Goal: Task Accomplishment & Management: Use online tool/utility

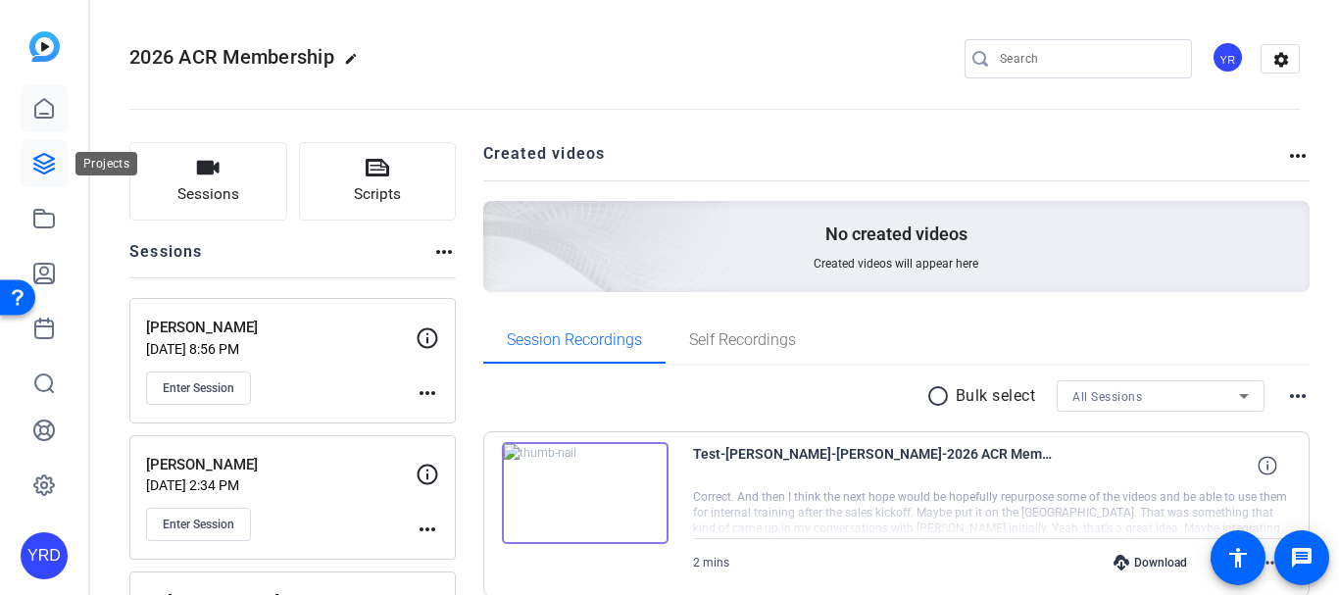
scroll to position [321, 0]
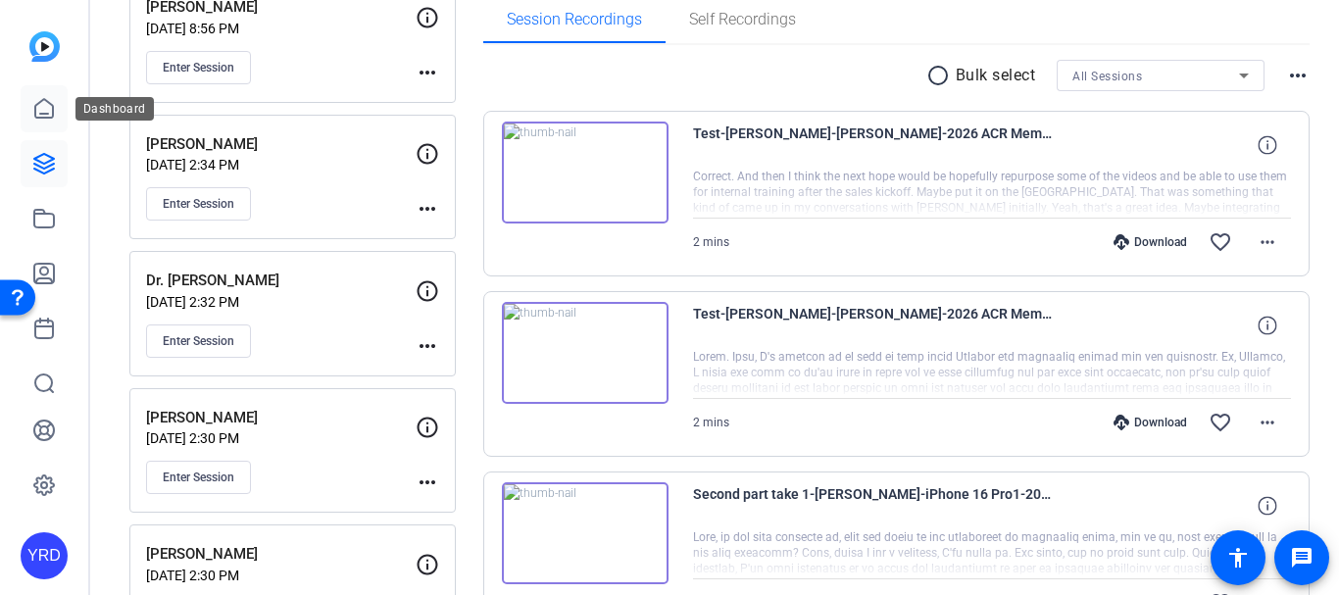
click at [47, 111] on icon at bounding box center [44, 109] width 24 height 24
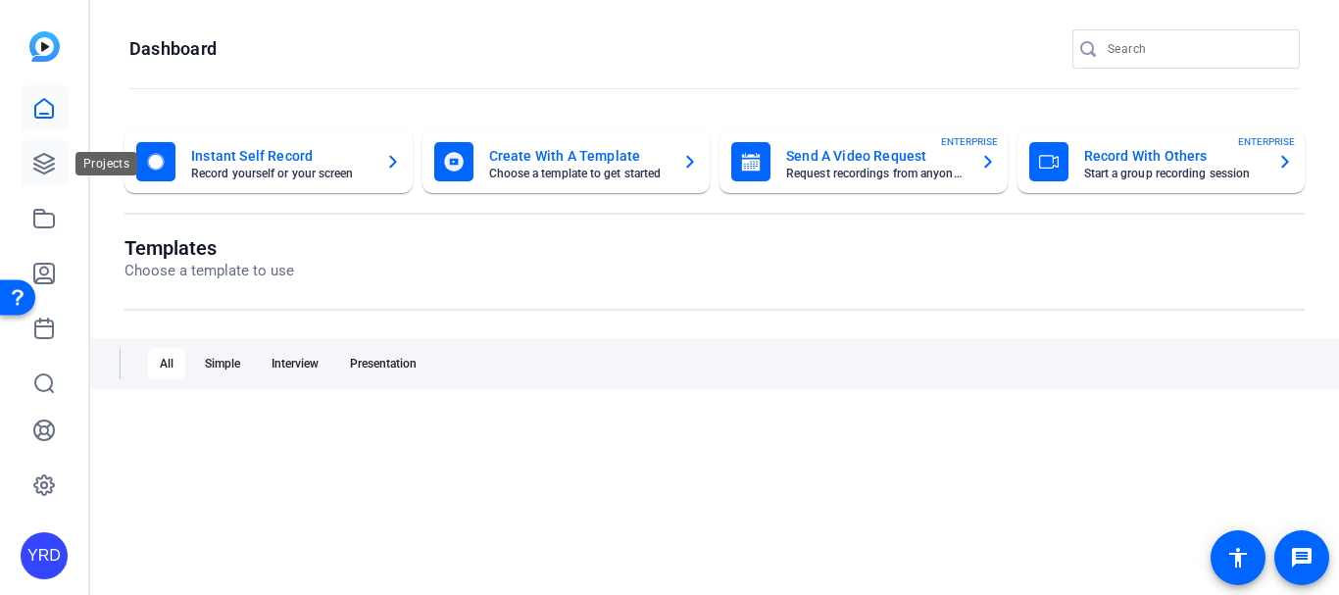
click at [42, 169] on icon at bounding box center [44, 164] width 20 height 20
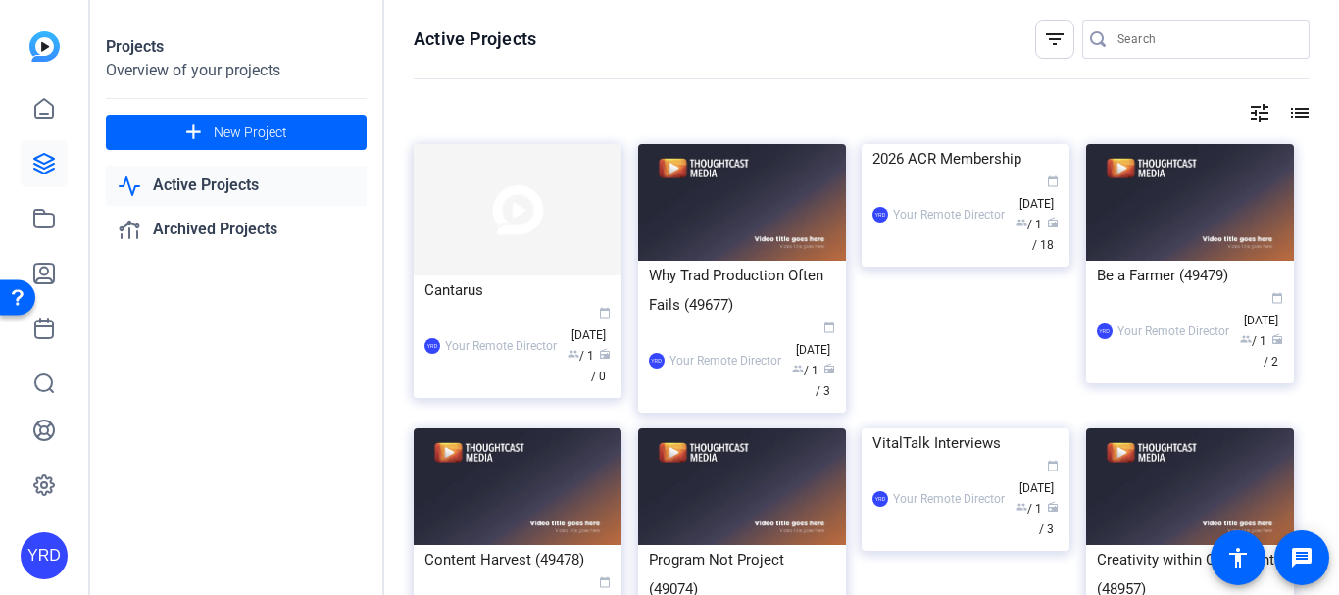
click at [1218, 3] on div "Active Projects filter_list tune list Cantarus YRD Your Remote Director calenda…" at bounding box center [861, 297] width 955 height 595
click at [1199, 34] on input "Search" at bounding box center [1206, 39] width 176 height 24
paste input "Vanessa_Battista@dfci.harvard.edu"
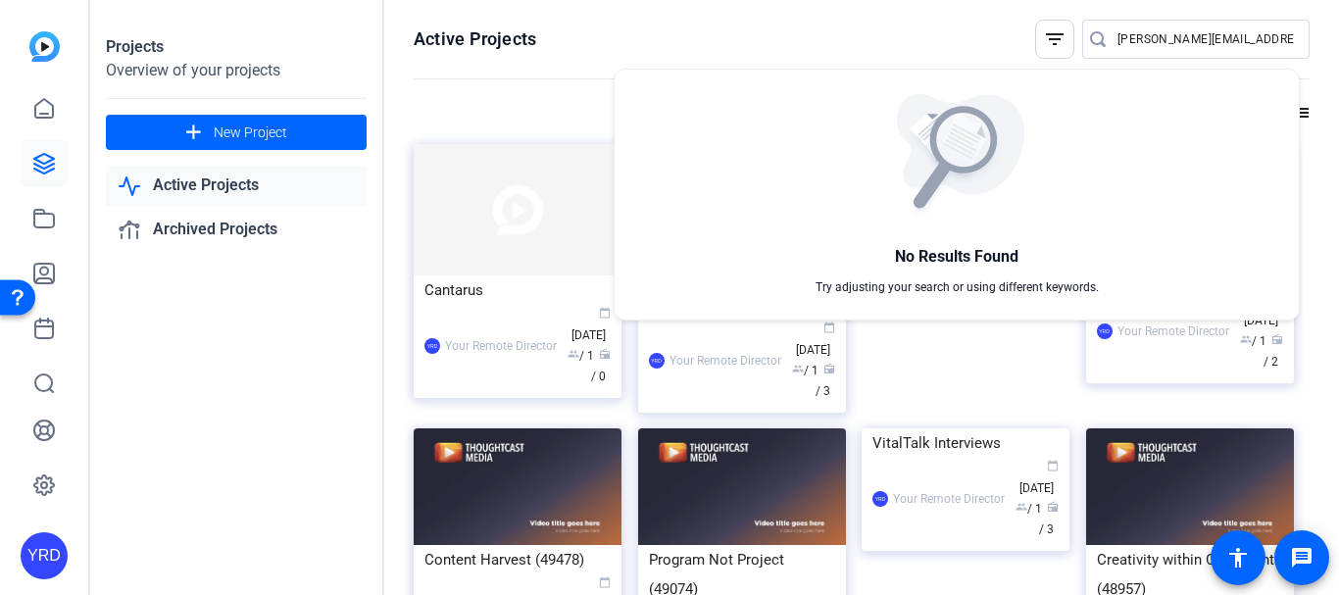
click at [1142, 34] on div at bounding box center [669, 297] width 1339 height 595
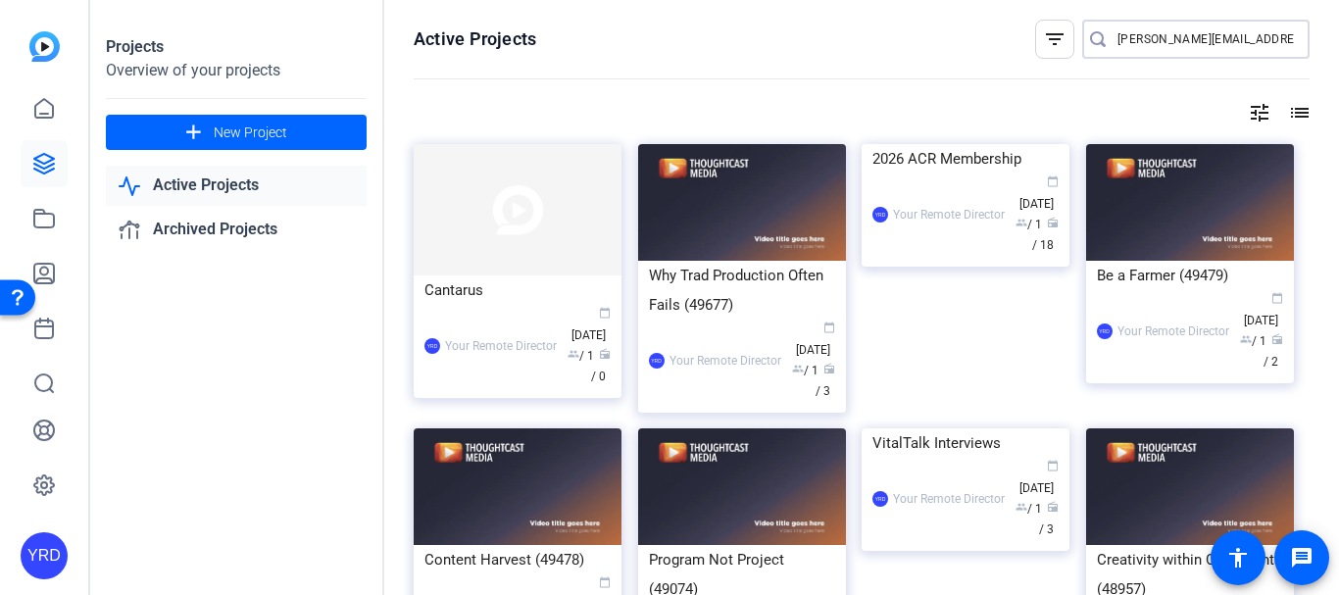
scroll to position [0, 25]
drag, startPoint x: 1163, startPoint y: 35, endPoint x: 1338, endPoint y: 50, distance: 176.1
click at [1338, 50] on div "Active Projects filter_list Vanessa_Battista@dfci.harvard.edu tune list Cantaru…" at bounding box center [861, 297] width 955 height 595
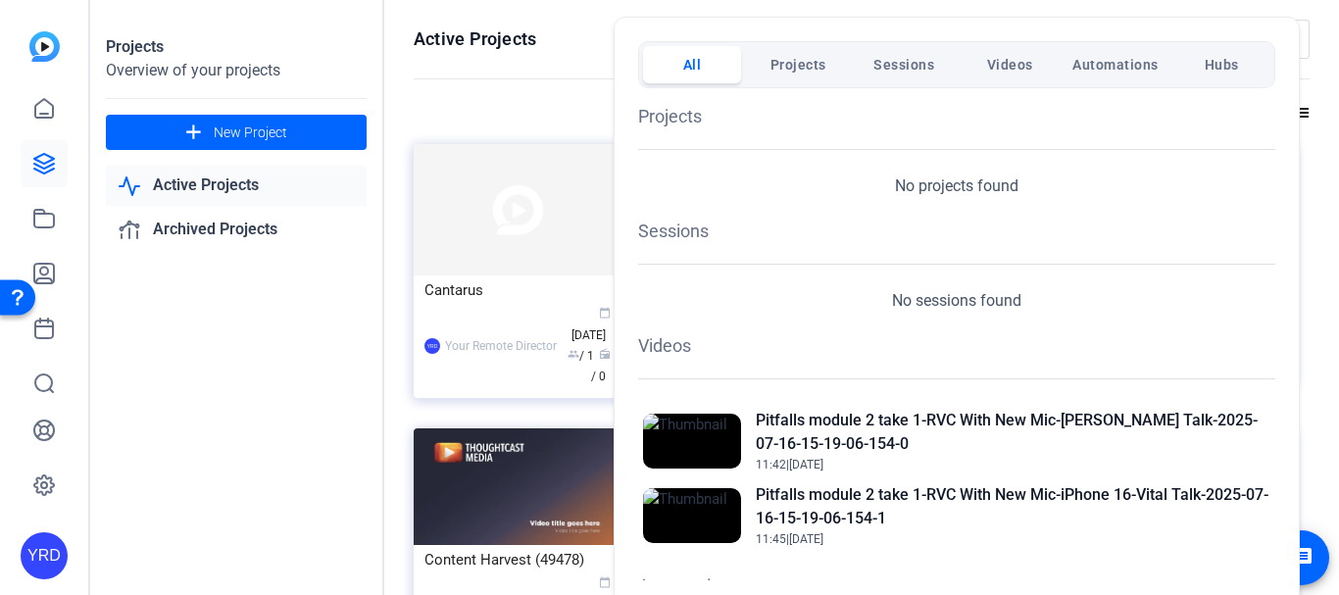
click at [571, 53] on div at bounding box center [669, 297] width 1339 height 595
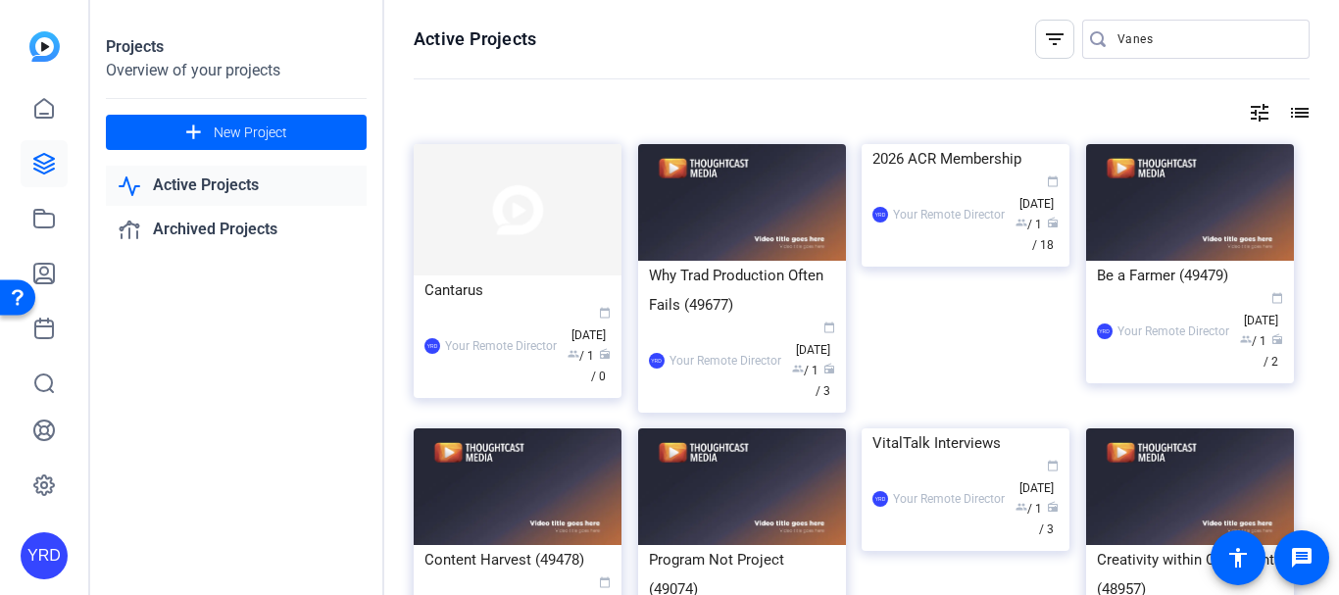
click at [1184, 38] on input "Vanes" at bounding box center [1206, 39] width 176 height 24
type input "V"
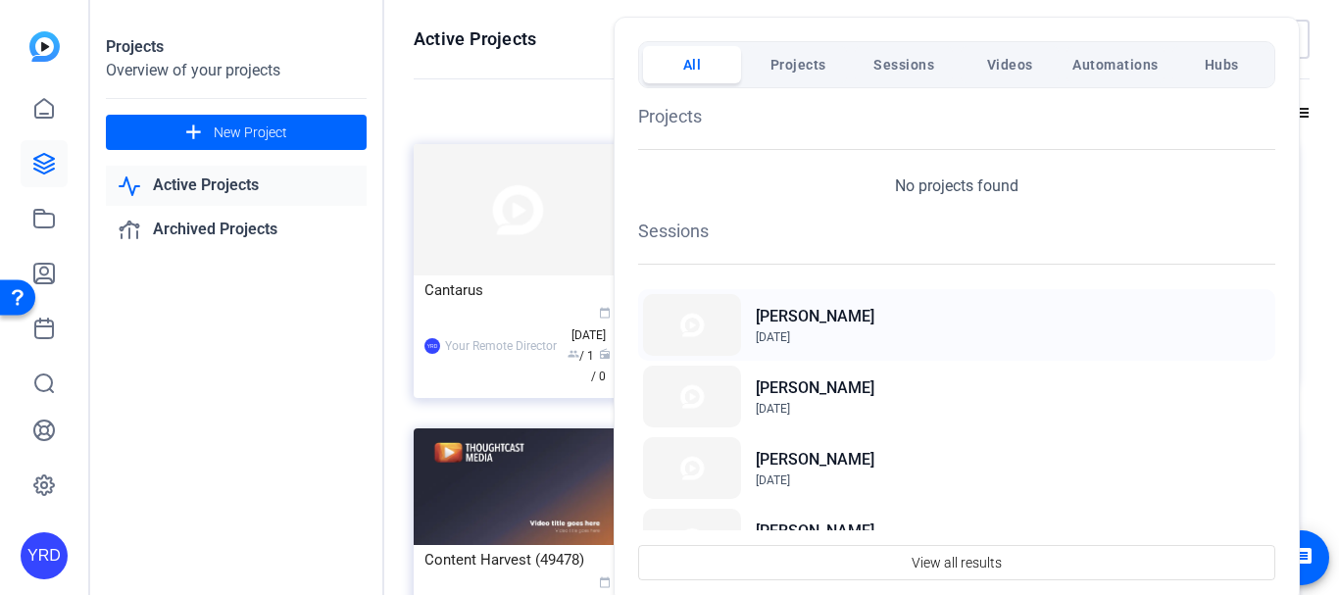
type input "van"
click at [732, 328] on img at bounding box center [692, 325] width 98 height 62
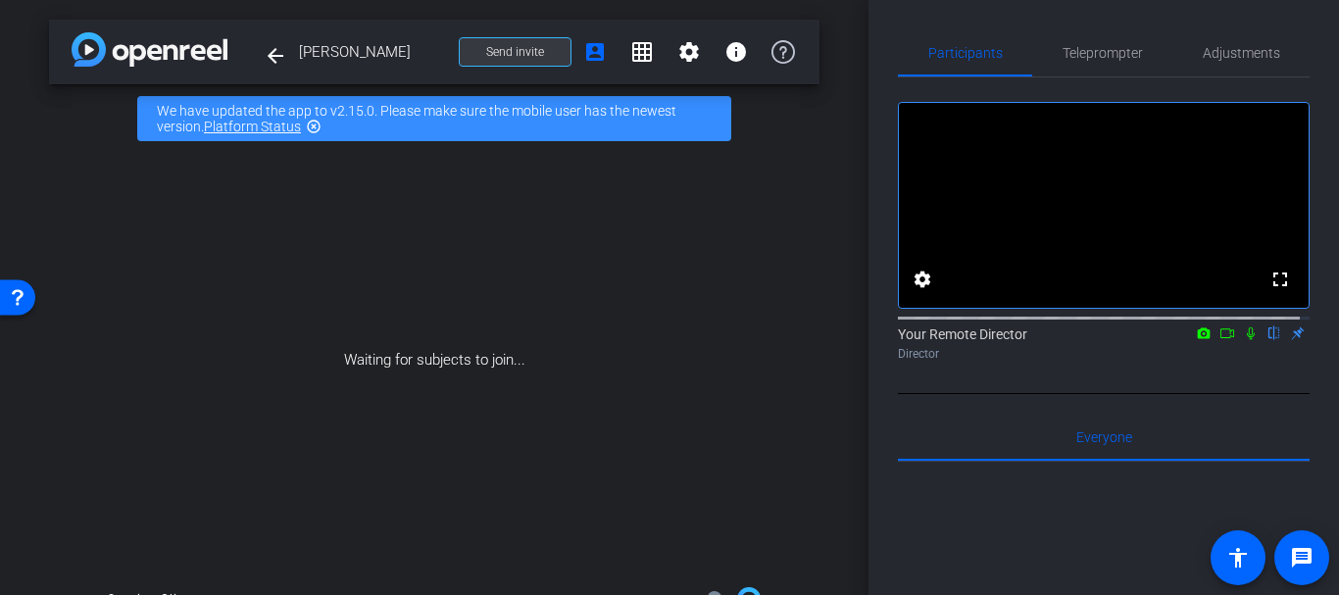
click at [486, 60] on span at bounding box center [515, 51] width 111 height 47
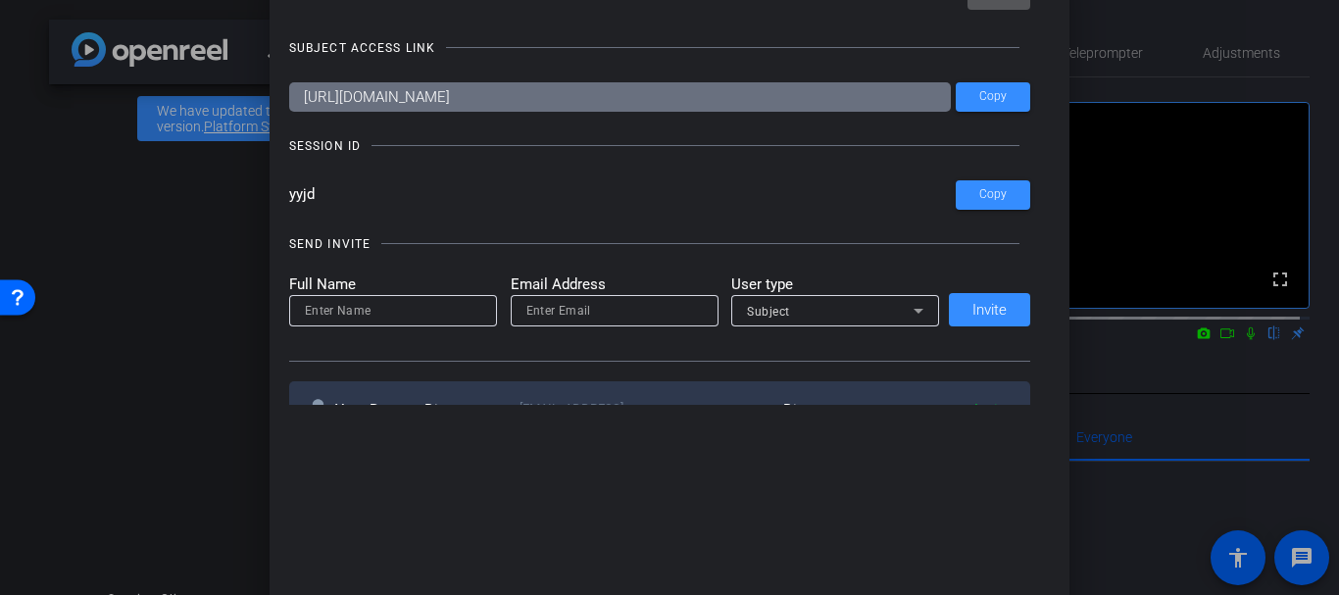
click at [421, 293] on mat-label "Full Name" at bounding box center [393, 285] width 208 height 23
click at [409, 299] on input at bounding box center [393, 311] width 176 height 24
type input "Vanessa Battista"
paste input "Vanessa_Battista@dfci.harvard.edu"
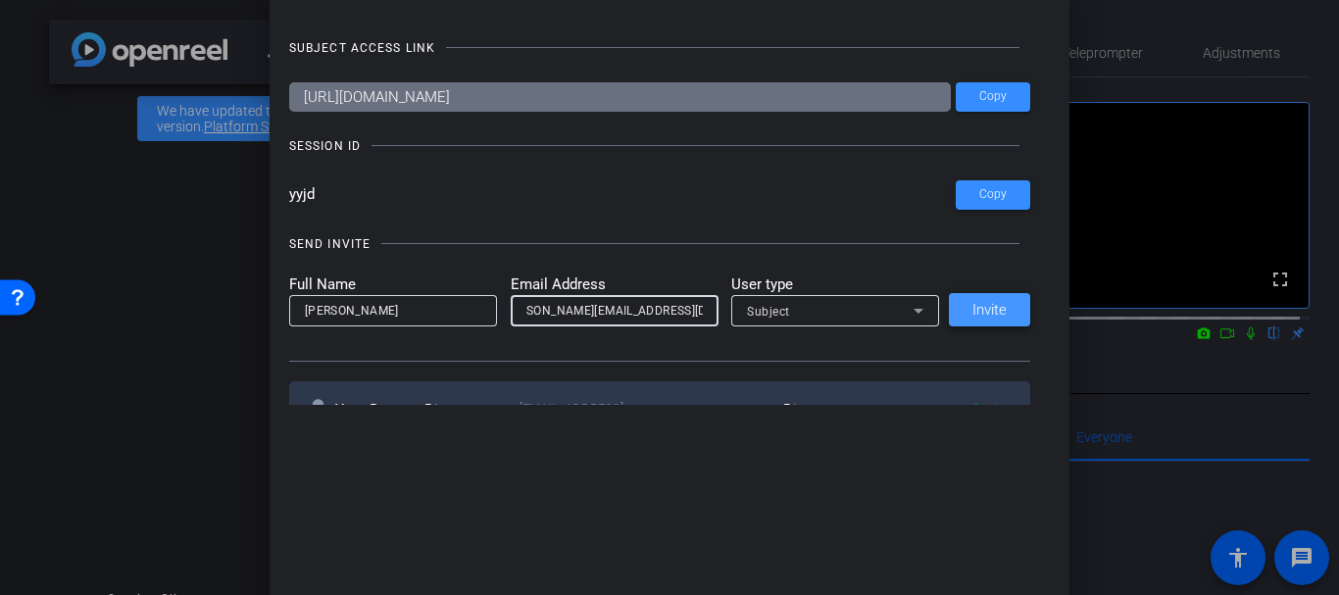
type input "Vanessa_Battista@dfci.harvard.edu"
click at [1018, 314] on span at bounding box center [989, 309] width 81 height 47
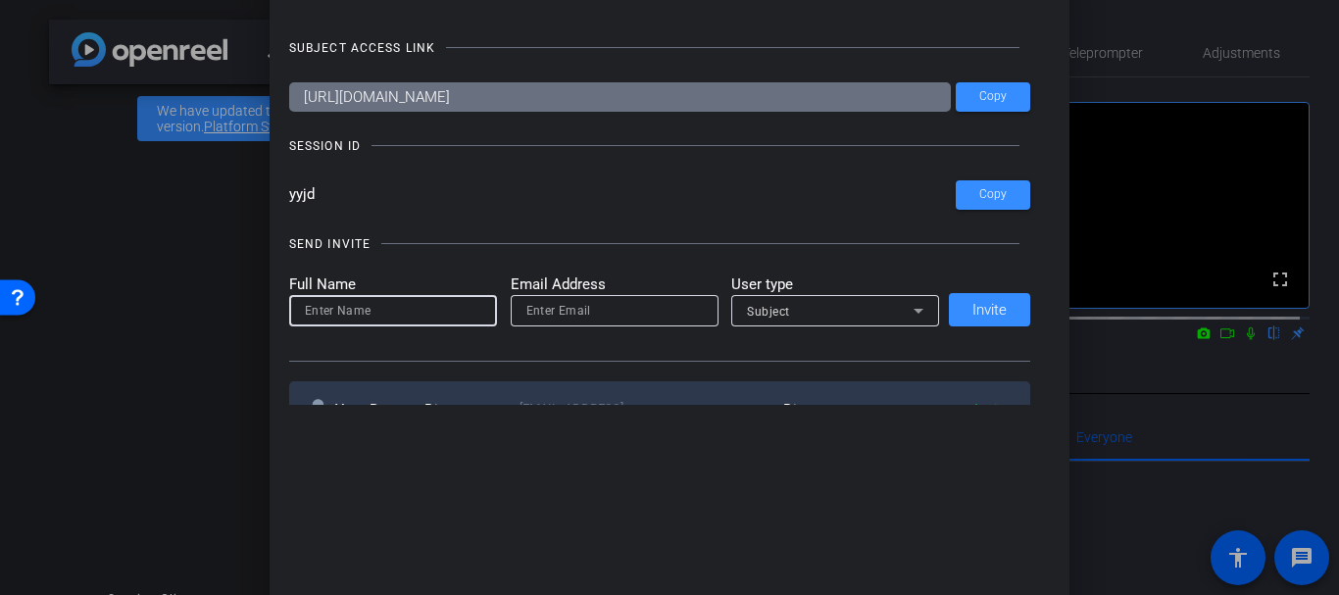
click at [458, 302] on input at bounding box center [393, 311] width 176 height 24
type input "Kim Gannon"
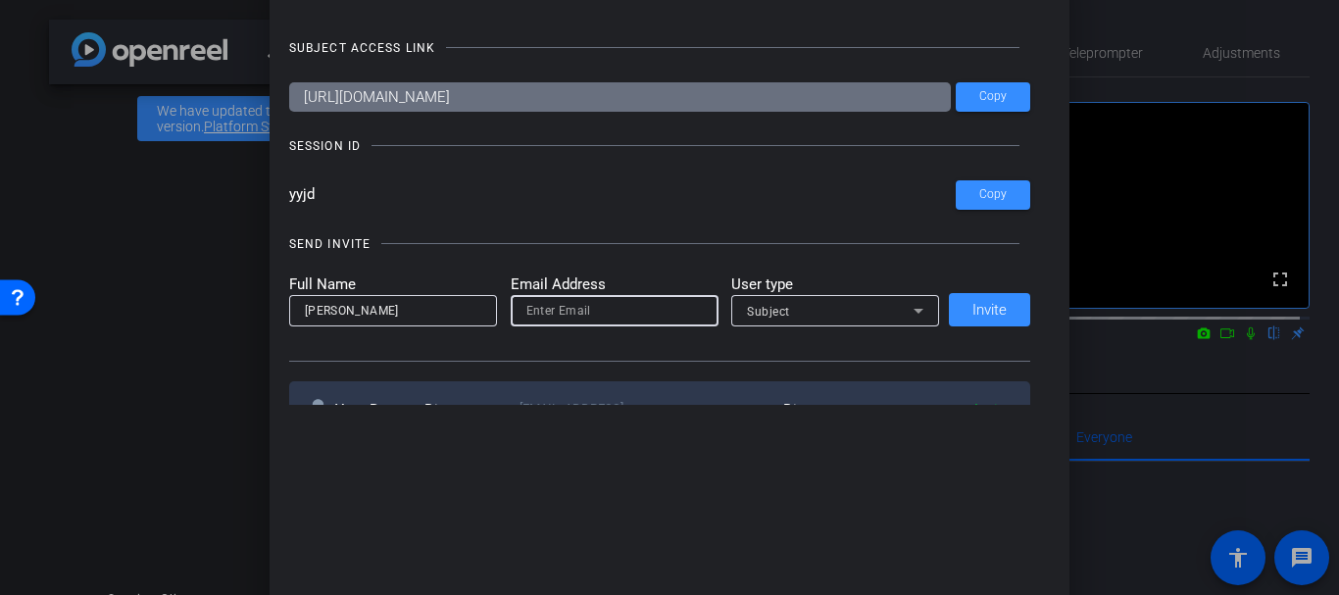
paste input "kim@vitaltalk.org"
type input "kim@vitaltalk.org"
click at [722, 320] on form "Full Name Kim Gannon Email Address kim@vitaltalk.org User type Subject" at bounding box center [614, 301] width 651 height 54
click at [734, 318] on div "Subject" at bounding box center [835, 310] width 208 height 31
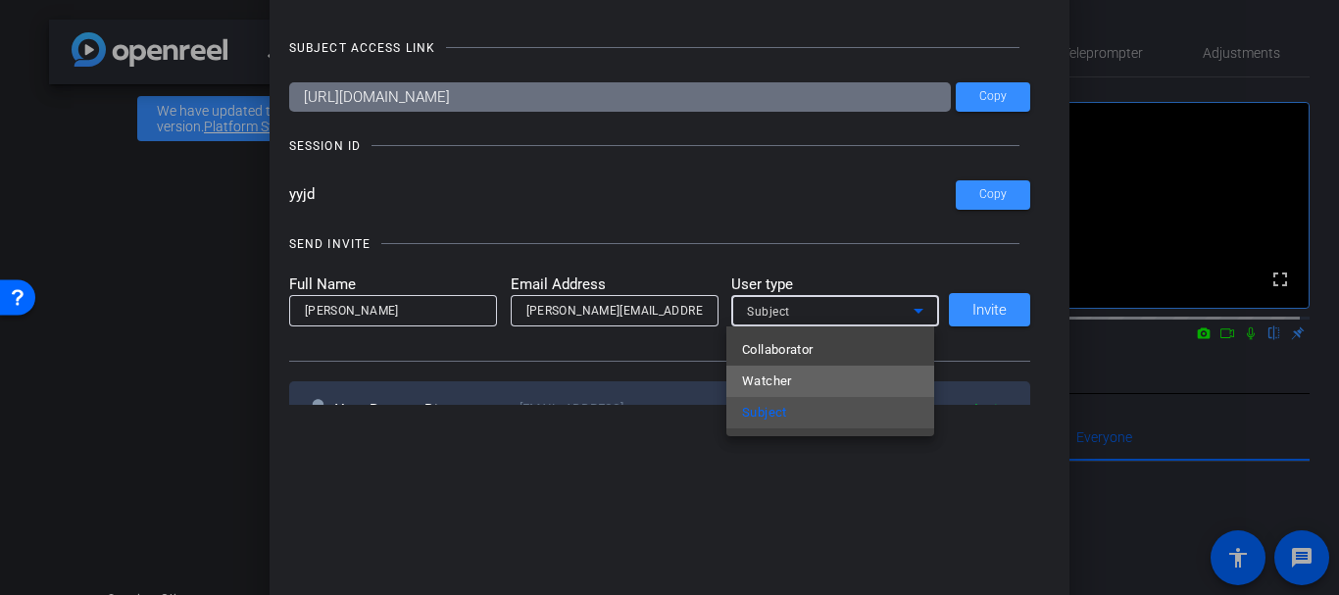
click at [801, 373] on mat-option "Watcher" at bounding box center [830, 381] width 208 height 31
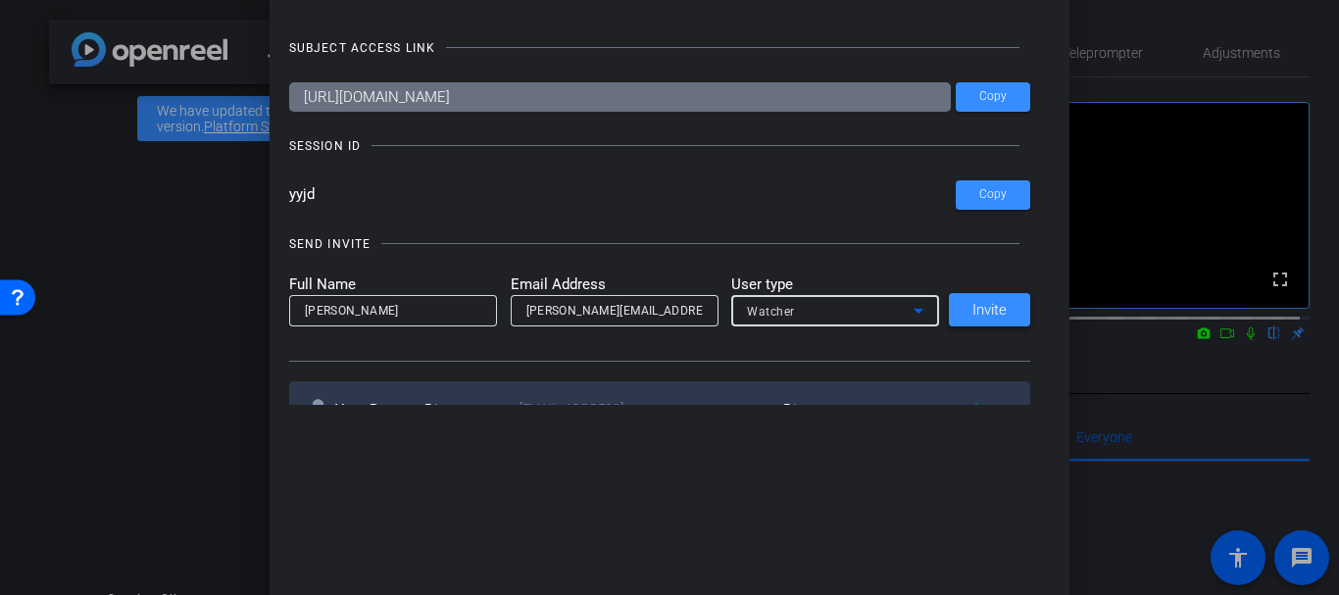
click at [989, 306] on span "Invite" at bounding box center [989, 310] width 34 height 15
click at [218, 264] on div at bounding box center [669, 297] width 1339 height 595
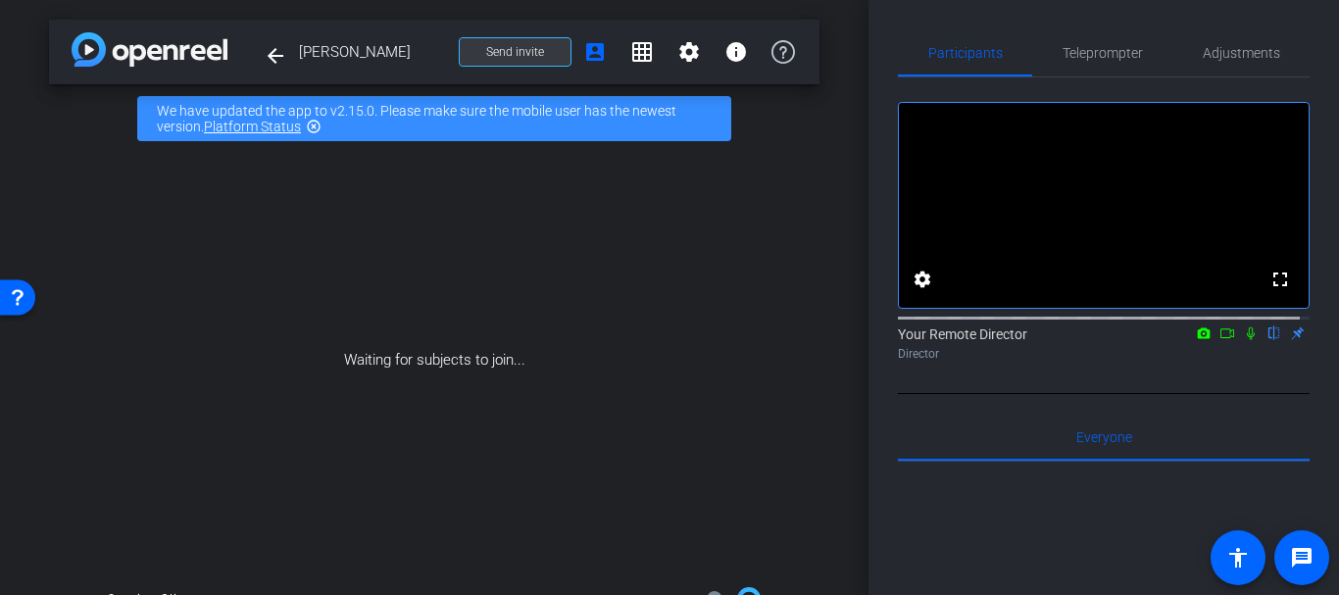
click at [461, 38] on span at bounding box center [515, 51] width 111 height 47
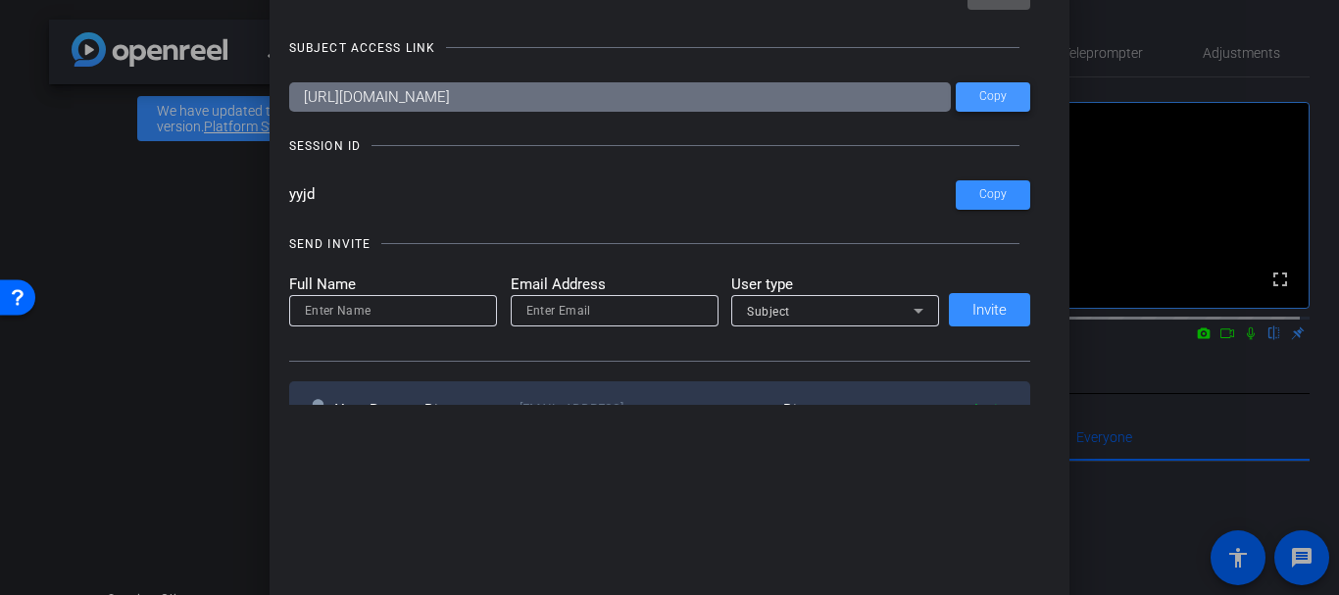
click at [998, 89] on span "Copy" at bounding box center [992, 96] width 27 height 15
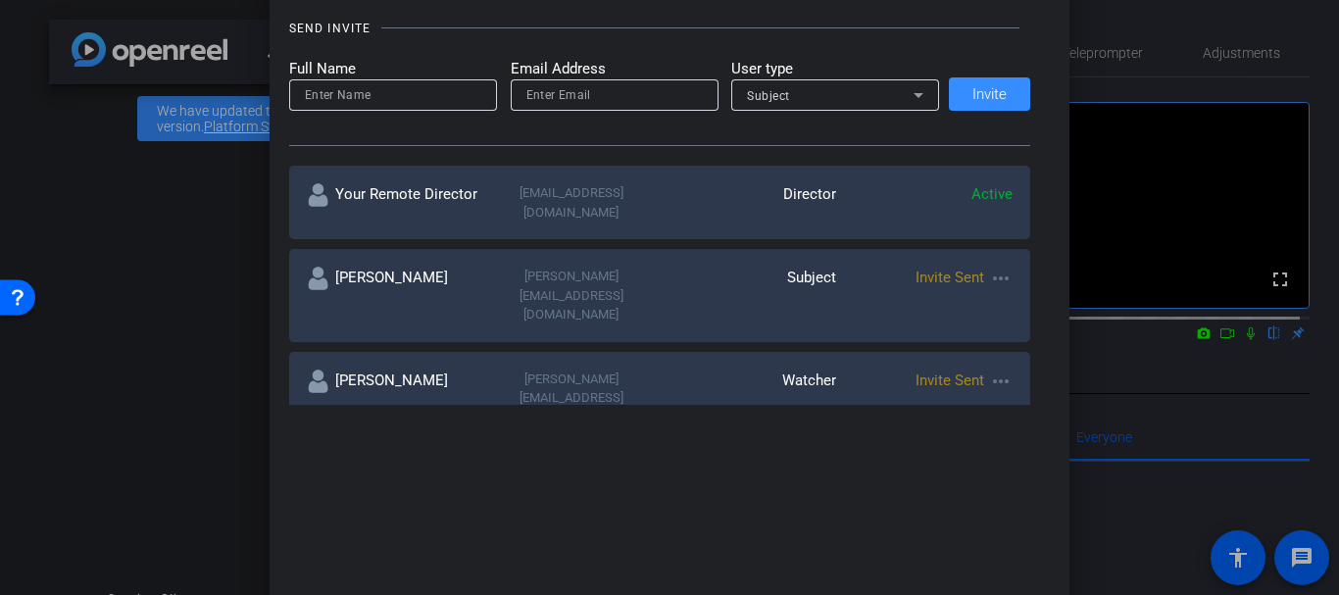
scroll to position [252, 0]
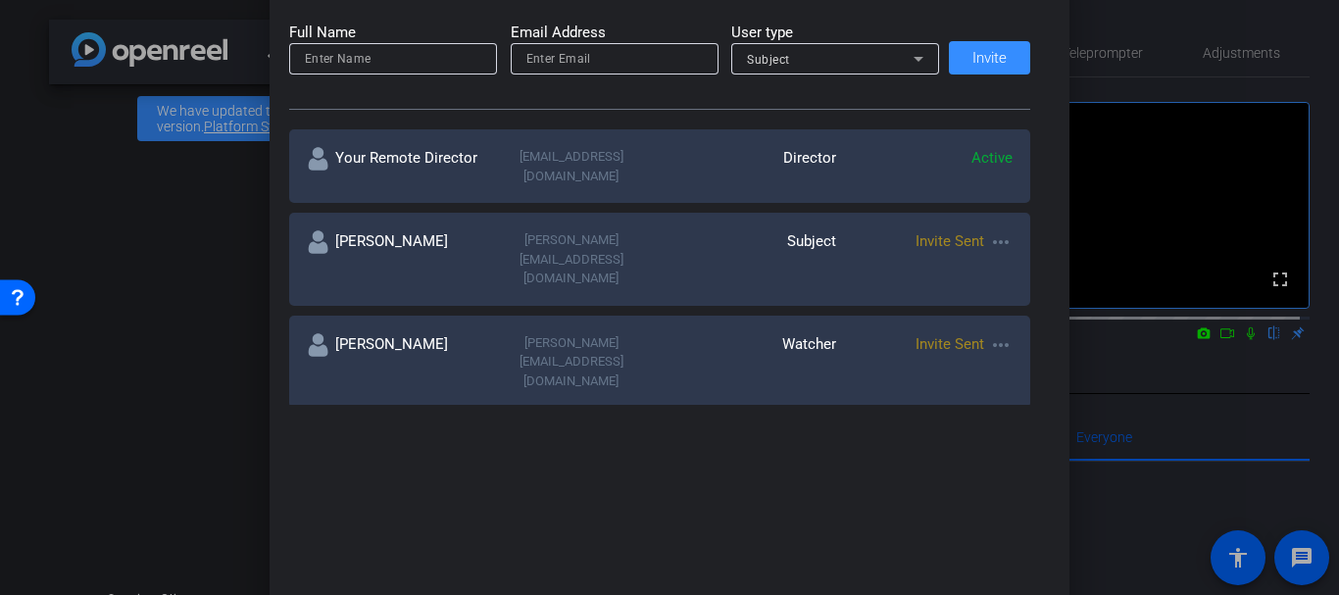
click at [461, 230] on div "[PERSON_NAME]" at bounding box center [395, 259] width 176 height 58
drag, startPoint x: 461, startPoint y: 226, endPoint x: 488, endPoint y: 213, distance: 30.7
click at [462, 230] on div "[PERSON_NAME]" at bounding box center [395, 259] width 176 height 58
drag, startPoint x: 521, startPoint y: 205, endPoint x: 519, endPoint y: 221, distance: 15.8
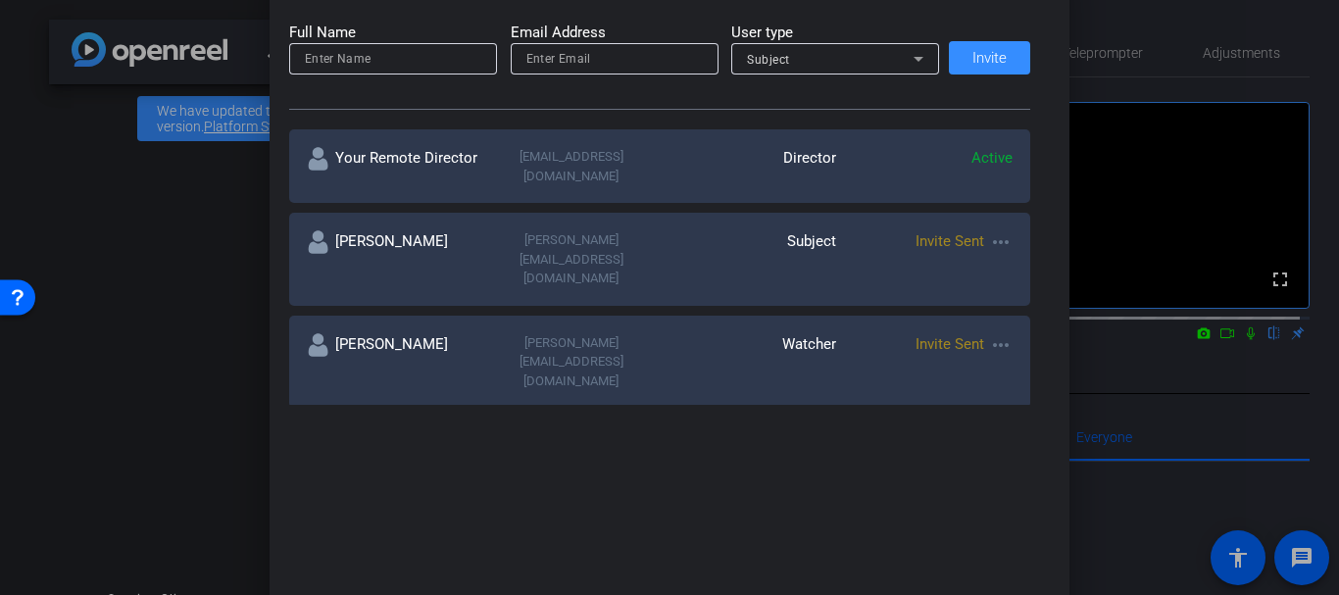
click at [520, 213] on div "Vanessa Battista Vanessa_Battista@dfci.harvard.edu Subject Invite Sent more_hor…" at bounding box center [660, 259] width 742 height 93
click at [518, 230] on div "Vanessa_Battista@dfci.harvard.edu" at bounding box center [571, 259] width 176 height 58
copy div "Vanessa_Battista@dfci.harvard.edu"
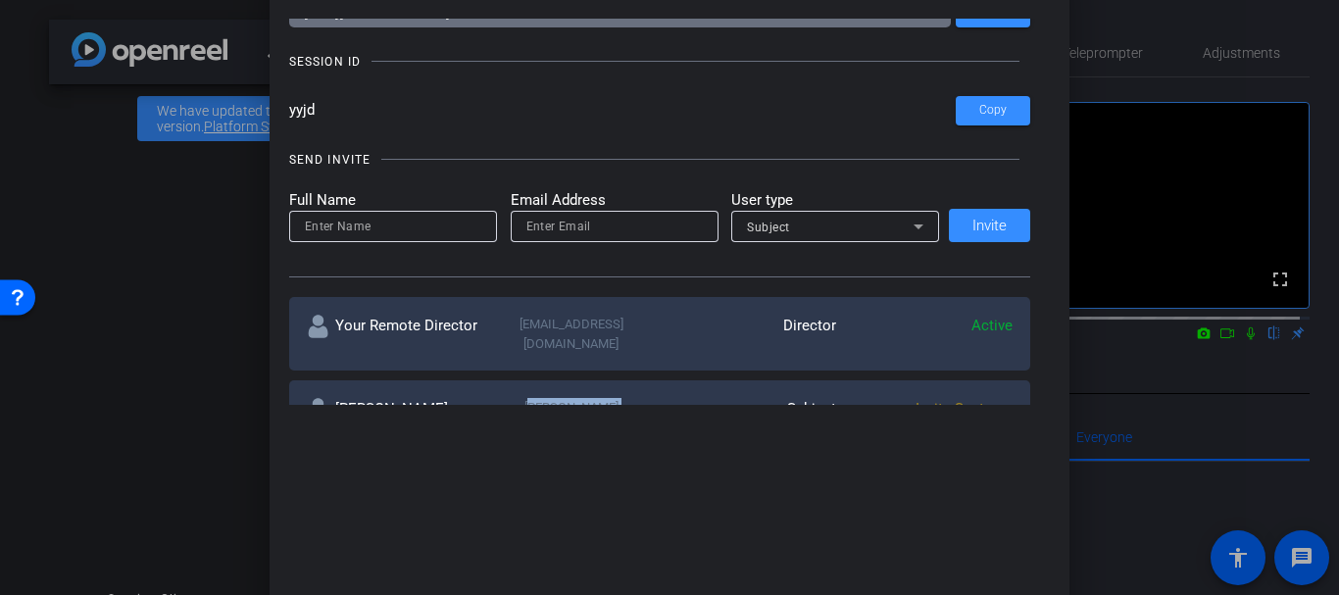
scroll to position [0, 0]
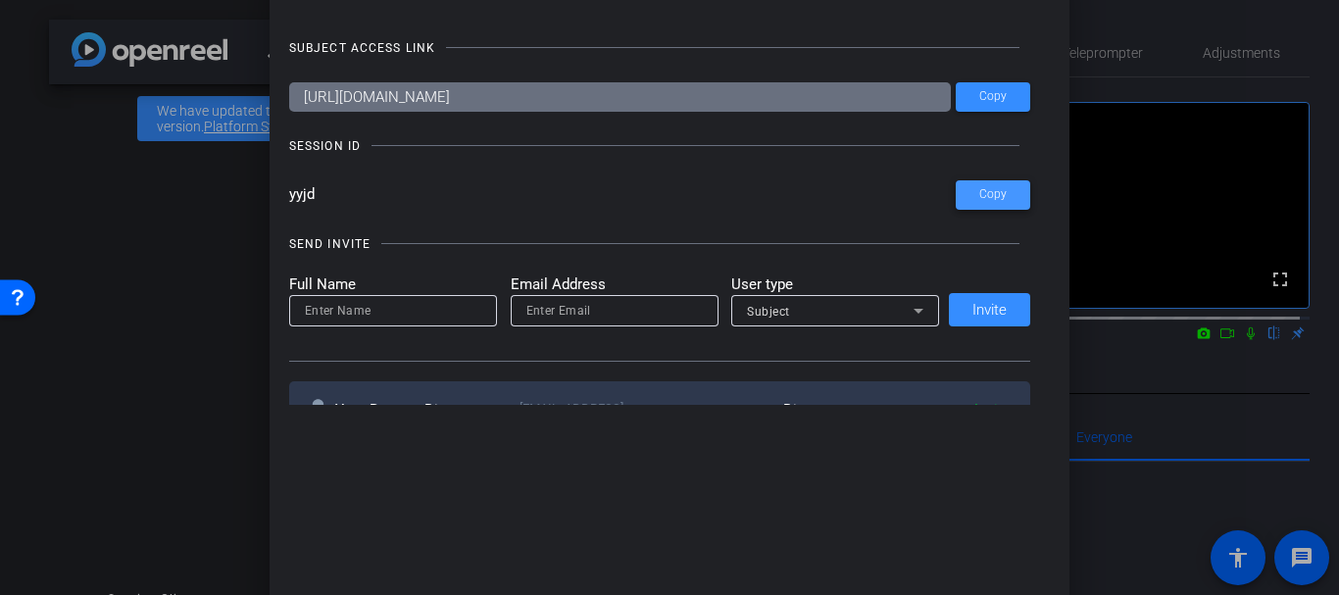
click at [1003, 207] on span at bounding box center [993, 195] width 75 height 47
copy div "Vanessa_Battista@dfci.harvard.edu"
click at [165, 218] on div at bounding box center [669, 297] width 1339 height 595
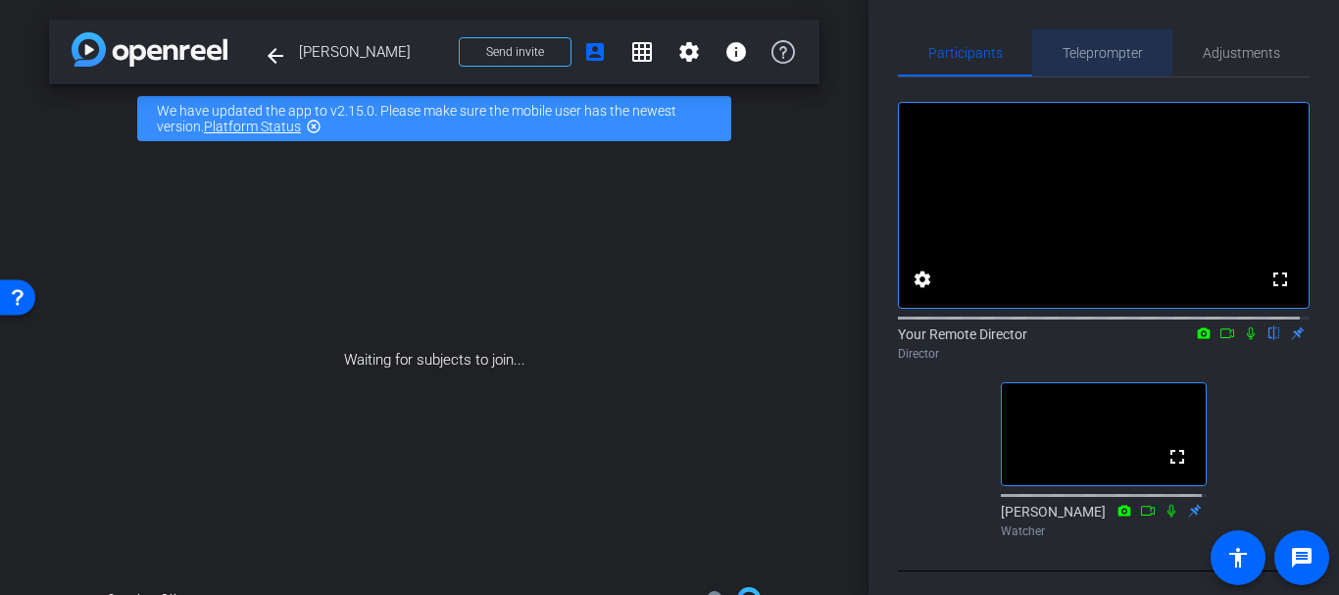
click at [1087, 48] on span "Teleprompter" at bounding box center [1103, 53] width 80 height 14
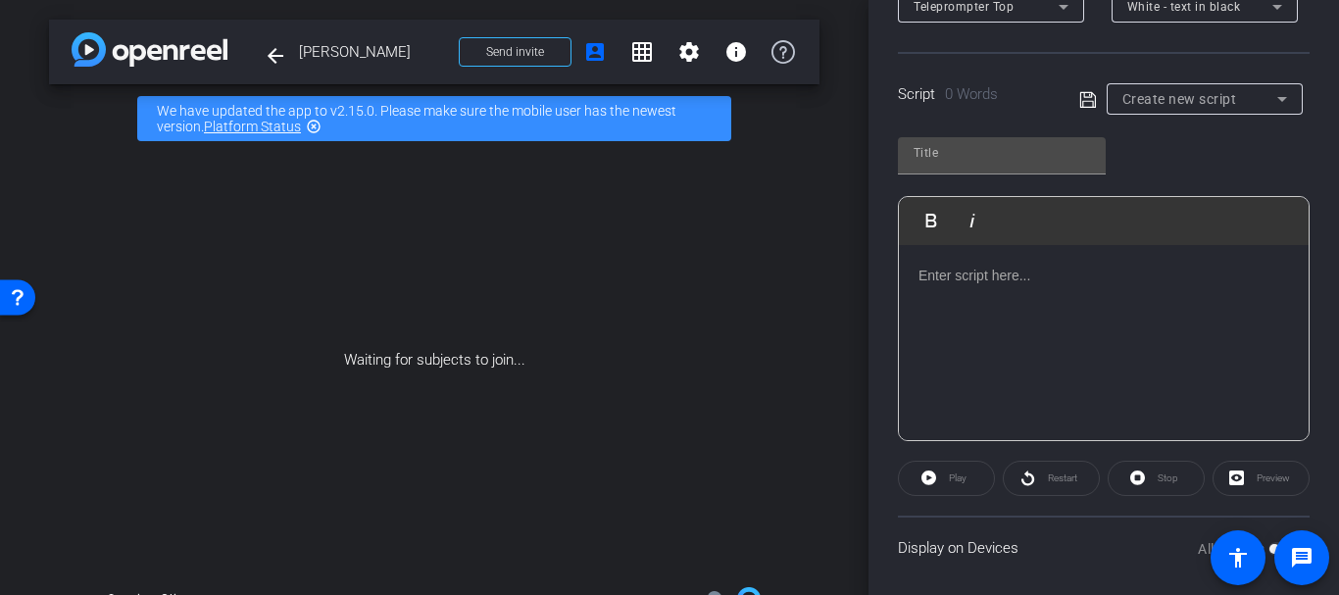
scroll to position [359, 0]
click at [957, 163] on input "text" at bounding box center [1002, 152] width 176 height 24
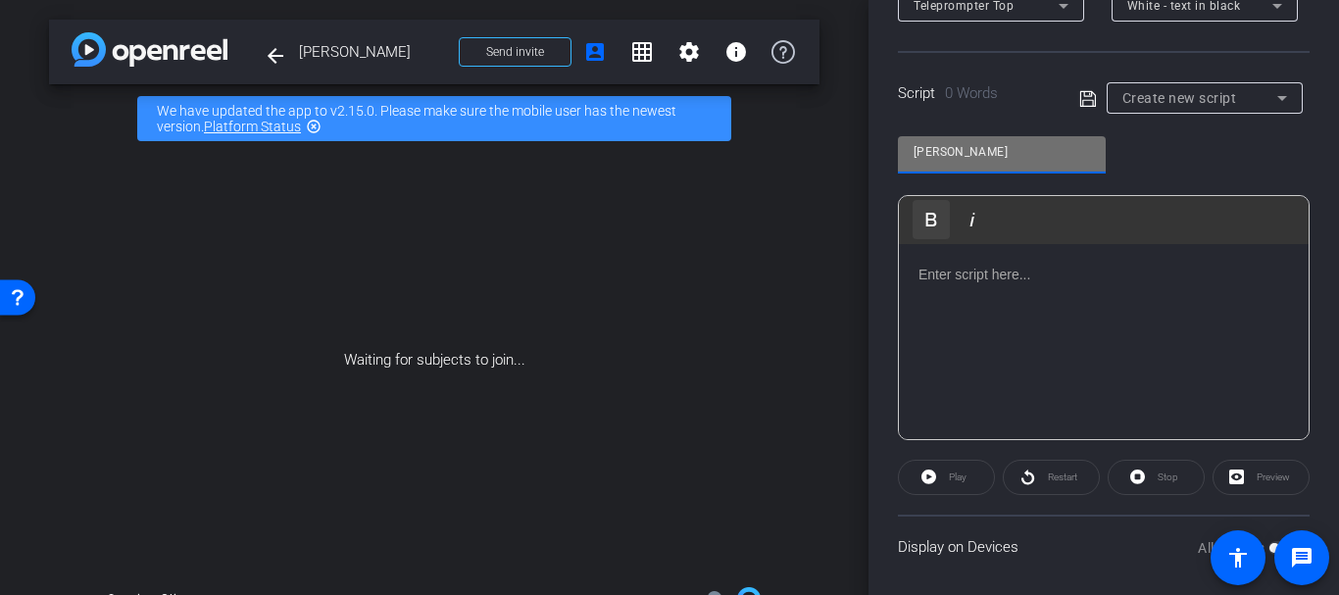
type input "[PERSON_NAME]"
click at [957, 269] on p at bounding box center [1104, 275] width 371 height 22
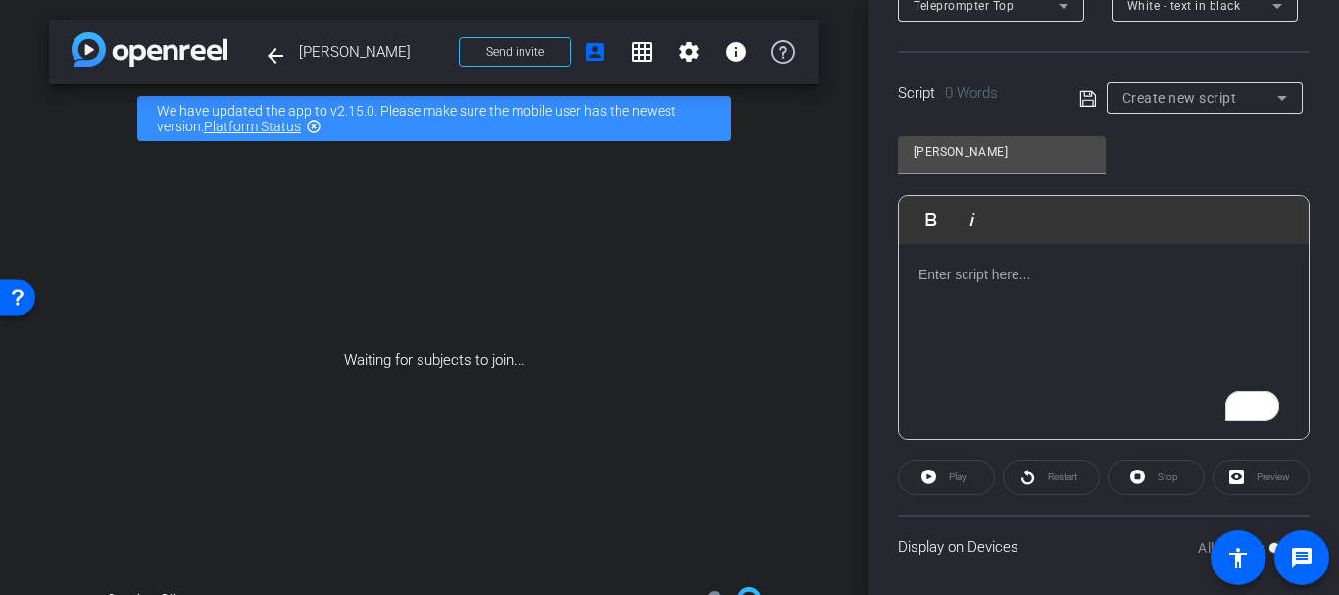
click at [1001, 328] on div "To enrich screen reader interactions, please activate Accessibility in Grammarl…" at bounding box center [1104, 342] width 410 height 196
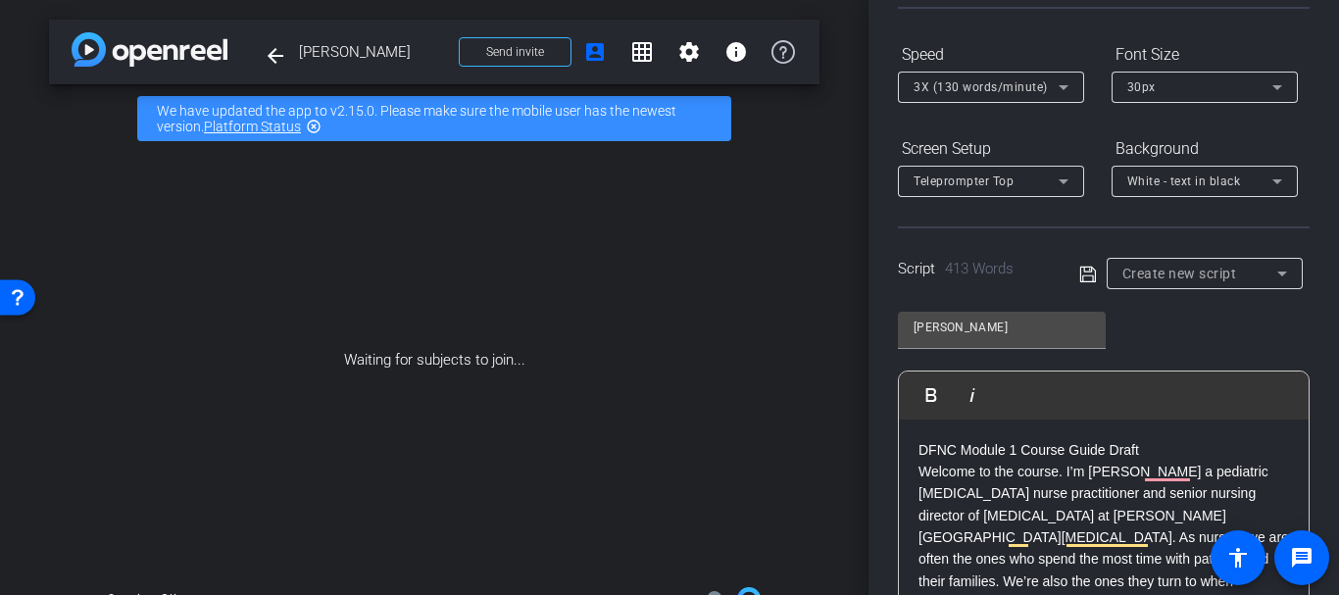
scroll to position [321, 0]
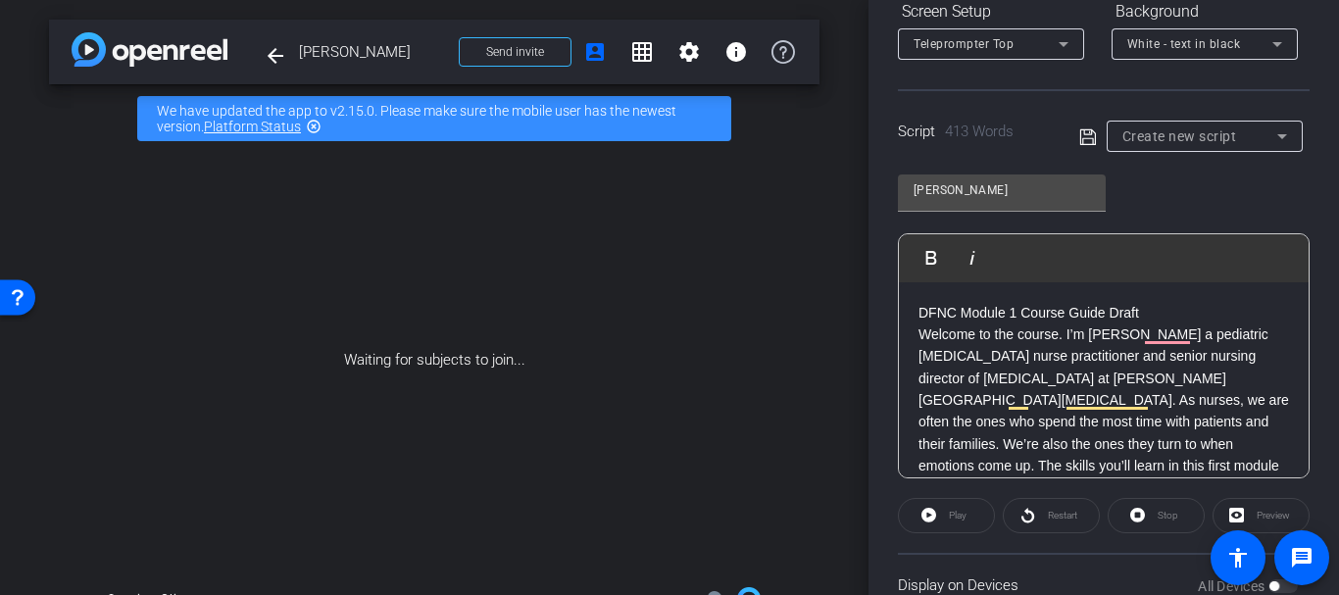
click at [1093, 142] on span at bounding box center [1092, 136] width 27 height 18
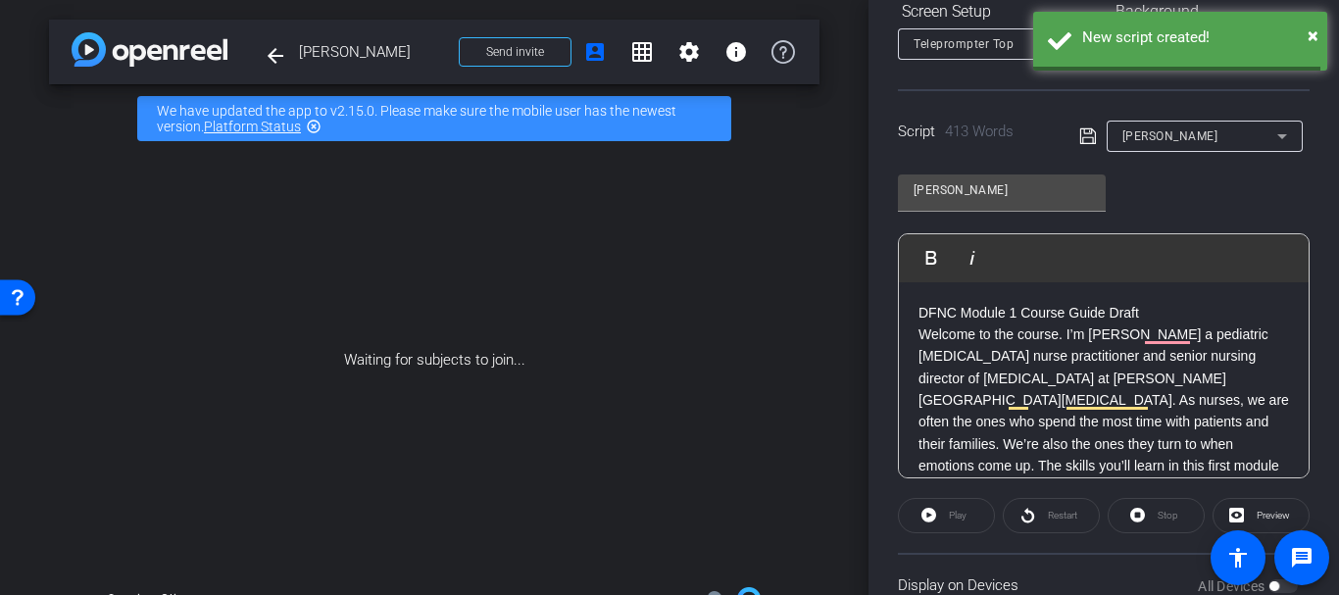
click at [1083, 138] on icon at bounding box center [1088, 136] width 18 height 24
click at [1162, 307] on p "DFNC Module 1 Course Guide Draft" at bounding box center [1104, 313] width 371 height 22
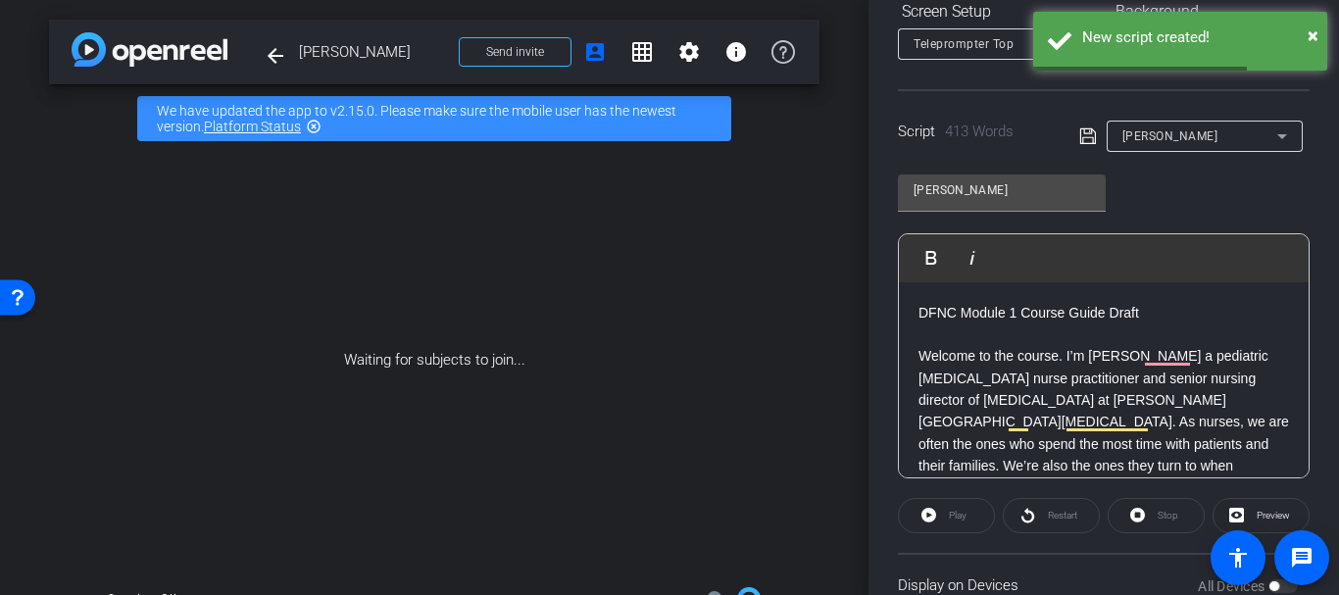
scroll to position [342, 0]
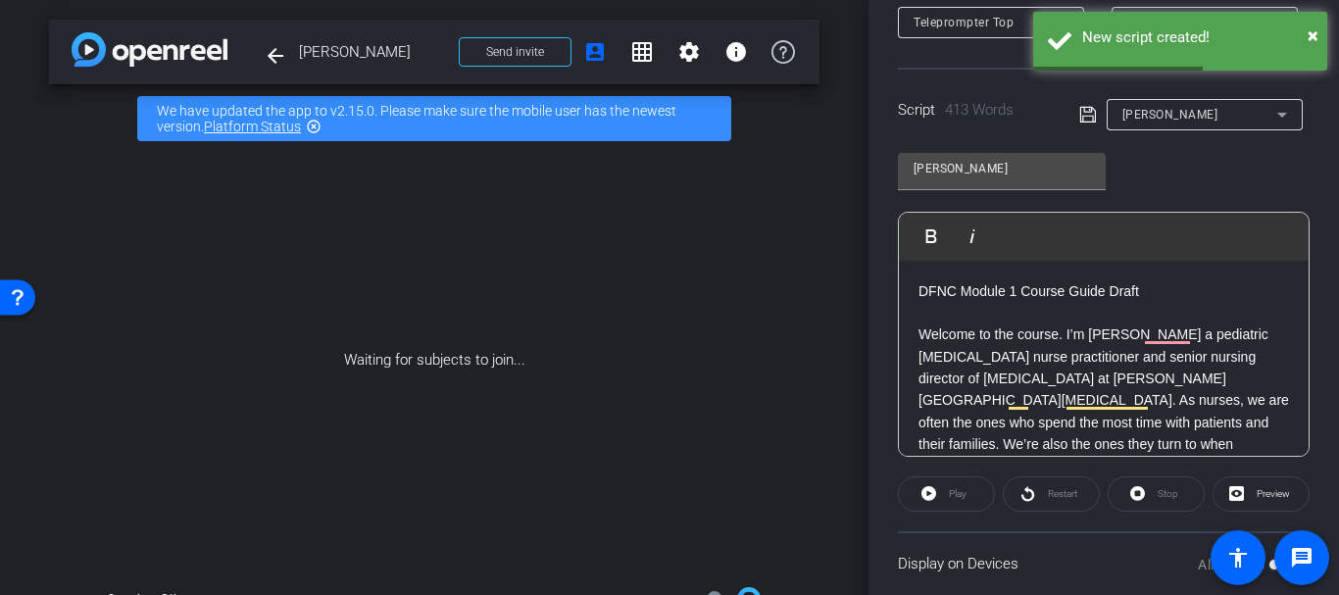
click at [990, 382] on p "Welcome to the course. I’m Vanessa Battista a pediatric palliative care nurse p…" at bounding box center [1104, 477] width 371 height 307
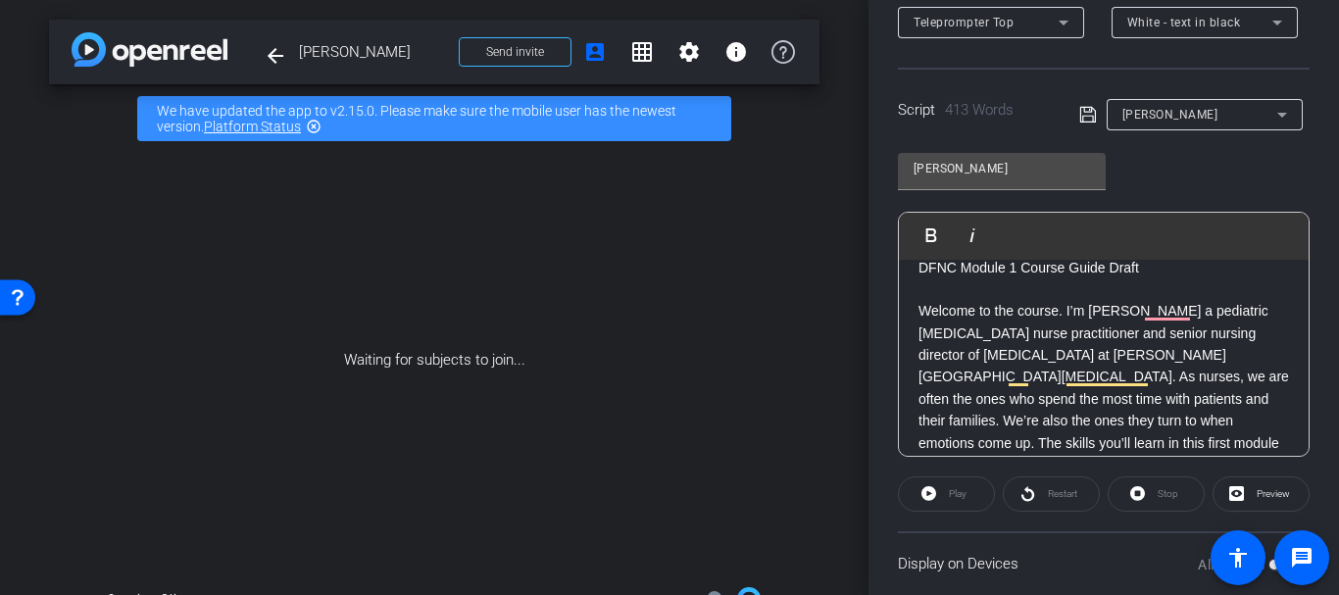
scroll to position [41, 0]
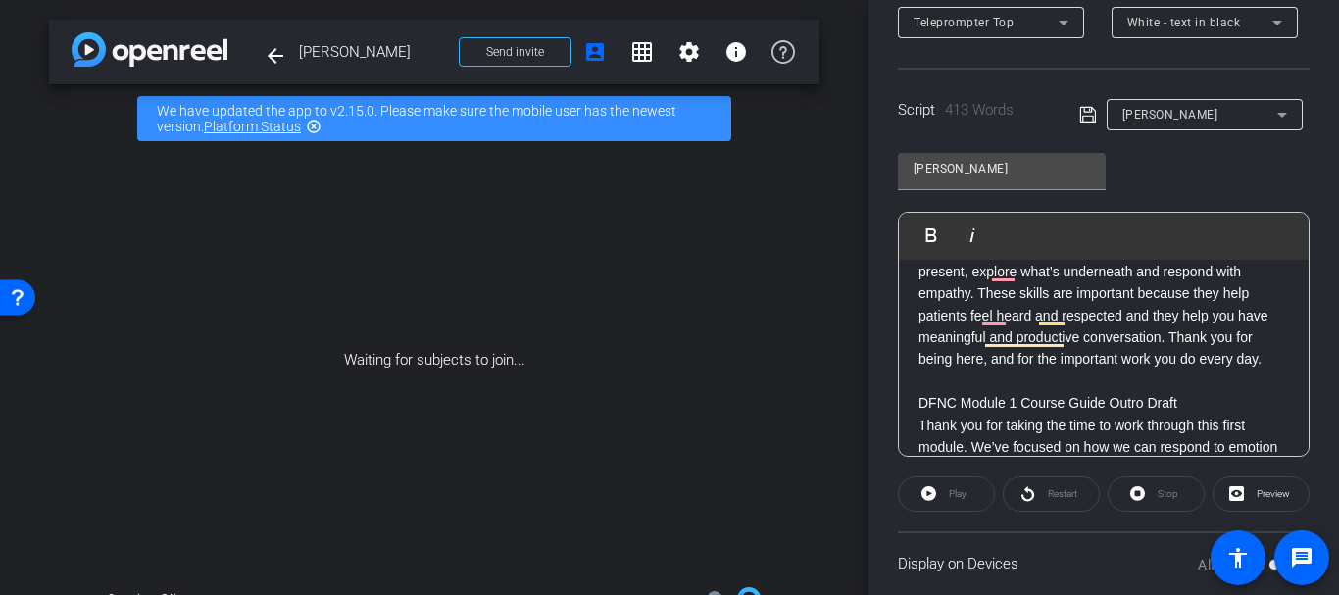
click at [1244, 406] on p "DFNC Module 1 Course Guide Outro Draft" at bounding box center [1104, 403] width 371 height 22
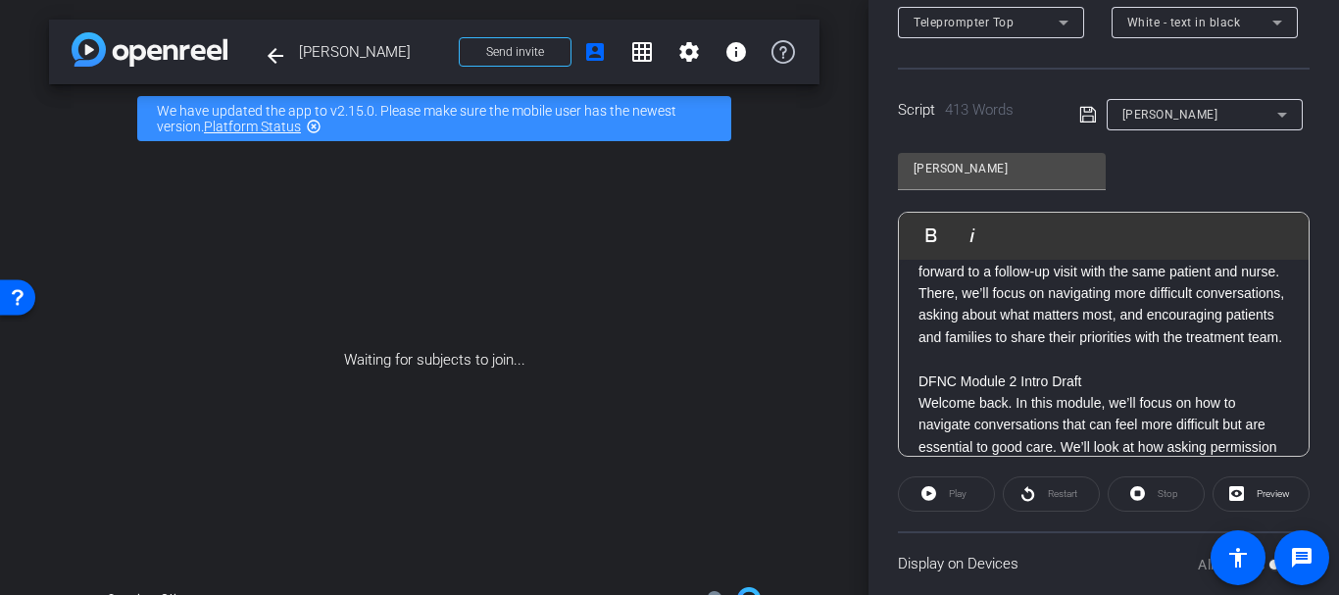
click at [1076, 392] on p "DFNC Module 2 Intro Draft" at bounding box center [1104, 382] width 371 height 22
click at [1106, 370] on p "To enrich screen reader interactions, please activate Accessibility in Grammarl…" at bounding box center [1104, 359] width 371 height 22
click at [1104, 392] on p "DFNC Module 2 Intro Draft" at bounding box center [1104, 382] width 371 height 22
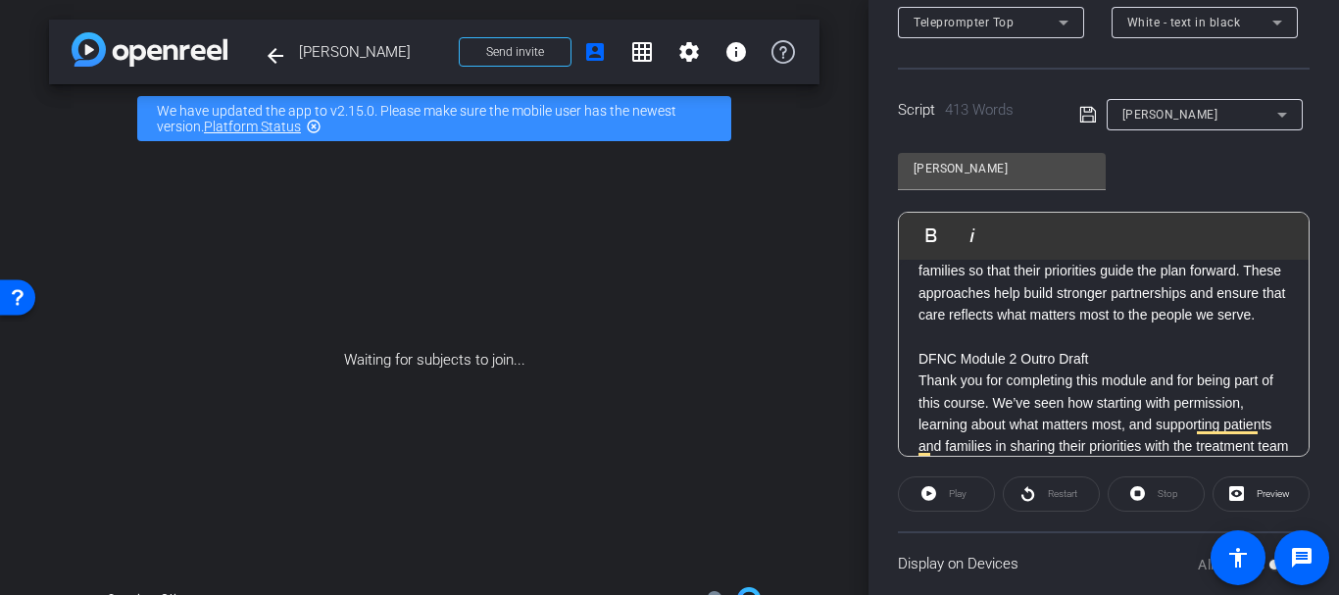
click at [1104, 370] on p "DFNC Module 2 Outro Draft" at bounding box center [1104, 359] width 371 height 22
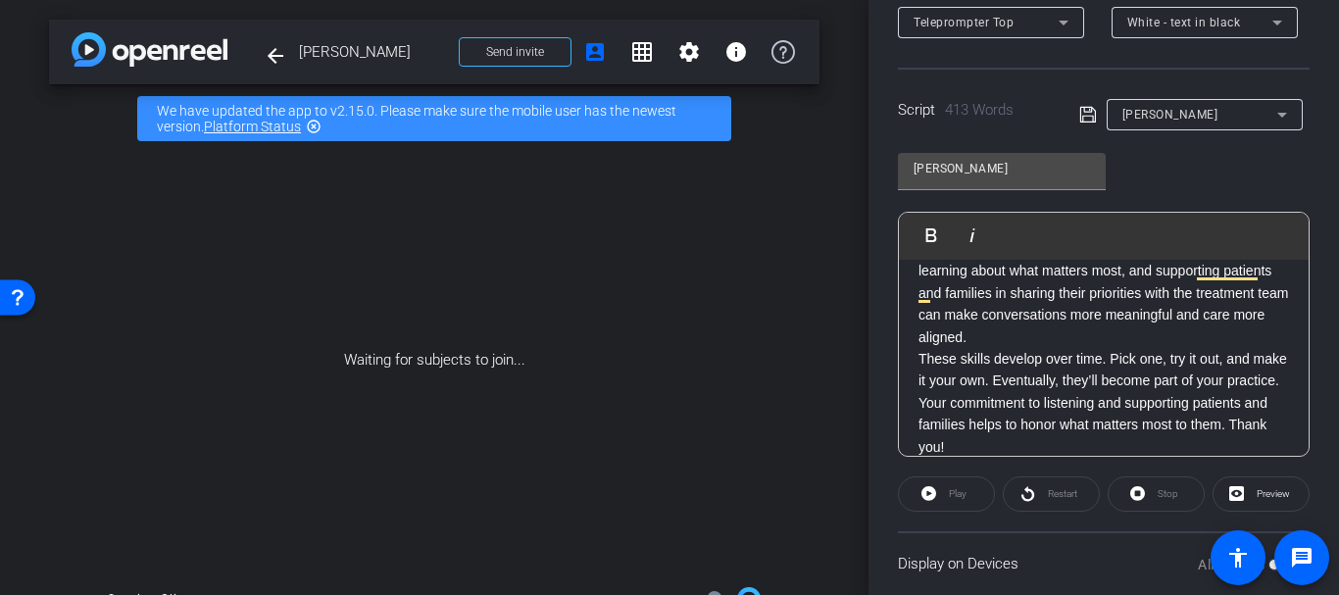
click at [1099, 391] on p "These skills develop over time. Pick one, try it out, and make it your own. Eve…" at bounding box center [1104, 370] width 371 height 44
click at [1097, 348] on p "Thank you for completing this module and for being part of this course. We’ve s…" at bounding box center [1104, 282] width 371 height 131
click at [1101, 348] on p "Thank you for completing this module and for being part of this course. We’ve s…" at bounding box center [1104, 282] width 371 height 131
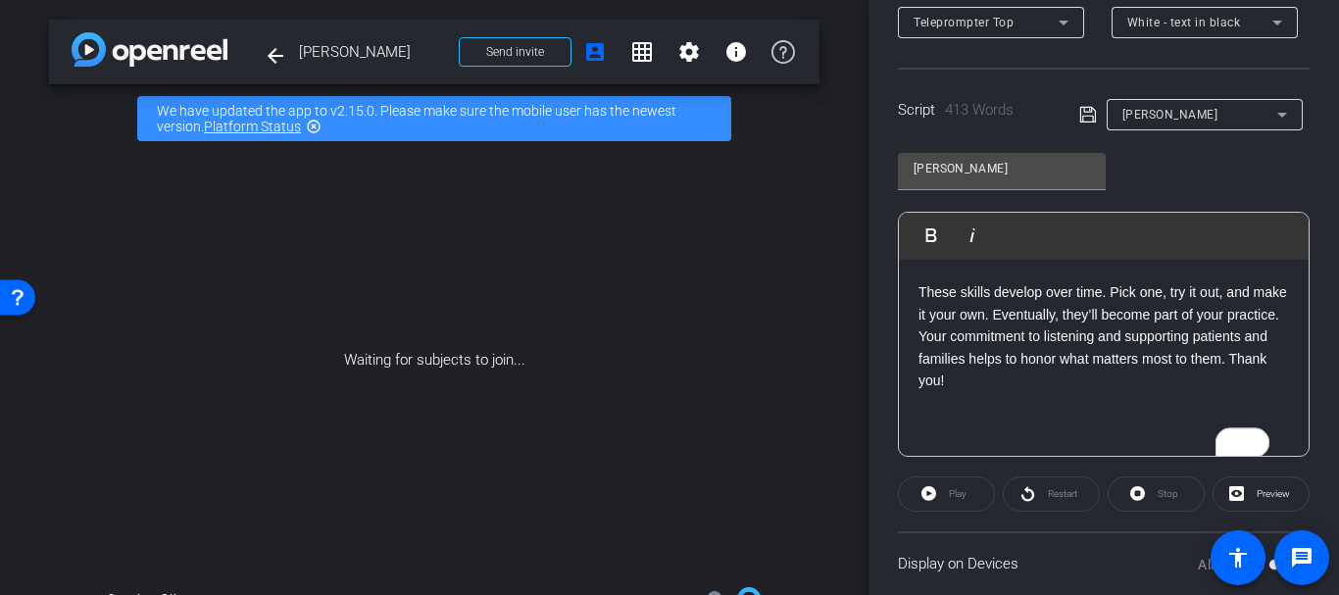
click at [1048, 325] on p "These skills develop over time. Pick one, try it out, and make it your own. Eve…" at bounding box center [1104, 303] width 371 height 44
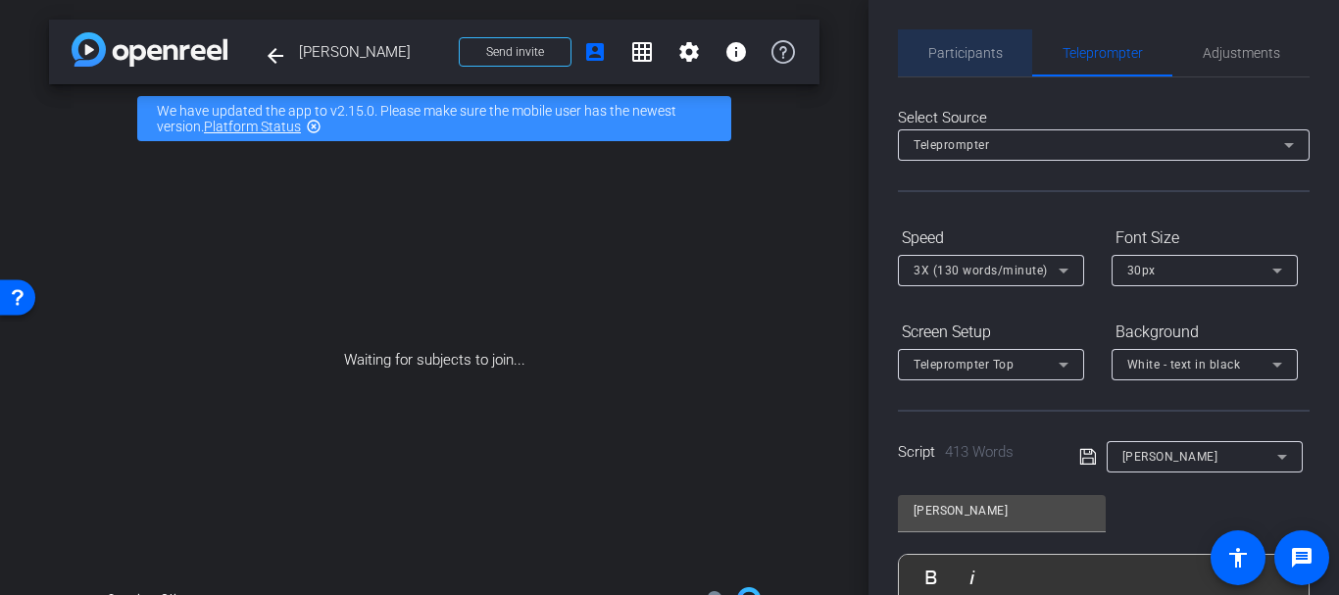
click at [1008, 69] on div "Participants" at bounding box center [965, 52] width 134 height 47
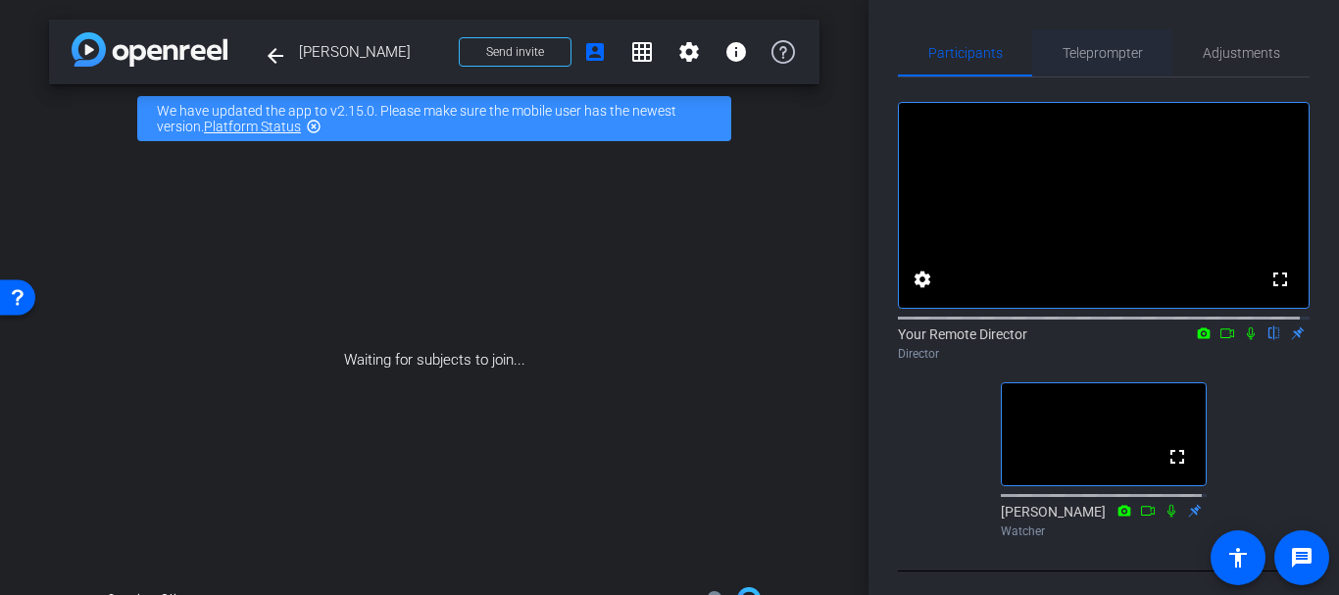
click at [1115, 52] on span "Teleprompter" at bounding box center [1103, 53] width 80 height 14
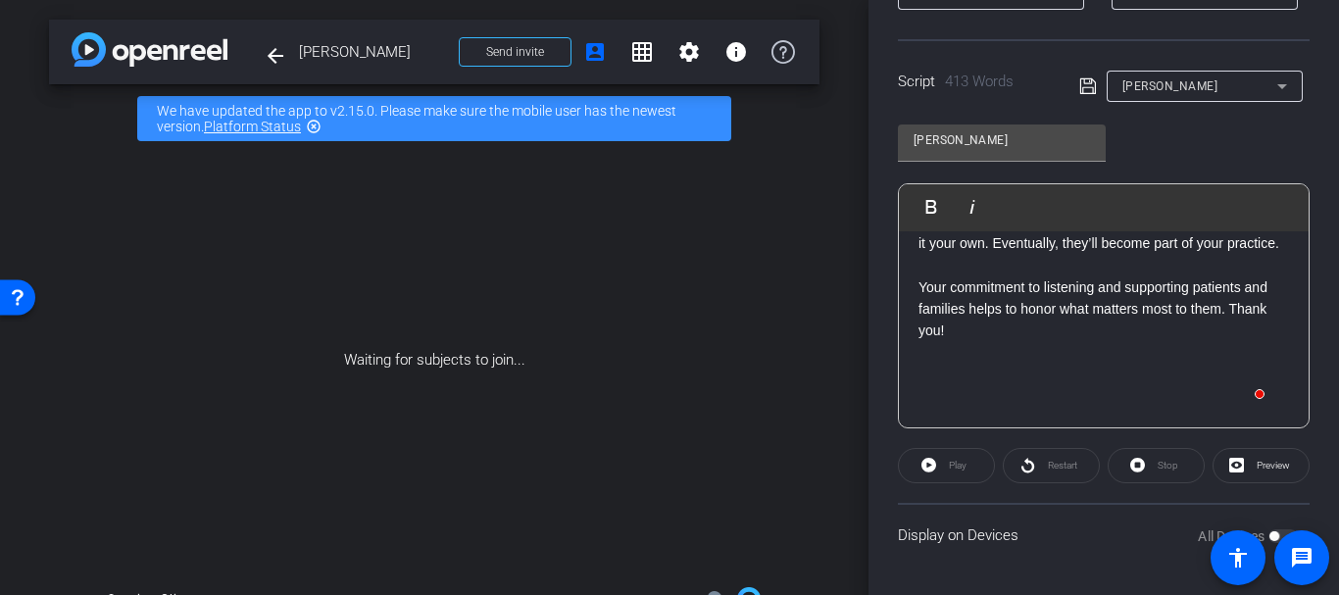
click at [1072, 90] on div "Script 413 Words Vanessa Battista" at bounding box center [1104, 70] width 412 height 63
click at [1081, 87] on icon at bounding box center [1087, 86] width 16 height 16
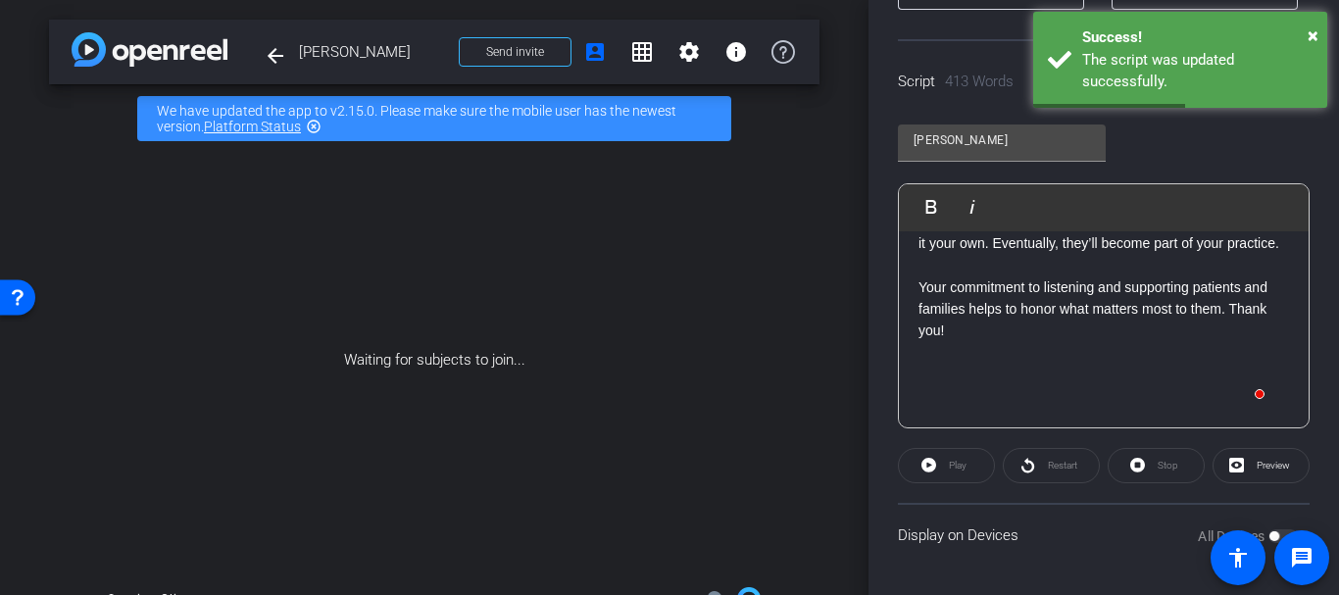
click at [1054, 254] on p "These skills develop over time. Pick one, try it out, and make it your own. Eve…" at bounding box center [1104, 232] width 371 height 44
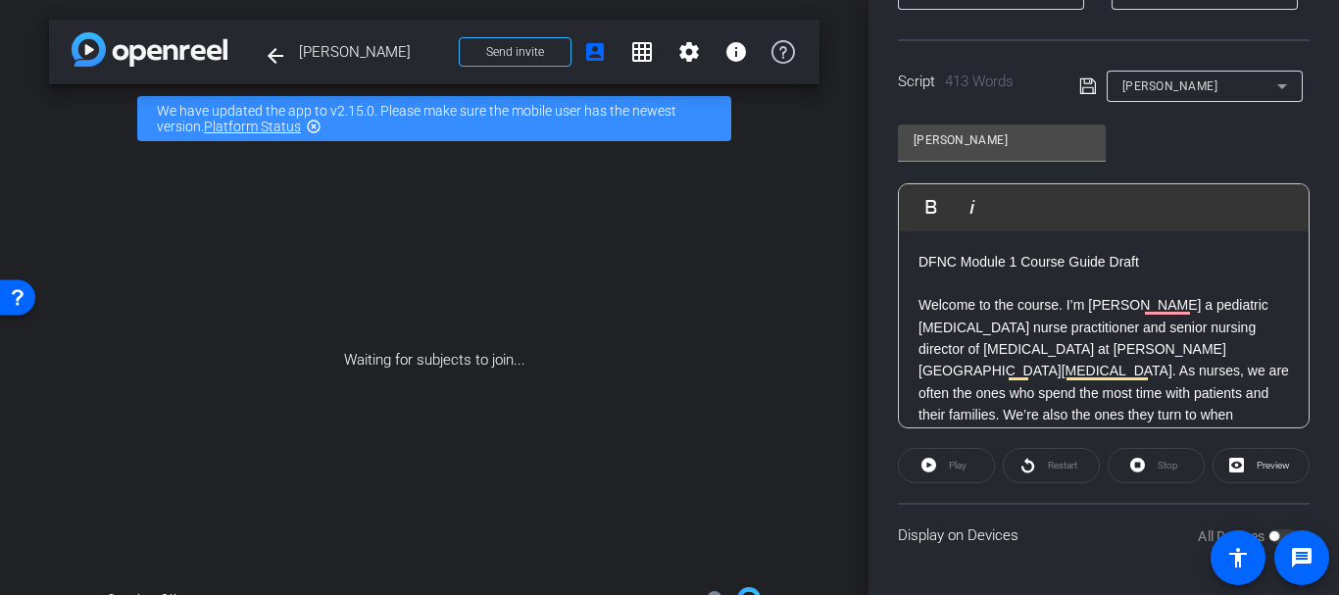
click at [1041, 318] on p "Welcome to the course. I’m Vanessa Battista a pediatric palliative care nurse p…" at bounding box center [1104, 447] width 371 height 307
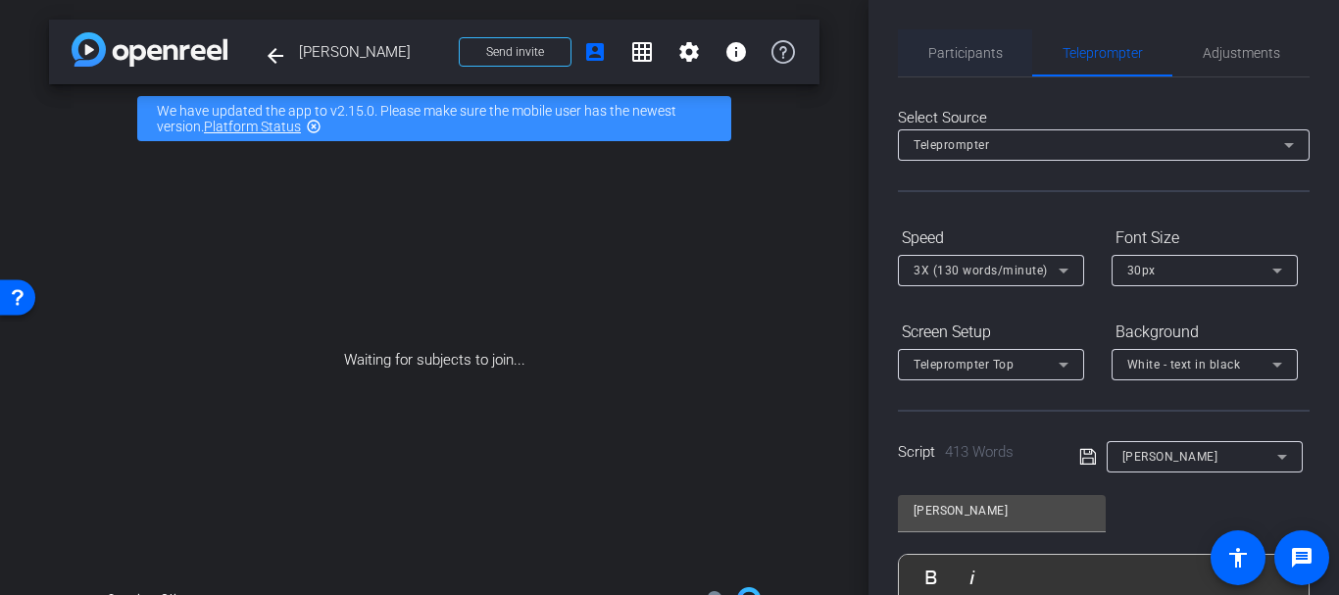
click at [935, 50] on span "Participants" at bounding box center [965, 53] width 75 height 14
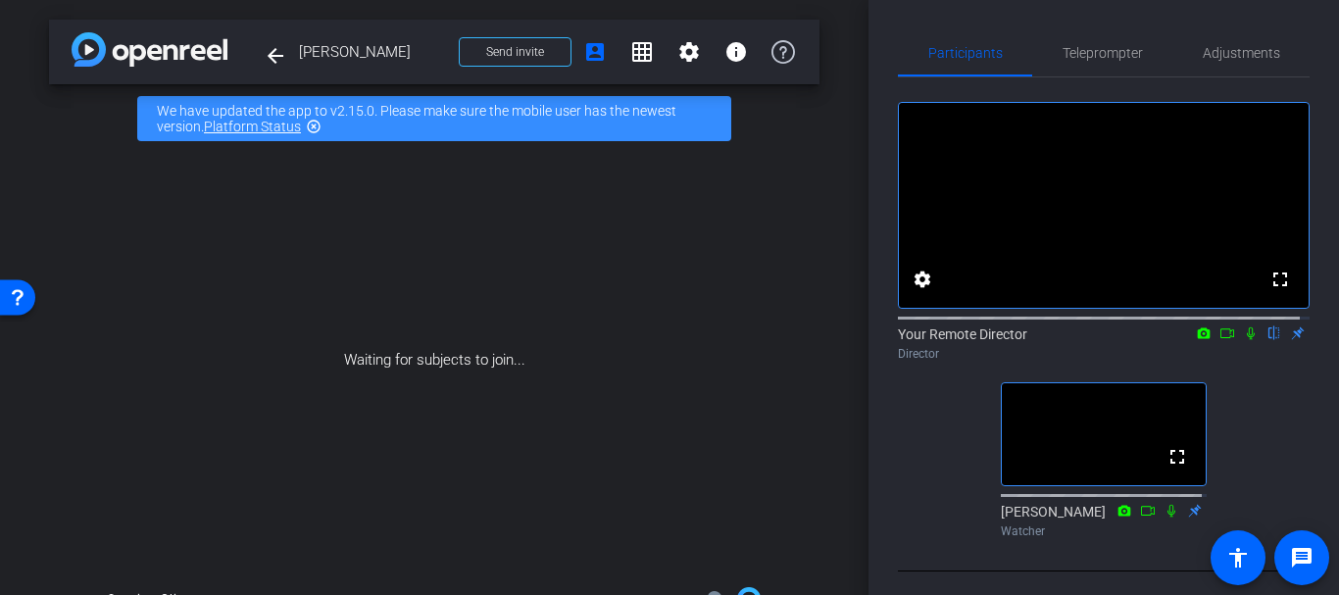
click at [907, 433] on div "fullscreen settings Your Remote Director flip Director fullscreen Kim Gannon Wa…" at bounding box center [1104, 311] width 412 height 469
click at [907, 459] on div "fullscreen settings Your Remote Director flip Director fullscreen Kim Gannon Wa…" at bounding box center [1104, 311] width 412 height 469
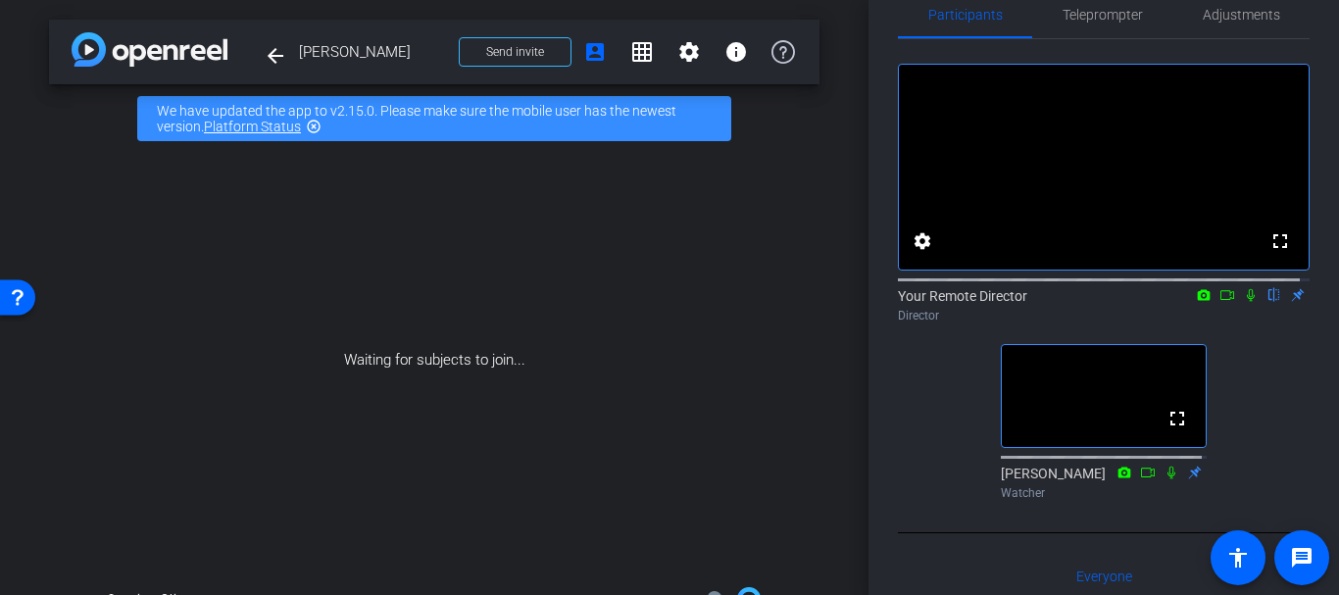
scroll to position [0, 0]
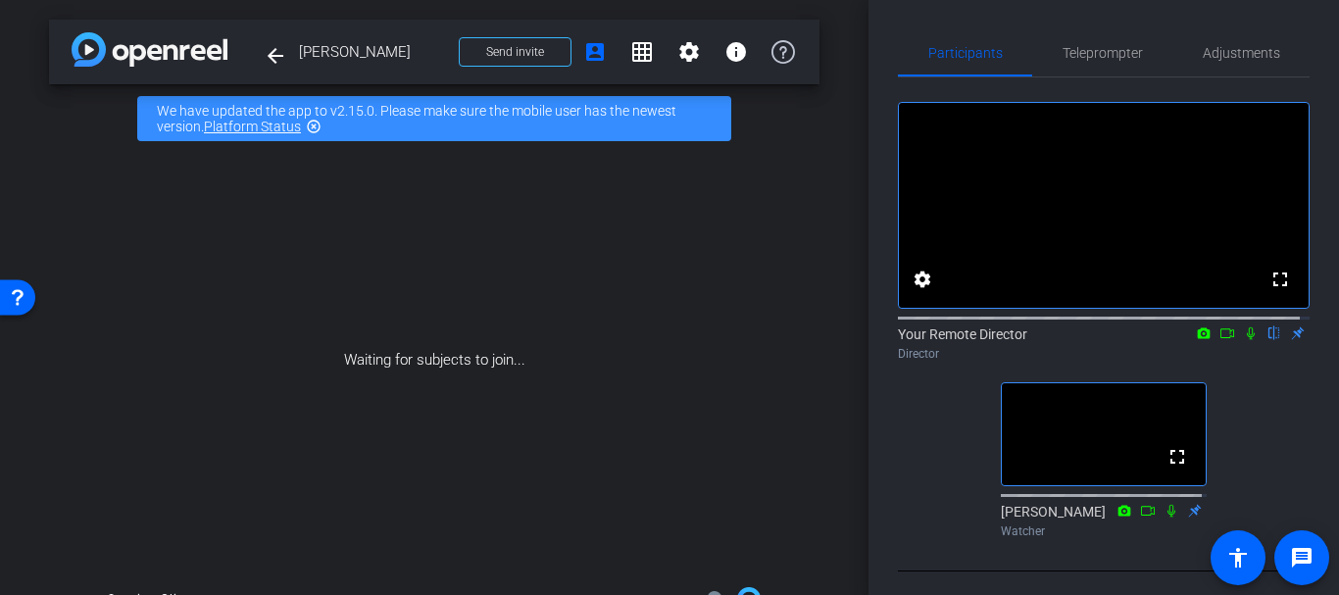
click at [792, 426] on div "Waiting for subjects to join..." at bounding box center [434, 360] width 771 height 415
click at [781, 438] on div "Waiting for subjects to join..." at bounding box center [434, 360] width 771 height 415
click at [315, 129] on mat-icon "highlight_off" at bounding box center [314, 127] width 16 height 16
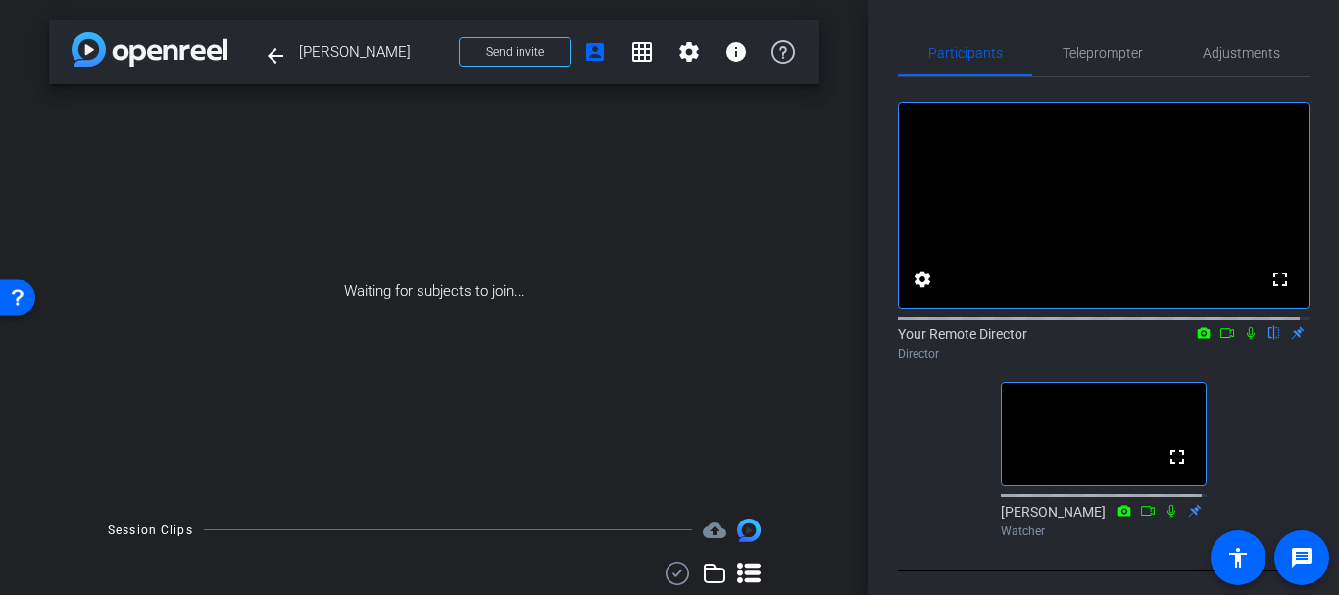
click at [790, 294] on div "Waiting for subjects to join..." at bounding box center [434, 291] width 771 height 415
click at [796, 302] on div "Waiting for subjects to join..." at bounding box center [434, 291] width 771 height 415
click at [828, 382] on div "arrow_back Vanessa Battista Back to project Send invite account_box grid_on set…" at bounding box center [434, 297] width 869 height 595
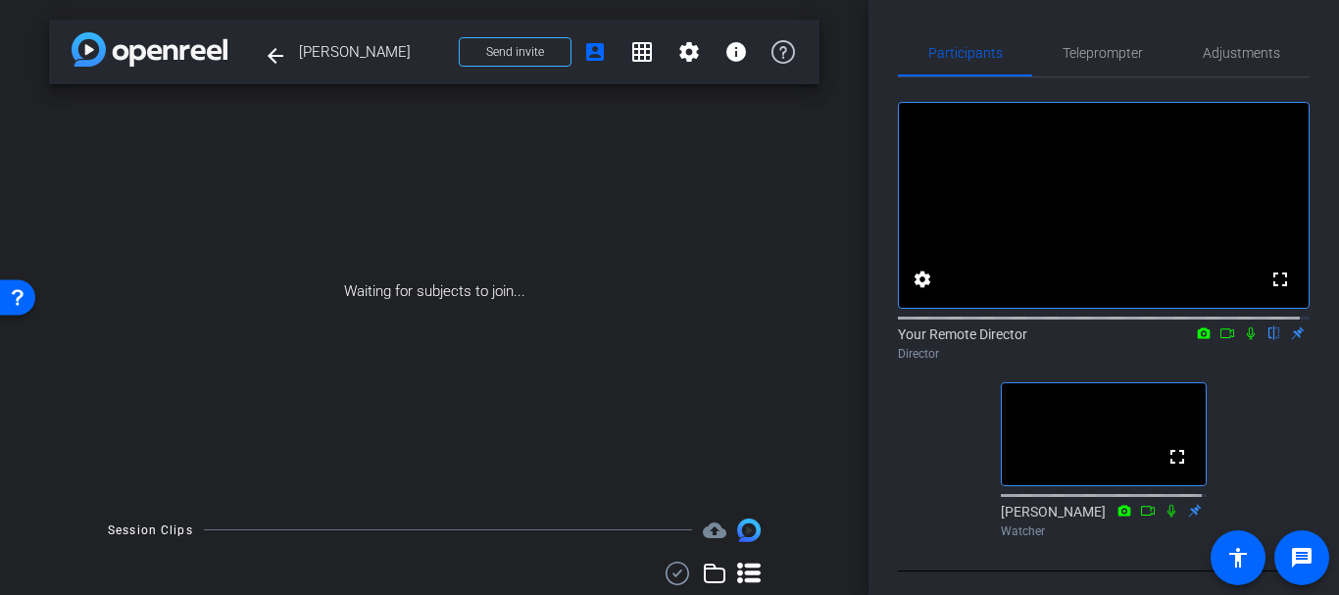
click at [827, 382] on div "arrow_back Vanessa Battista Back to project Send invite account_box grid_on set…" at bounding box center [434, 297] width 869 height 595
click at [1081, 40] on span "Teleprompter" at bounding box center [1103, 52] width 80 height 47
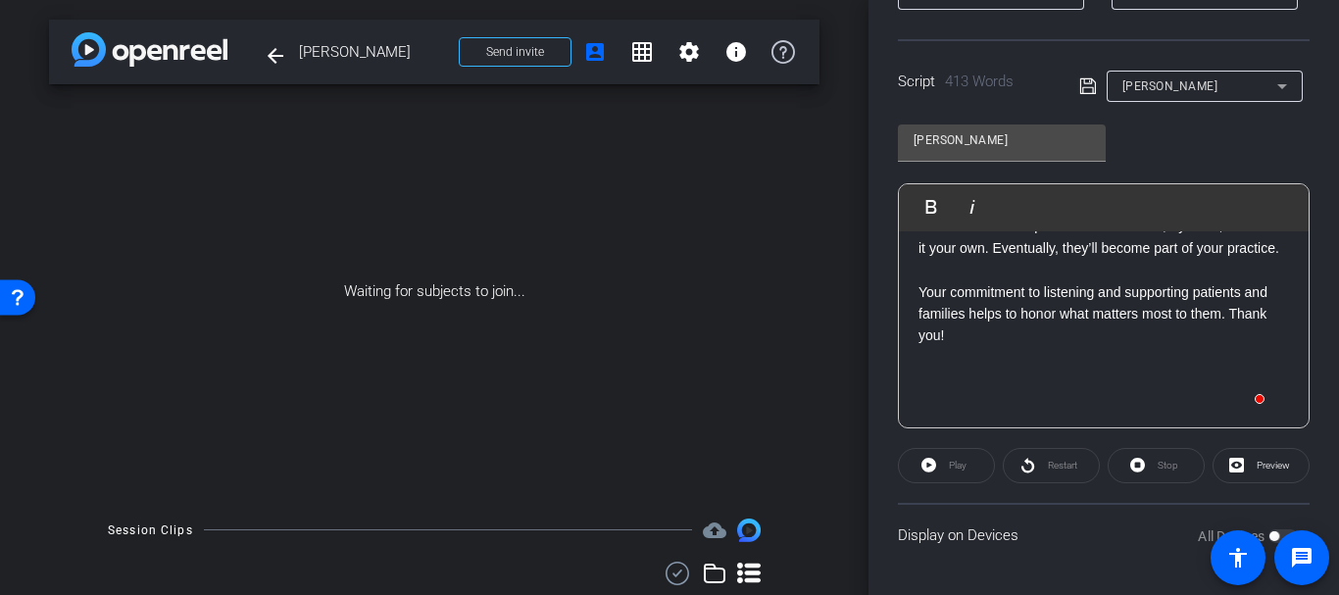
scroll to position [1160, 0]
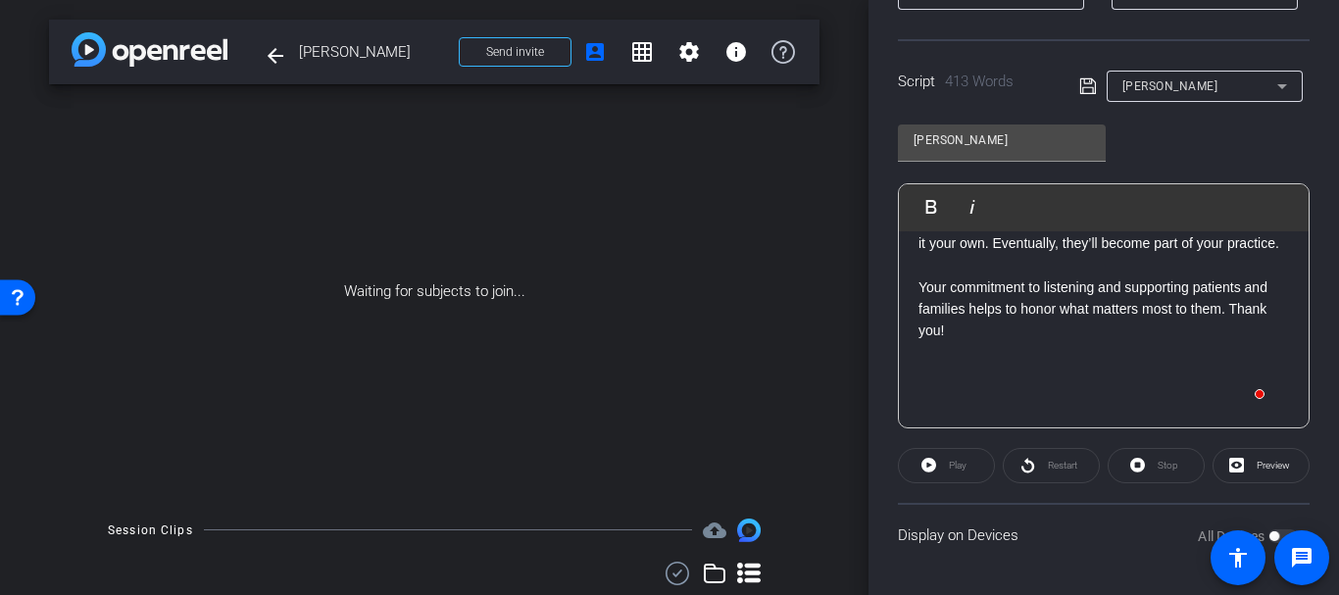
click at [1039, 342] on p "Your commitment to listening and supporting patients and families helps to hono…" at bounding box center [1104, 309] width 371 height 66
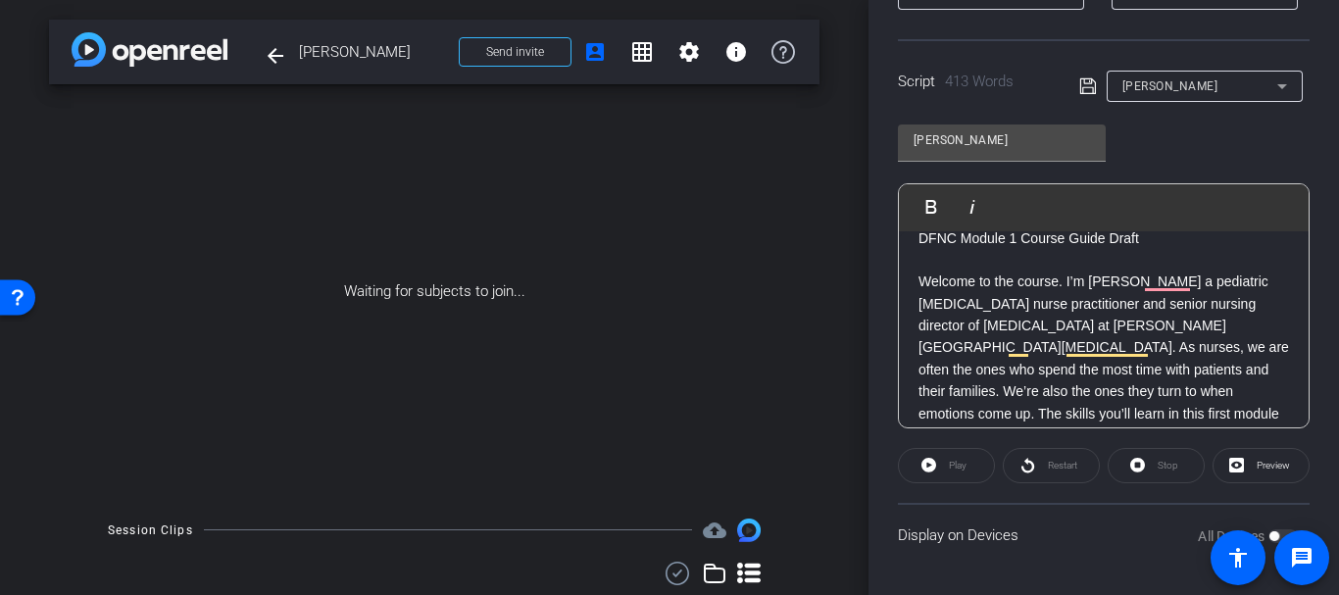
scroll to position [24, 0]
click at [1083, 71] on div "[PERSON_NAME]" at bounding box center [1194, 86] width 231 height 31
click at [1083, 82] on icon at bounding box center [1088, 87] width 18 height 24
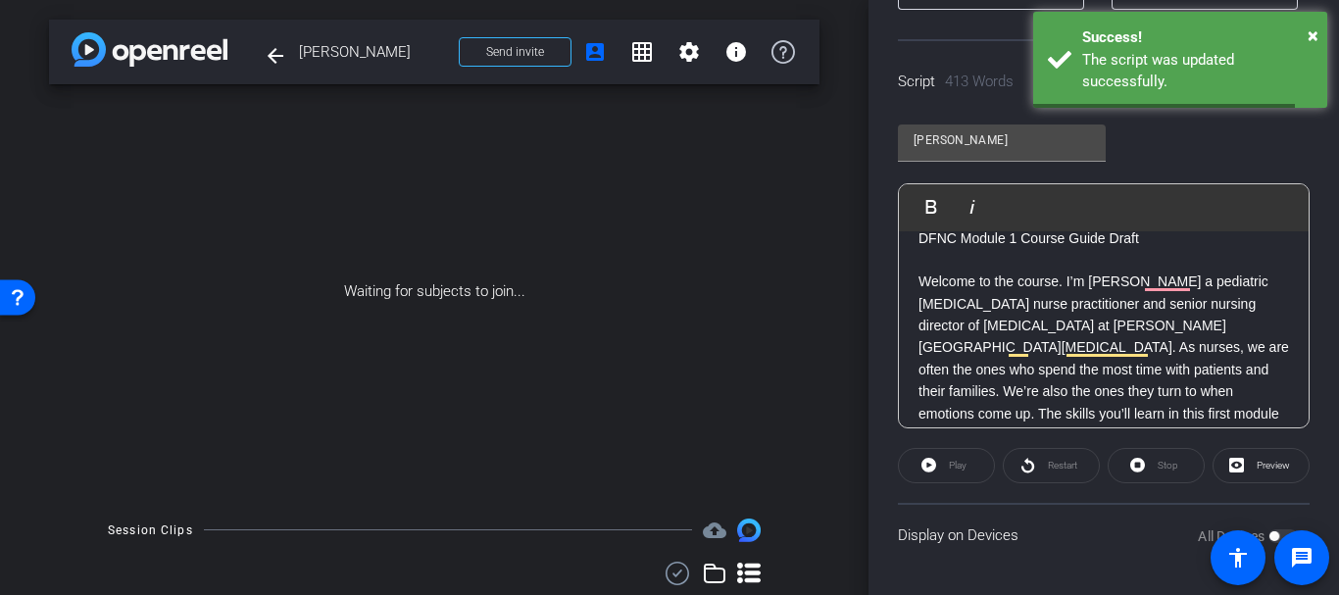
scroll to position [0, 0]
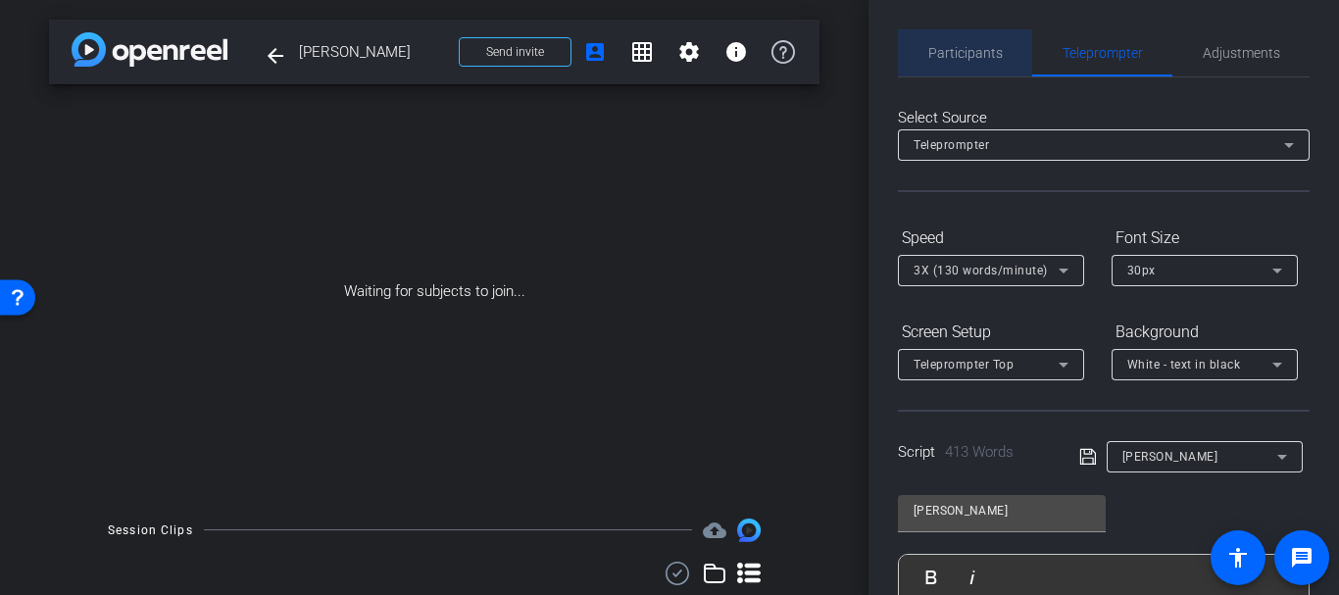
click at [966, 63] on span "Participants" at bounding box center [965, 52] width 75 height 47
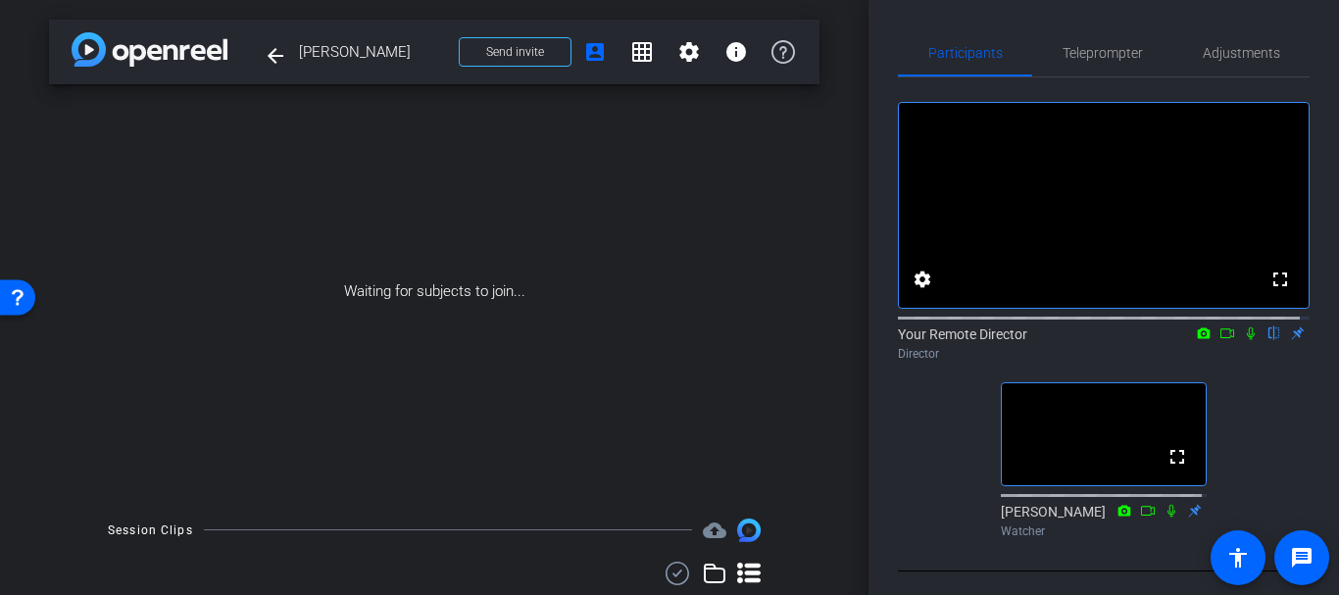
click at [827, 426] on div "arrow_back Vanessa Battista Back to project Send invite account_box grid_on set…" at bounding box center [434, 297] width 869 height 595
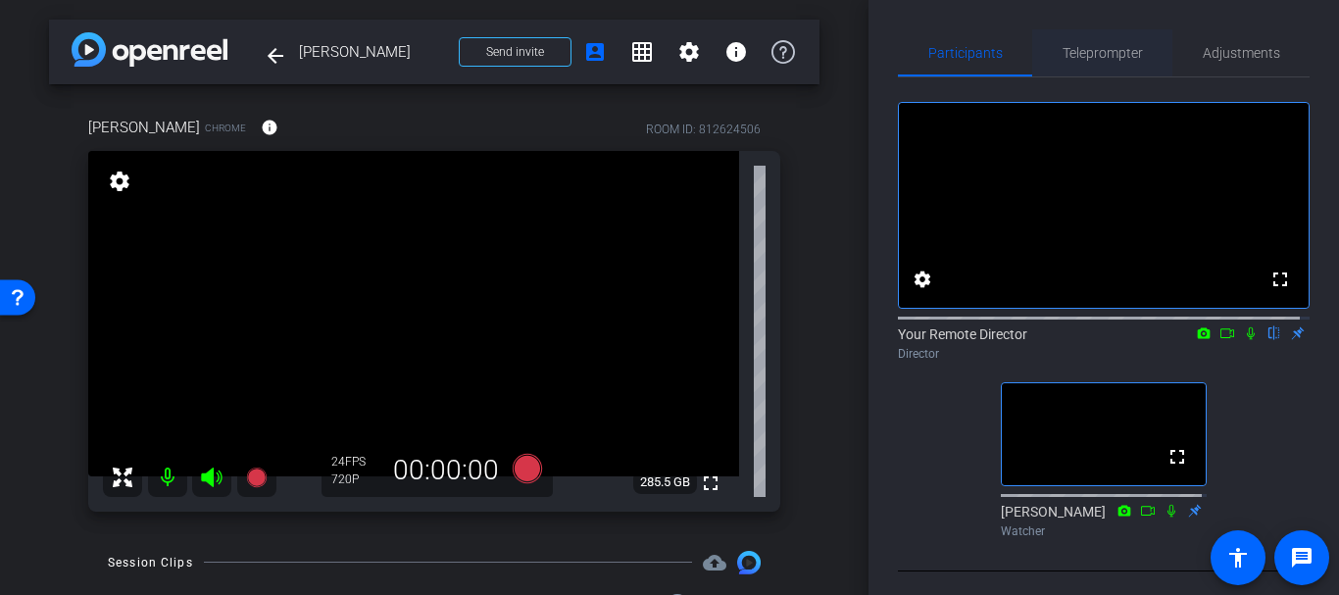
click at [1218, 44] on span "Adjustments" at bounding box center [1241, 52] width 77 height 47
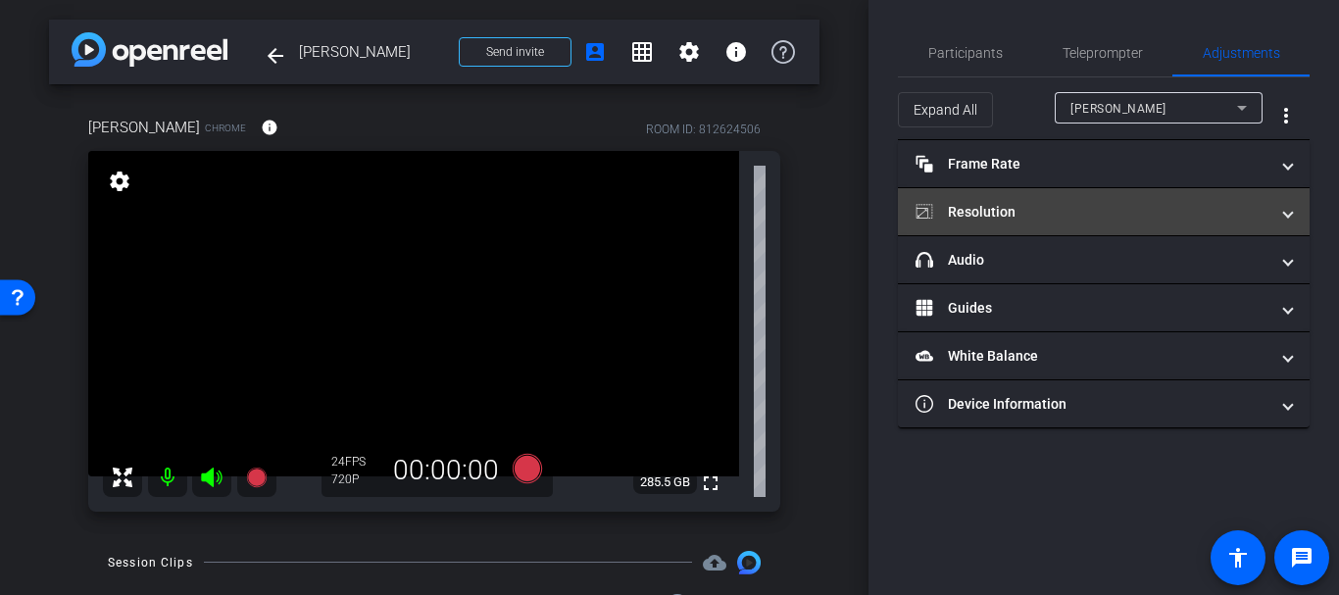
click at [965, 208] on mat-panel-title "Resolution" at bounding box center [1092, 212] width 353 height 21
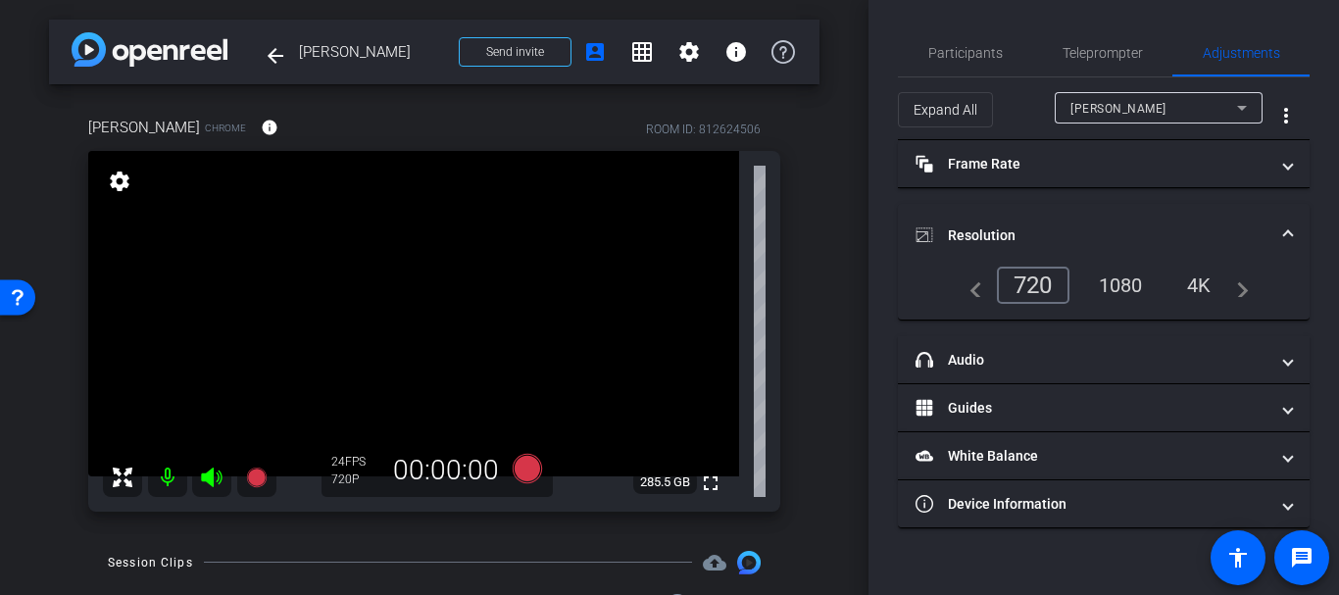
click at [1118, 292] on div "1080" at bounding box center [1121, 285] width 74 height 33
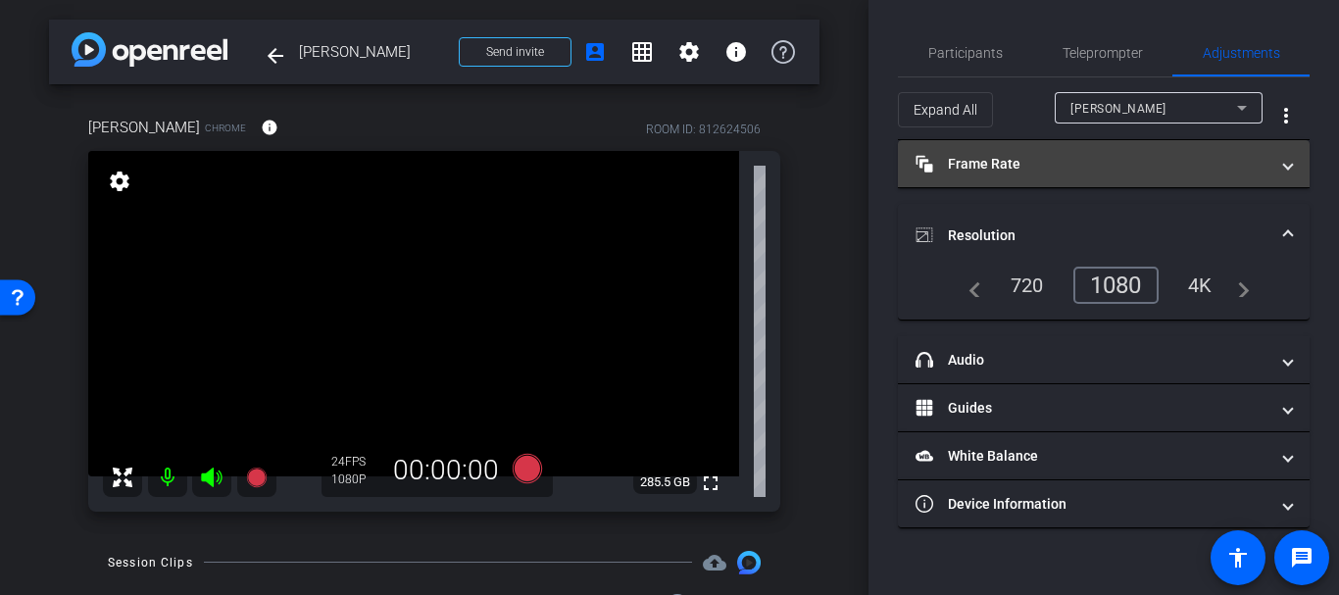
click at [958, 174] on mat-expansion-panel-header "Frame Rate Frame Rate" at bounding box center [1104, 163] width 412 height 47
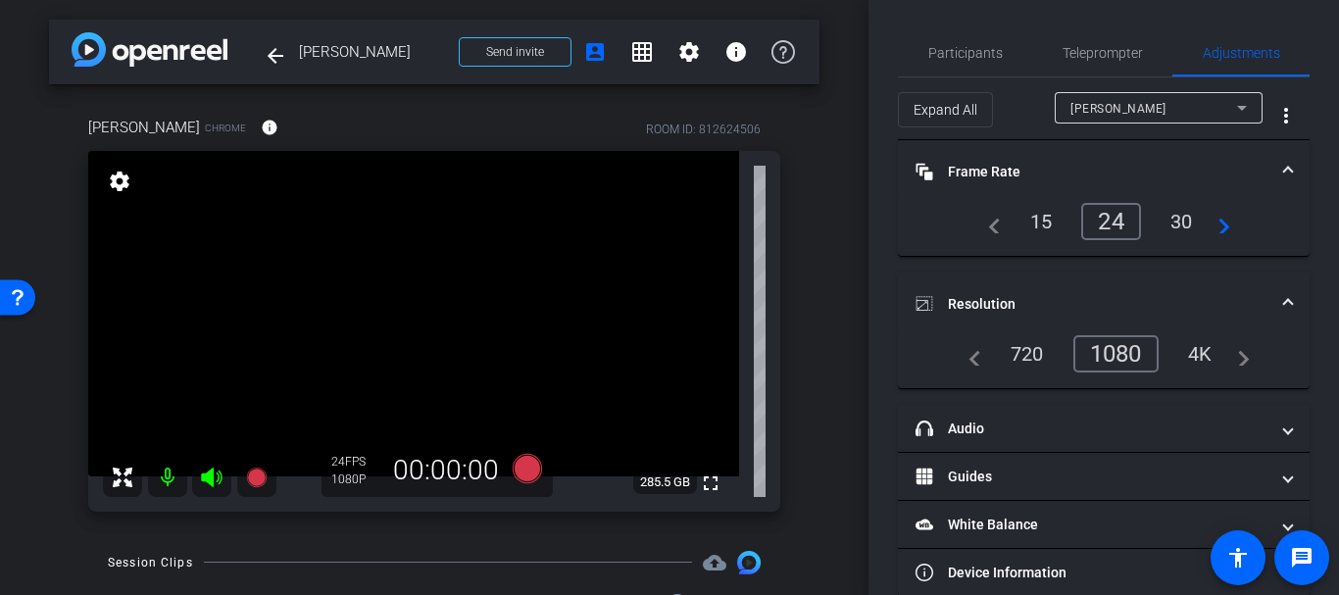
click at [1168, 221] on div "30" at bounding box center [1182, 221] width 52 height 33
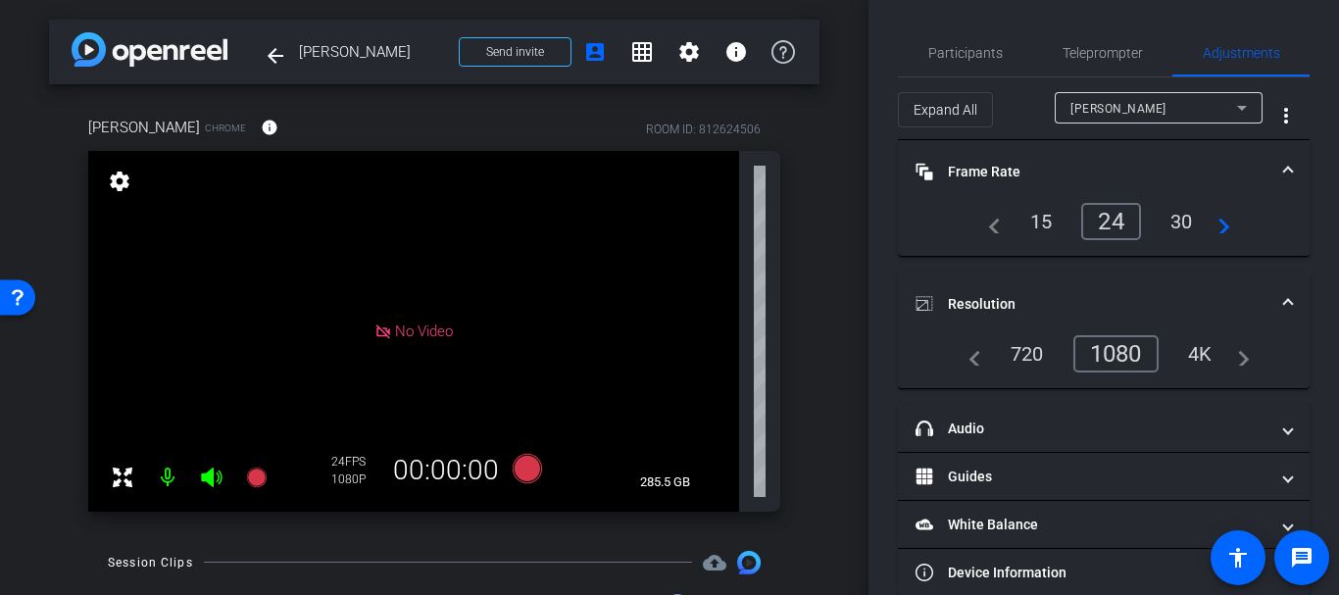
click at [985, 163] on mat-panel-title "Frame Rate Frame Rate" at bounding box center [1092, 172] width 353 height 21
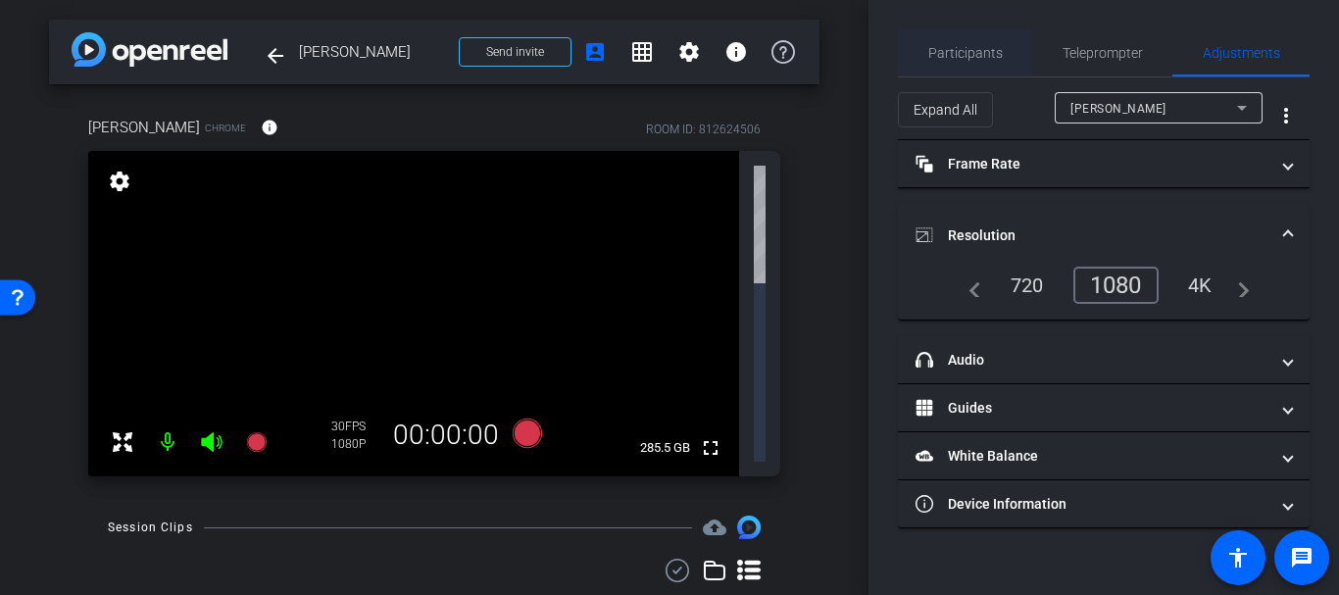
click at [942, 31] on span "Participants" at bounding box center [965, 52] width 75 height 47
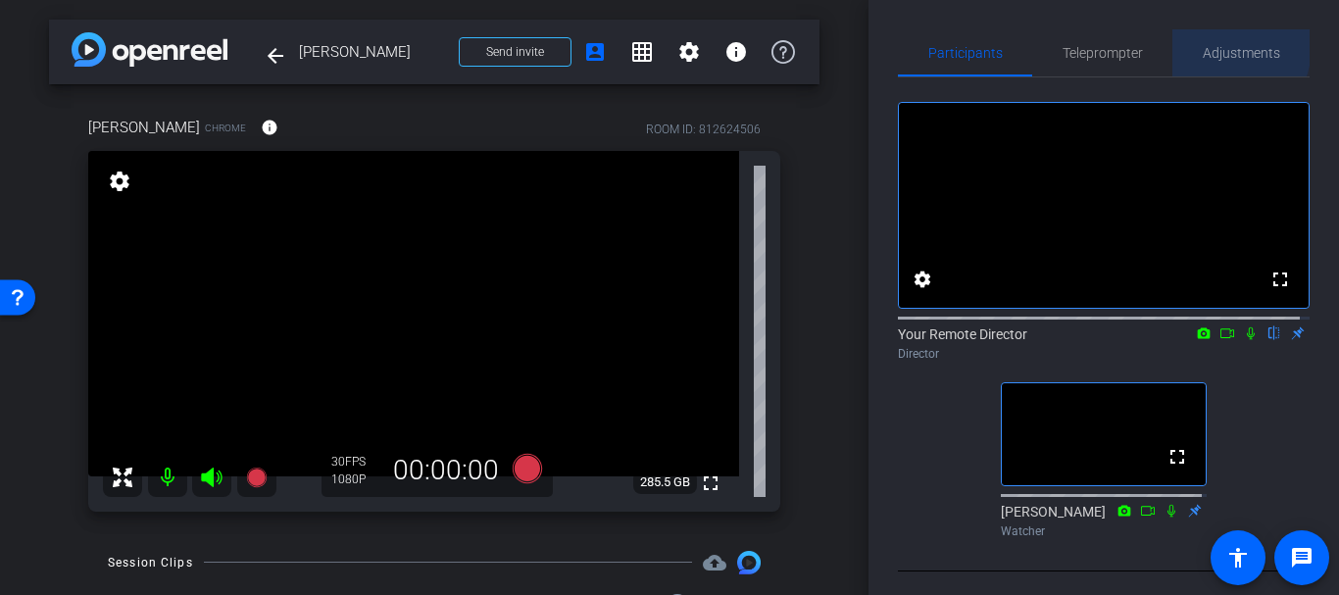
click at [1214, 47] on span "Adjustments" at bounding box center [1241, 53] width 77 height 14
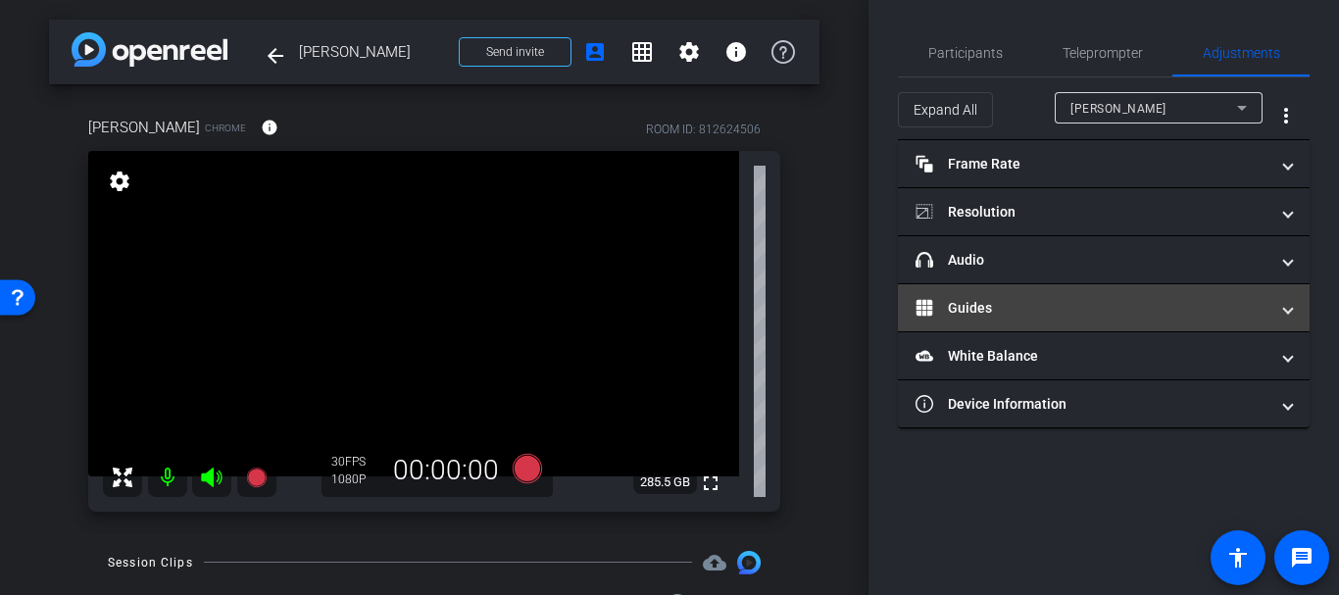
click at [971, 285] on mat-expansion-panel-header "Guides" at bounding box center [1104, 307] width 412 height 47
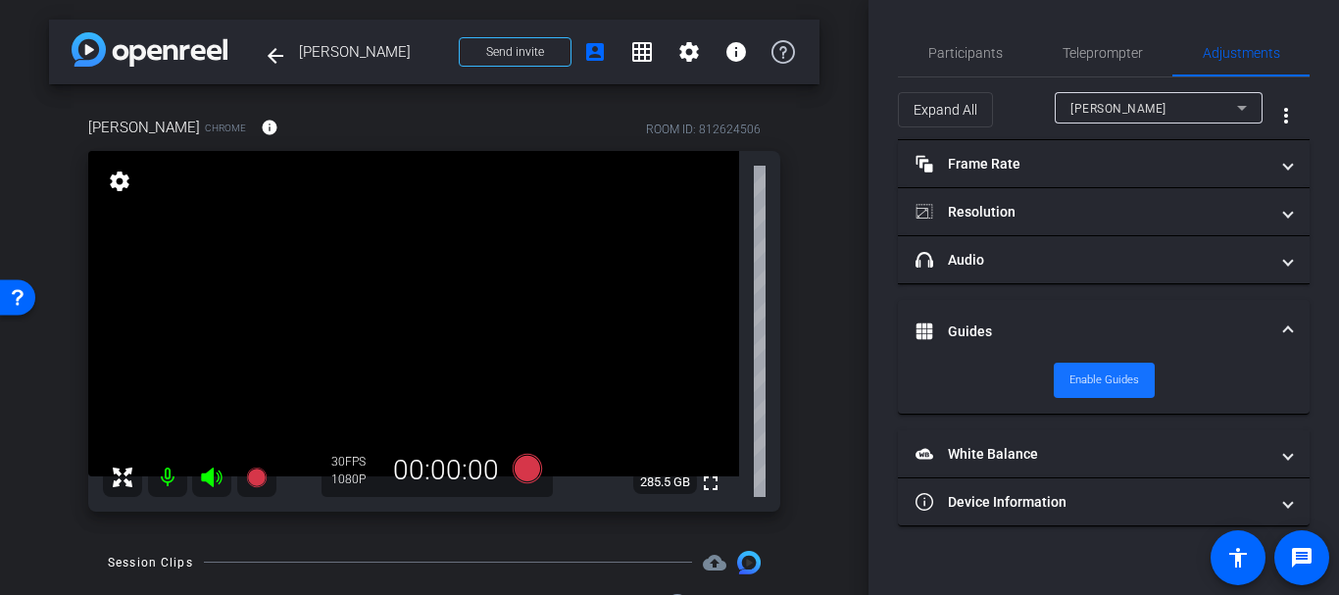
click at [1105, 374] on span "Enable Guides" at bounding box center [1105, 380] width 70 height 29
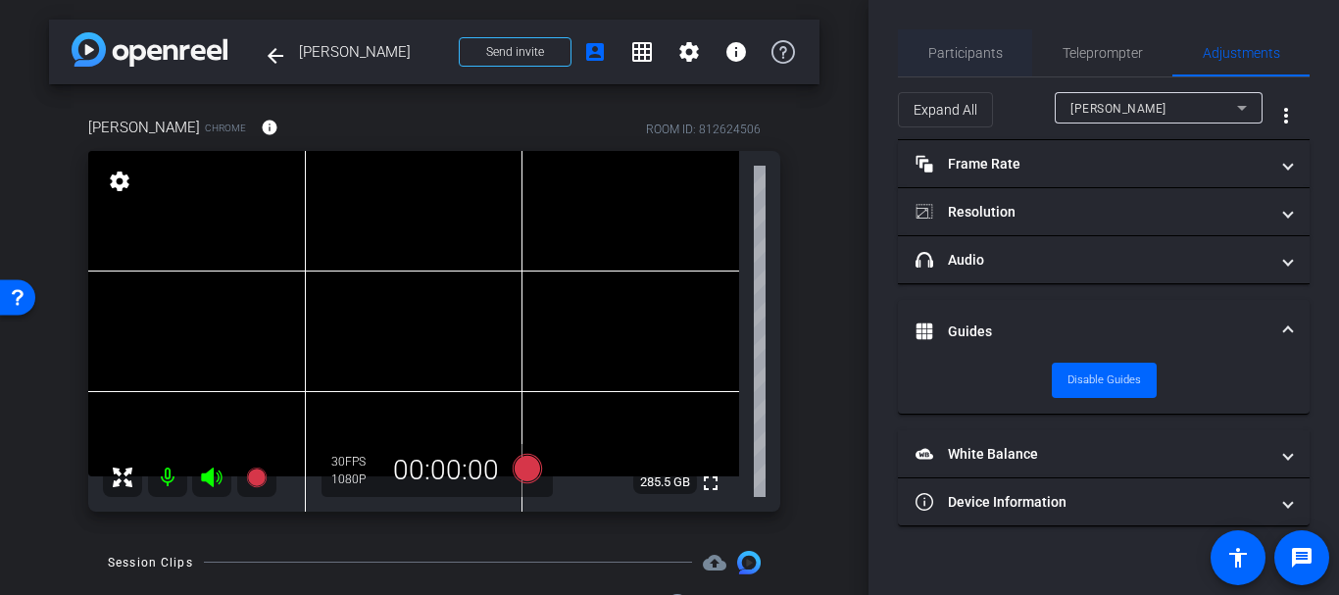
click at [987, 51] on span "Participants" at bounding box center [965, 53] width 75 height 14
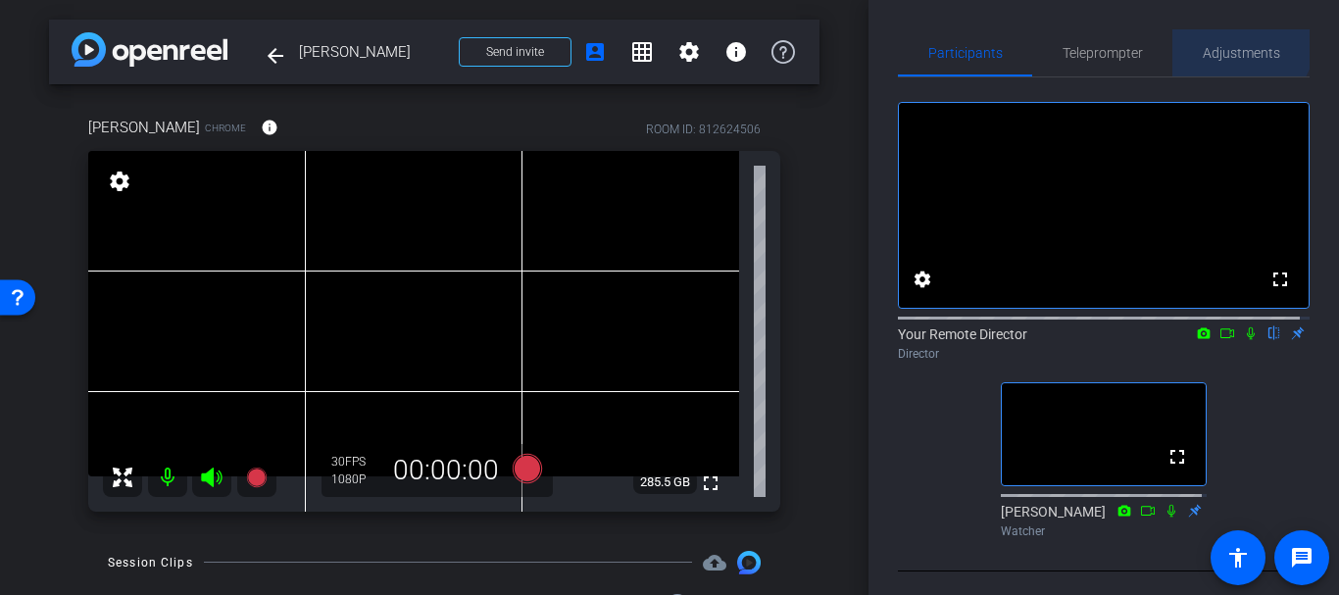
click at [1217, 33] on span "Adjustments" at bounding box center [1241, 52] width 77 height 47
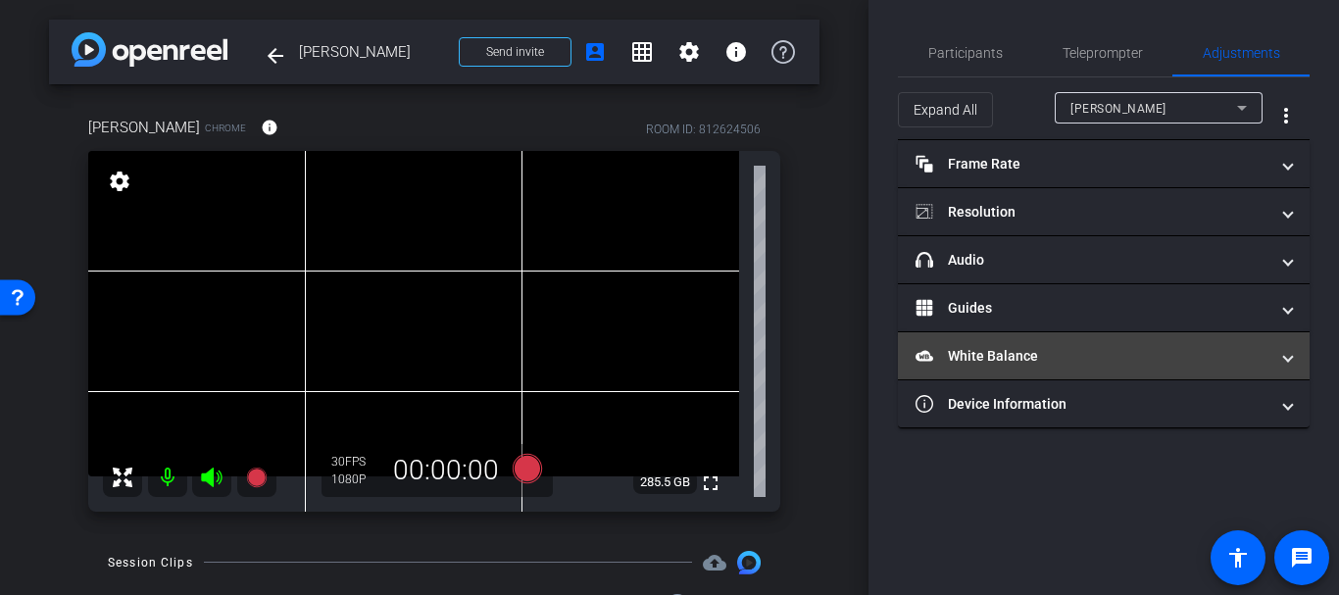
click at [961, 354] on mat-panel-title "White Balance White Balance" at bounding box center [1092, 356] width 353 height 21
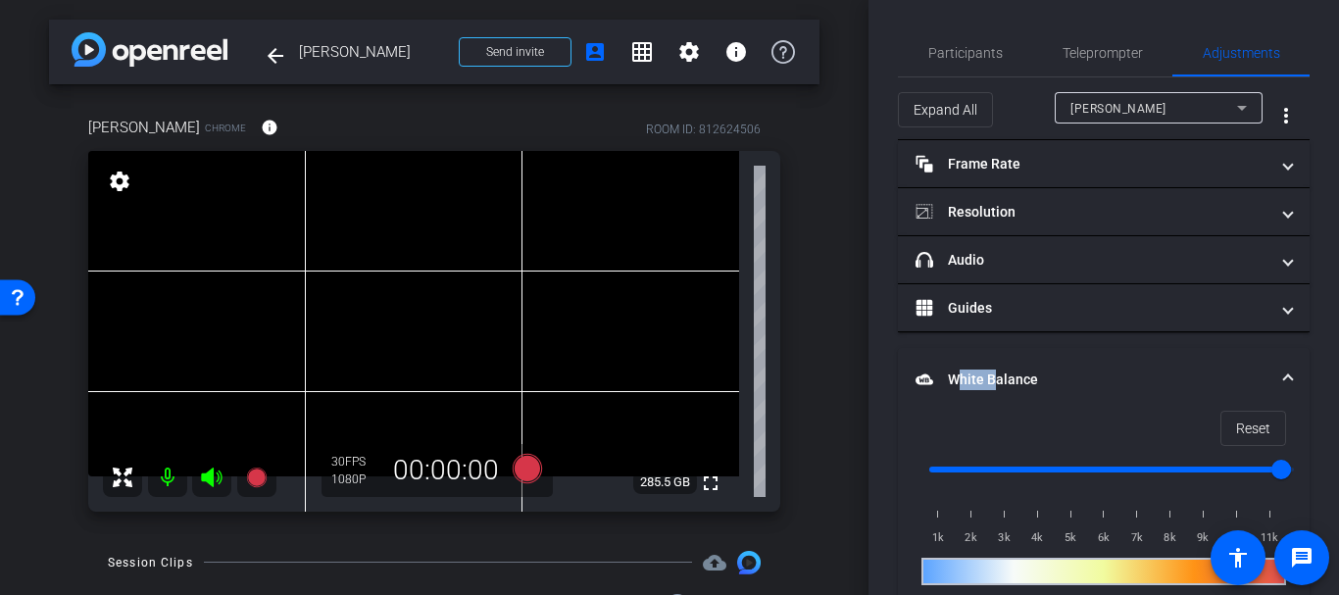
click at [961, 354] on mat-expansion-panel-header "White Balance White Balance" at bounding box center [1104, 379] width 412 height 63
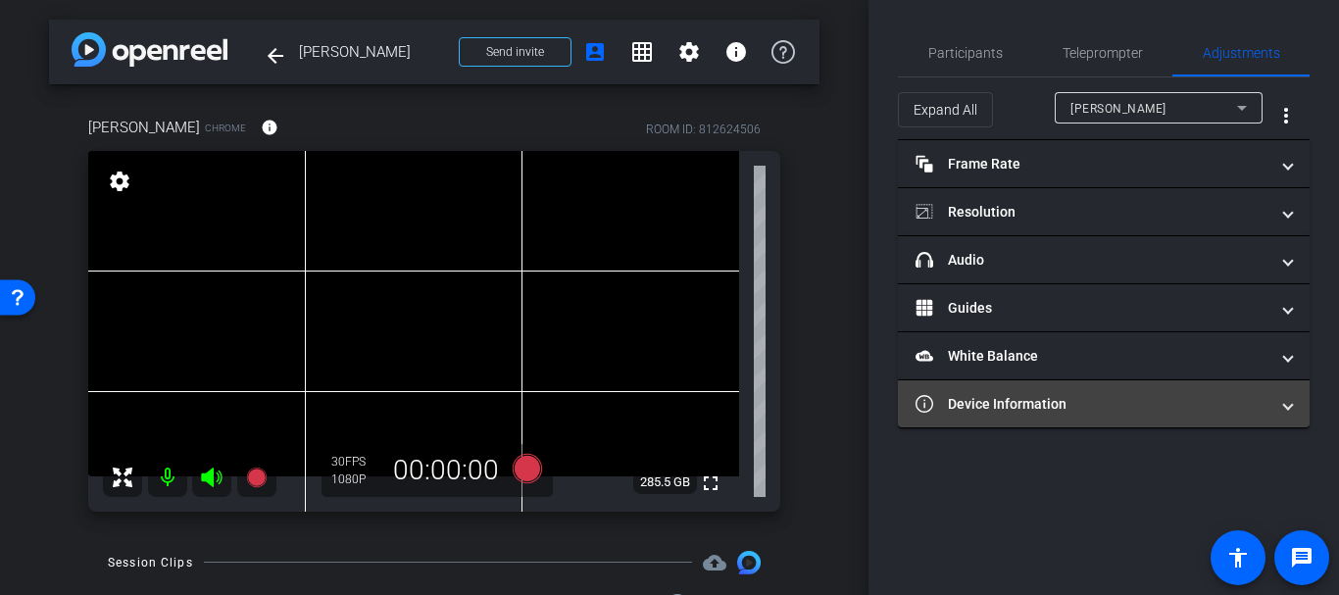
click at [952, 421] on mat-expansion-panel-header "Device Information" at bounding box center [1104, 403] width 412 height 47
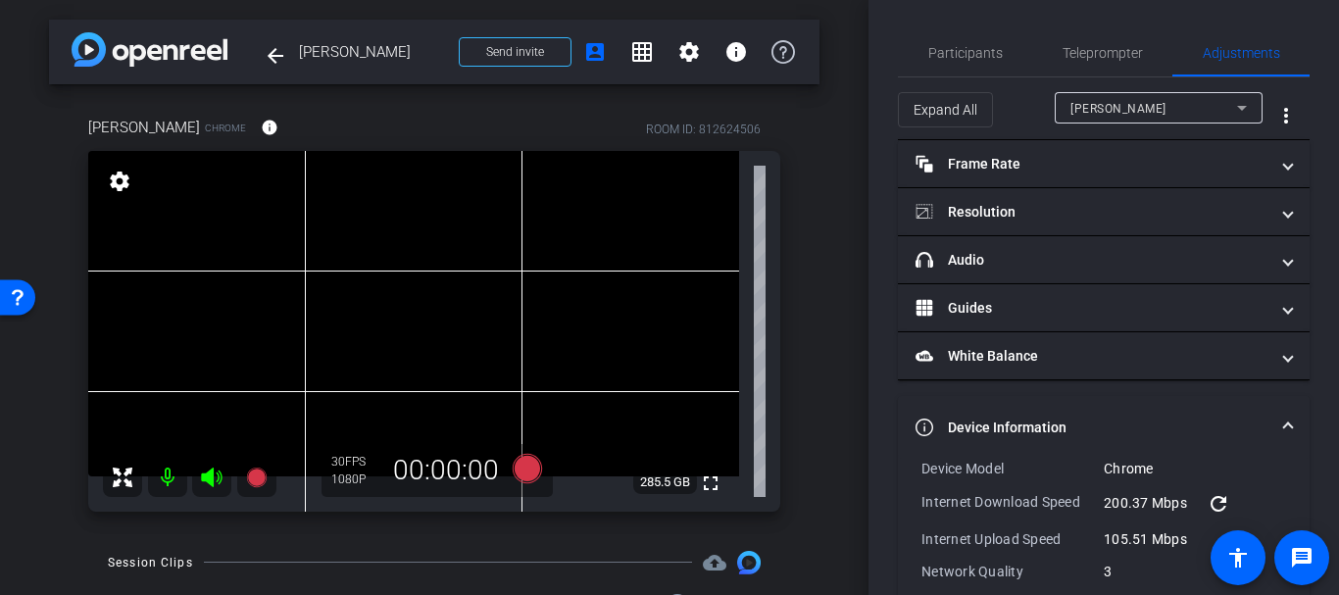
click at [952, 421] on mat-panel-title "Device Information" at bounding box center [1092, 428] width 353 height 21
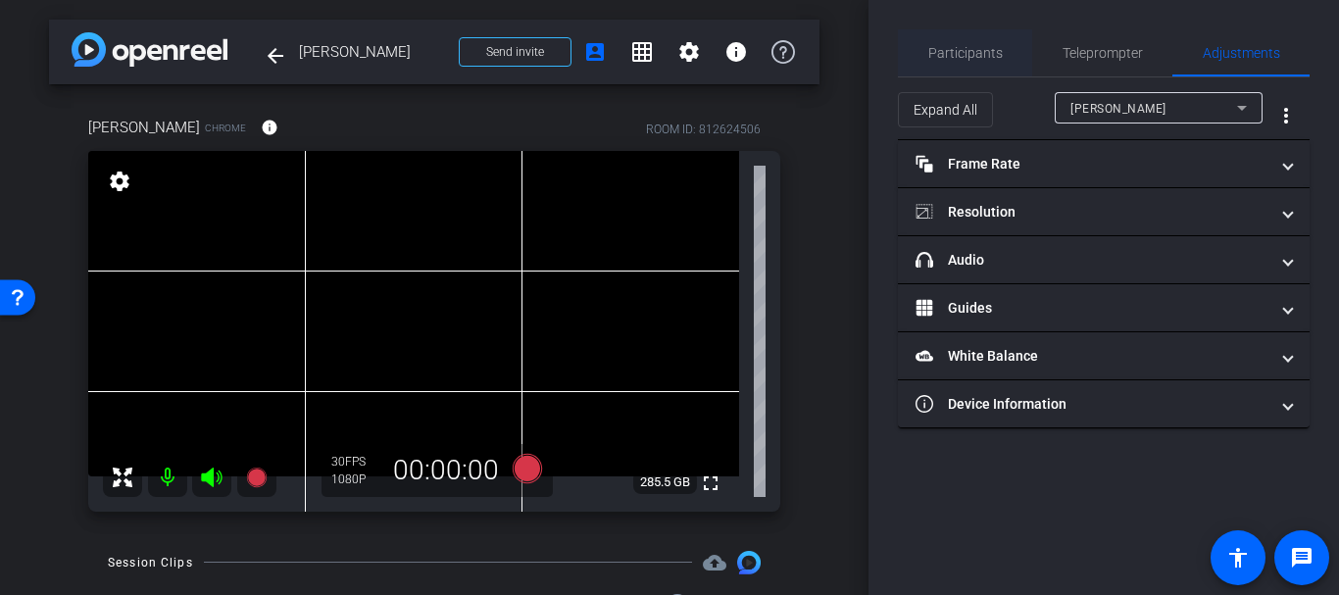
click at [963, 53] on span "Participants" at bounding box center [965, 53] width 75 height 14
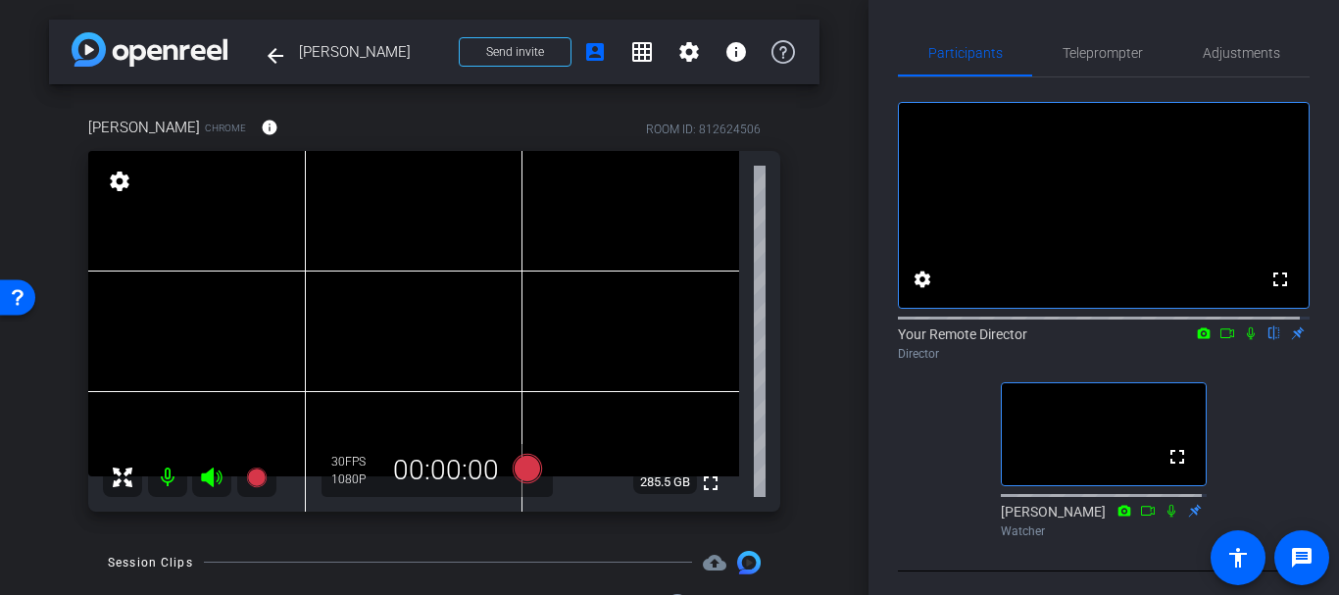
click at [806, 291] on div "Vanessa Battista Chrome info ROOM ID: 812624506 fullscreen settings 285.5 GB 30…" at bounding box center [434, 307] width 771 height 447
click at [805, 292] on div "Vanessa Battista Chrome info ROOM ID: 812624506 fullscreen settings 285.5 GB 30…" at bounding box center [434, 307] width 771 height 447
click at [399, 326] on video at bounding box center [413, 313] width 651 height 325
click at [800, 471] on div "Vanessa Battista Chrome info ROOM ID: 812624506 fullscreen settings 285.5 GB 30…" at bounding box center [434, 307] width 771 height 447
click at [1228, 60] on span "Adjustments" at bounding box center [1241, 53] width 77 height 14
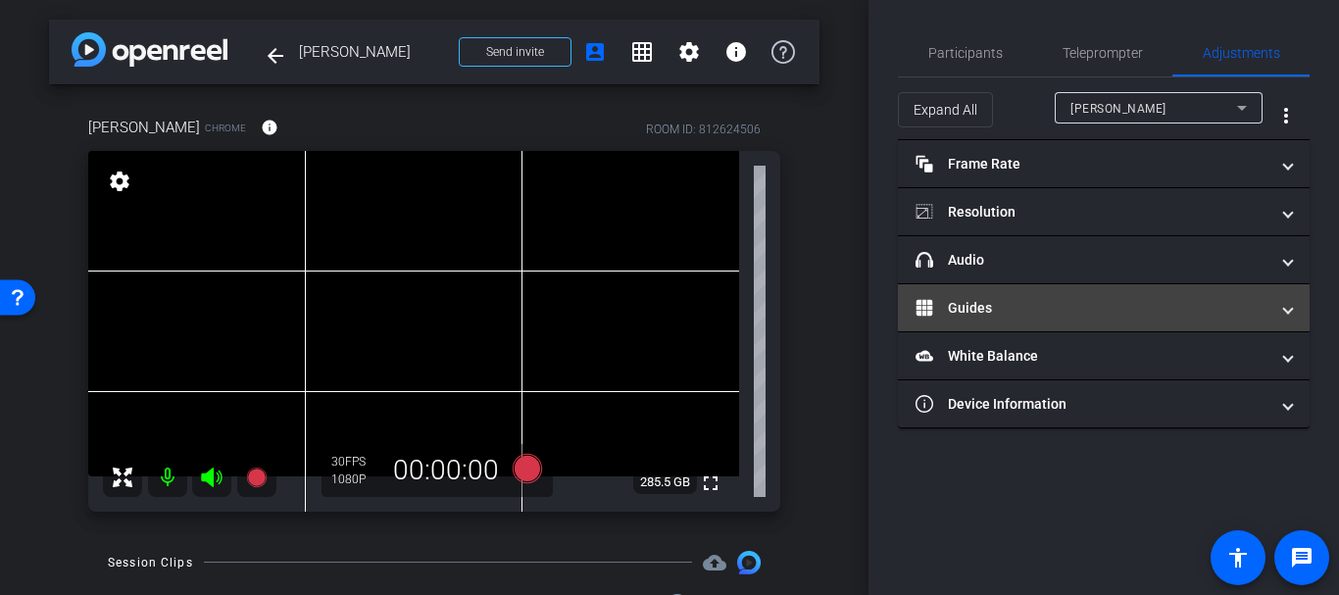
click at [956, 309] on mat-panel-title "Guides" at bounding box center [1092, 308] width 353 height 21
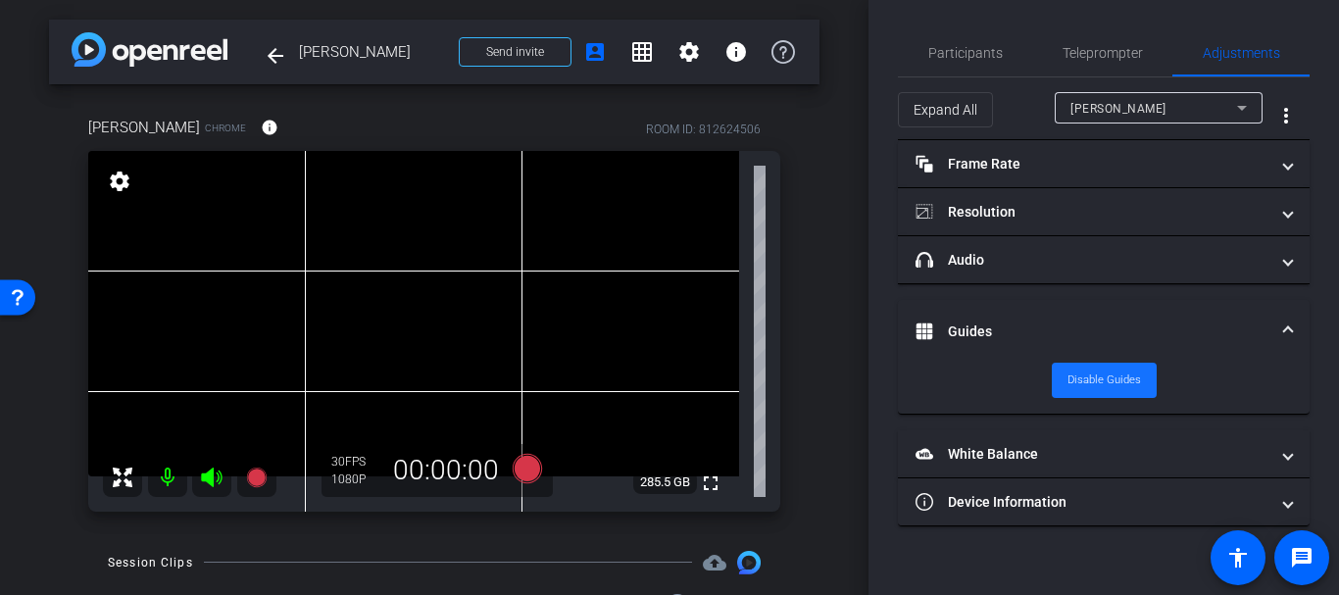
click at [1133, 376] on span "Disable Guides" at bounding box center [1105, 380] width 74 height 29
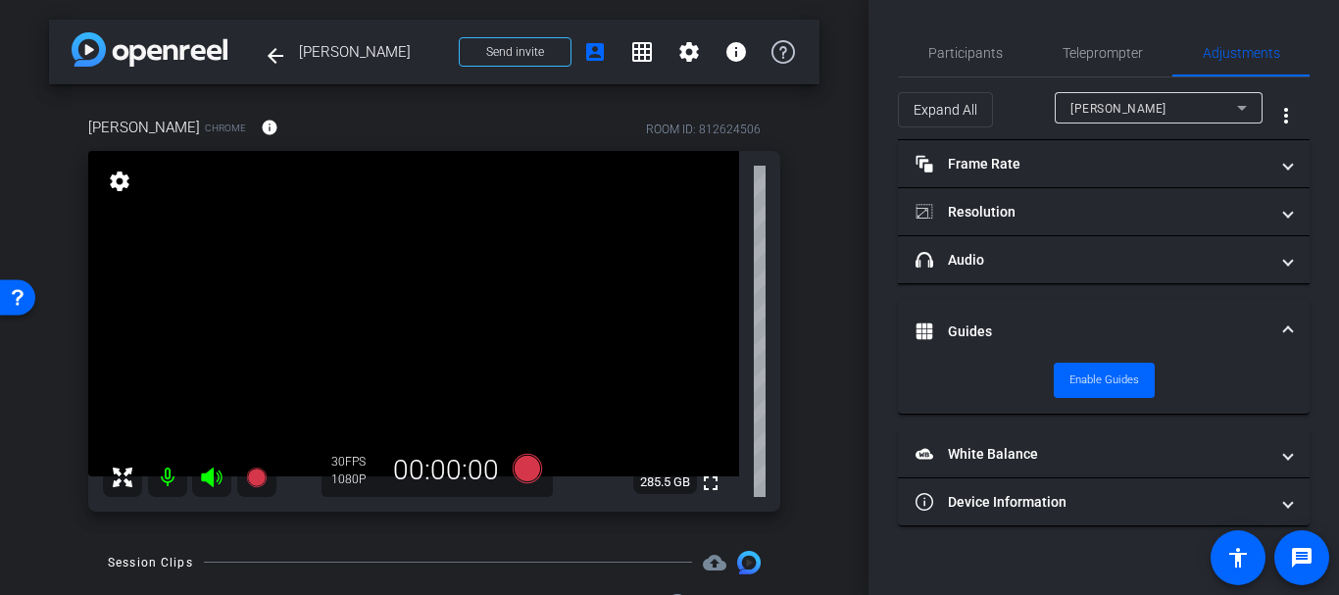
click at [926, 11] on div "Participants Teleprompter Adjustments settings Your Remote Director flip Direct…" at bounding box center [1104, 297] width 471 height 595
click at [950, 46] on span "Participants" at bounding box center [965, 53] width 75 height 14
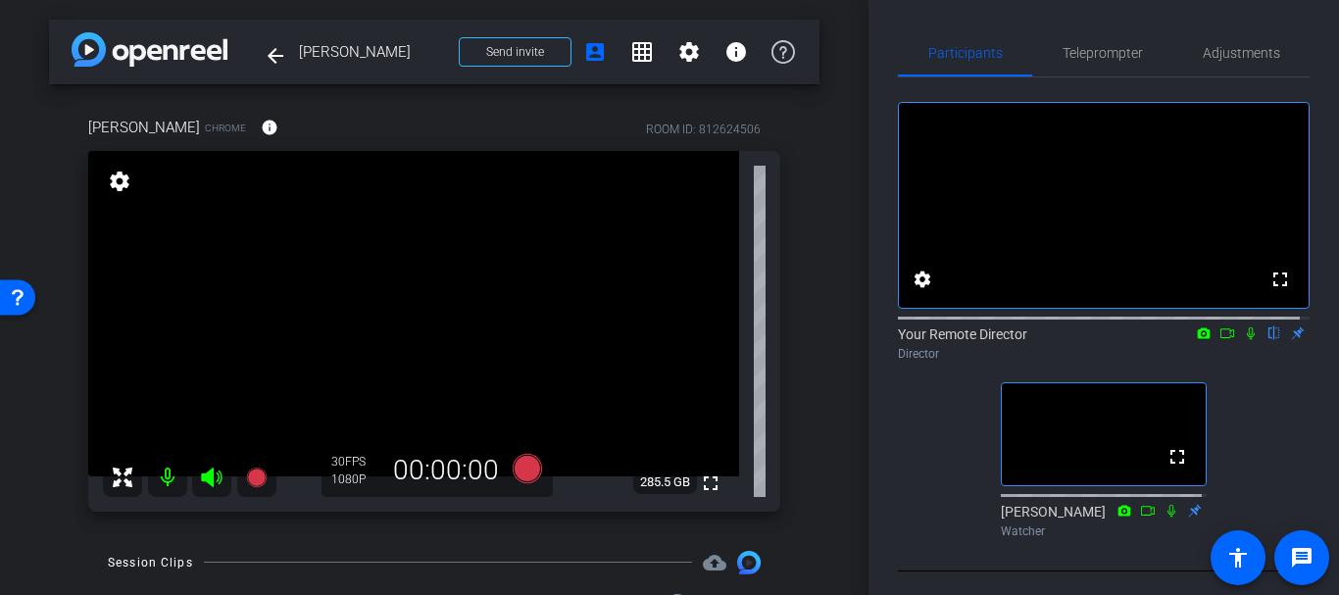
click at [784, 458] on div "Vanessa Battista Chrome info ROOM ID: 812624506 fullscreen settings 285.5 GB 30…" at bounding box center [434, 307] width 771 height 447
click at [1189, 49] on div "Adjustments" at bounding box center [1240, 52] width 137 height 47
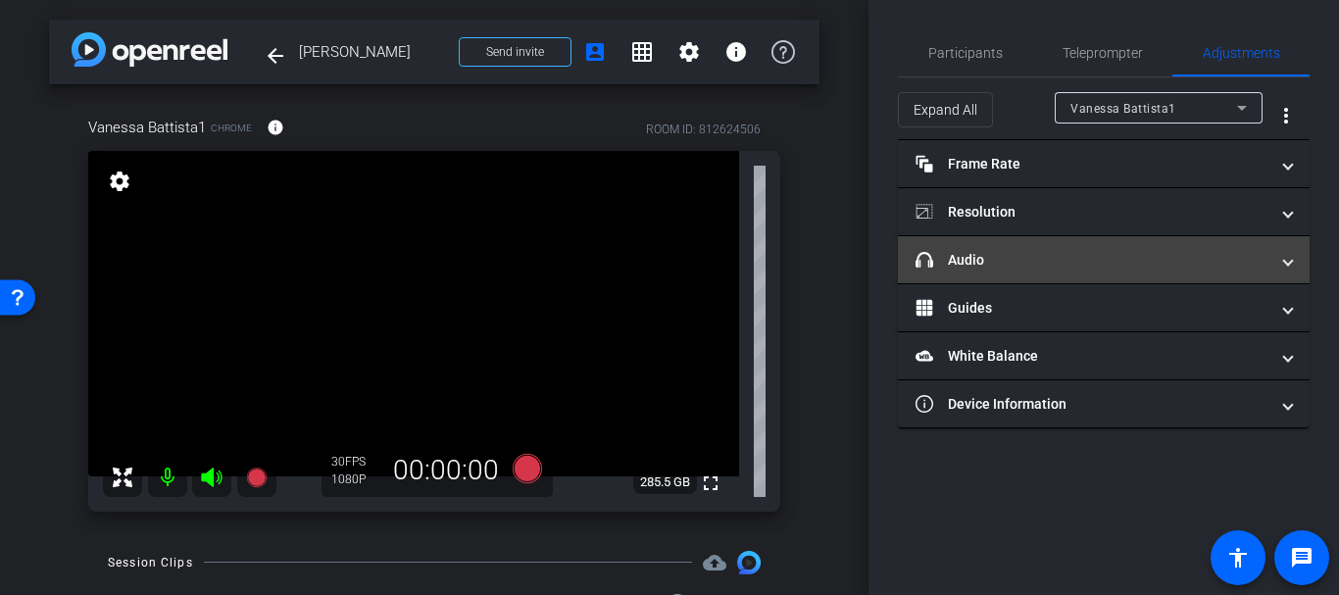
click at [964, 255] on mat-panel-title "headphone icon Audio" at bounding box center [1092, 260] width 353 height 21
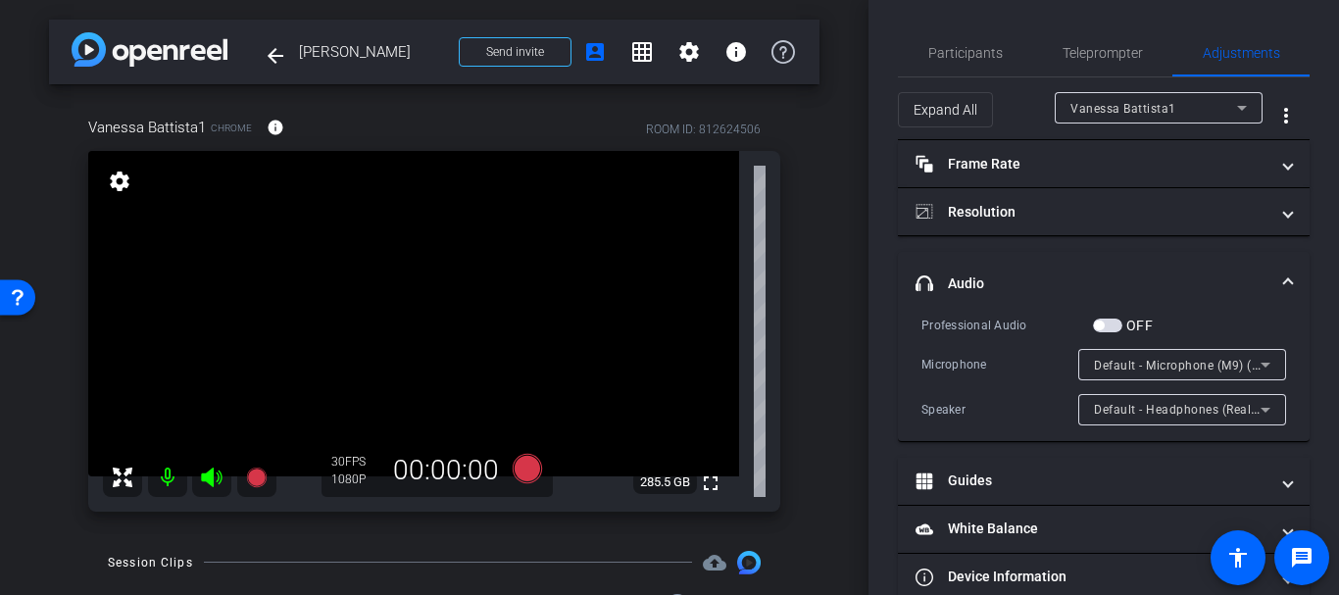
click at [937, 272] on mat-expansion-panel-header "headphone icon Audio" at bounding box center [1104, 283] width 412 height 63
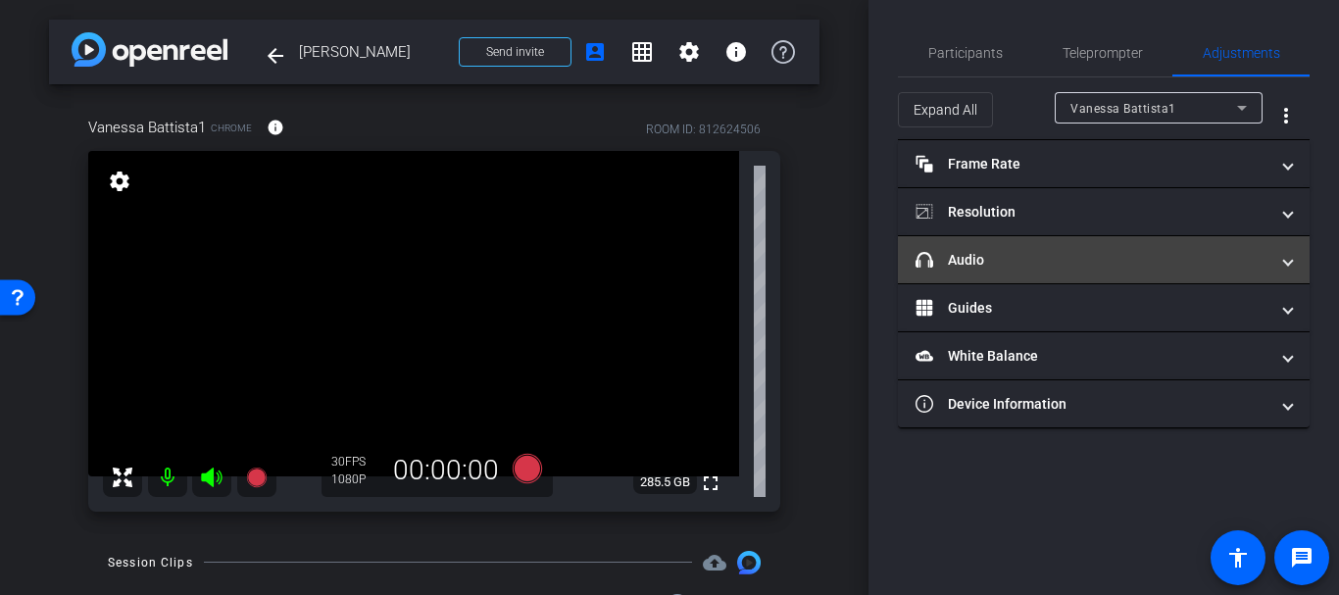
click at [949, 268] on mat-panel-title "headphone icon Audio" at bounding box center [1092, 260] width 353 height 21
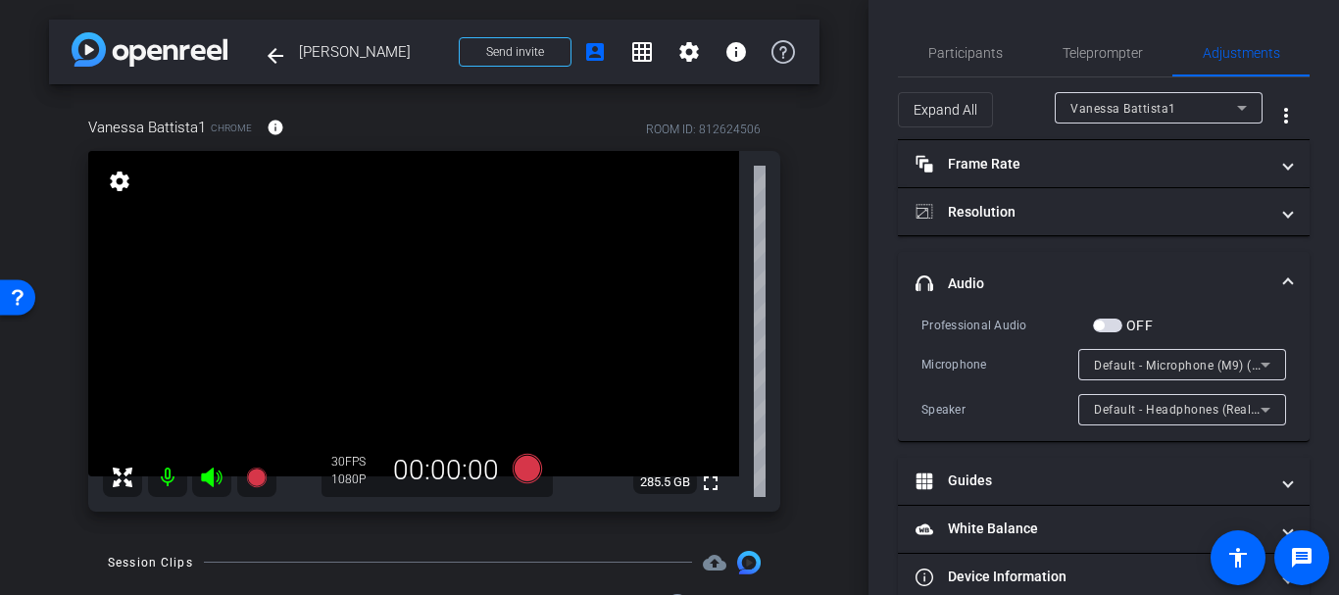
click at [1150, 367] on span "Default - Microphone (M9) (5843:1005)" at bounding box center [1206, 365] width 224 height 16
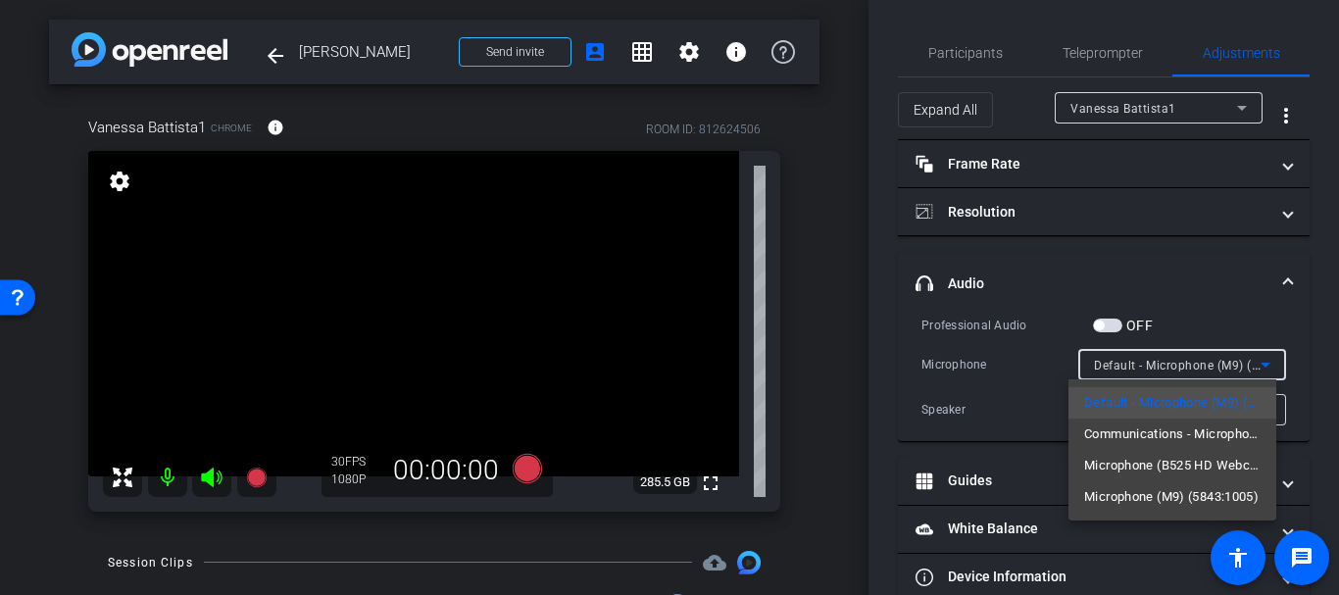
click at [1126, 367] on div at bounding box center [669, 297] width 1339 height 595
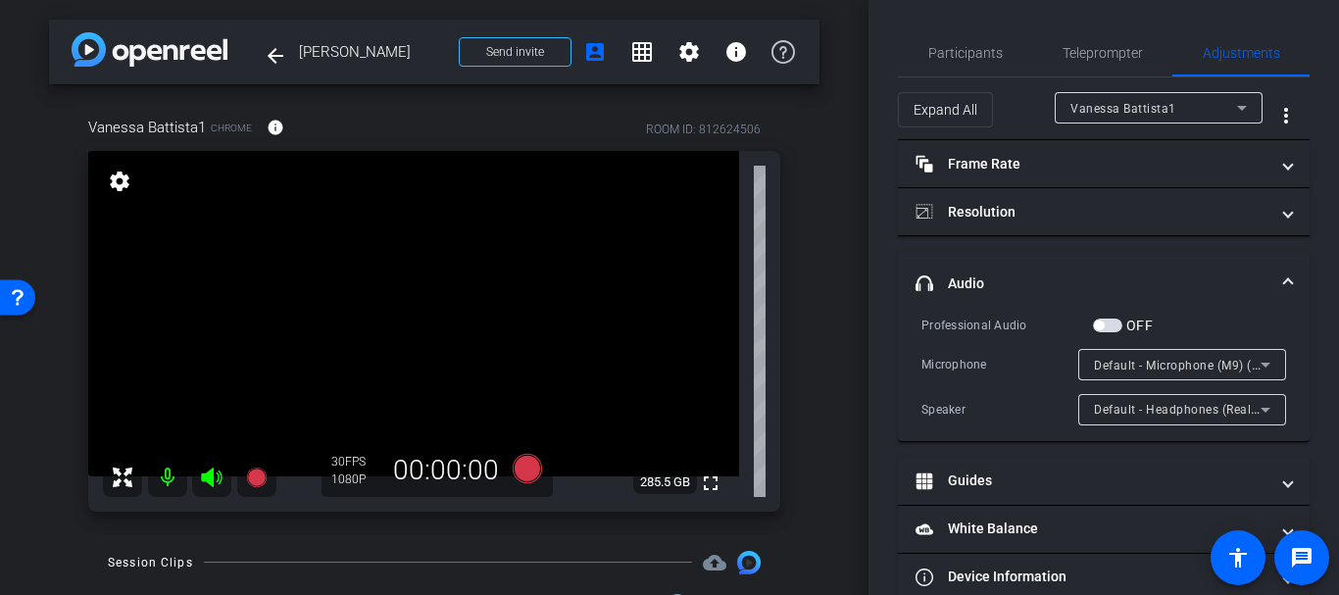
click at [960, 283] on mat-panel-title "headphone icon Audio" at bounding box center [1092, 284] width 353 height 21
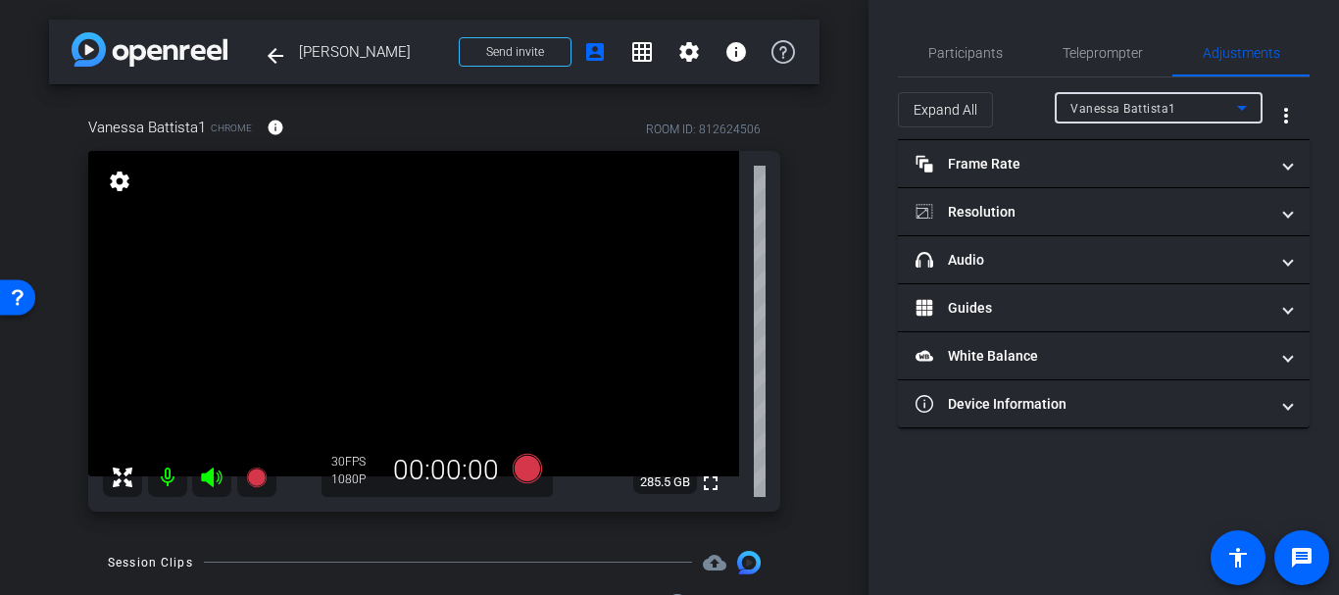
click at [1091, 98] on div "Vanessa Battista1" at bounding box center [1154, 108] width 167 height 25
click at [1091, 98] on div at bounding box center [669, 297] width 1339 height 595
click at [114, 181] on mat-icon "settings" at bounding box center [119, 182] width 27 height 24
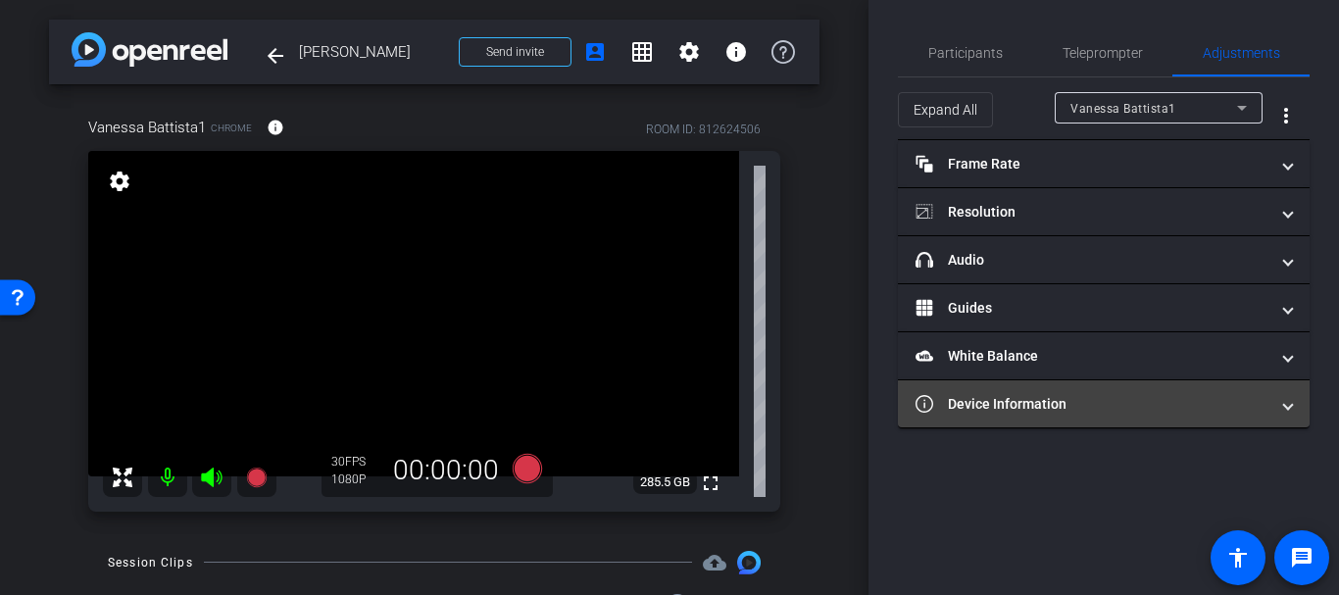
click at [963, 386] on mat-expansion-panel-header "Device Information" at bounding box center [1104, 403] width 412 height 47
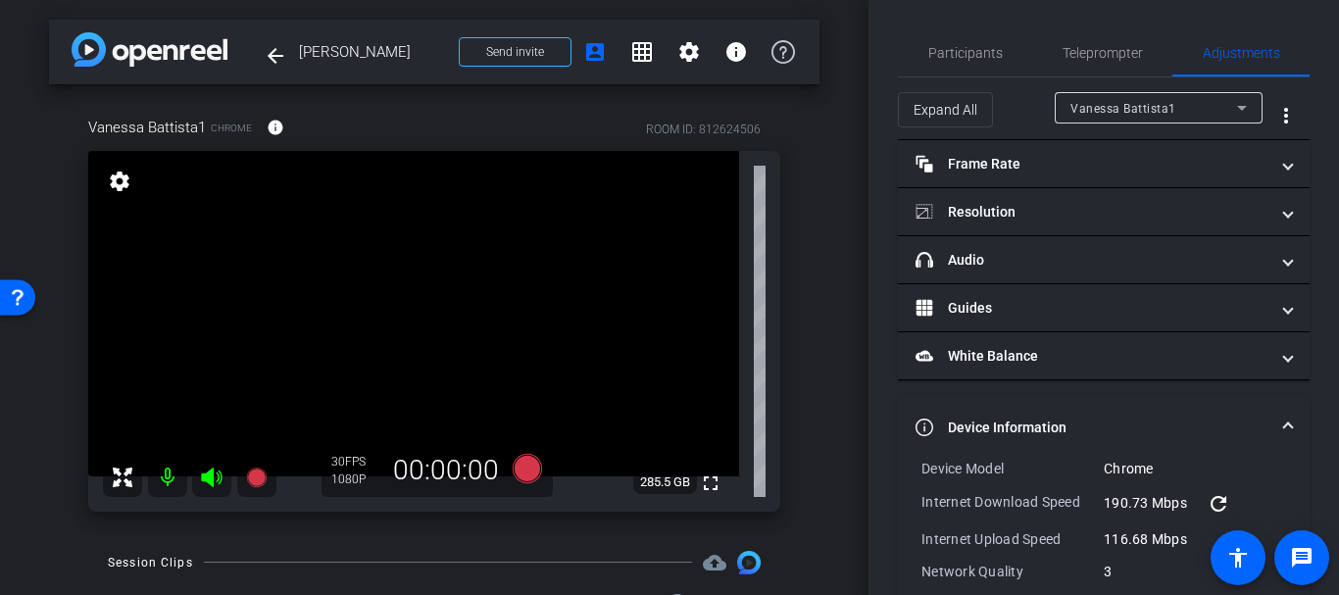
click at [953, 385] on mat-accordion "Frame Rate Frame Rate navigate_before 15 24 30 navigate_next Resolution navigat…" at bounding box center [1104, 435] width 412 height 590
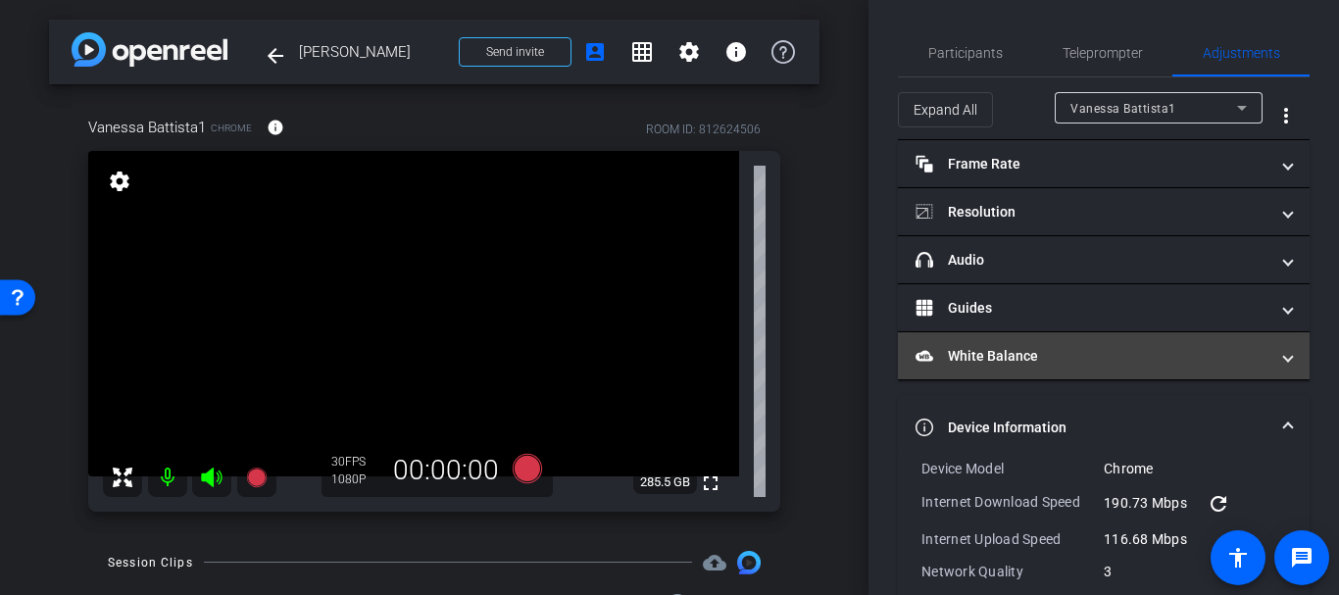
click at [945, 353] on mat-panel-title "White Balance White Balance" at bounding box center [1092, 356] width 353 height 21
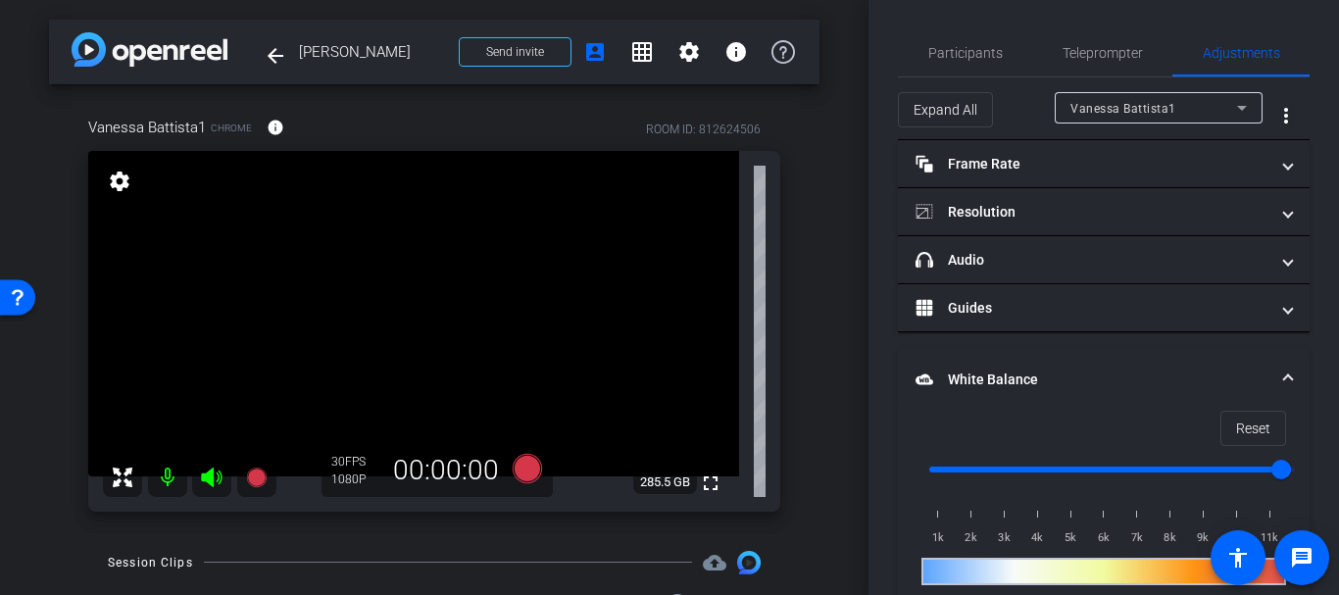
click at [930, 393] on mat-expansion-panel-header "White Balance White Balance" at bounding box center [1104, 379] width 412 height 63
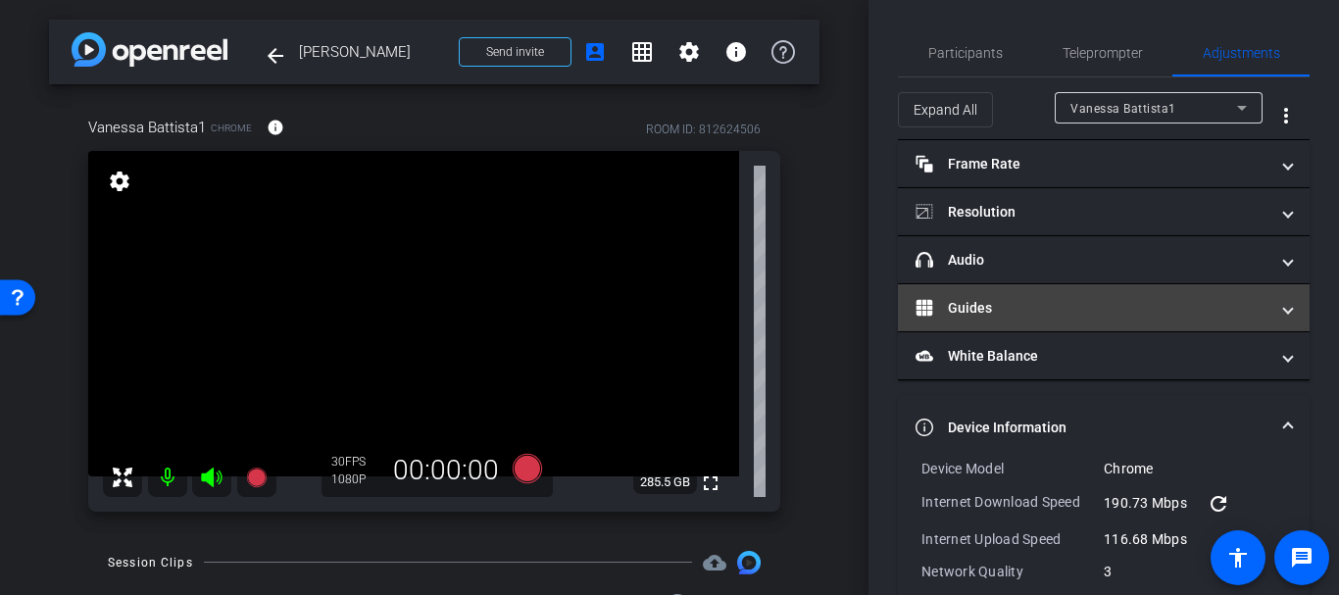
click at [941, 300] on mat-panel-title "Guides" at bounding box center [1092, 308] width 353 height 21
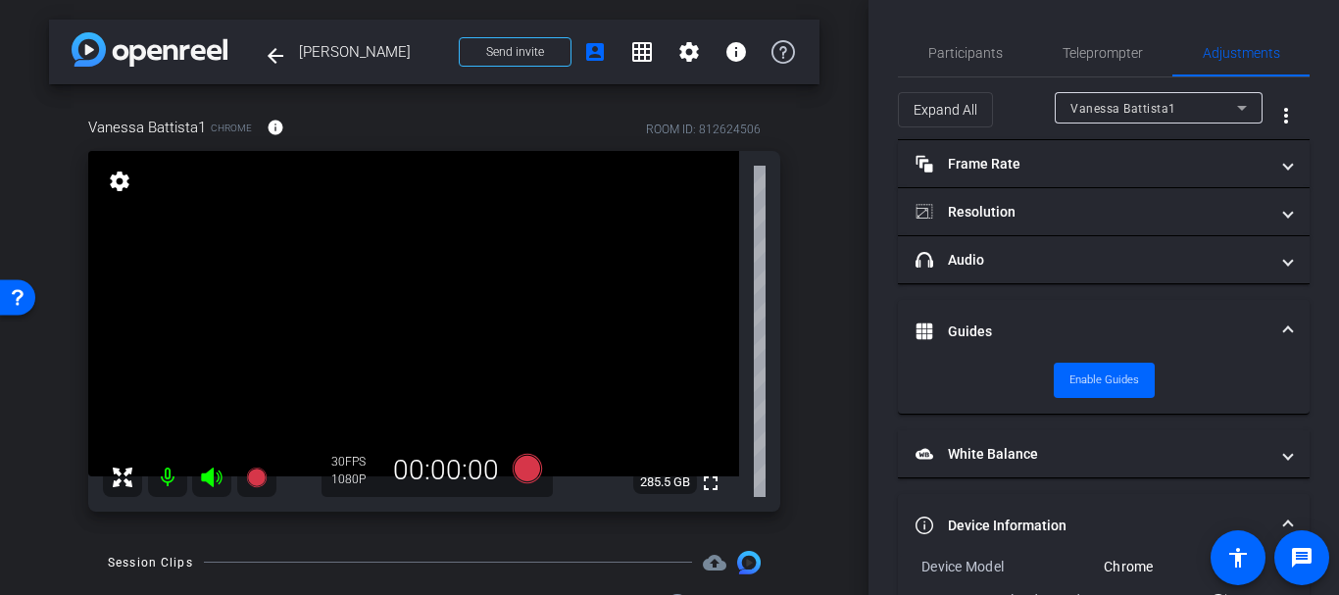
click at [941, 300] on mat-expansion-panel-header "Guides" at bounding box center [1104, 331] width 412 height 63
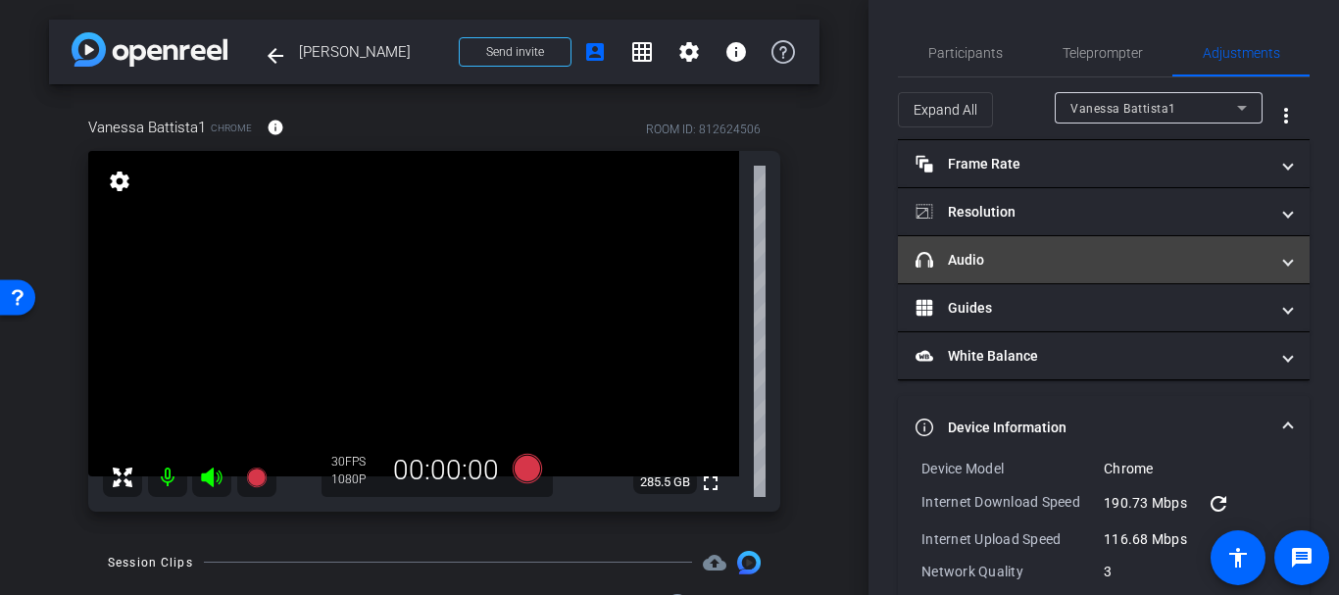
click at [947, 255] on mat-panel-title "headphone icon Audio" at bounding box center [1092, 260] width 353 height 21
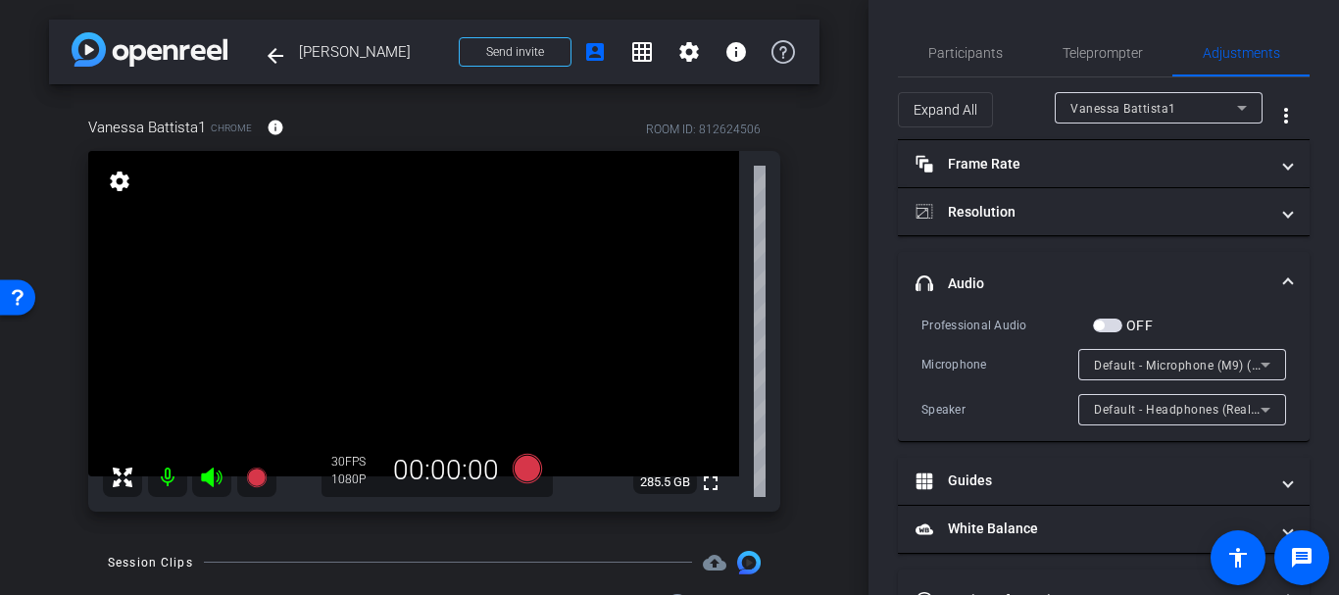
click at [948, 255] on mat-expansion-panel-header "headphone icon Audio" at bounding box center [1104, 283] width 412 height 63
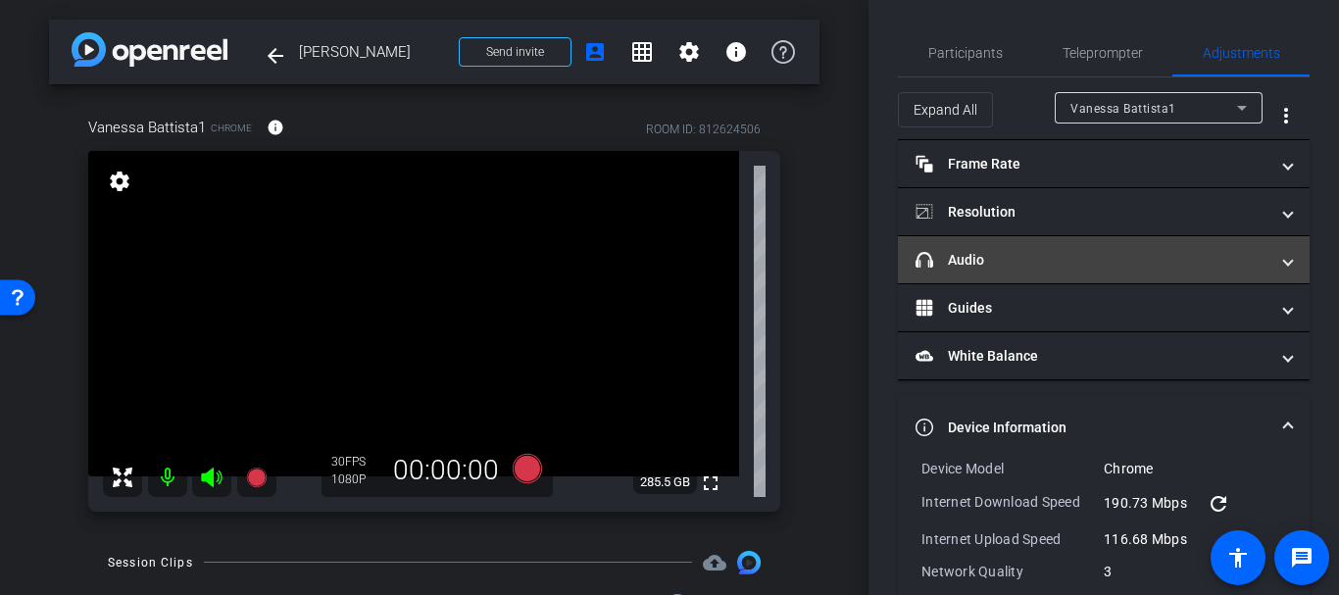
click at [961, 269] on mat-panel-title "headphone icon Audio" at bounding box center [1092, 260] width 353 height 21
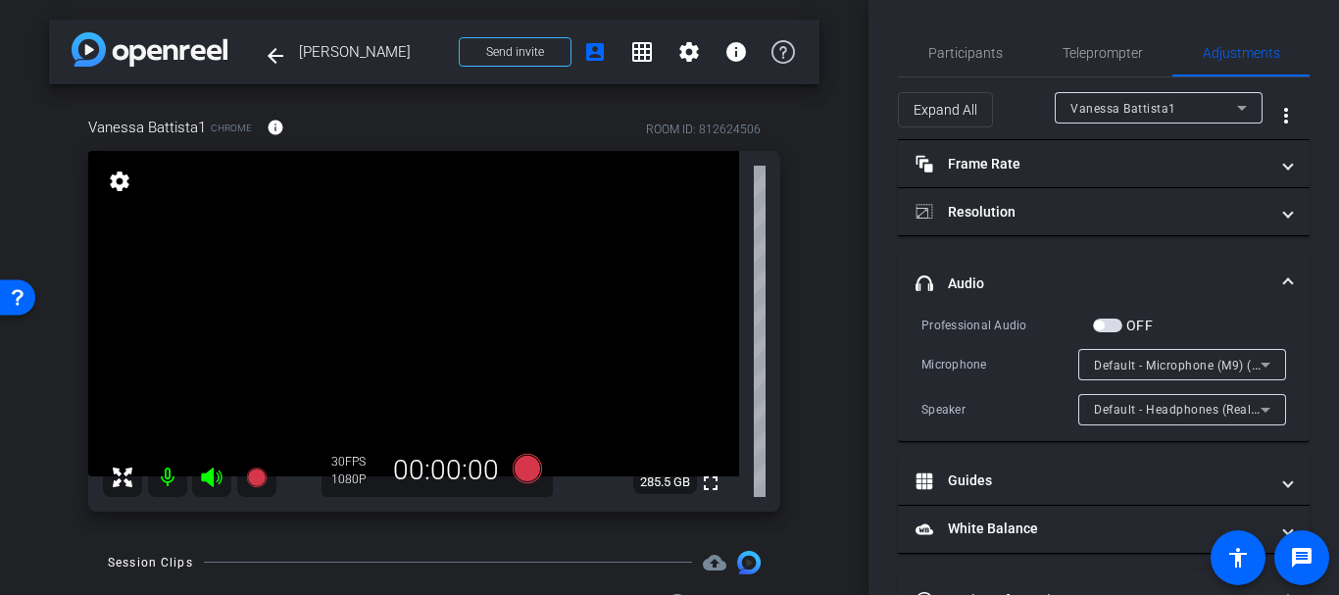
click at [1085, 380] on div at bounding box center [1182, 391] width 208 height 22
click at [1085, 382] on div at bounding box center [1182, 391] width 208 height 22
click at [1094, 367] on span "Default - Microphone (M9) (5843:1005)" at bounding box center [1206, 365] width 224 height 16
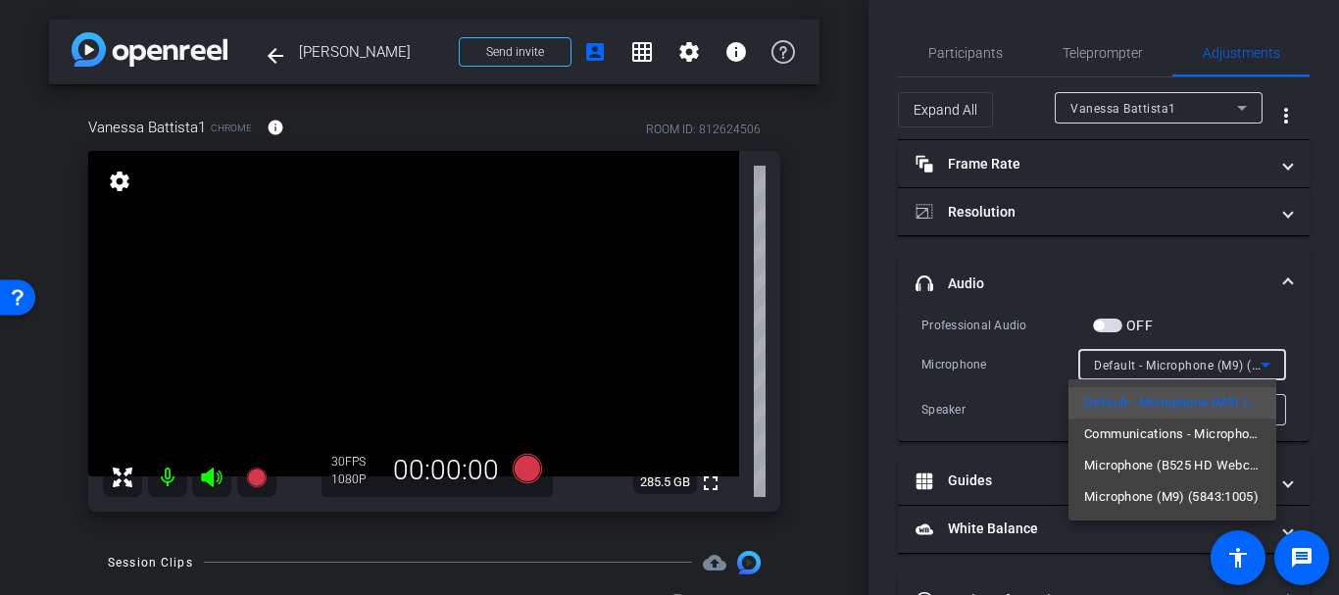
click at [1088, 367] on div at bounding box center [669, 297] width 1339 height 595
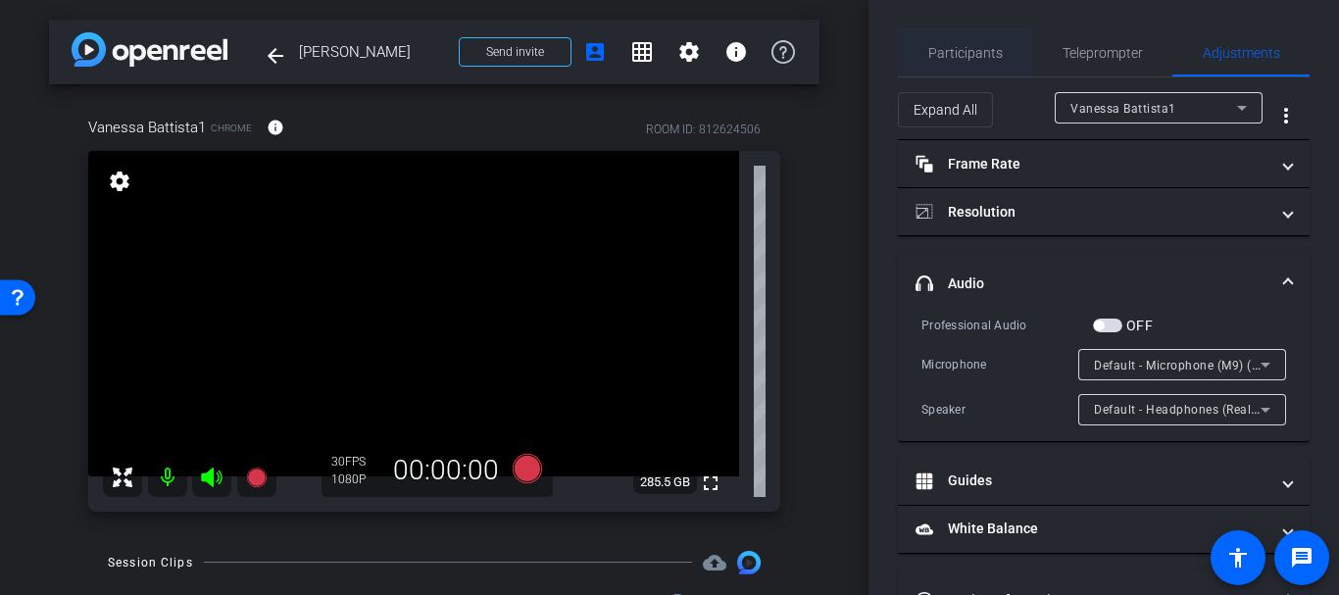
click at [960, 55] on span "Participants" at bounding box center [965, 53] width 75 height 14
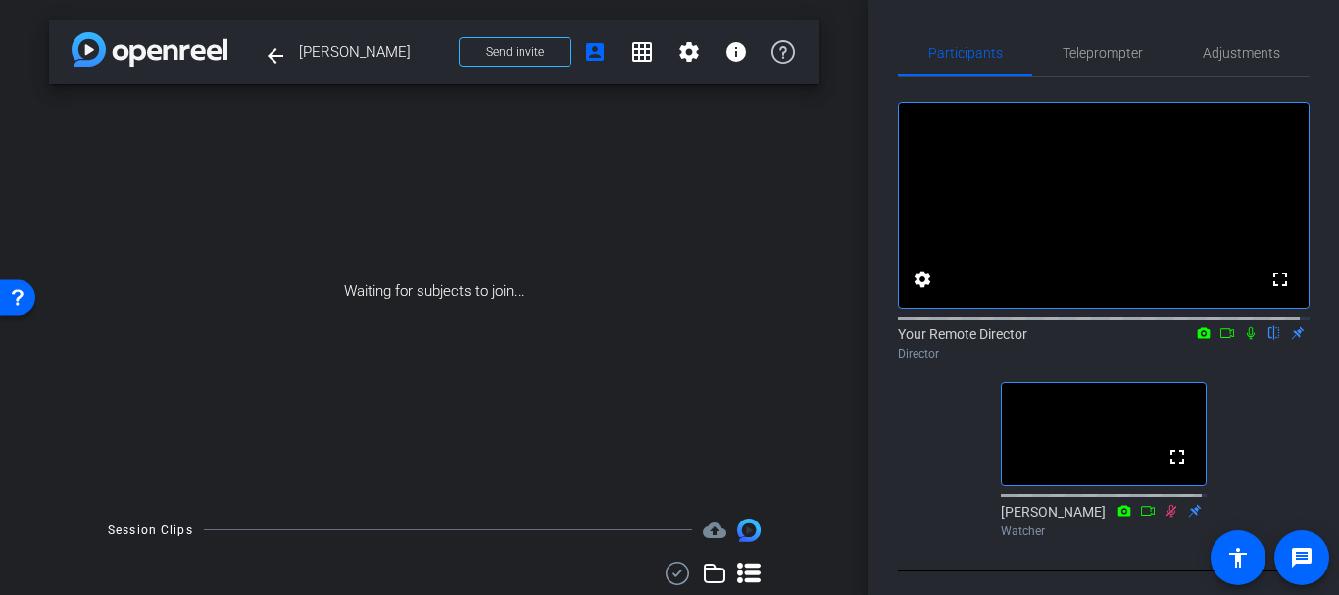
click at [839, 548] on div "arrow_back Vanessa Battista Back to project Send invite account_box grid_on set…" at bounding box center [434, 297] width 869 height 595
click at [838, 548] on div "arrow_back Vanessa Battista Back to project Send invite account_box grid_on set…" at bounding box center [434, 297] width 869 height 595
click at [926, 522] on div "fullscreen settings Your Remote Director flip Director fullscreen Kim Gannon Wa…" at bounding box center [1104, 311] width 412 height 469
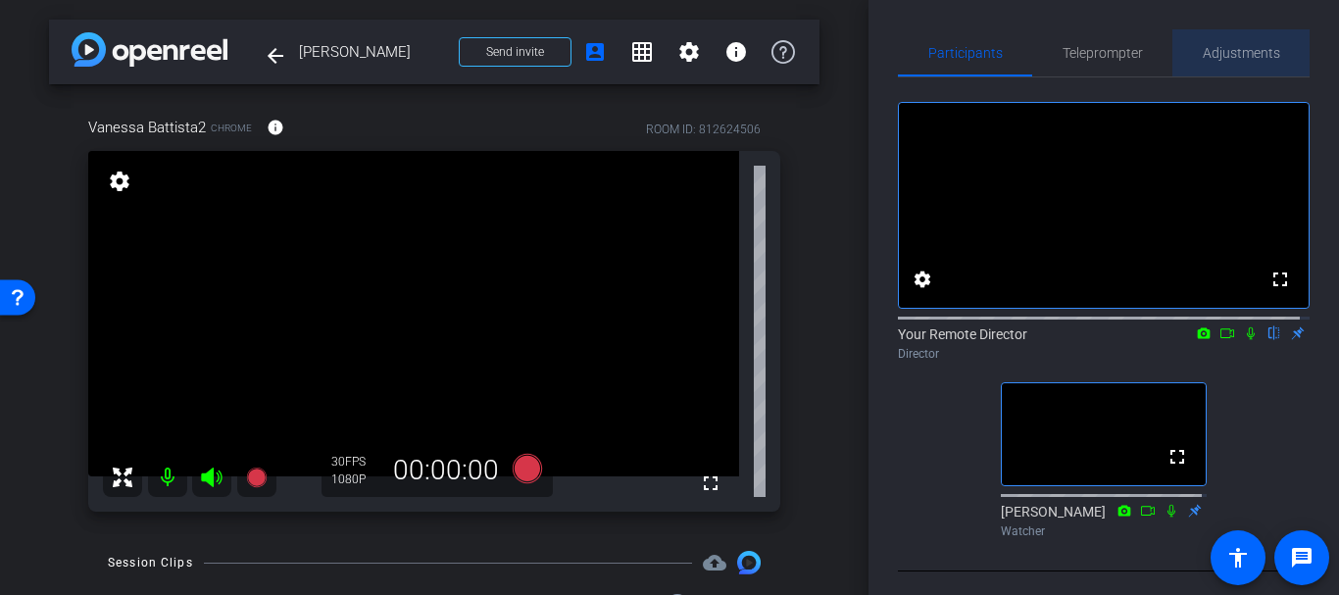
click at [1258, 46] on span "Adjustments" at bounding box center [1241, 53] width 77 height 14
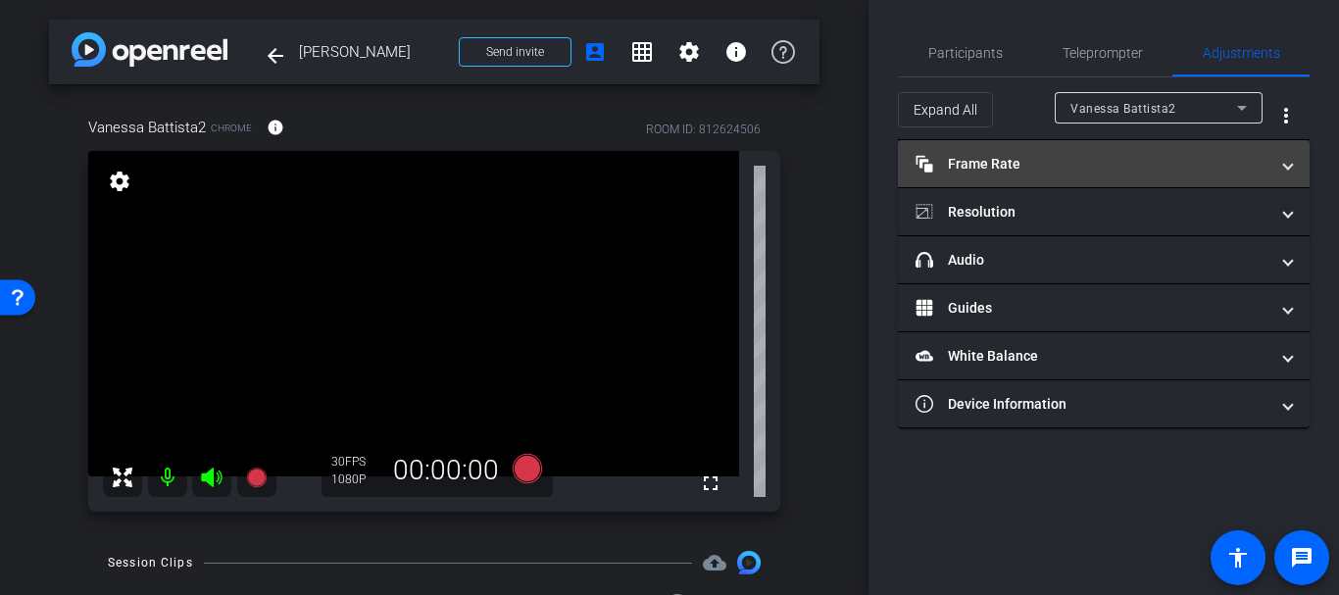
type input "1500"
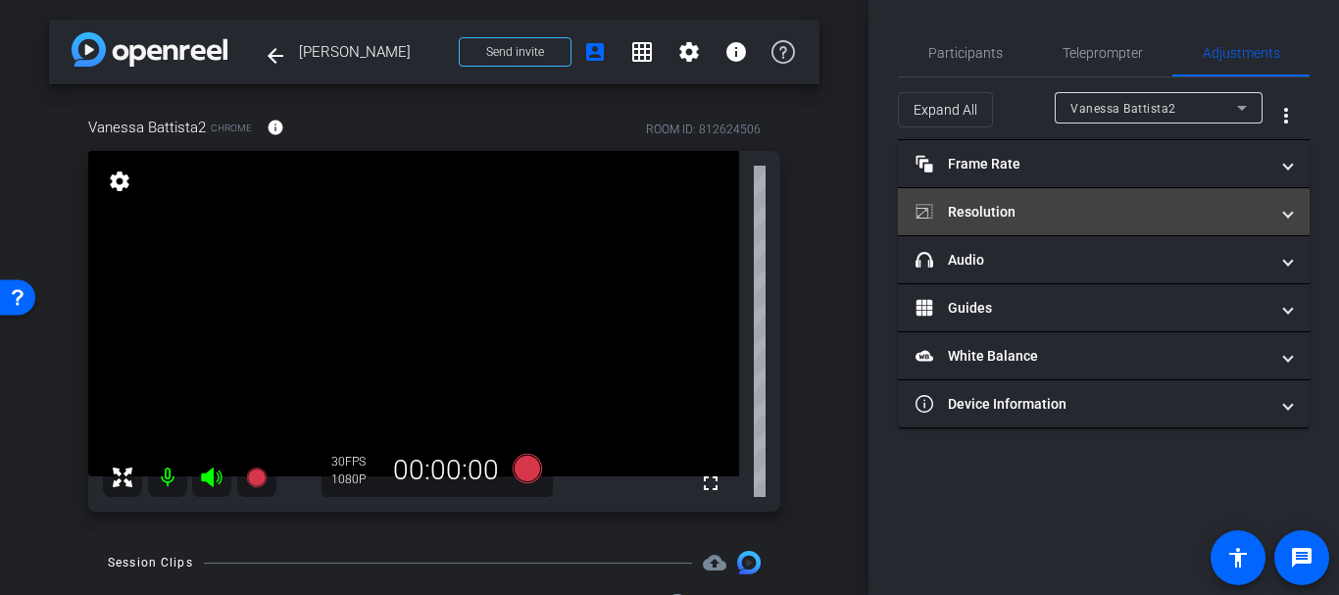
click at [1030, 225] on mat-expansion-panel-header "Resolution" at bounding box center [1104, 211] width 412 height 47
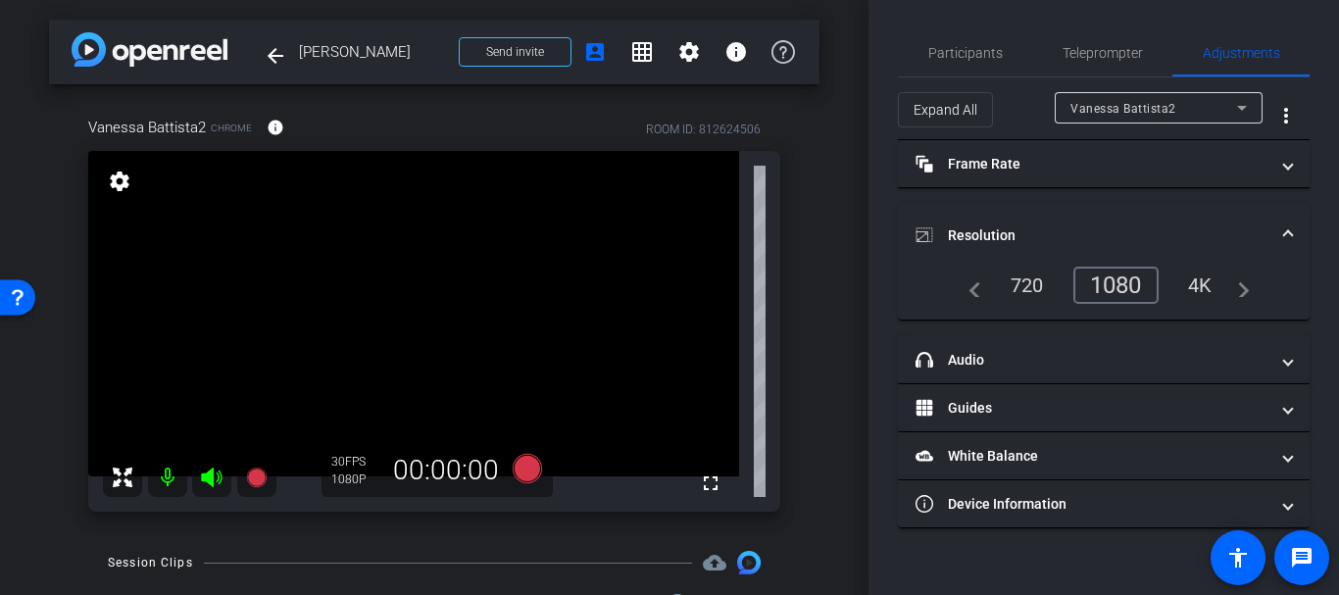
click at [1030, 225] on mat-panel-title "Resolution" at bounding box center [1092, 235] width 353 height 21
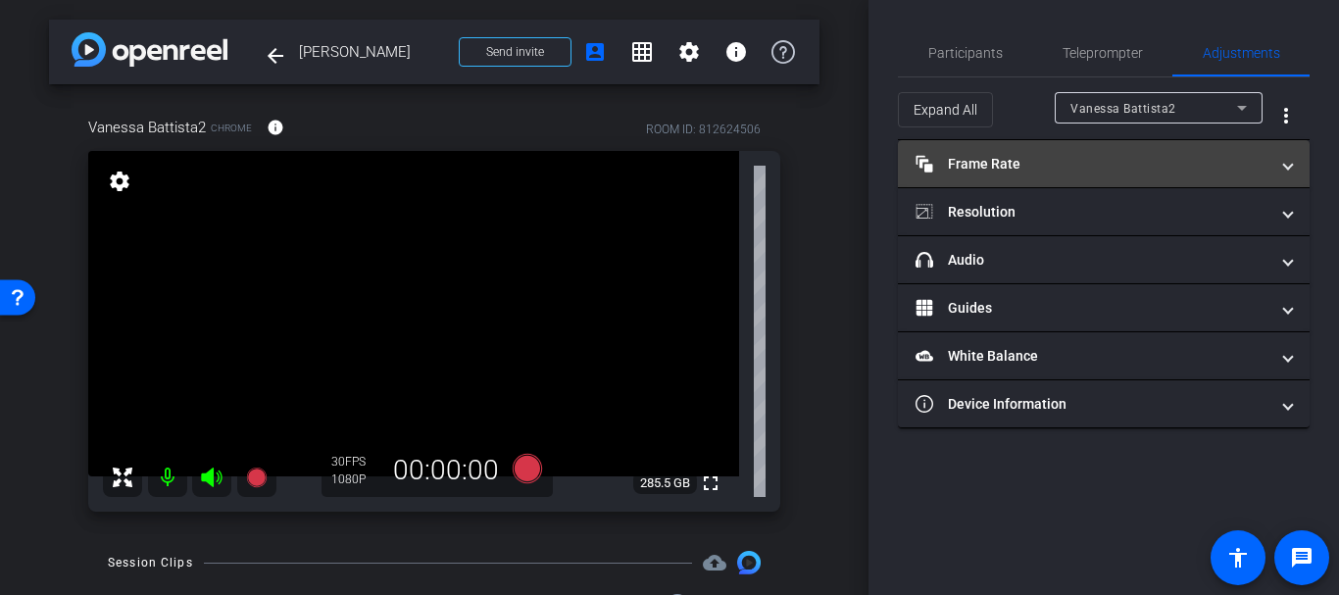
click at [999, 152] on mat-expansion-panel-header "Frame Rate Frame Rate" at bounding box center [1104, 163] width 412 height 47
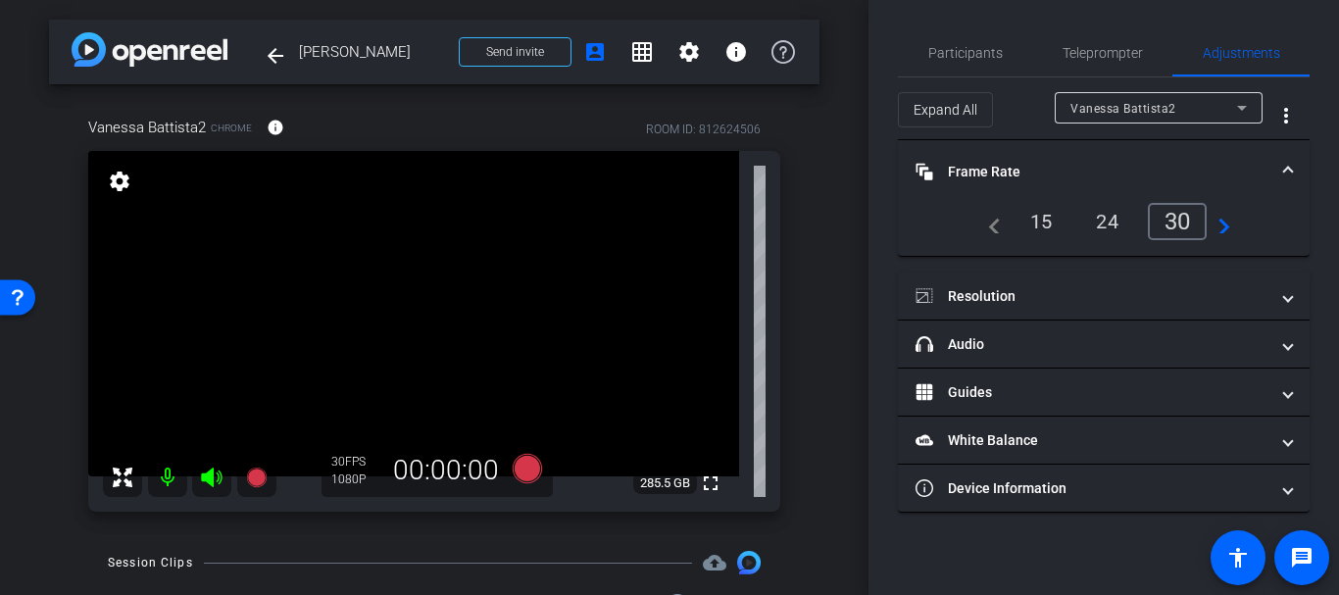
click at [948, 177] on mat-panel-title "Frame Rate Frame Rate" at bounding box center [1092, 172] width 353 height 21
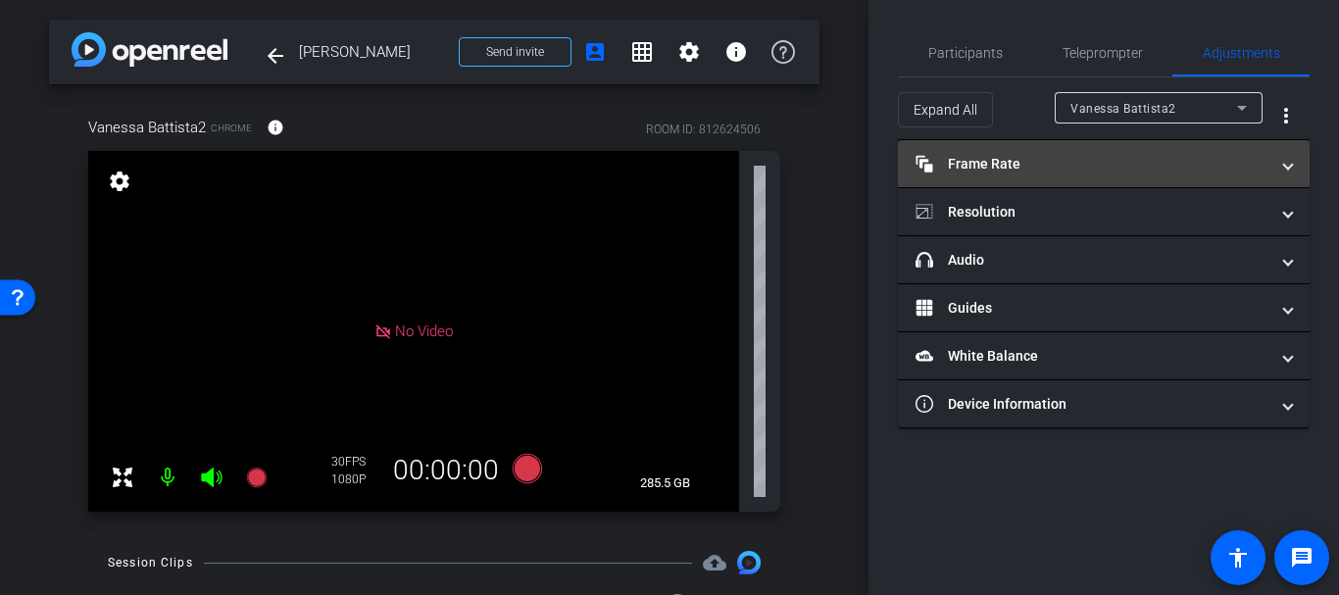
click at [975, 164] on mat-panel-title "Frame Rate Frame Rate" at bounding box center [1092, 164] width 353 height 21
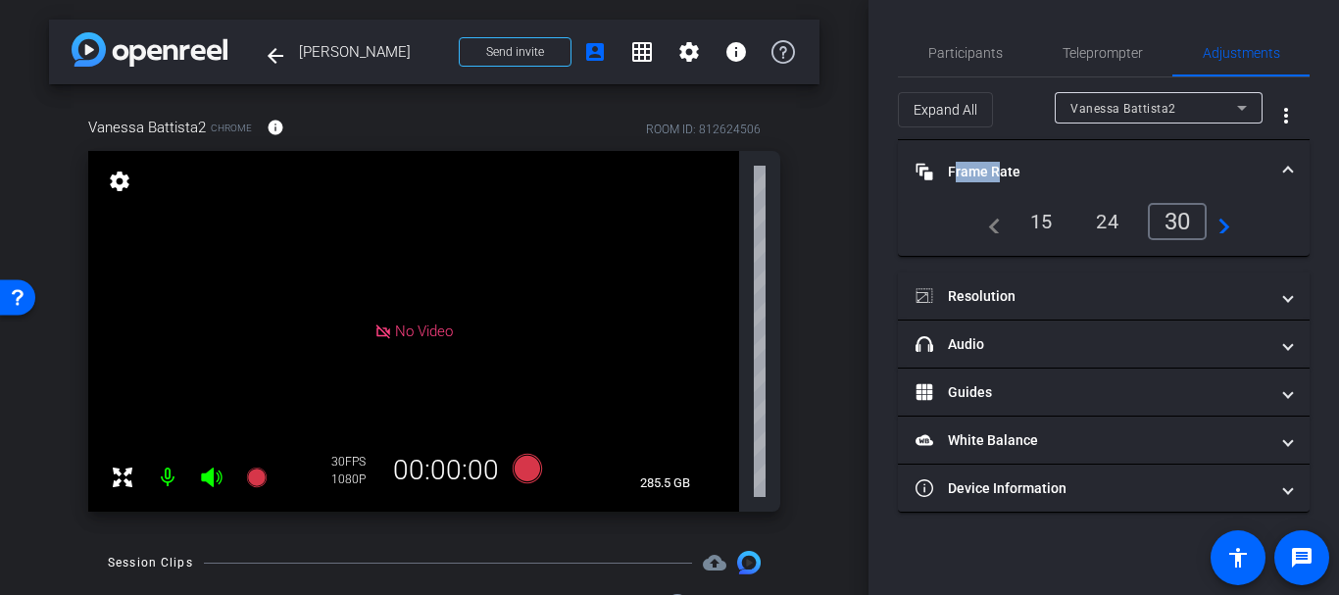
click at [975, 164] on mat-panel-title "Frame Rate Frame Rate" at bounding box center [1092, 172] width 353 height 21
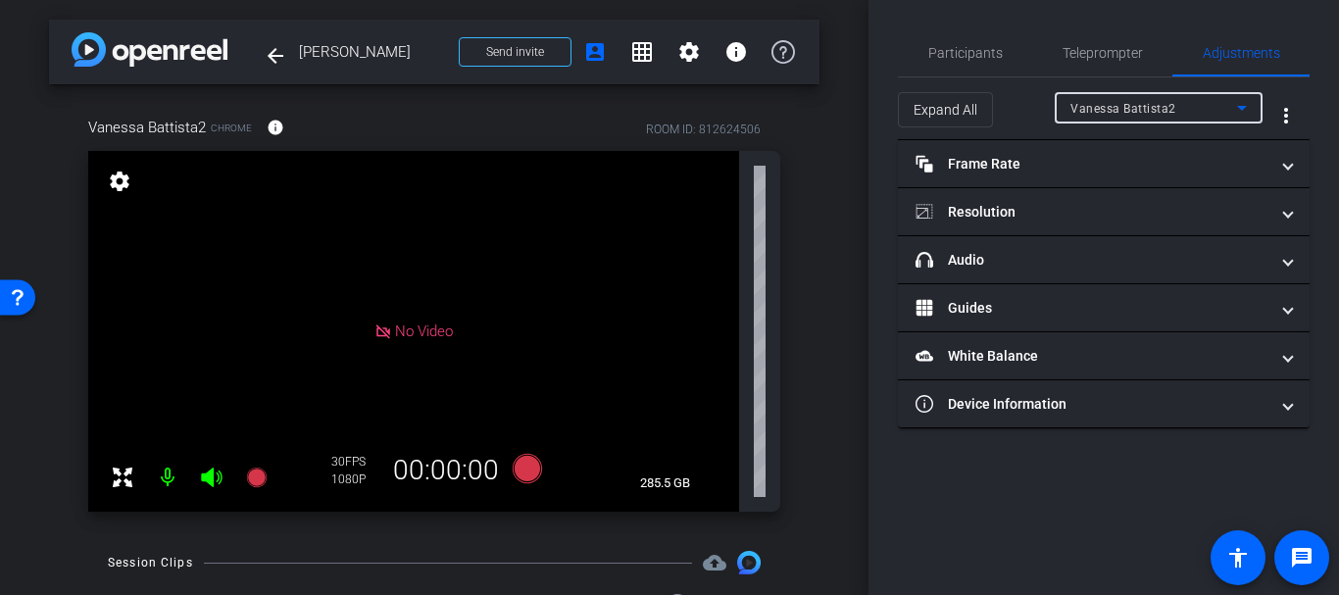
click at [1167, 117] on div "Vanessa Battista2" at bounding box center [1154, 108] width 167 height 25
drag, startPoint x: 1167, startPoint y: 115, endPoint x: 1078, endPoint y: 68, distance: 100.0
click at [1164, 115] on div at bounding box center [669, 297] width 1339 height 595
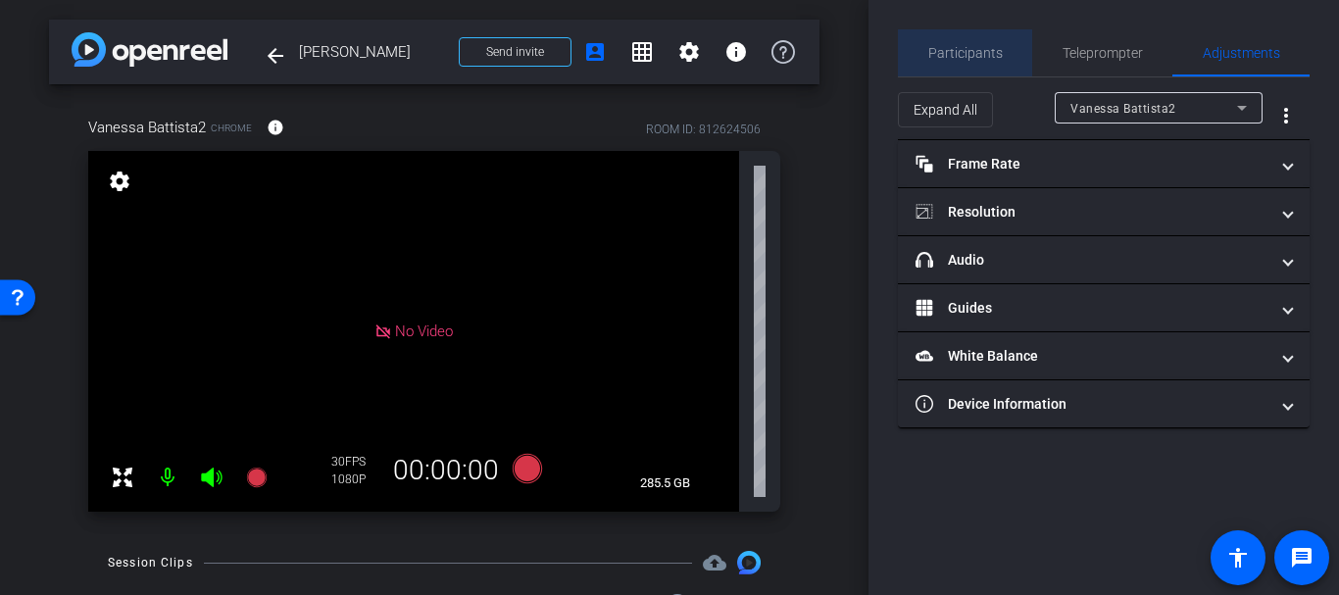
click at [1004, 45] on div "Participants" at bounding box center [965, 52] width 134 height 47
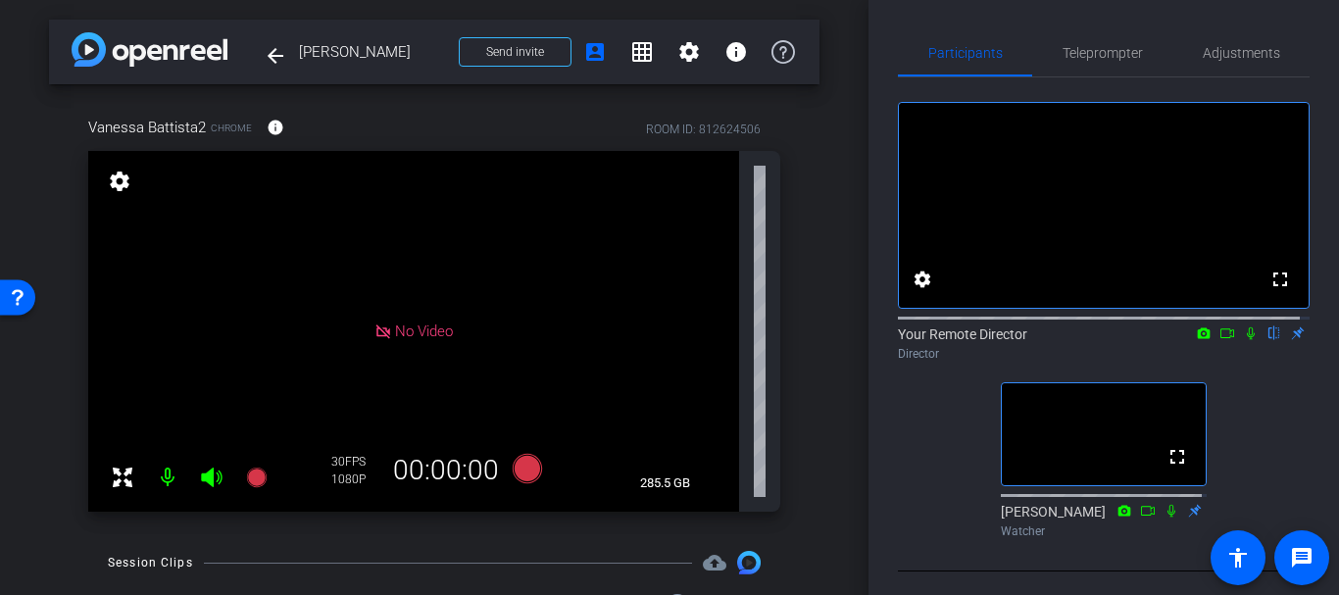
drag, startPoint x: 442, startPoint y: 328, endPoint x: 625, endPoint y: 227, distance: 209.3
click at [443, 326] on span "No Video" at bounding box center [424, 332] width 58 height 18
click at [1241, 69] on span "Adjustments" at bounding box center [1241, 52] width 77 height 47
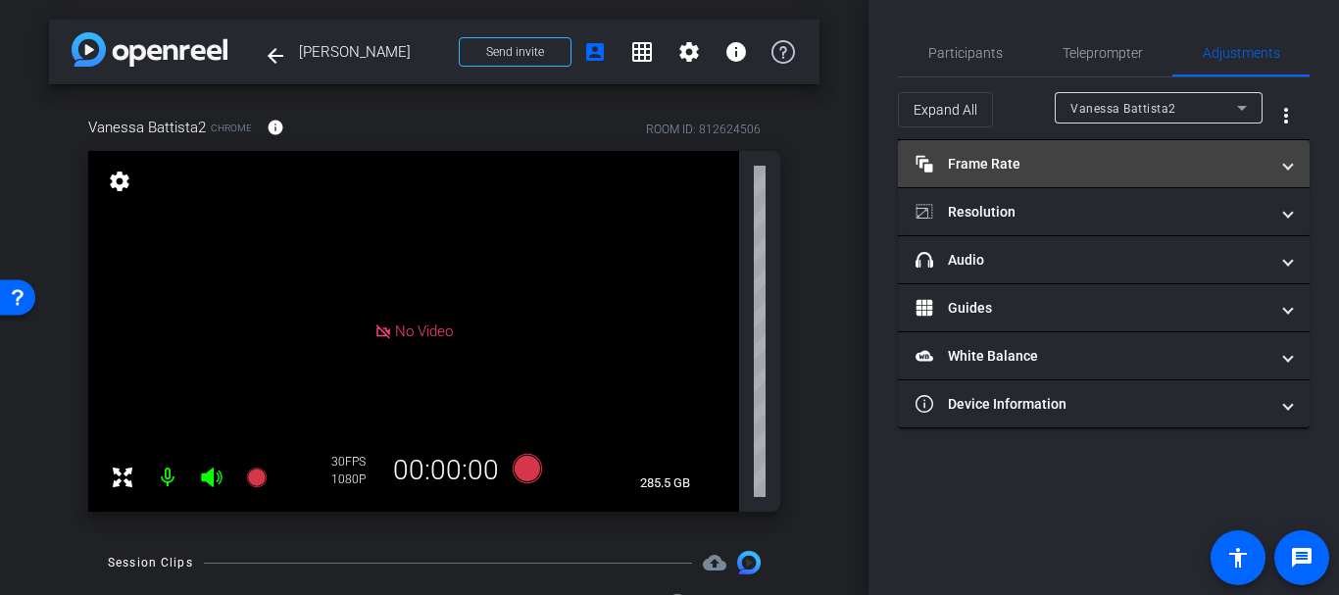
click at [974, 171] on mat-panel-title "Frame Rate Frame Rate" at bounding box center [1092, 164] width 353 height 21
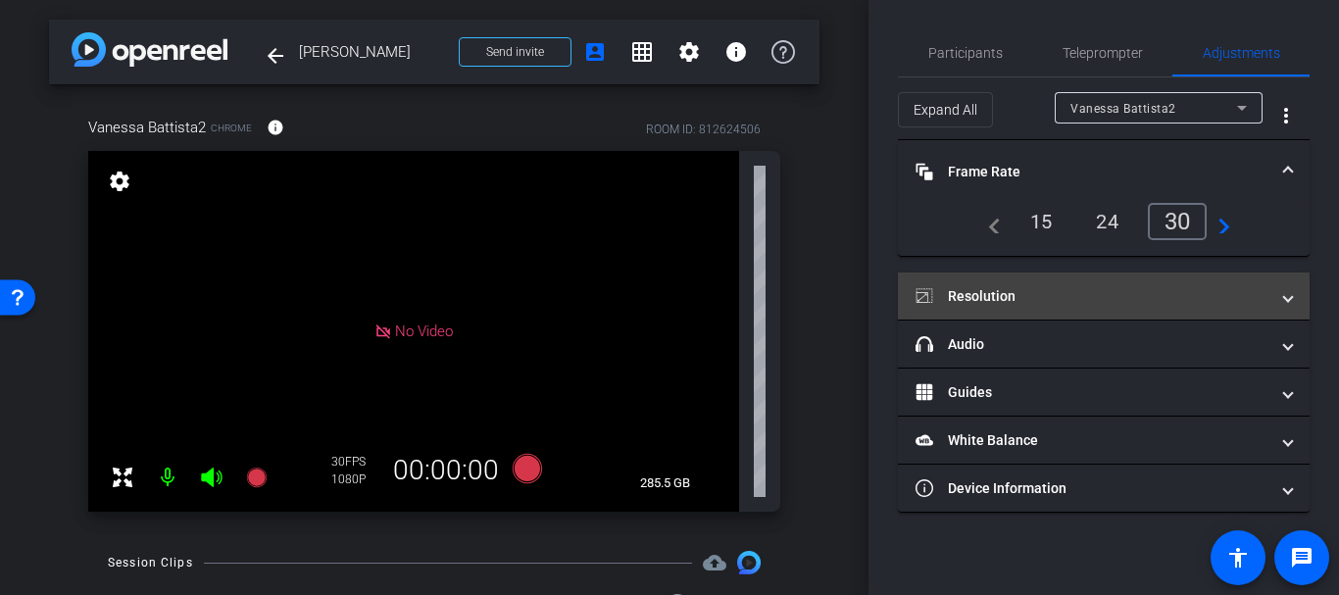
click at [1035, 279] on mat-expansion-panel-header "Resolution" at bounding box center [1104, 296] width 412 height 47
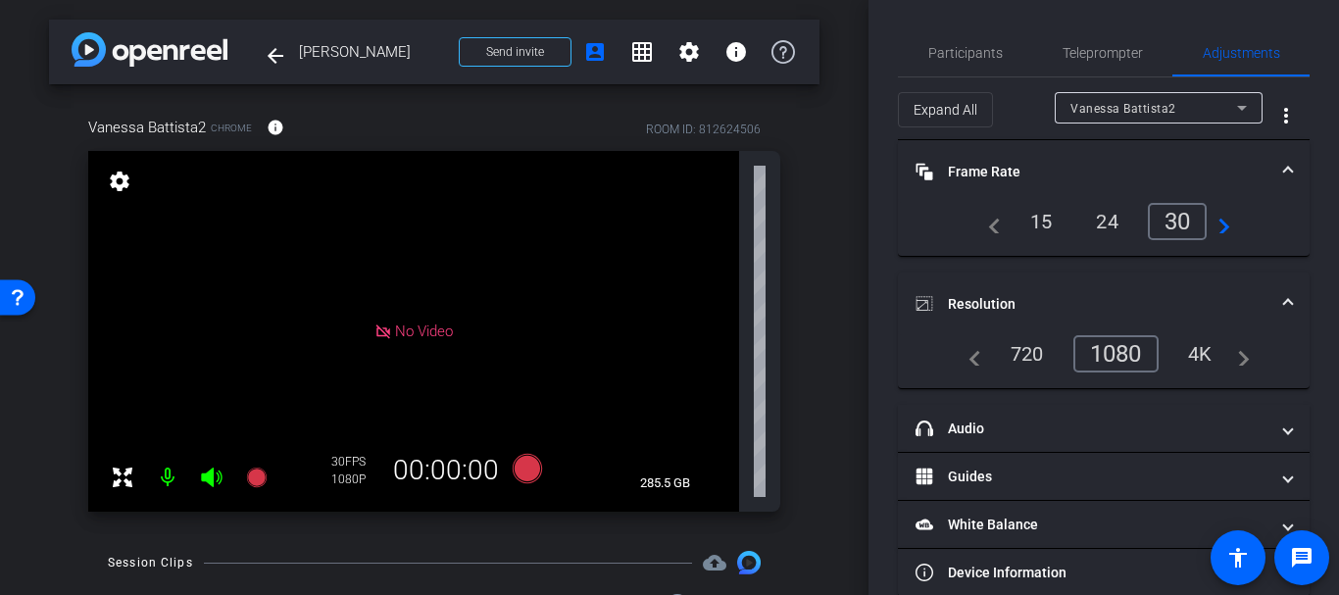
click at [1034, 352] on div "720" at bounding box center [1027, 353] width 63 height 33
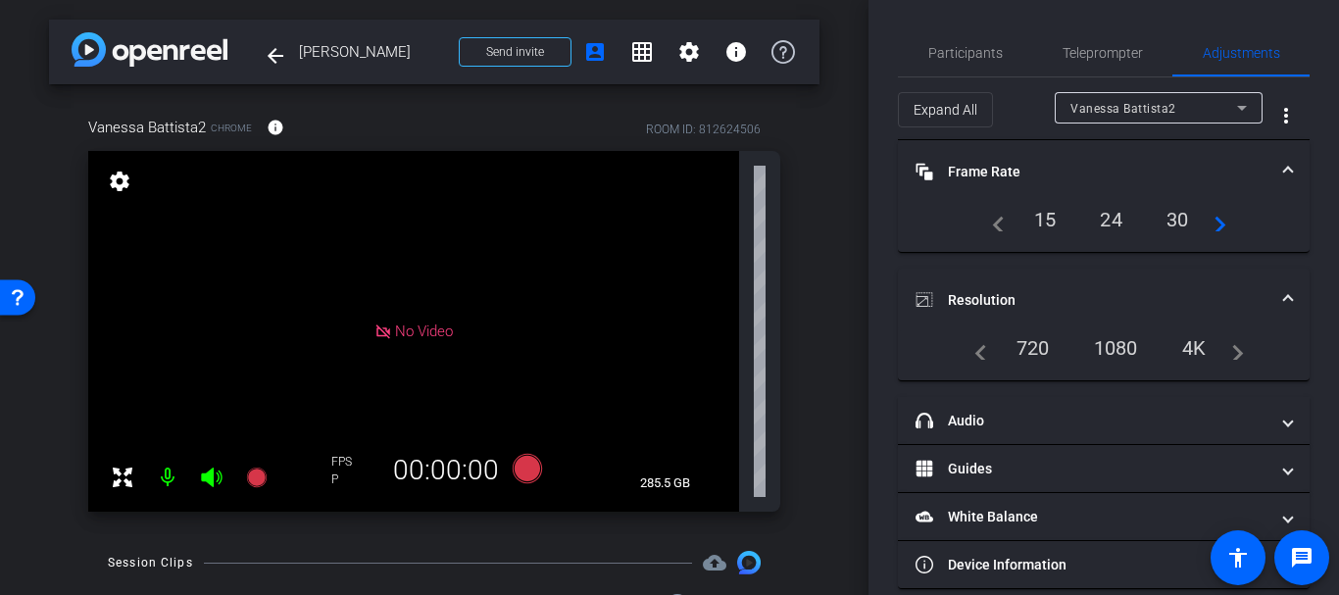
click at [1107, 348] on div "1080" at bounding box center [1116, 347] width 74 height 33
click at [1113, 348] on div "1080" at bounding box center [1116, 347] width 74 height 33
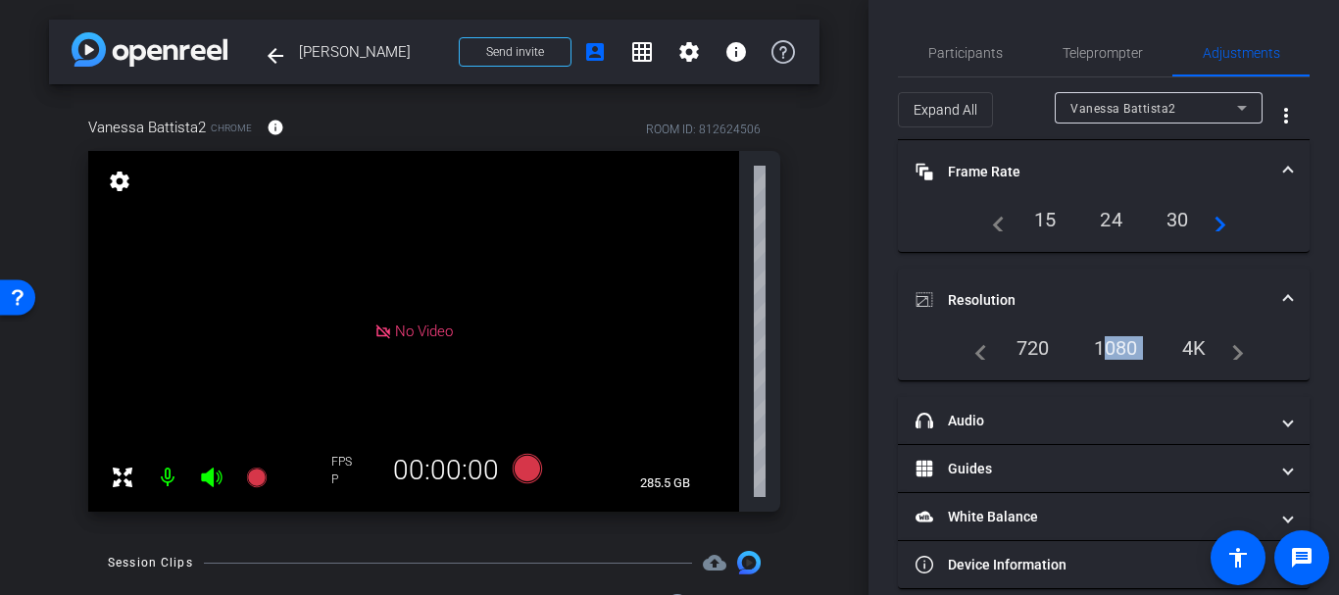
click at [1093, 339] on div "1080" at bounding box center [1116, 347] width 74 height 33
click at [984, 309] on mat-panel-title "Resolution" at bounding box center [1092, 300] width 353 height 21
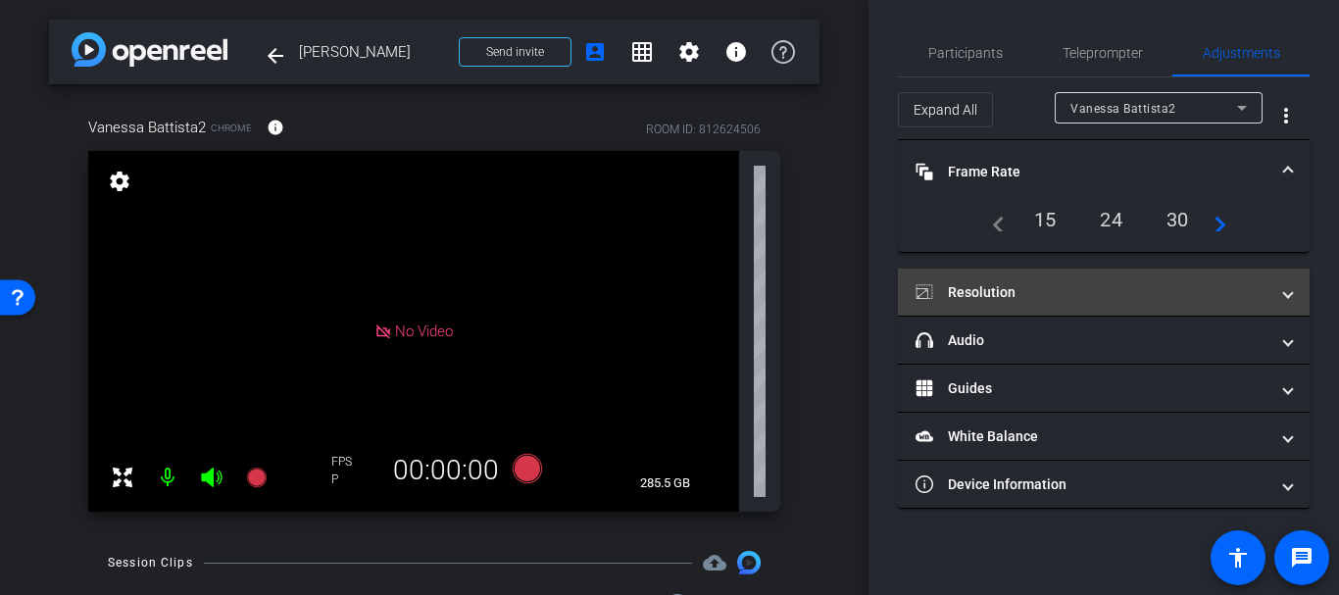
click at [1021, 304] on mat-expansion-panel-header "Resolution" at bounding box center [1104, 292] width 412 height 47
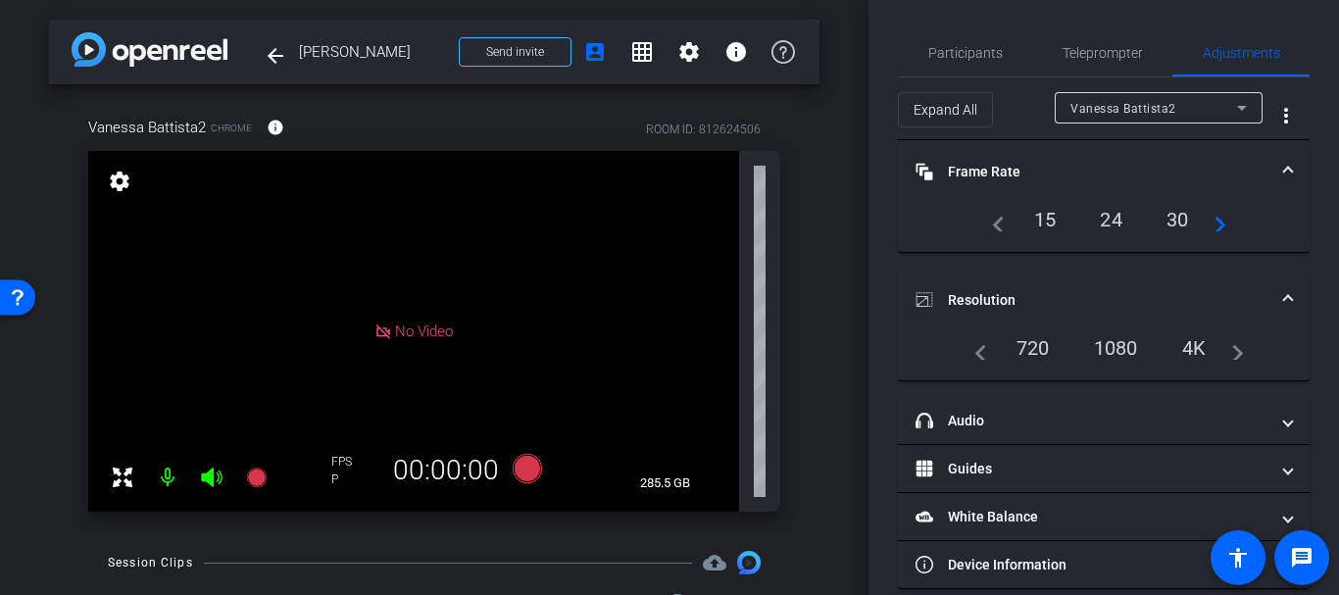
drag, startPoint x: 1117, startPoint y: 366, endPoint x: 1115, endPoint y: 348, distance: 17.8
click at [1117, 363] on div "navigate_before 720 1080 4K navigate_next" at bounding box center [1104, 355] width 412 height 49
click at [1114, 348] on div "1080" at bounding box center [1116, 347] width 74 height 33
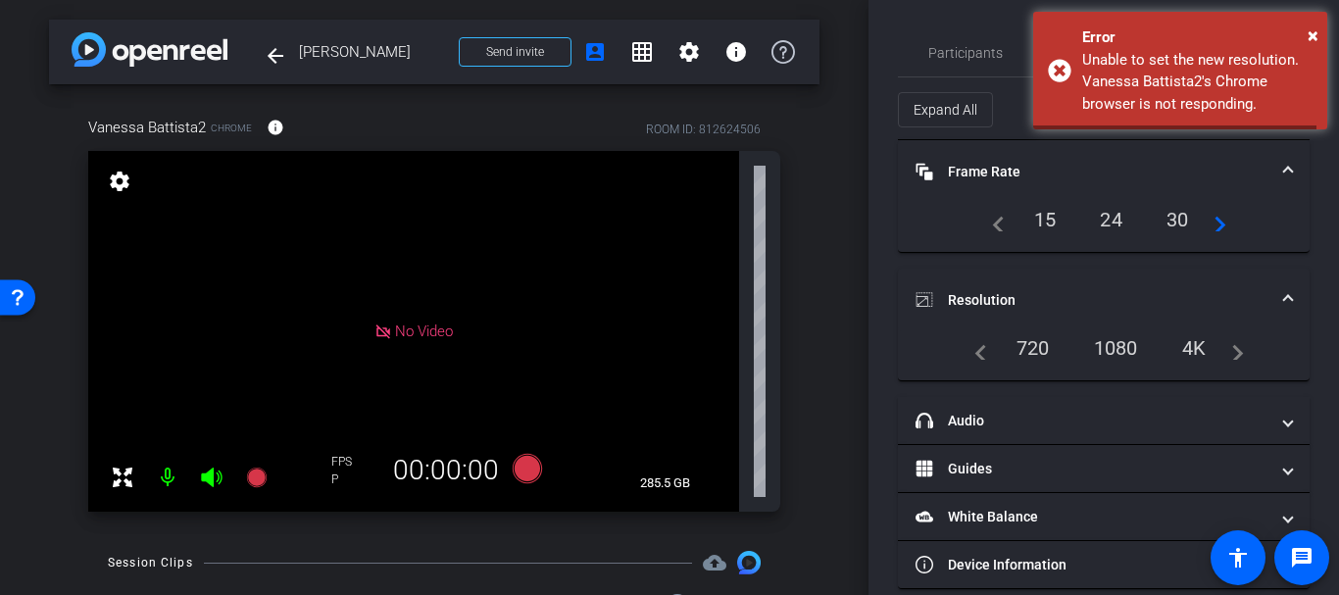
click at [1017, 309] on mat-panel-title "Resolution" at bounding box center [1092, 300] width 353 height 21
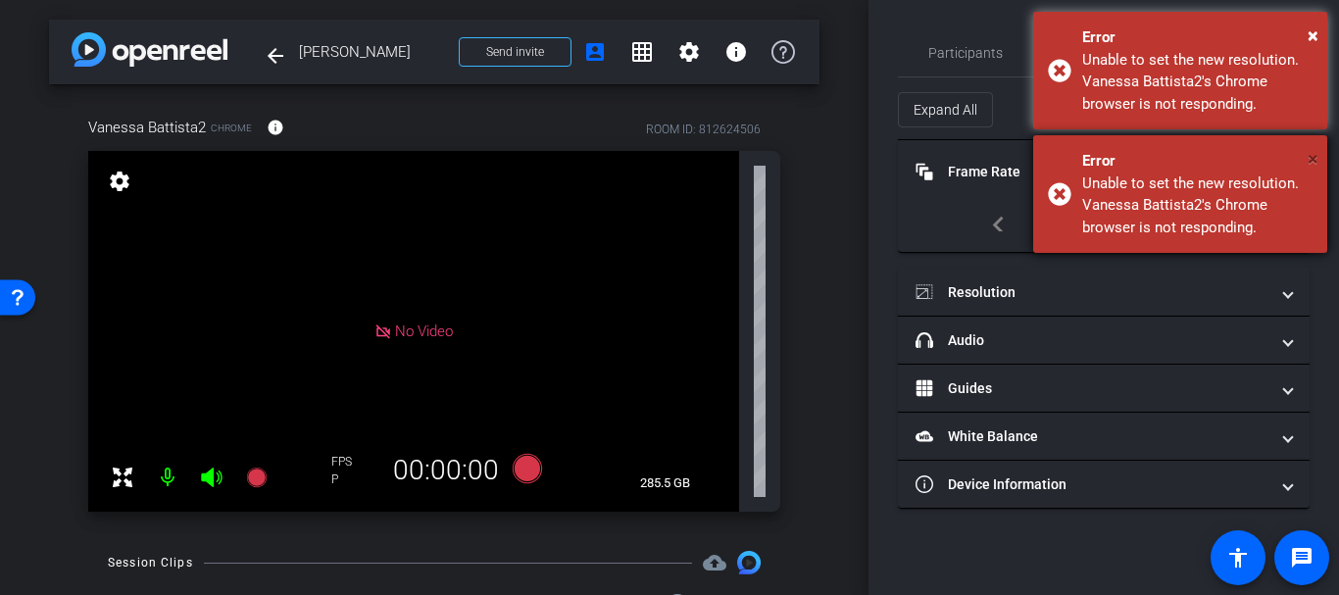
click at [1312, 161] on body "Accessibility Screen-Reader Guide, Feedback, and Issue Reporting | New window m…" at bounding box center [669, 297] width 1339 height 595
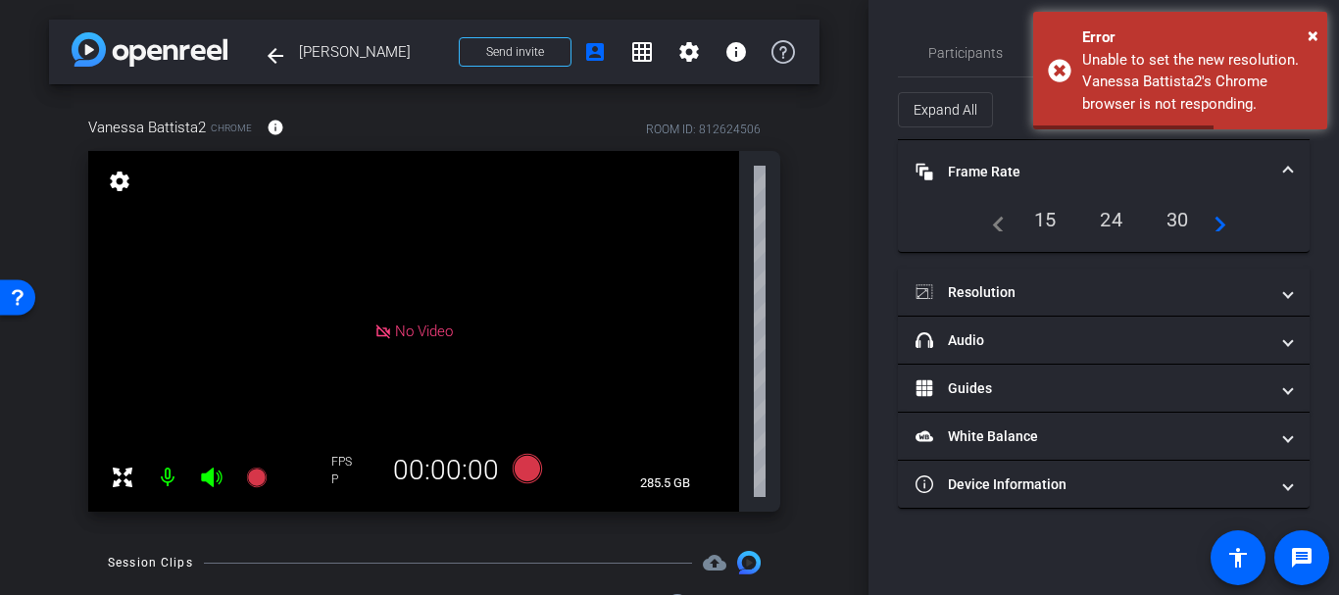
click at [1328, 25] on div "Participants Teleprompter Adjustments settings Your Remote Director flip Direct…" at bounding box center [1104, 297] width 471 height 595
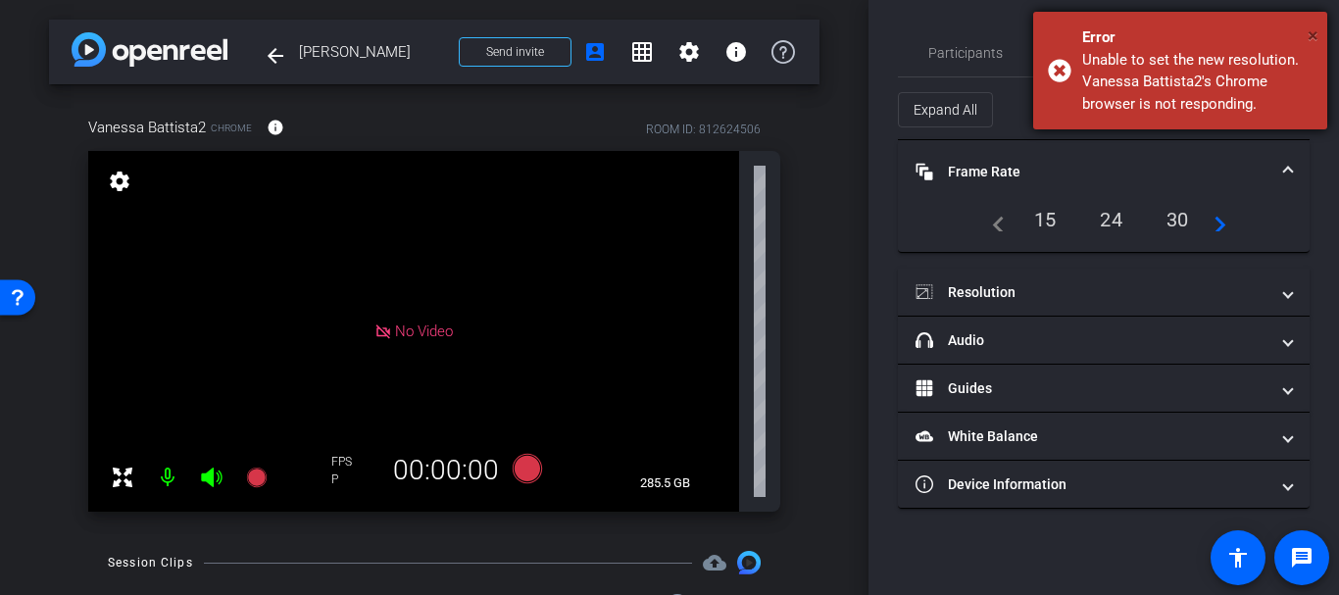
click at [1315, 31] on span "×" at bounding box center [1313, 36] width 11 height 24
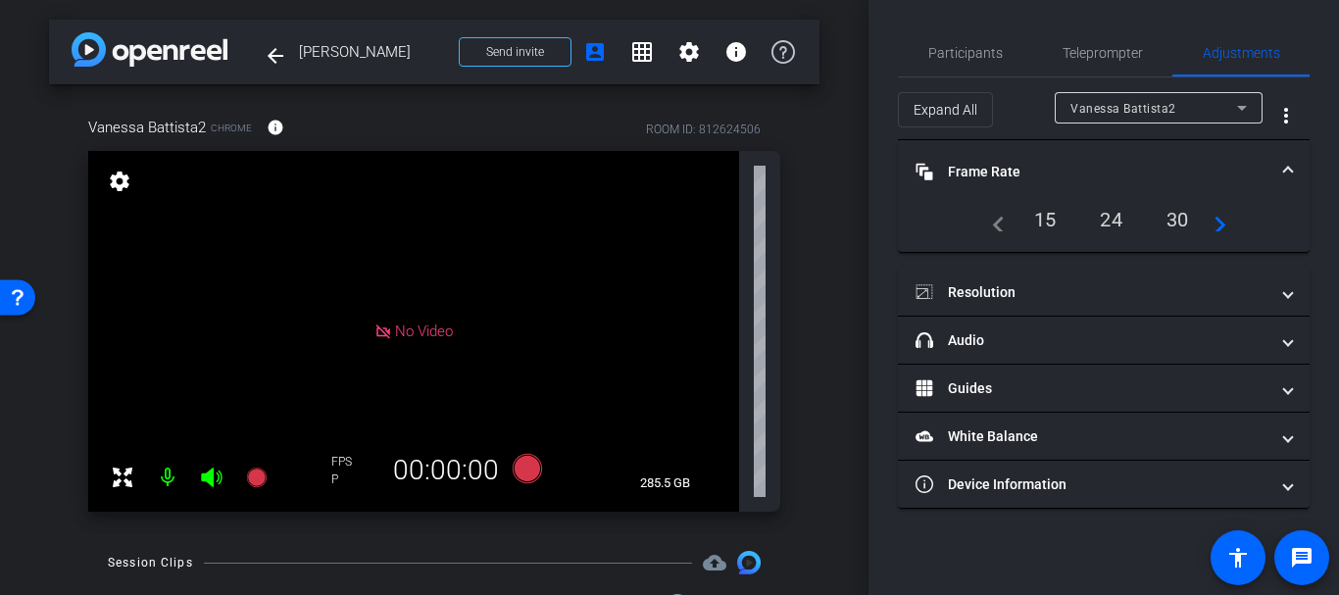
click at [1028, 165] on mat-panel-title "Frame Rate Frame Rate" at bounding box center [1092, 172] width 353 height 21
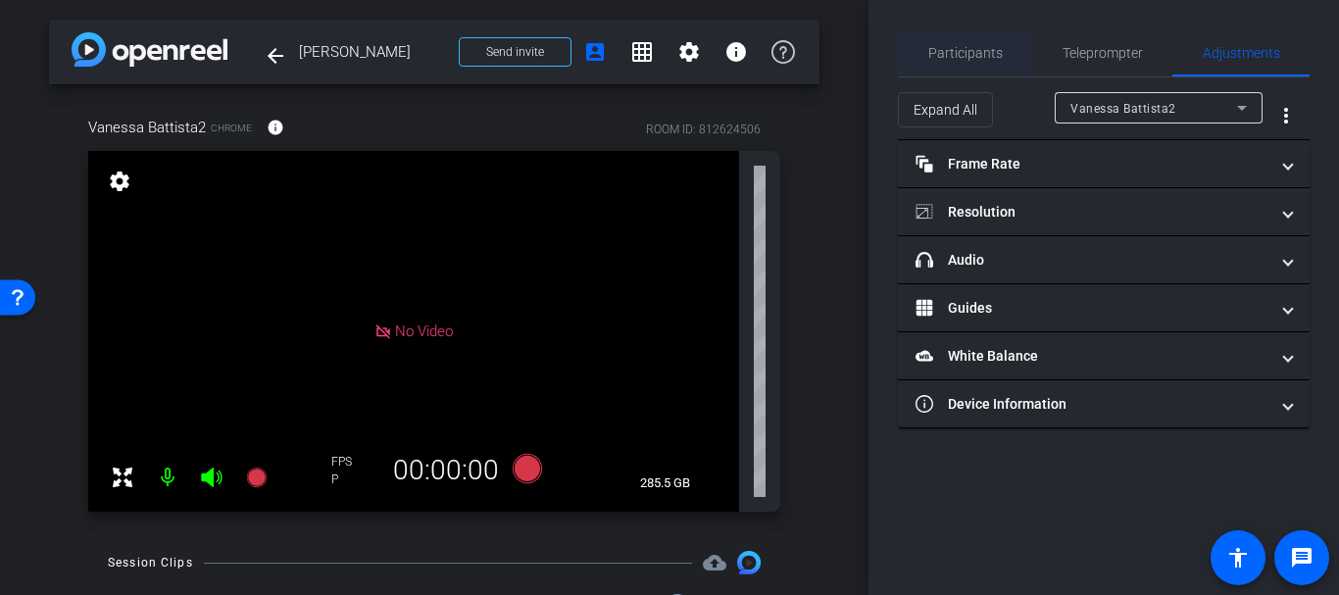
click at [959, 75] on span "Participants" at bounding box center [965, 52] width 75 height 47
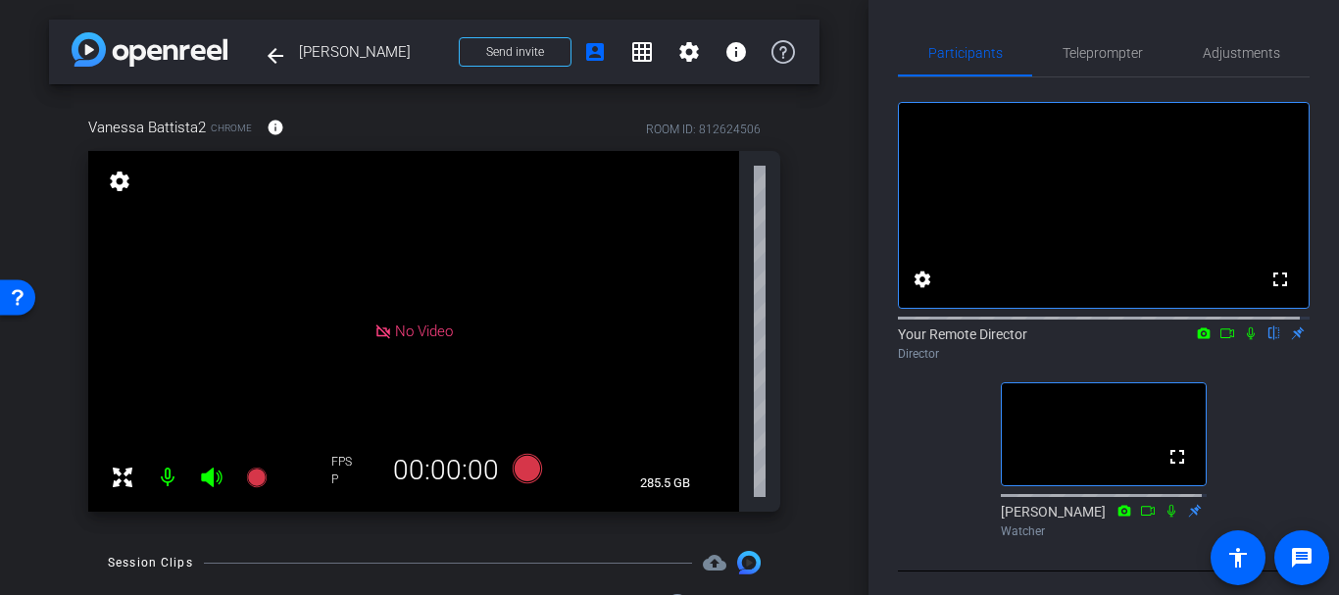
click at [796, 403] on div "Vanessa Battista2 Chrome info ROOM ID: 812624506 No Video settings 285.5 GB FPS…" at bounding box center [434, 307] width 771 height 447
click at [430, 393] on div "No Video" at bounding box center [413, 331] width 651 height 361
click at [593, 309] on div "No Video" at bounding box center [413, 331] width 651 height 361
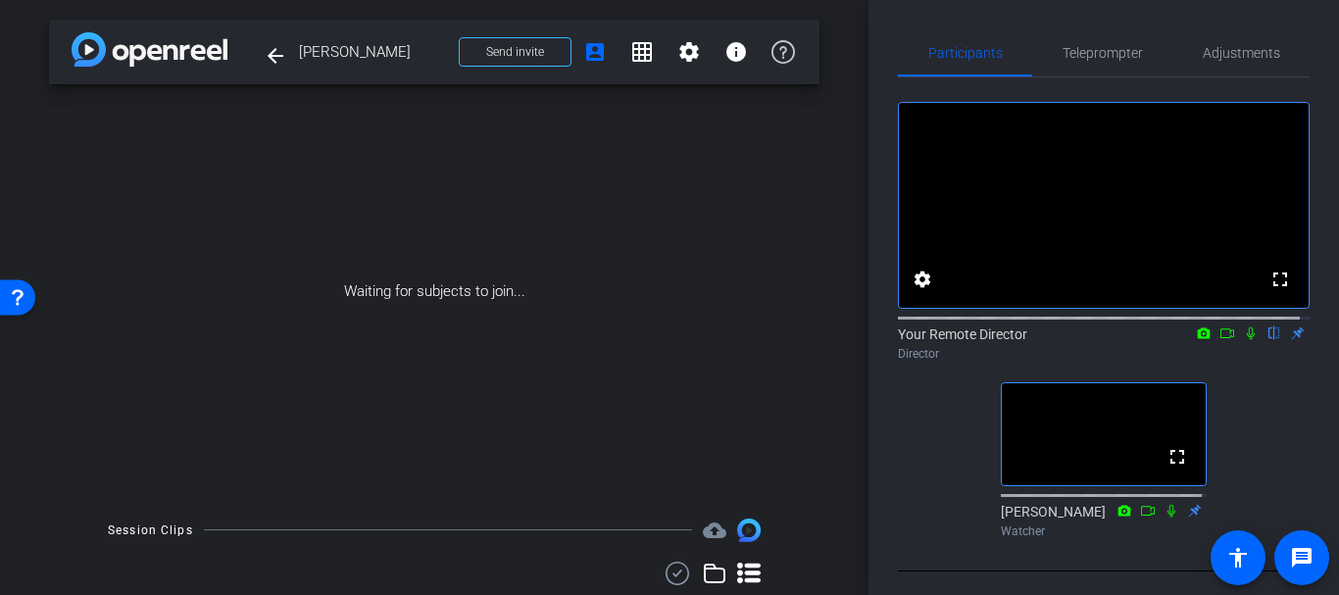
click at [481, 336] on div "Waiting for subjects to join..." at bounding box center [434, 291] width 771 height 415
click at [802, 373] on div "Waiting for subjects to join..." at bounding box center [434, 291] width 771 height 415
click at [835, 512] on div "arrow_back Vanessa Battista Back to project Send invite account_box grid_on set…" at bounding box center [434, 297] width 869 height 595
click at [310, 447] on div "Waiting for subjects to join..." at bounding box center [434, 291] width 771 height 415
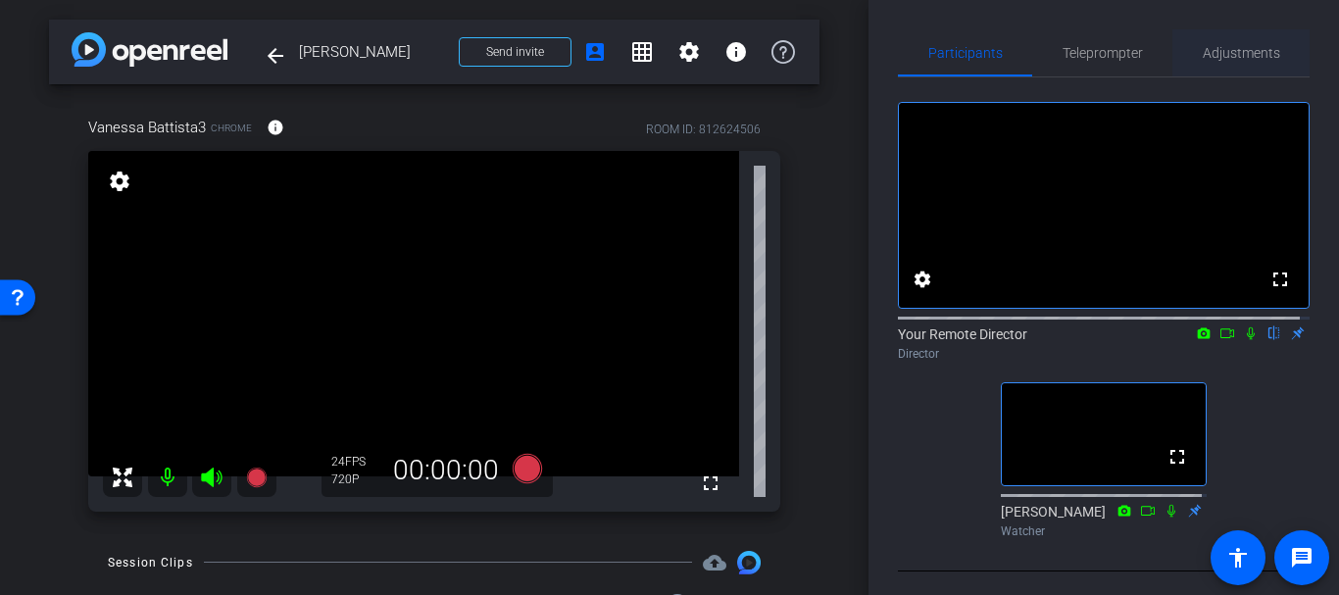
click at [1260, 34] on span "Adjustments" at bounding box center [1241, 52] width 77 height 47
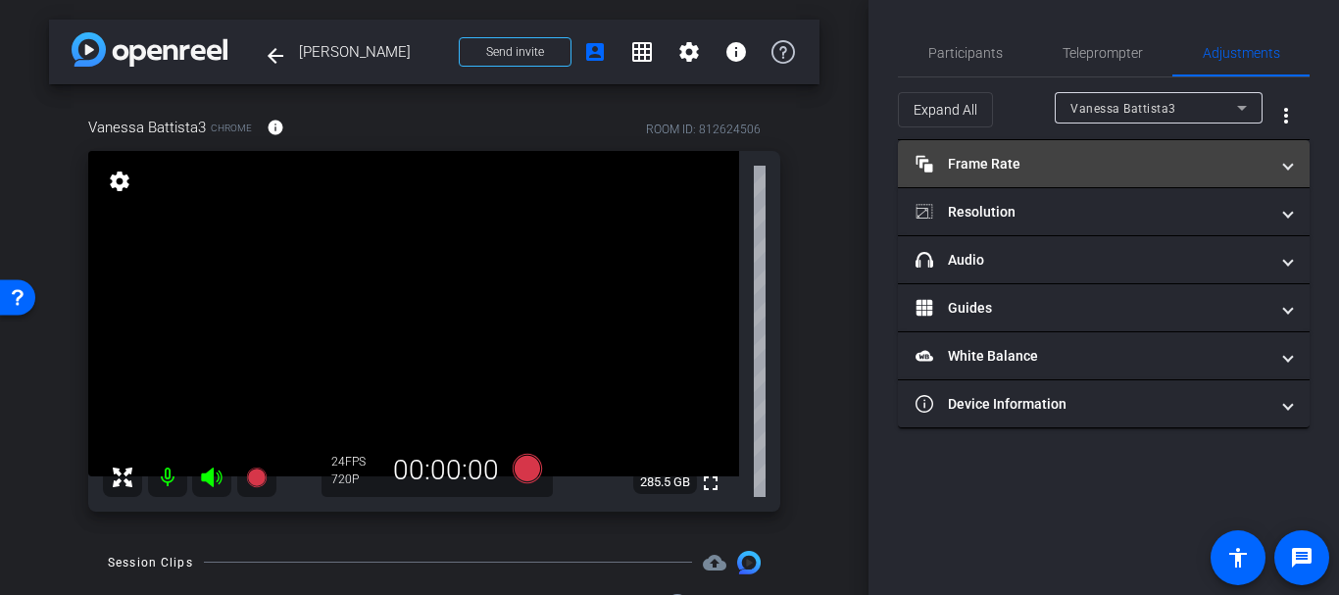
click at [984, 160] on mat-panel-title "Frame Rate Frame Rate" at bounding box center [1092, 164] width 353 height 21
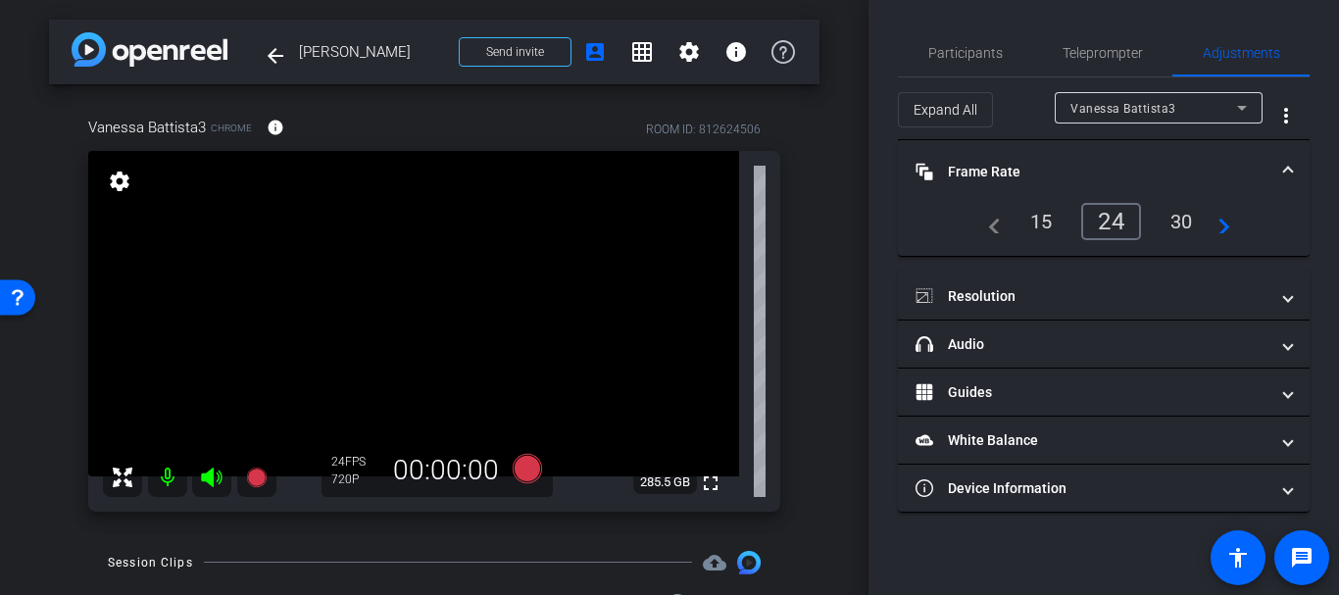
click at [981, 162] on mat-panel-title "Frame Rate Frame Rate" at bounding box center [1092, 172] width 353 height 21
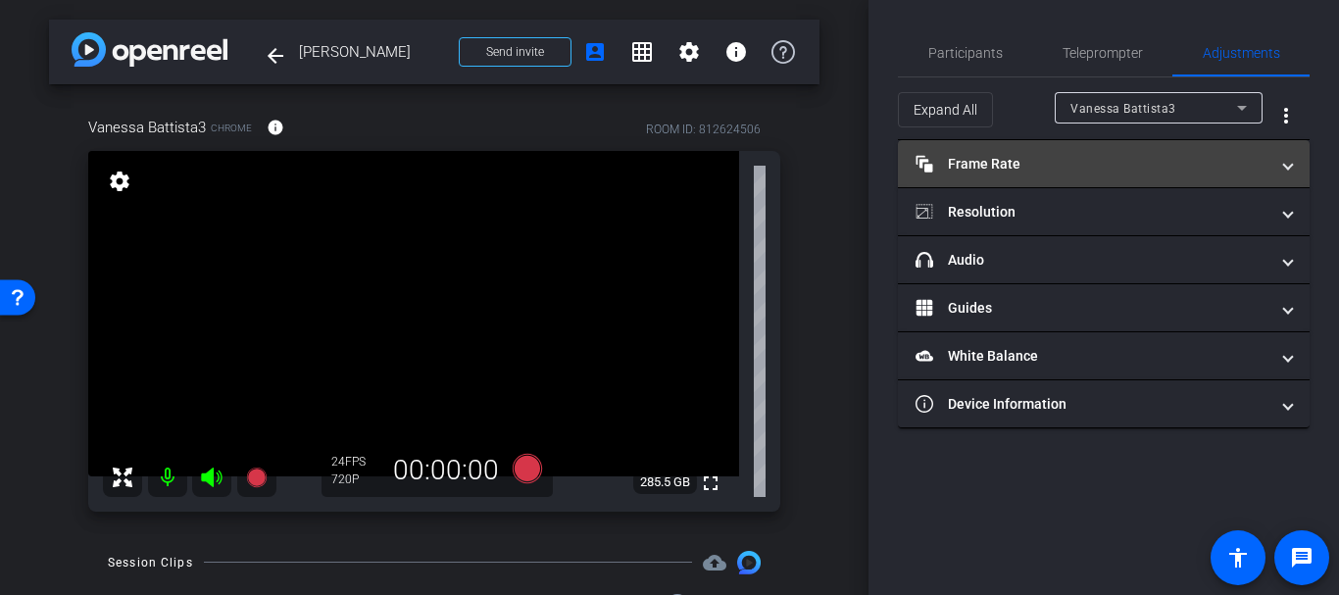
click at [981, 162] on mat-panel-title "Frame Rate Frame Rate" at bounding box center [1092, 164] width 353 height 21
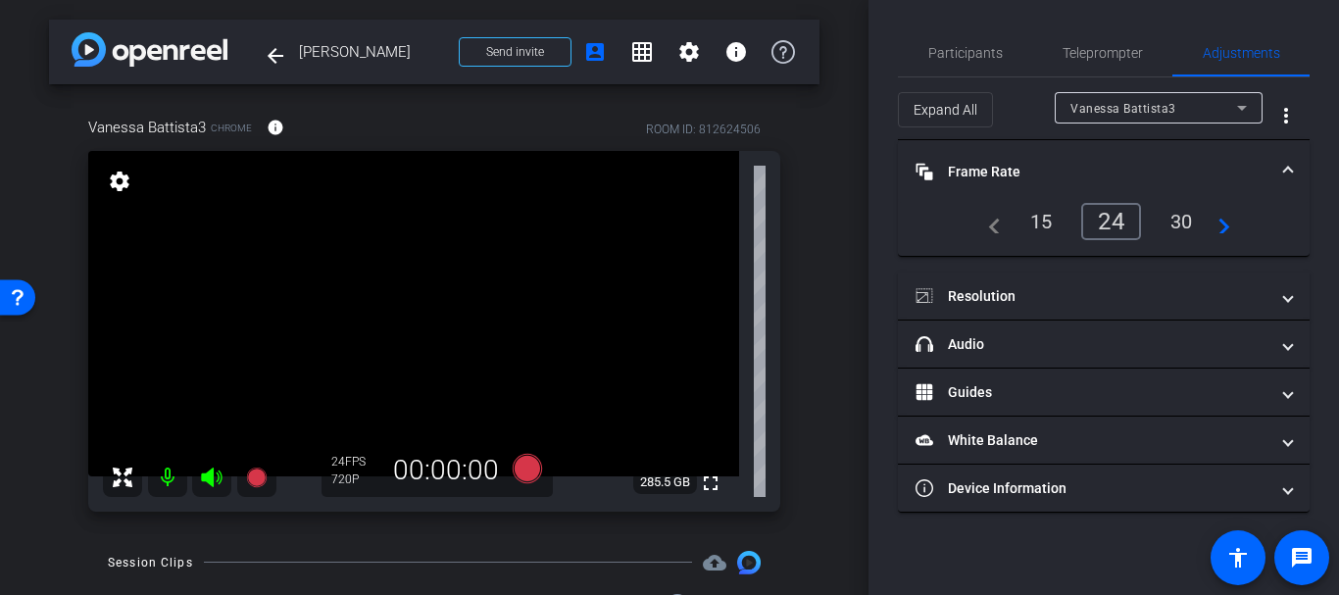
click at [966, 269] on mat-accordion "Frame Rate Frame Rate navigate_before 15 24 30 navigate_next Resolution navigat…" at bounding box center [1104, 326] width 412 height 373
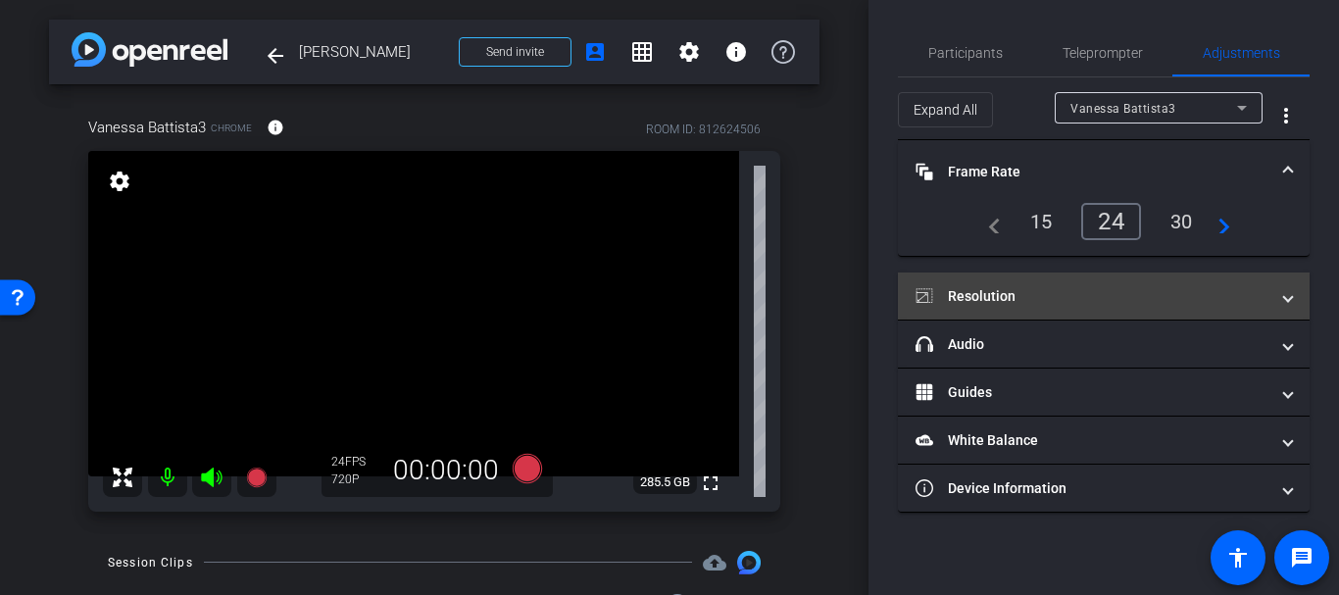
click at [970, 279] on mat-expansion-panel-header "Resolution" at bounding box center [1104, 296] width 412 height 47
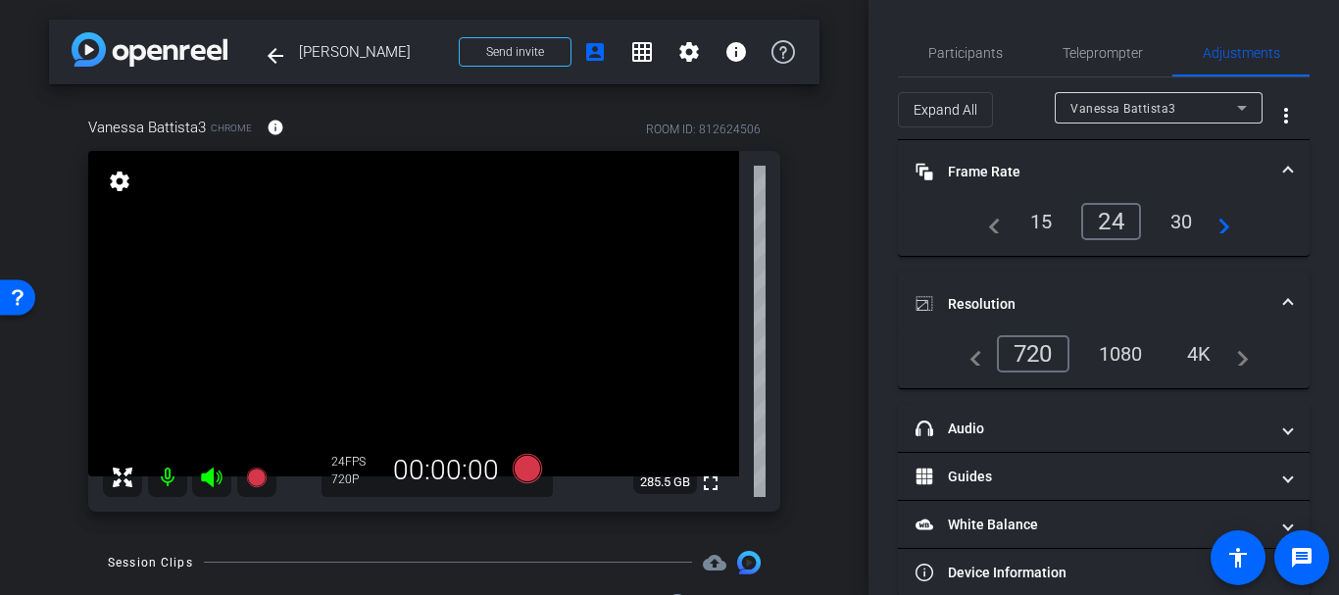
click at [942, 299] on mat-panel-title "Resolution" at bounding box center [1092, 304] width 353 height 21
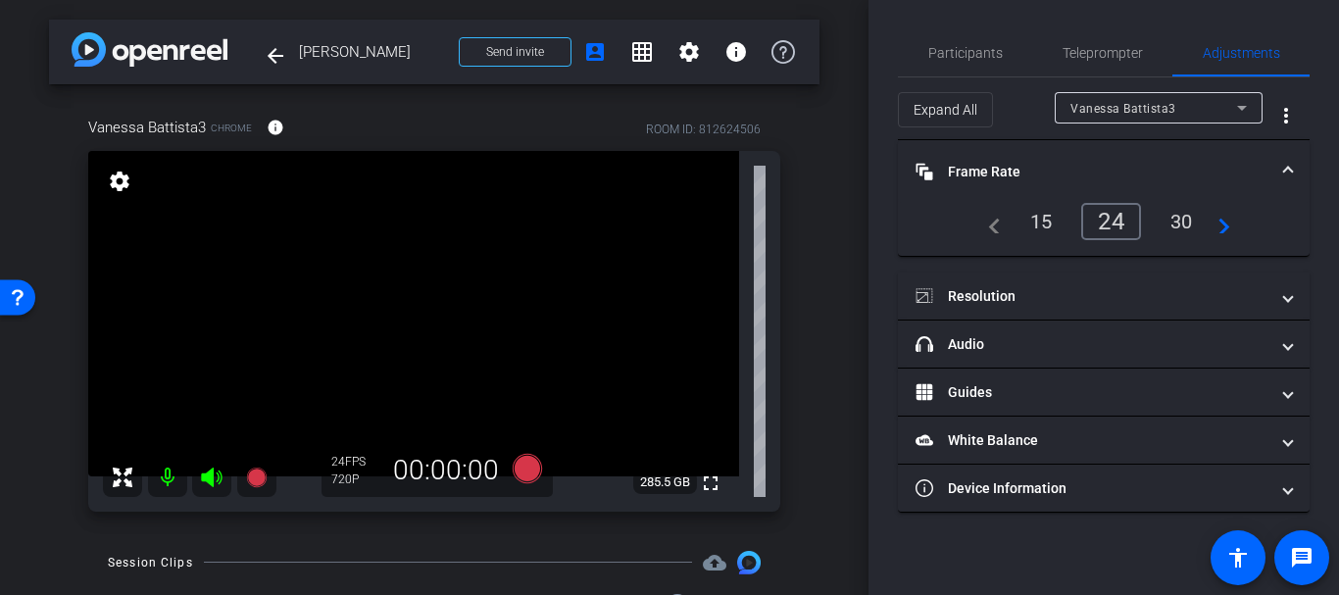
click at [1179, 224] on div "30" at bounding box center [1182, 221] width 52 height 33
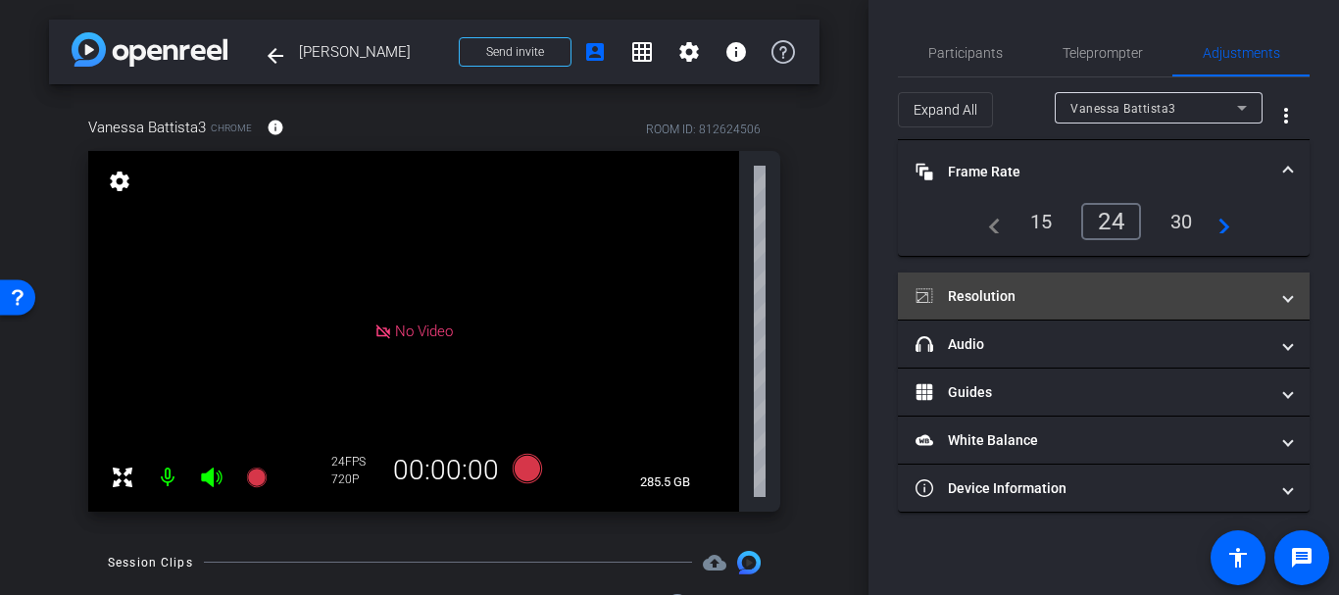
click at [1013, 314] on mat-expansion-panel-header "Resolution" at bounding box center [1104, 296] width 412 height 47
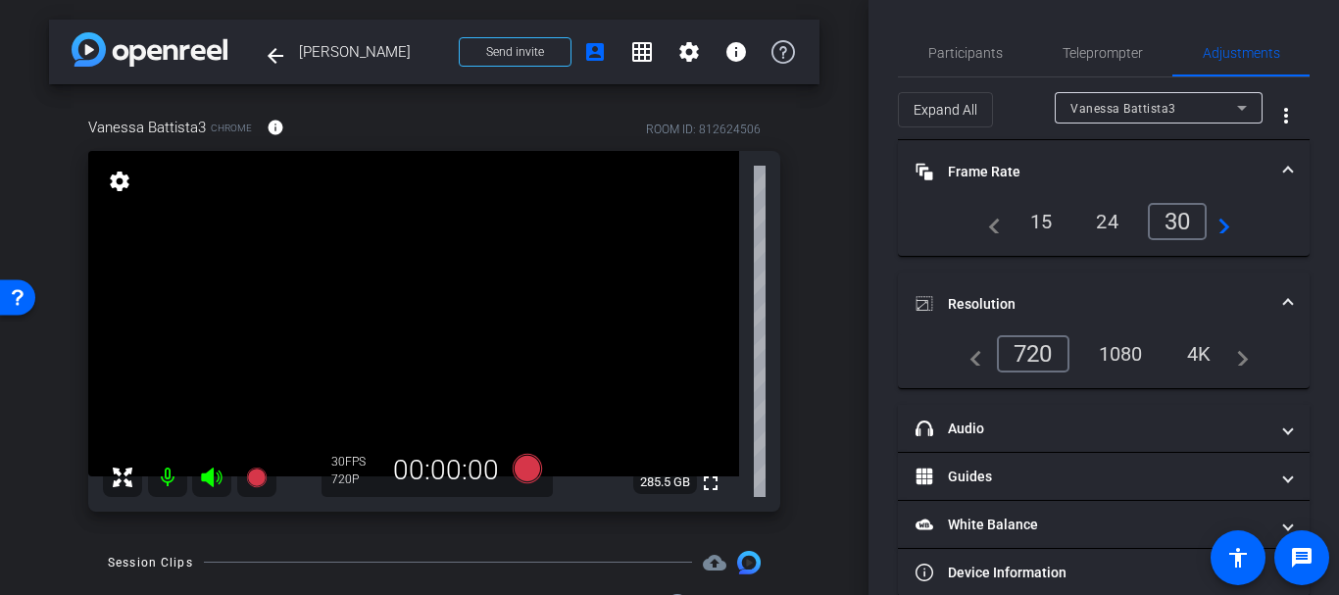
click at [1103, 351] on div "1080" at bounding box center [1121, 353] width 74 height 33
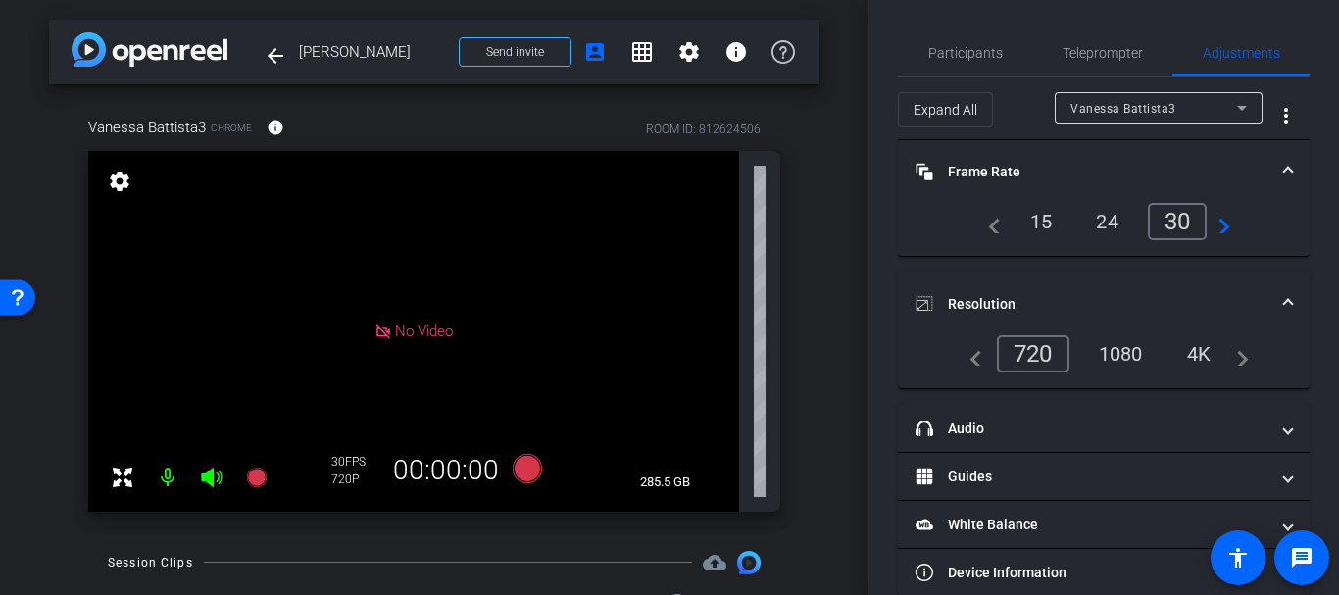
click at [966, 288] on mat-expansion-panel-header "Resolution" at bounding box center [1104, 304] width 412 height 63
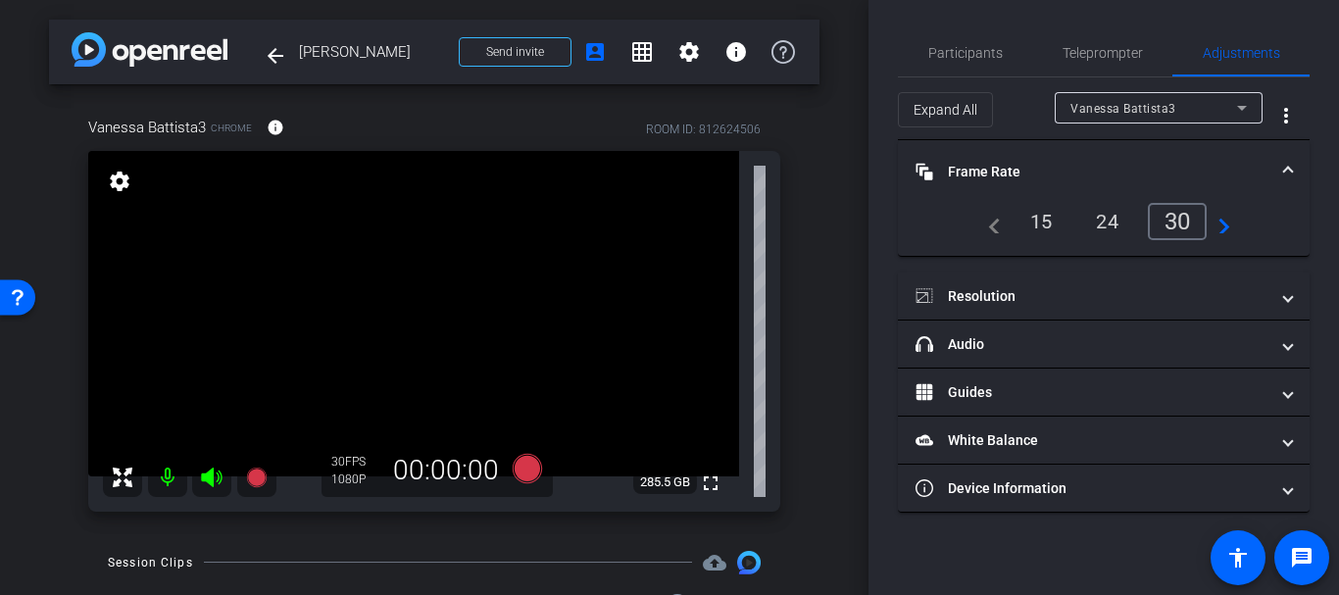
drag, startPoint x: 489, startPoint y: 428, endPoint x: 437, endPoint y: 419, distance: 52.9
click at [980, 46] on span "Participants" at bounding box center [965, 53] width 75 height 14
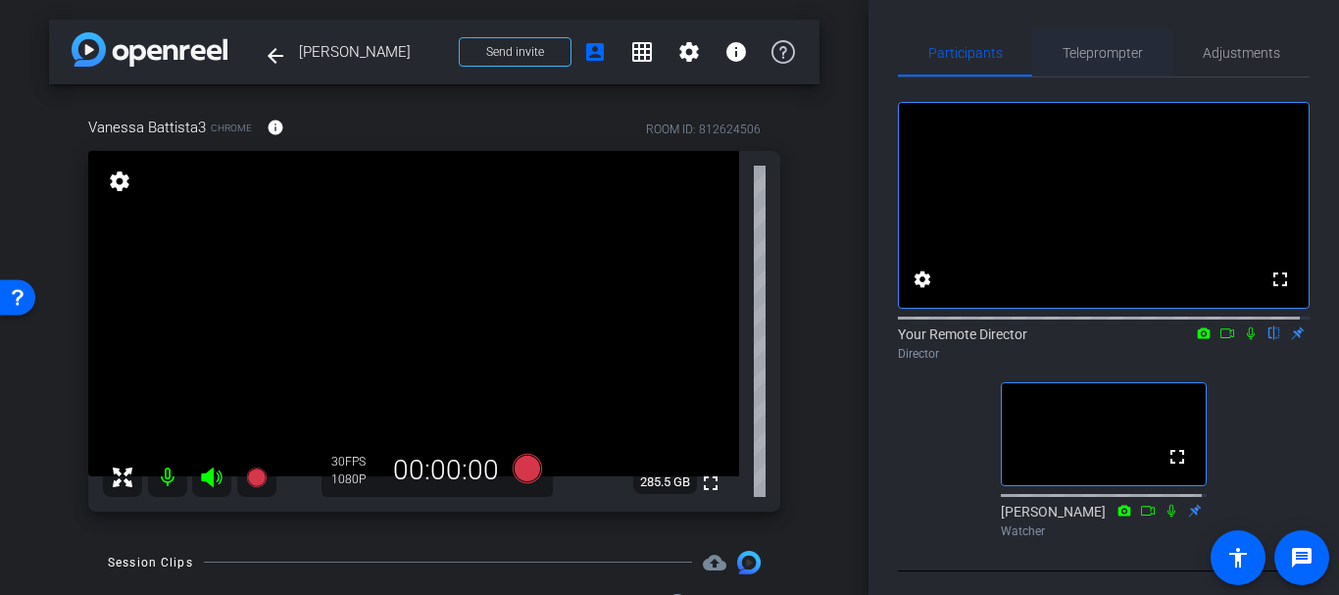
click at [1101, 58] on span "Teleprompter" at bounding box center [1103, 53] width 80 height 14
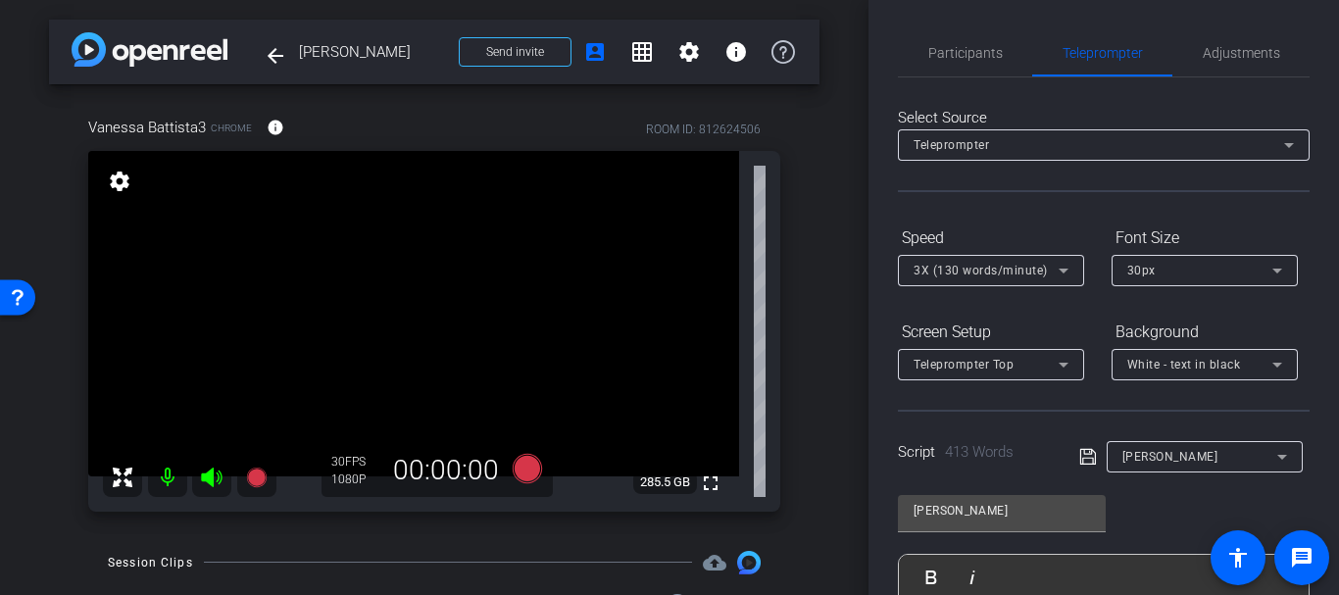
click at [1049, 369] on div "Teleprompter Top" at bounding box center [986, 364] width 145 height 25
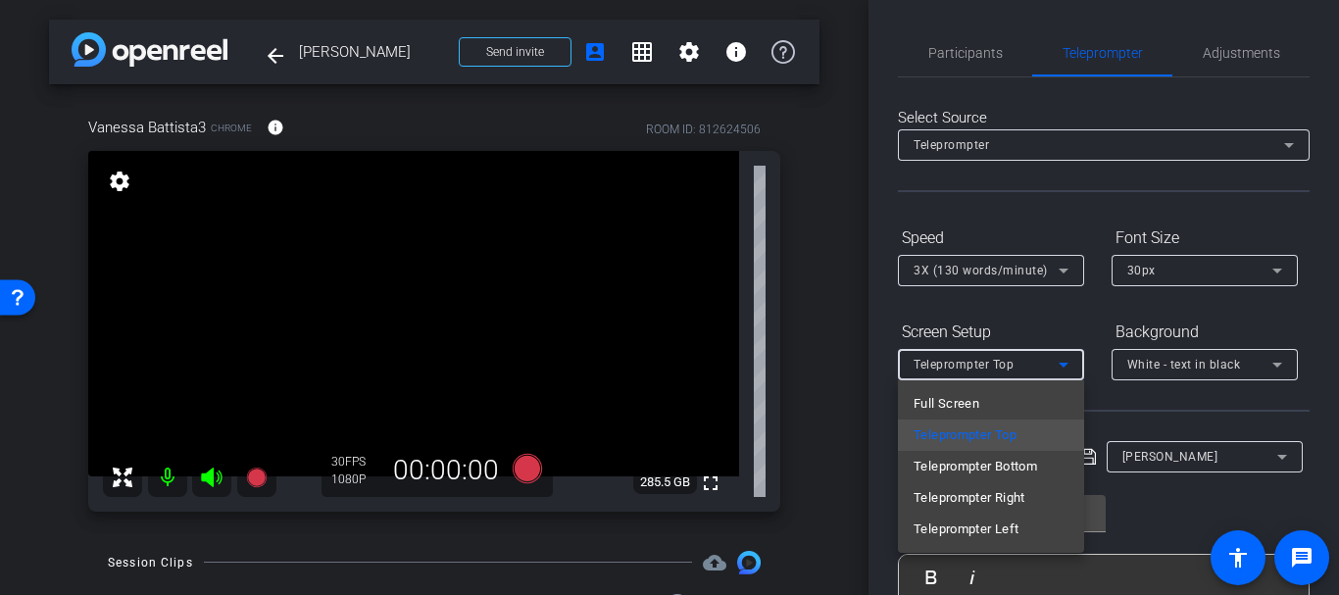
click at [878, 209] on div at bounding box center [669, 297] width 1339 height 595
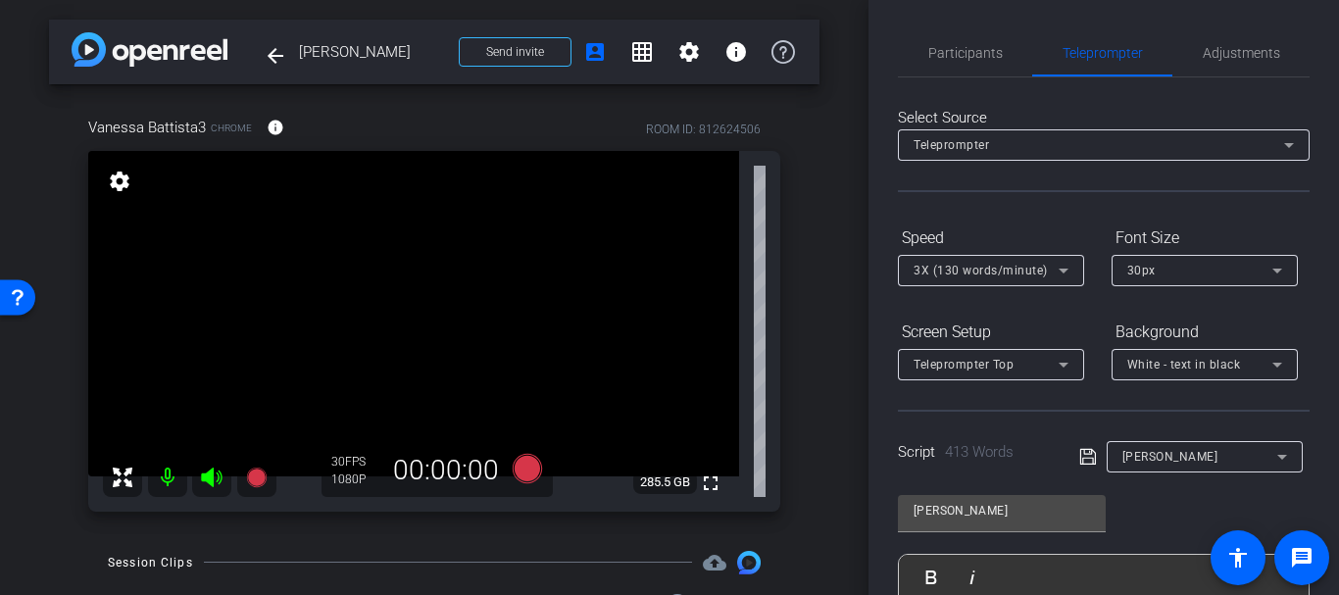
click at [970, 126] on div "Select Source" at bounding box center [1104, 118] width 412 height 23
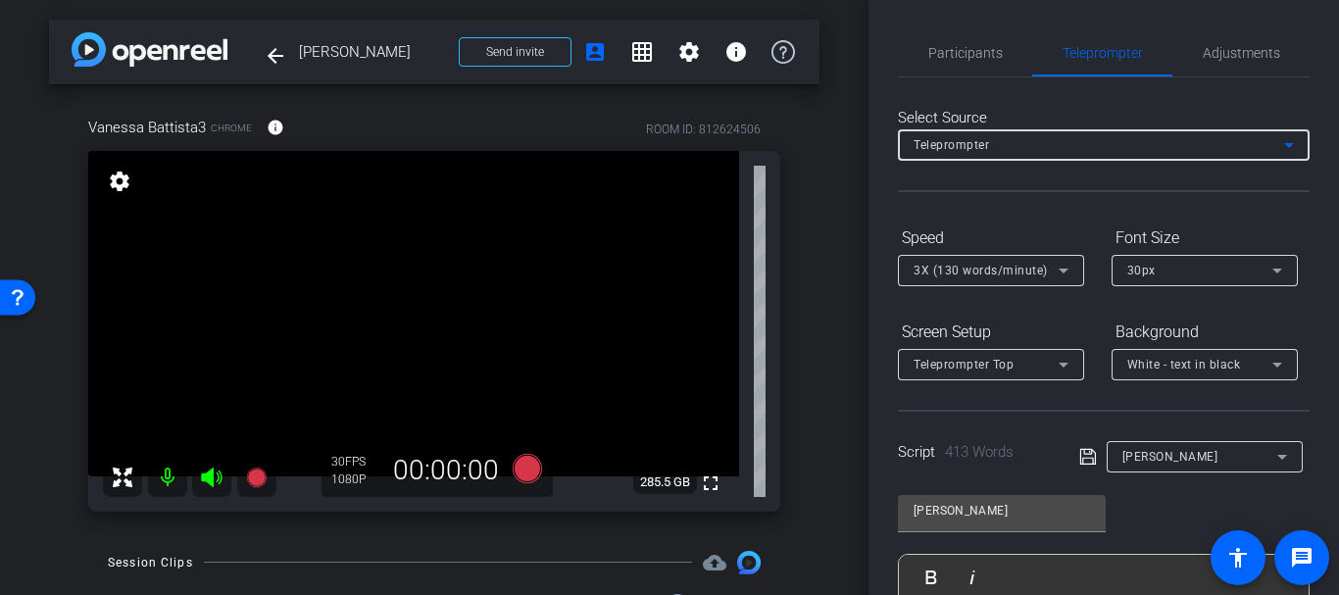
click at [964, 138] on span "Teleprompter" at bounding box center [951, 145] width 75 height 14
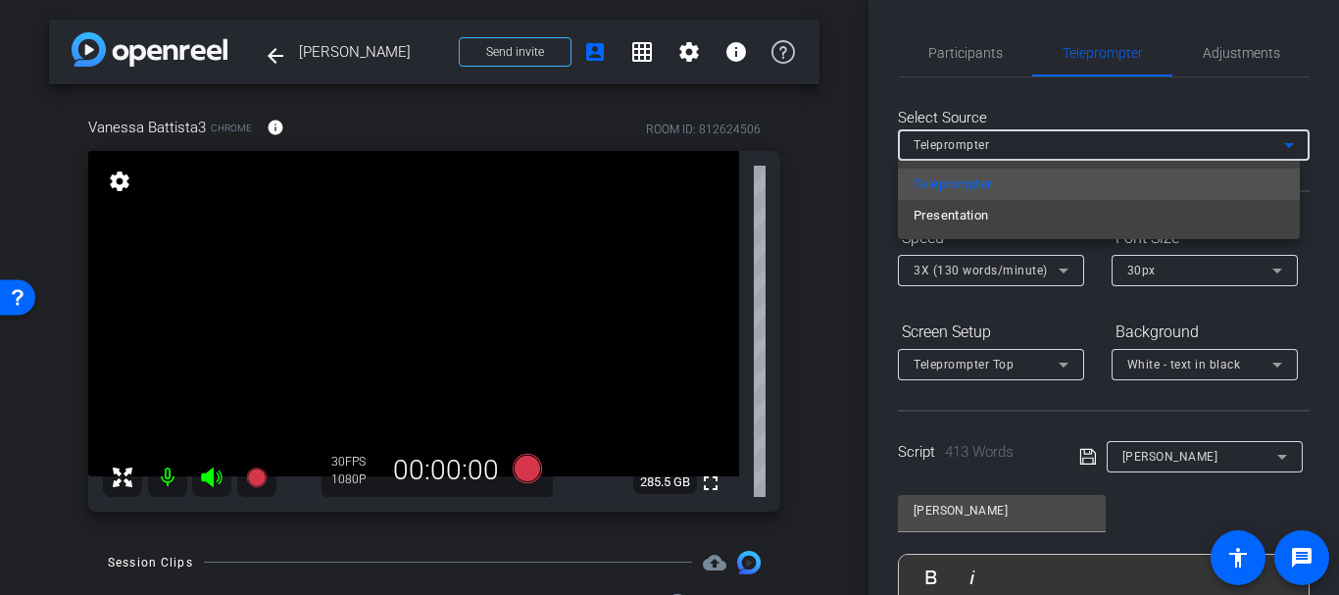
click at [958, 150] on div at bounding box center [669, 297] width 1339 height 595
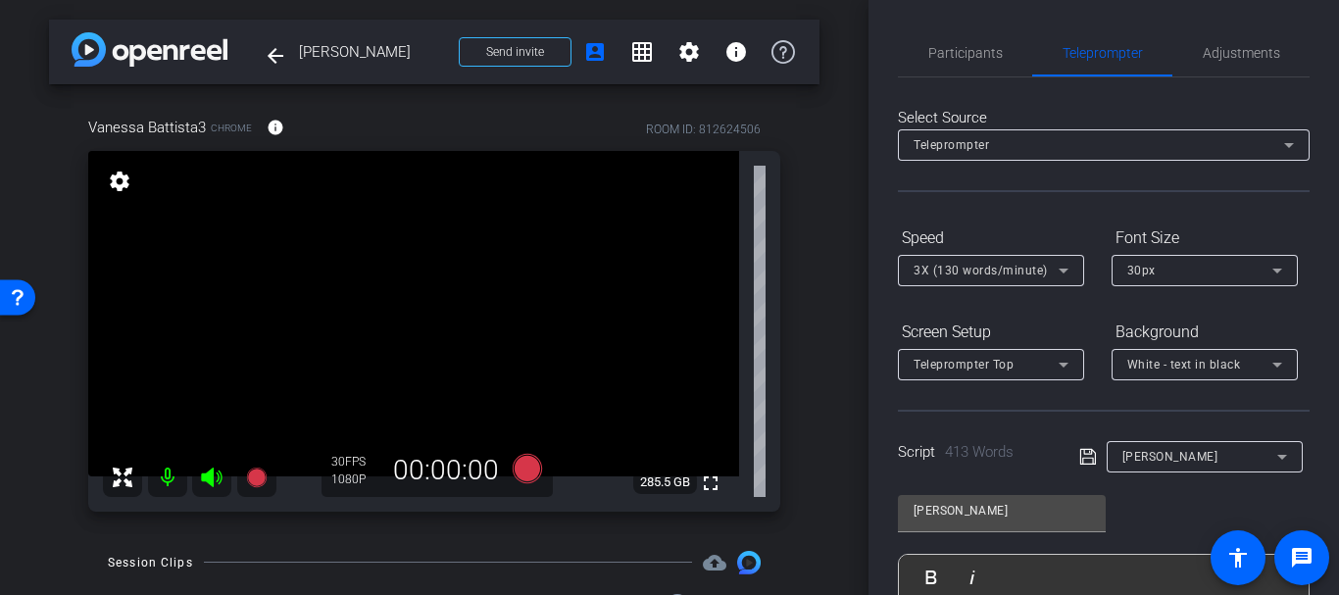
drag, startPoint x: 545, startPoint y: 231, endPoint x: 531, endPoint y: 247, distance: 20.8
click at [947, 66] on span "Participants" at bounding box center [965, 52] width 75 height 47
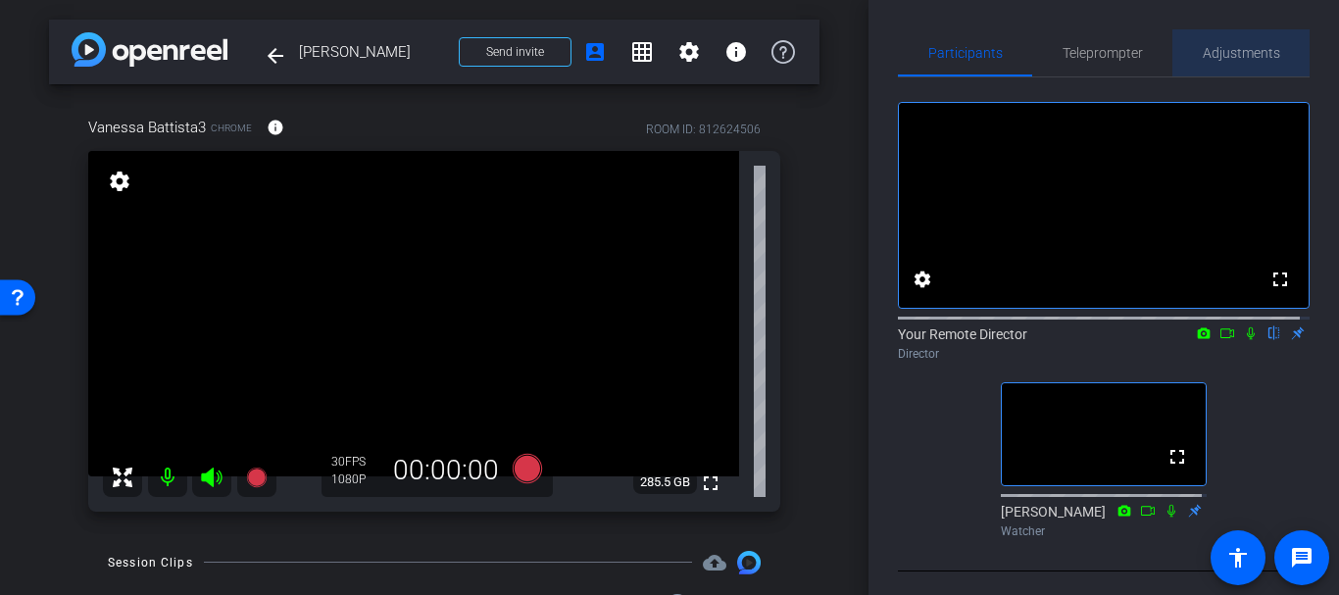
click at [1254, 63] on span "Adjustments" at bounding box center [1241, 52] width 77 height 47
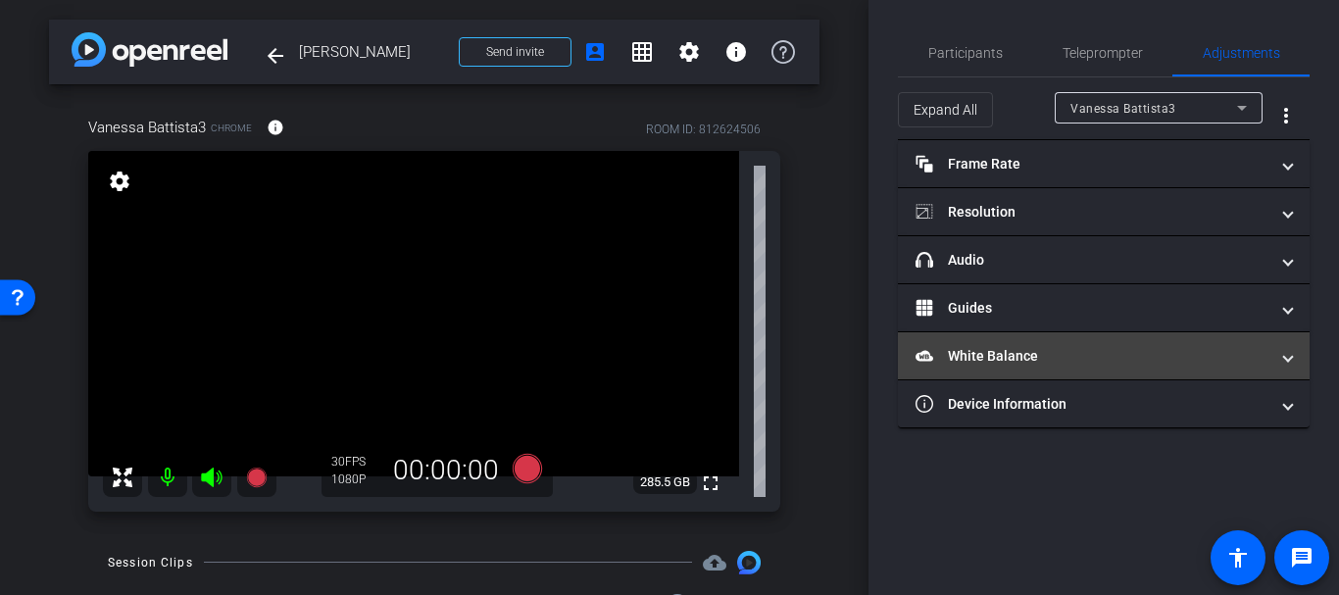
click at [966, 363] on mat-panel-title "White Balance White Balance" at bounding box center [1092, 356] width 353 height 21
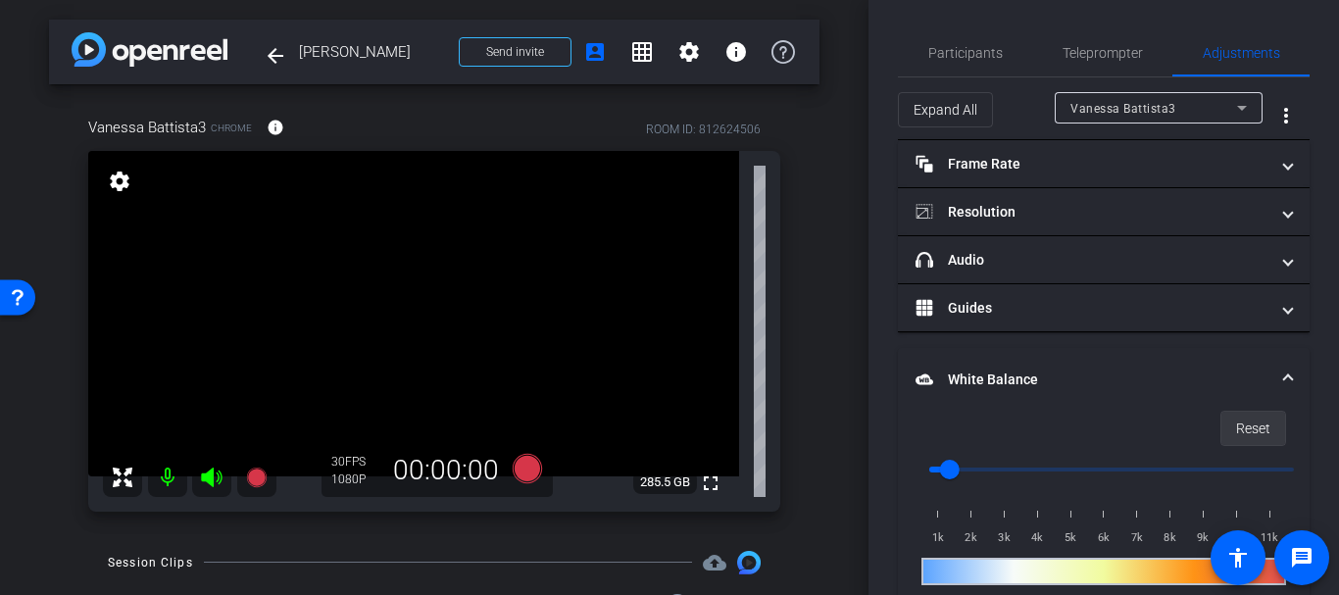
click at [1246, 424] on span "Reset" at bounding box center [1253, 428] width 34 height 37
type input "1000"
click at [449, 260] on video at bounding box center [413, 313] width 651 height 325
click at [945, 46] on span "Participants" at bounding box center [965, 53] width 75 height 14
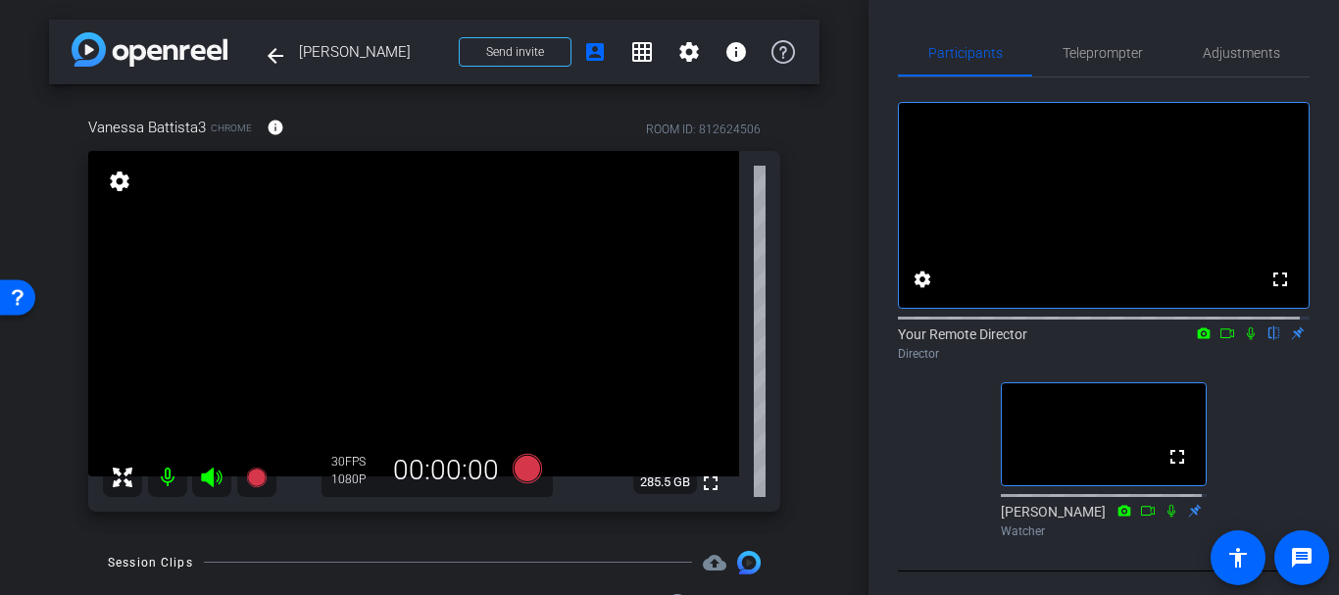
drag, startPoint x: 450, startPoint y: 299, endPoint x: 433, endPoint y: 294, distance: 17.4
click at [1264, 56] on span "Adjustments" at bounding box center [1241, 53] width 77 height 14
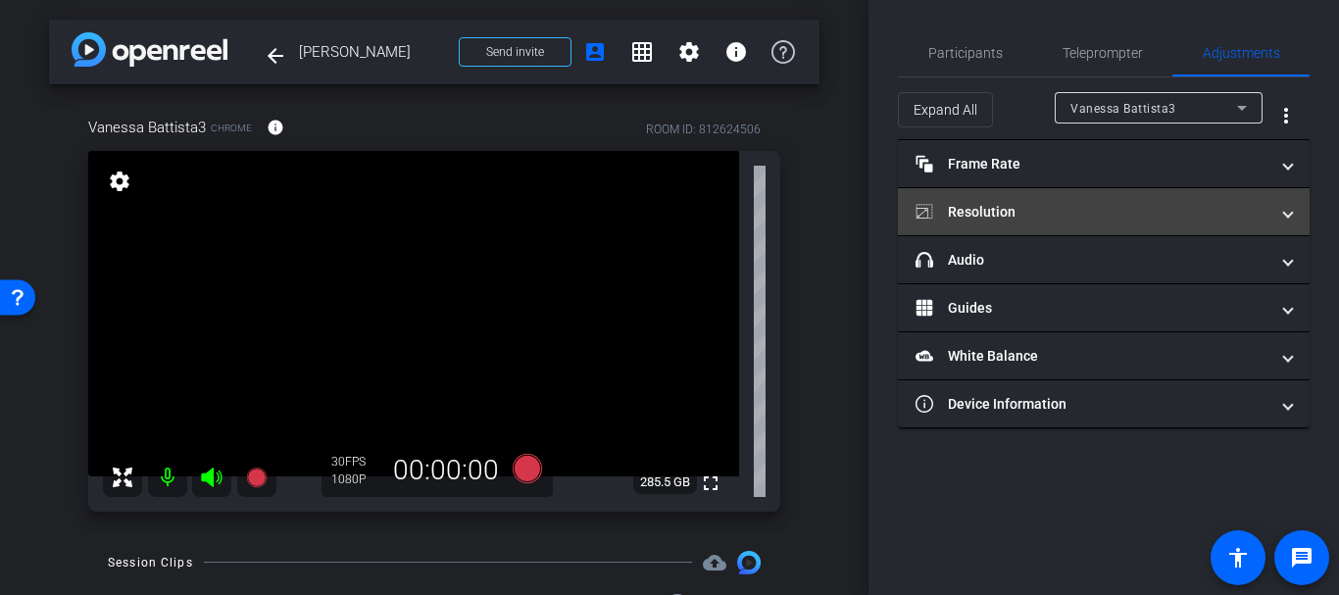
click at [1017, 208] on mat-panel-title "Resolution" at bounding box center [1092, 212] width 353 height 21
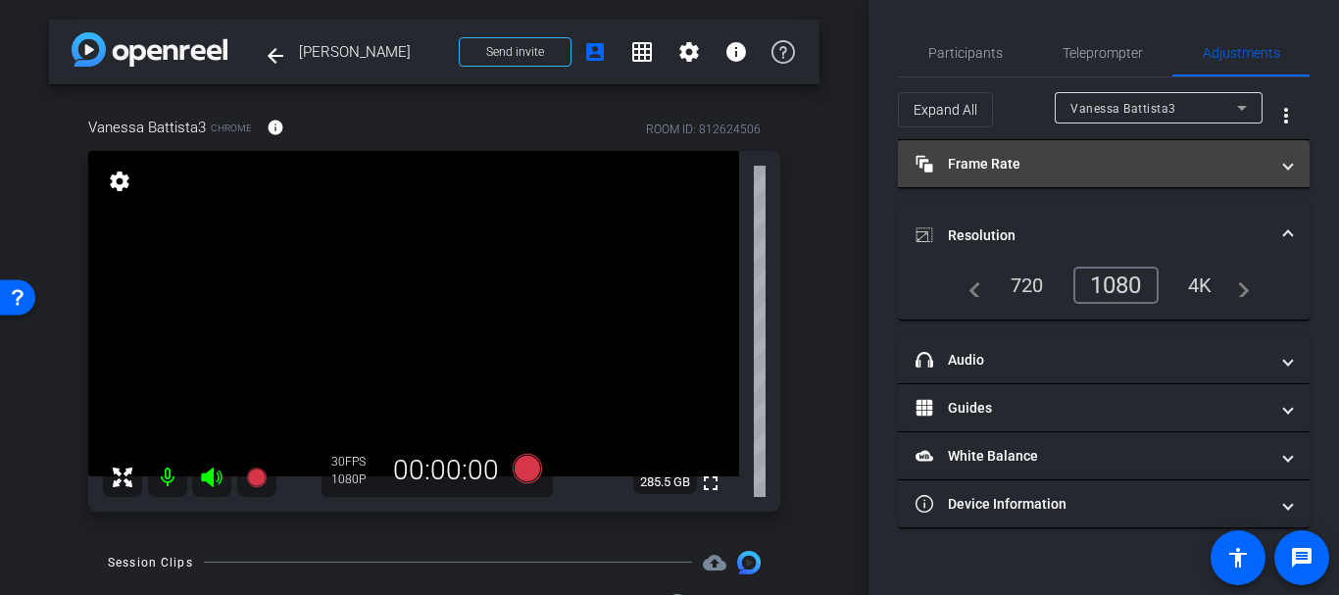
click at [992, 178] on mat-expansion-panel-header "Frame Rate Frame Rate" at bounding box center [1104, 163] width 412 height 47
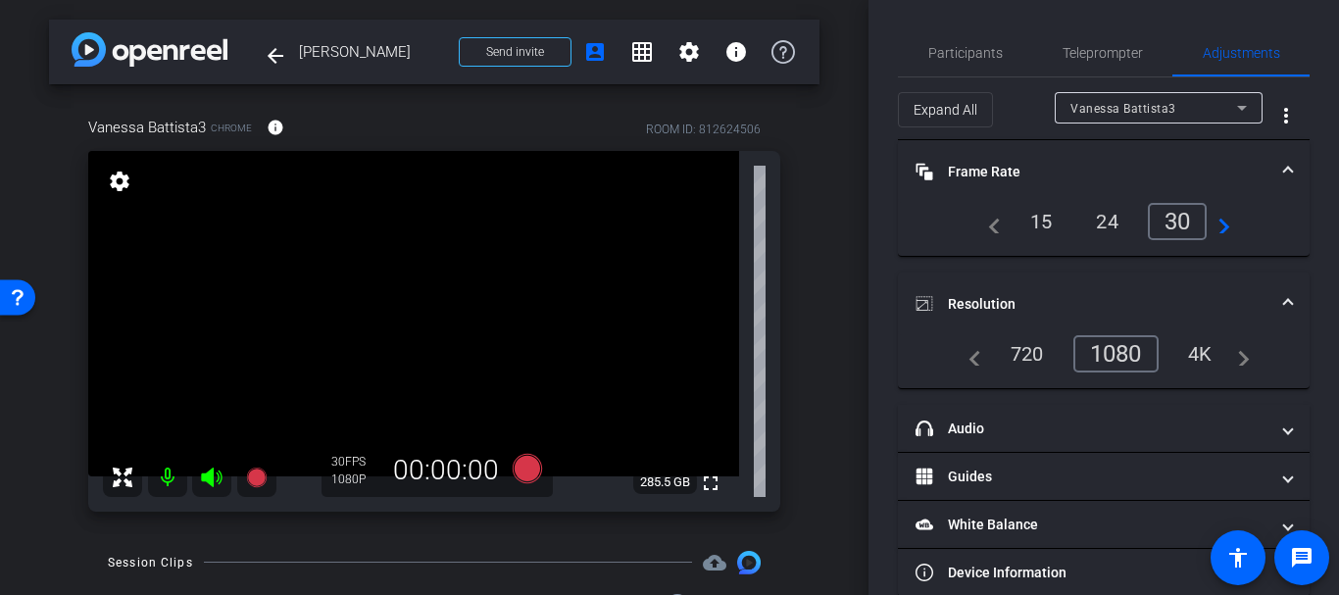
click at [992, 178] on mat-panel-title "Frame Rate Frame Rate" at bounding box center [1092, 172] width 353 height 21
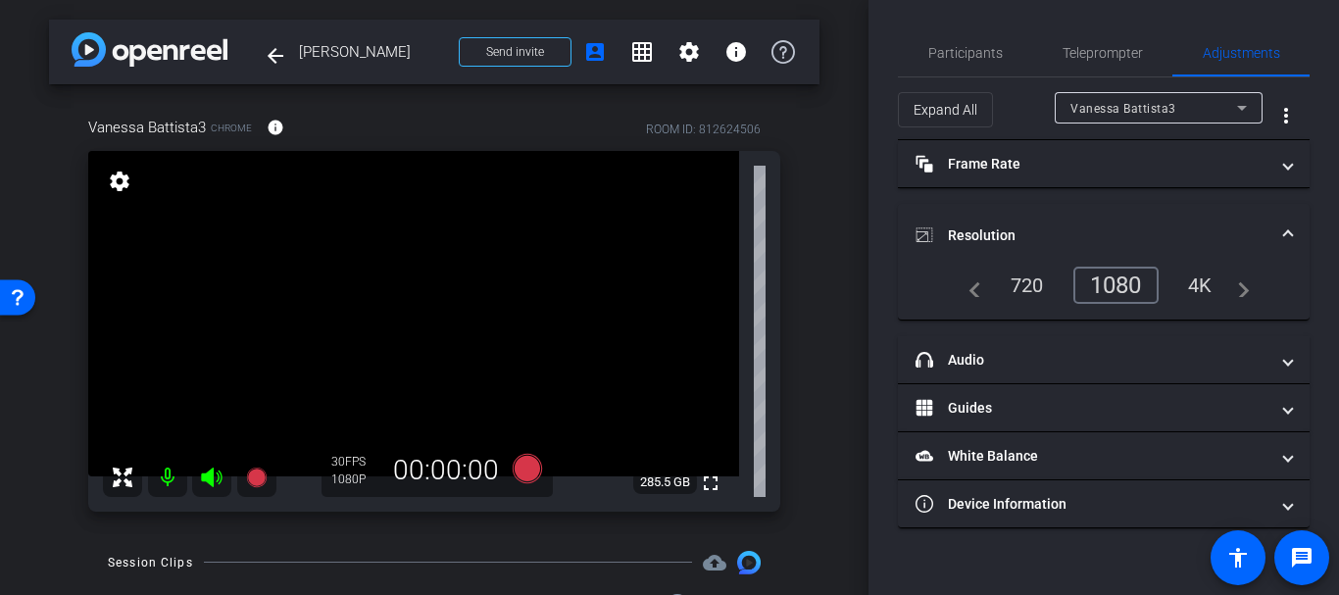
click at [965, 231] on mat-panel-title "Resolution" at bounding box center [1092, 235] width 353 height 21
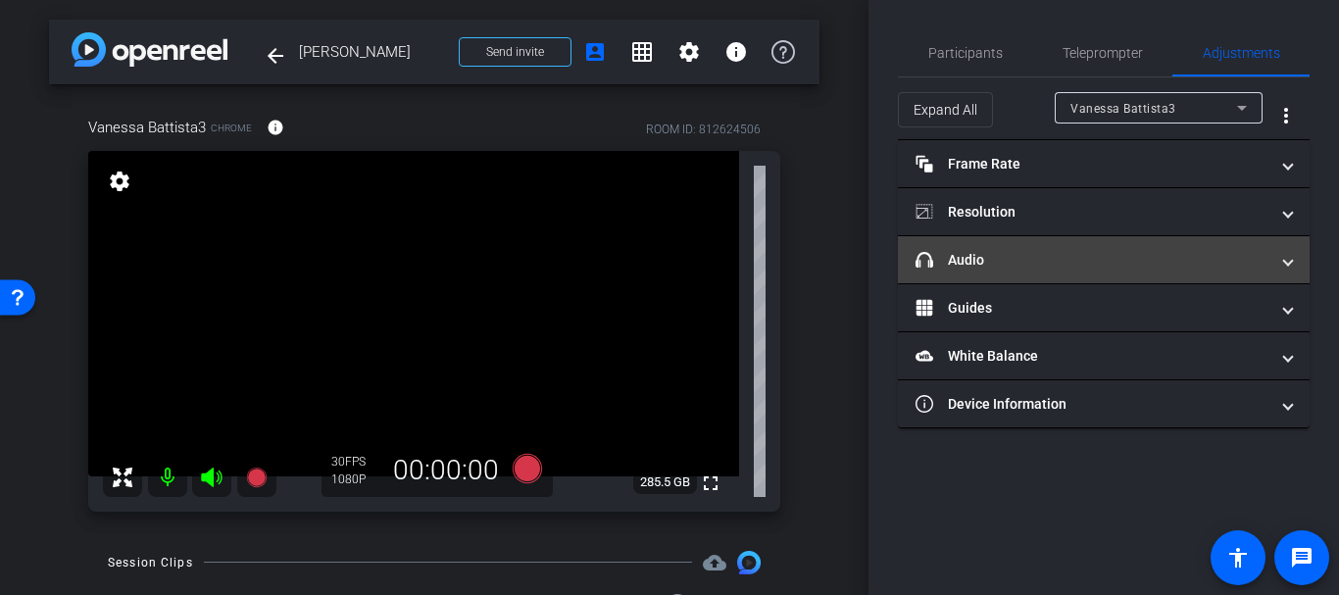
click at [965, 281] on mat-expansion-panel-header "headphone icon Audio" at bounding box center [1104, 259] width 412 height 47
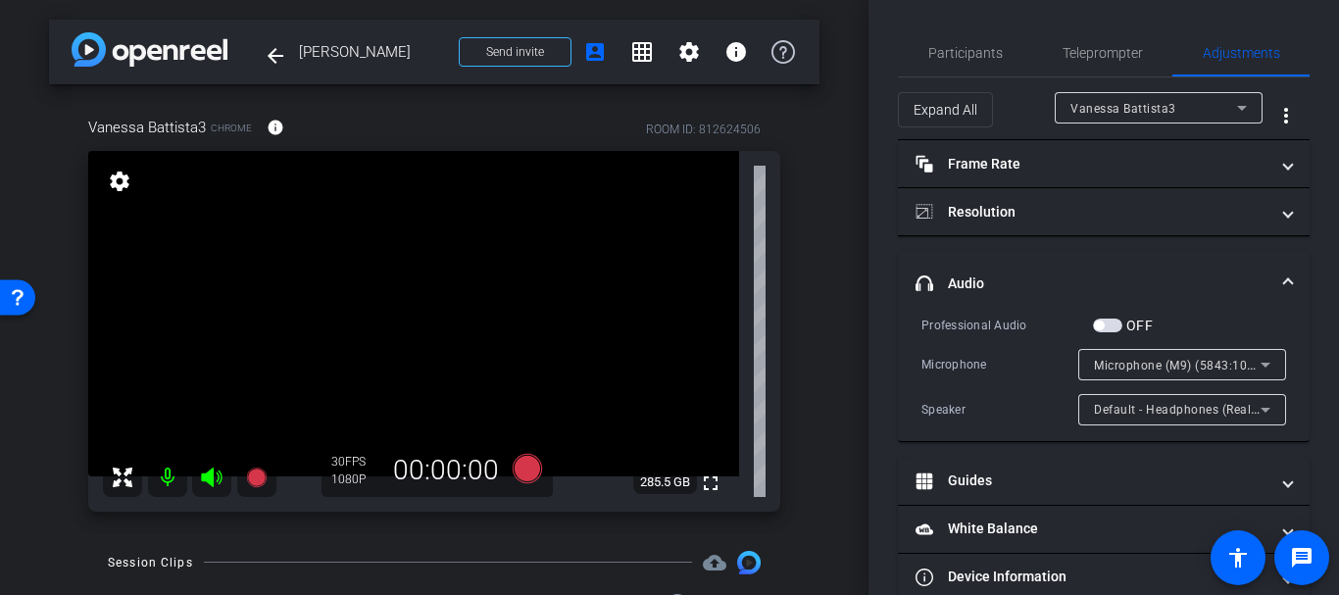
click at [1120, 380] on div at bounding box center [1182, 391] width 208 height 22
click at [1107, 372] on div "Microphone (M9) (5843:1005)" at bounding box center [1177, 365] width 167 height 25
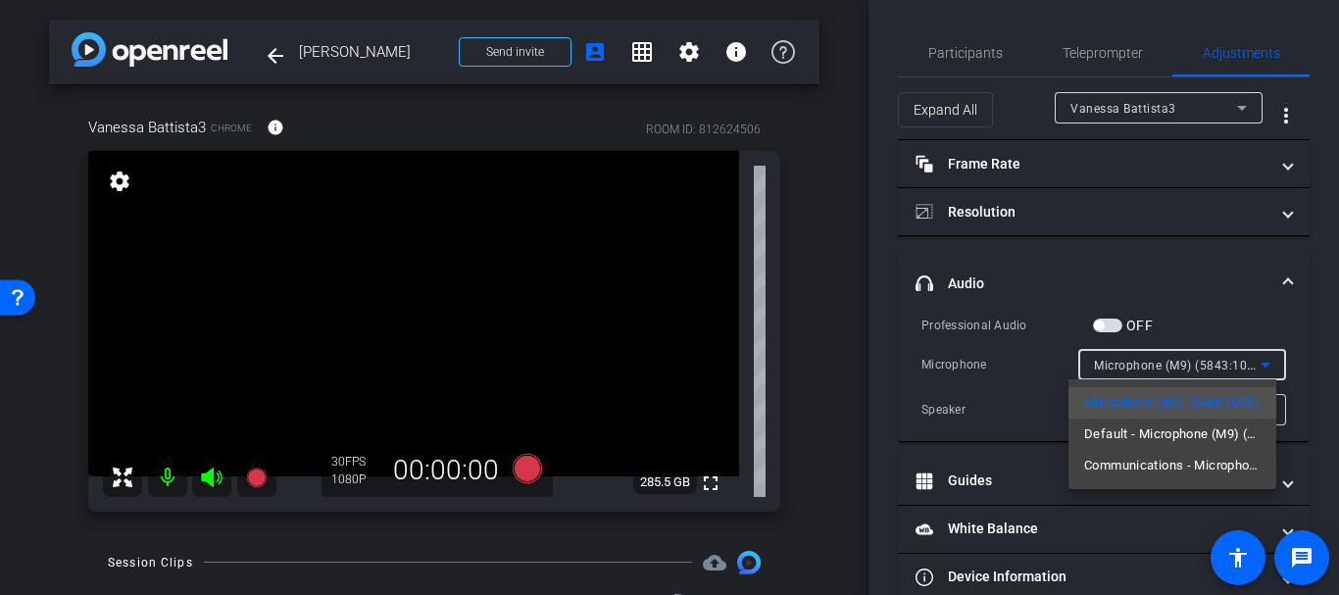
click at [980, 299] on div at bounding box center [669, 297] width 1339 height 595
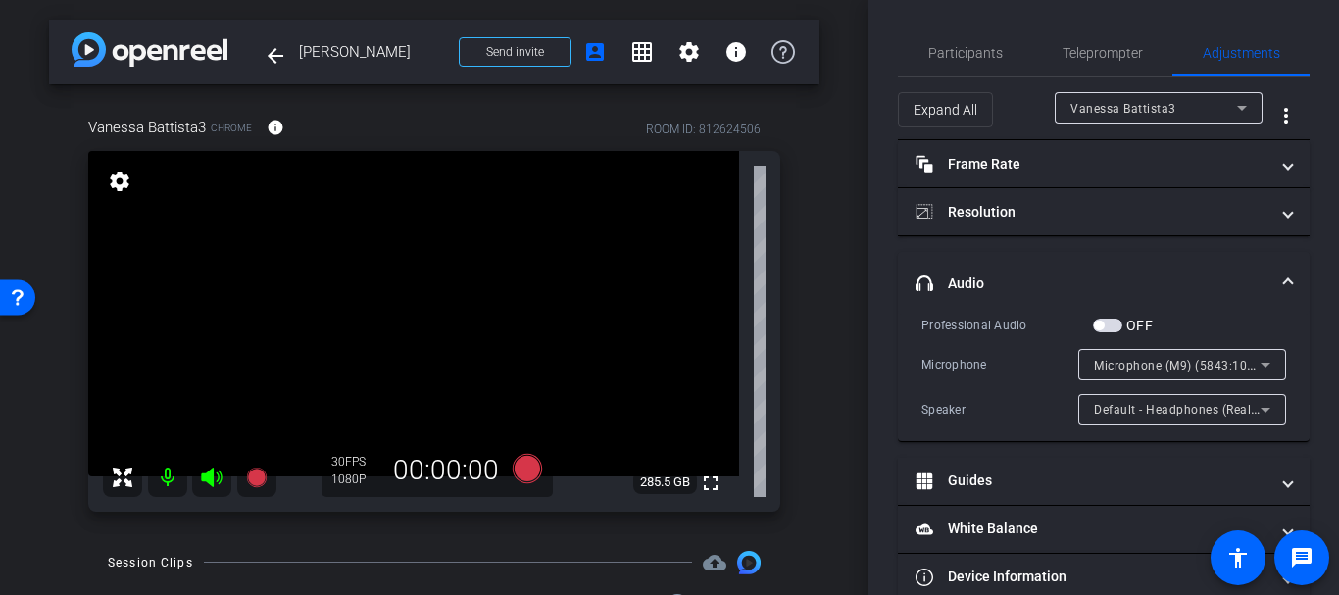
drag, startPoint x: 467, startPoint y: 280, endPoint x: 408, endPoint y: 284, distance: 58.9
click at [1108, 324] on span "button" at bounding box center [1107, 326] width 29 height 14
click at [1064, 55] on span "Teleprompter" at bounding box center [1103, 53] width 80 height 14
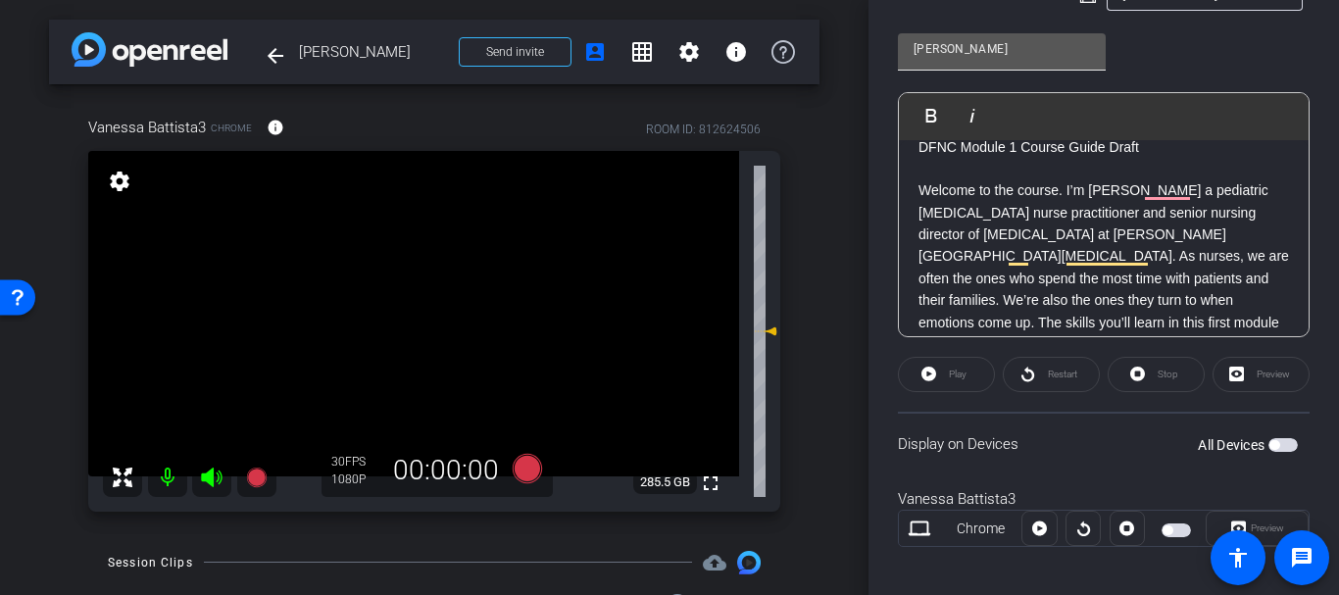
scroll to position [476, 0]
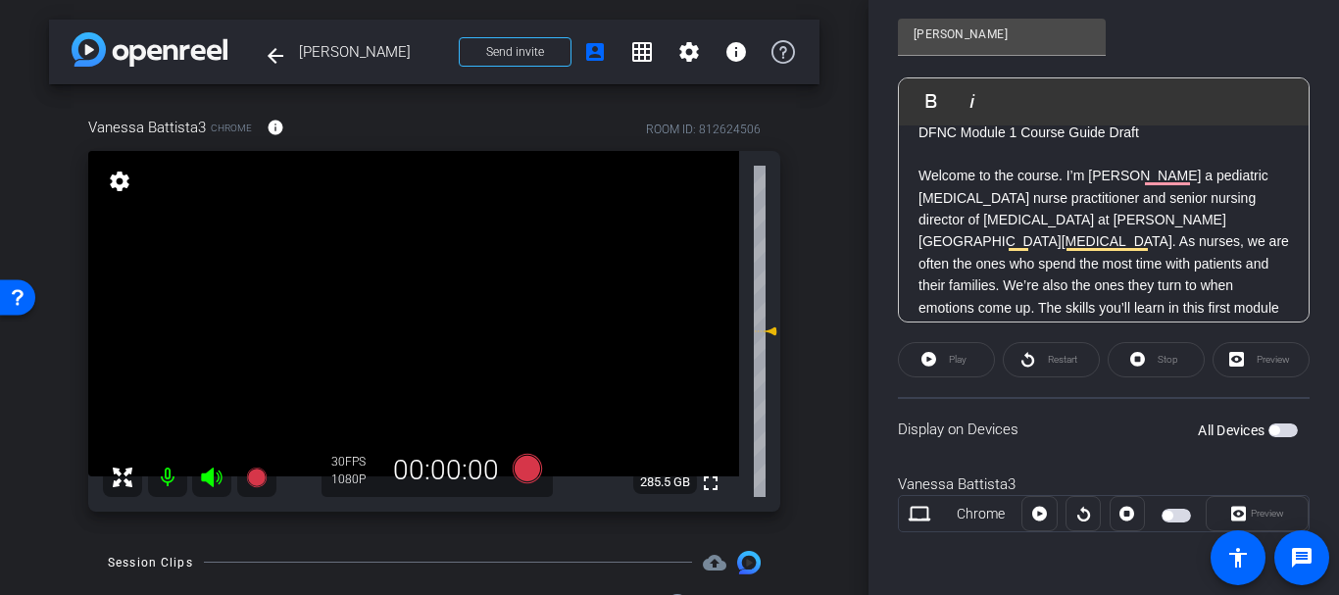
click at [1272, 433] on span "button" at bounding box center [1283, 430] width 29 height 14
click at [969, 364] on span at bounding box center [946, 359] width 95 height 47
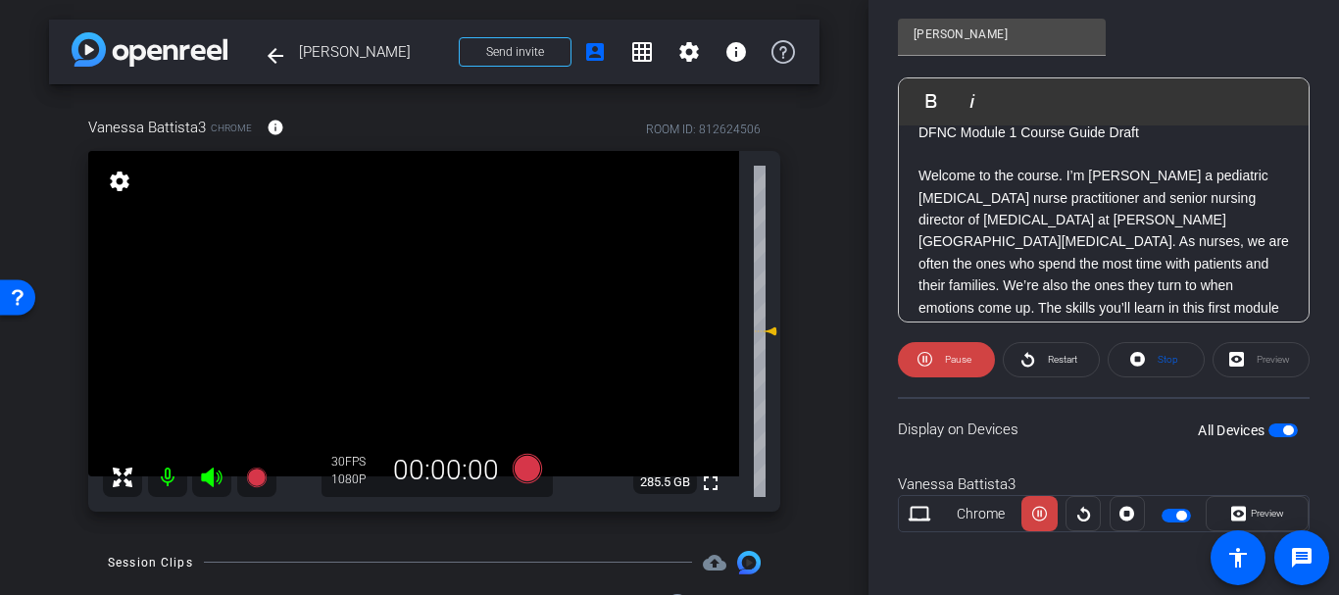
click at [955, 364] on span "Pause" at bounding box center [958, 359] width 26 height 11
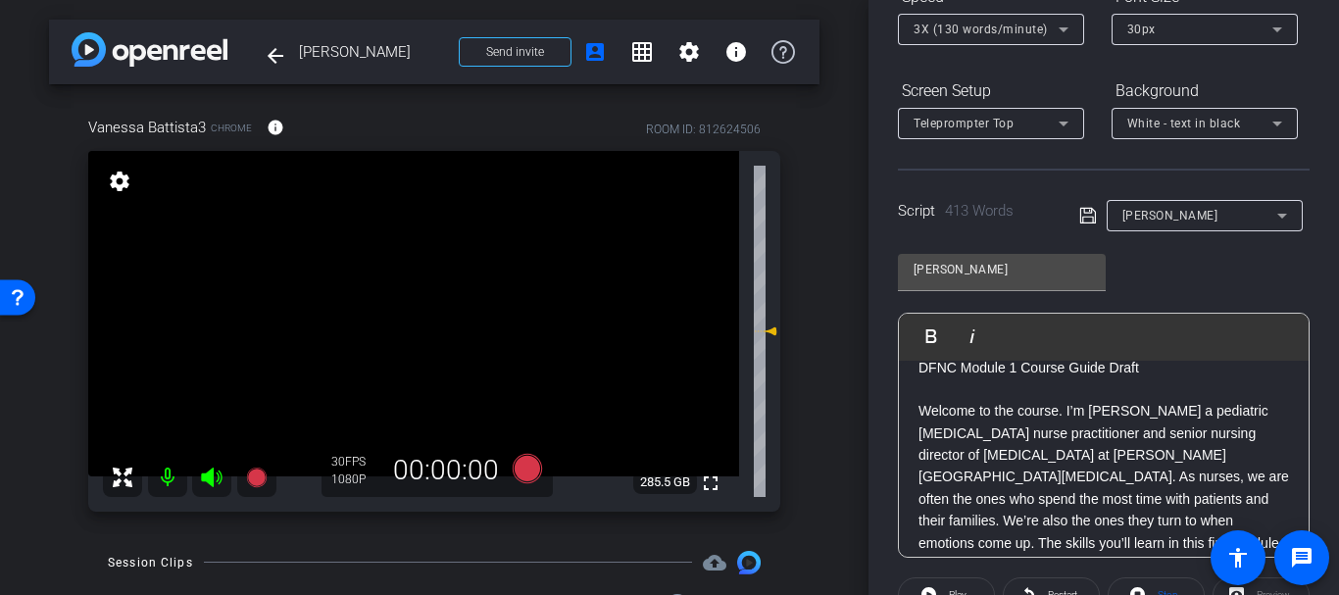
scroll to position [240, 0]
click at [504, 470] on icon at bounding box center [527, 468] width 47 height 35
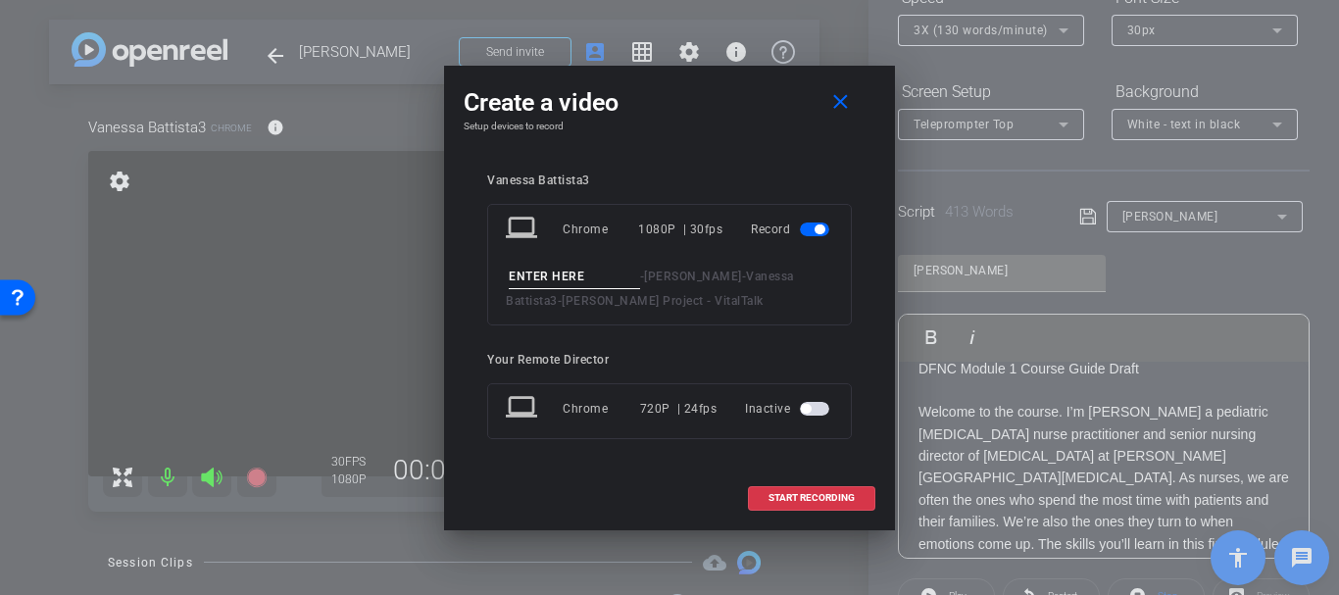
click at [545, 265] on input at bounding box center [574, 277] width 131 height 25
type input "R"
type input "Test"
click at [839, 103] on mat-icon "close" at bounding box center [840, 102] width 25 height 25
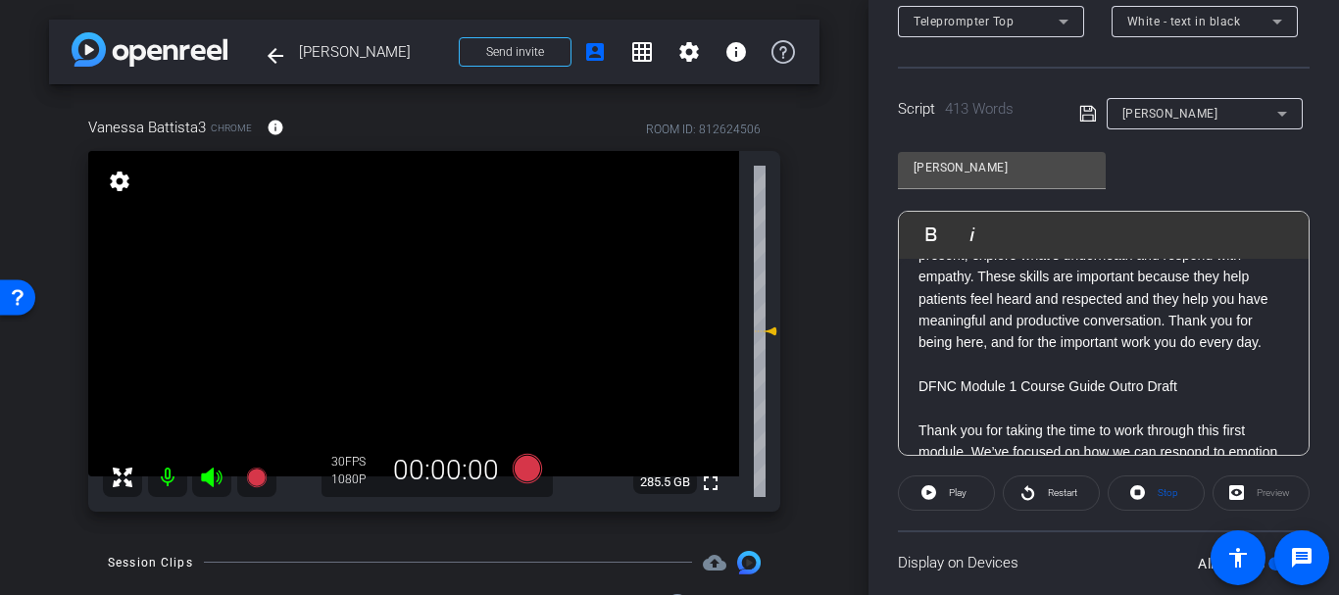
scroll to position [476, 0]
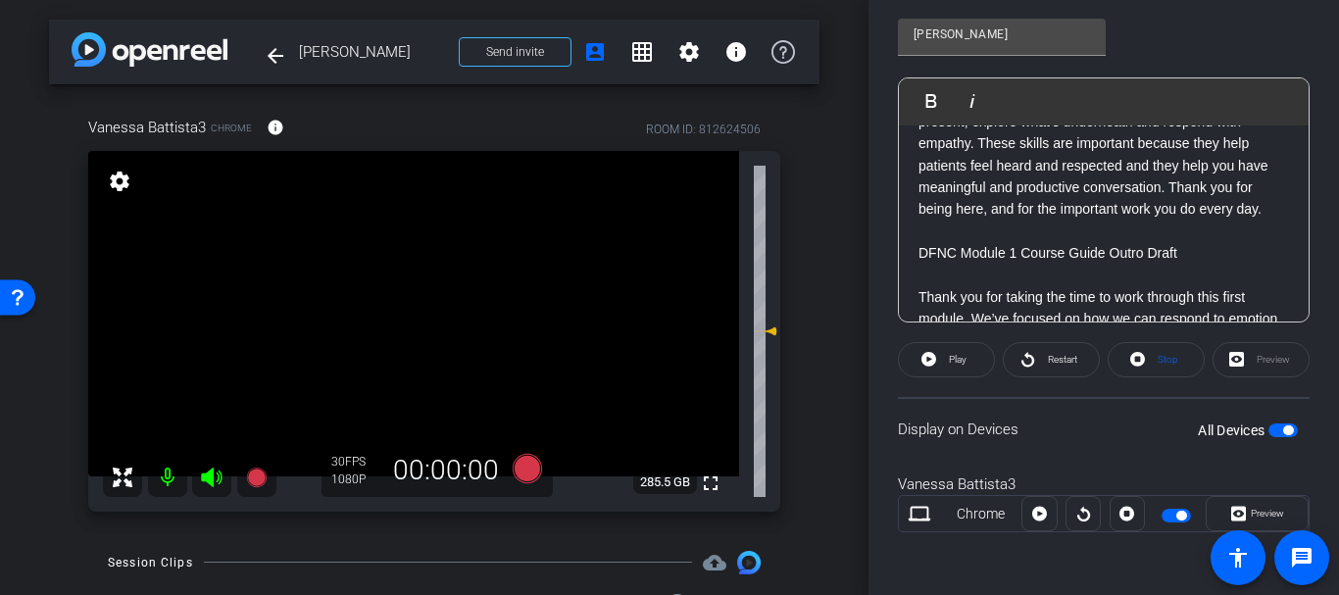
click at [1269, 430] on span "button" at bounding box center [1283, 430] width 29 height 14
click at [523, 465] on icon at bounding box center [527, 468] width 29 height 29
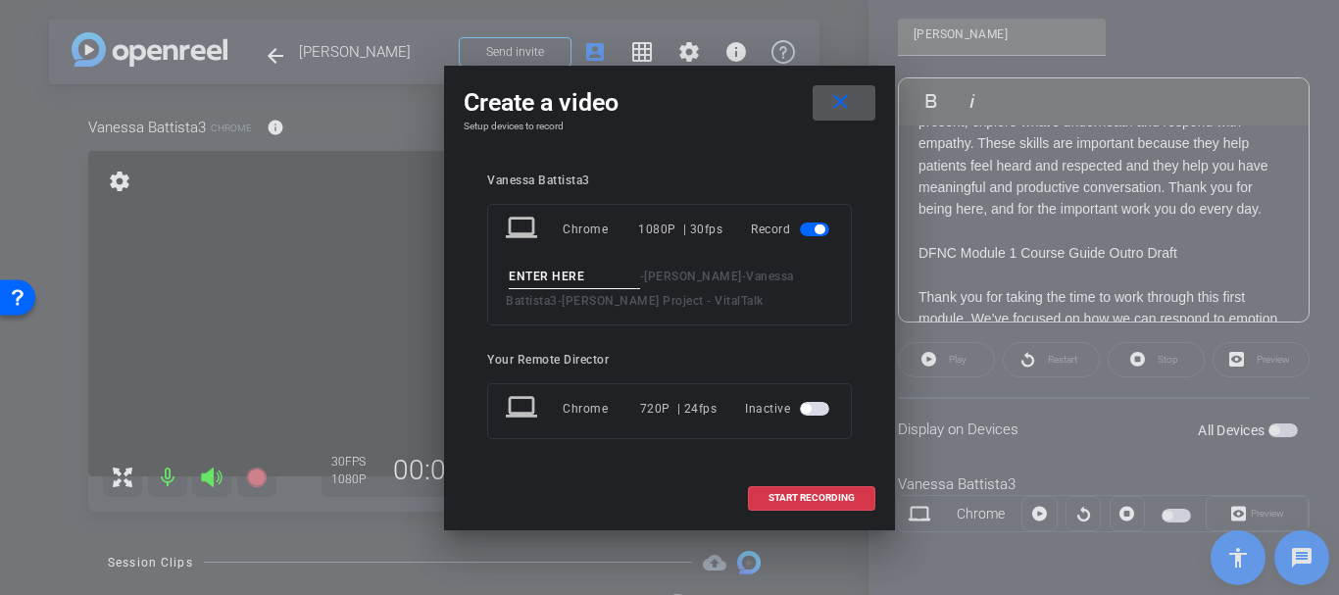
click at [513, 274] on input at bounding box center [574, 277] width 131 height 25
type input "Test"
click at [775, 501] on span "START RECORDING" at bounding box center [812, 498] width 86 height 10
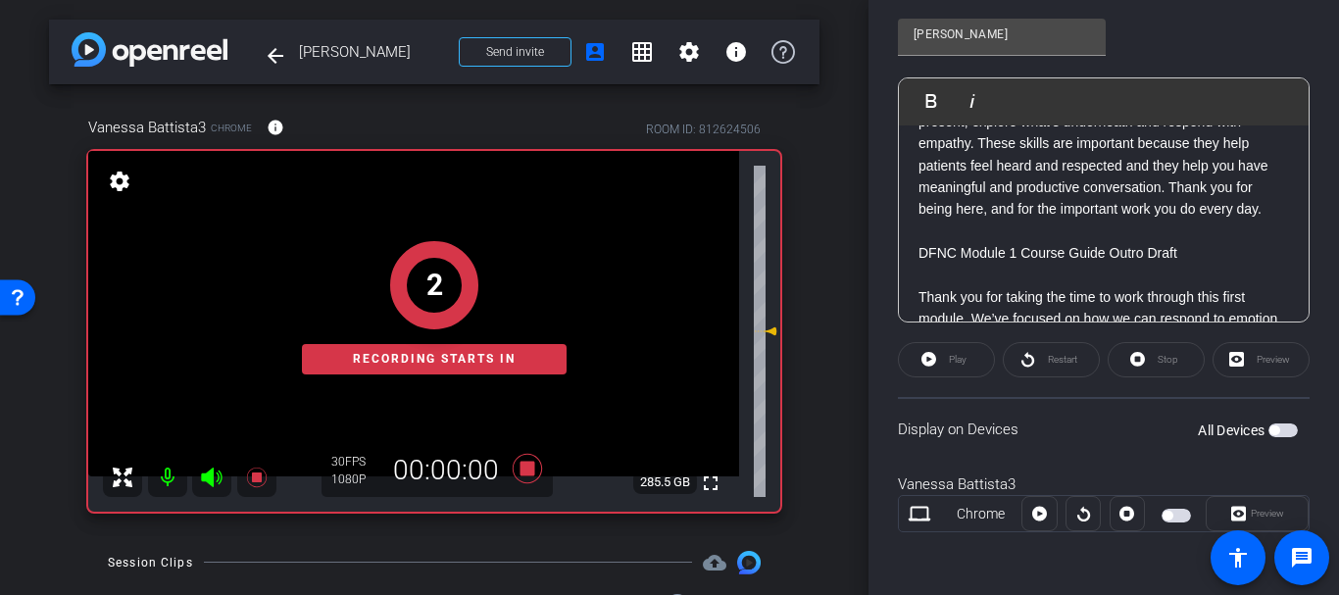
click at [758, 331] on div "2 Recording starts in" at bounding box center [434, 308] width 692 height 408
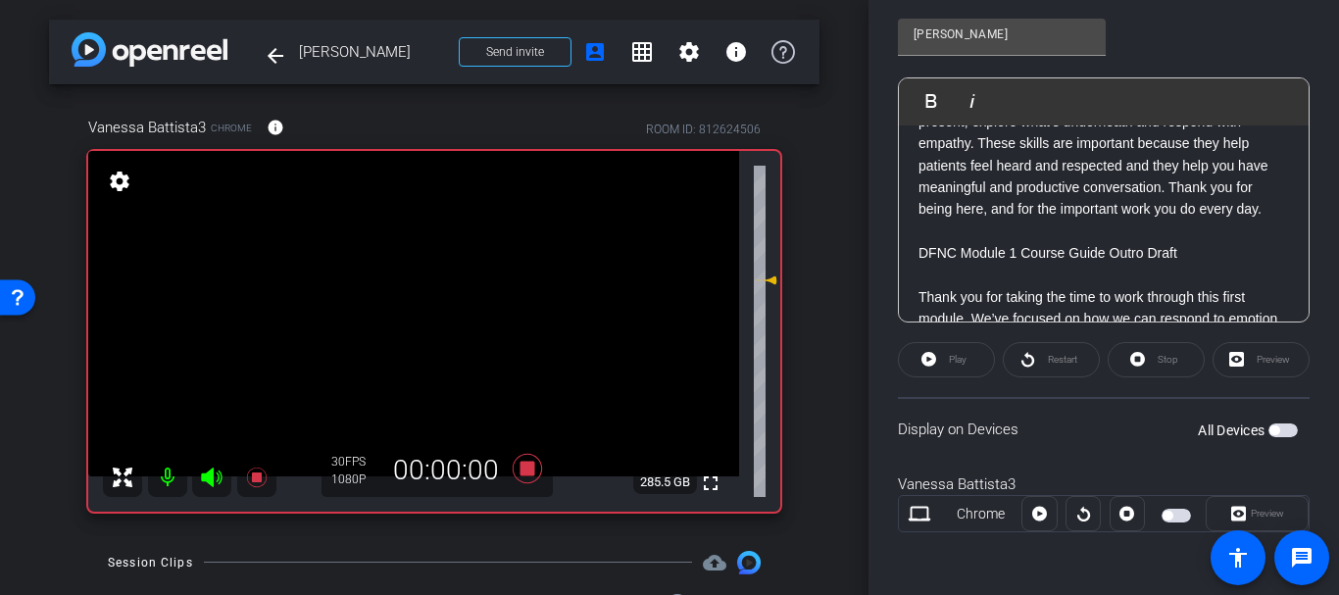
drag, startPoint x: 758, startPoint y: 329, endPoint x: 743, endPoint y: 278, distance: 53.1
click at [743, 278] on div "fullscreen settings 285.5 GB" at bounding box center [434, 331] width 692 height 361
drag, startPoint x: 760, startPoint y: 277, endPoint x: 747, endPoint y: 225, distance: 53.5
click at [754, 225] on icon at bounding box center [766, 232] width 24 height 24
drag, startPoint x: 766, startPoint y: 231, endPoint x: 758, endPoint y: 214, distance: 19.3
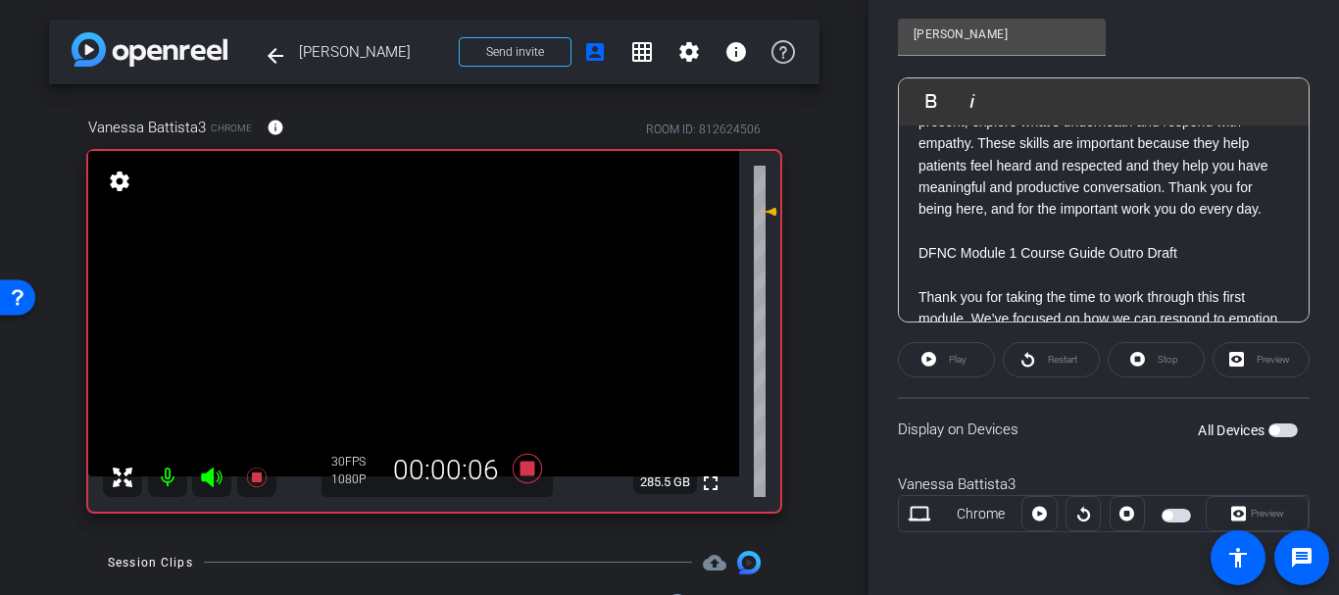
click at [758, 214] on icon at bounding box center [766, 212] width 24 height 24
click at [1131, 59] on div "Vanessa Battista Play Play from this location Play Selected Play and display th…" at bounding box center [1104, 163] width 412 height 319
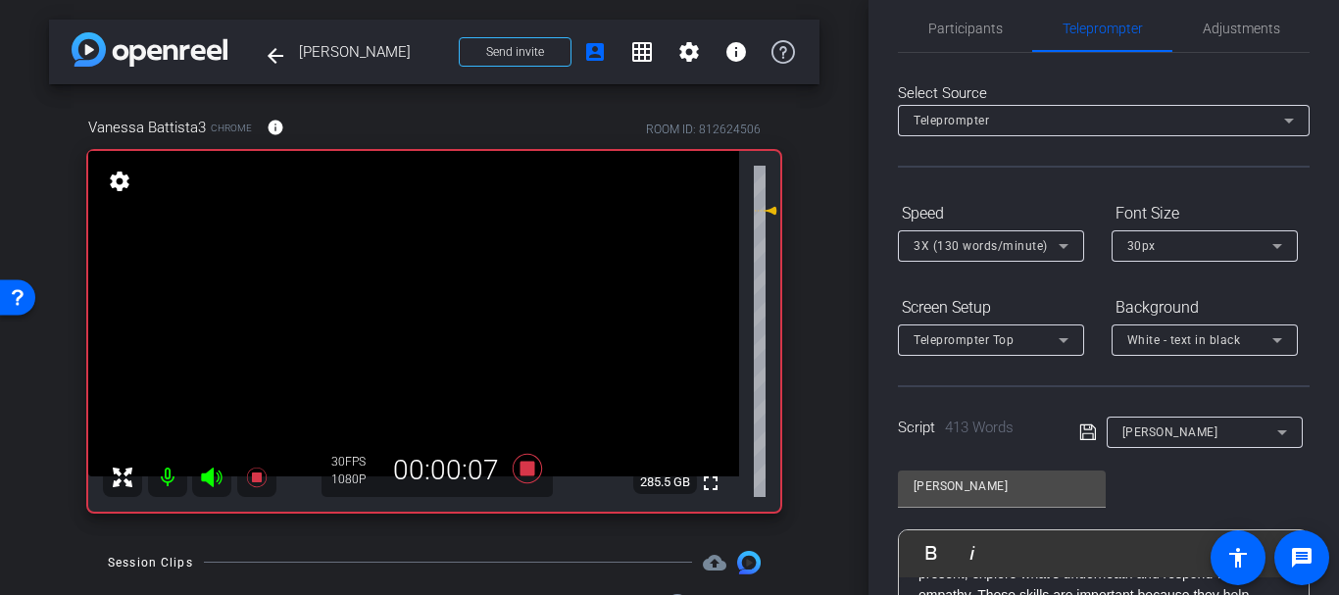
scroll to position [0, 0]
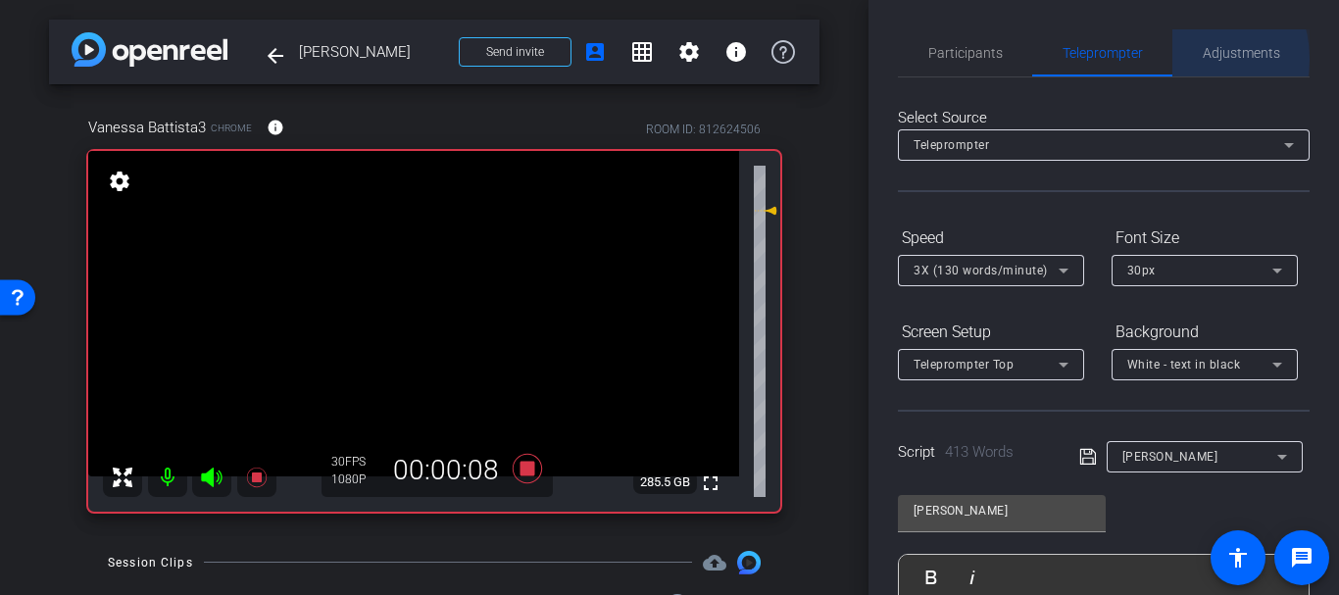
click at [1180, 60] on div "Adjustments" at bounding box center [1240, 52] width 137 height 47
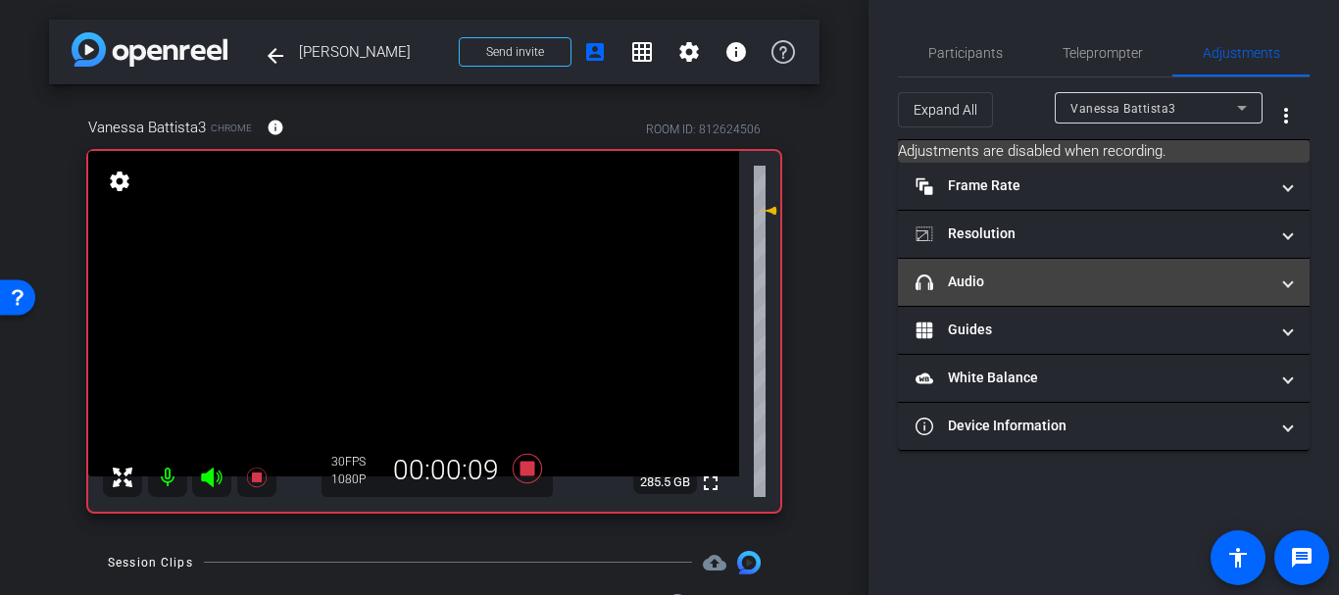
click at [1029, 295] on mat-expansion-panel-header "headphone icon Audio" at bounding box center [1104, 282] width 412 height 47
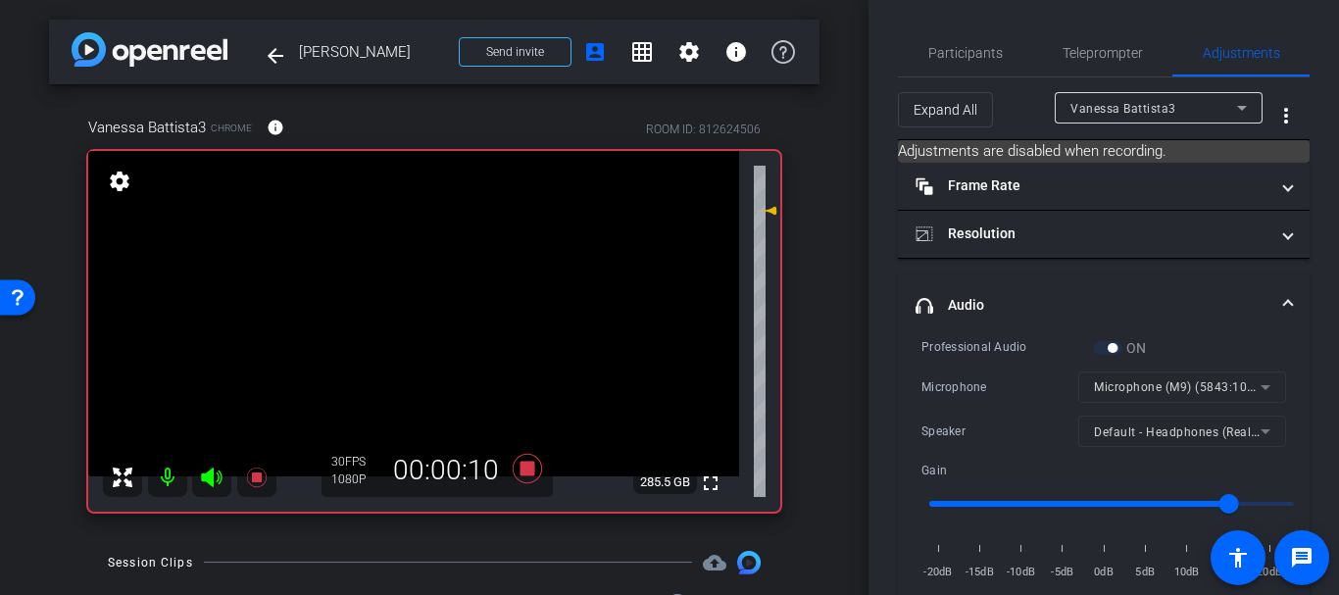
click at [1115, 390] on mat-form-field "Microphone (M9) (5843:1005)" at bounding box center [1182, 387] width 208 height 31
click at [1115, 385] on mat-form-field "Microphone (M9) (5843:1005)" at bounding box center [1182, 387] width 208 height 31
click at [1145, 423] on div at bounding box center [1182, 414] width 208 height 22
click at [1113, 368] on div "Professional Audio ON Microphone Microphone (M9) (5843:1005) Speaker Default - …" at bounding box center [1103, 460] width 365 height 246
click at [520, 466] on icon at bounding box center [527, 468] width 29 height 29
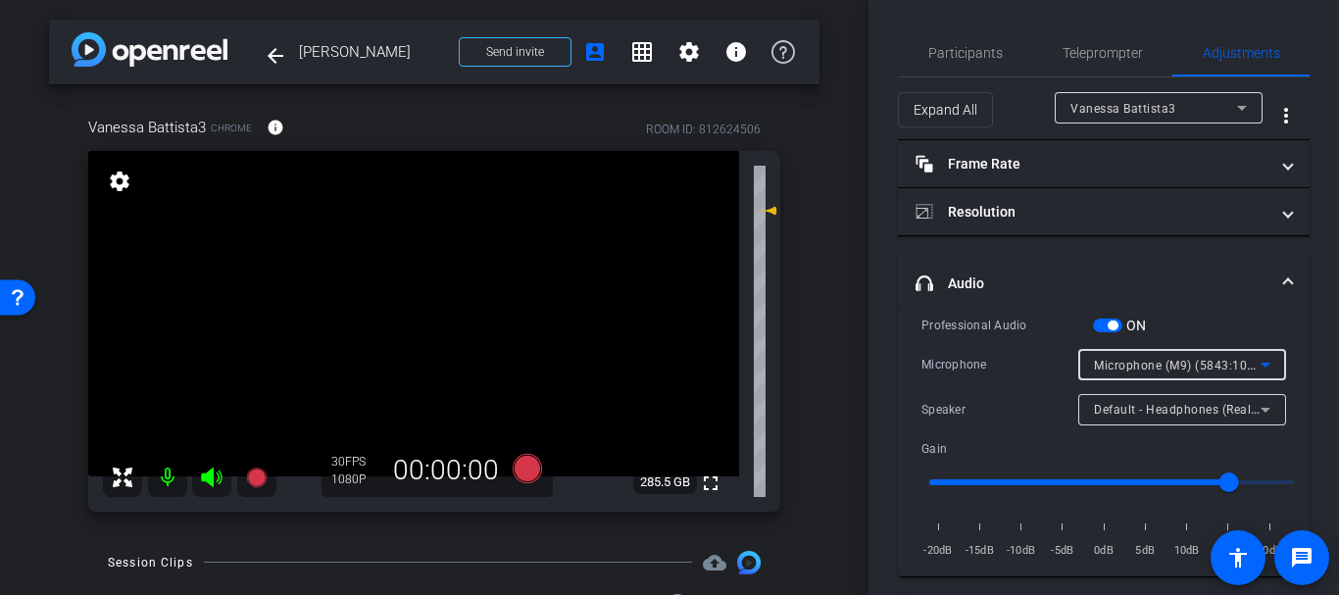
click at [1123, 360] on span "Microphone (M9) (5843:1005)" at bounding box center [1180, 365] width 173 height 16
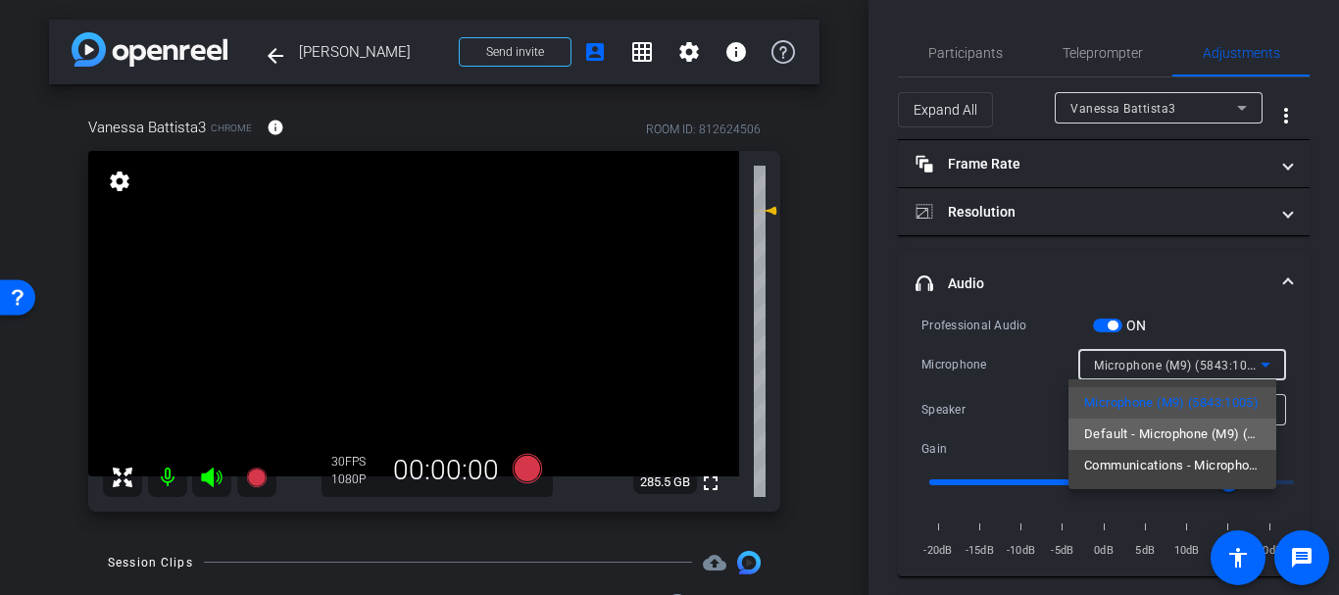
click at [1130, 424] on span "Default - Microphone (M9) (5843:1005)" at bounding box center [1172, 435] width 176 height 24
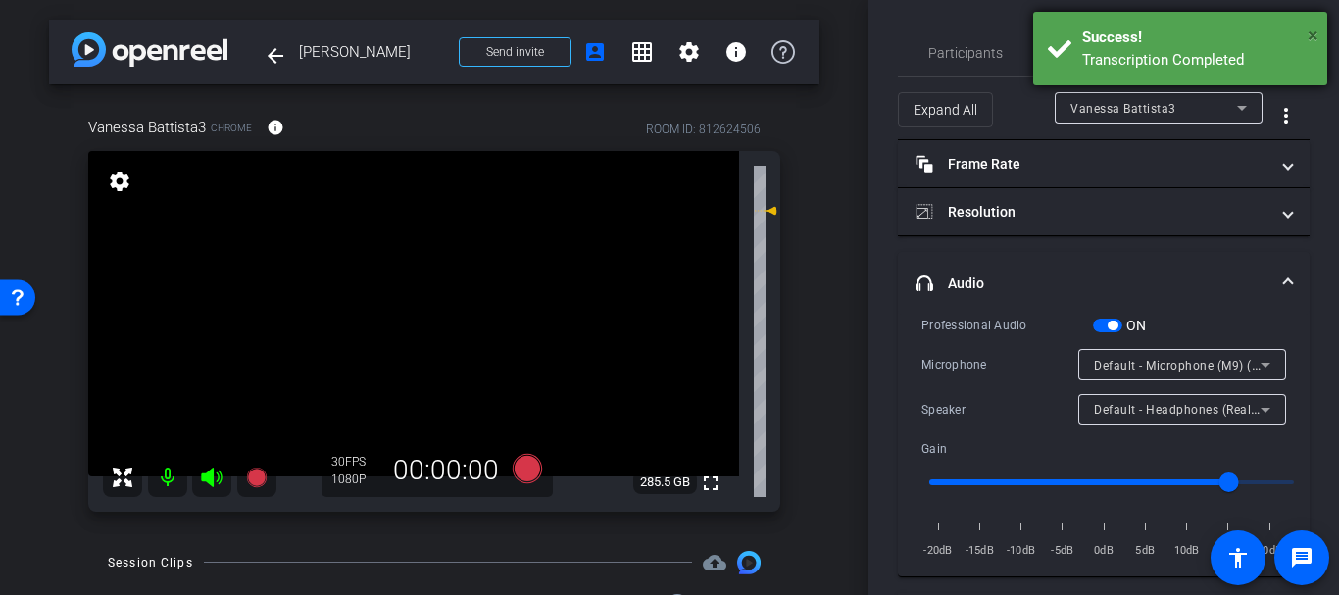
click at [1310, 37] on span "×" at bounding box center [1313, 36] width 11 height 24
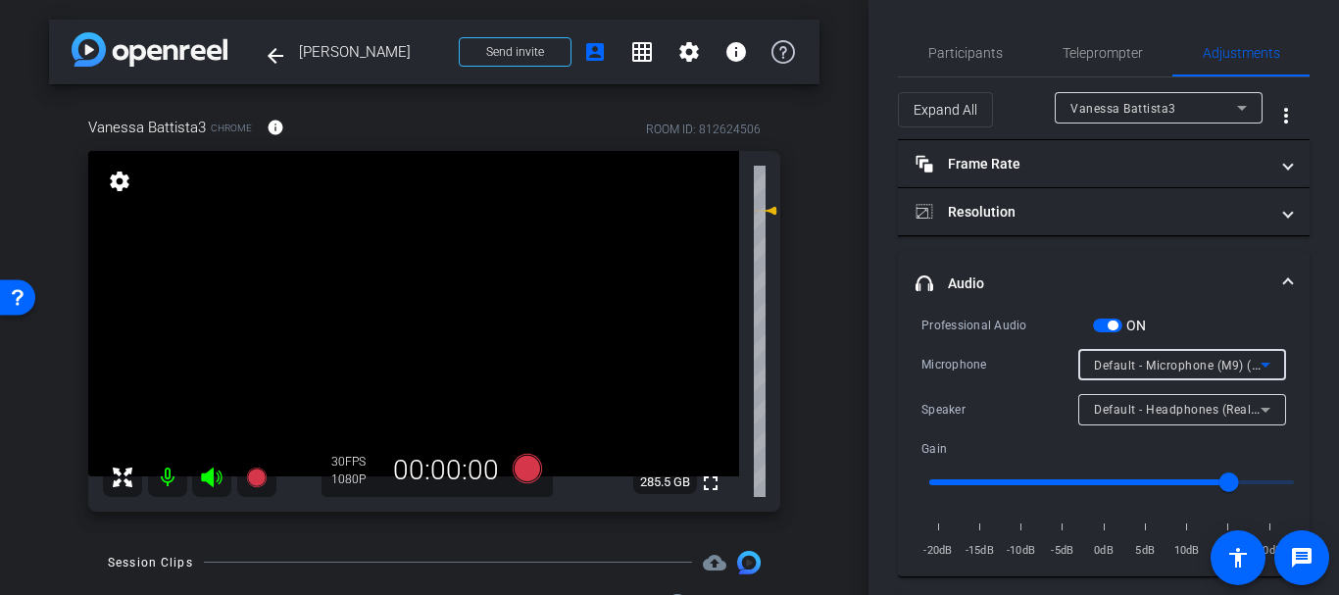
click at [1141, 353] on div "Default - Microphone (M9) (5843:1005)" at bounding box center [1177, 365] width 167 height 25
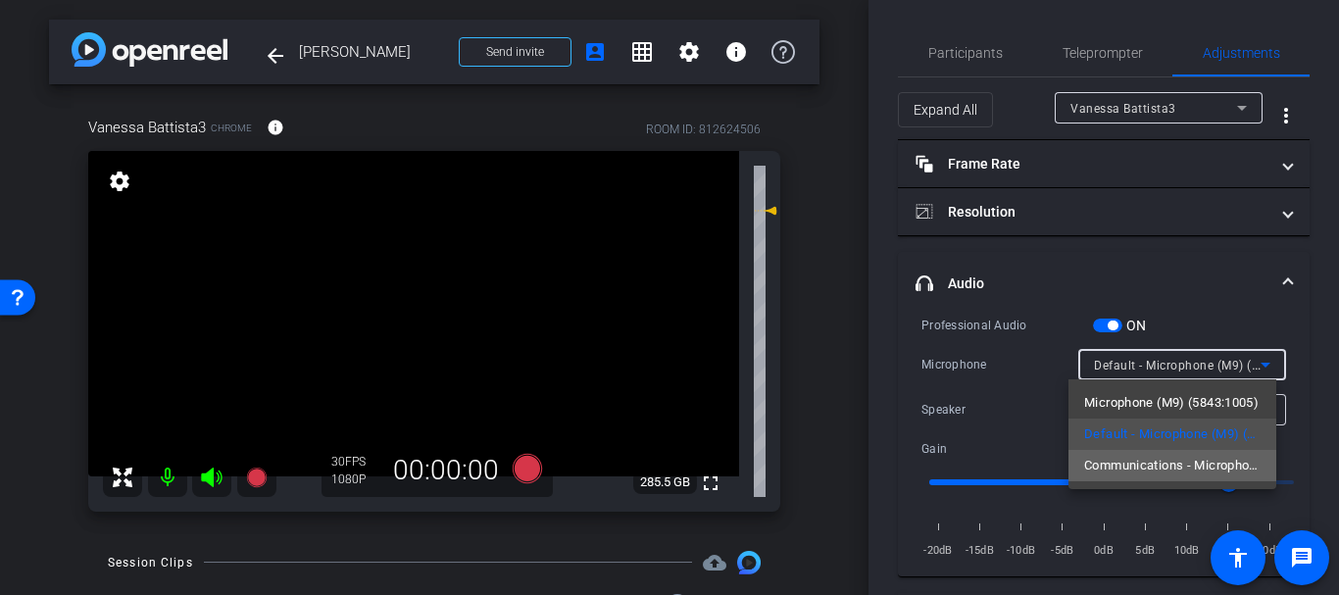
click at [1138, 459] on span "Communications - Microphone (M9) (5843:1005)" at bounding box center [1172, 466] width 176 height 24
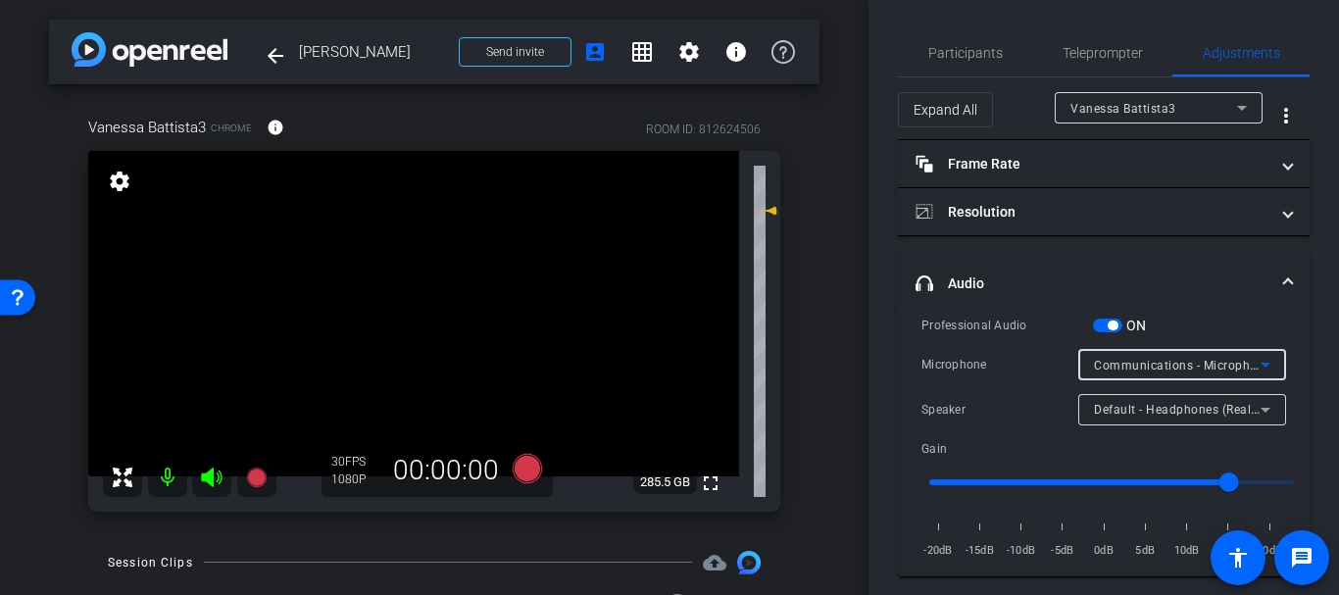
click at [1110, 326] on span "button" at bounding box center [1113, 326] width 10 height 10
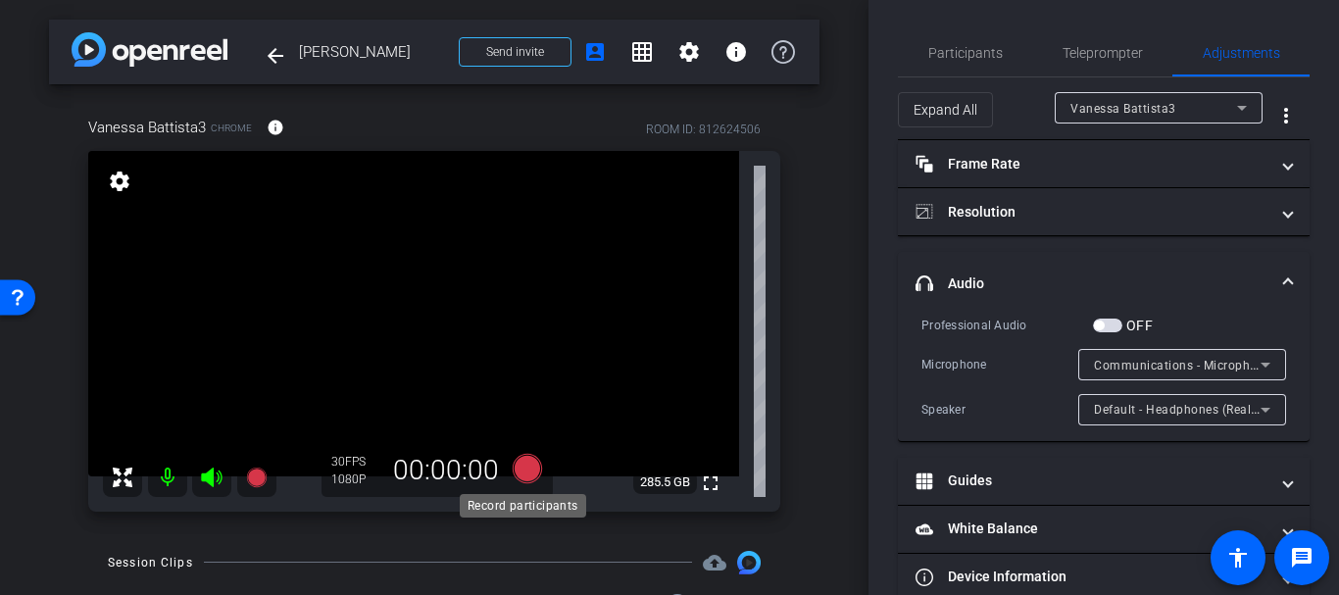
click at [526, 479] on icon at bounding box center [527, 468] width 29 height 29
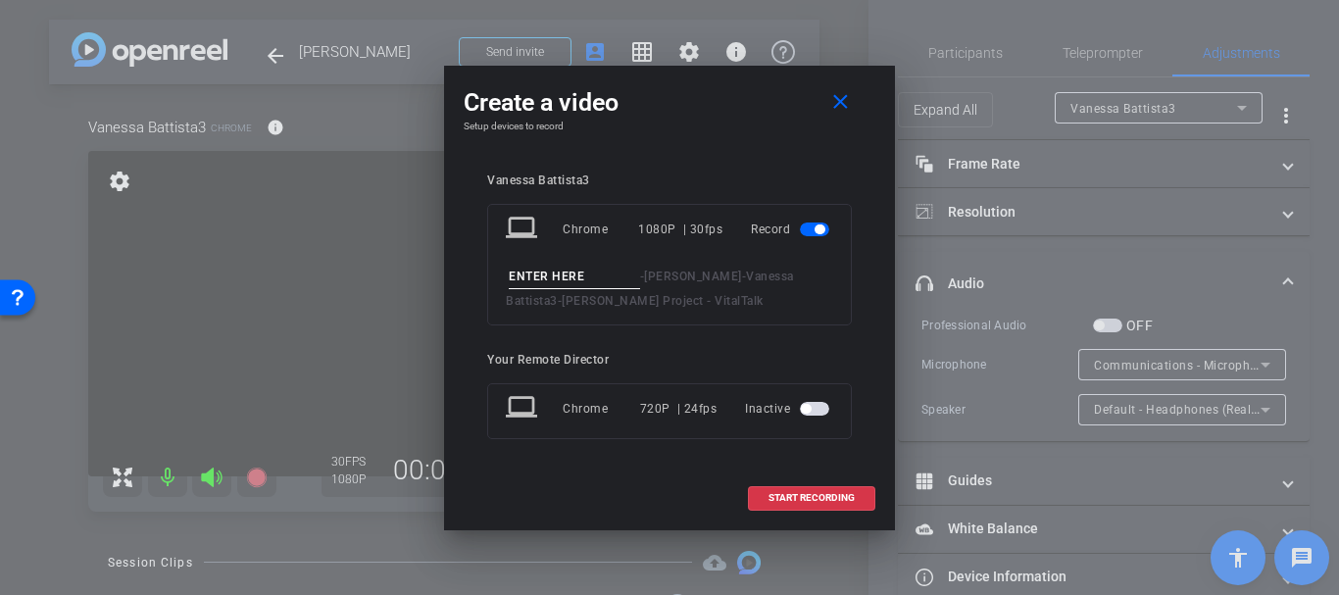
click at [559, 301] on span "Vanessa Battista3" at bounding box center [650, 289] width 288 height 38
click at [553, 275] on input at bounding box center [574, 277] width 131 height 25
type input "Test 2"
click at [780, 510] on span at bounding box center [811, 497] width 125 height 47
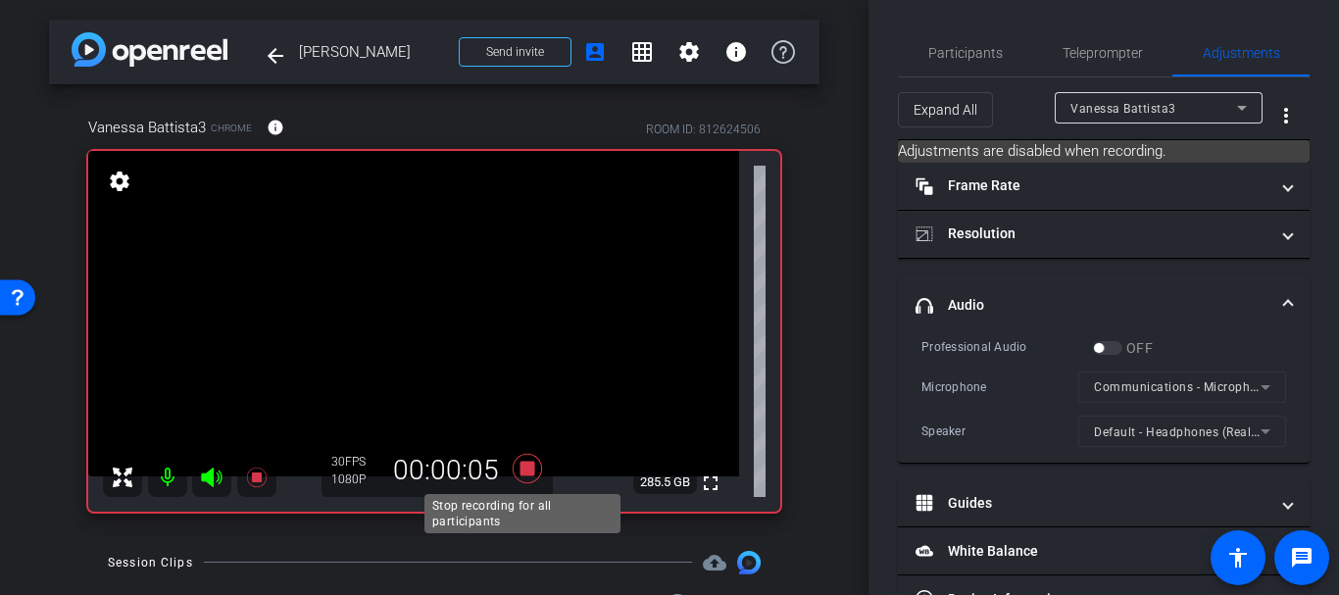
click at [522, 467] on icon at bounding box center [527, 468] width 29 height 29
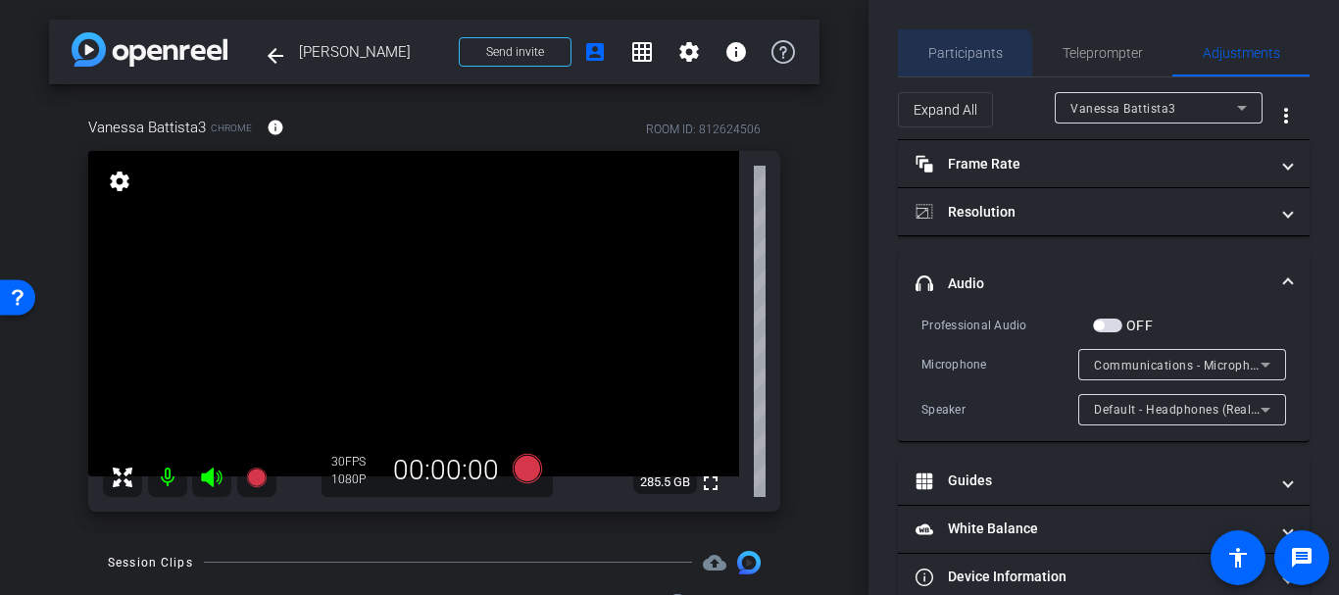
click at [939, 72] on span "Participants" at bounding box center [965, 52] width 75 height 47
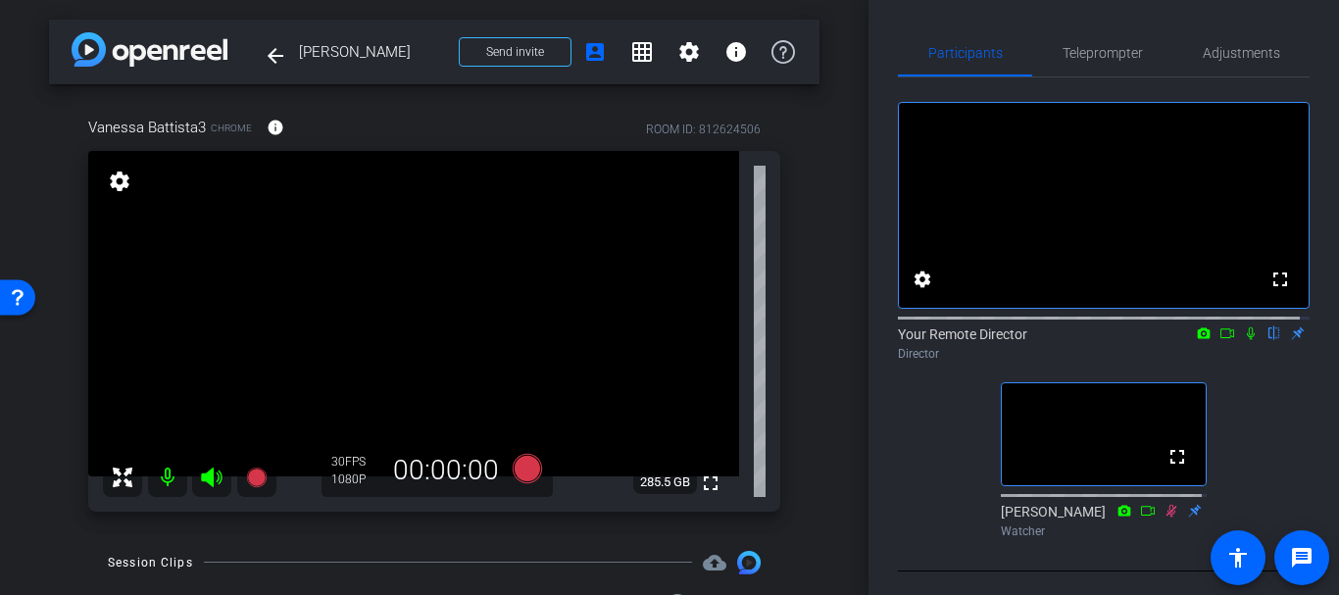
click at [816, 357] on div "arrow_back Vanessa Battista Back to project Send invite account_box grid_on set…" at bounding box center [434, 297] width 869 height 595
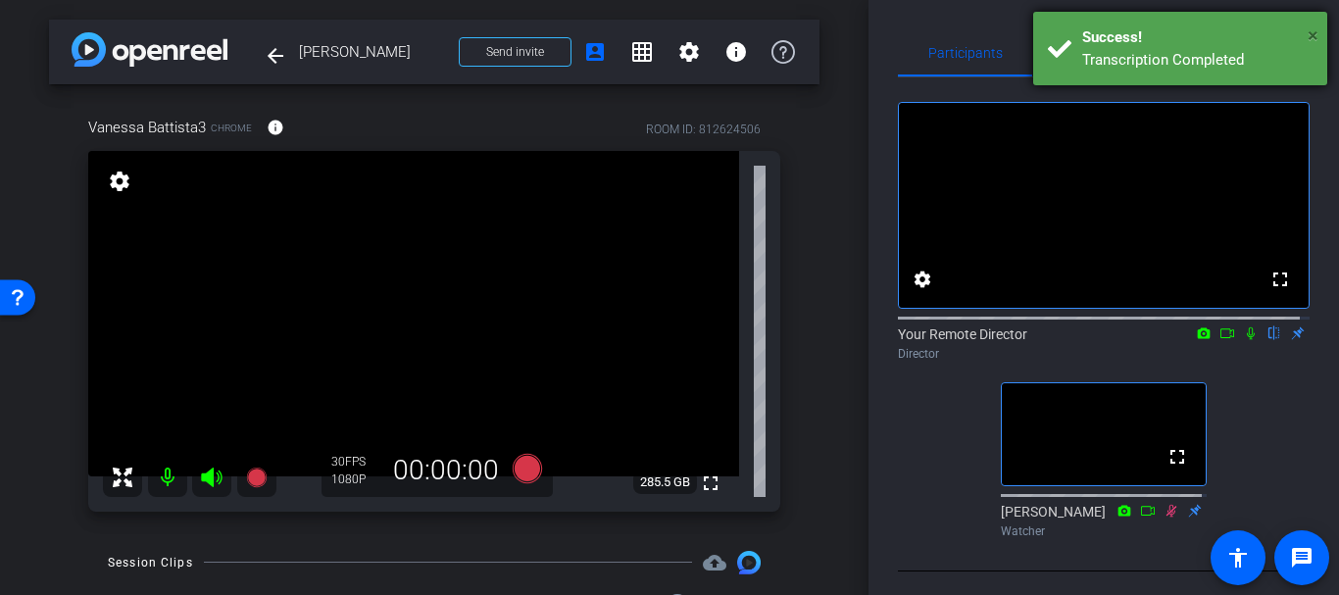
click at [1308, 43] on span "×" at bounding box center [1313, 36] width 11 height 24
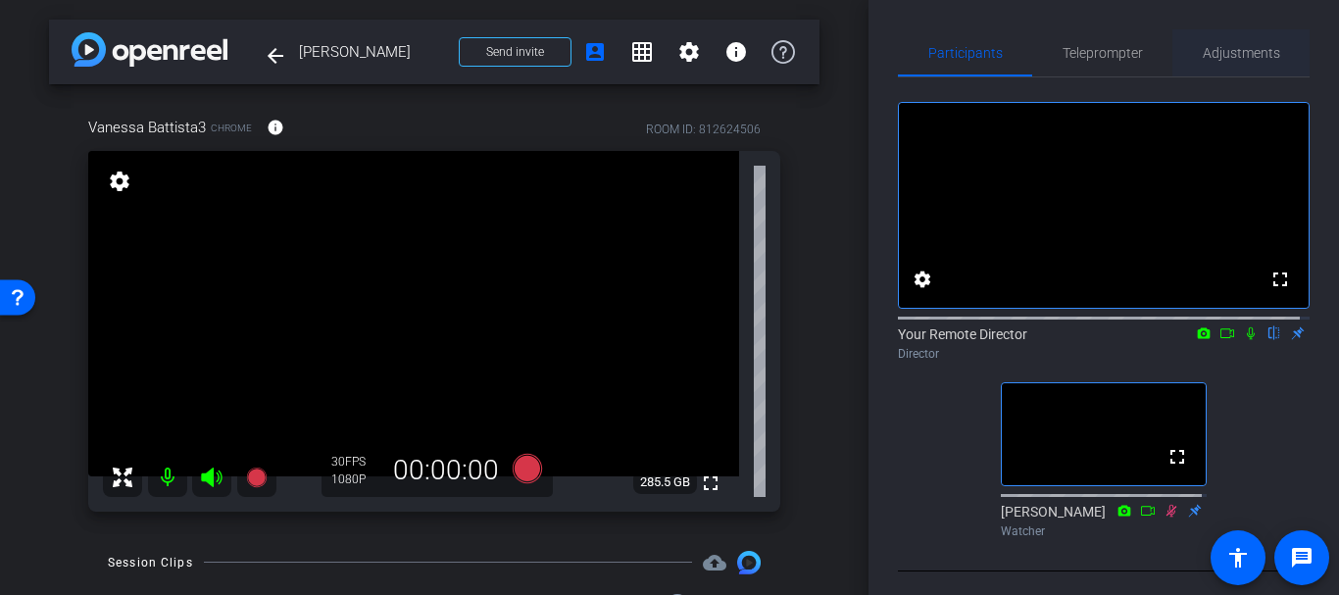
click at [1277, 46] on div "Adjustments" at bounding box center [1240, 52] width 137 height 47
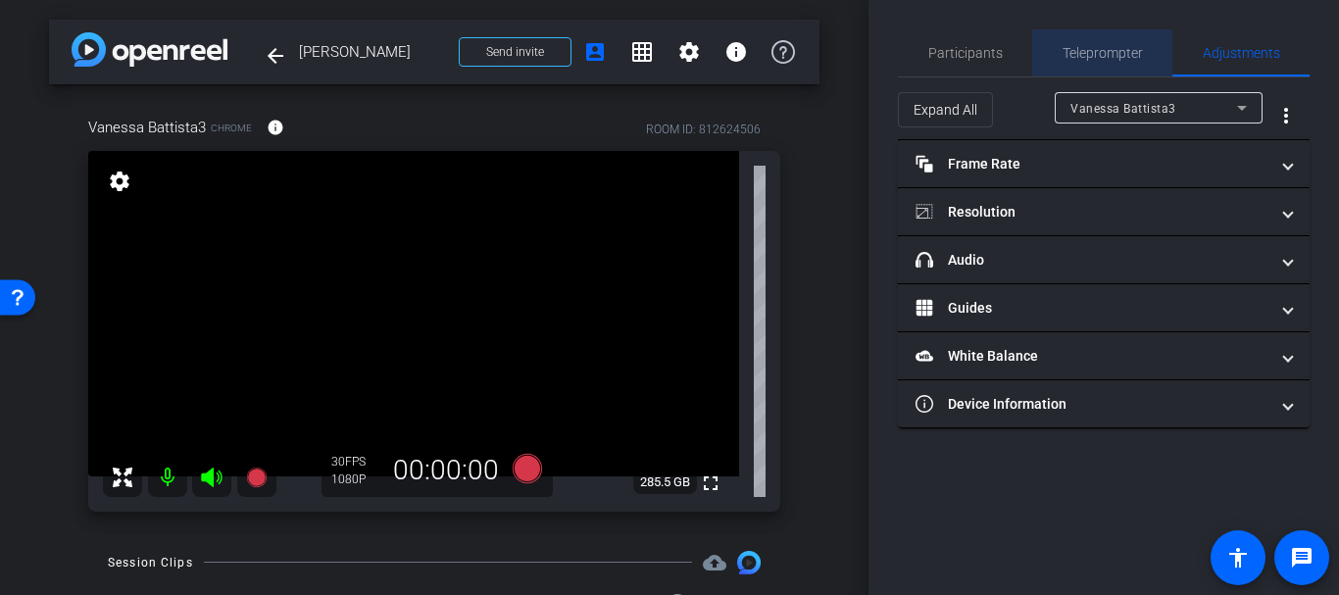
click at [1070, 48] on span "Teleprompter" at bounding box center [1103, 53] width 80 height 14
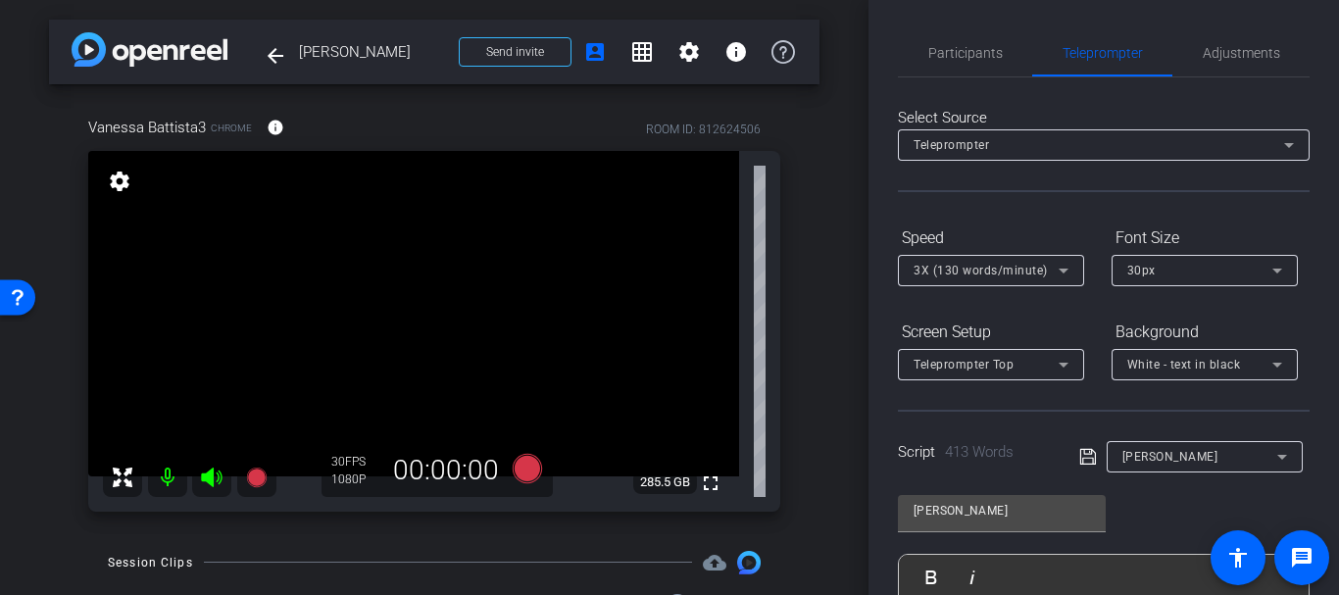
scroll to position [476, 0]
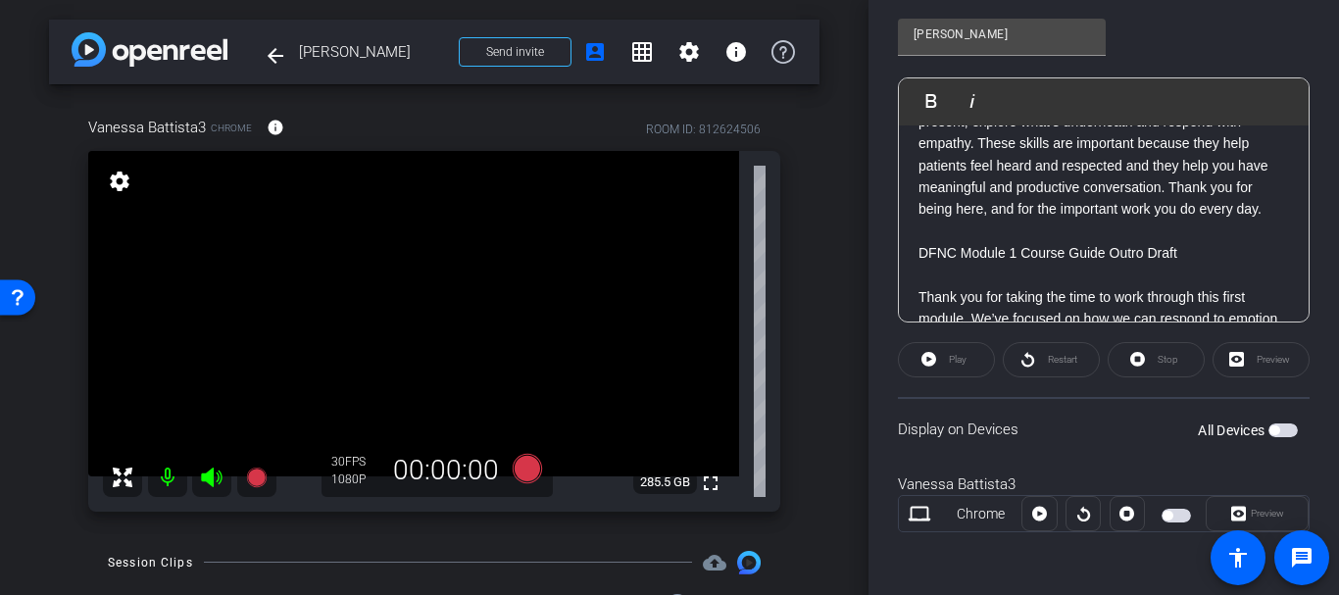
click at [1269, 428] on span "button" at bounding box center [1283, 430] width 29 height 14
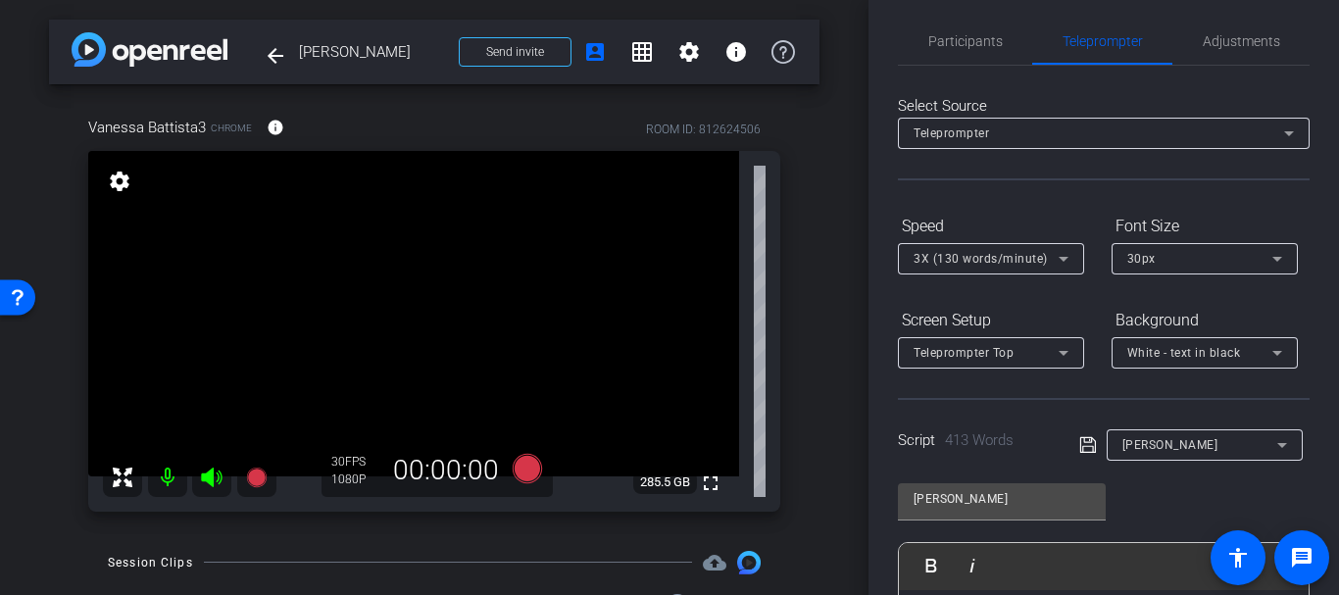
scroll to position [0, 0]
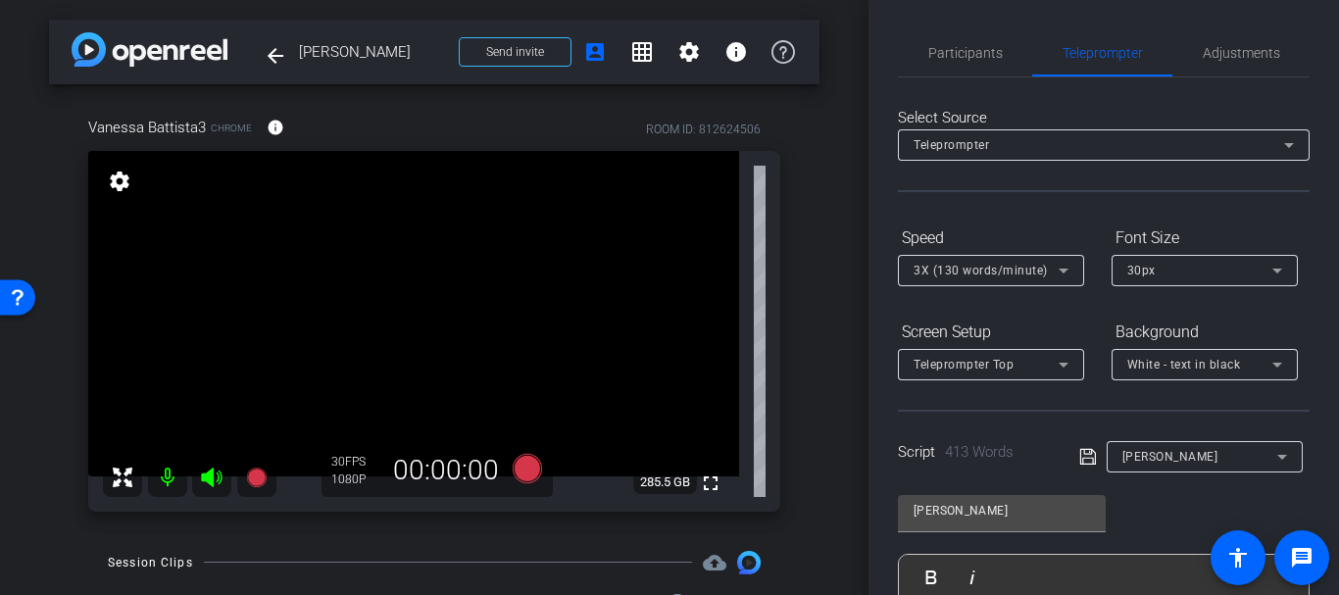
click at [1004, 273] on span "3X (130 words/minute)" at bounding box center [981, 271] width 134 height 14
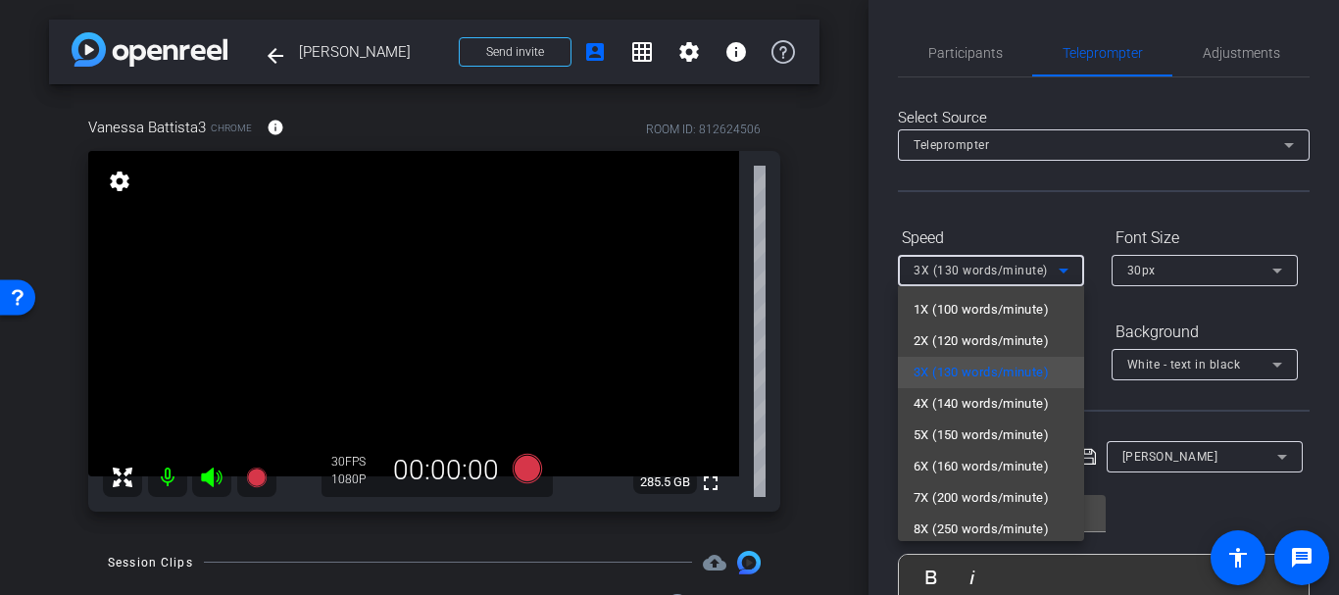
click at [886, 229] on div at bounding box center [669, 297] width 1339 height 595
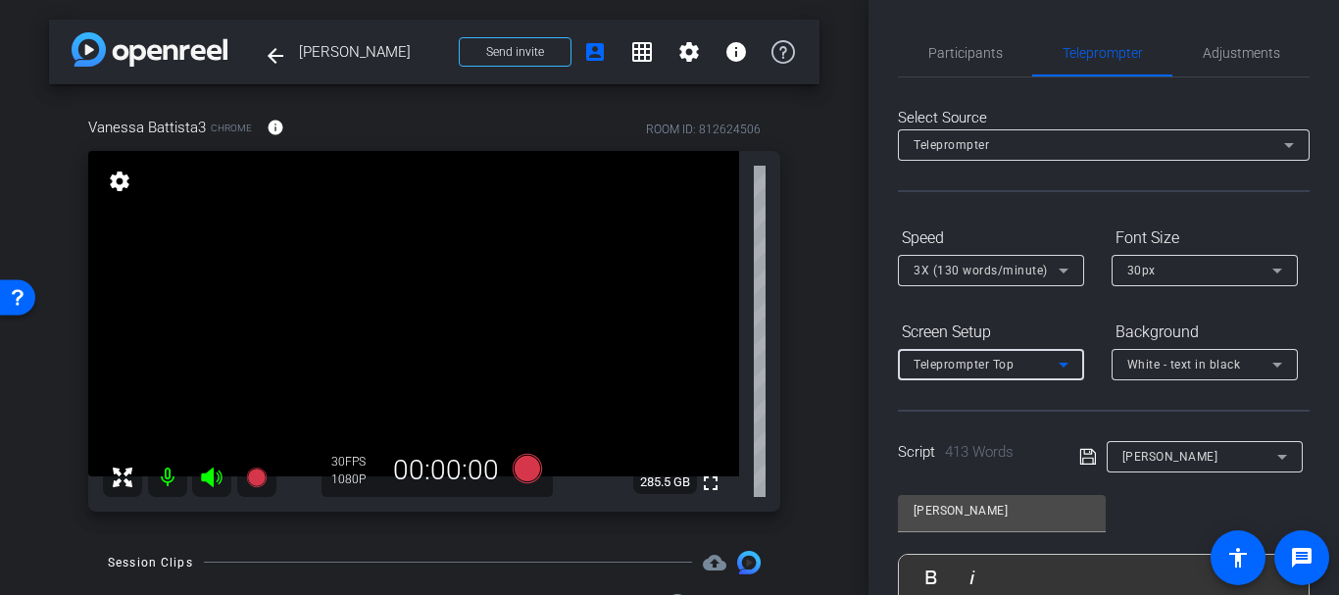
click at [937, 374] on div "Teleprompter Top" at bounding box center [986, 364] width 145 height 25
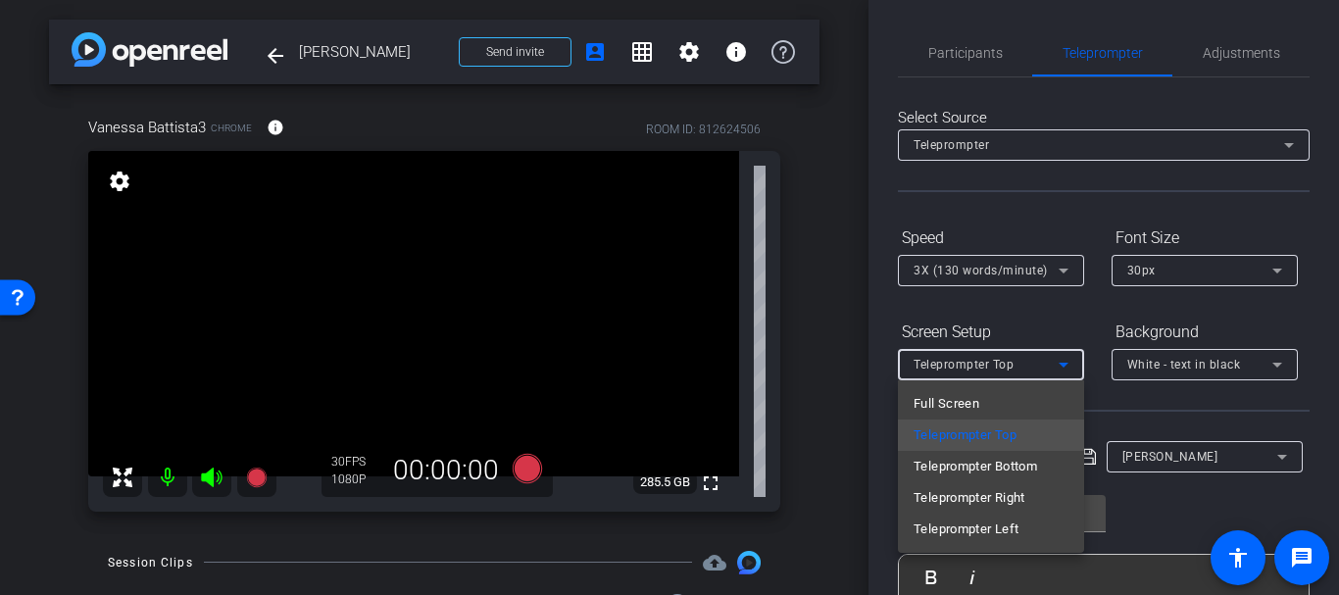
click at [934, 364] on div at bounding box center [669, 297] width 1339 height 595
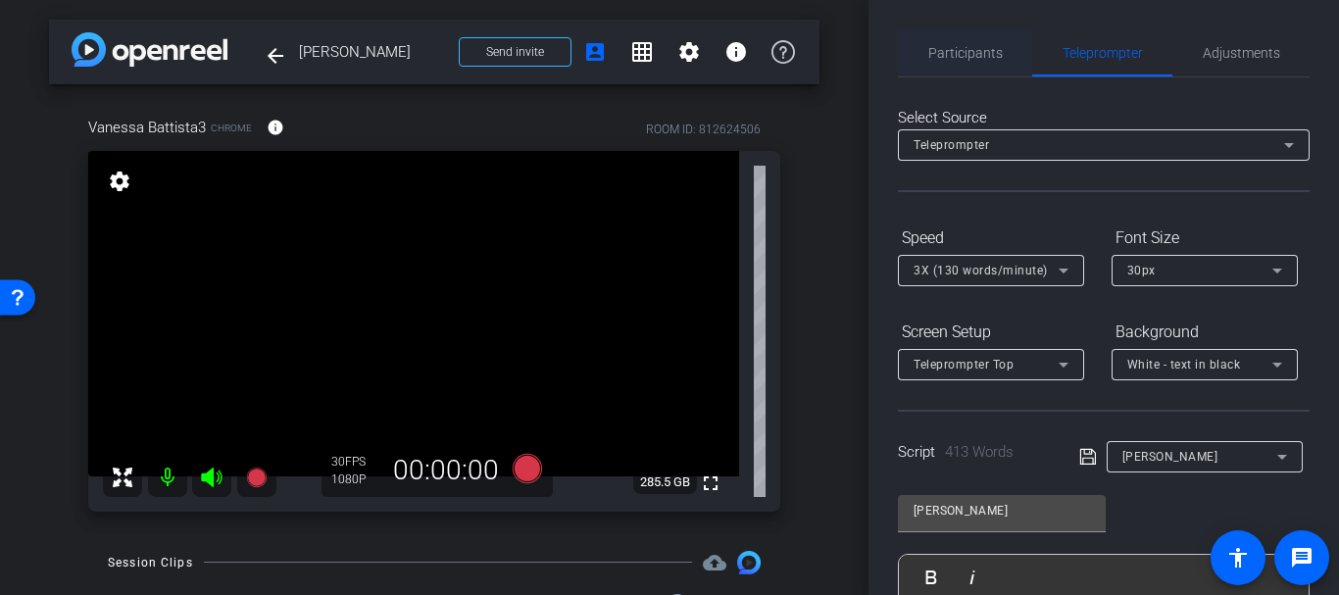
click at [919, 71] on div "Participants" at bounding box center [965, 52] width 134 height 47
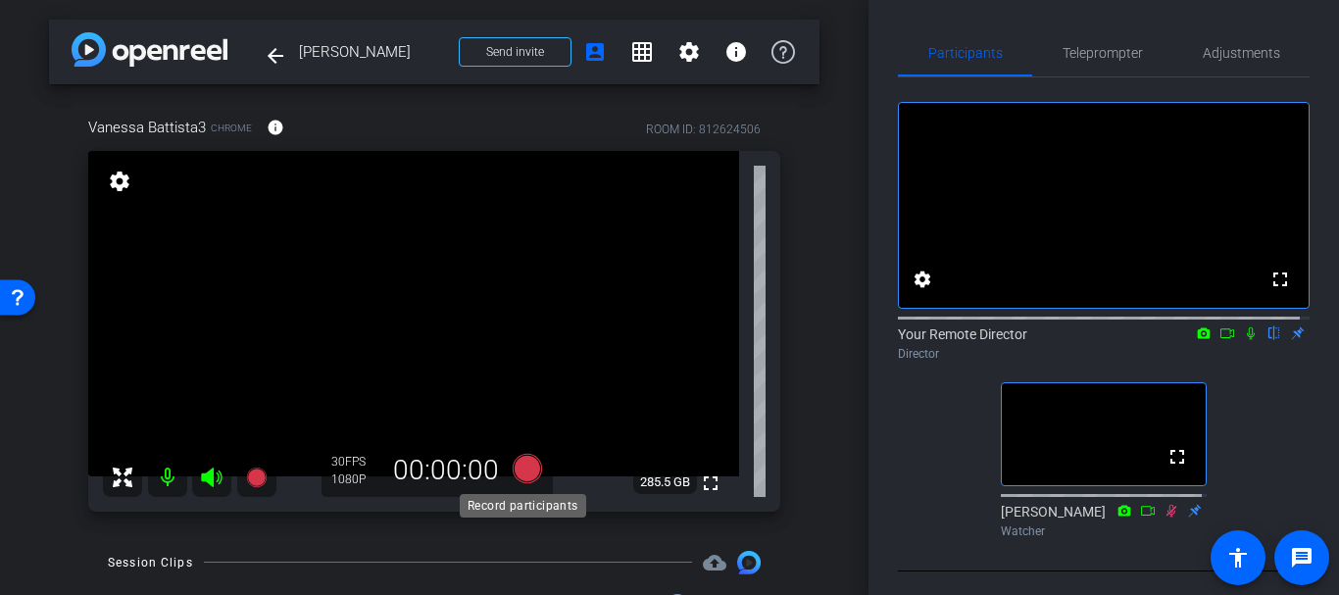
click at [523, 454] on icon at bounding box center [527, 468] width 29 height 29
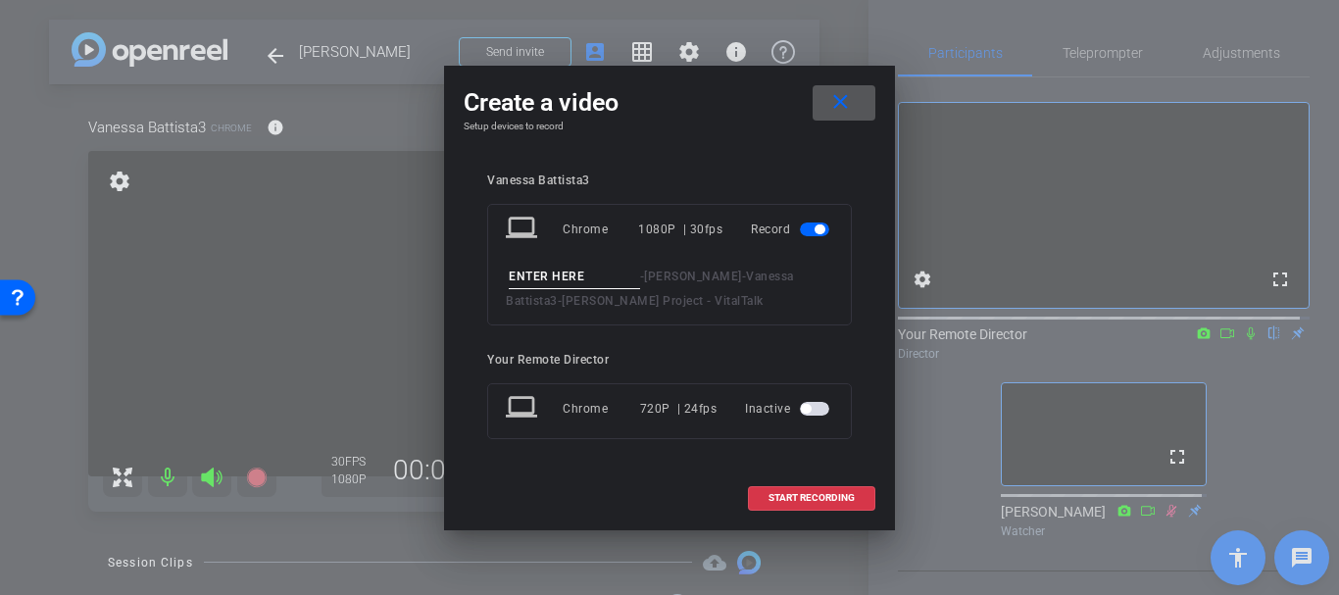
click at [844, 96] on mat-icon "close" at bounding box center [840, 102] width 25 height 25
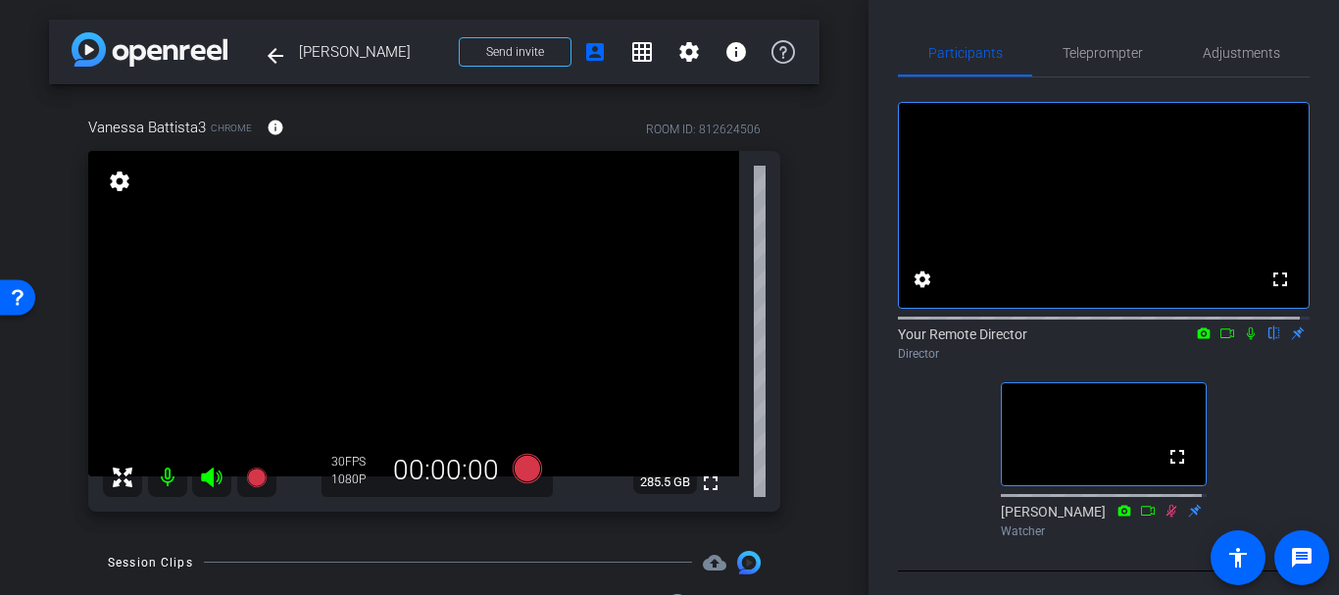
drag, startPoint x: 409, startPoint y: 237, endPoint x: 410, endPoint y: 262, distance: 24.5
click at [516, 475] on icon at bounding box center [527, 468] width 29 height 29
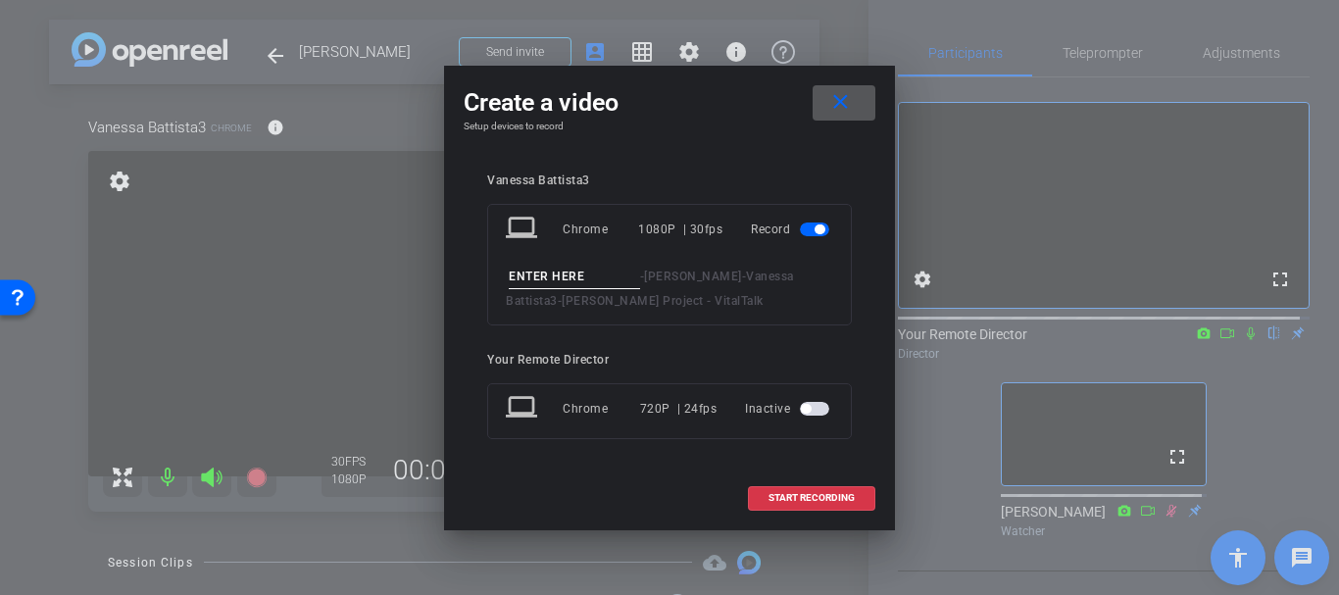
drag, startPoint x: 539, startPoint y: 262, endPoint x: 534, endPoint y: 288, distance: 26.9
click at [537, 267] on div "laptop Chrome 1080P | 30fps Record - Vanessa Battista - Vanessa Battista3 - Dan…" at bounding box center [669, 265] width 365 height 122
click at [533, 288] on div "- Vanessa Battista - Vanessa Battista3 - Dana Farber Project - VitalTalk" at bounding box center [669, 289] width 327 height 48
click at [506, 280] on div "- Vanessa Battista - Vanessa Battista3 - Dana Farber Project - VitalTalk" at bounding box center [669, 289] width 327 height 48
click at [512, 282] on input at bounding box center [574, 277] width 131 height 25
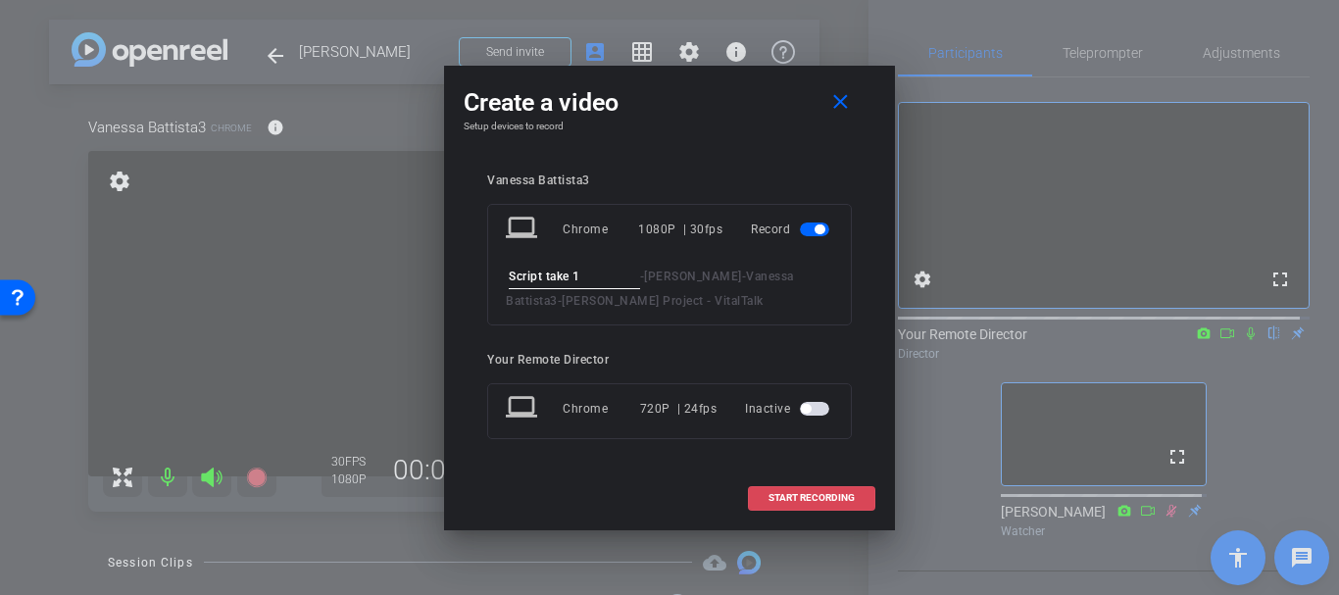
type input "Script take 1"
click at [806, 507] on span at bounding box center [811, 497] width 125 height 47
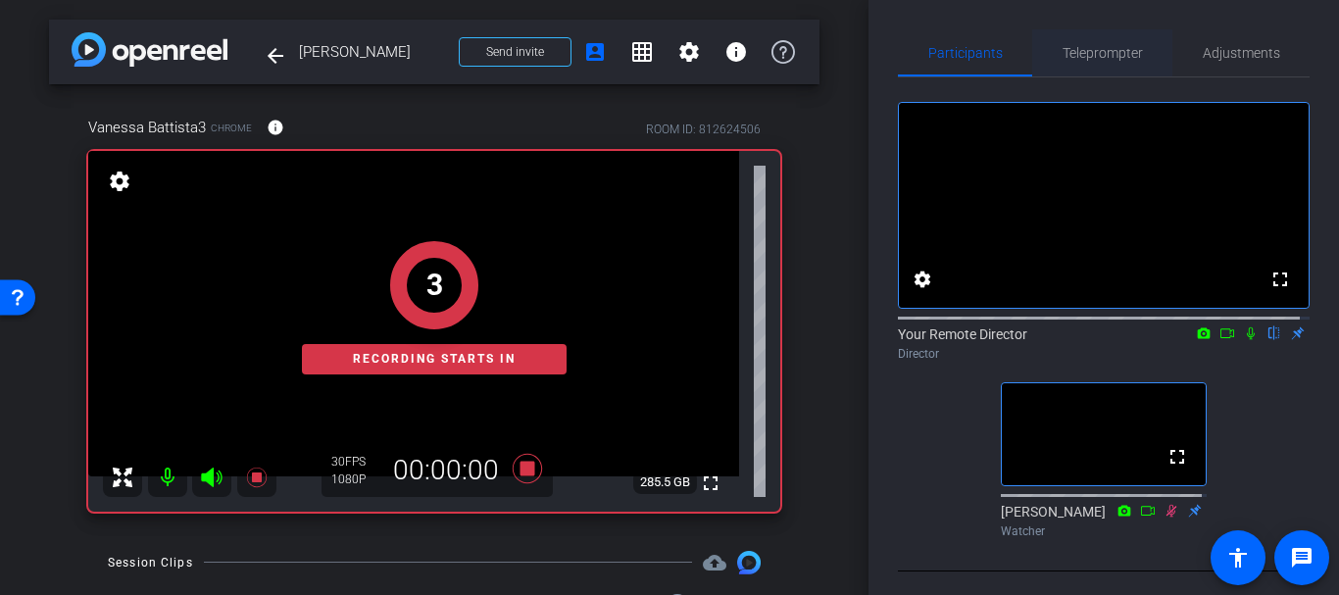
click at [1073, 52] on span "Teleprompter" at bounding box center [1103, 53] width 80 height 14
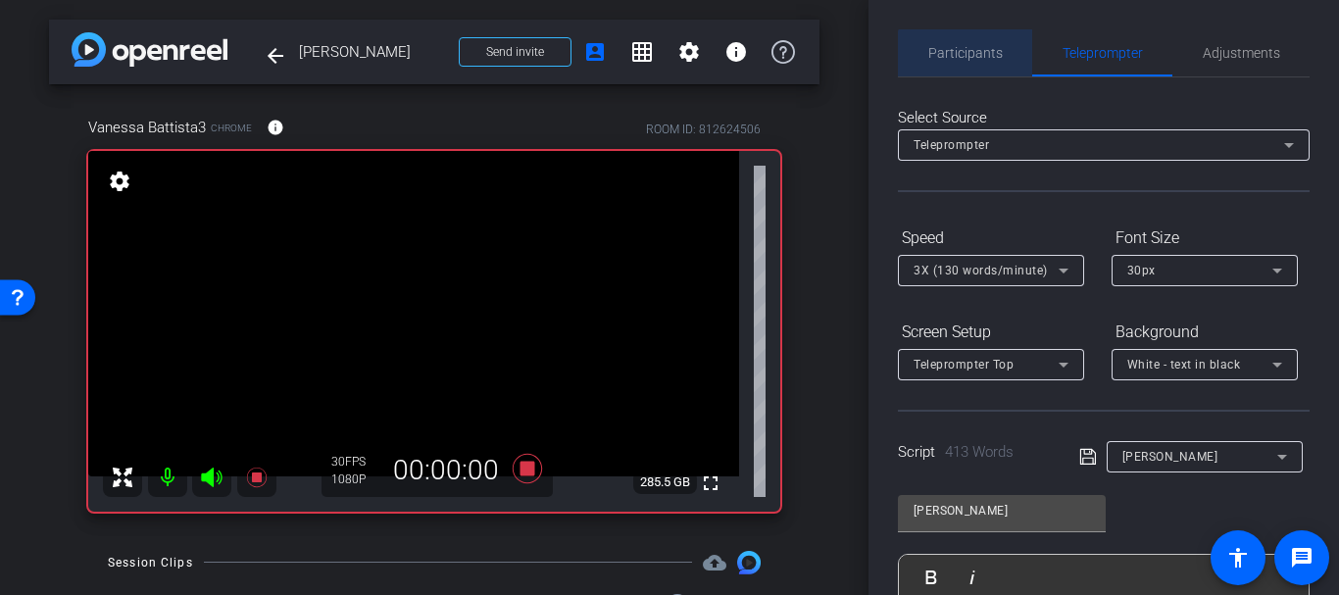
click at [984, 71] on span "Participants" at bounding box center [965, 52] width 75 height 47
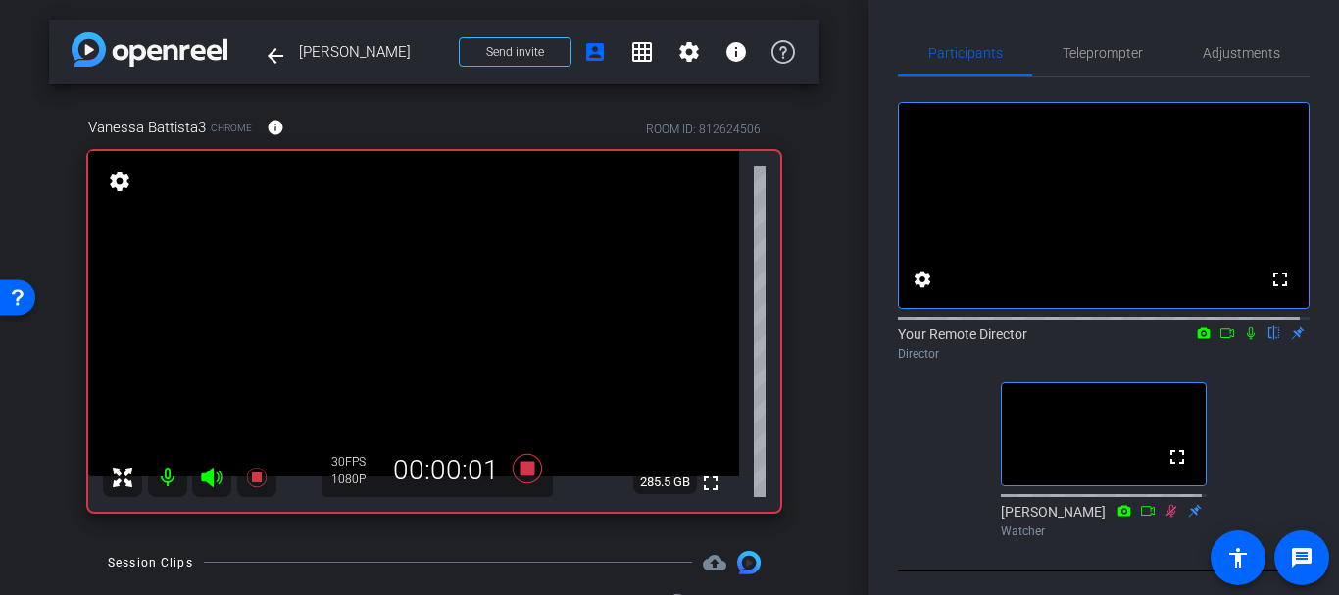
click at [1243, 340] on icon at bounding box center [1251, 333] width 16 height 14
click at [1094, 70] on span "Teleprompter" at bounding box center [1103, 52] width 80 height 47
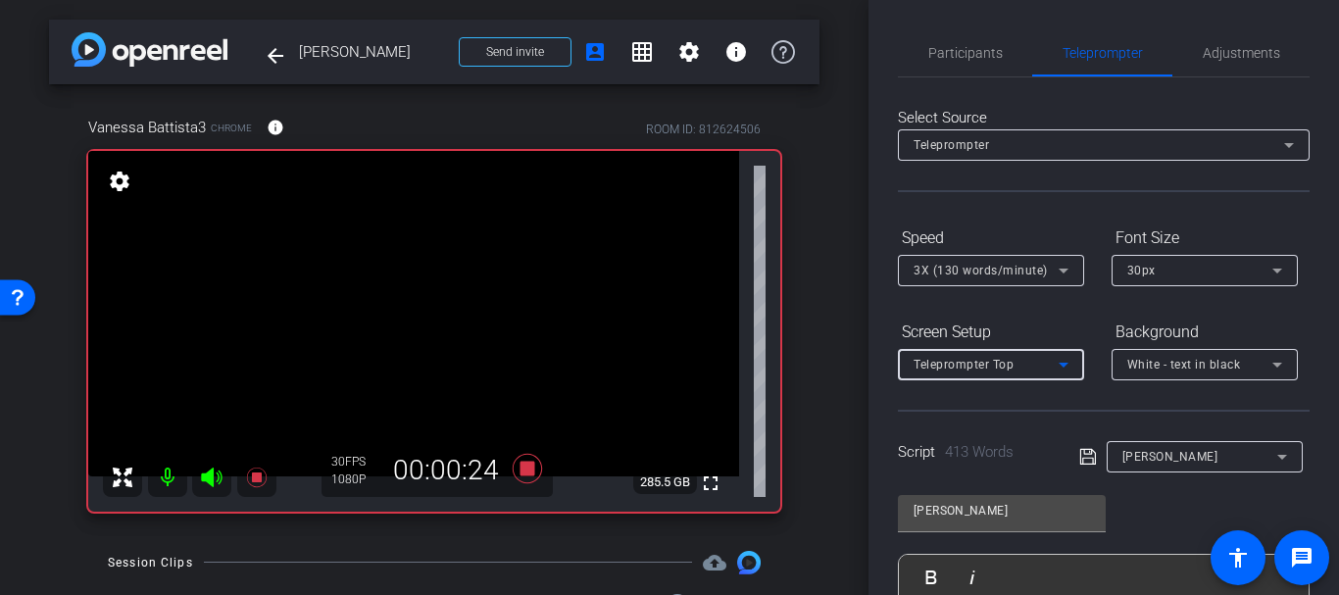
click at [1050, 355] on div "Teleprompter Top" at bounding box center [986, 364] width 145 height 25
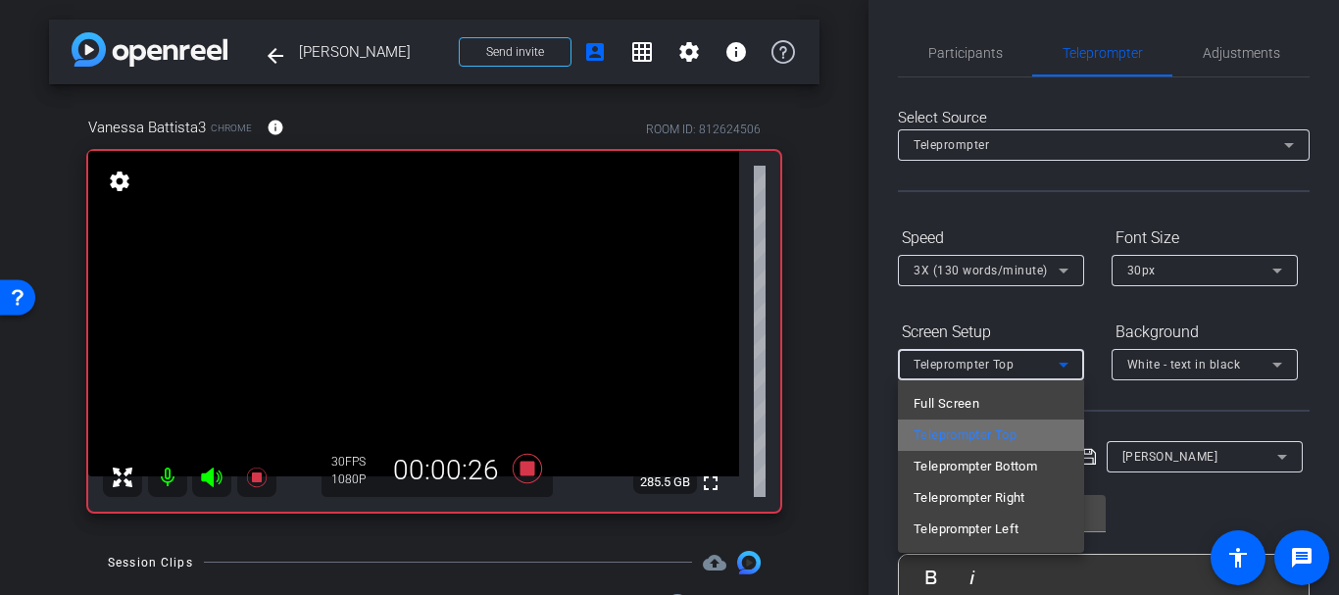
click at [1001, 426] on span "Teleprompter Top" at bounding box center [965, 435] width 103 height 24
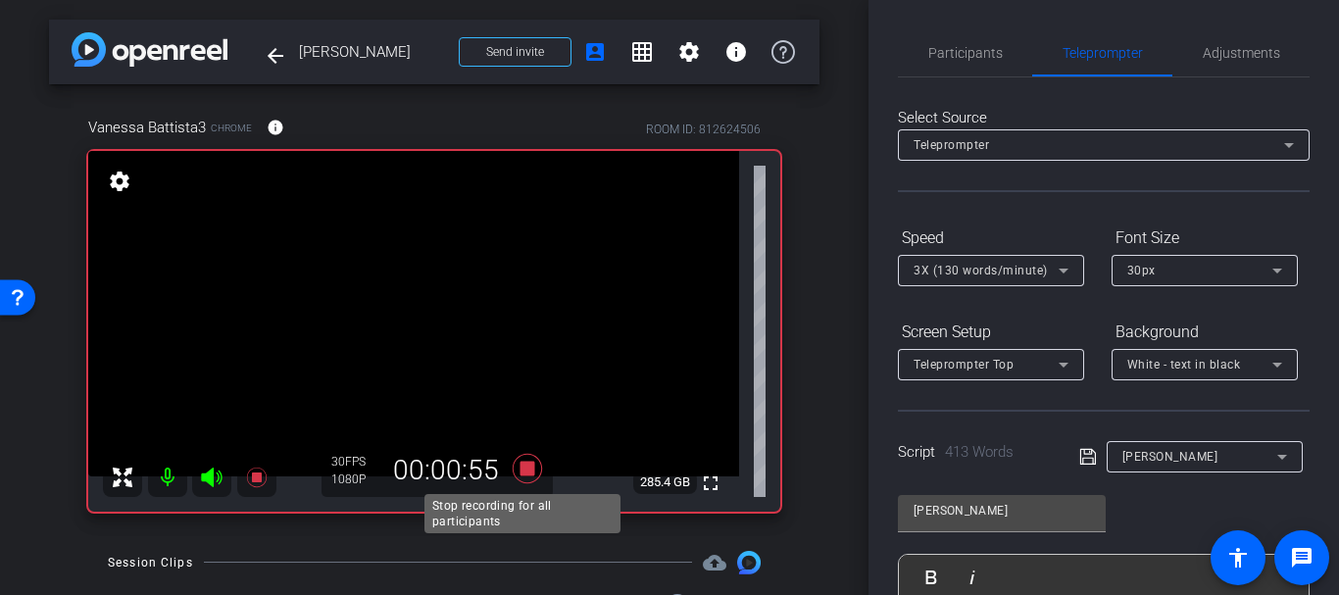
click at [519, 476] on icon at bounding box center [527, 468] width 47 height 35
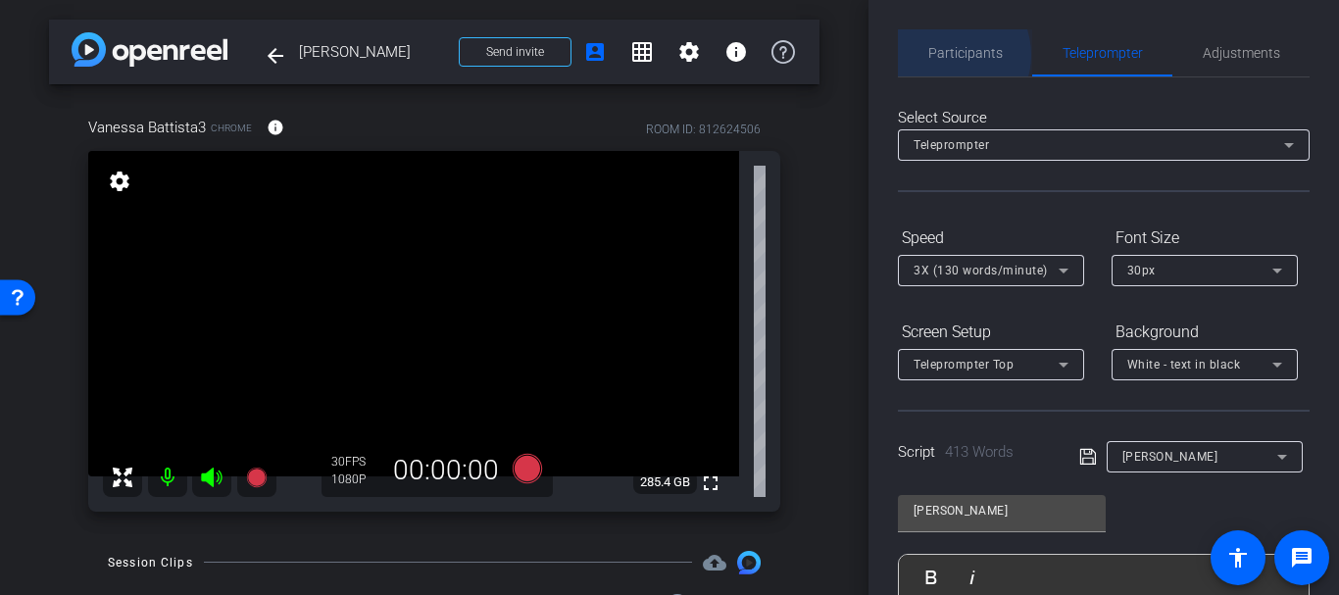
click at [946, 55] on span "Participants" at bounding box center [965, 53] width 75 height 14
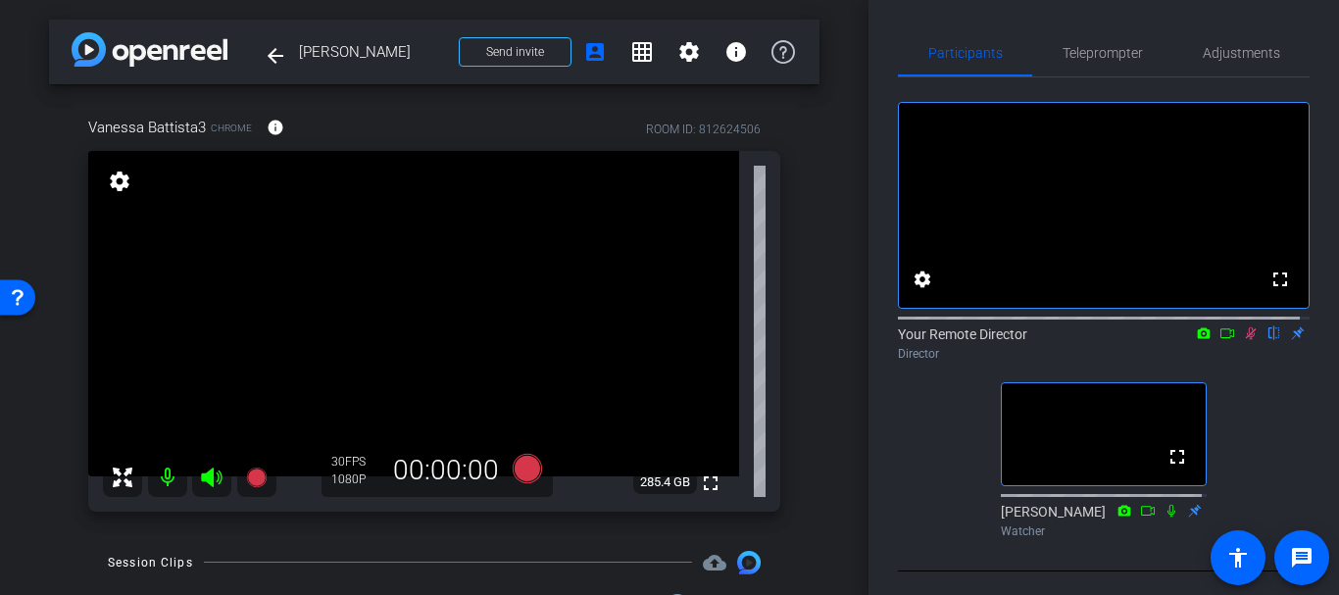
click at [1248, 342] on mat-icon at bounding box center [1251, 333] width 24 height 18
click at [1155, 46] on div "Teleprompter" at bounding box center [1102, 52] width 140 height 47
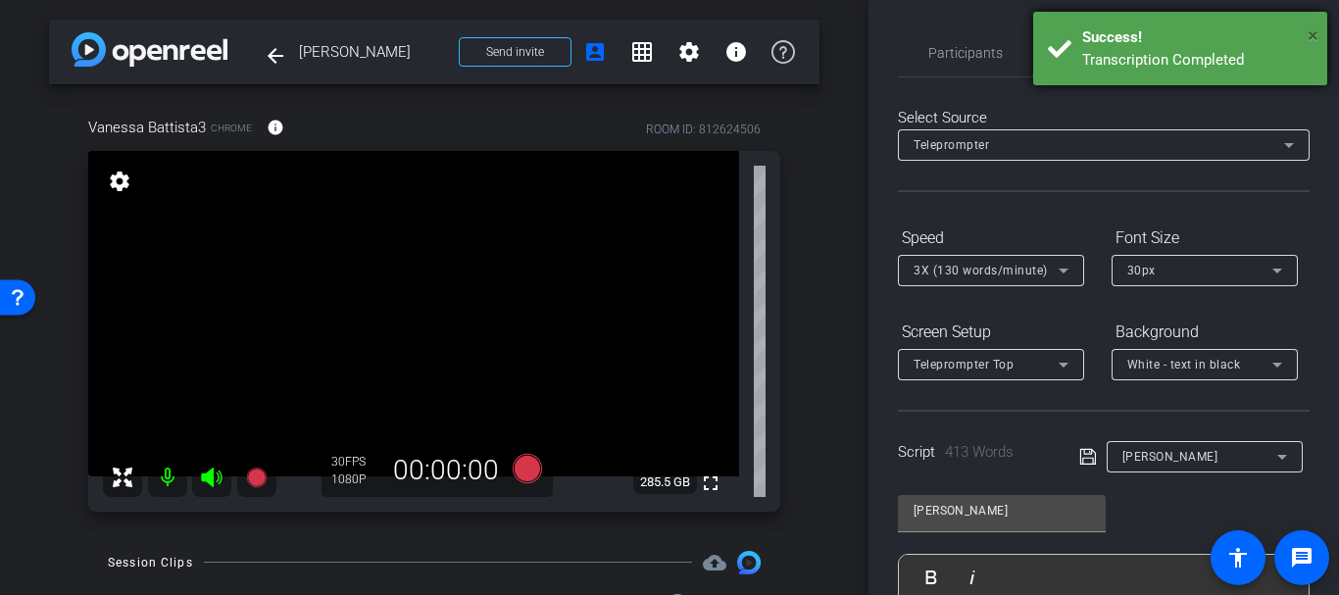
click at [1313, 25] on span "×" at bounding box center [1313, 36] width 11 height 24
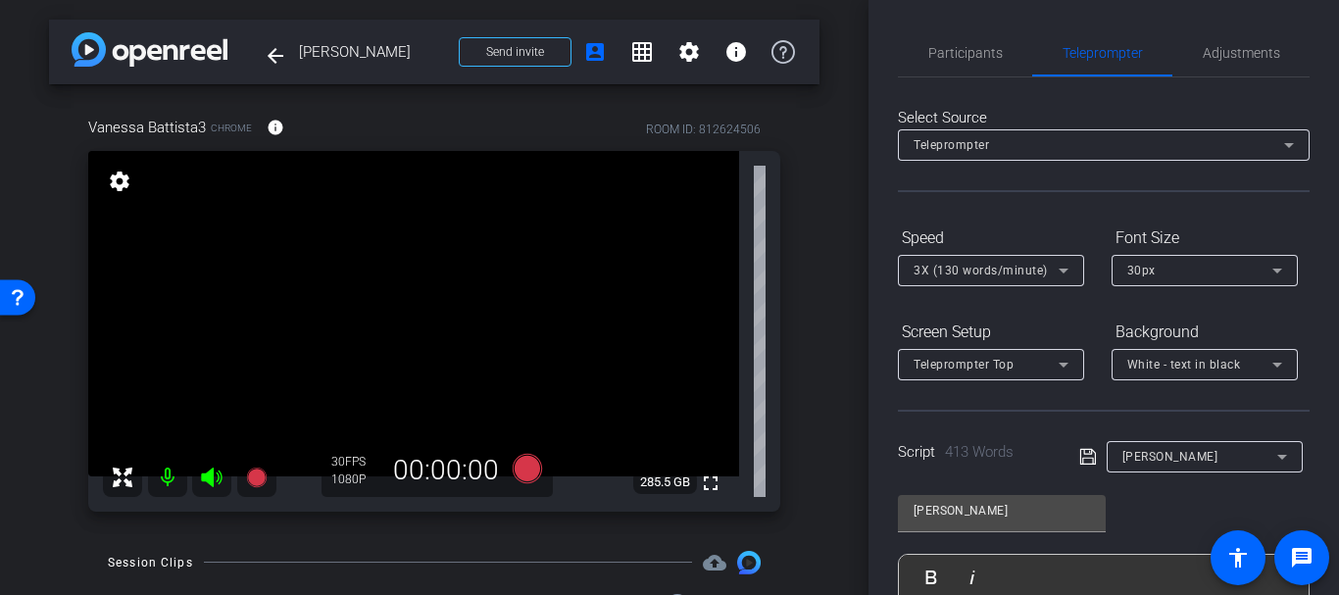
click at [978, 377] on div "Teleprompter Top" at bounding box center [991, 364] width 155 height 31
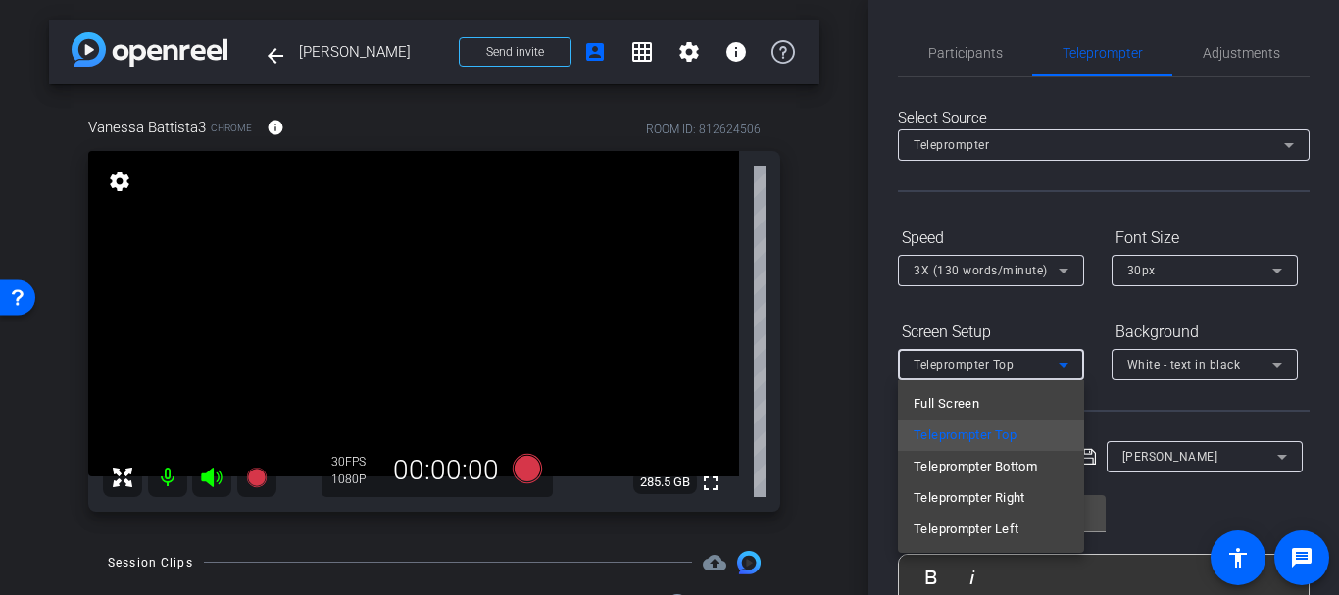
click at [952, 386] on div "Full Screen Teleprompter Top Teleprompter Bottom Teleprompter Right Teleprompte…" at bounding box center [991, 466] width 186 height 173
click at [951, 398] on span "Full Screen" at bounding box center [947, 404] width 66 height 24
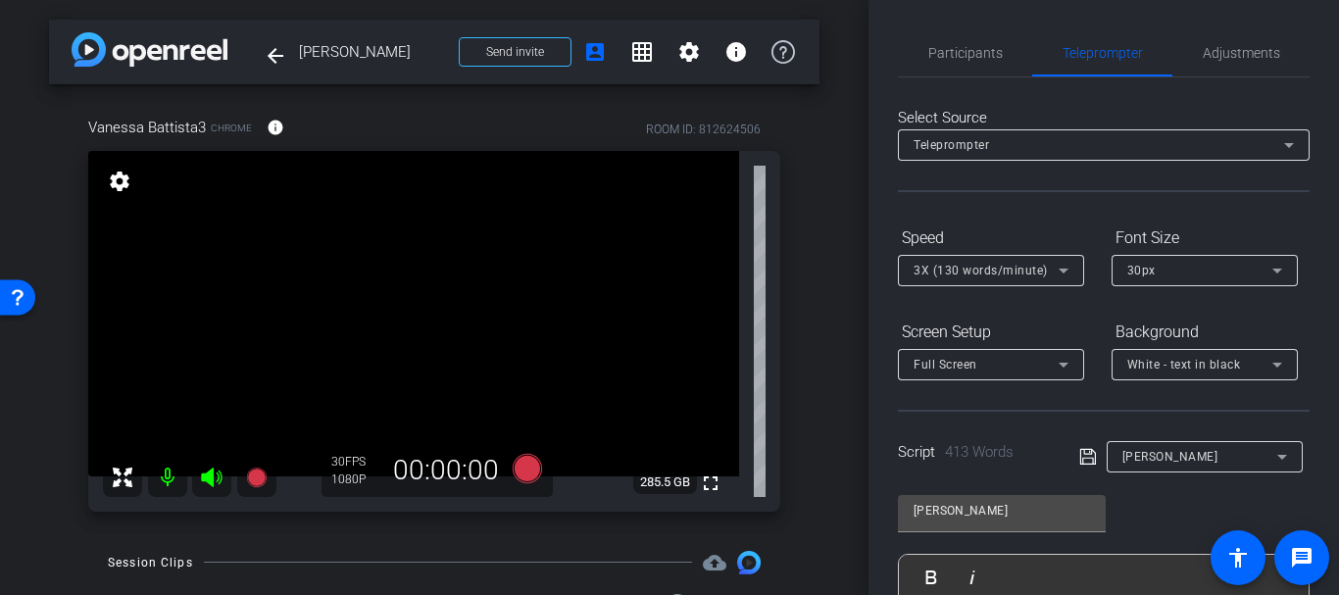
click at [1079, 451] on icon at bounding box center [1088, 457] width 18 height 24
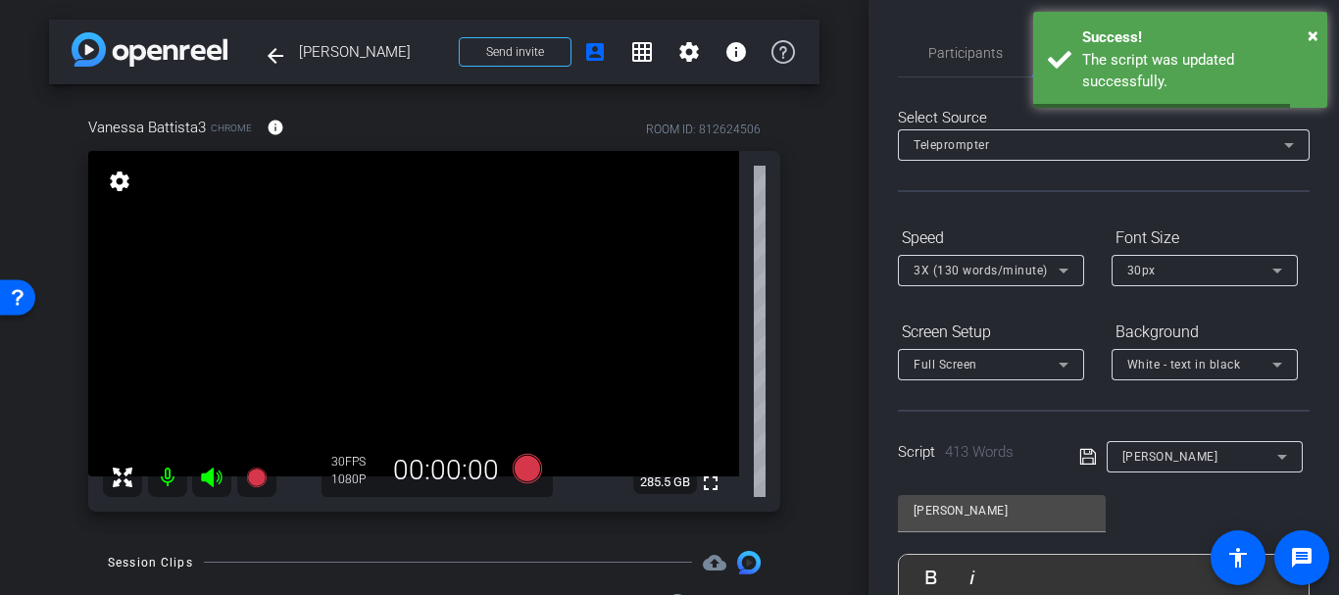
scroll to position [476, 0]
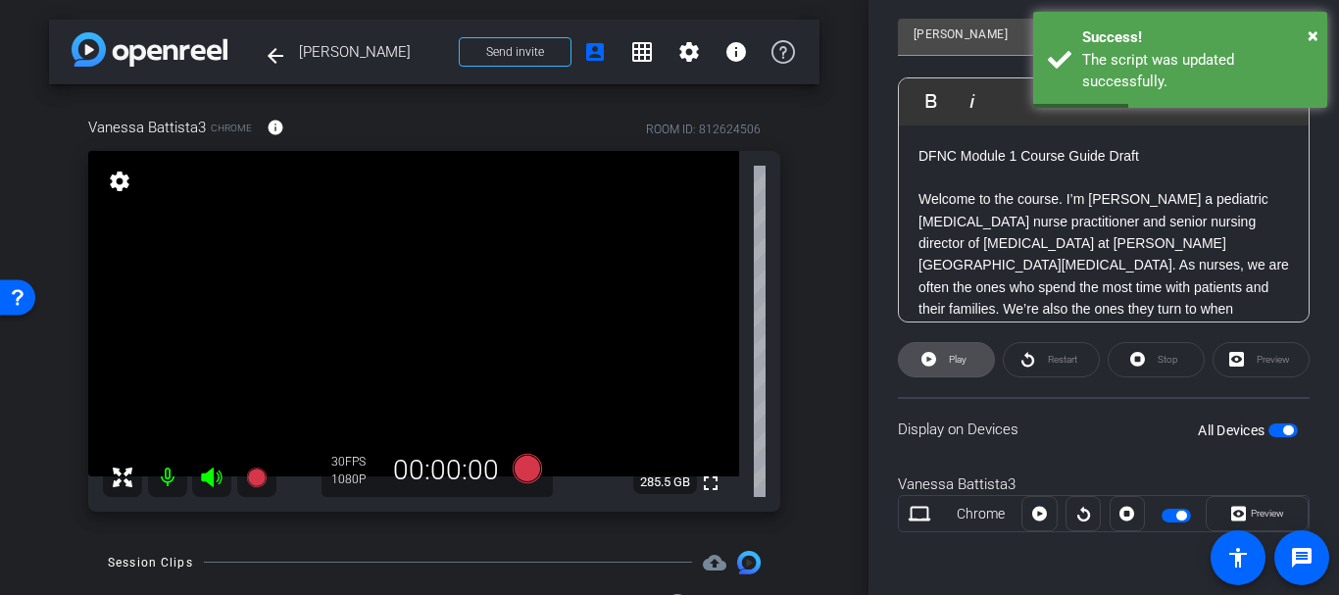
click at [931, 357] on icon at bounding box center [928, 359] width 15 height 15
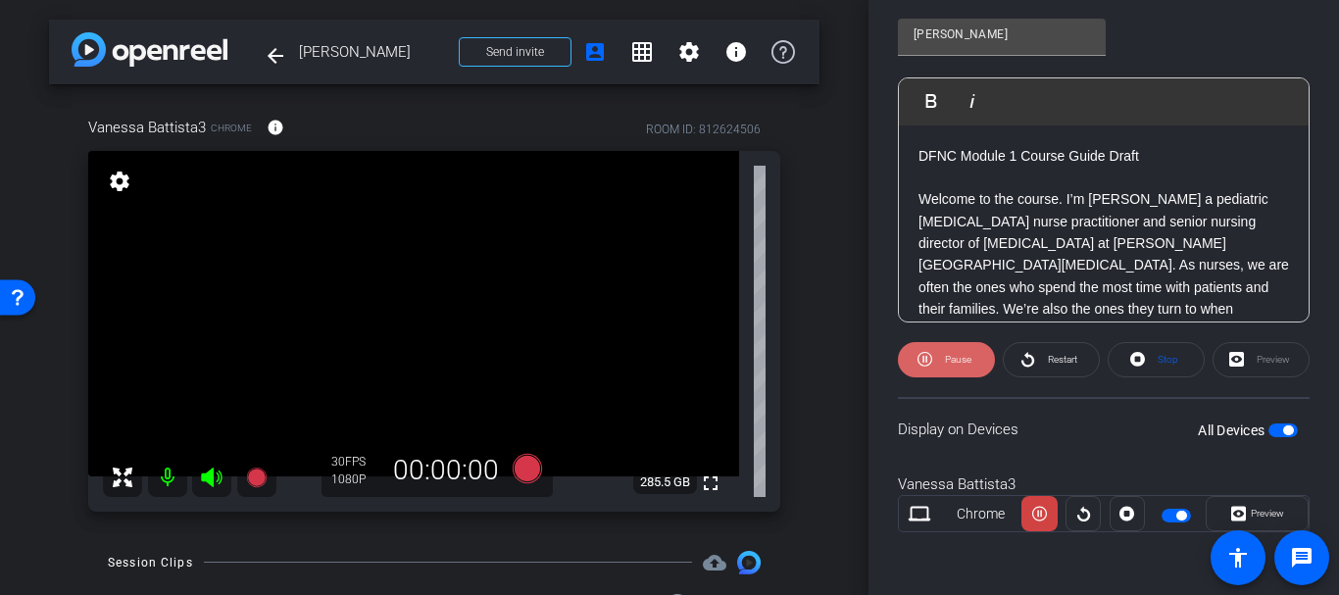
click at [961, 359] on span "Pause" at bounding box center [958, 359] width 26 height 11
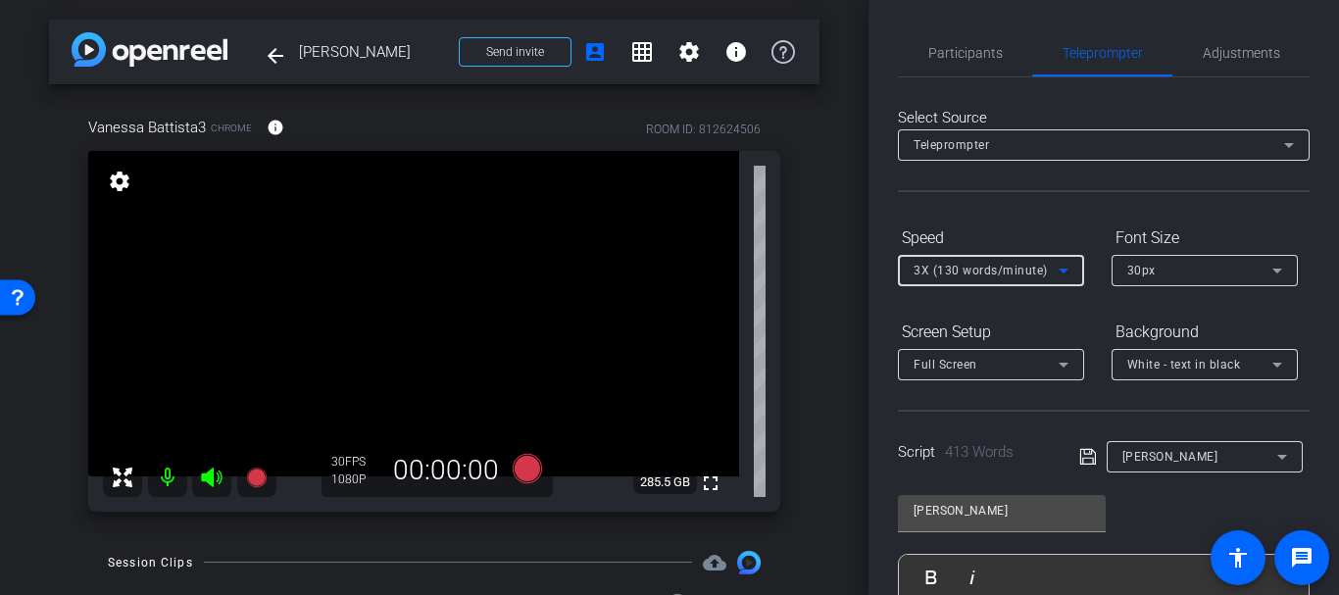
click at [1071, 269] on icon at bounding box center [1064, 271] width 24 height 24
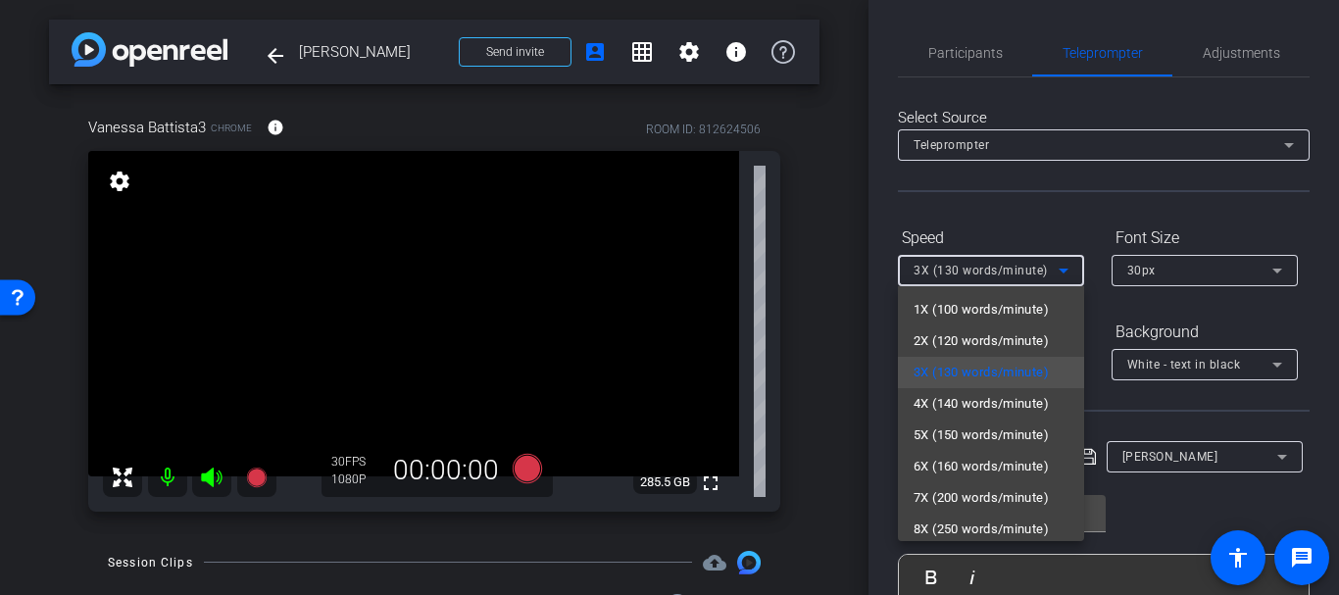
click at [1071, 269] on div at bounding box center [669, 297] width 1339 height 595
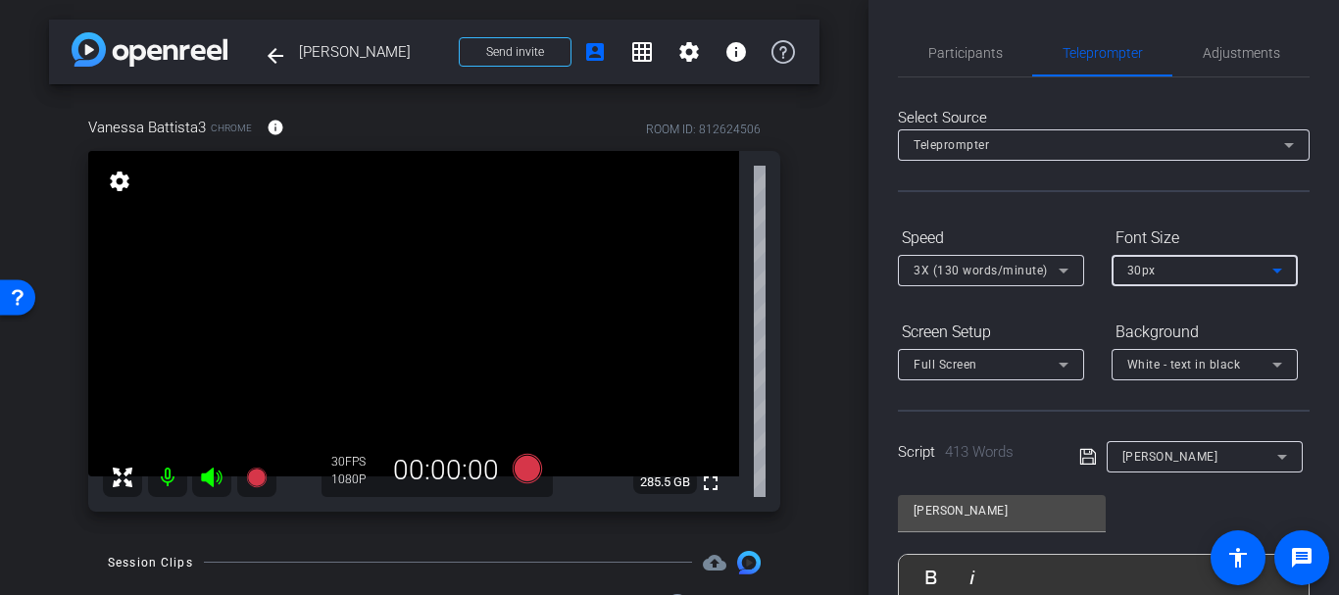
click at [1160, 277] on div "30px" at bounding box center [1199, 270] width 145 height 25
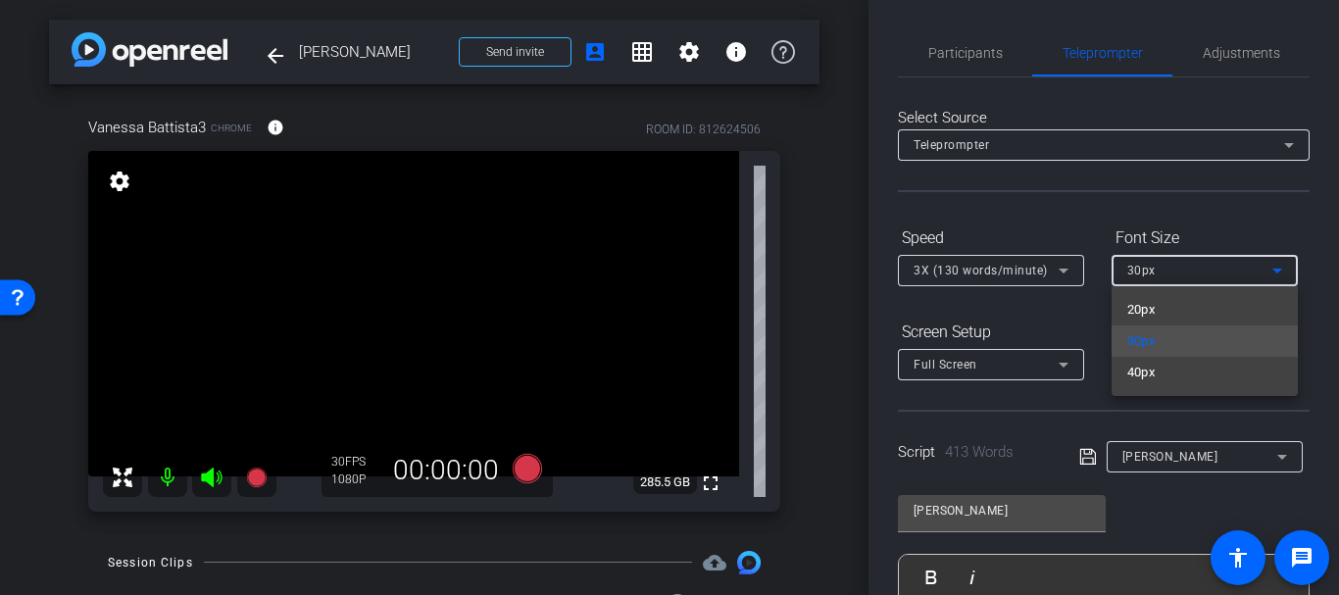
click at [1086, 236] on div at bounding box center [669, 297] width 1339 height 595
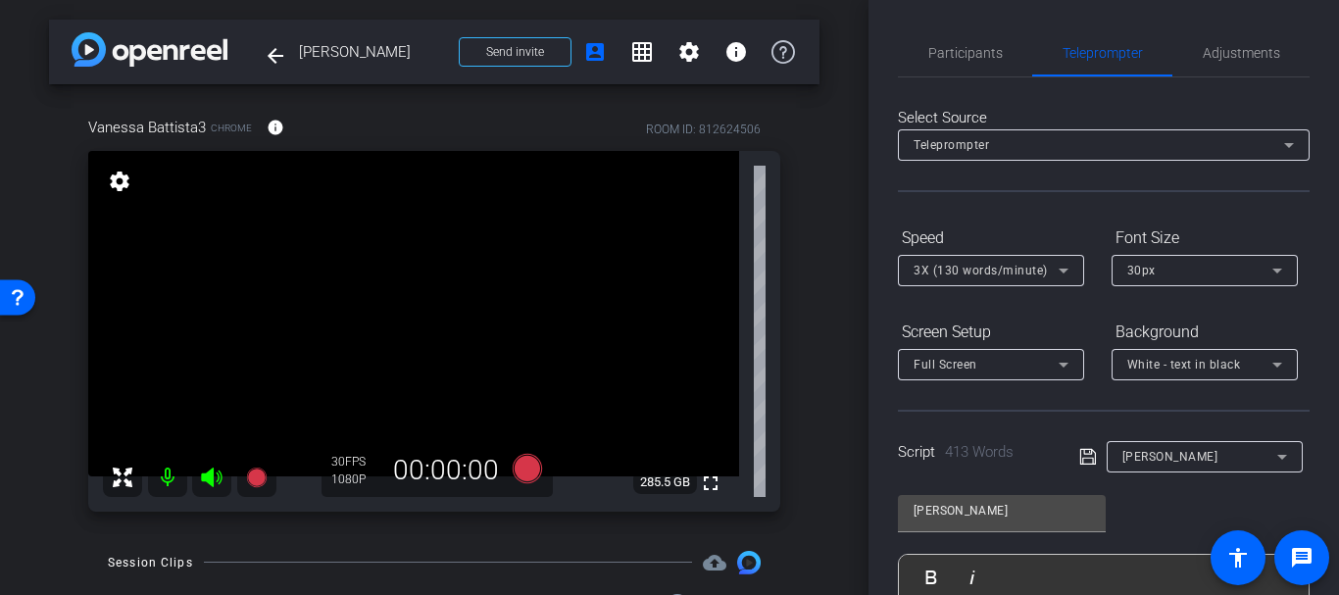
click at [1157, 259] on div "30px" at bounding box center [1199, 270] width 145 height 25
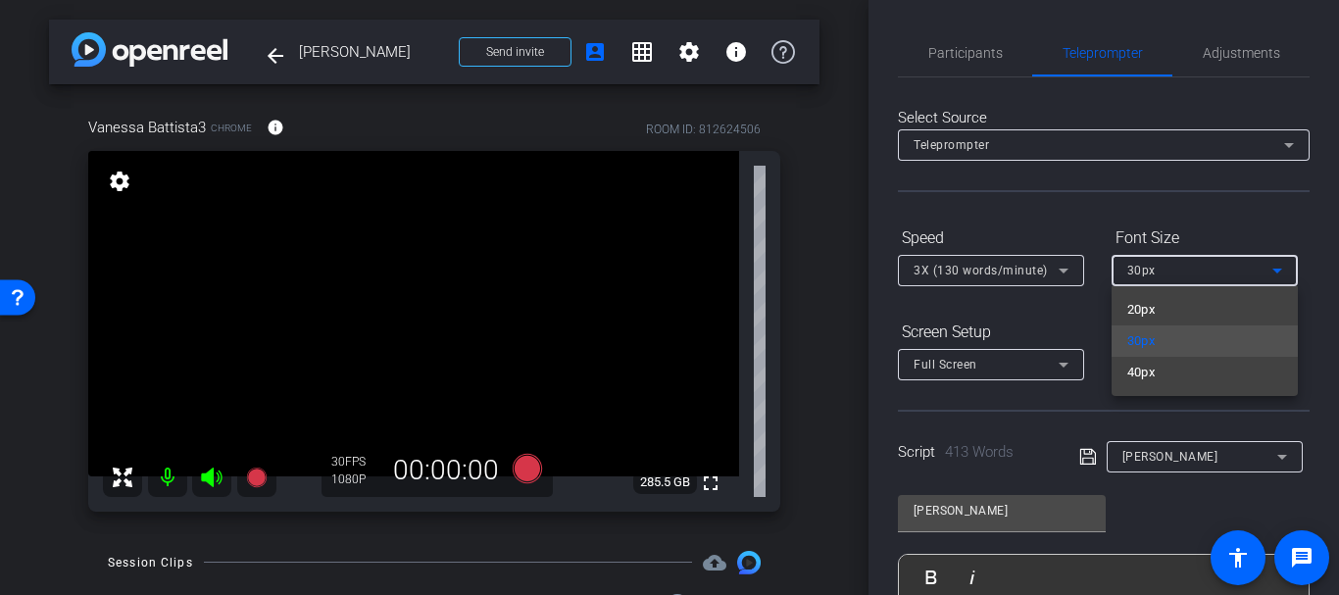
drag, startPoint x: 1134, startPoint y: 366, endPoint x: 1025, endPoint y: 220, distance: 182.1
click at [1025, 221] on div "20px 30px 40px" at bounding box center [669, 297] width 1339 height 595
click at [1024, 217] on div at bounding box center [669, 297] width 1339 height 595
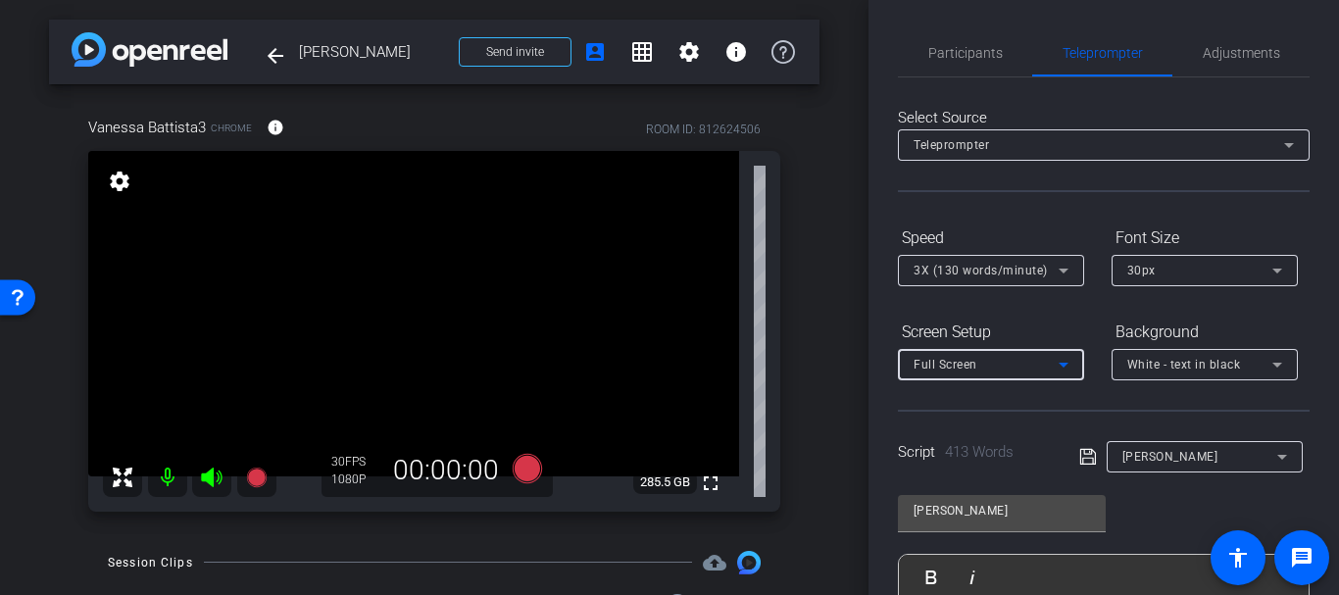
click at [1019, 369] on div "Full Screen" at bounding box center [986, 364] width 145 height 25
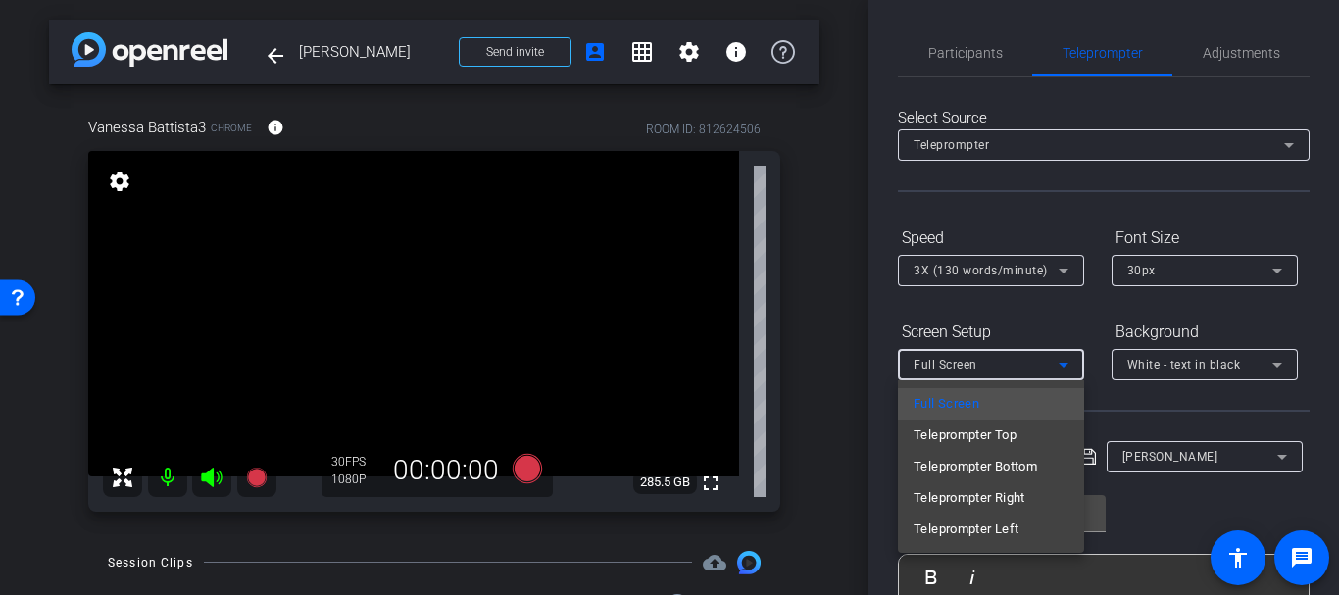
click at [921, 311] on div at bounding box center [669, 297] width 1339 height 595
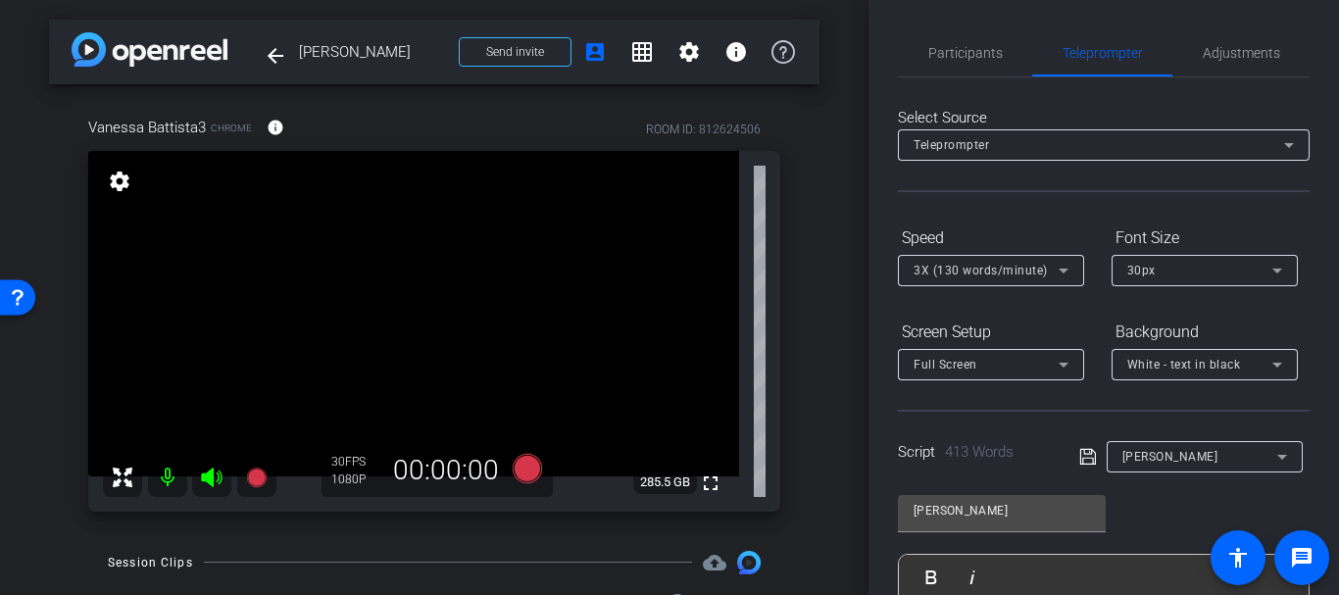
click at [988, 217] on div "Select Source Teleprompter Speed 3X (130 words/minute) Font Size 30px Screen Se…" at bounding box center [1104, 559] width 412 height 965
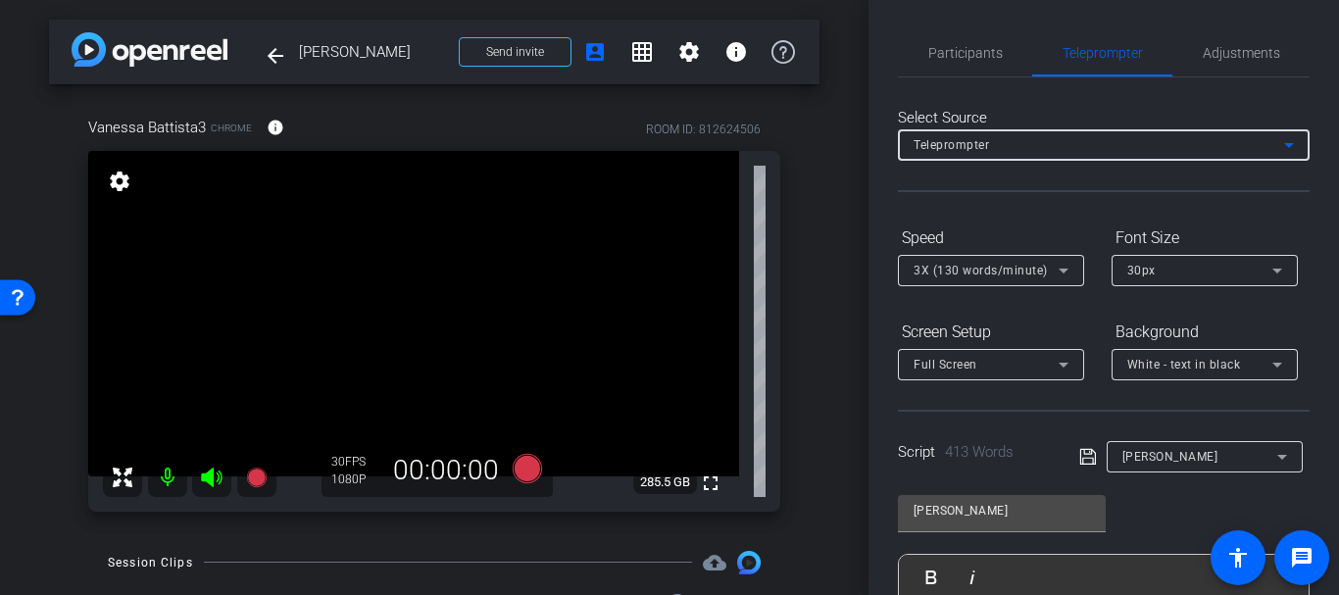
click at [1082, 145] on div "Teleprompter" at bounding box center [1099, 144] width 371 height 25
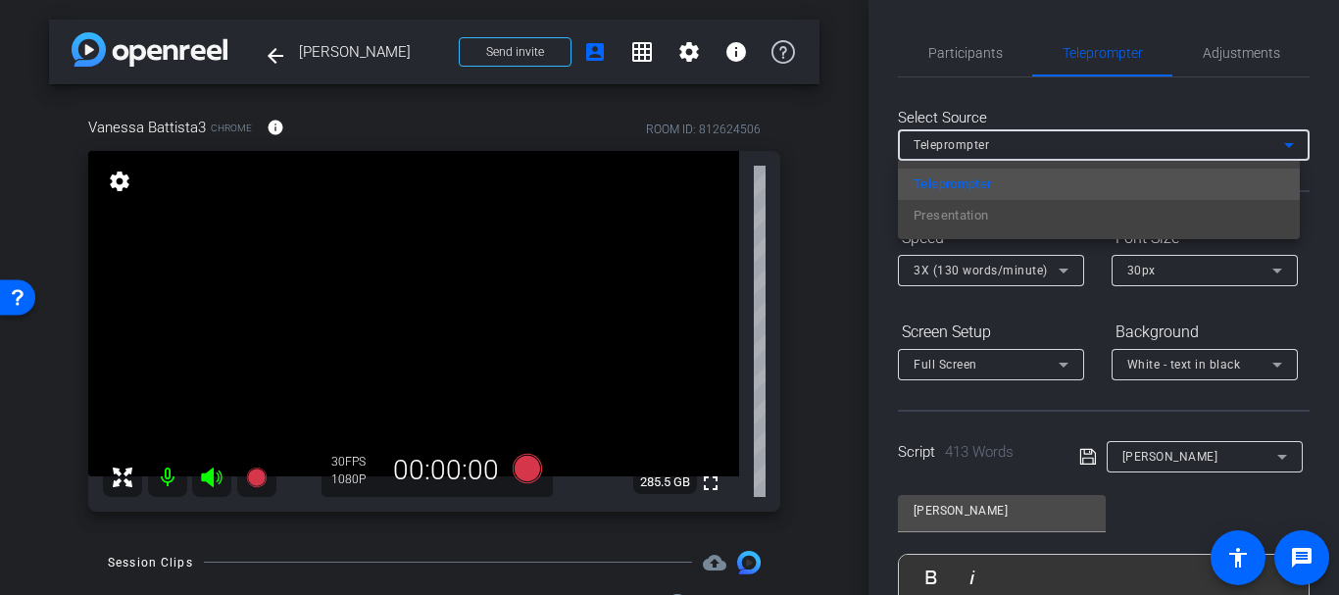
click at [1082, 145] on div at bounding box center [669, 297] width 1339 height 595
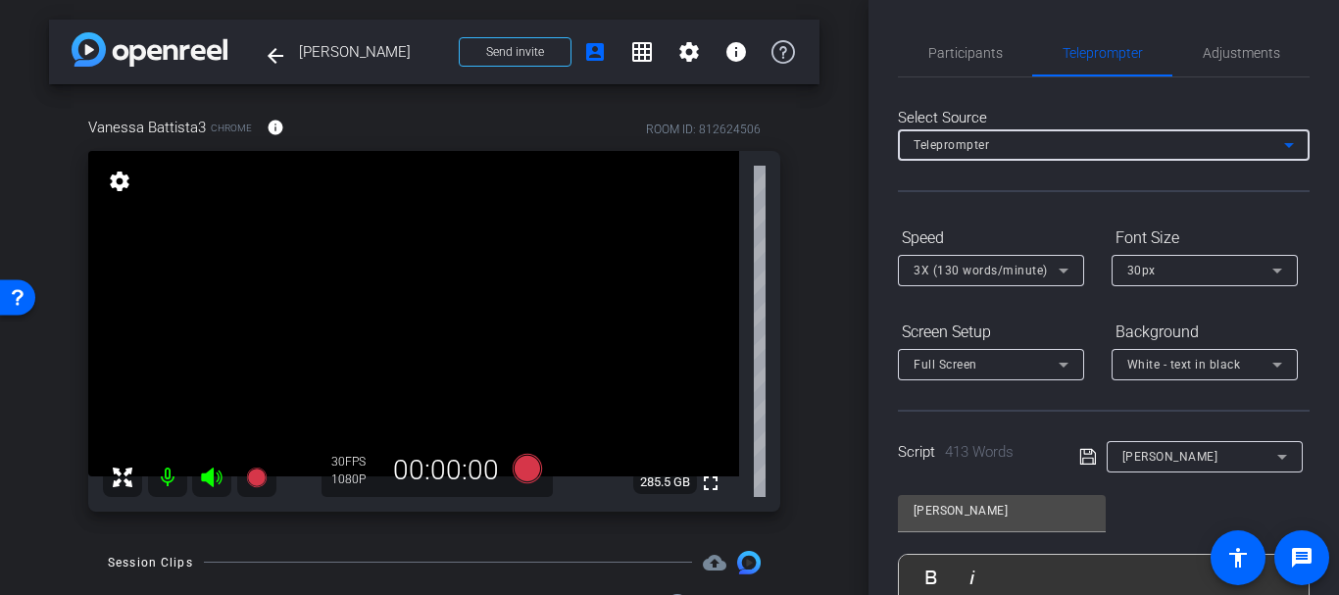
click at [1082, 145] on div "Teleprompter" at bounding box center [1099, 144] width 371 height 25
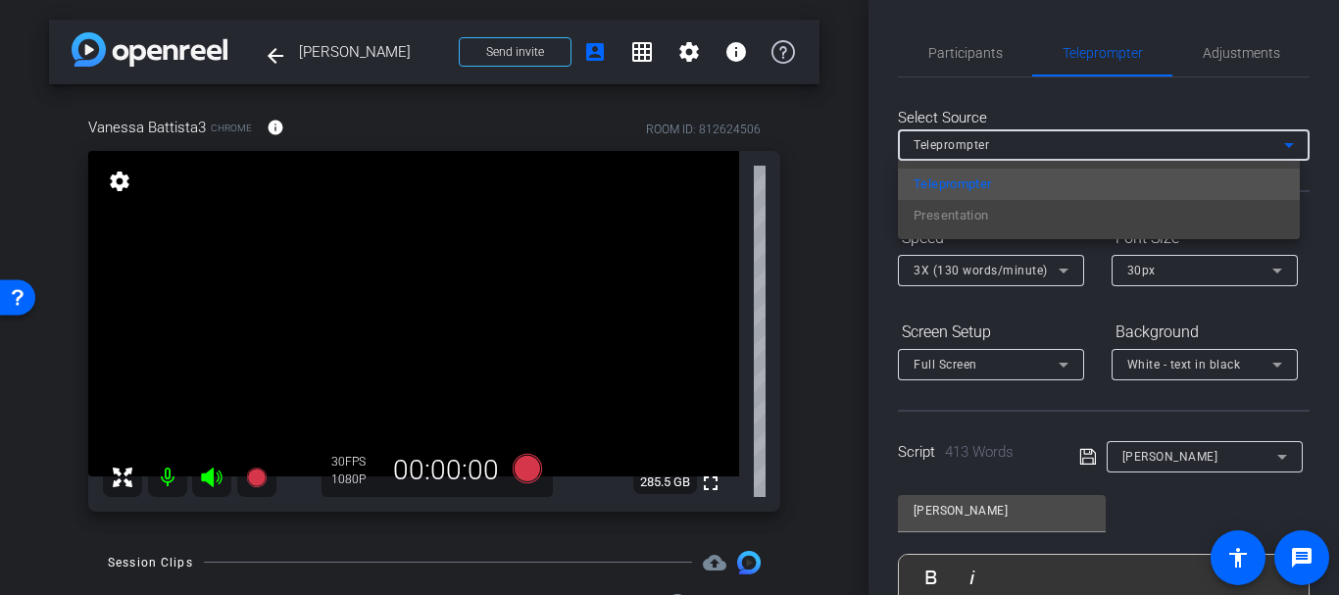
click at [1030, 224] on div "Teleprompter Presentation" at bounding box center [1099, 200] width 402 height 78
click at [999, 224] on div "Teleprompter Presentation" at bounding box center [1099, 200] width 402 height 78
click at [954, 175] on span "Teleprompter" at bounding box center [953, 185] width 78 height 24
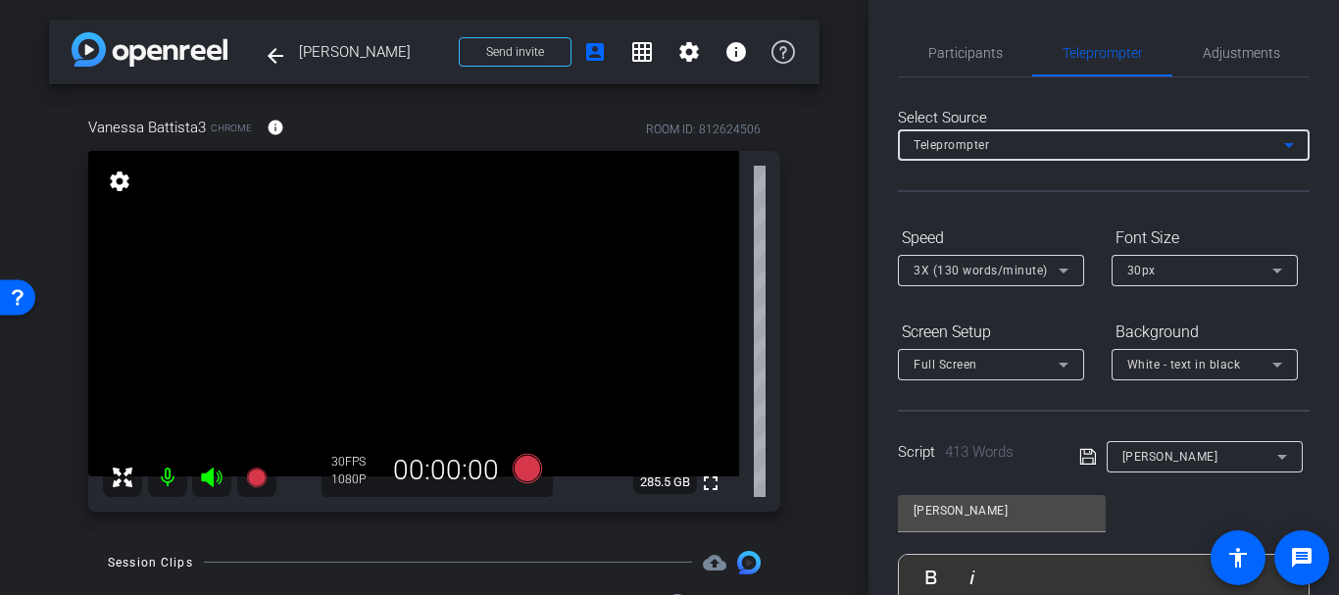
click at [968, 132] on mat-select "Teleprompter" at bounding box center [1104, 144] width 380 height 25
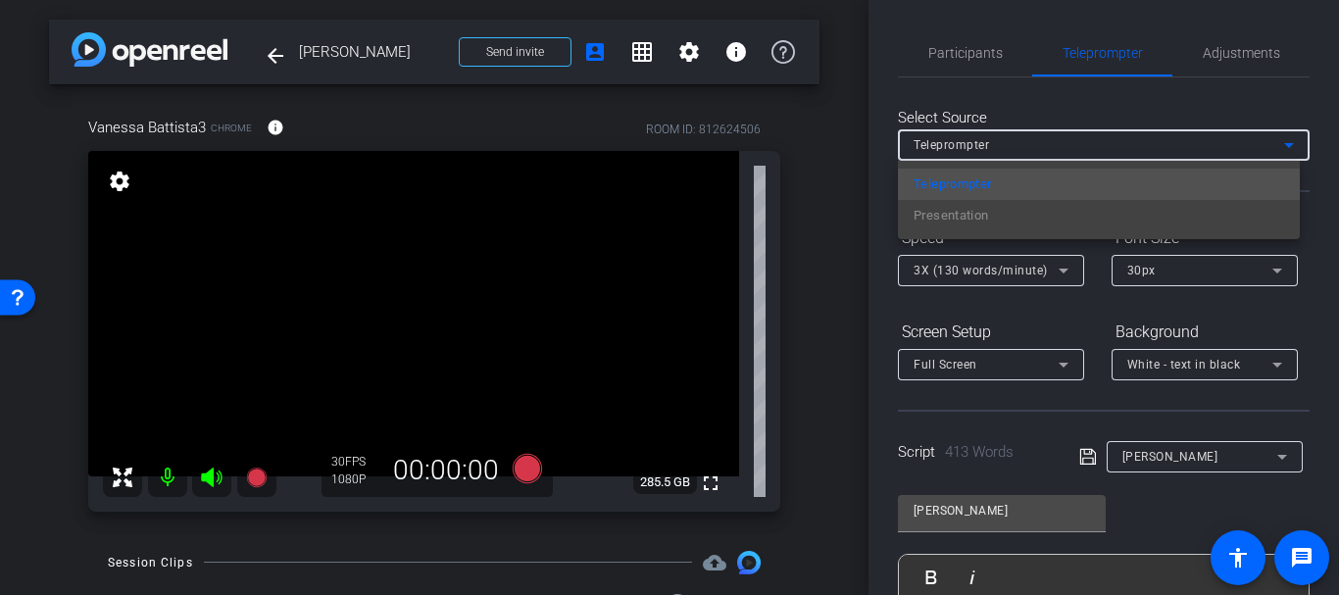
click at [893, 293] on div at bounding box center [669, 297] width 1339 height 595
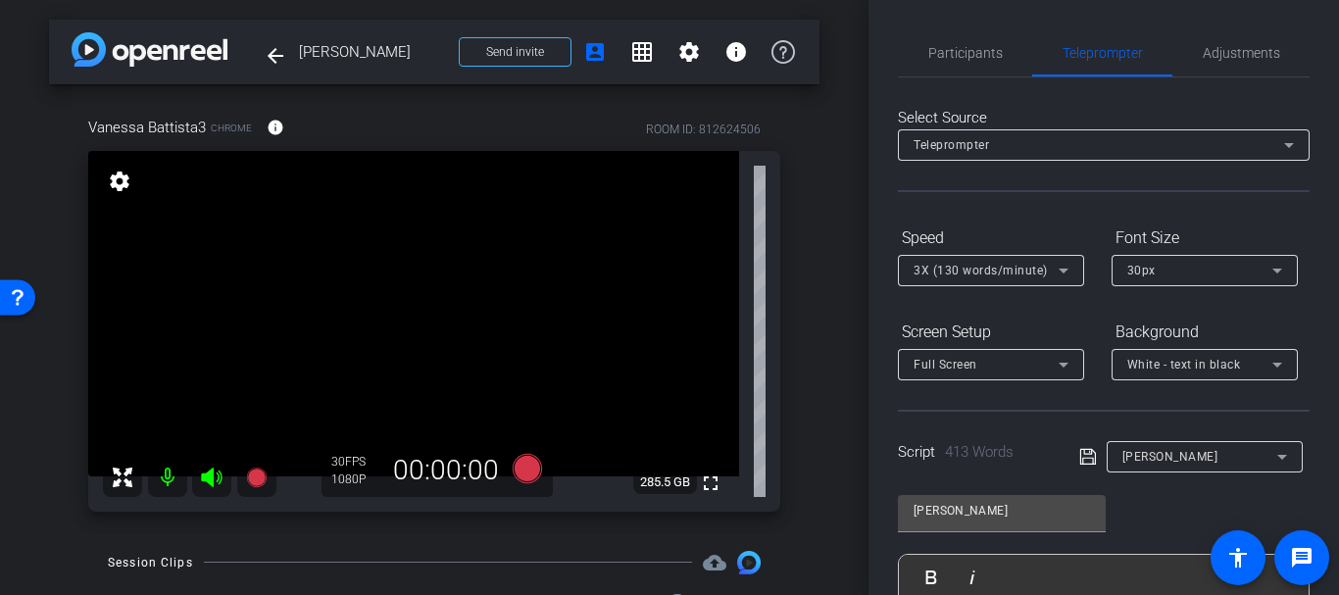
click at [1133, 275] on span "30px" at bounding box center [1141, 271] width 28 height 14
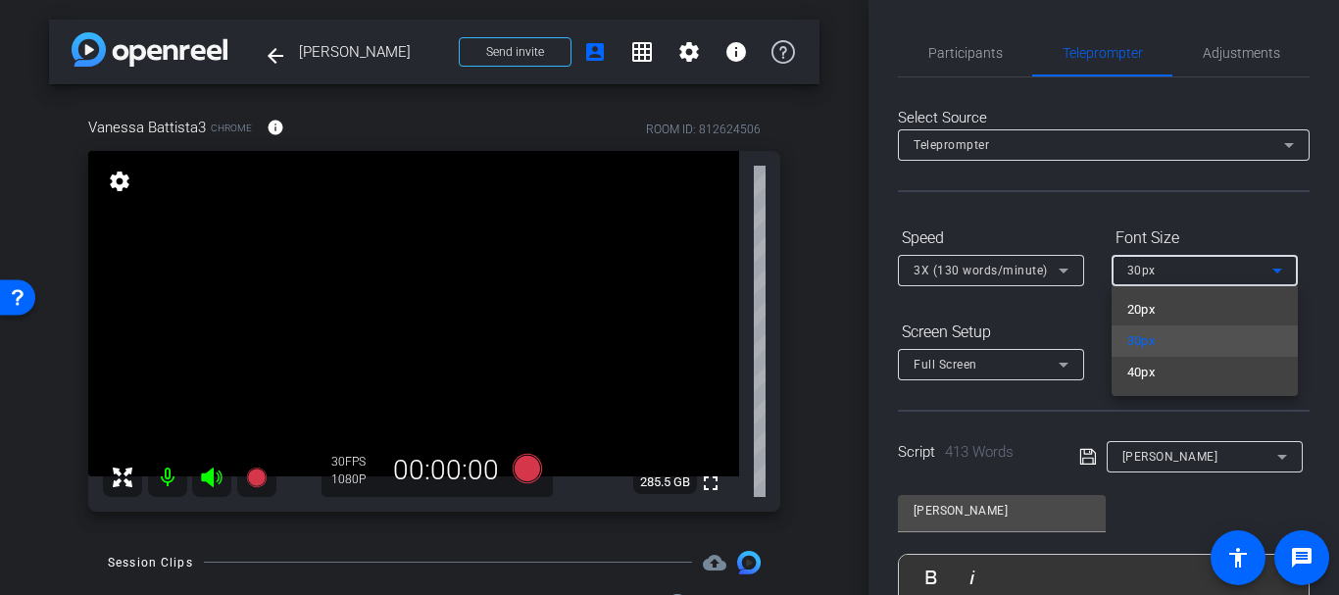
click at [1023, 212] on div at bounding box center [669, 297] width 1339 height 595
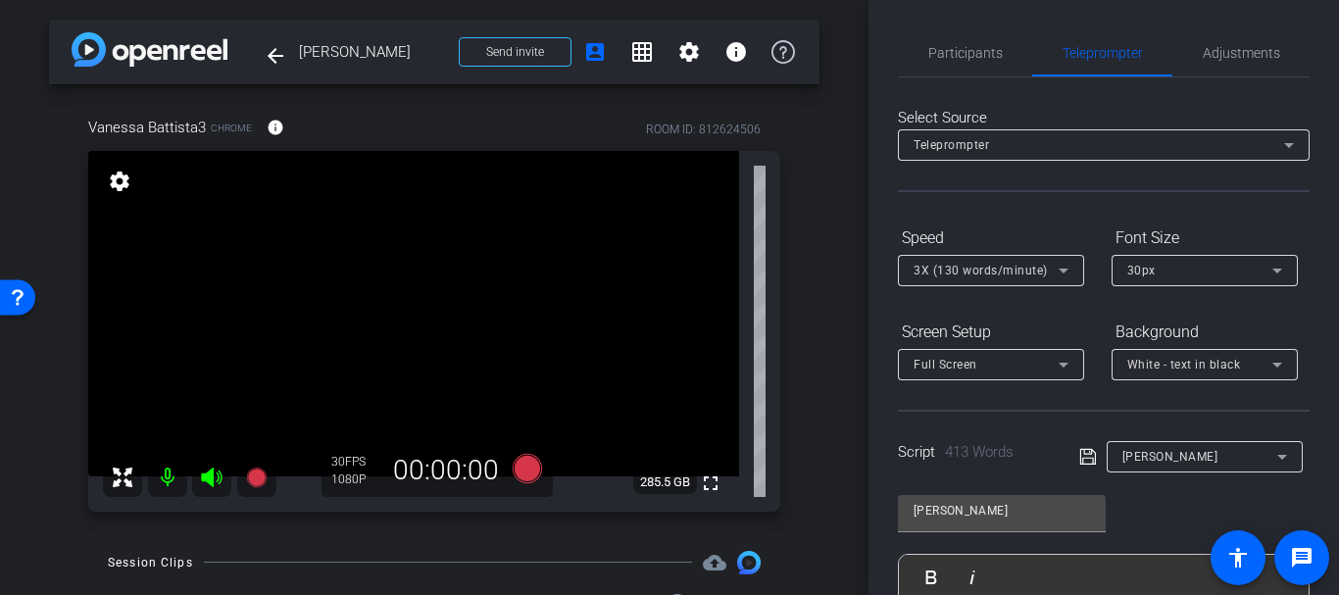
click at [1018, 384] on div at bounding box center [991, 391] width 186 height 22
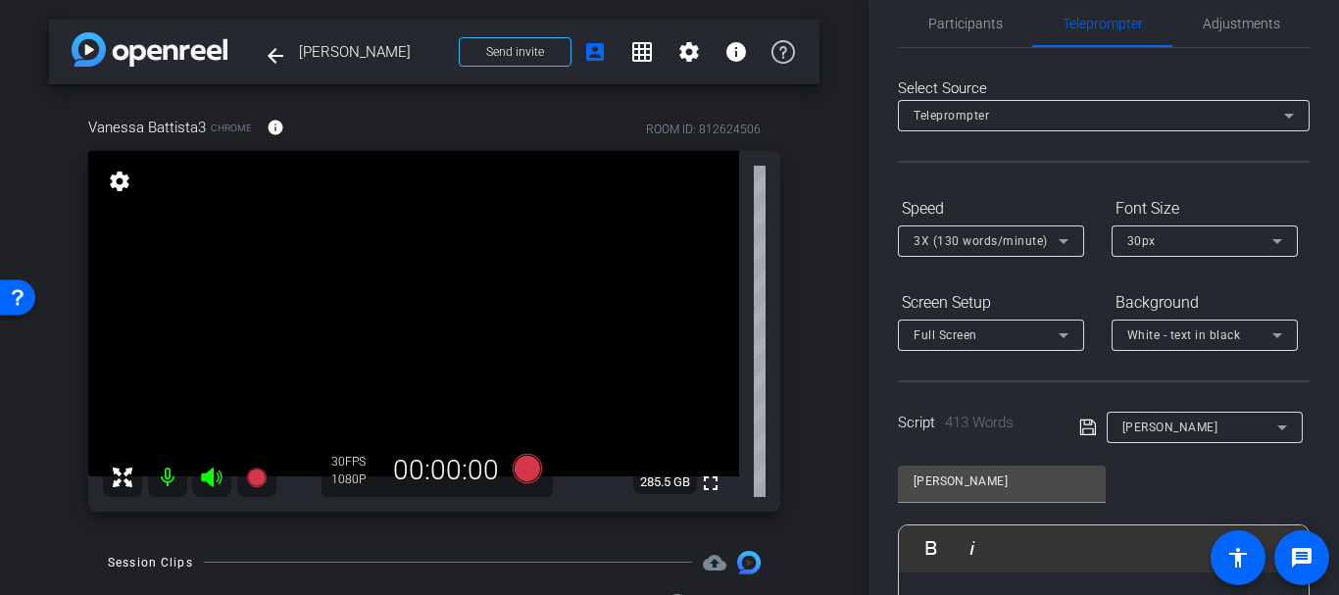
scroll to position [12, 0]
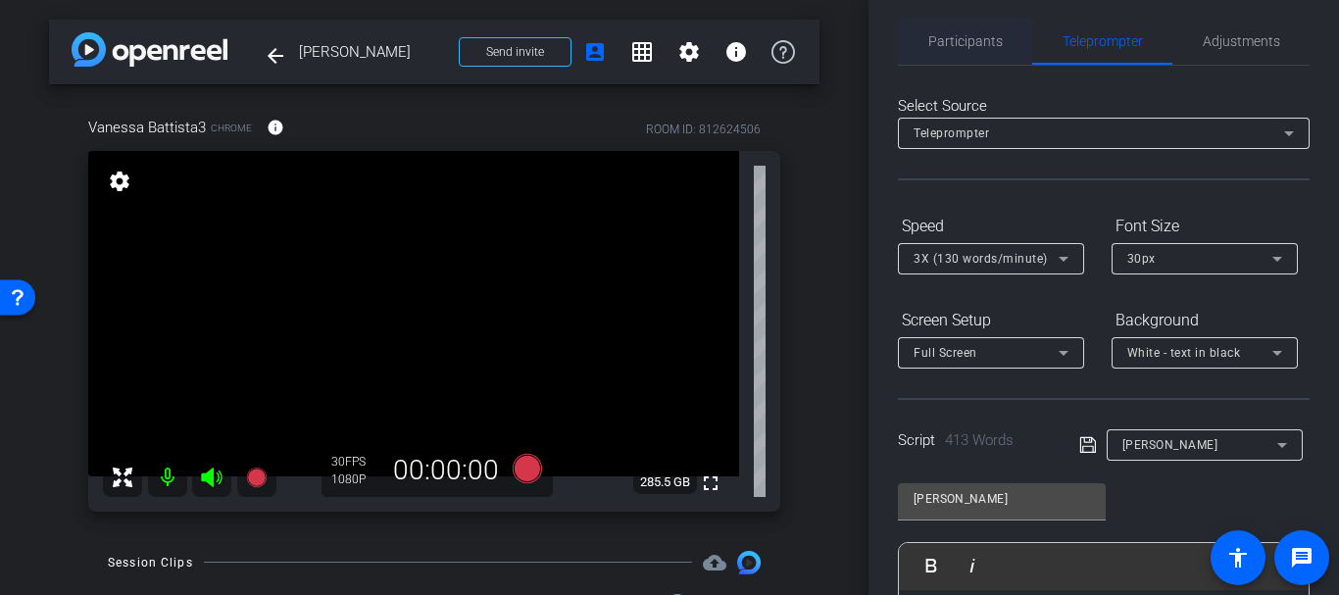
click at [962, 43] on span "Participants" at bounding box center [965, 41] width 75 height 14
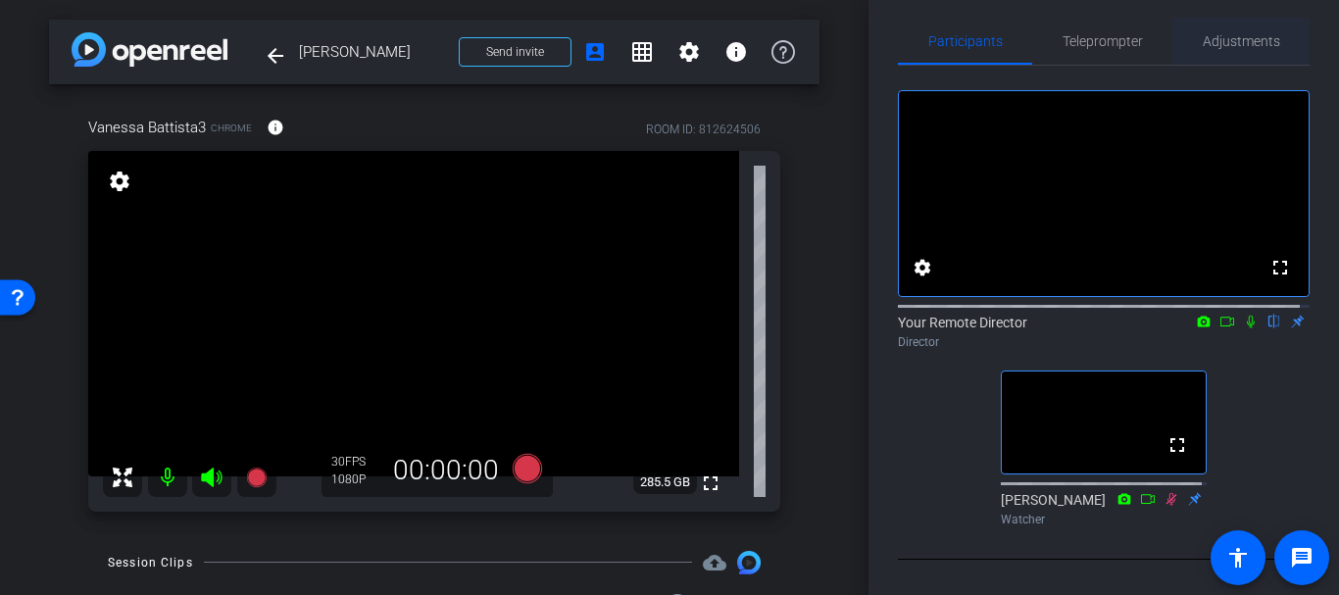
click at [1217, 44] on span "Adjustments" at bounding box center [1241, 41] width 77 height 14
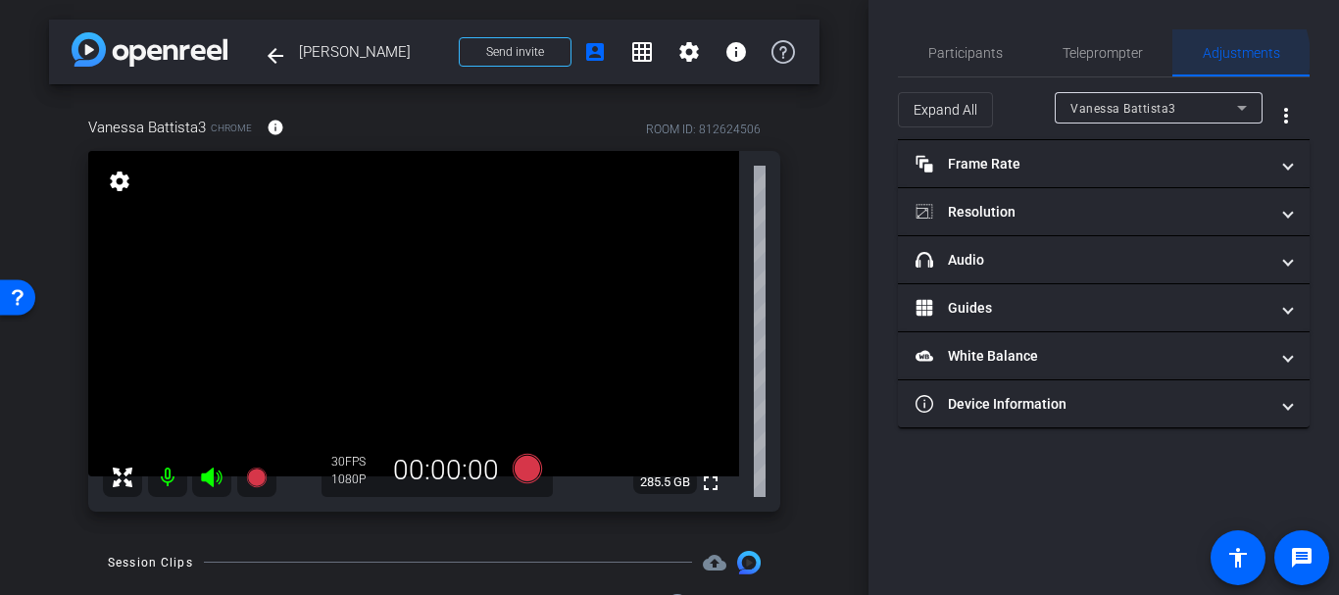
scroll to position [0, 0]
click at [965, 40] on span "Participants" at bounding box center [965, 52] width 75 height 47
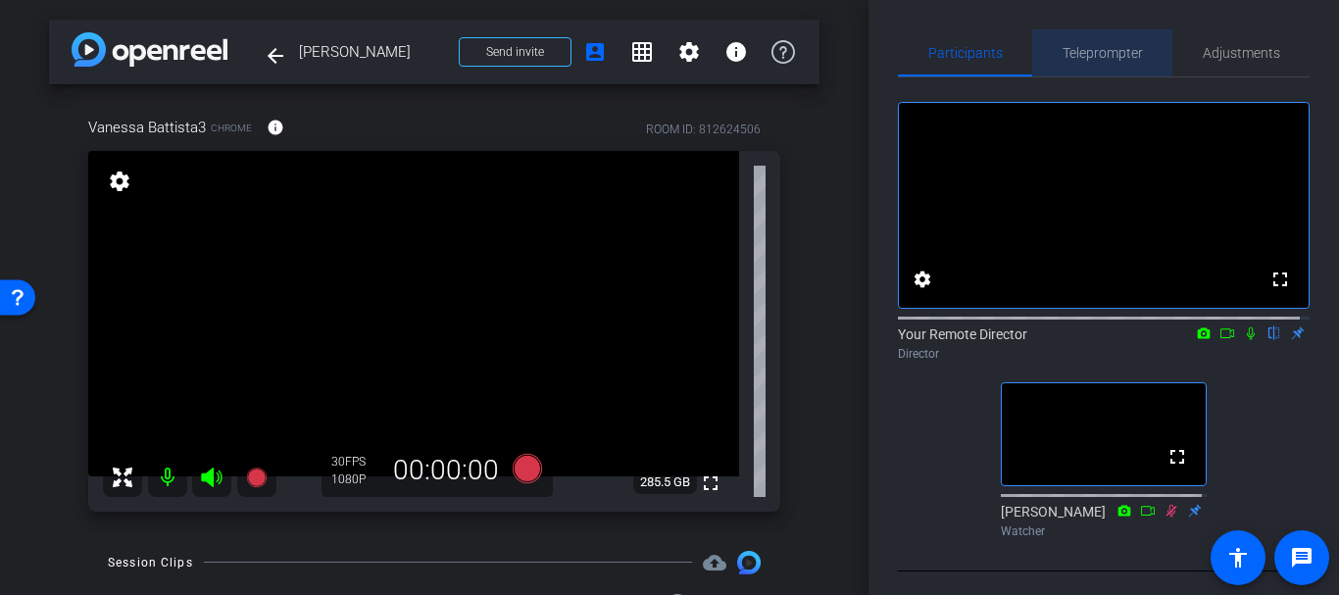
click at [1111, 43] on span "Teleprompter" at bounding box center [1103, 52] width 80 height 47
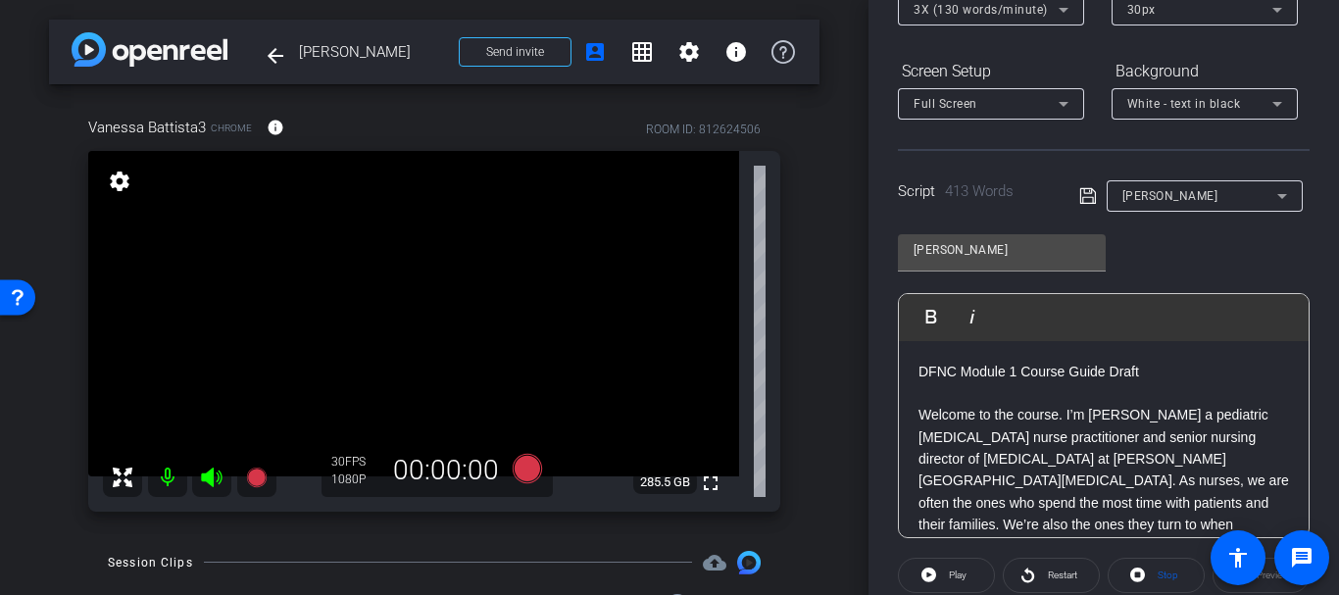
scroll to position [248, 0]
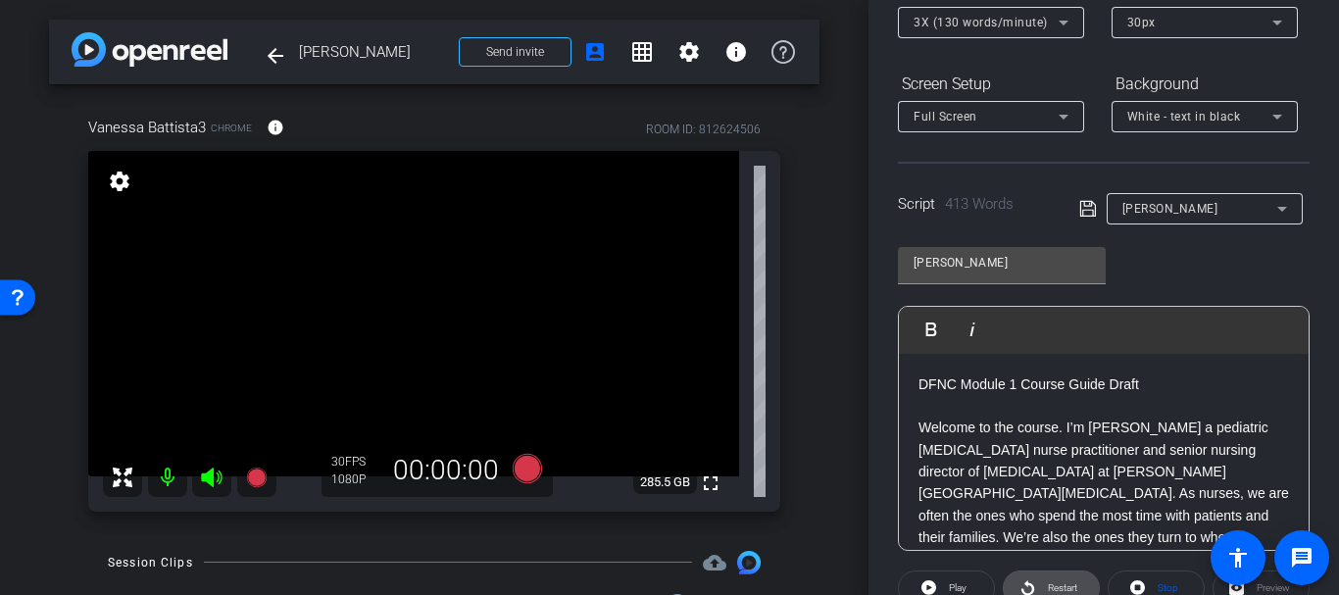
click at [1033, 572] on span at bounding box center [1051, 588] width 95 height 47
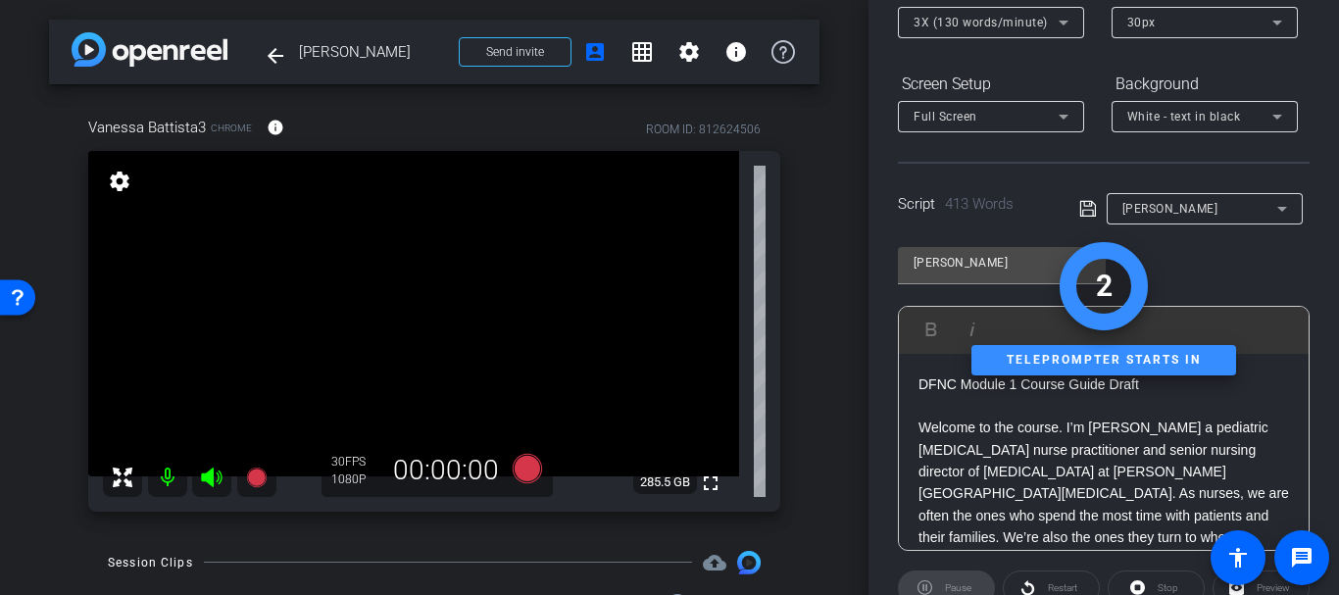
click at [1003, 142] on div at bounding box center [991, 143] width 186 height 22
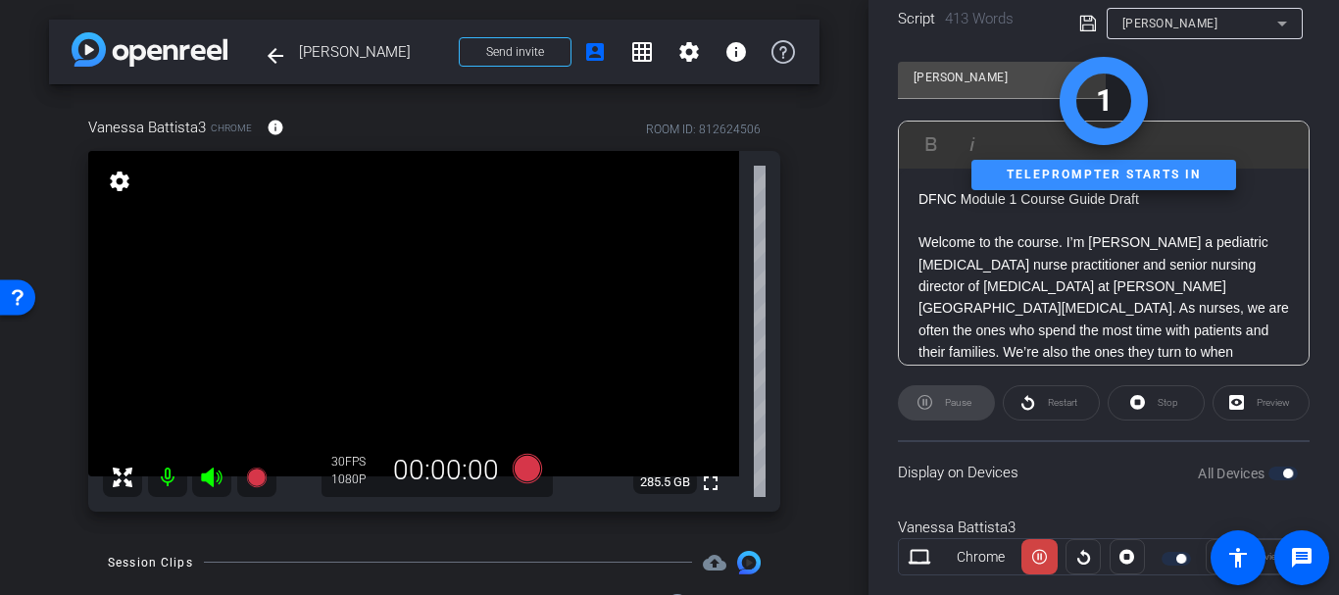
scroll to position [476, 0]
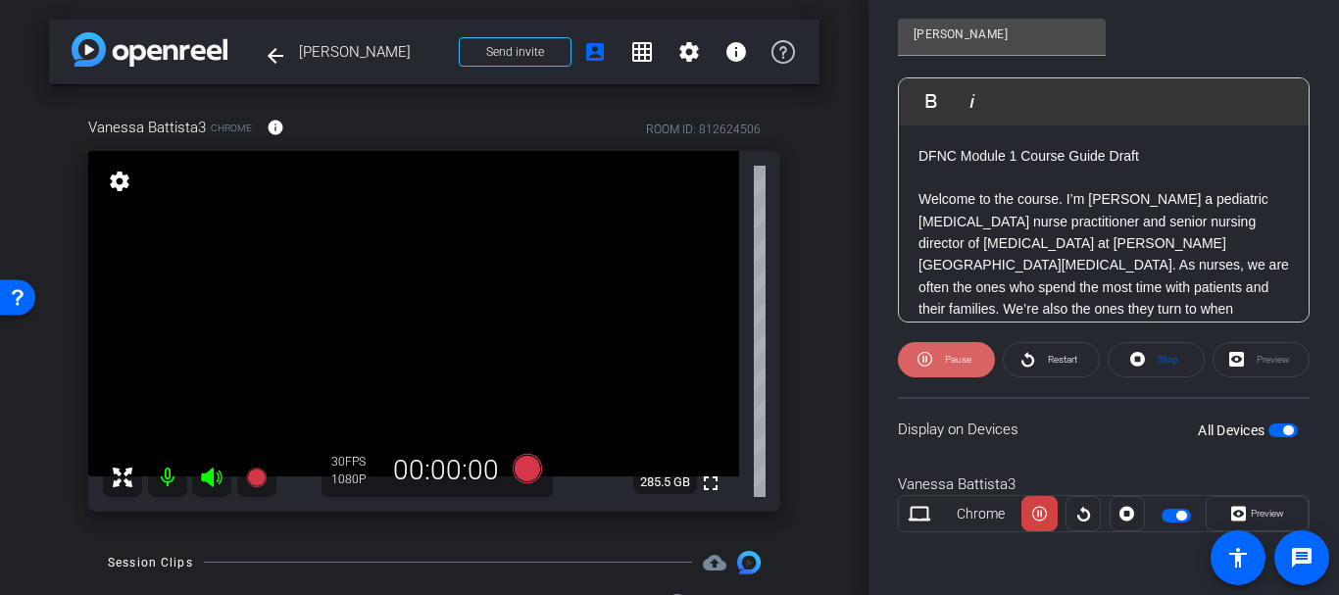
click at [965, 347] on span "Pause" at bounding box center [955, 359] width 31 height 27
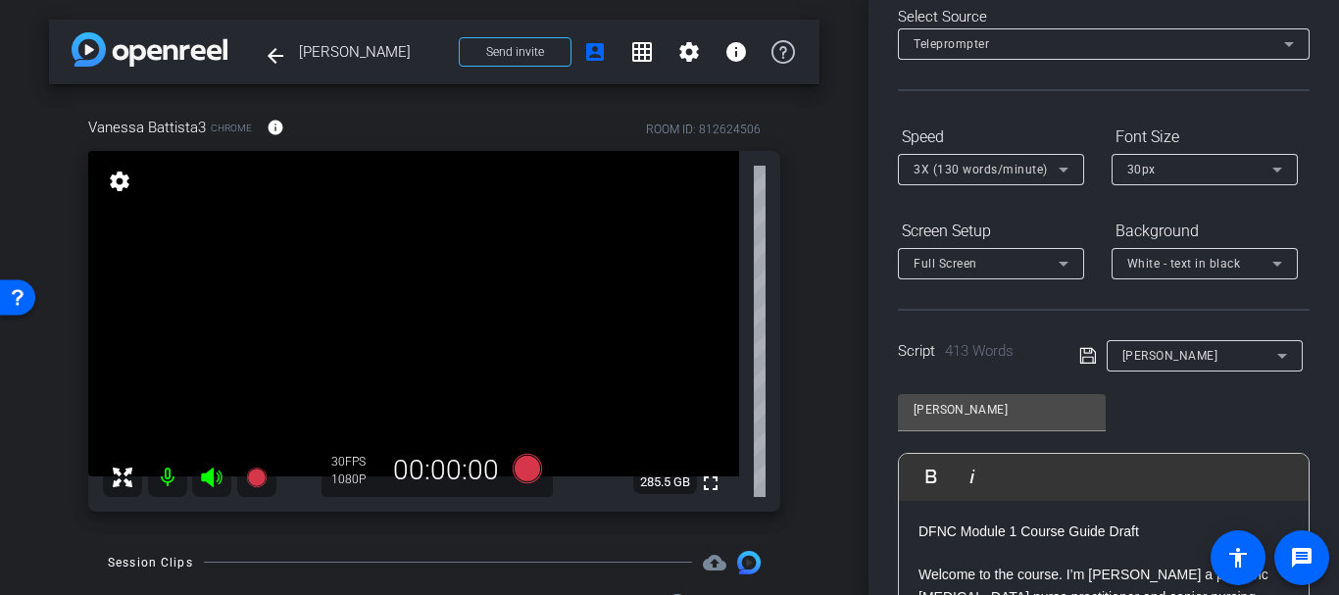
scroll to position [87, 0]
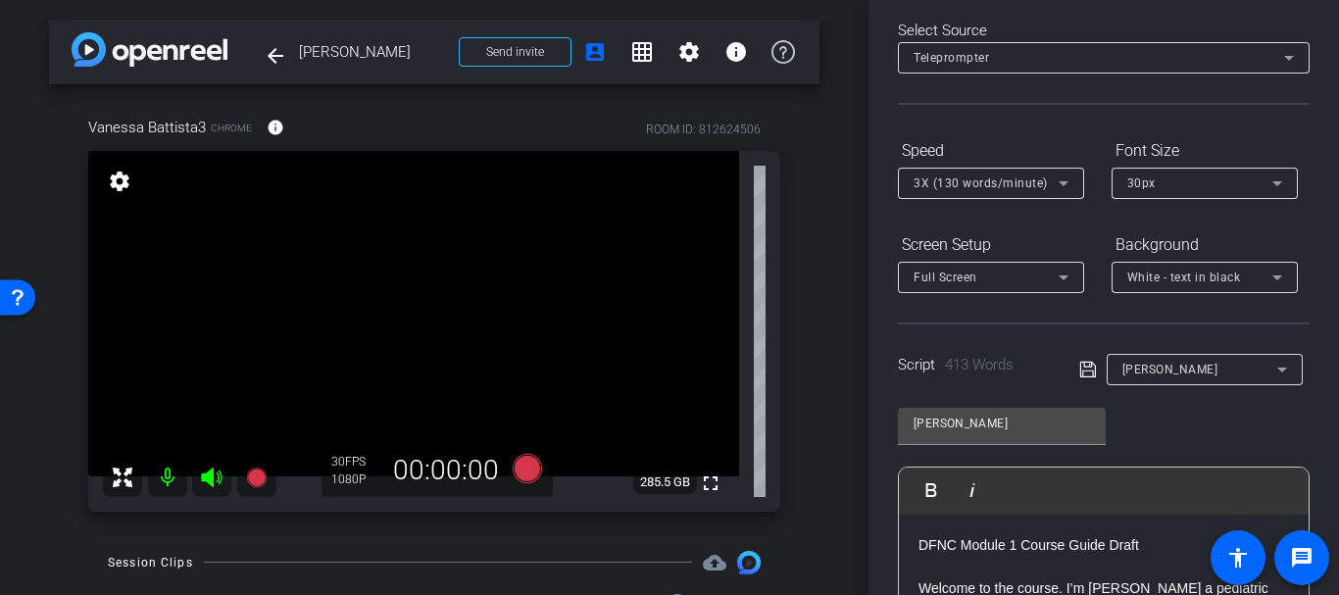
click at [1167, 262] on div "White - text in black" at bounding box center [1204, 277] width 155 height 31
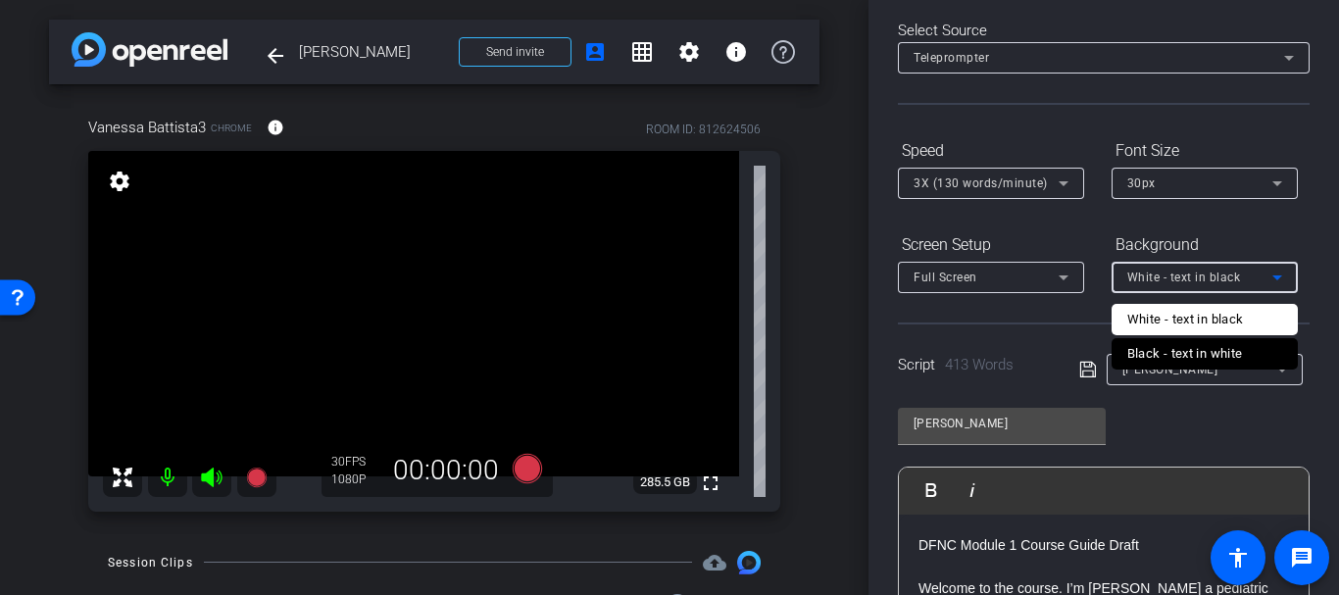
click at [1167, 261] on div at bounding box center [669, 297] width 1339 height 595
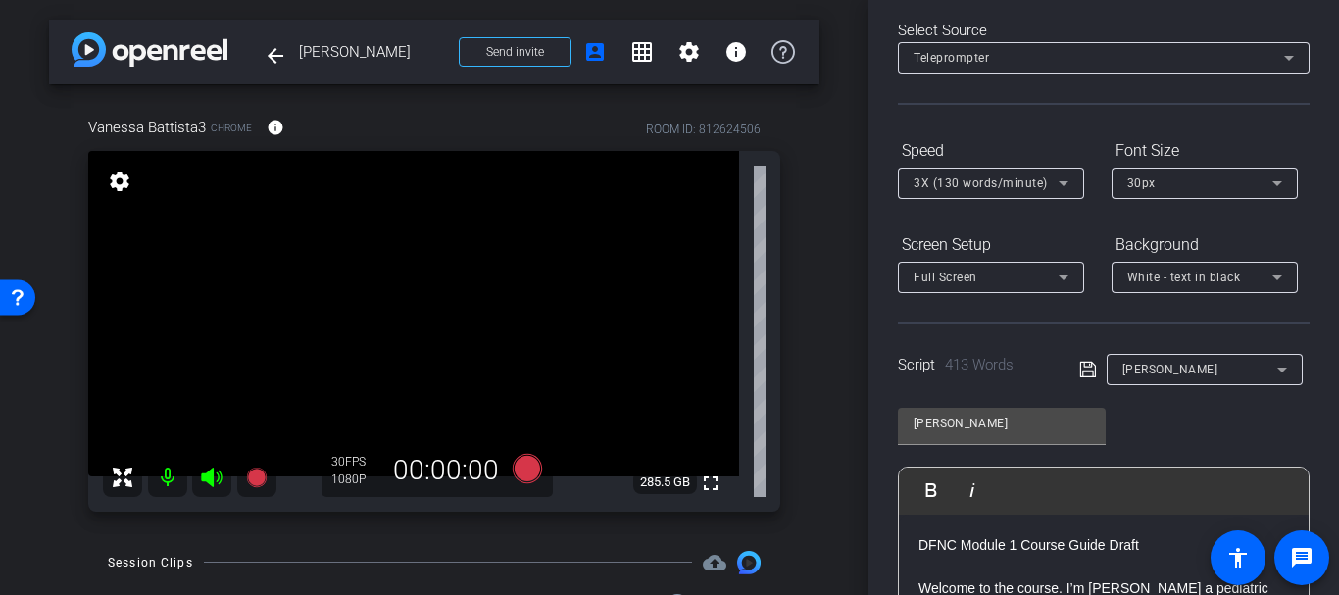
click at [971, 197] on div "3X (130 words/minute)" at bounding box center [991, 183] width 155 height 31
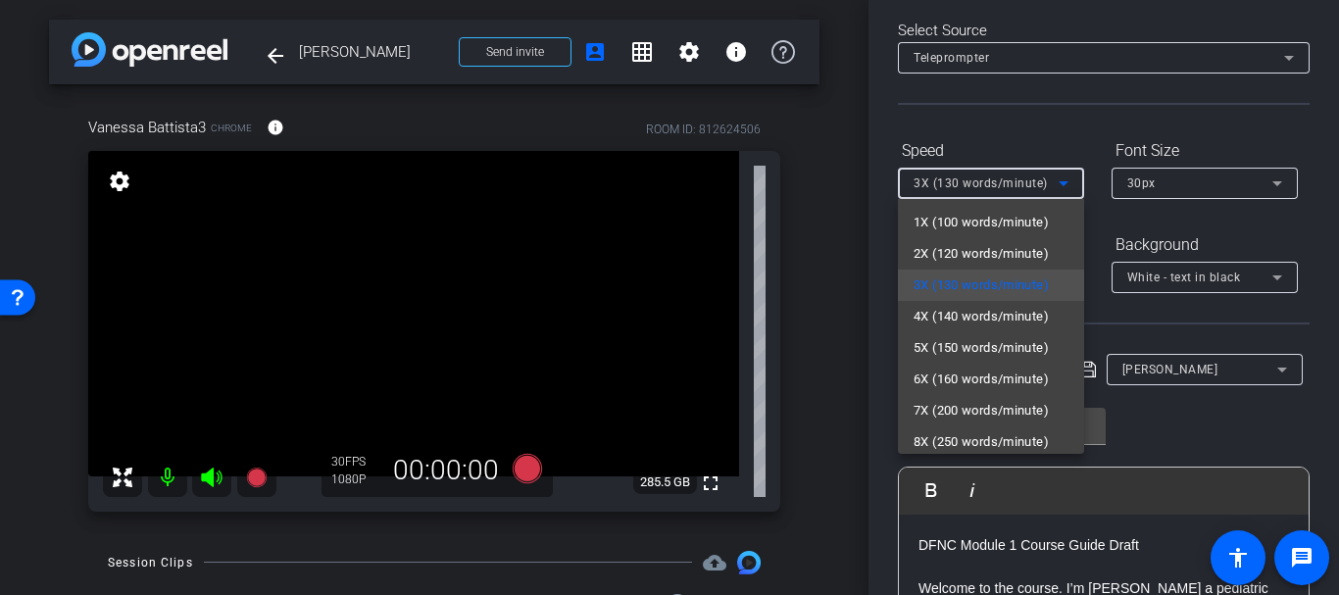
click at [1175, 184] on div at bounding box center [669, 297] width 1339 height 595
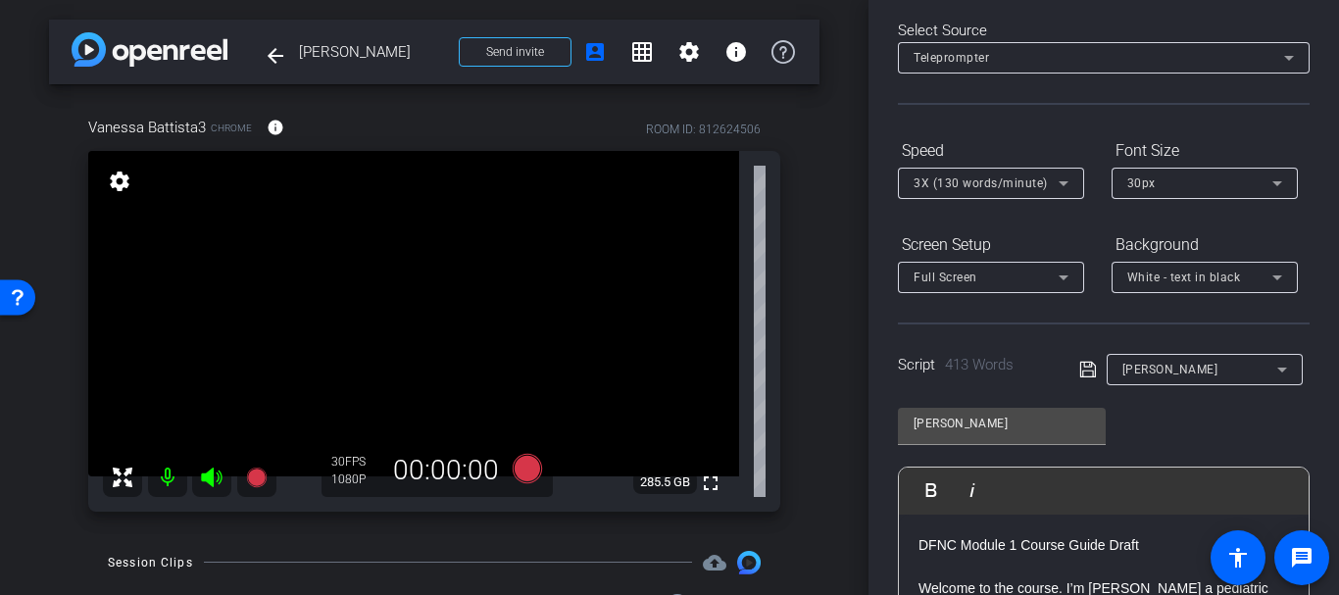
click at [1175, 184] on div "30px" at bounding box center [1199, 183] width 145 height 25
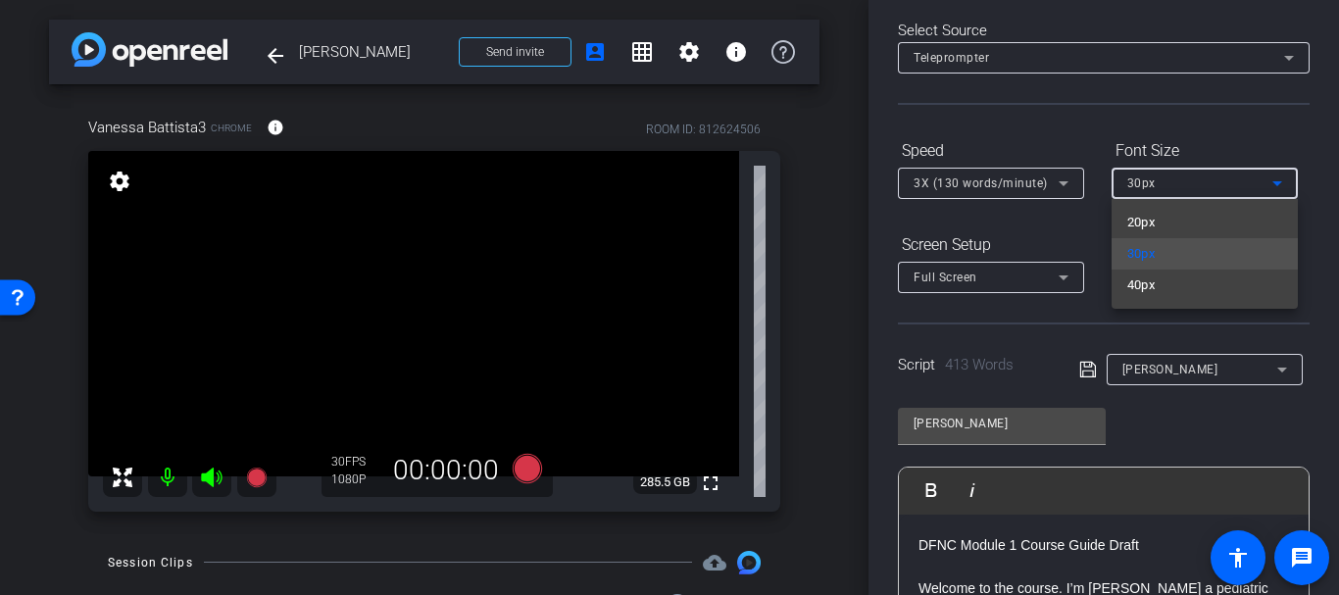
click at [1038, 190] on div at bounding box center [669, 297] width 1339 height 595
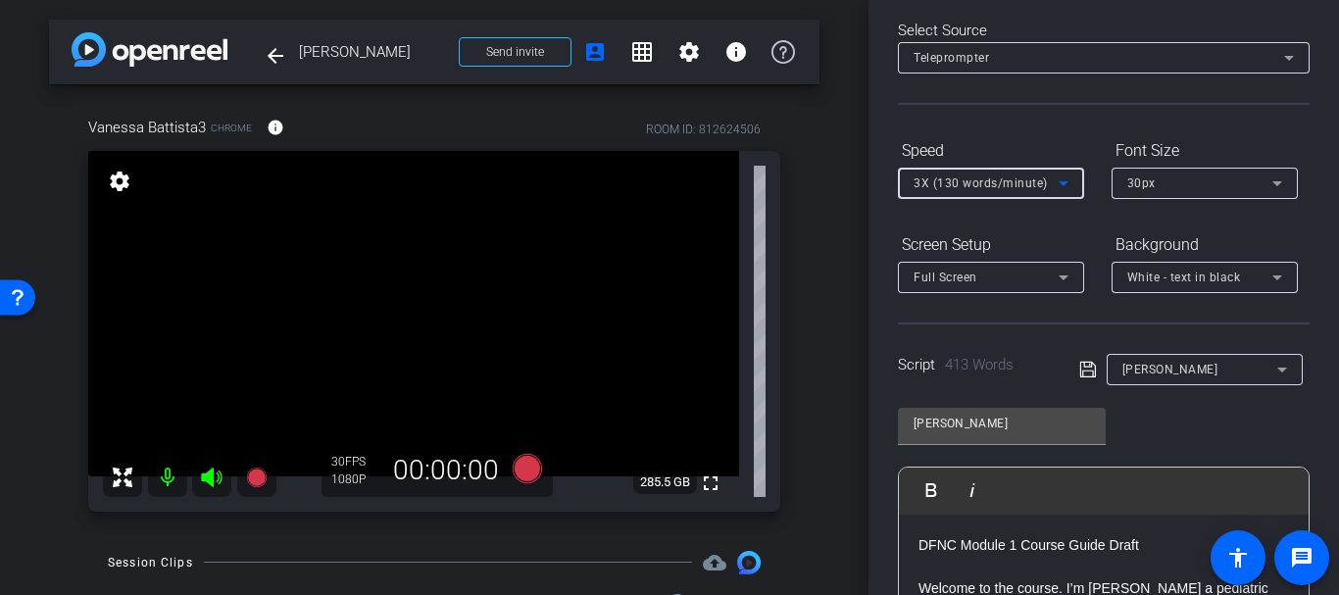
click at [1039, 188] on span "3X (130 words/minute)" at bounding box center [981, 183] width 134 height 14
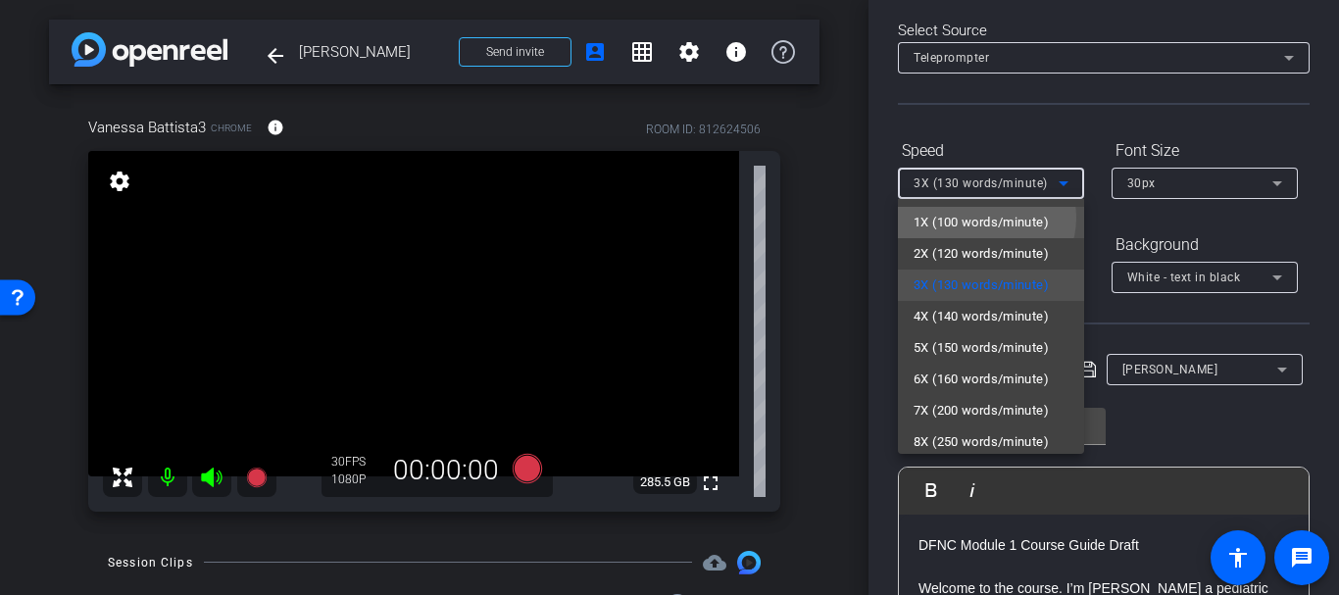
click at [984, 218] on span "1X (100 words/minute)" at bounding box center [981, 223] width 135 height 24
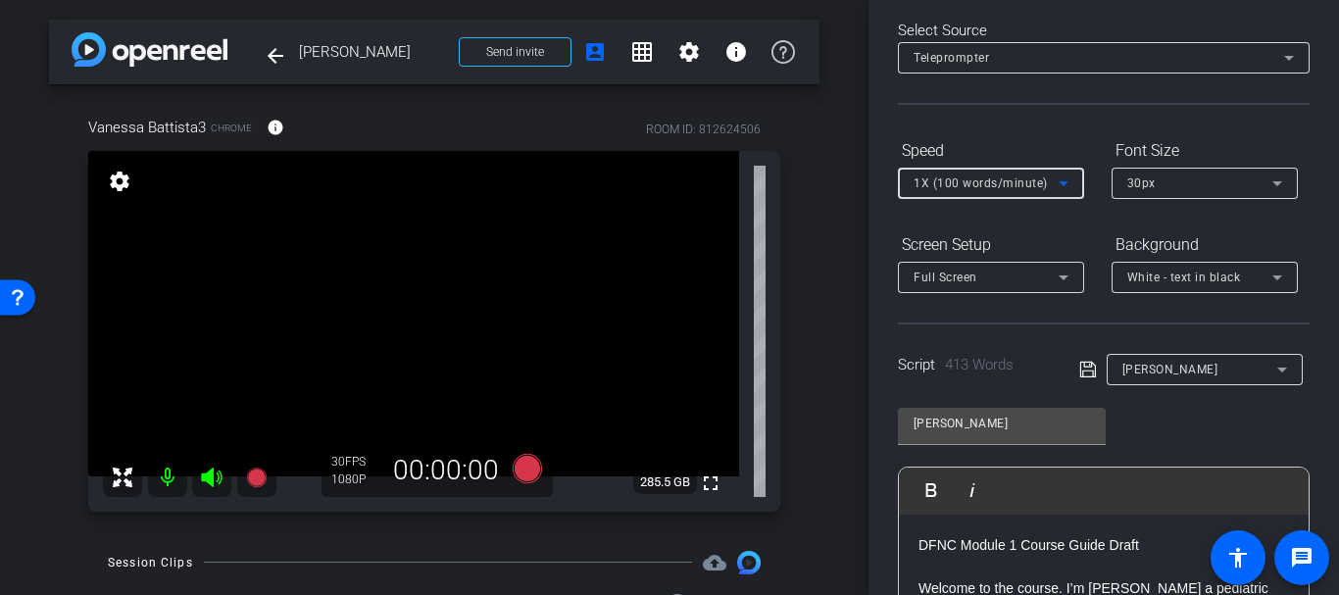
scroll to position [0, 0]
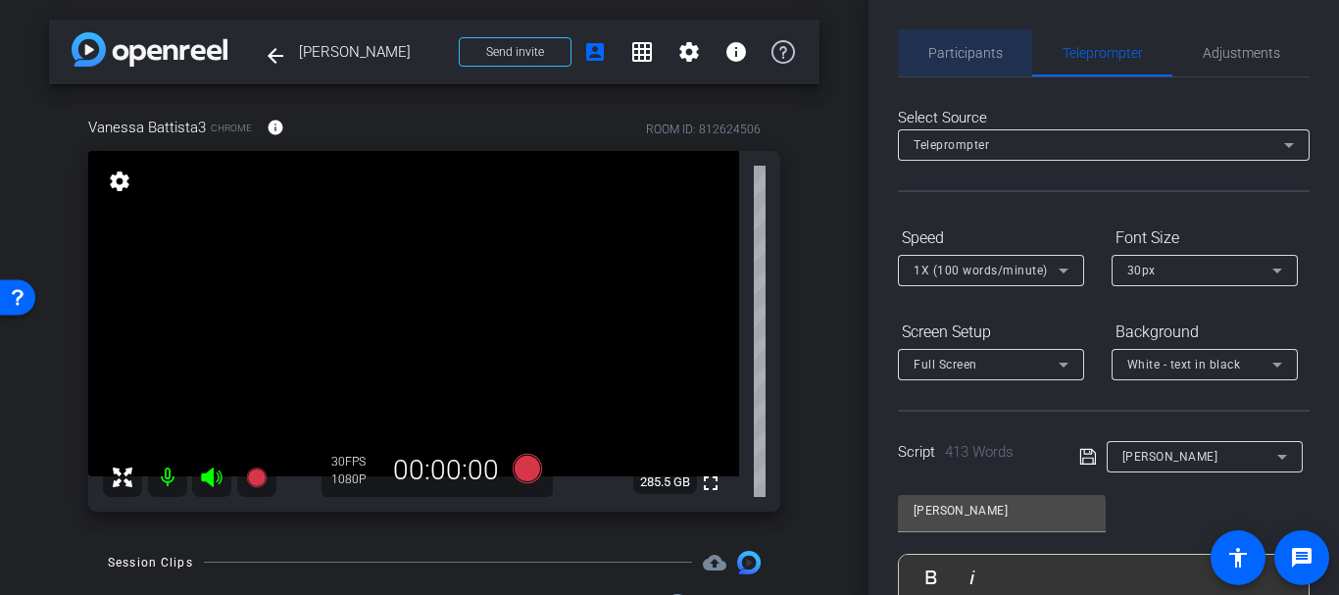
click at [1007, 72] on div "Participants" at bounding box center [965, 52] width 134 height 47
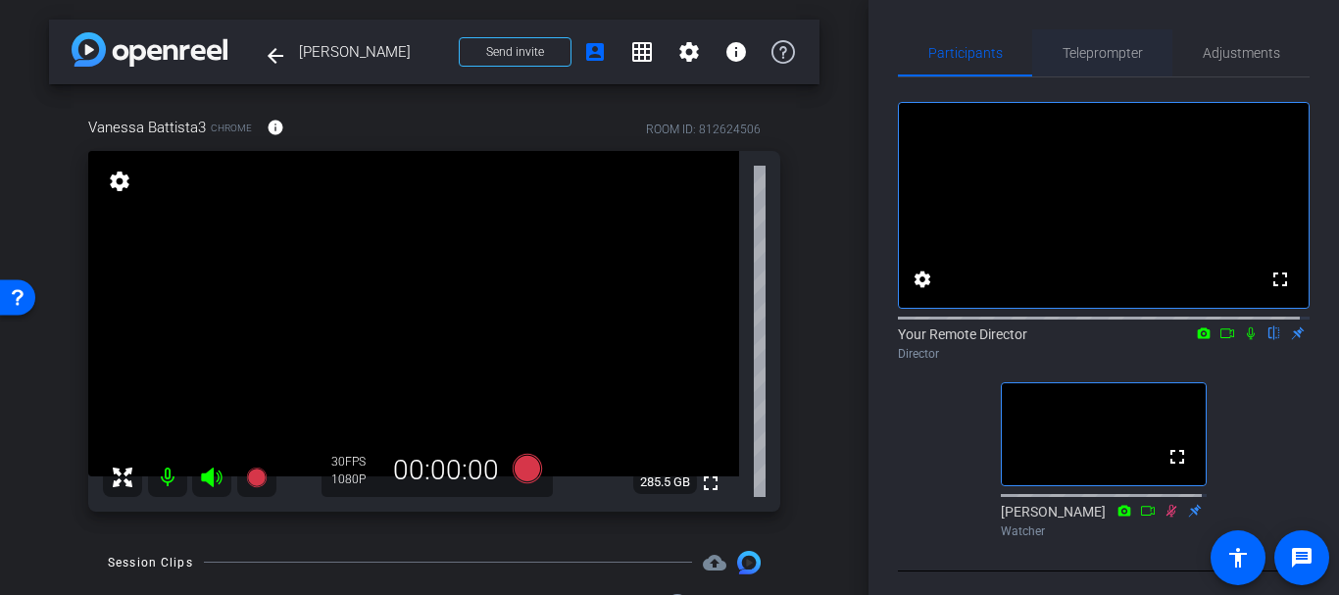
click at [1039, 68] on div "Teleprompter" at bounding box center [1102, 52] width 140 height 47
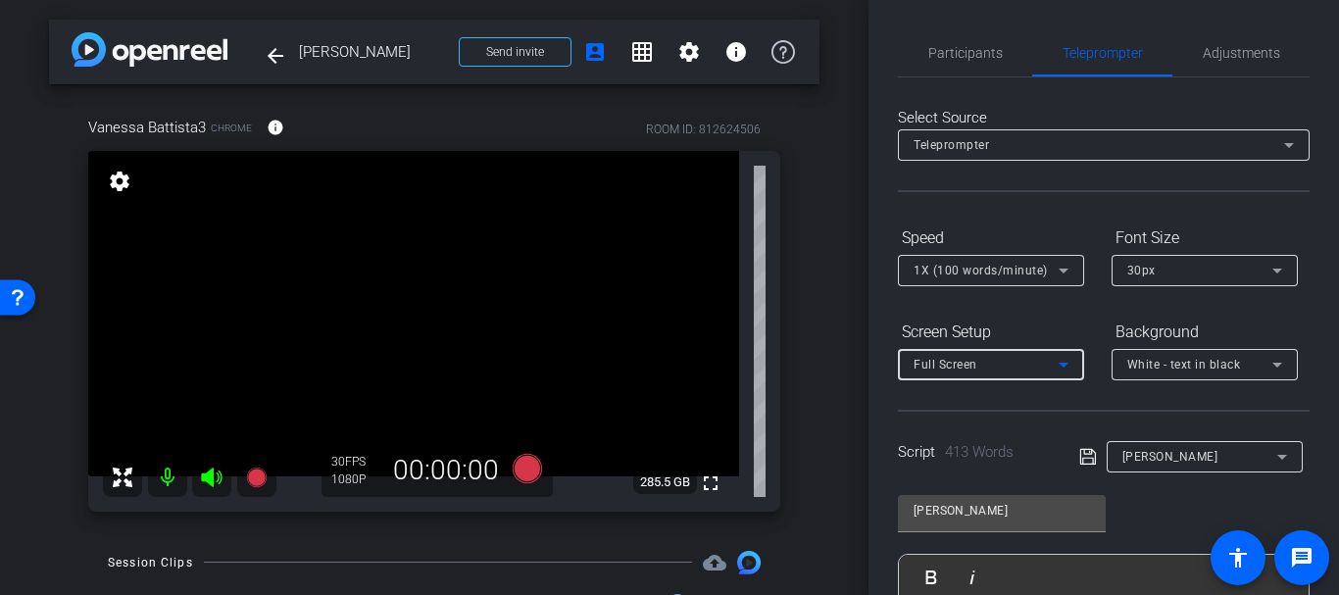
click at [986, 365] on div "Full Screen" at bounding box center [986, 364] width 145 height 25
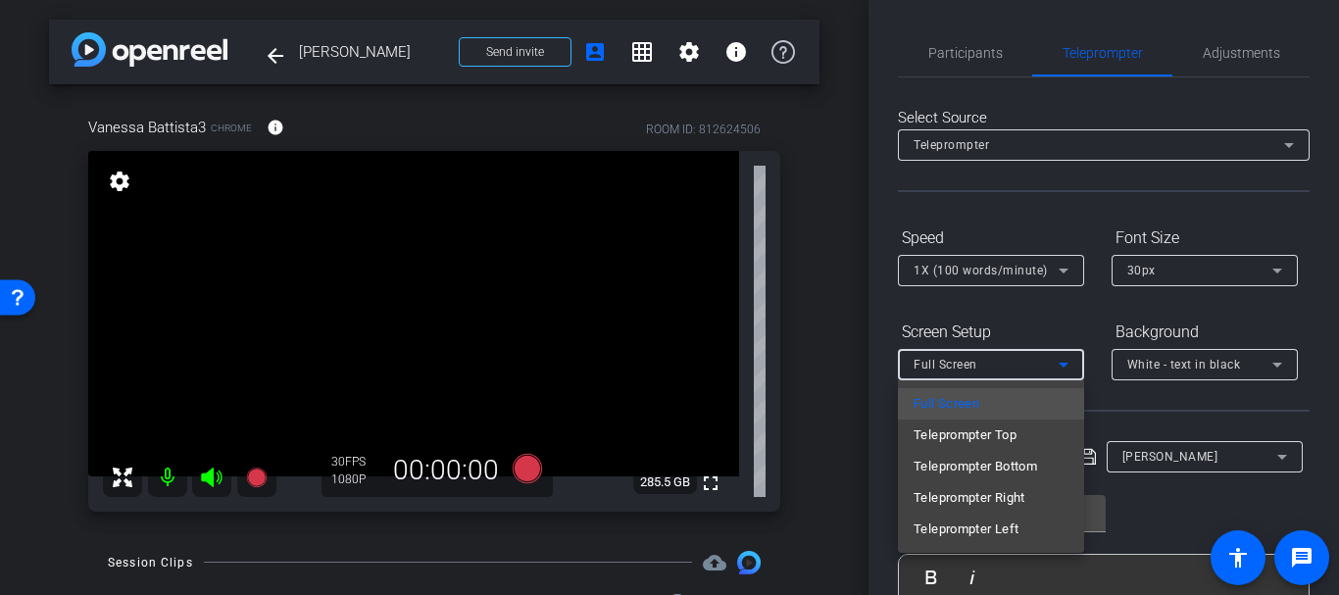
click at [986, 365] on div at bounding box center [669, 297] width 1339 height 595
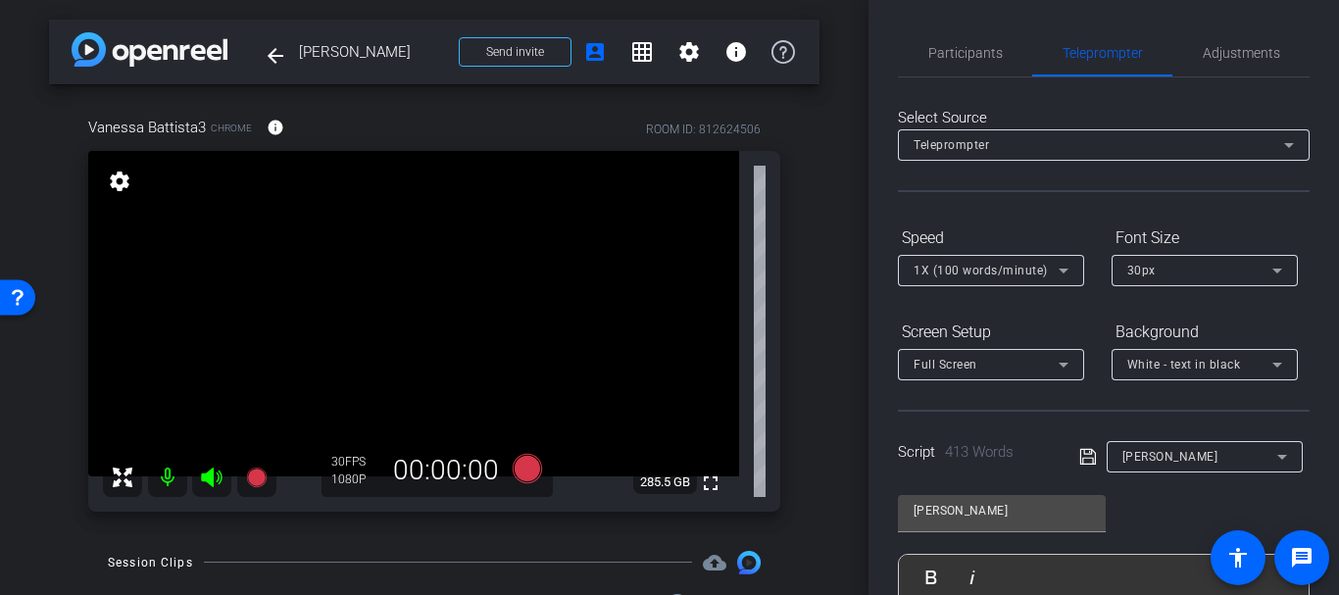
click at [966, 308] on form "Speed 1X (100 words/minute) Font Size 30px Screen Setup Full Screen Background …" at bounding box center [1104, 301] width 412 height 159
click at [509, 454] on icon at bounding box center [527, 468] width 47 height 35
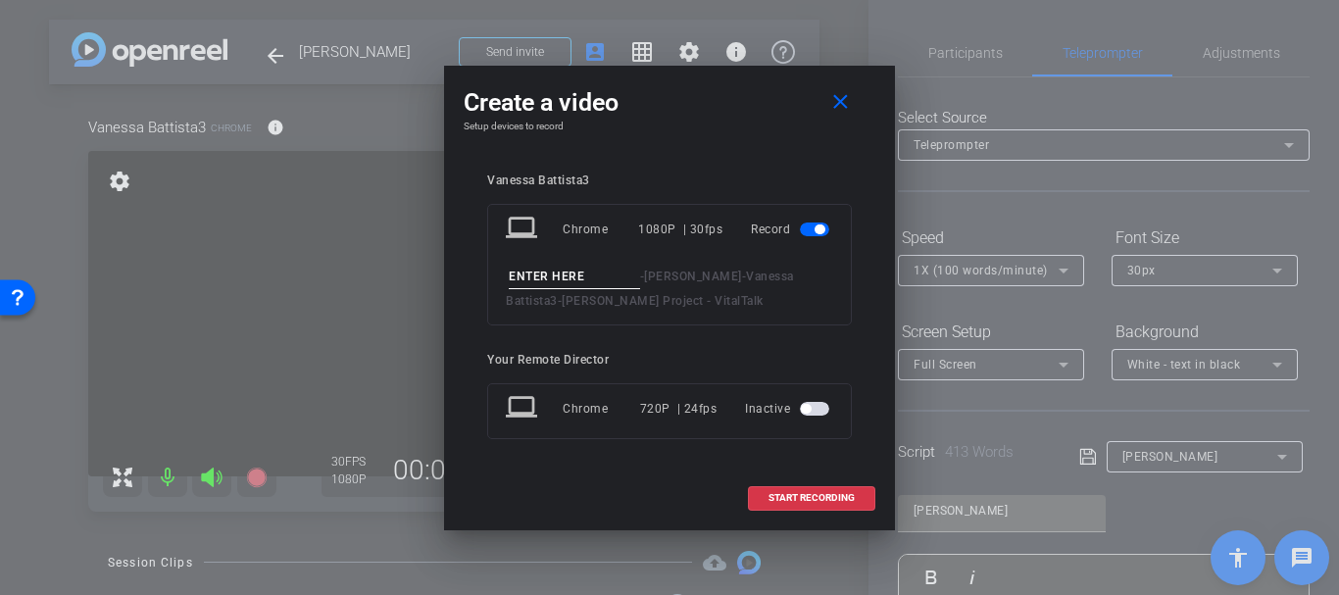
click at [564, 265] on input at bounding box center [574, 277] width 131 height 25
click at [563, 263] on div "laptop Chrome 1080P | 30fps Record - Vanessa Battista - Vanessa Battista3 - Dan…" at bounding box center [669, 265] width 365 height 122
type input "Readthrough take 2"
click at [789, 494] on span "START RECORDING" at bounding box center [812, 498] width 86 height 10
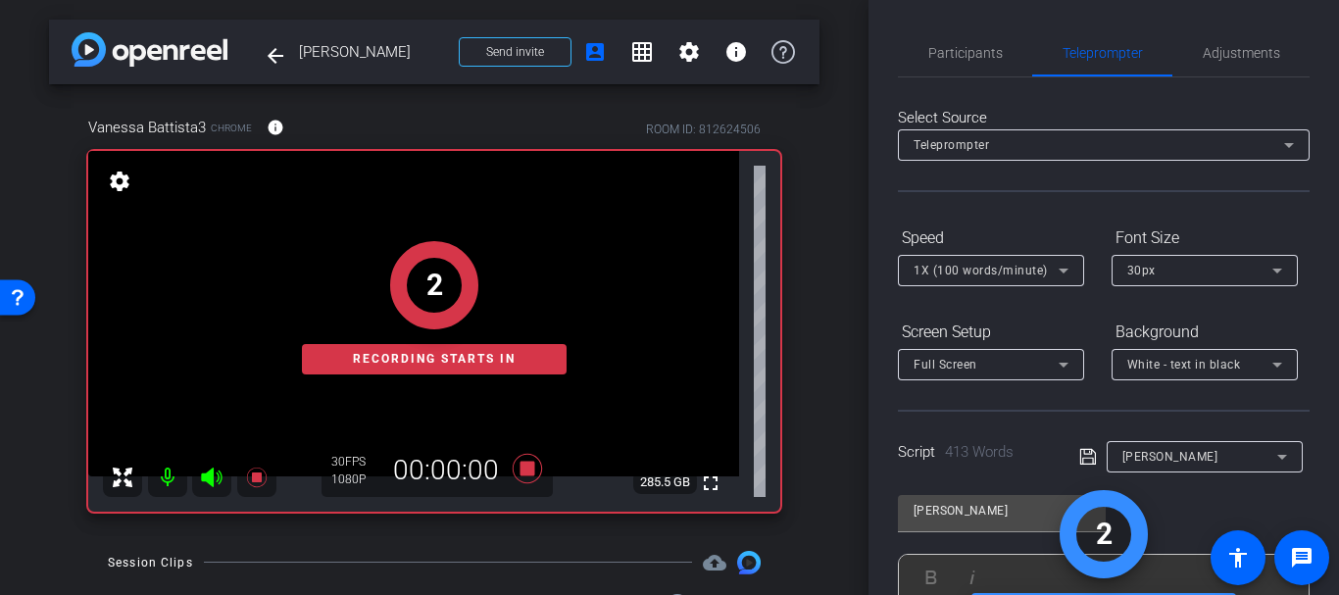
click at [944, 76] on div "Participants Teleprompter Adjustments" at bounding box center [1104, 53] width 412 height 48
click at [950, 72] on span "Participants" at bounding box center [965, 52] width 75 height 47
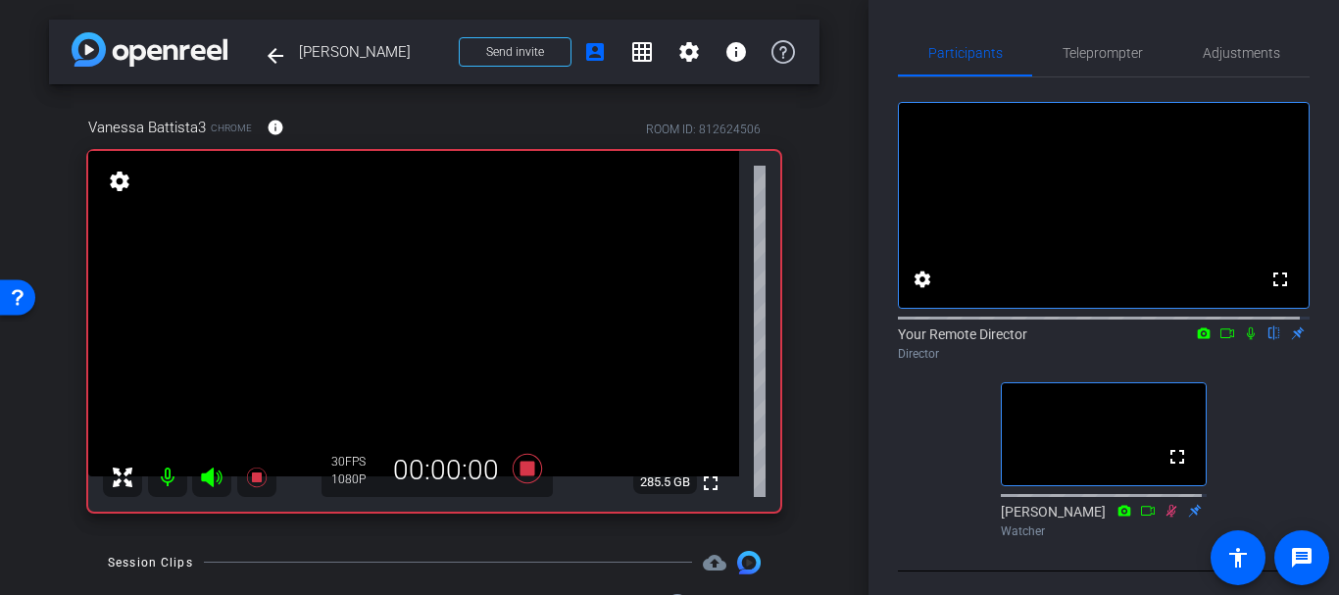
click at [1246, 340] on icon at bounding box center [1251, 333] width 16 height 14
click at [1098, 55] on span "Teleprompter" at bounding box center [1103, 53] width 80 height 14
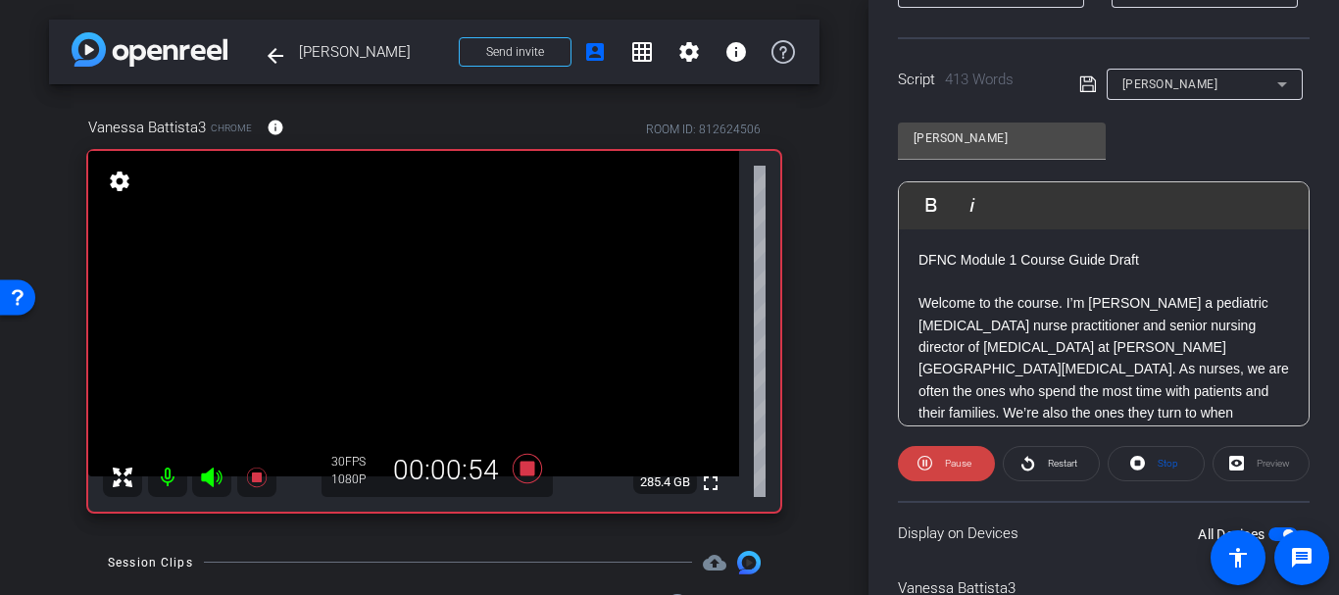
scroll to position [373, 0]
click at [973, 467] on span at bounding box center [946, 462] width 97 height 47
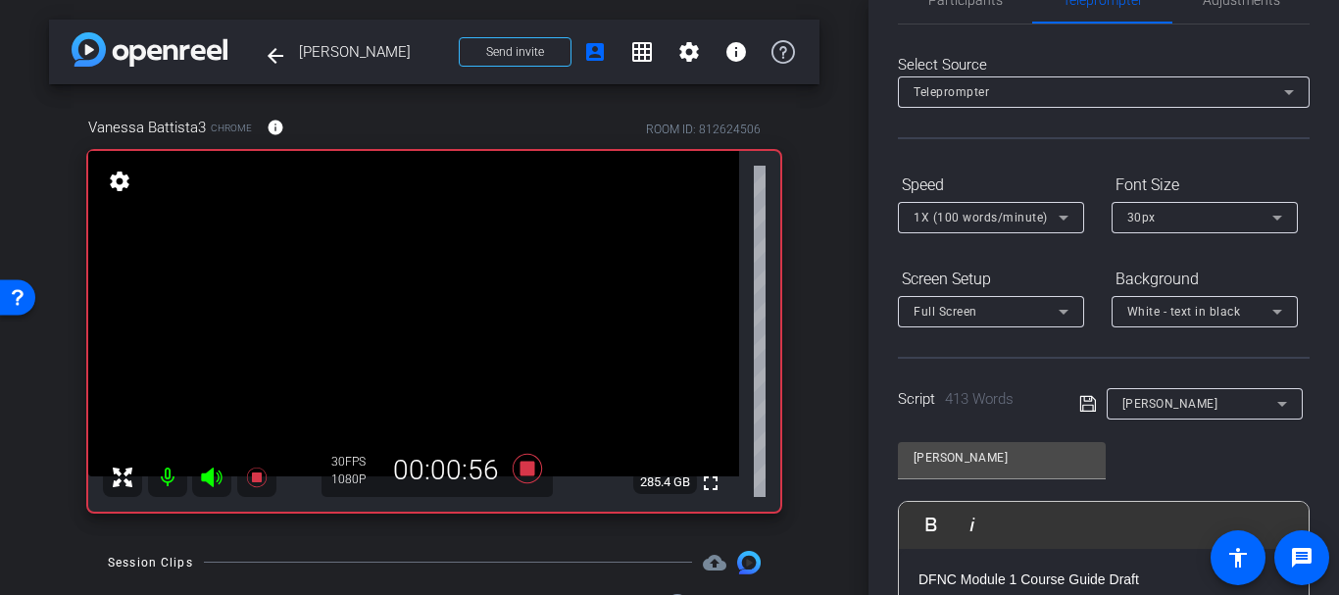
scroll to position [0, 0]
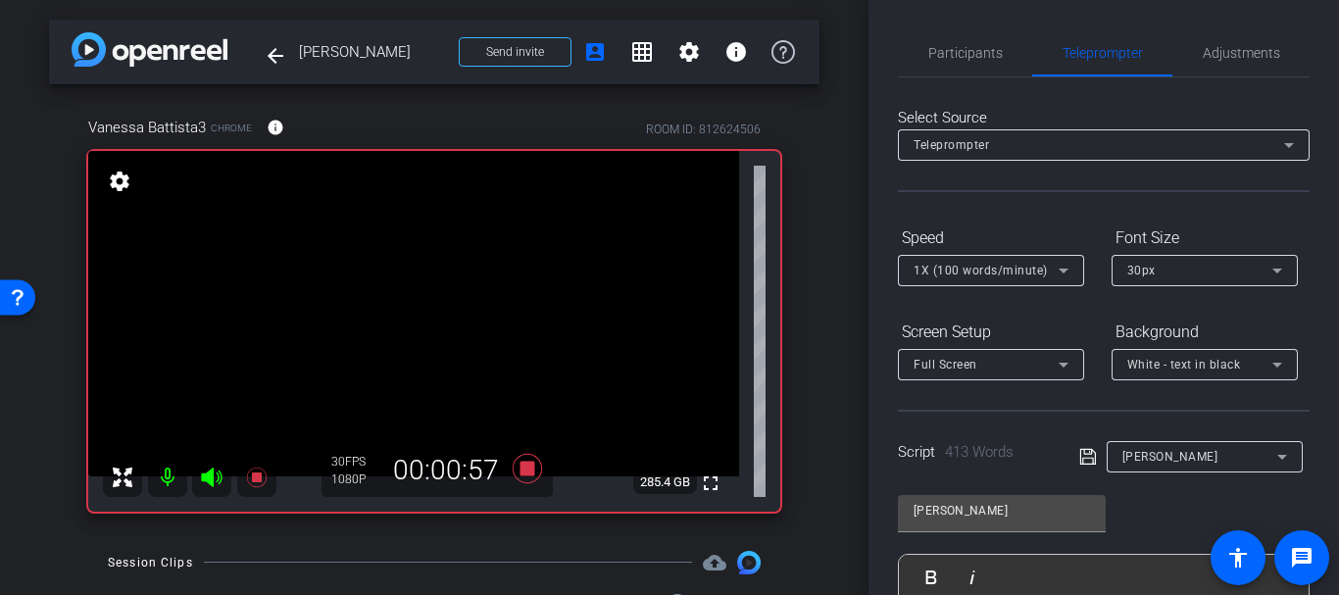
click at [971, 88] on div "Select Source Teleprompter Speed 1X (100 words/minute) Font Size 30px Screen Se…" at bounding box center [1104, 559] width 412 height 965
click at [968, 56] on span "Participants" at bounding box center [965, 53] width 75 height 14
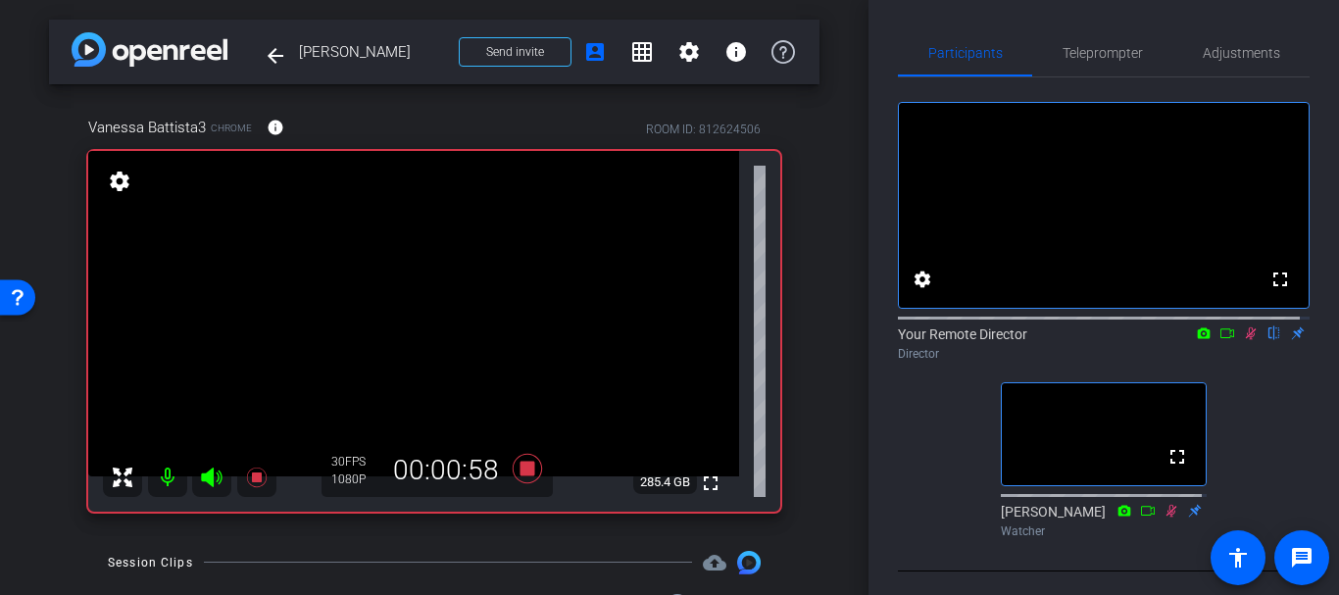
click at [1243, 340] on icon at bounding box center [1251, 333] width 16 height 14
click at [1081, 38] on span "Teleprompter" at bounding box center [1103, 52] width 80 height 47
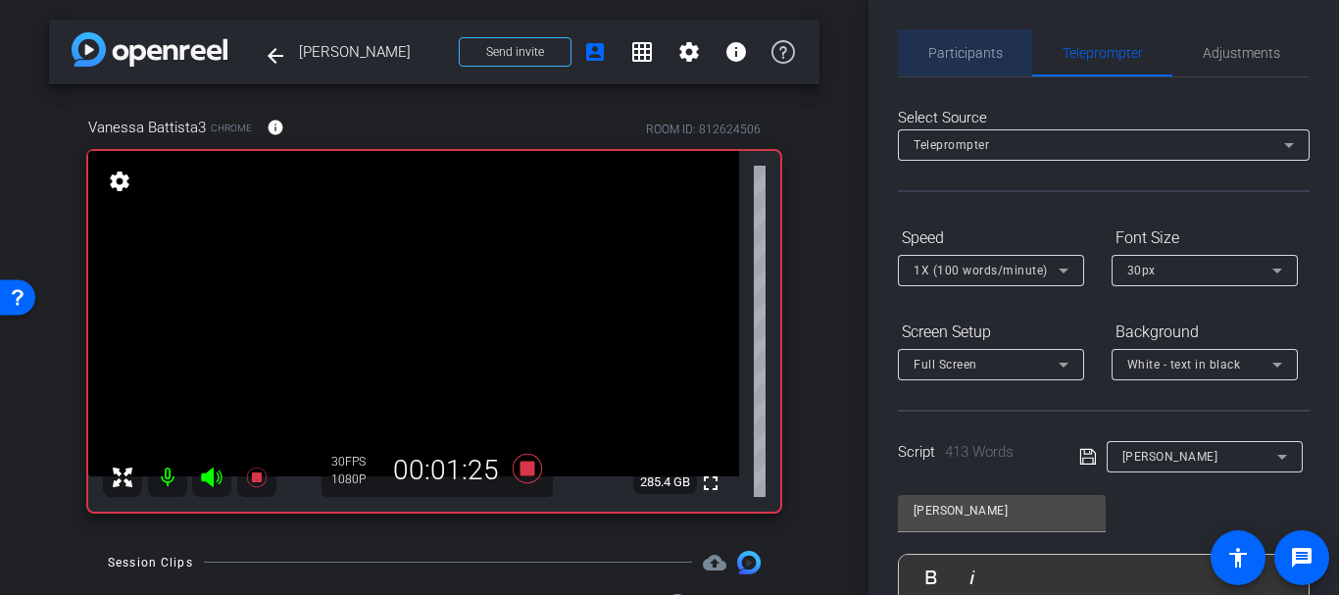
click at [991, 46] on span "Participants" at bounding box center [965, 53] width 75 height 14
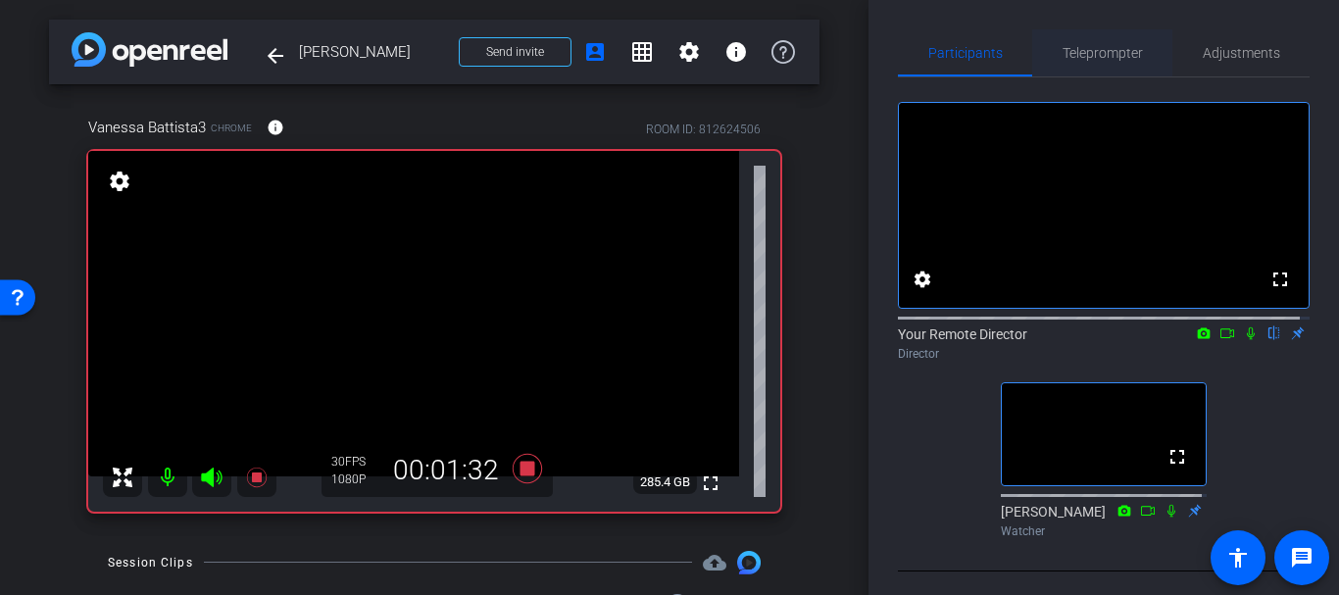
click at [1070, 49] on span "Teleprompter" at bounding box center [1103, 53] width 80 height 14
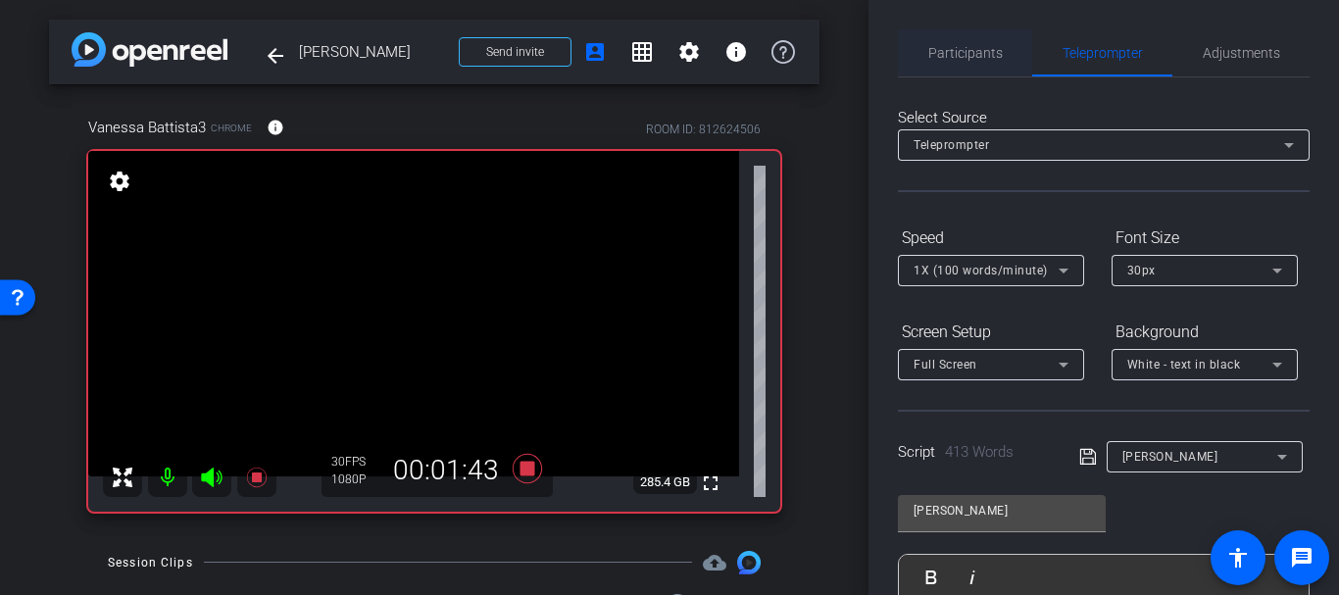
click at [973, 40] on span "Participants" at bounding box center [965, 52] width 75 height 47
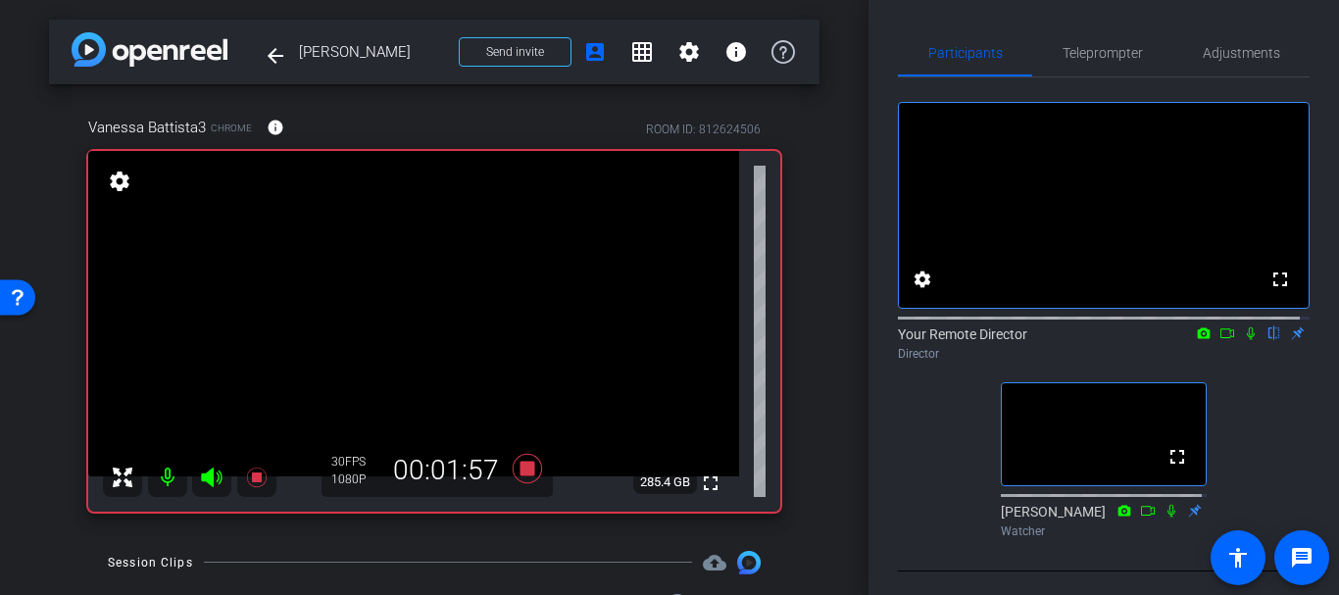
click at [1243, 340] on icon at bounding box center [1251, 333] width 16 height 14
click at [1120, 52] on span "Teleprompter" at bounding box center [1103, 53] width 80 height 14
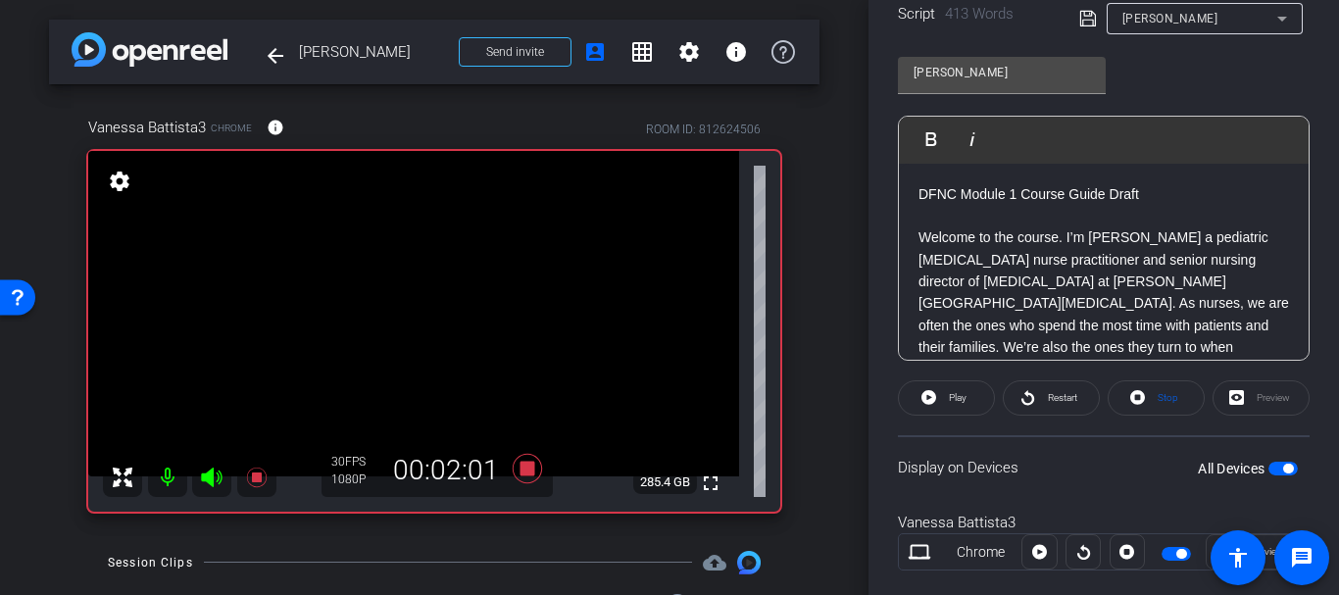
scroll to position [439, 0]
click at [1030, 387] on icon at bounding box center [1028, 396] width 15 height 25
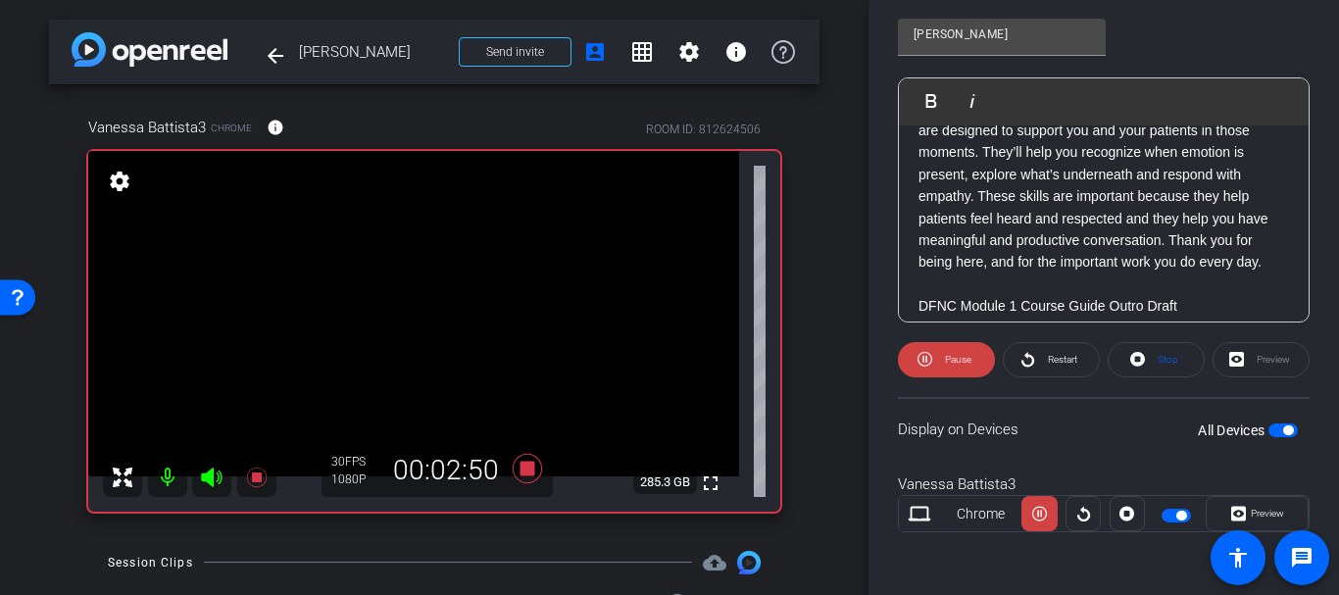
scroll to position [230, 0]
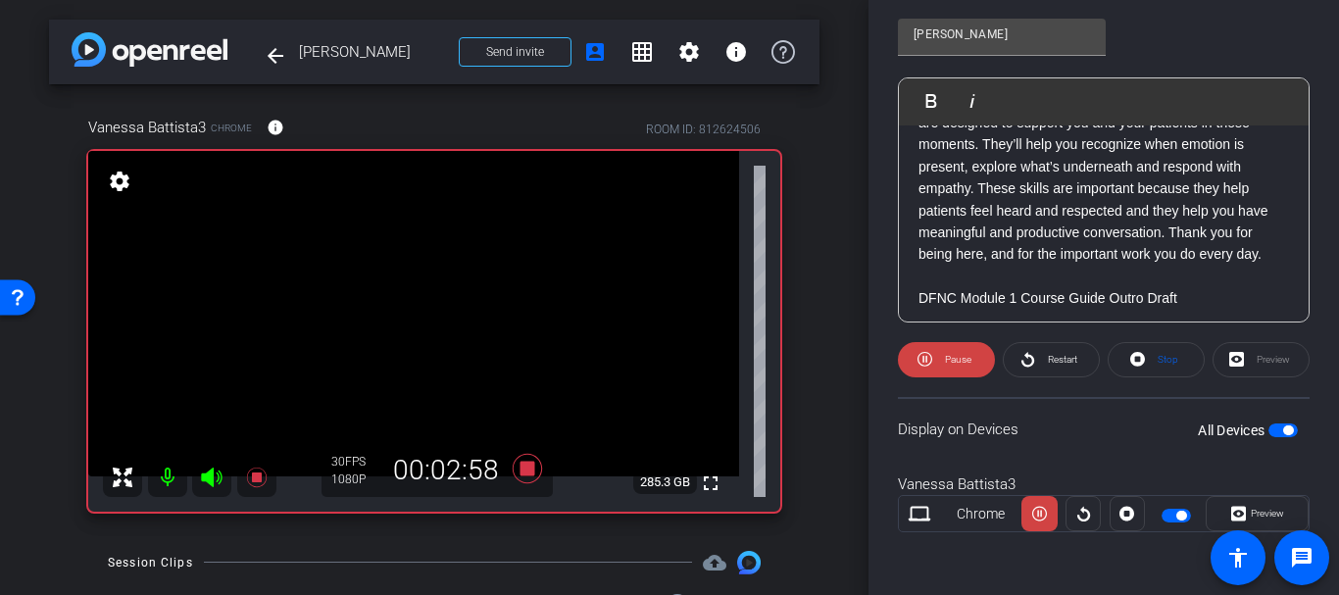
click at [893, 118] on div "Participants Teleprompter Adjustments settings Your Remote Director flip Direct…" at bounding box center [1104, 297] width 471 height 595
click at [931, 350] on span at bounding box center [946, 359] width 97 height 47
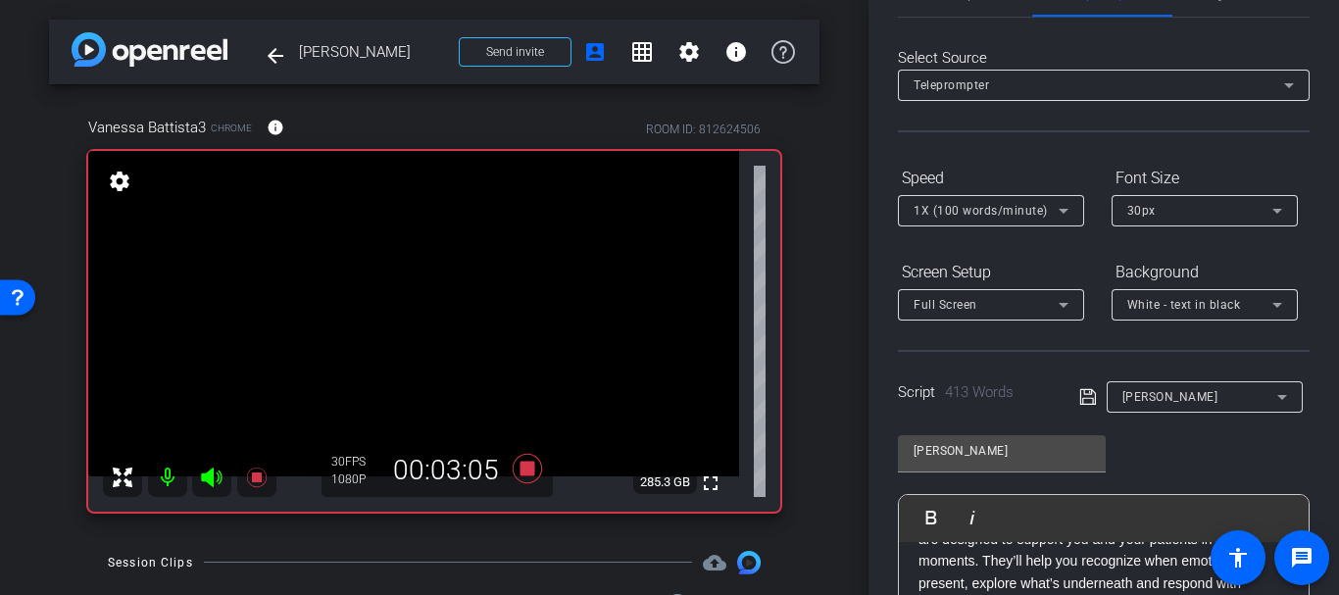
scroll to position [0, 0]
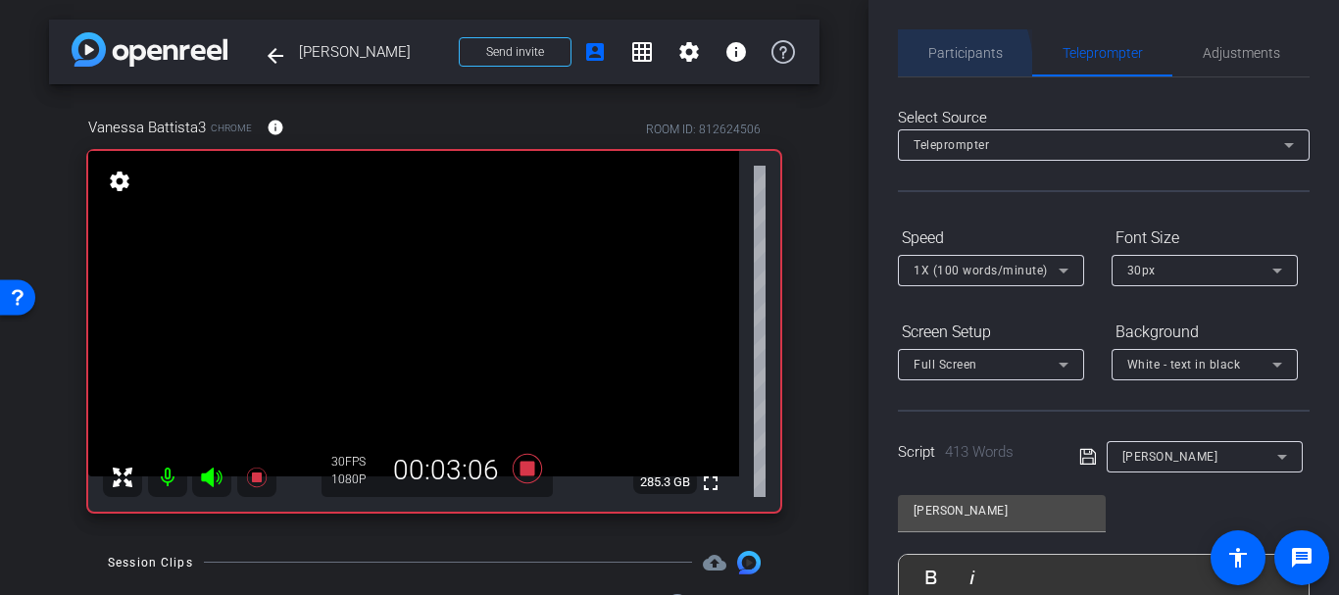
click at [915, 67] on div "Participants" at bounding box center [965, 52] width 134 height 47
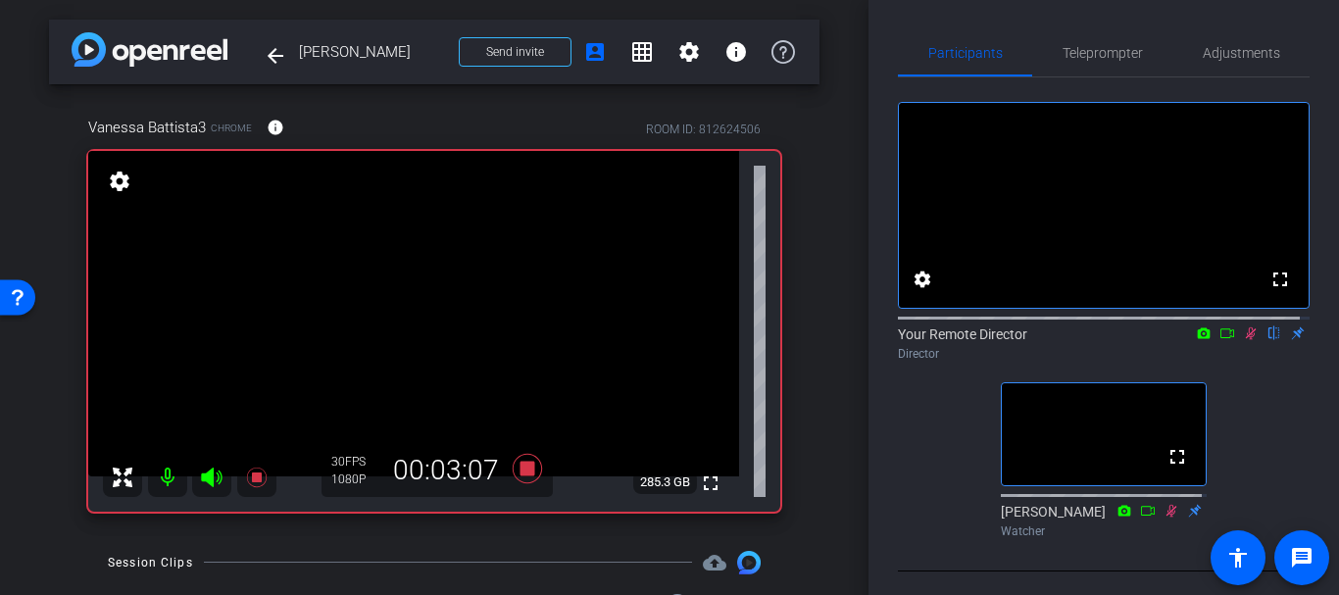
click at [1243, 340] on icon at bounding box center [1251, 333] width 16 height 14
click at [1082, 64] on span "Teleprompter" at bounding box center [1103, 52] width 80 height 47
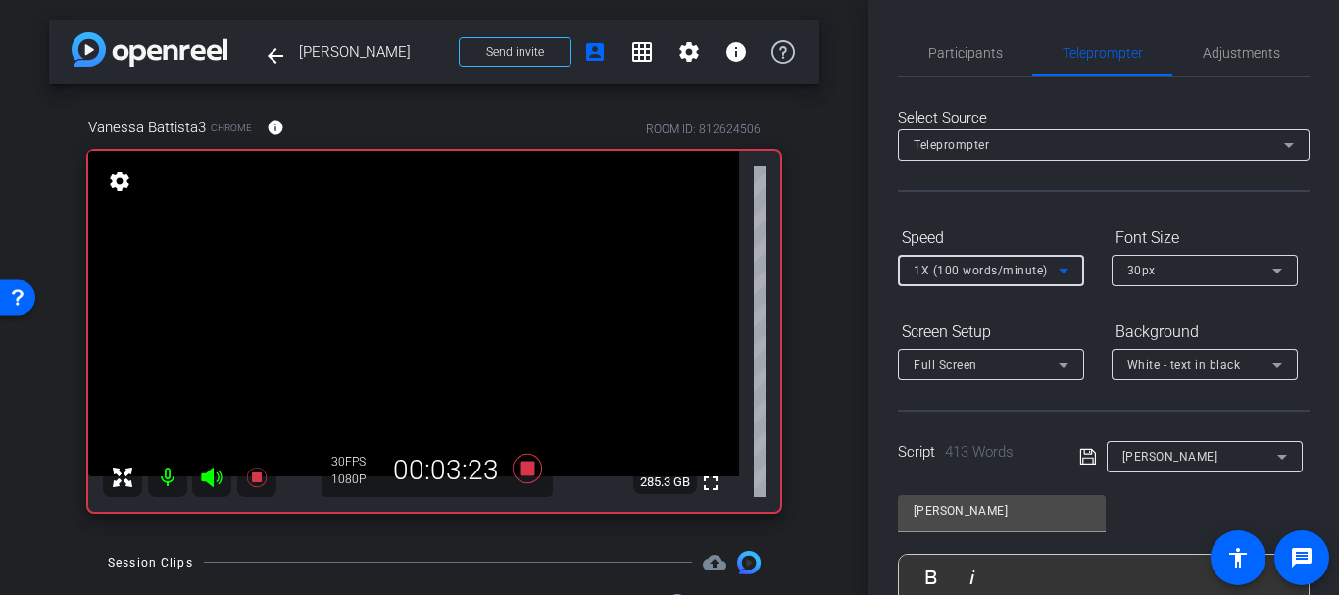
click at [973, 261] on div "1X (100 words/minute)" at bounding box center [986, 270] width 145 height 25
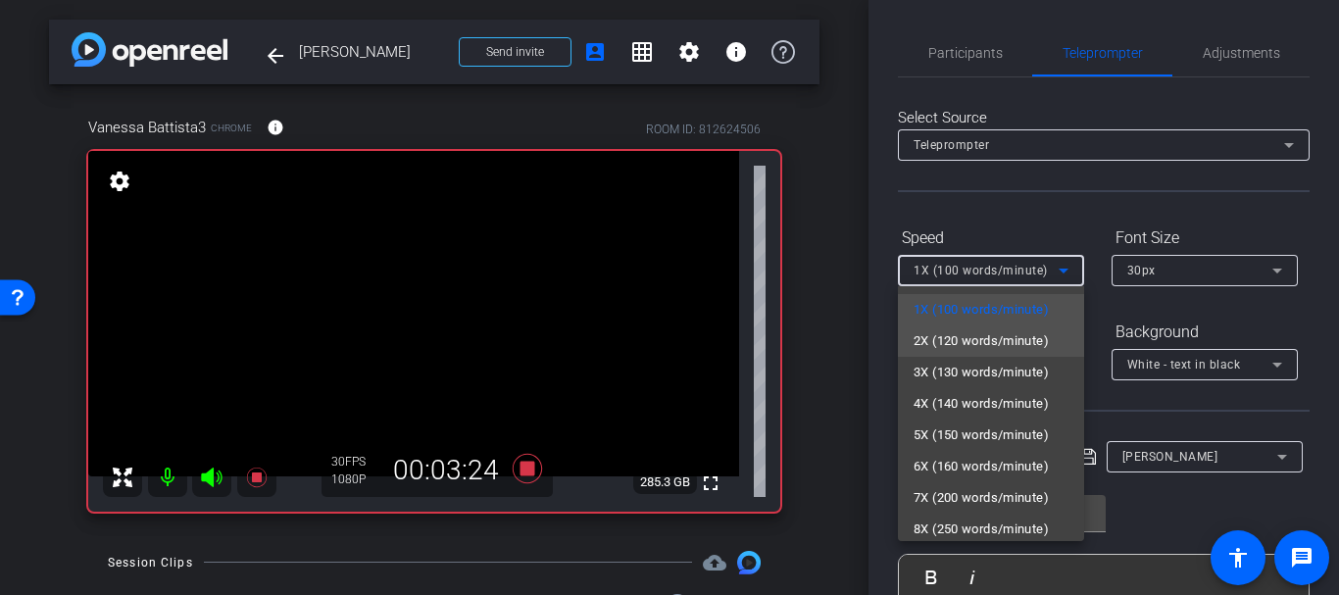
click at [955, 335] on span "2X (120 words/minute)" at bounding box center [981, 341] width 135 height 24
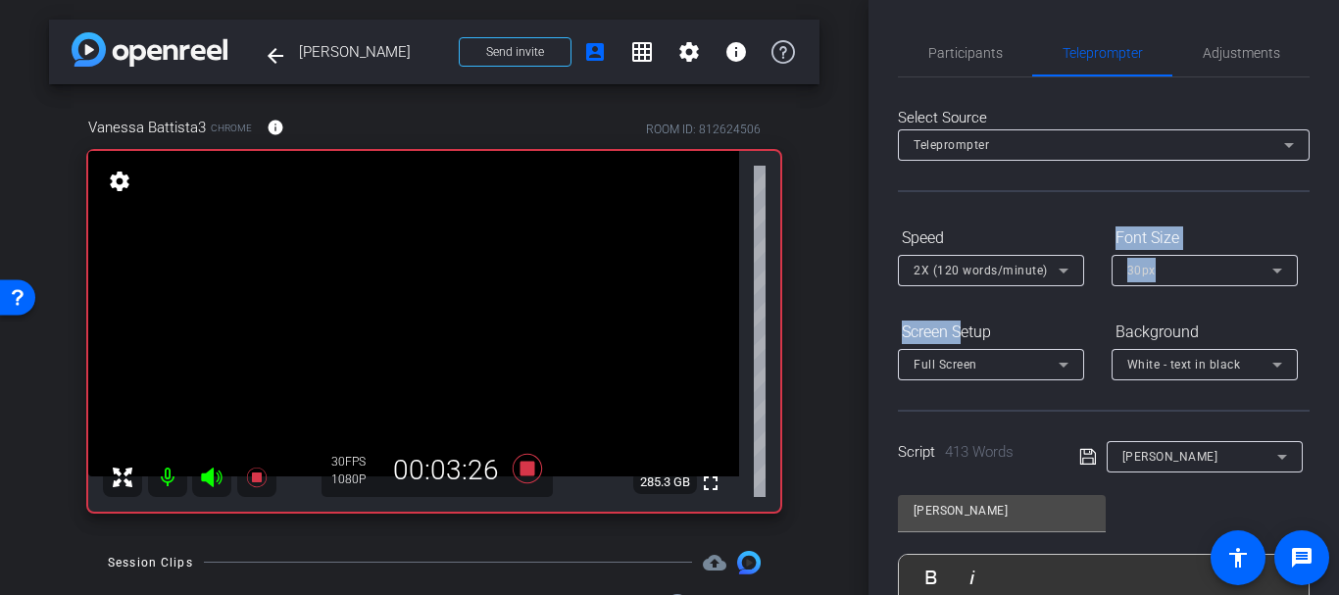
click at [963, 308] on form "Speed 2X (120 words/minute) Font Size 30px Screen Setup Full Screen Background …" at bounding box center [1104, 301] width 412 height 159
click at [961, 308] on form "Speed 2X (120 words/minute) Font Size 30px Screen Setup Full Screen Background …" at bounding box center [1104, 301] width 412 height 159
click at [959, 308] on form "Speed 2X (120 words/minute) Font Size 30px Screen Setup Full Screen Background …" at bounding box center [1104, 301] width 412 height 159
click at [960, 310] on form "Speed 2X (120 words/minute) Font Size 30px Screen Setup Full Screen Background …" at bounding box center [1104, 301] width 412 height 159
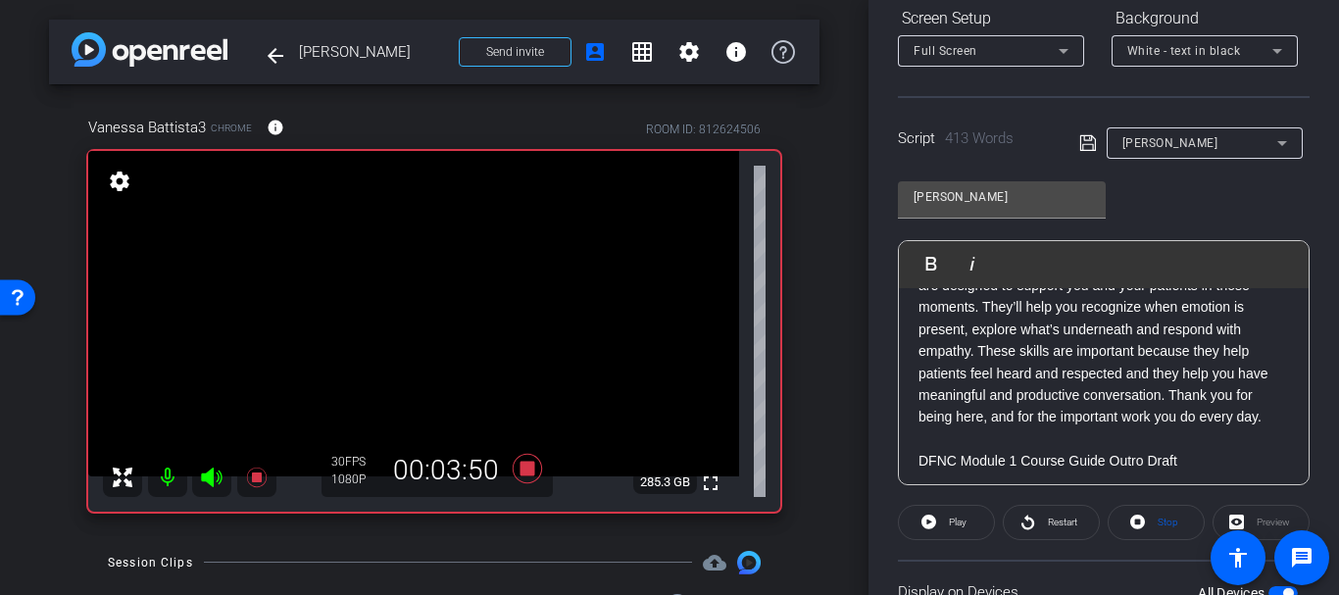
scroll to position [353, 0]
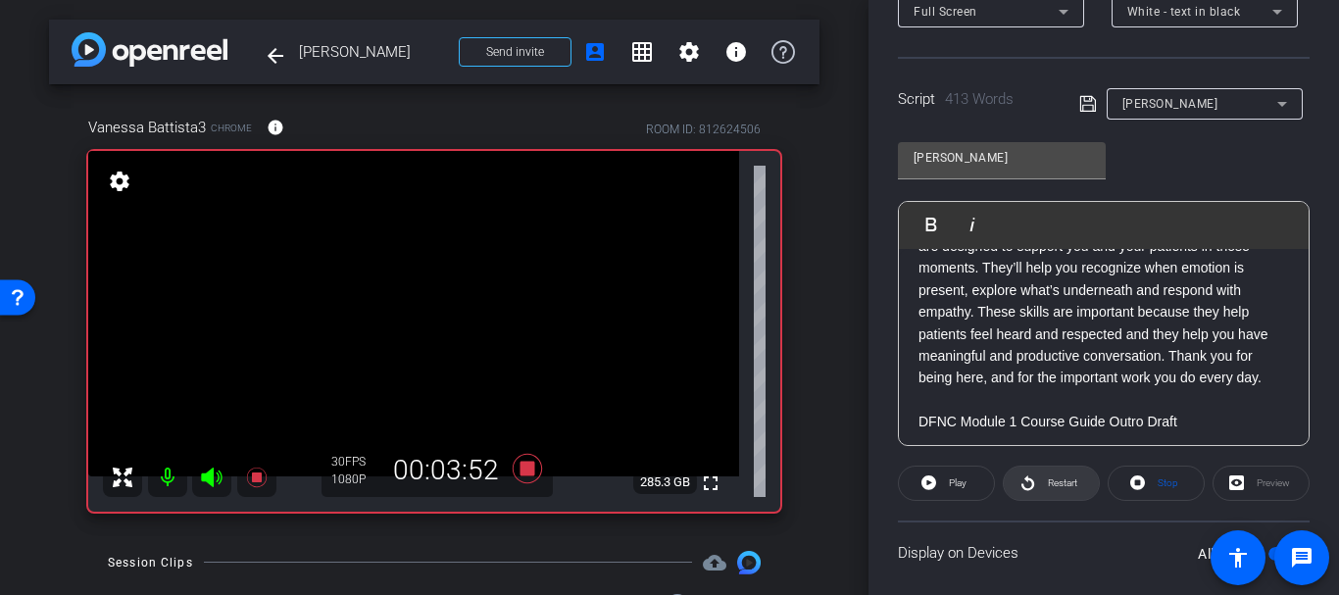
click at [1048, 484] on span "Restart" at bounding box center [1062, 482] width 29 height 11
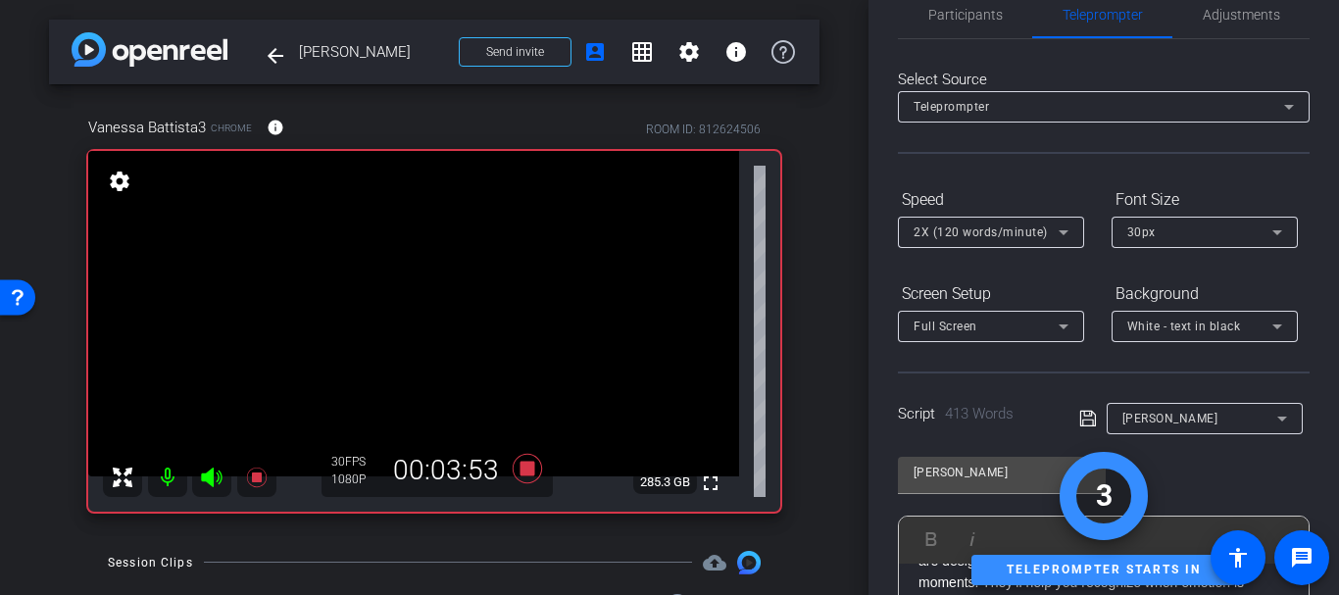
scroll to position [0, 0]
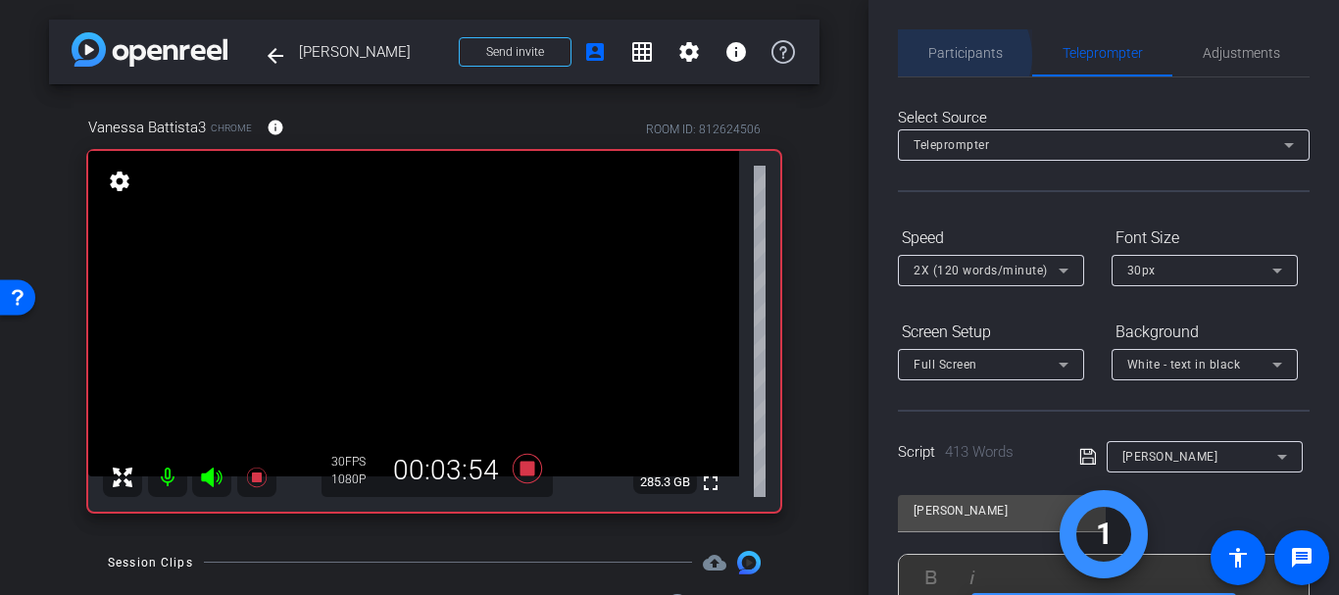
click at [954, 56] on span "Participants" at bounding box center [965, 53] width 75 height 14
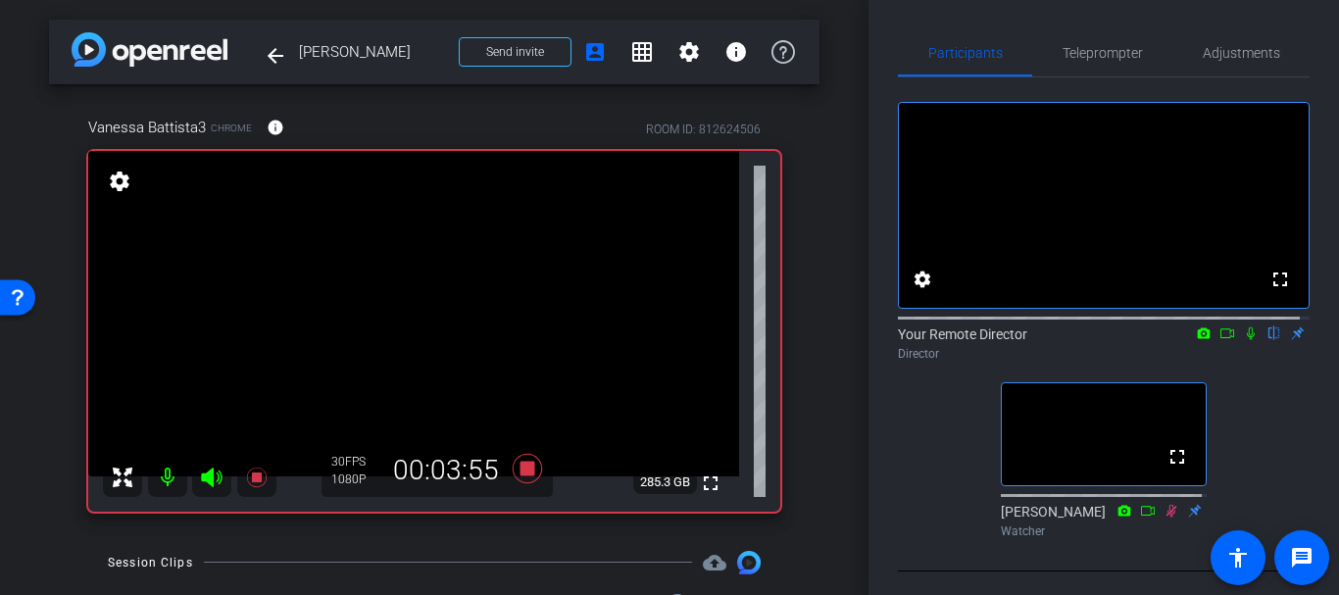
click at [1243, 340] on icon at bounding box center [1251, 333] width 16 height 14
click at [1100, 73] on span "Teleprompter" at bounding box center [1103, 52] width 80 height 47
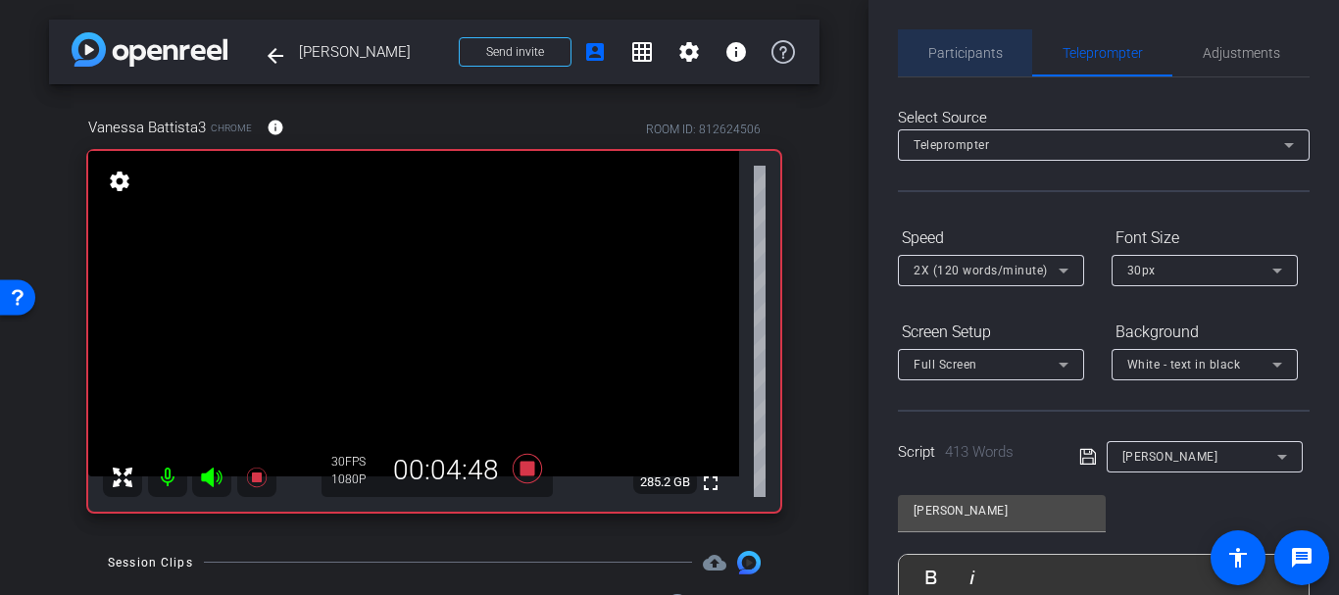
click at [970, 63] on span "Participants" at bounding box center [965, 52] width 75 height 47
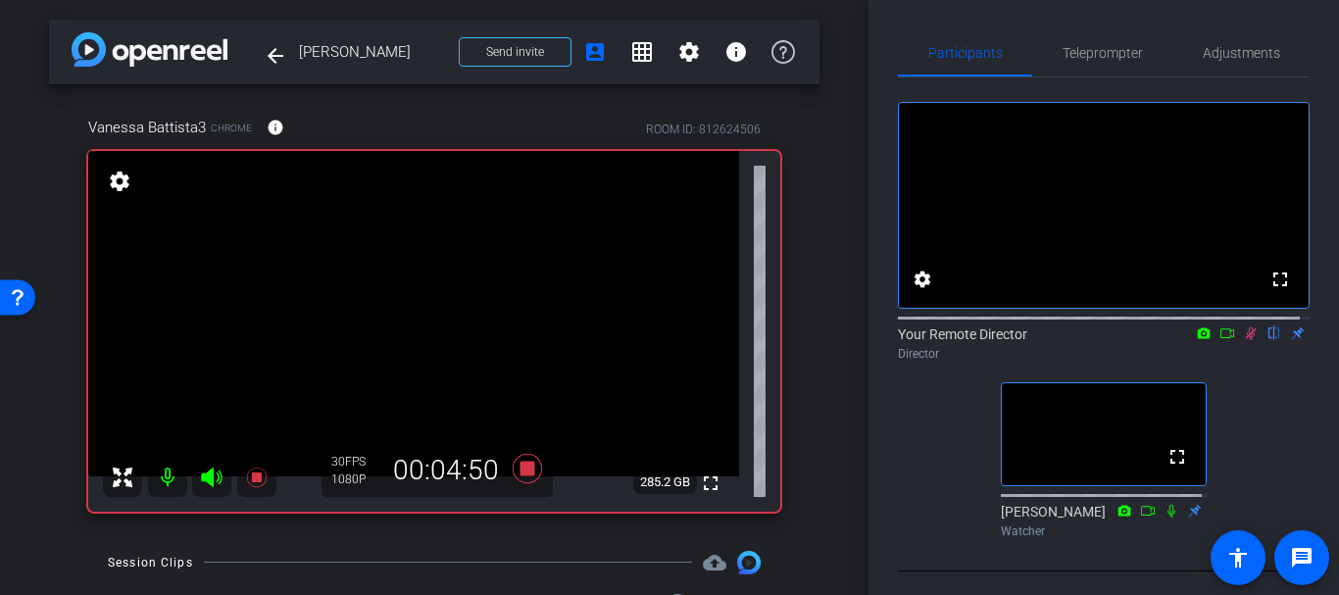
click at [1244, 340] on icon at bounding box center [1251, 333] width 16 height 14
click at [1098, 25] on div "Participants Teleprompter Adjustments fullscreen settings Your Remote Director …" at bounding box center [1104, 297] width 471 height 595
click at [1092, 57] on span "Teleprompter" at bounding box center [1103, 53] width 80 height 14
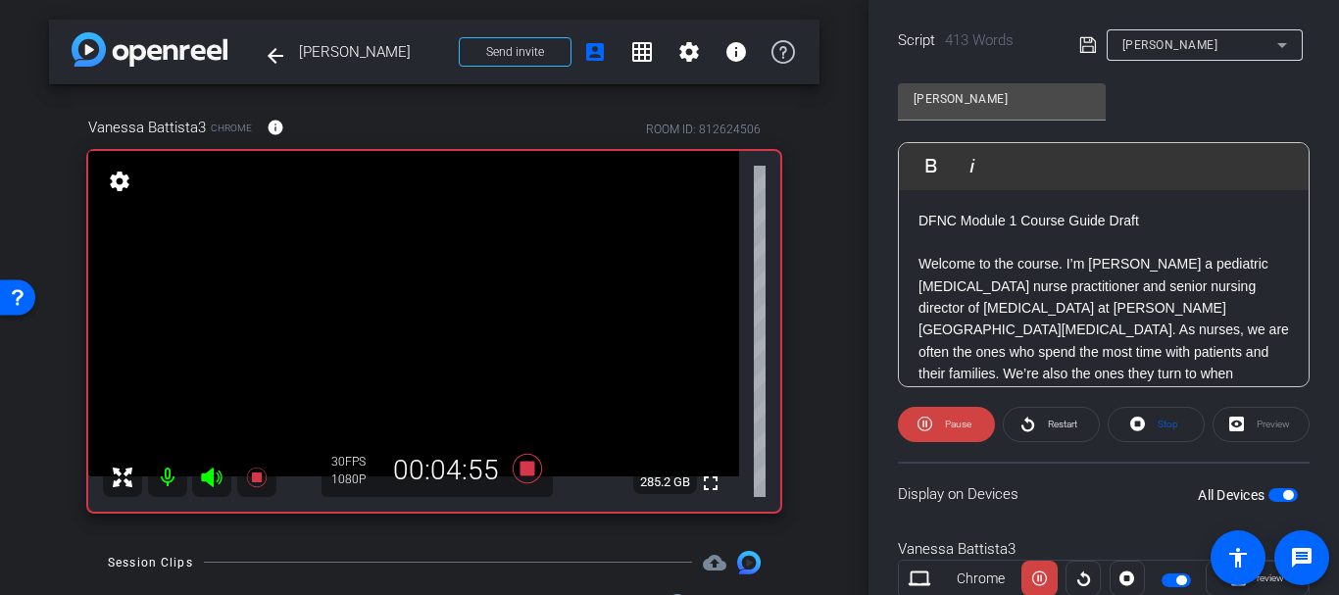
scroll to position [423, 0]
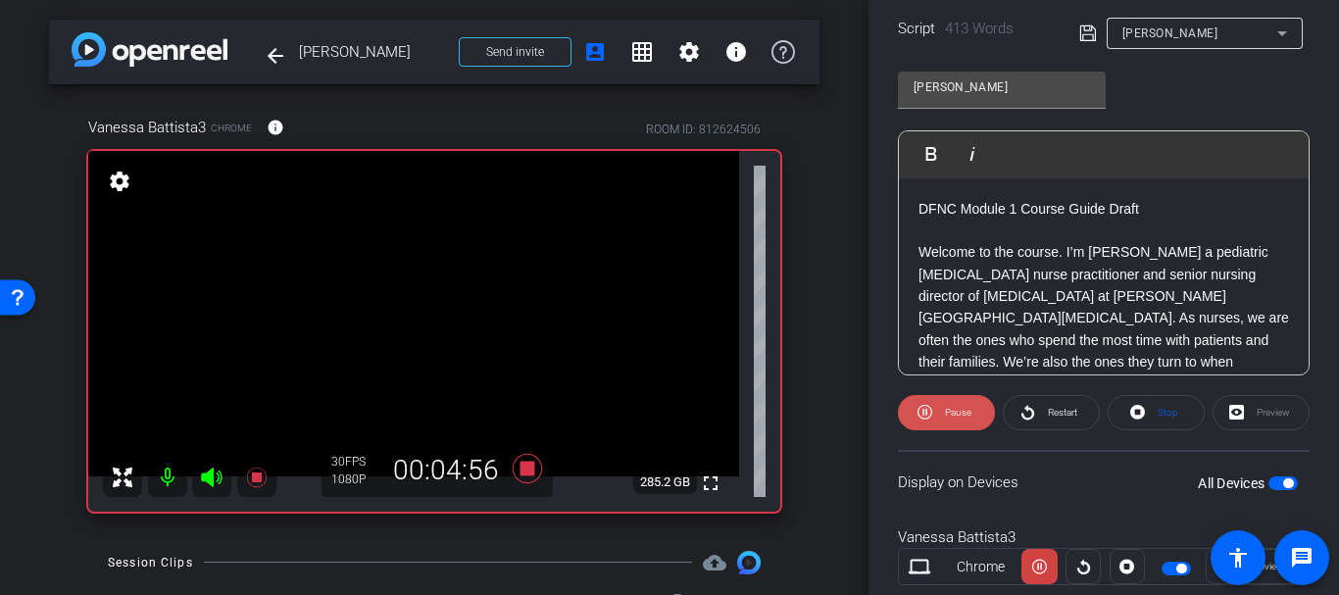
click at [971, 414] on span at bounding box center [946, 412] width 97 height 47
click at [1091, 29] on icon at bounding box center [1087, 33] width 16 height 16
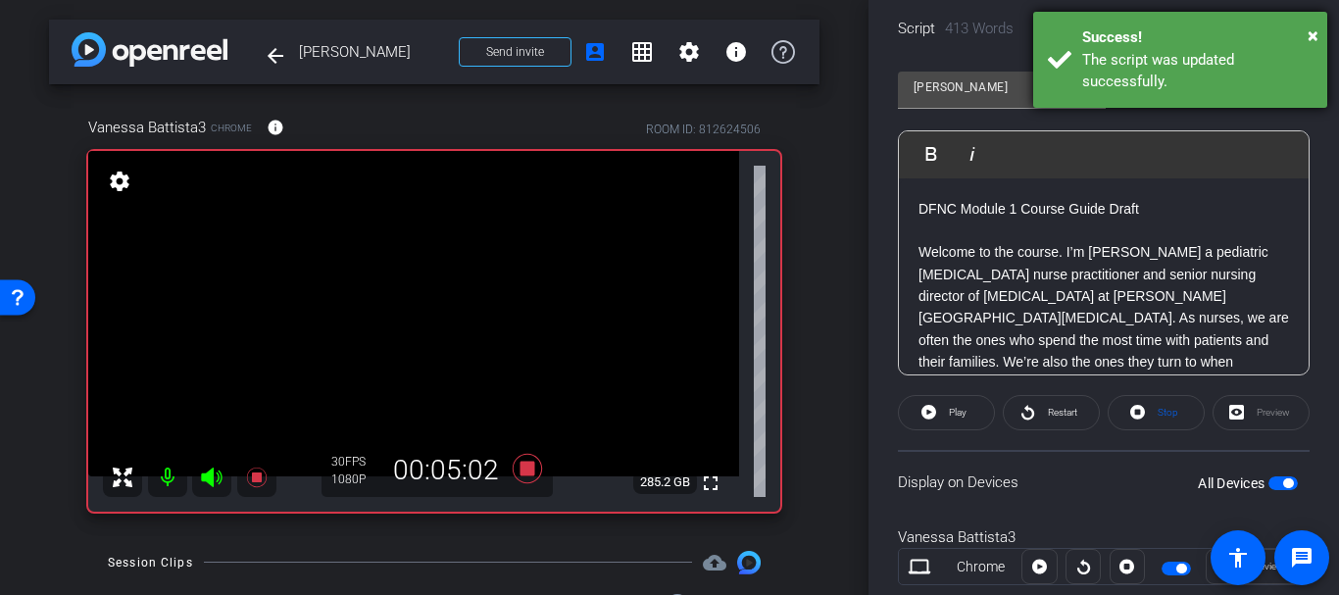
click at [1132, 88] on div "The script was updated successfully." at bounding box center [1197, 71] width 230 height 44
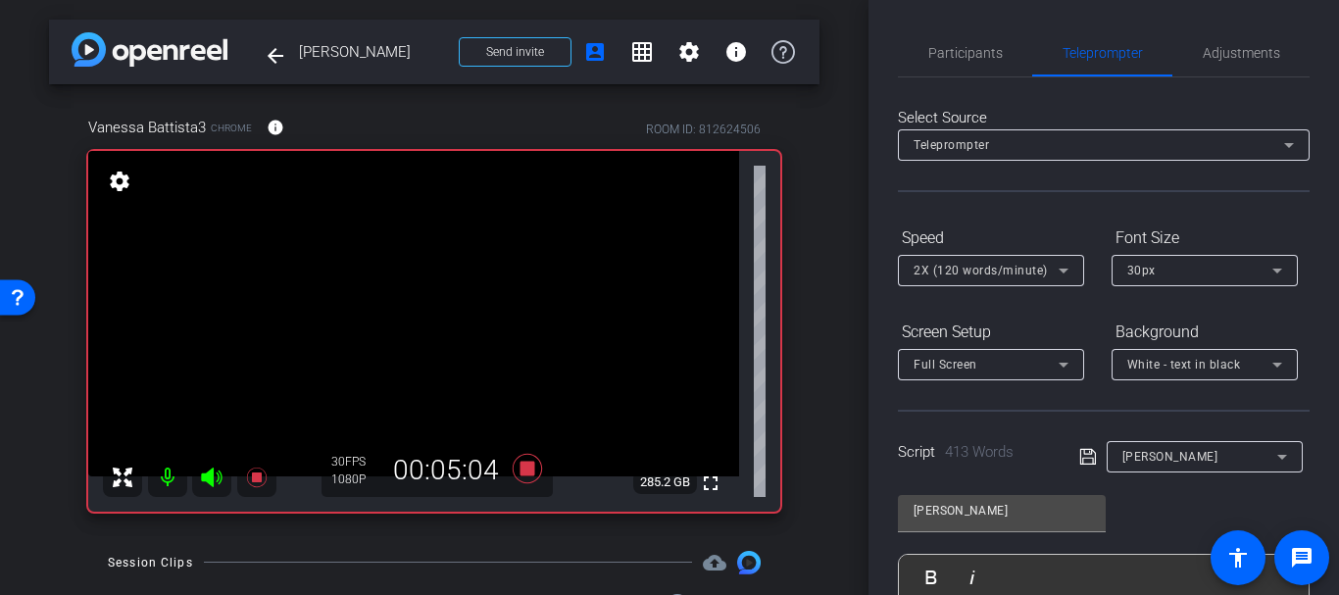
scroll to position [476, 0]
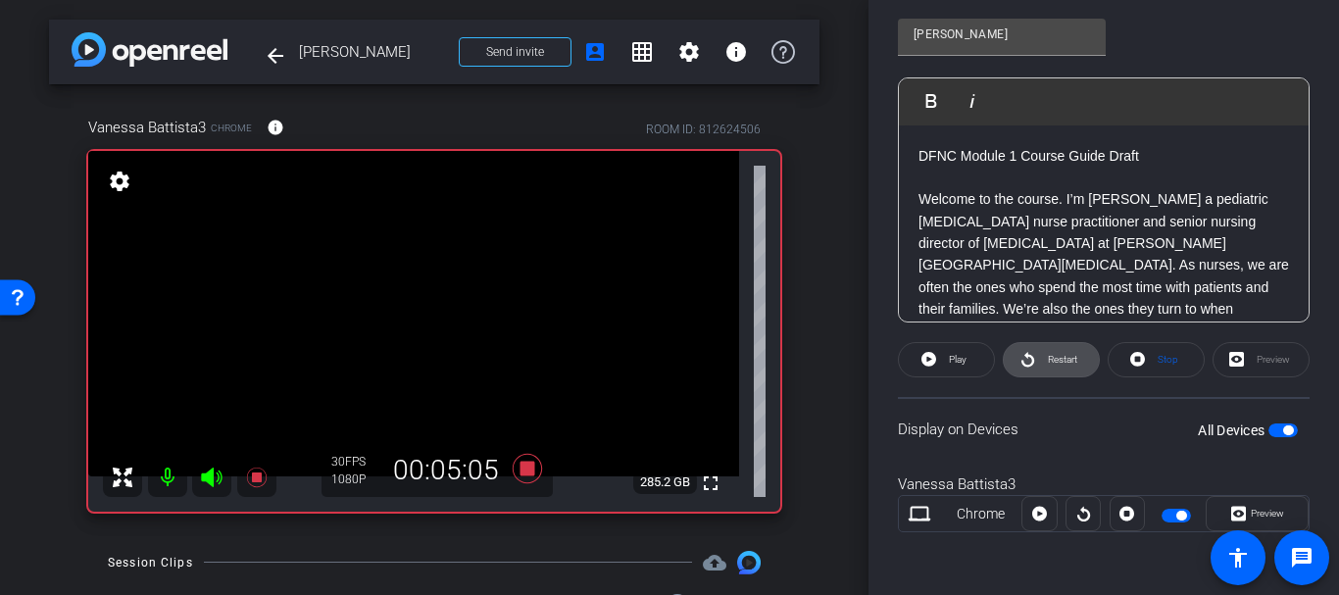
click at [1049, 360] on span "Restart" at bounding box center [1062, 359] width 29 height 11
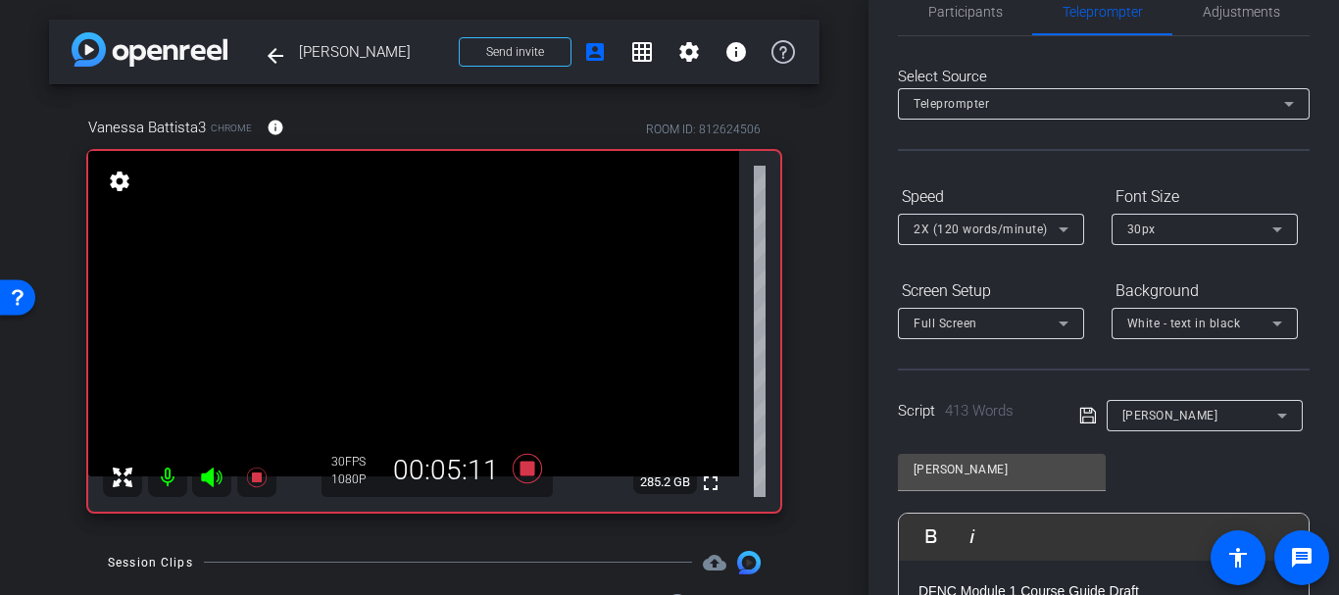
scroll to position [12, 0]
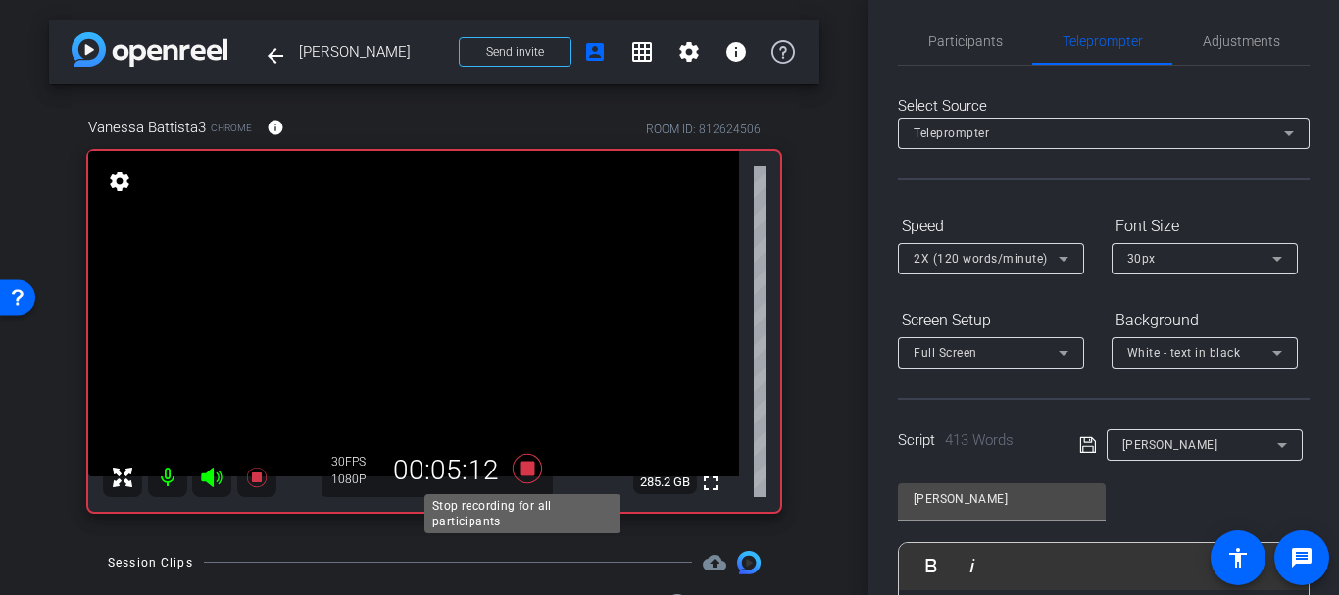
click at [530, 463] on icon at bounding box center [527, 468] width 47 height 35
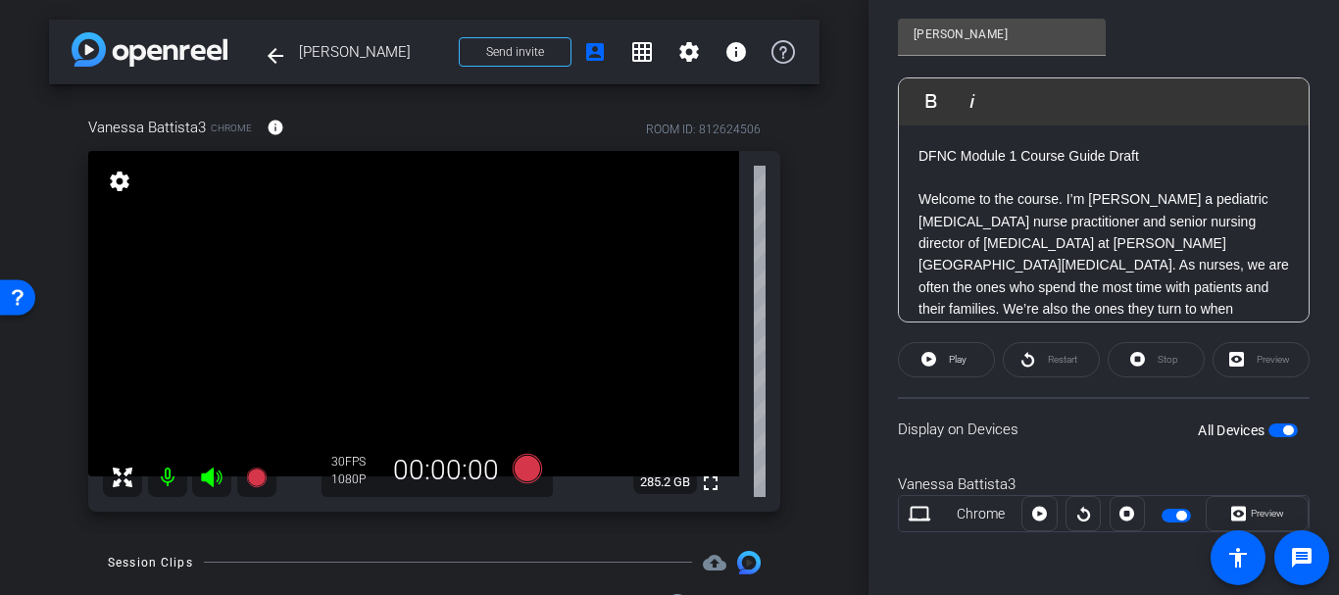
scroll to position [0, 0]
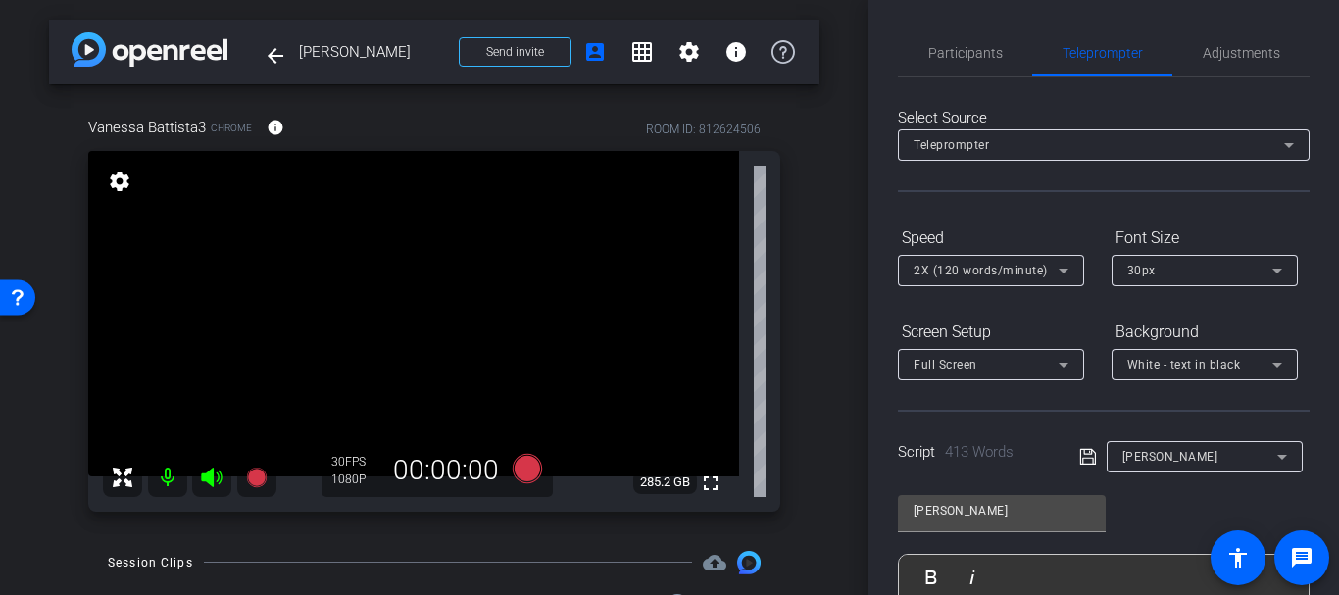
click at [1079, 465] on icon at bounding box center [1087, 457] width 16 height 16
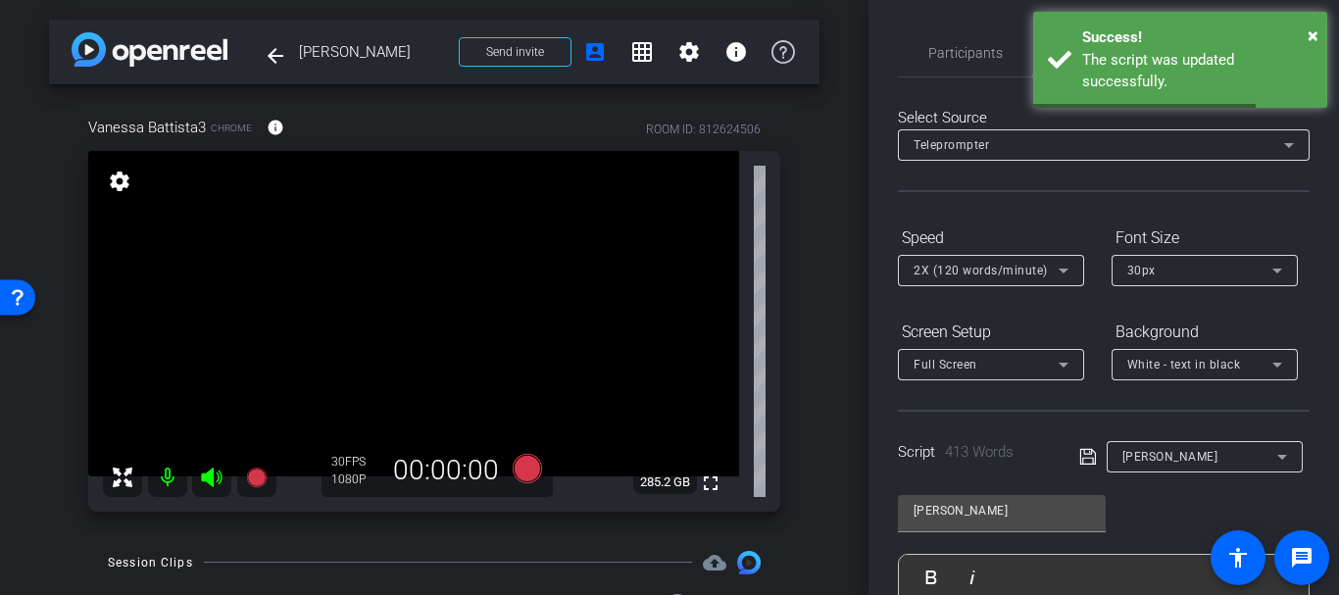
scroll to position [476, 0]
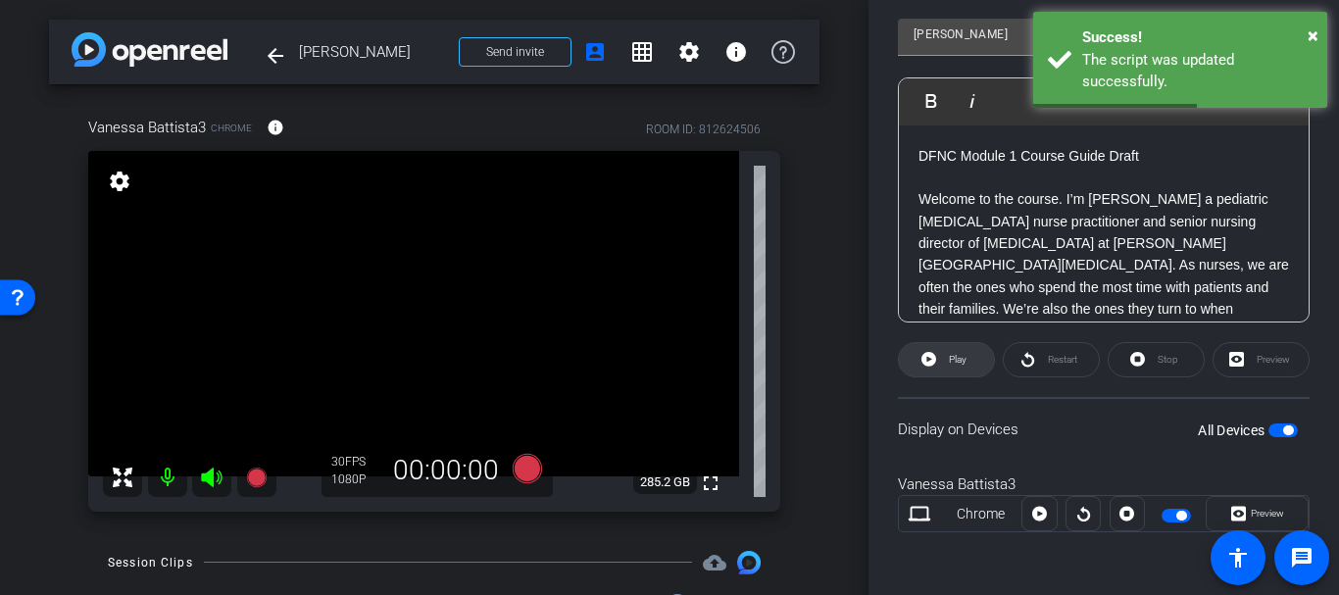
click at [940, 364] on span at bounding box center [946, 359] width 95 height 47
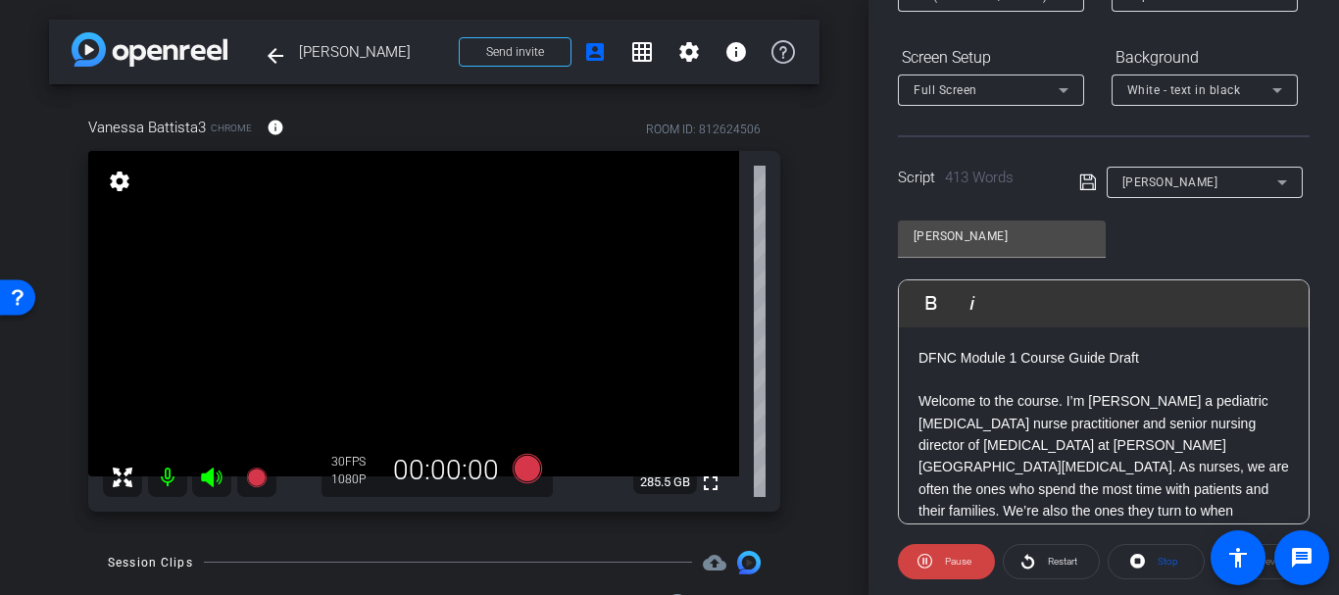
scroll to position [427, 0]
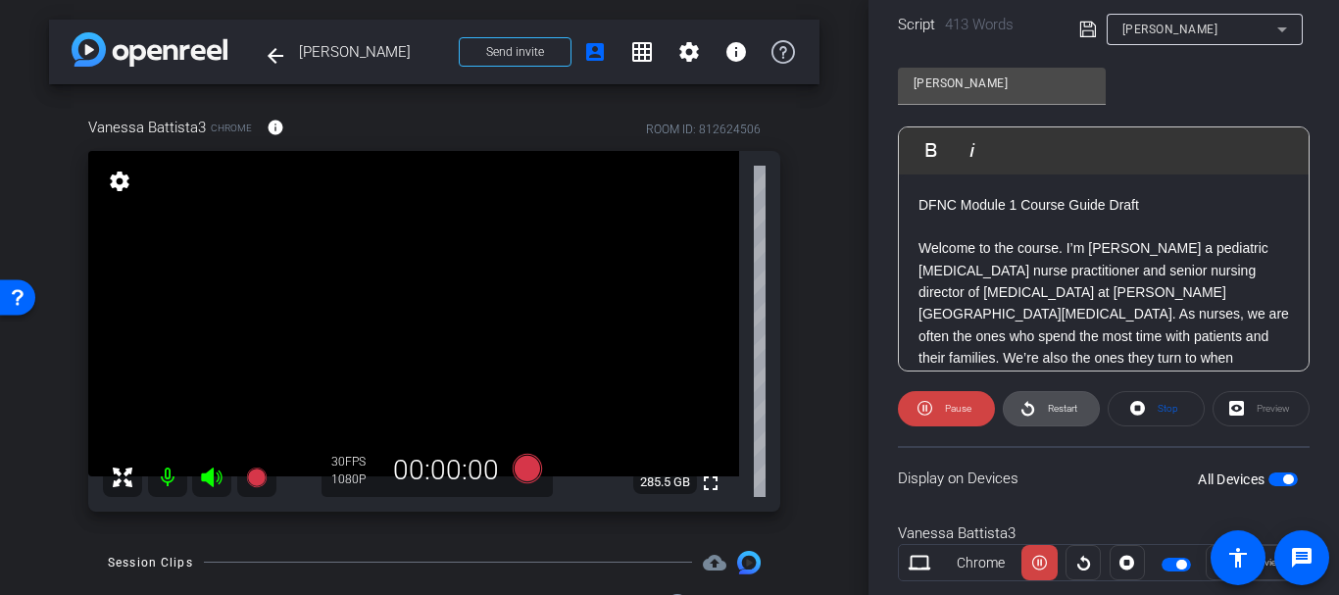
click at [1071, 408] on span "Restart" at bounding box center [1062, 408] width 29 height 11
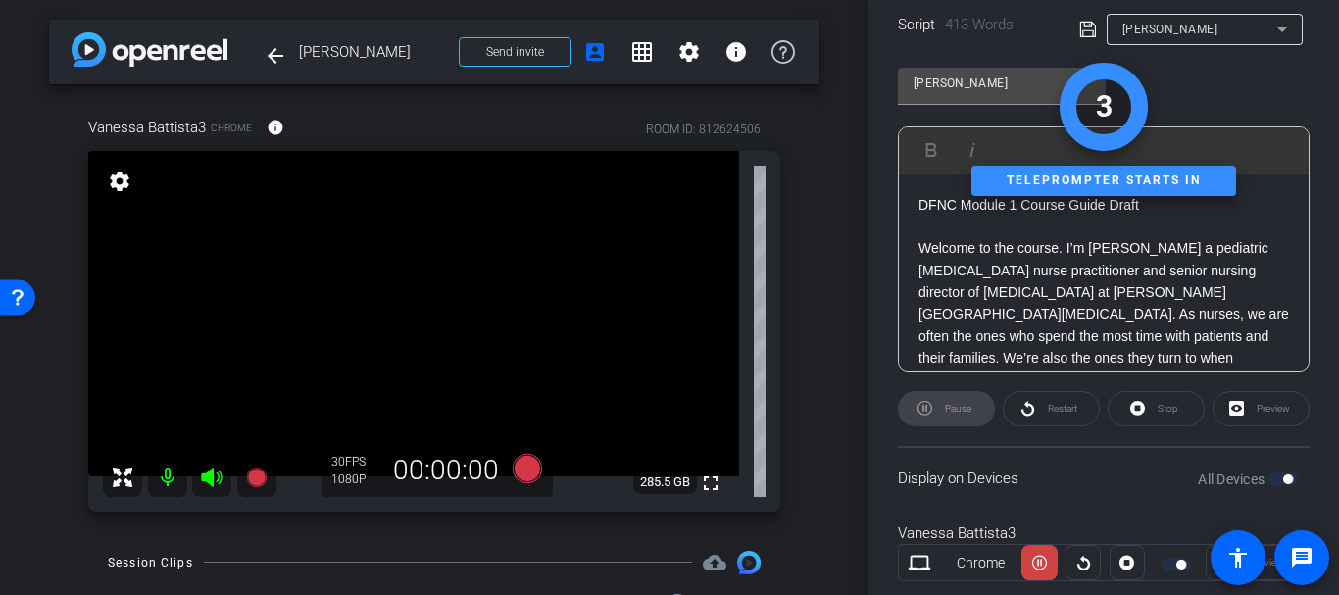
scroll to position [0, 0]
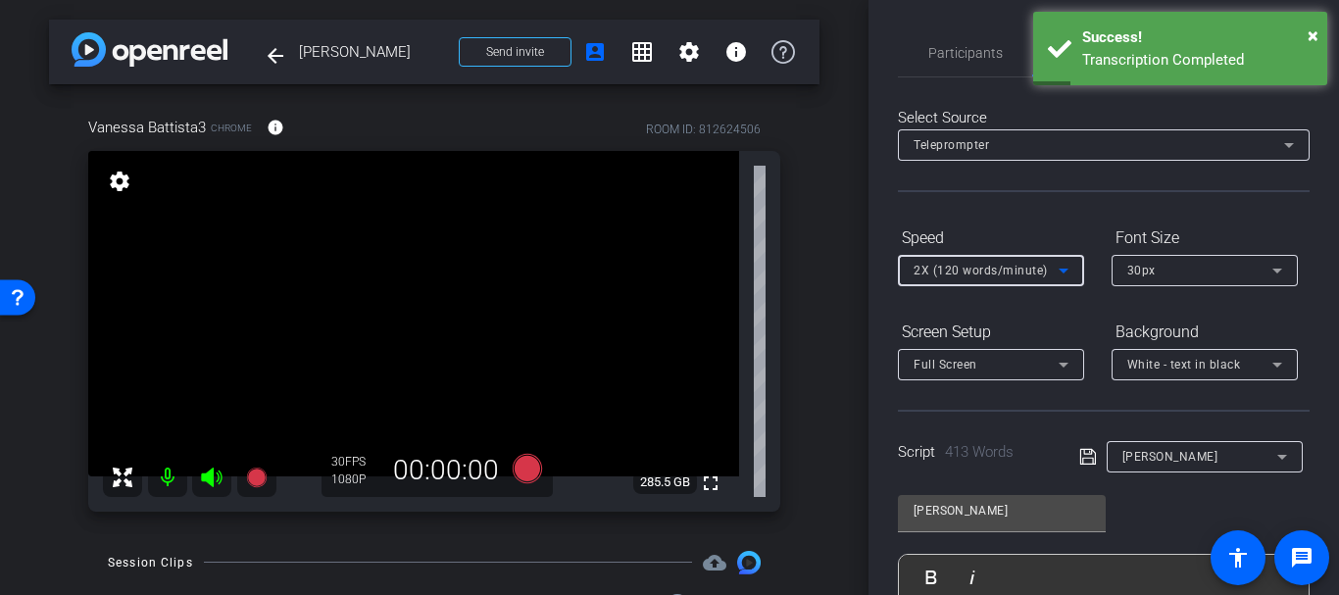
click at [946, 273] on span "2X (120 words/minute)" at bounding box center [981, 271] width 134 height 14
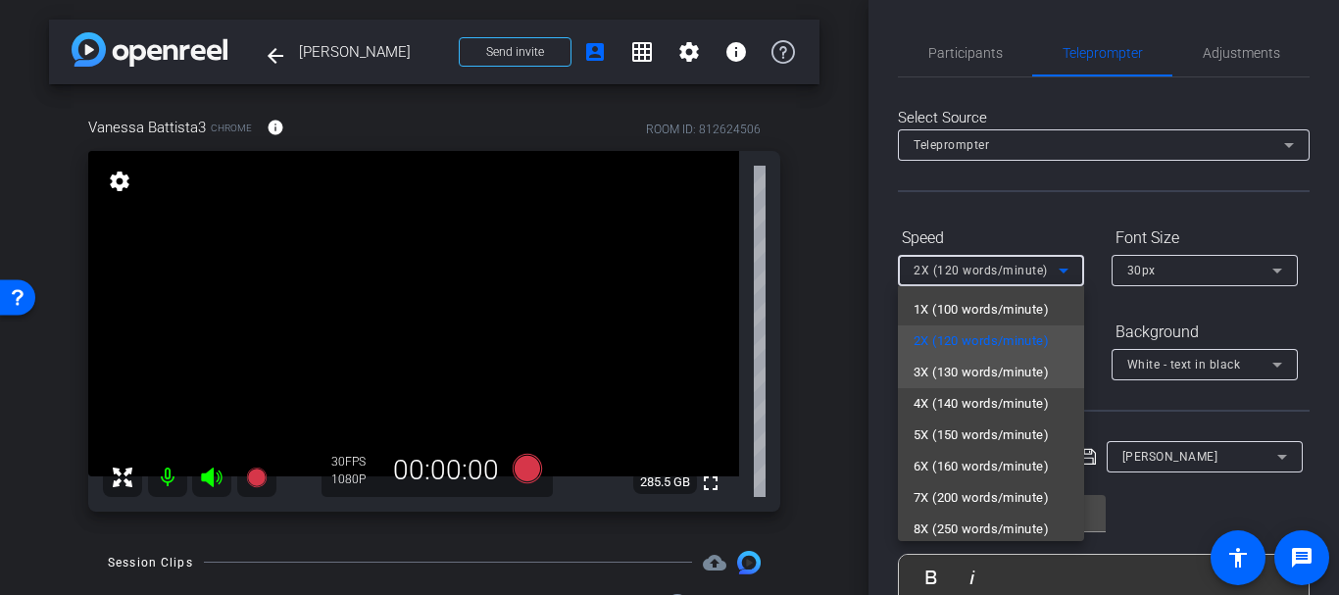
click at [945, 371] on span "3X (130 words/minute)" at bounding box center [981, 373] width 135 height 24
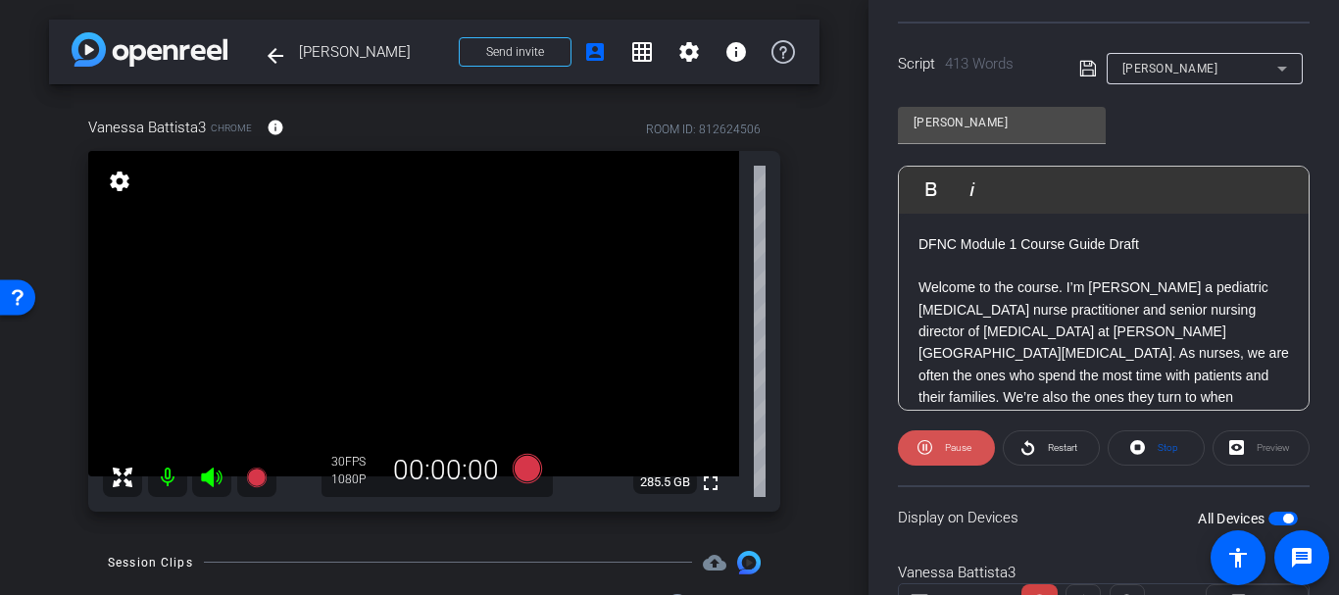
scroll to position [389, 0]
click at [1030, 446] on icon at bounding box center [1028, 446] width 15 height 25
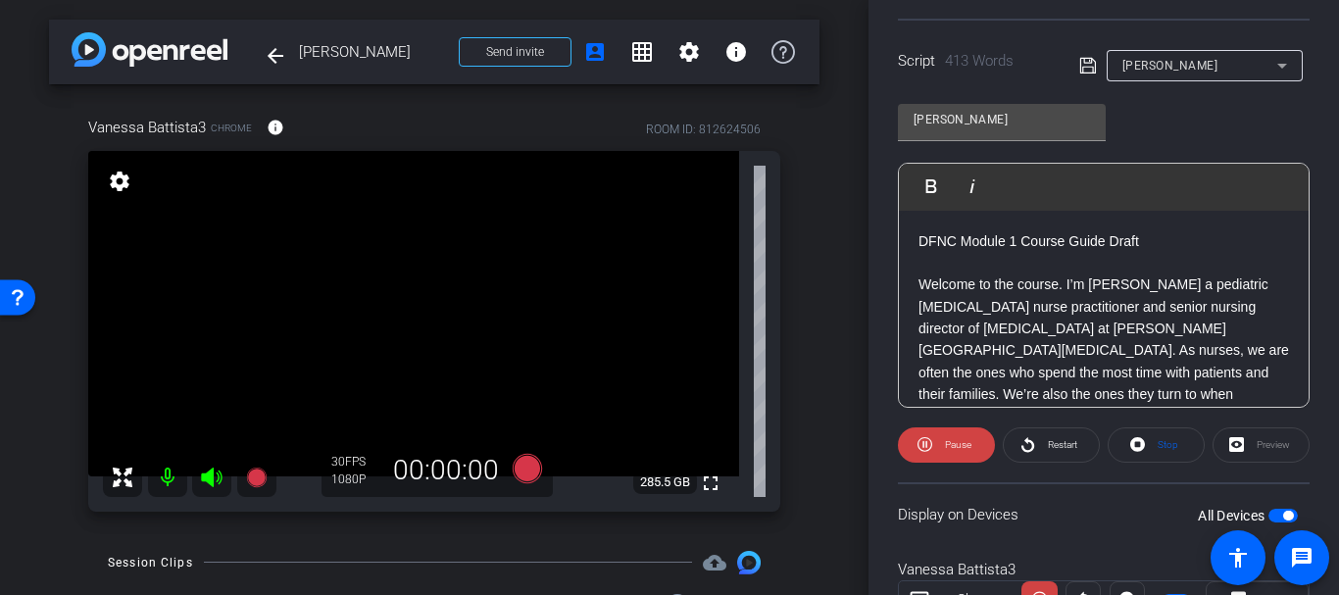
scroll to position [58, 0]
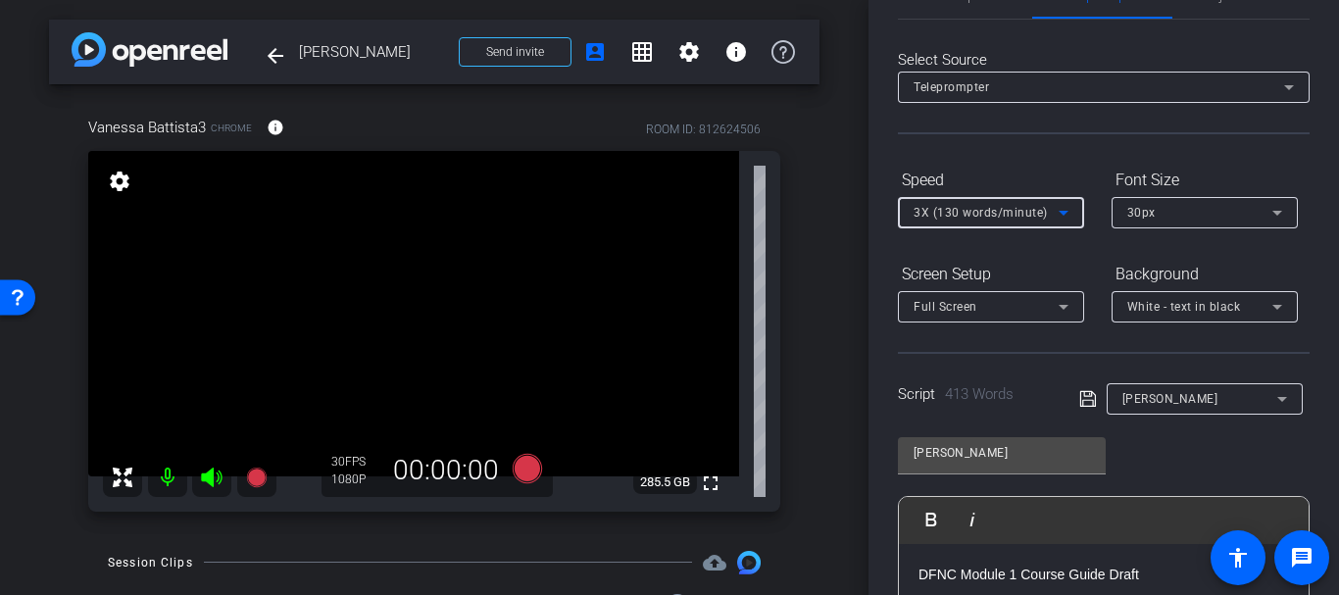
click at [953, 207] on span "3X (130 words/minute)" at bounding box center [981, 213] width 134 height 14
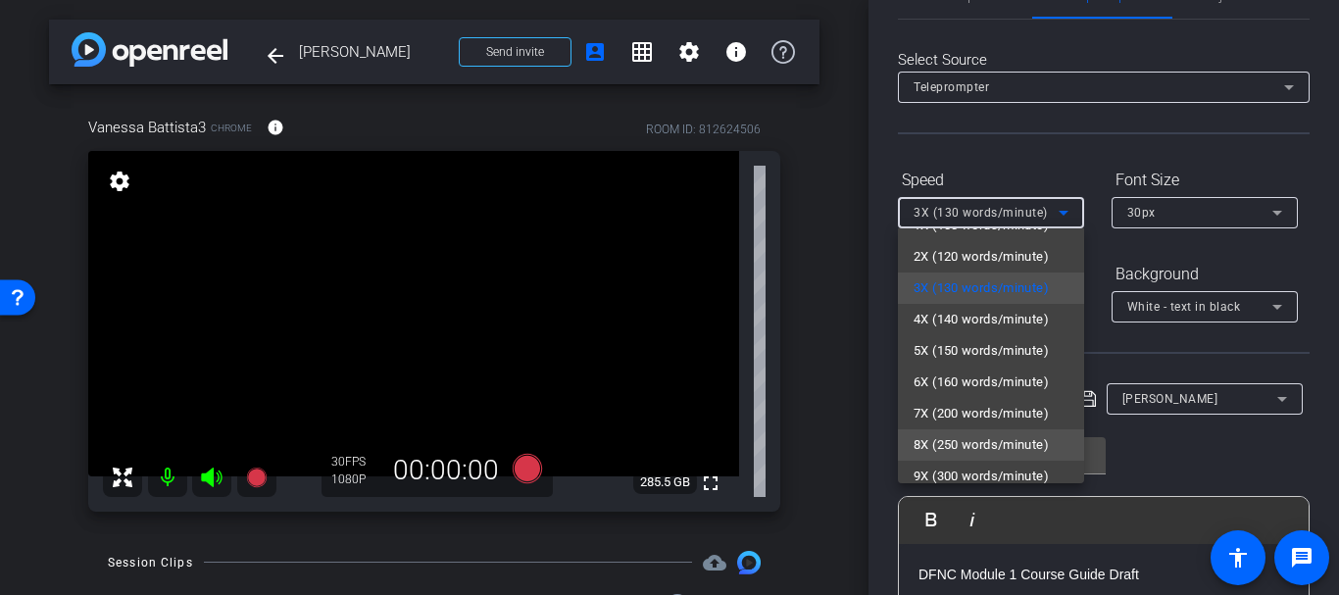
scroll to position [43, 0]
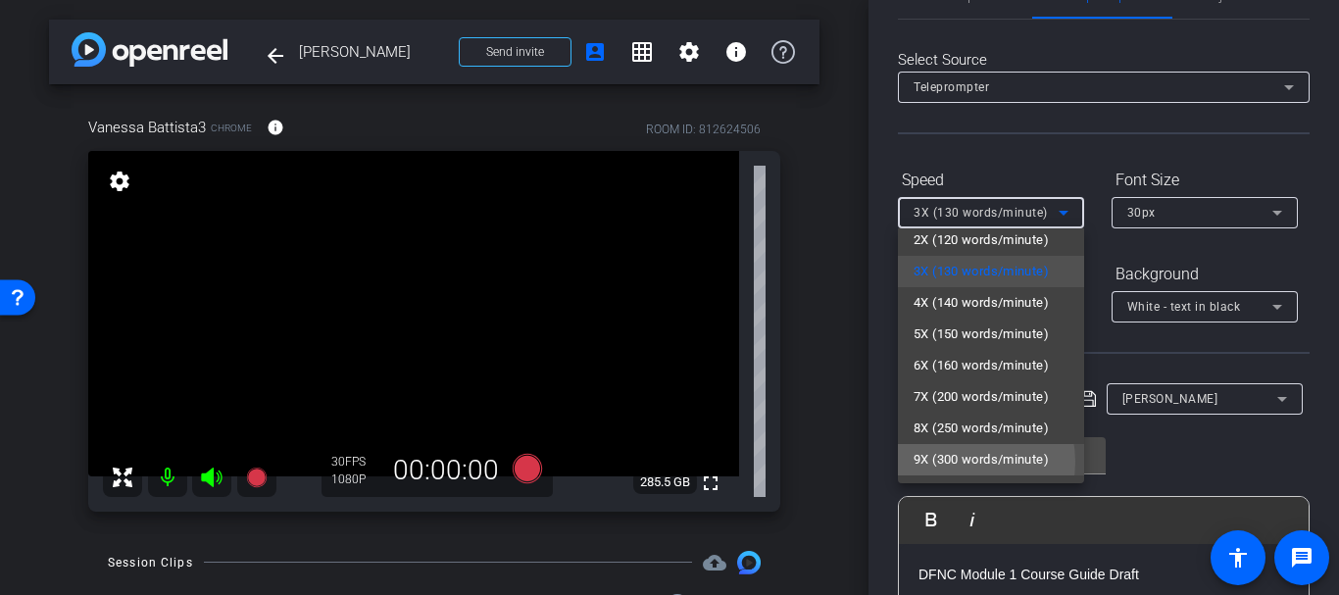
click at [957, 462] on span "9X (300 words/minute)" at bounding box center [981, 460] width 135 height 24
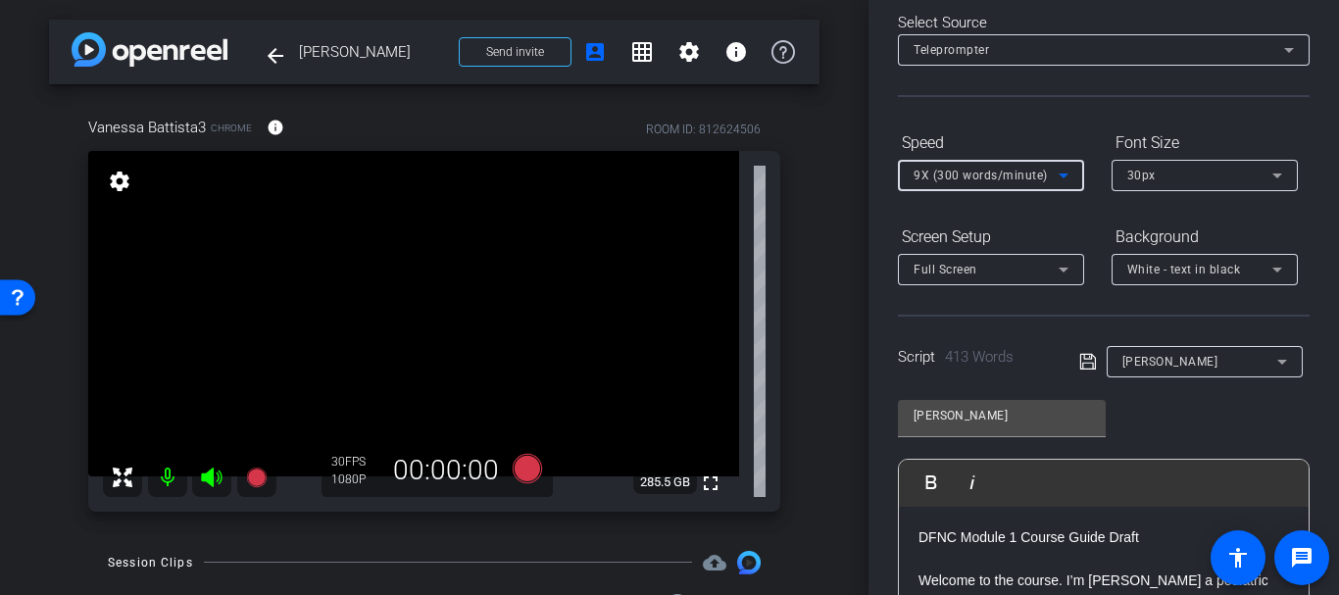
scroll to position [0, 0]
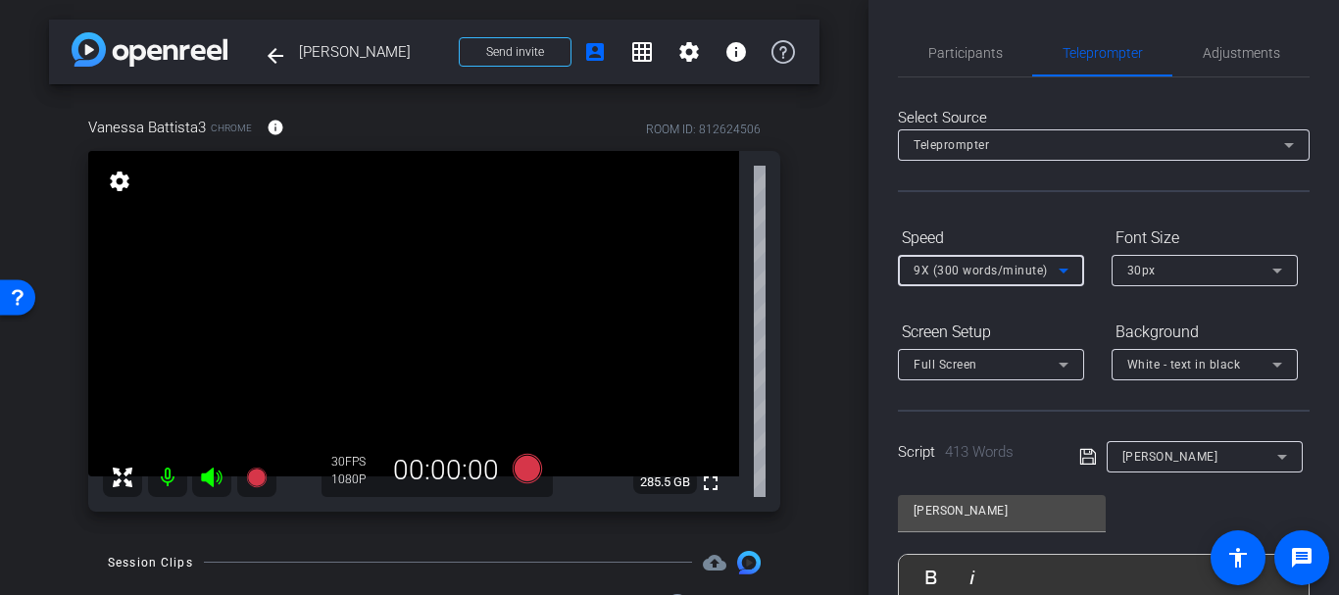
click at [994, 275] on span "9X (300 words/minute)" at bounding box center [981, 271] width 134 height 14
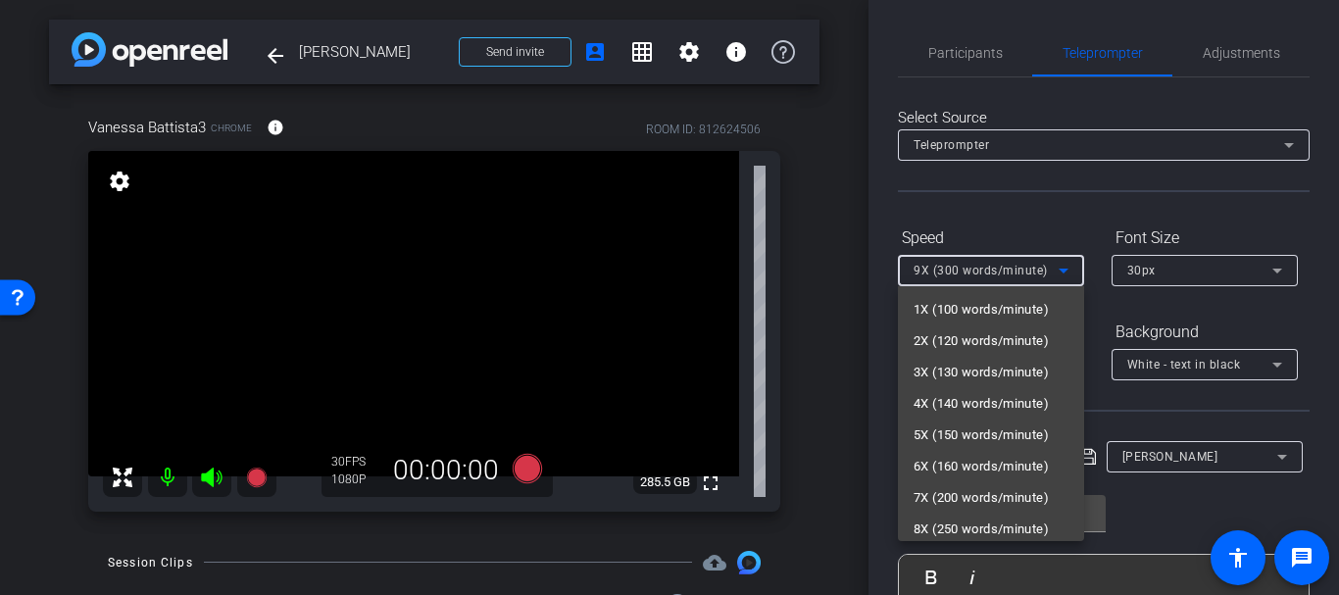
scroll to position [35, 0]
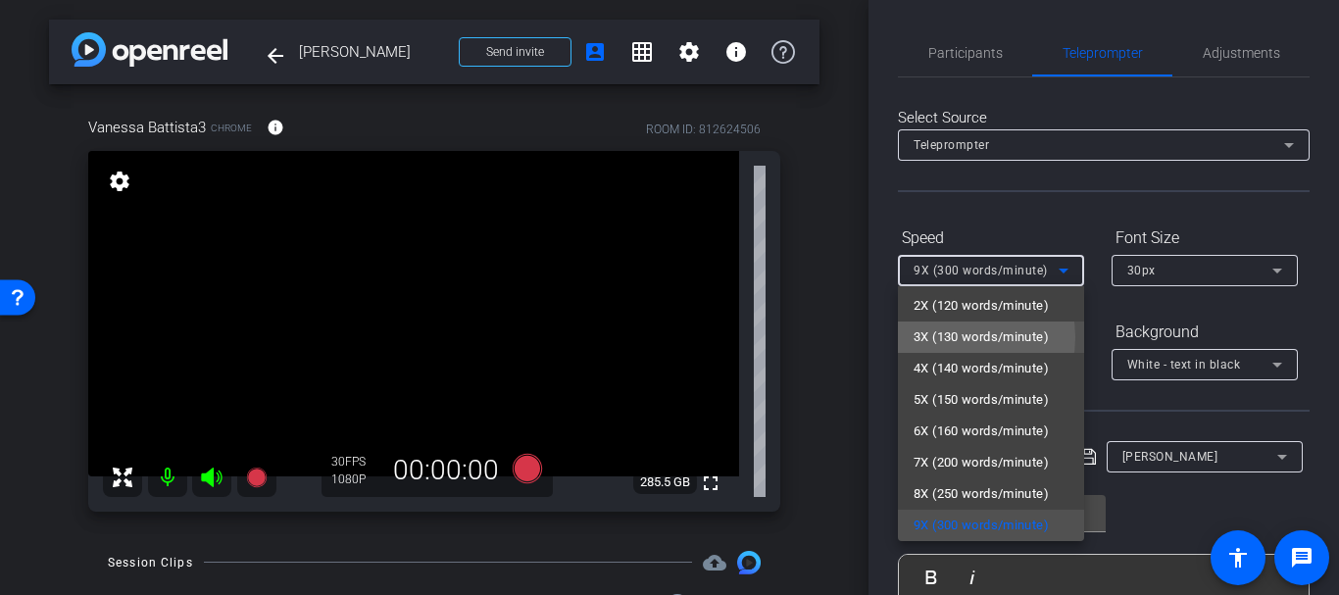
click at [948, 337] on span "3X (130 words/minute)" at bounding box center [981, 337] width 135 height 24
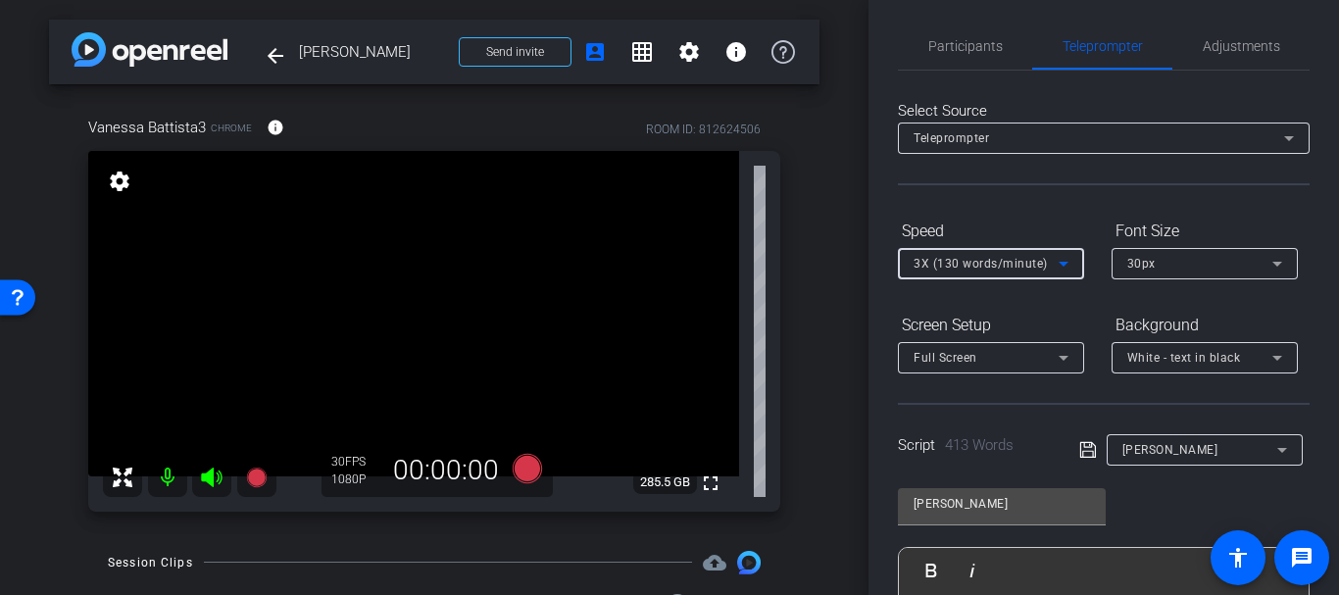
scroll to position [0, 0]
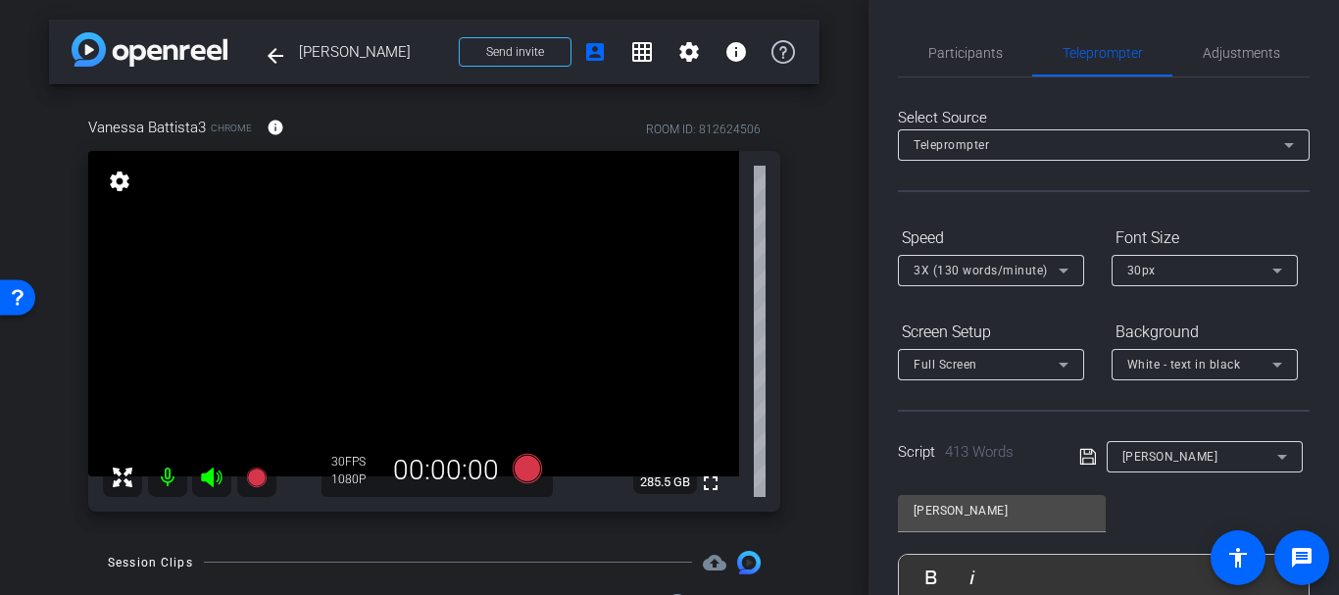
click at [1092, 452] on icon at bounding box center [1088, 457] width 18 height 24
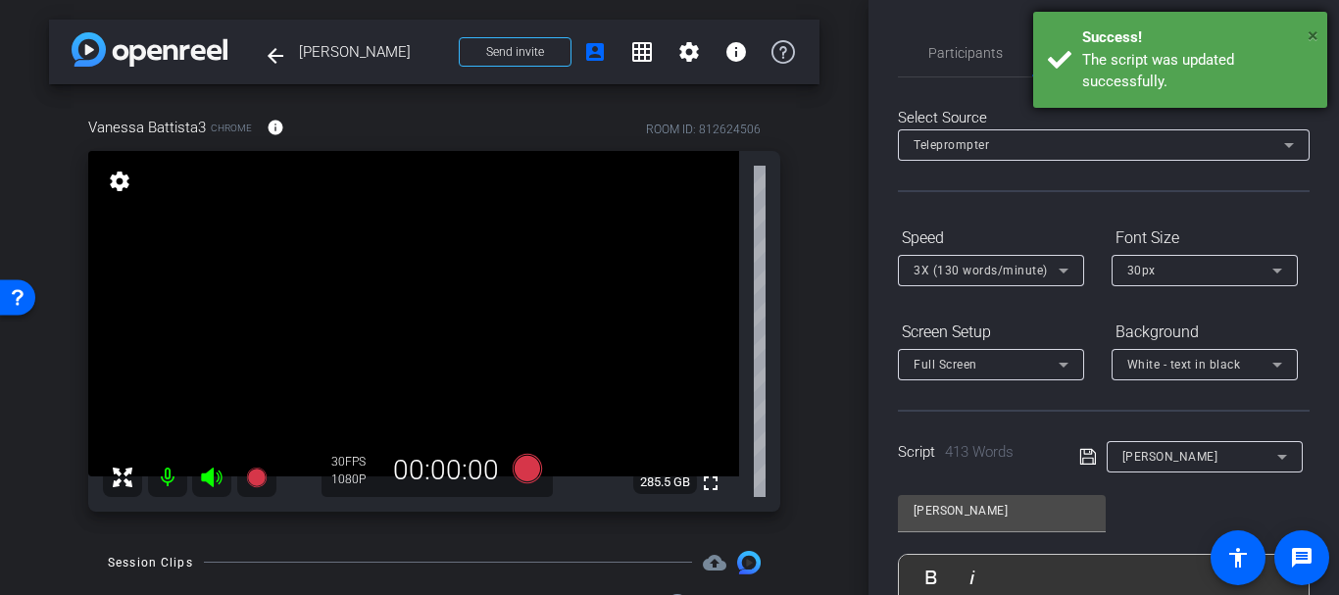
click at [1317, 39] on span "×" at bounding box center [1313, 36] width 11 height 24
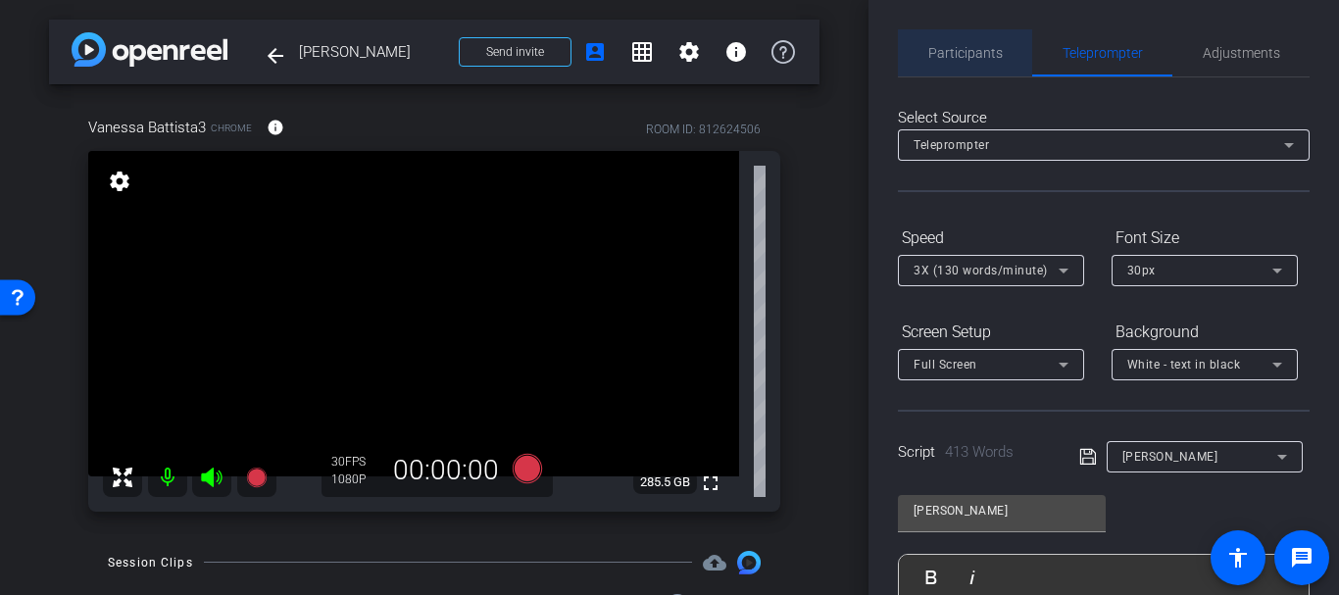
drag, startPoint x: 981, startPoint y: 49, endPoint x: 588, endPoint y: 246, distance: 439.7
click at [981, 50] on span "Participants" at bounding box center [965, 53] width 75 height 14
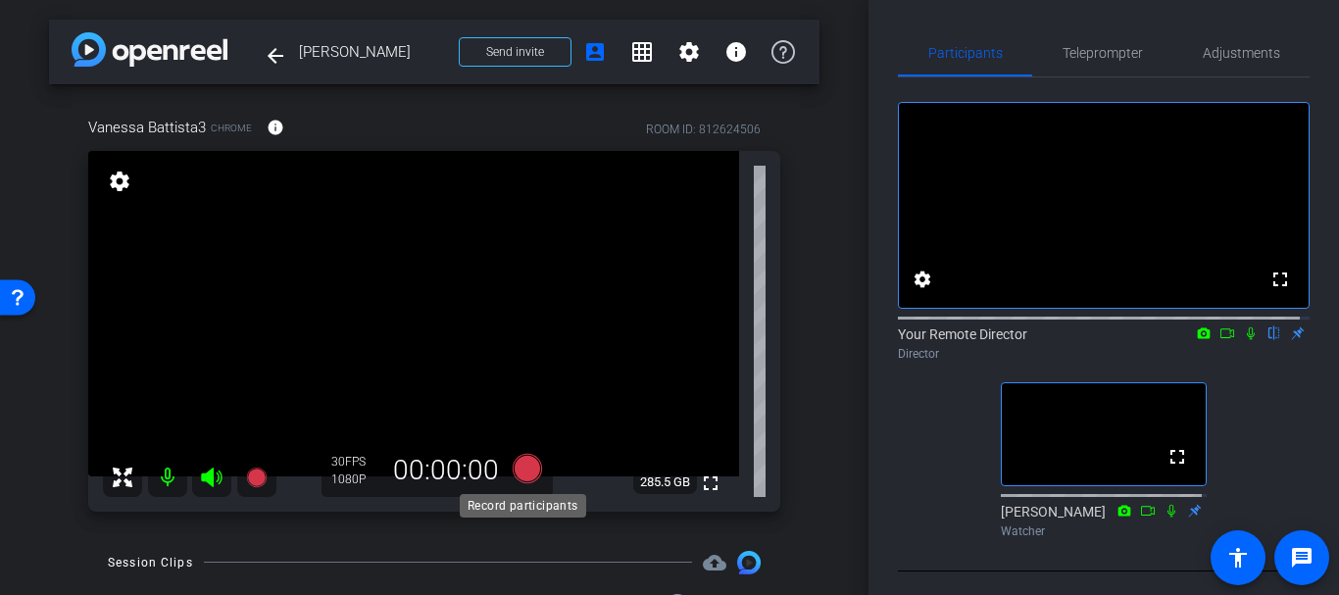
click at [538, 466] on icon at bounding box center [527, 468] width 47 height 35
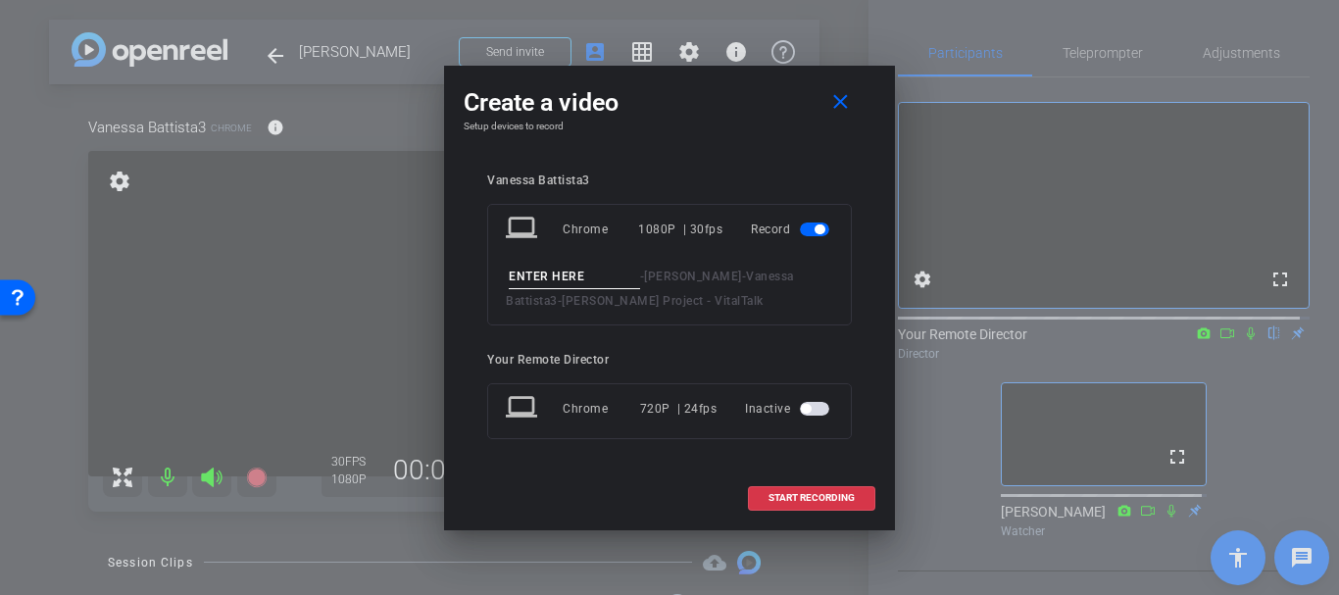
click at [586, 274] on input at bounding box center [574, 277] width 131 height 25
type input "Readthrough take 3"
click at [784, 516] on span at bounding box center [811, 497] width 125 height 47
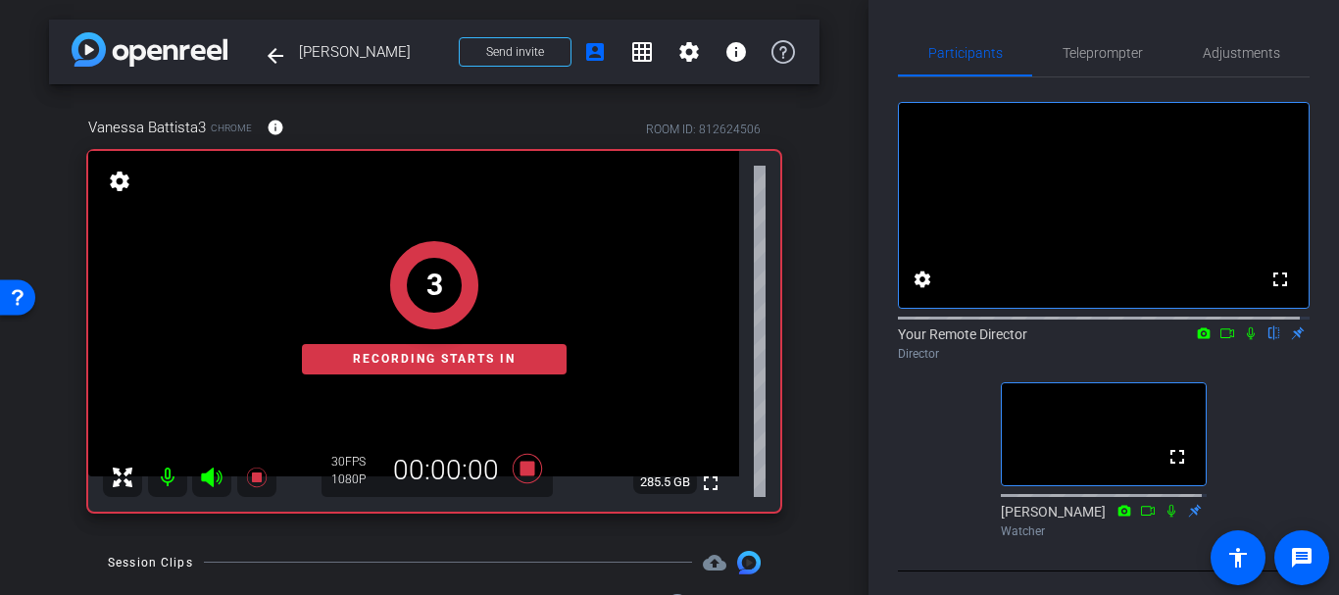
click at [1164, 518] on icon at bounding box center [1172, 511] width 16 height 14
drag, startPoint x: 1244, startPoint y: 354, endPoint x: 1157, endPoint y: 244, distance: 140.2
click at [1243, 340] on icon at bounding box center [1251, 333] width 16 height 14
click at [1072, 64] on span "Teleprompter" at bounding box center [1103, 52] width 80 height 47
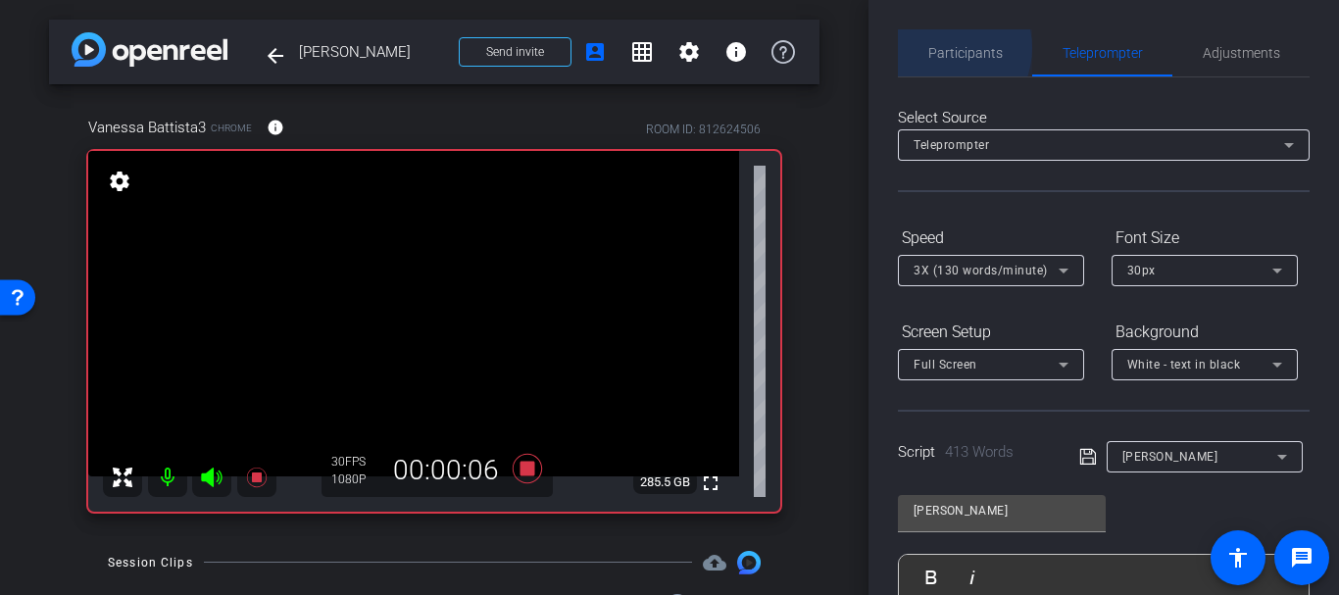
click at [942, 48] on span "Participants" at bounding box center [965, 53] width 75 height 14
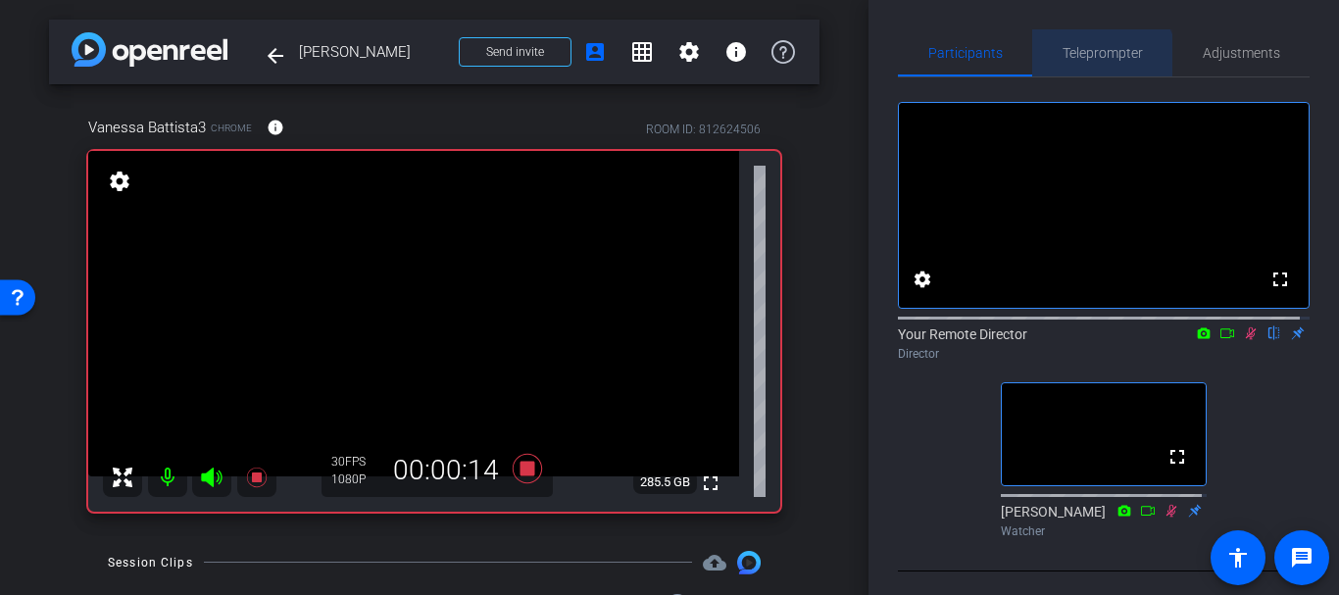
click at [1087, 69] on span "Teleprompter" at bounding box center [1103, 52] width 80 height 47
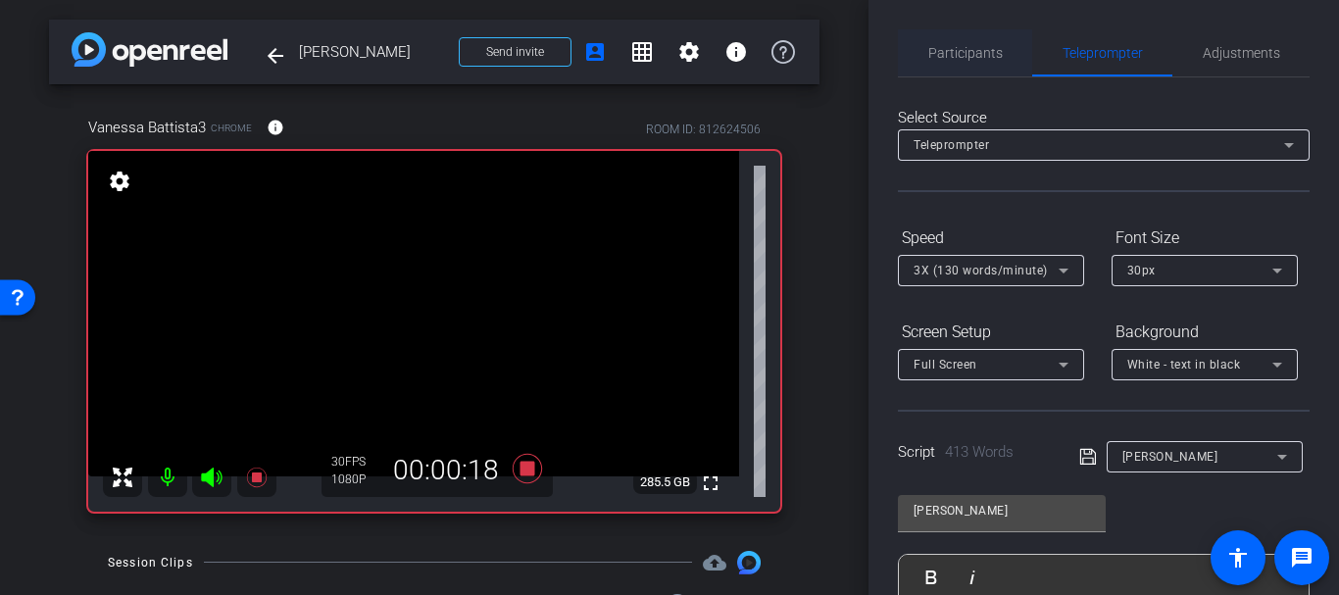
click at [943, 74] on span "Participants" at bounding box center [965, 52] width 75 height 47
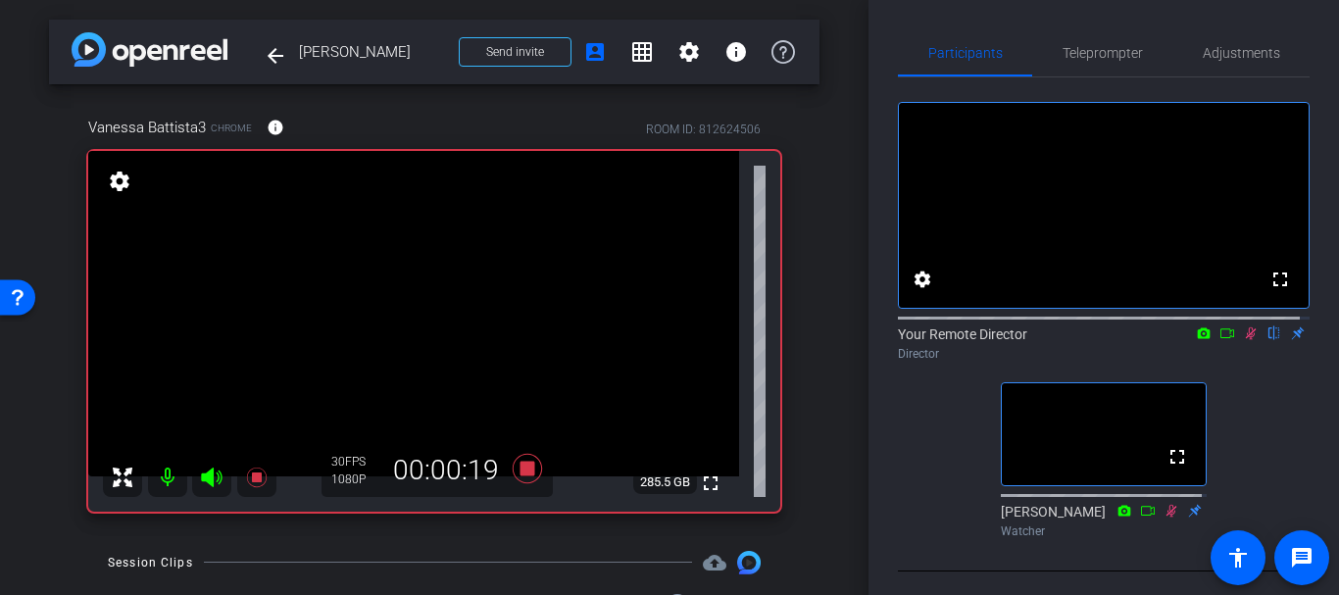
click at [1239, 342] on mat-icon at bounding box center [1251, 333] width 24 height 18
click at [1243, 340] on icon at bounding box center [1251, 333] width 16 height 14
click at [1128, 74] on span "Teleprompter" at bounding box center [1103, 52] width 80 height 47
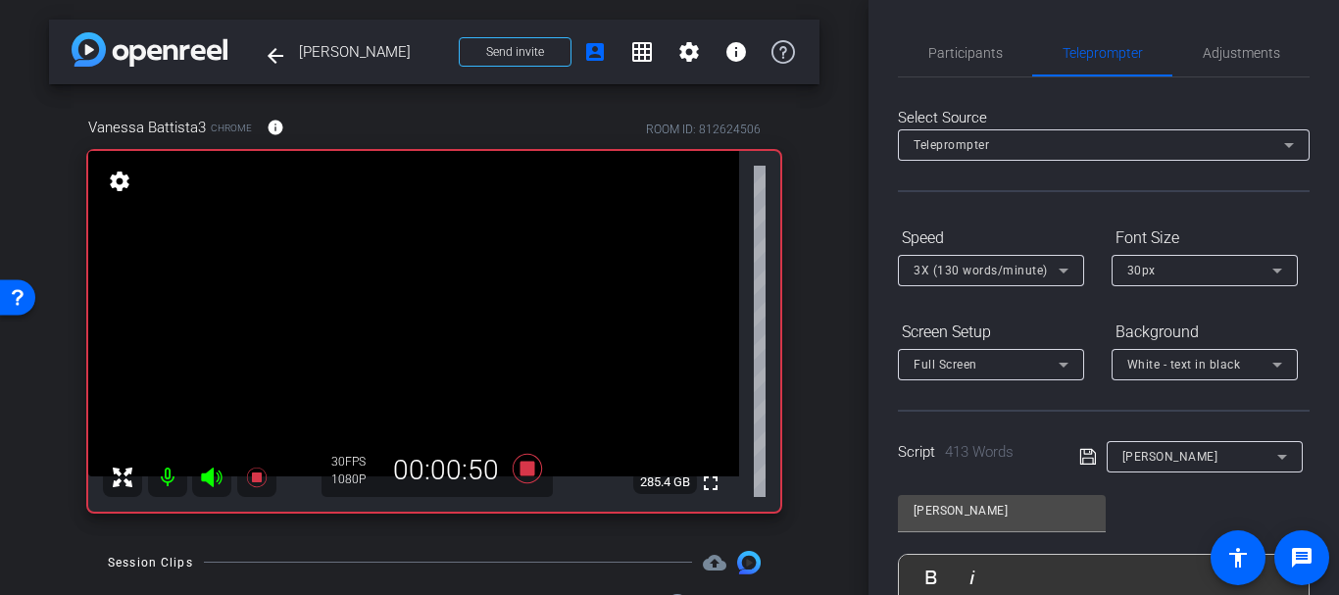
scroll to position [476, 0]
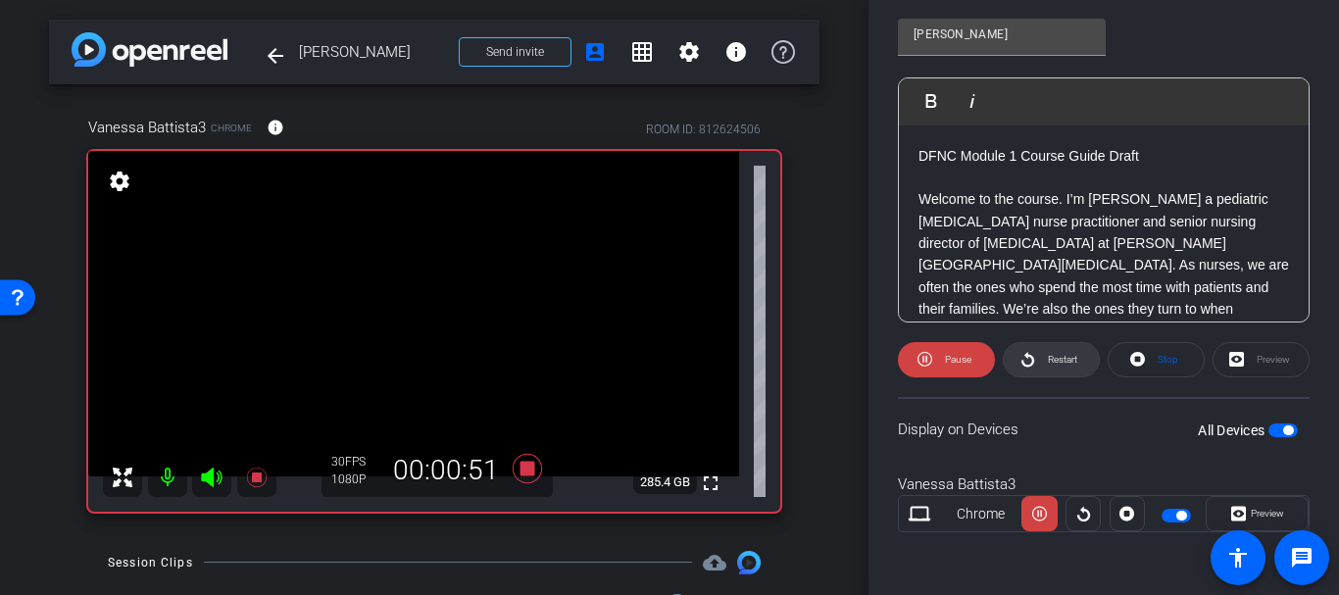
click at [1026, 359] on icon at bounding box center [1028, 359] width 15 height 25
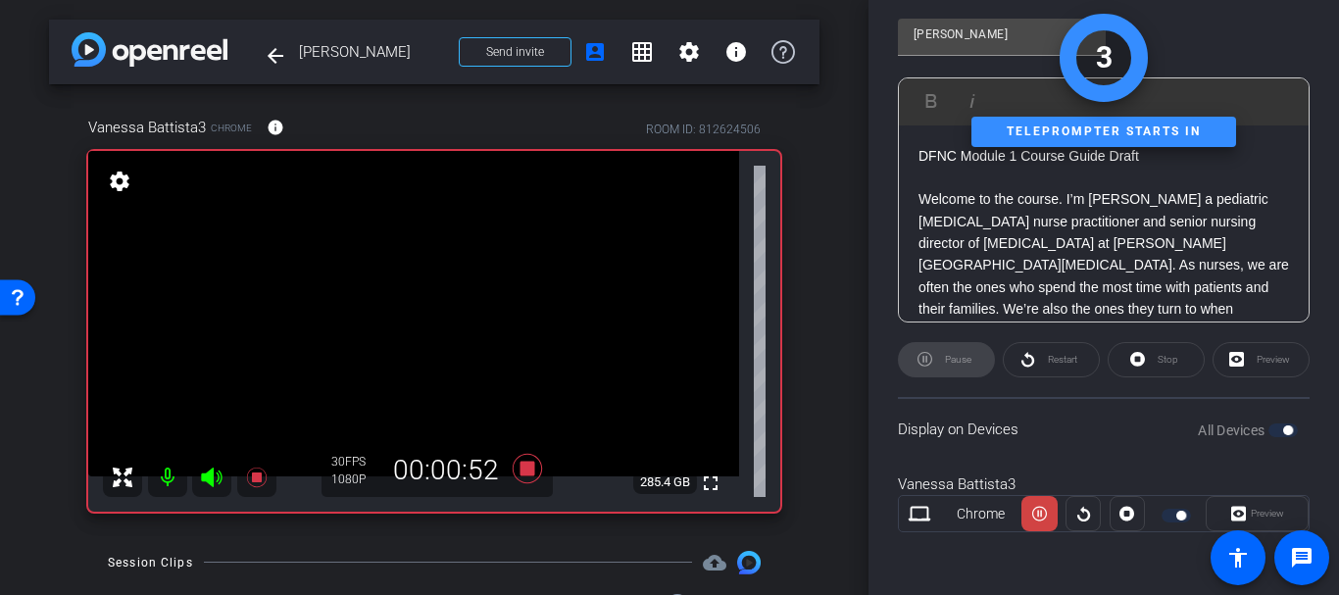
scroll to position [0, 0]
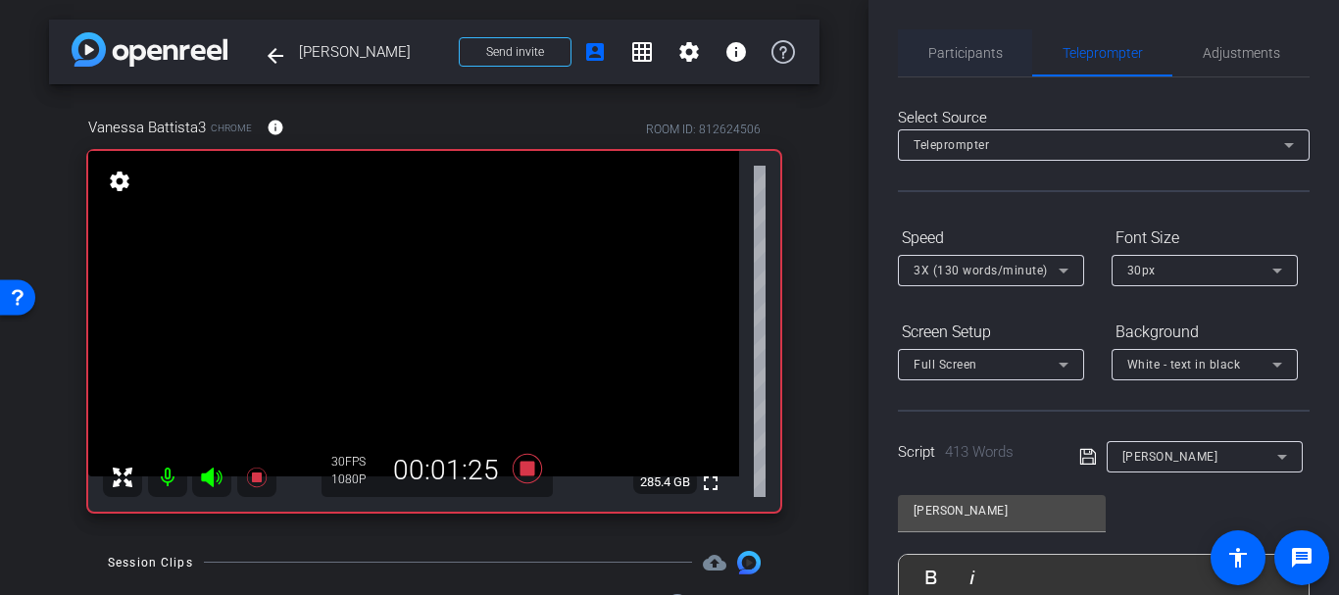
click at [973, 62] on span "Participants" at bounding box center [965, 52] width 75 height 47
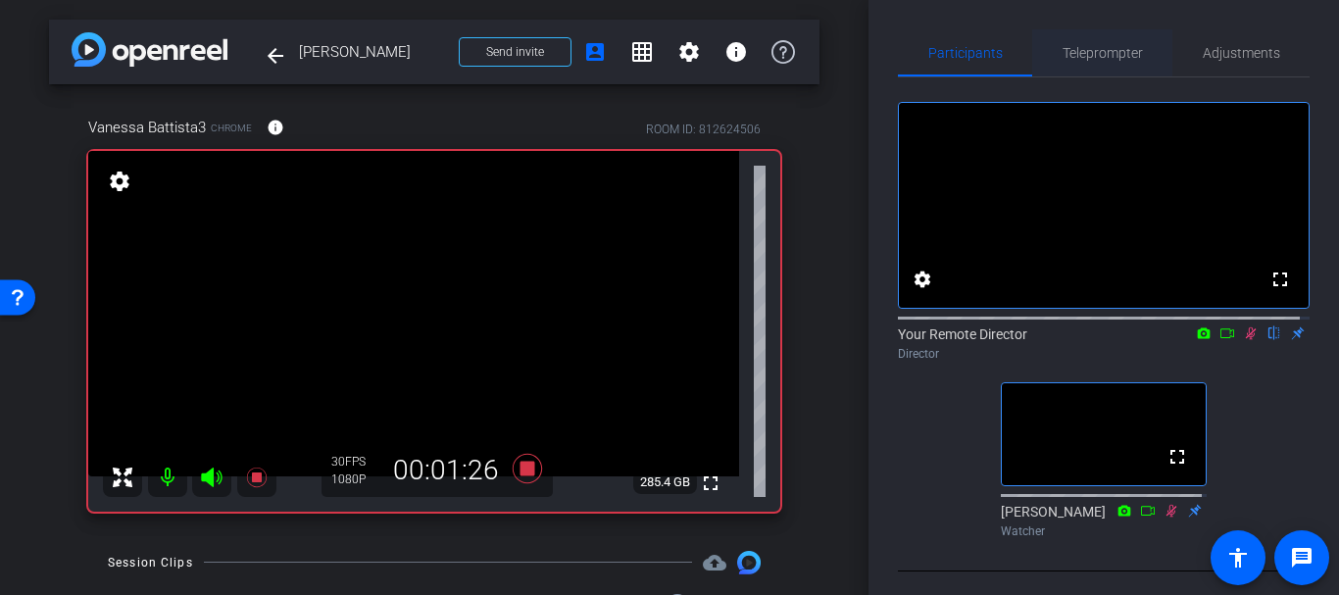
click at [1064, 62] on span "Teleprompter" at bounding box center [1103, 52] width 80 height 47
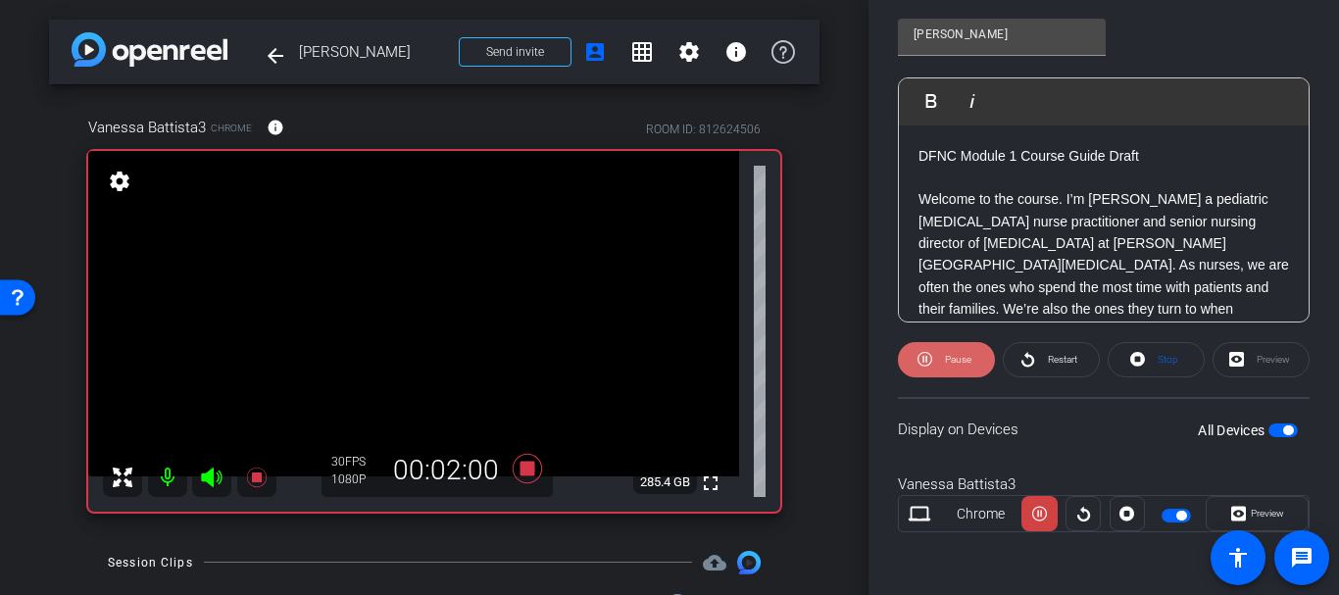
click at [964, 361] on span "Pause" at bounding box center [958, 359] width 26 height 11
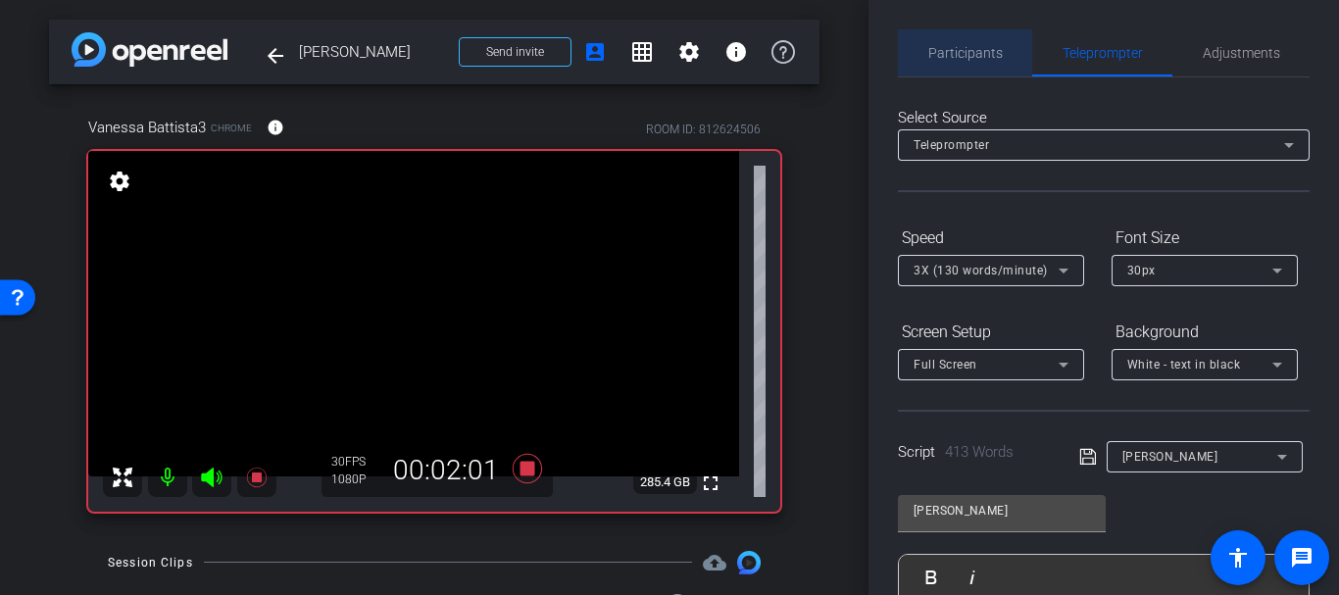
click at [969, 53] on span "Participants" at bounding box center [965, 53] width 75 height 14
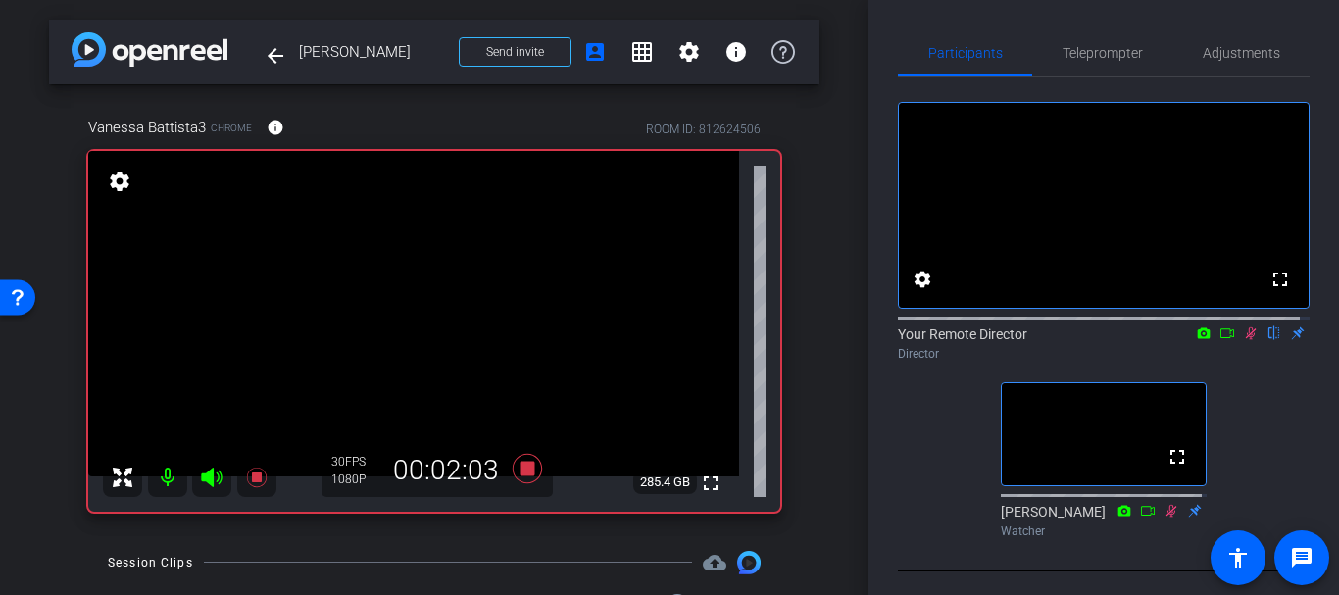
click at [1239, 363] on div "Director" at bounding box center [1104, 354] width 412 height 18
click at [1243, 340] on icon at bounding box center [1251, 333] width 16 height 14
click at [1105, 87] on div "fullscreen settings Your Remote Director flip Director fullscreen Kim Gannon Wa…" at bounding box center [1104, 311] width 412 height 469
click at [1096, 64] on span "Teleprompter" at bounding box center [1103, 52] width 80 height 47
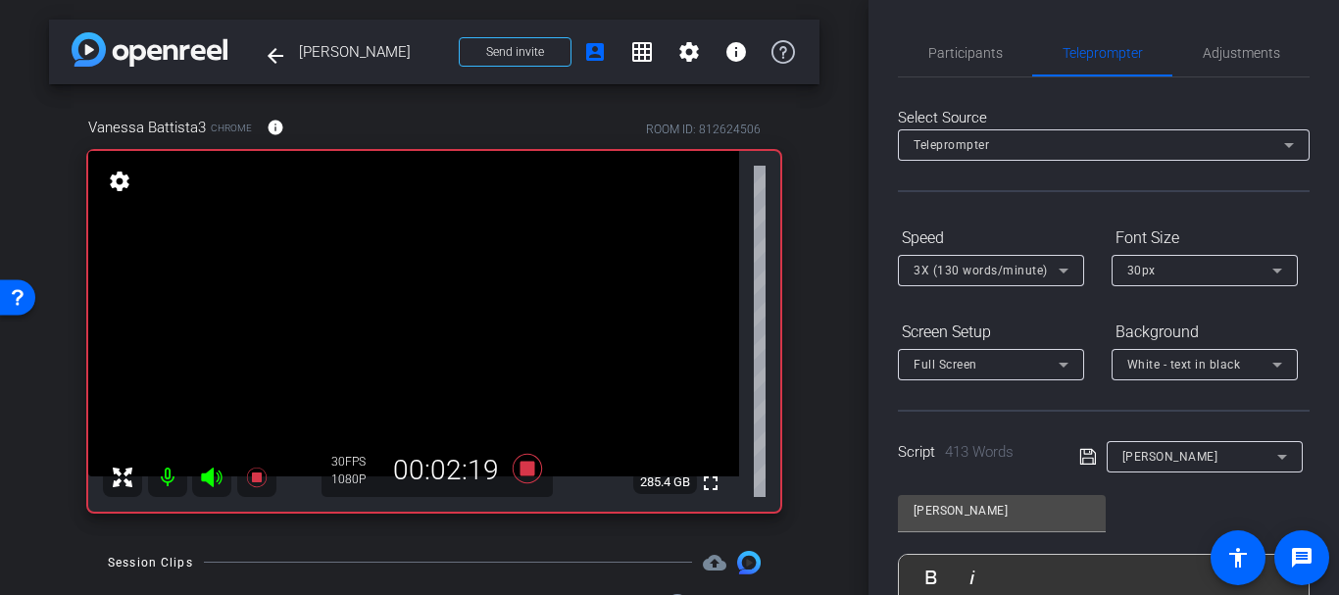
scroll to position [476, 0]
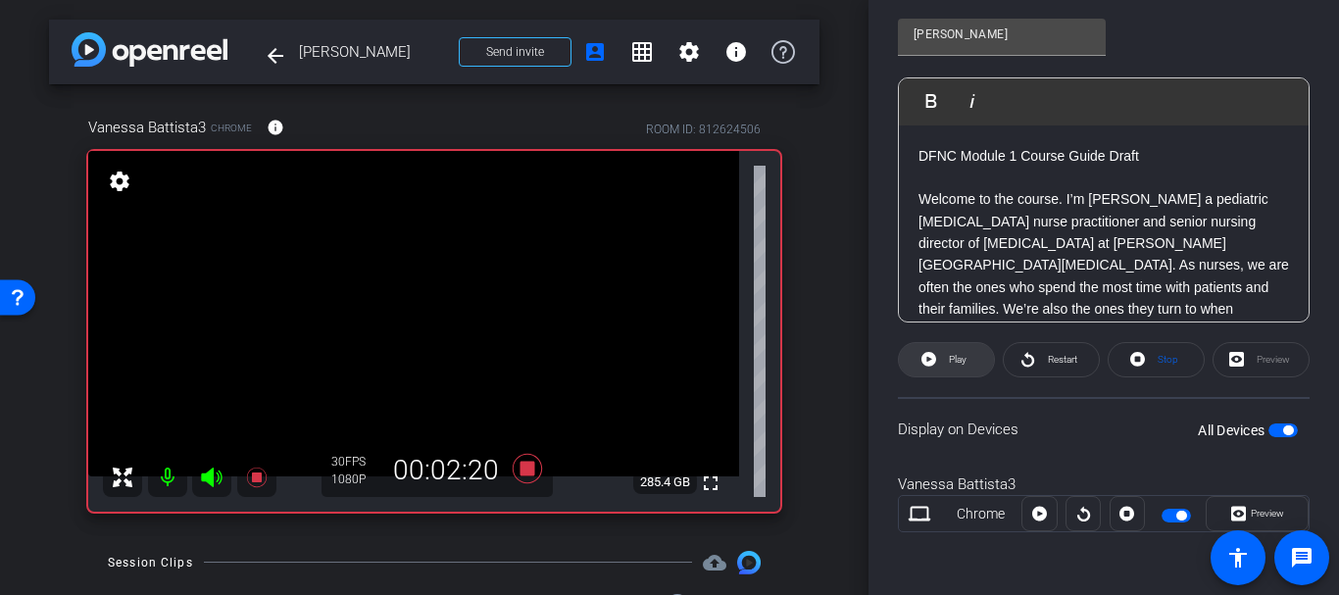
click at [963, 368] on span "Play" at bounding box center [955, 359] width 23 height 27
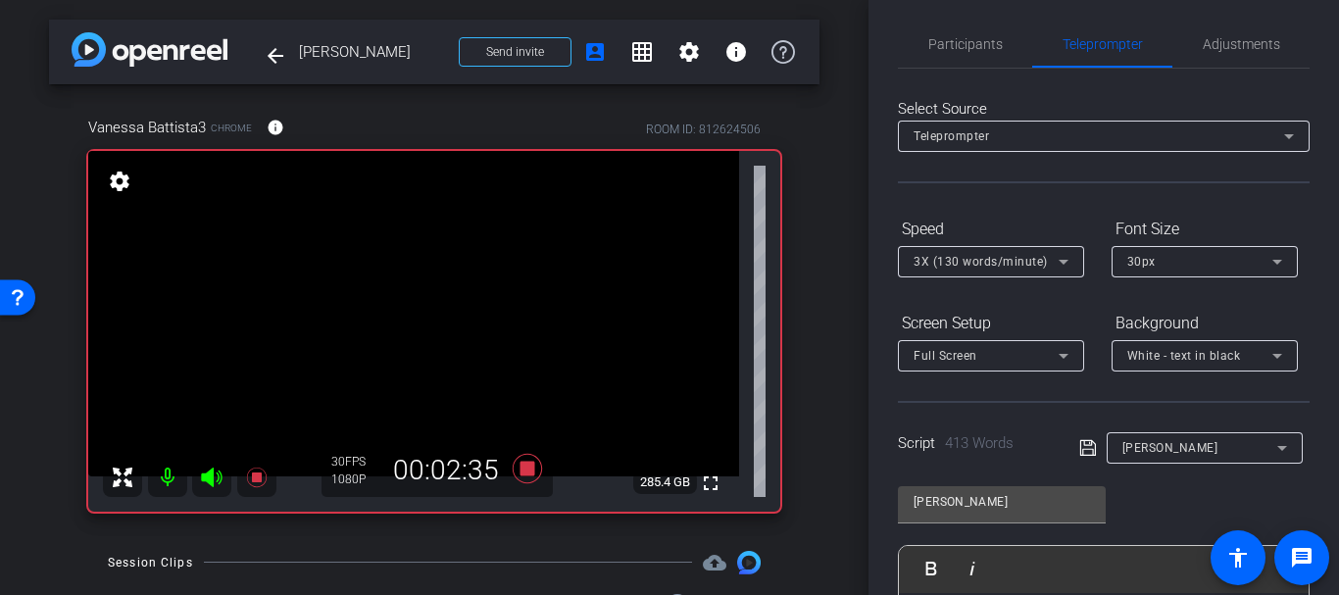
scroll to position [0, 0]
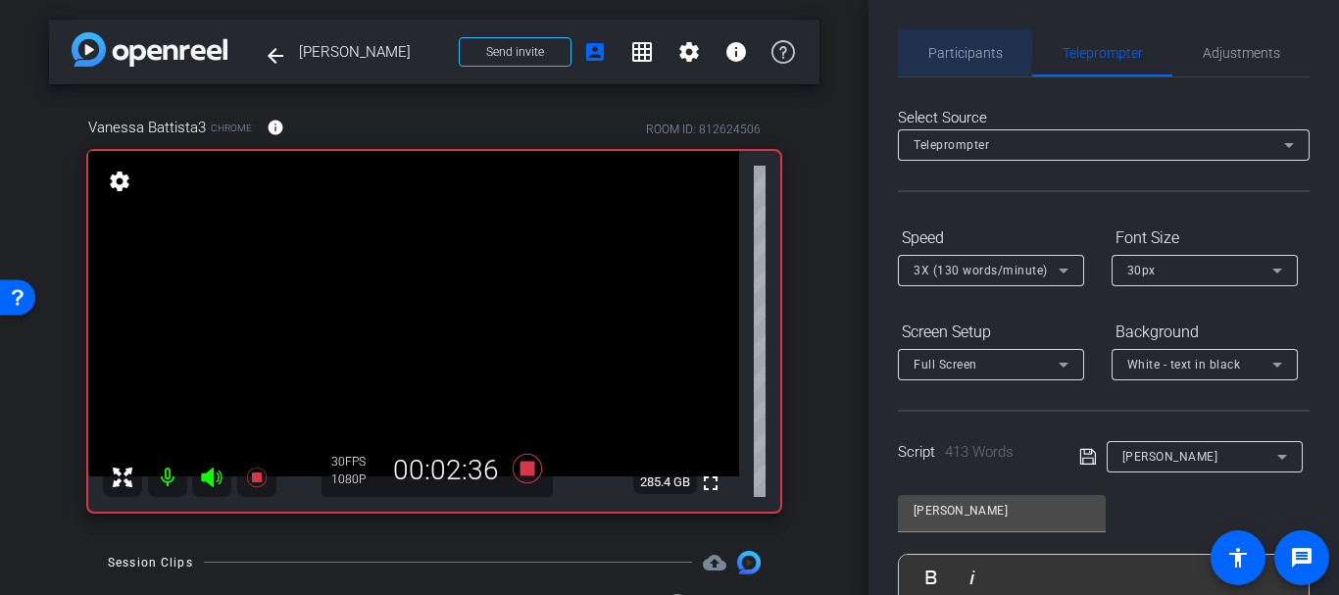
click at [954, 48] on span "Participants" at bounding box center [965, 53] width 75 height 14
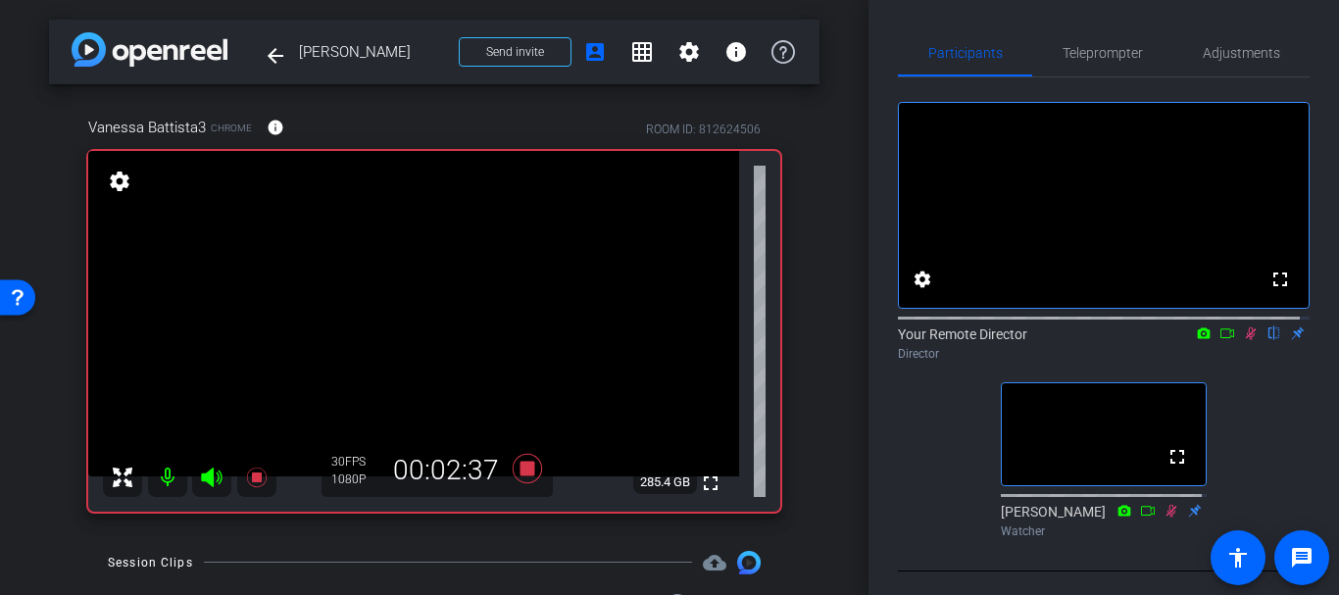
click at [1055, 25] on div "Participants Teleprompter Adjustments fullscreen settings Your Remote Director …" at bounding box center [1104, 297] width 471 height 595
drag, startPoint x: 1064, startPoint y: 27, endPoint x: 1071, endPoint y: 42, distance: 16.2
click at [1068, 29] on div "Participants Teleprompter Adjustments fullscreen settings Your Remote Director …" at bounding box center [1104, 297] width 471 height 595
click at [1071, 42] on span "Teleprompter" at bounding box center [1103, 52] width 80 height 47
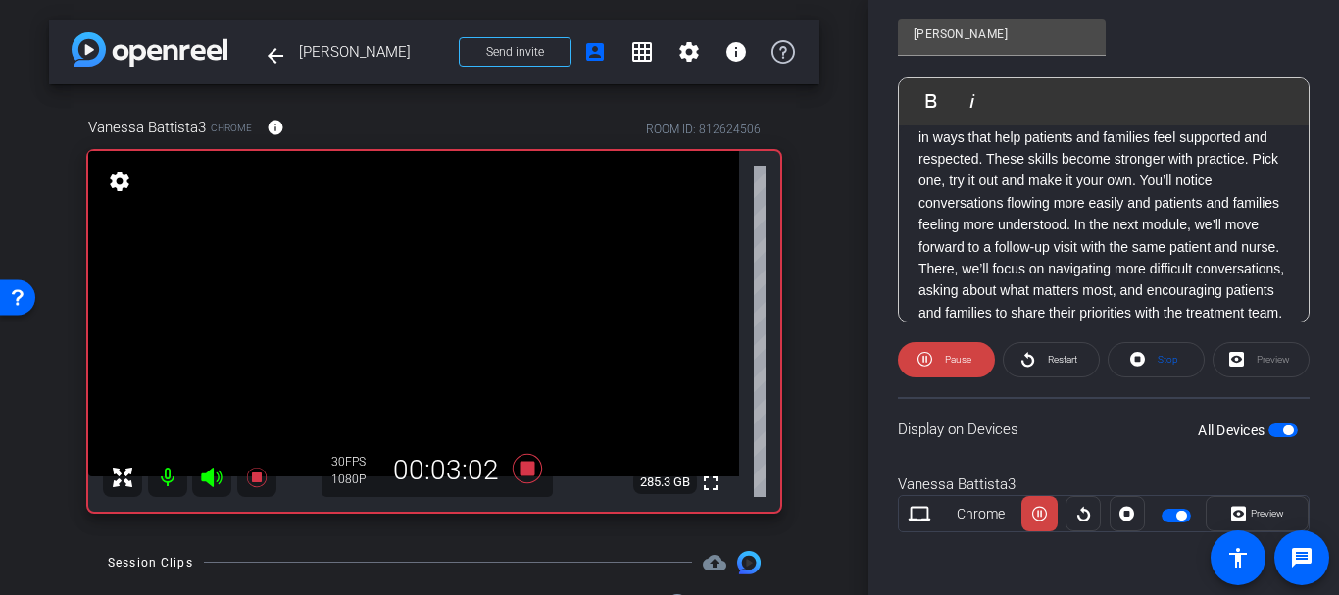
scroll to position [503, 0]
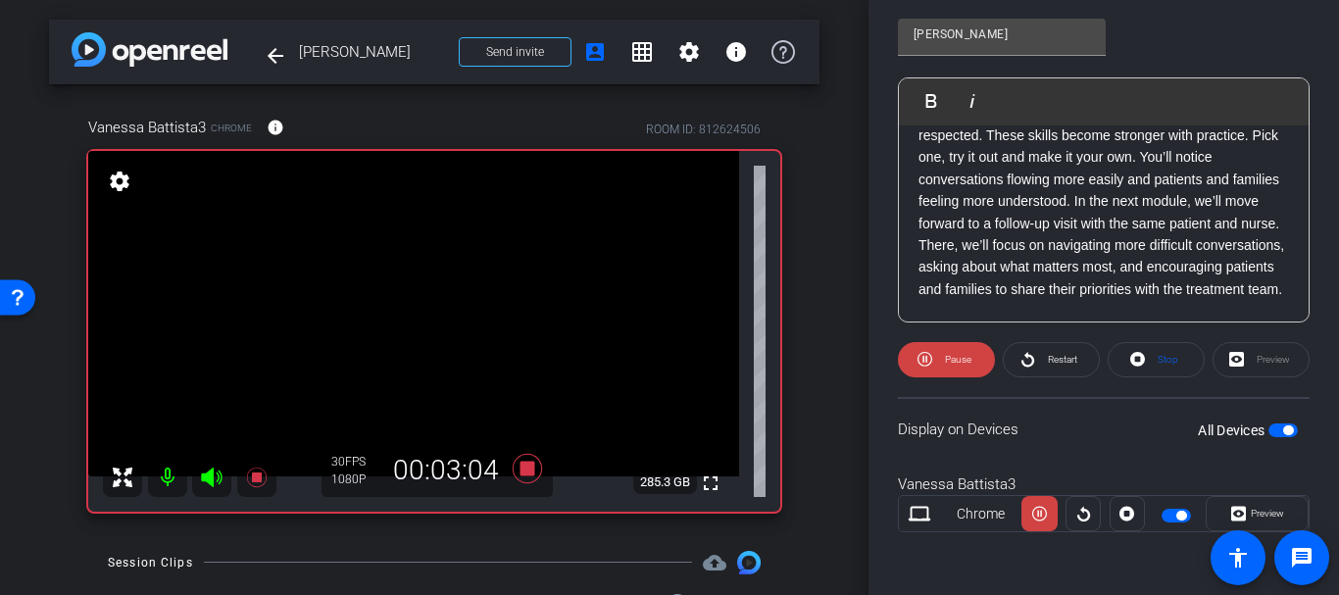
click at [992, 274] on p "Thank you for taking the time to work through this first module. We’ve focused …" at bounding box center [1104, 179] width 371 height 241
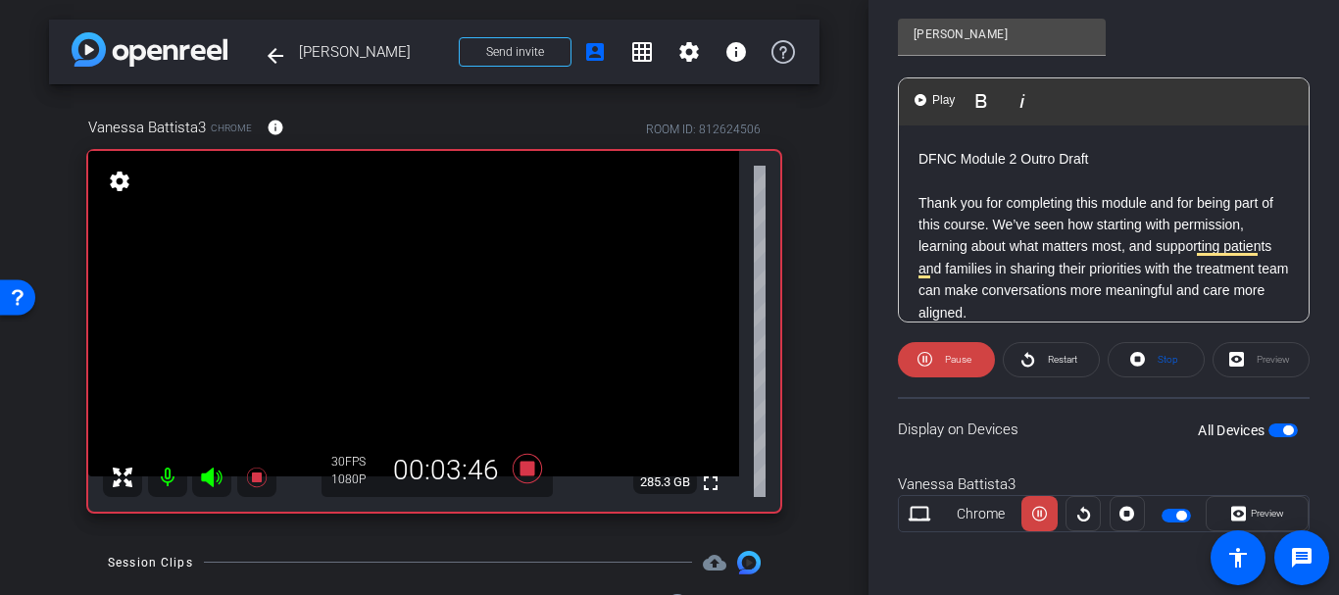
scroll to position [941, 0]
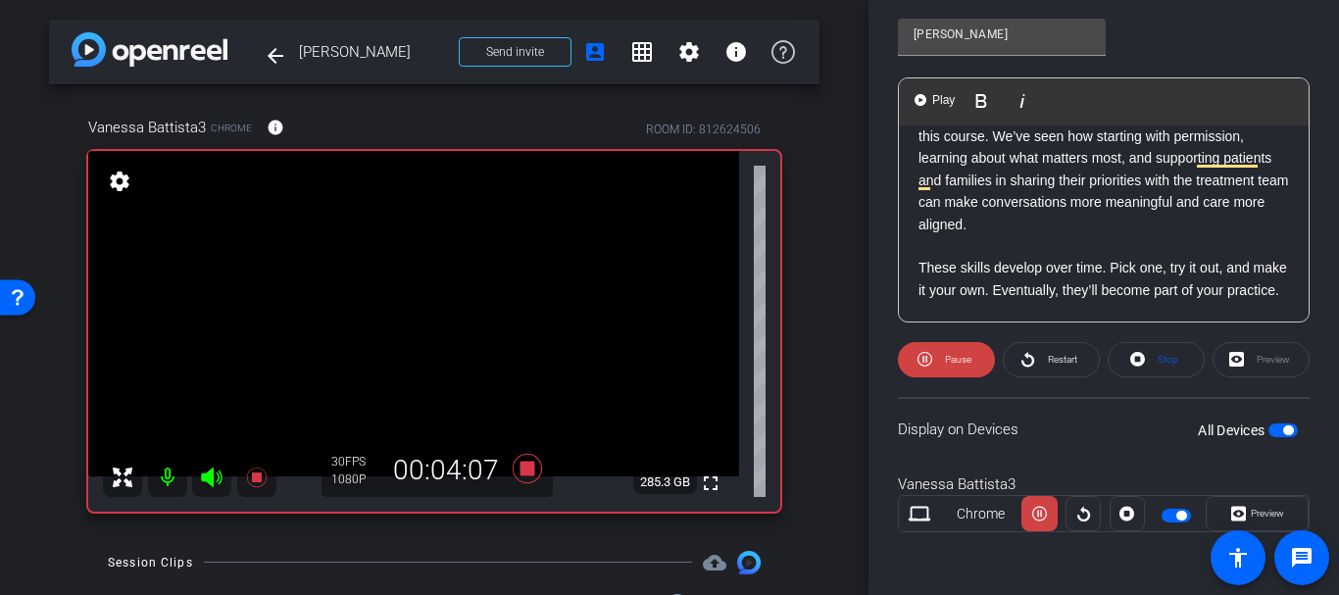
click at [1050, 224] on p "Thank you for completing this module and for being part of this course. We’ve s…" at bounding box center [1104, 169] width 371 height 131
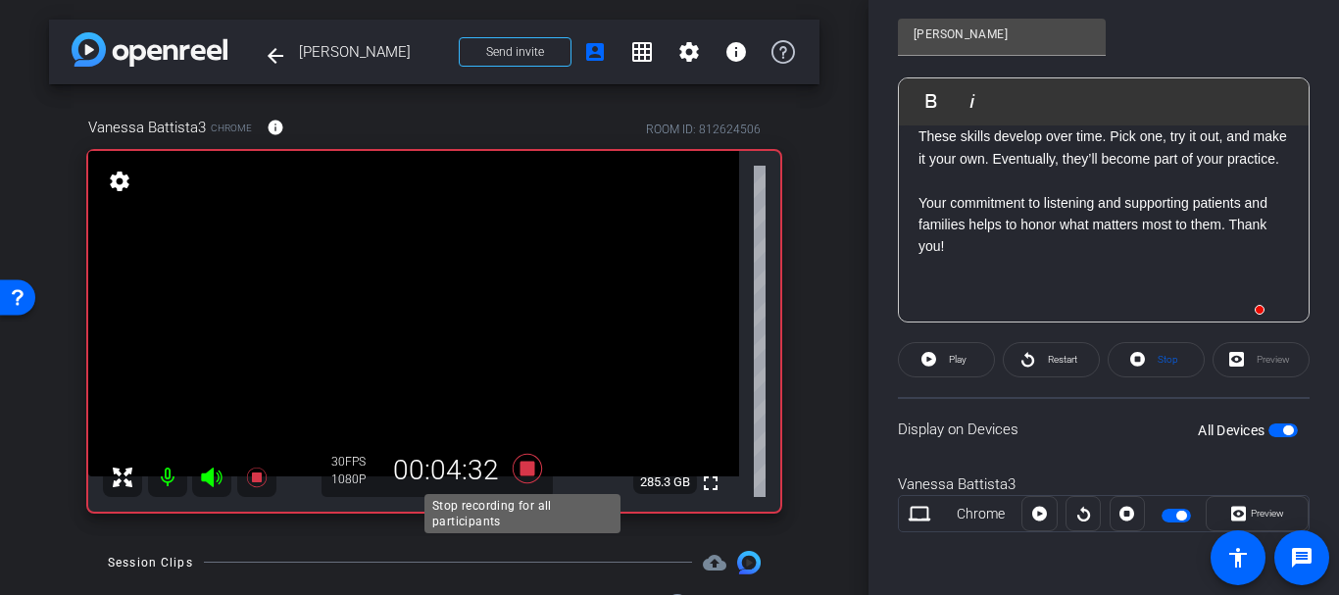
click at [517, 478] on icon at bounding box center [527, 468] width 47 height 35
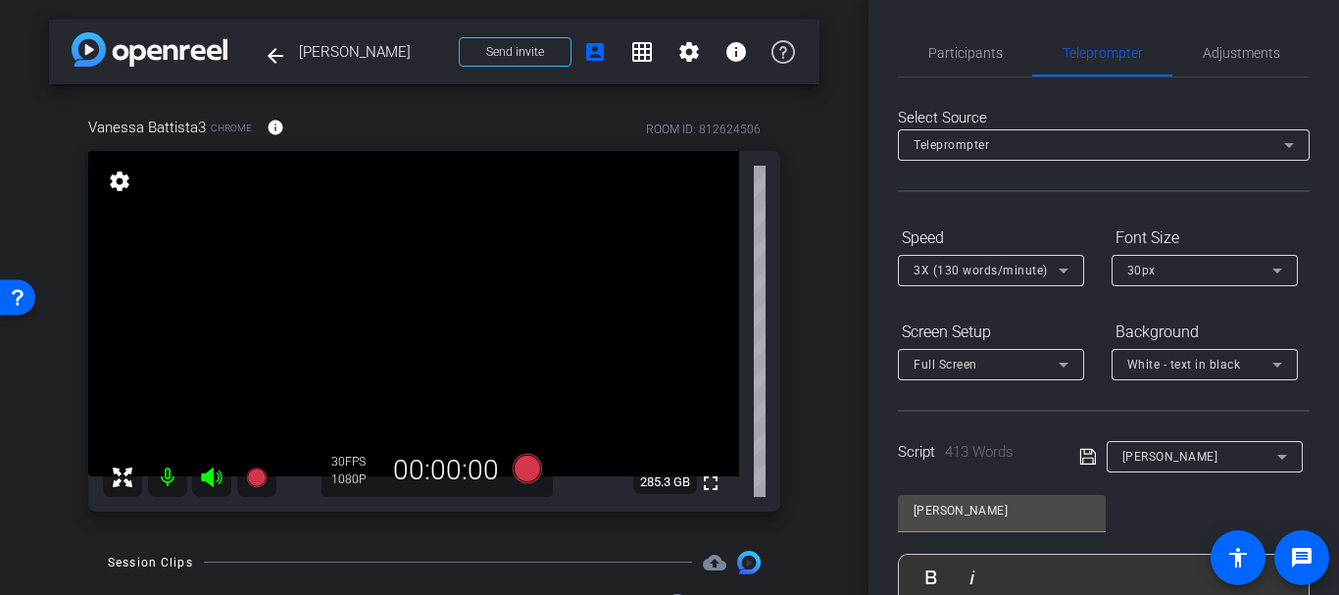
click at [931, 81] on div "Select Source Teleprompter Speed 3X (130 words/minute) Font Size 30px Screen Se…" at bounding box center [1104, 559] width 412 height 965
click at [936, 69] on span "Participants" at bounding box center [965, 52] width 75 height 47
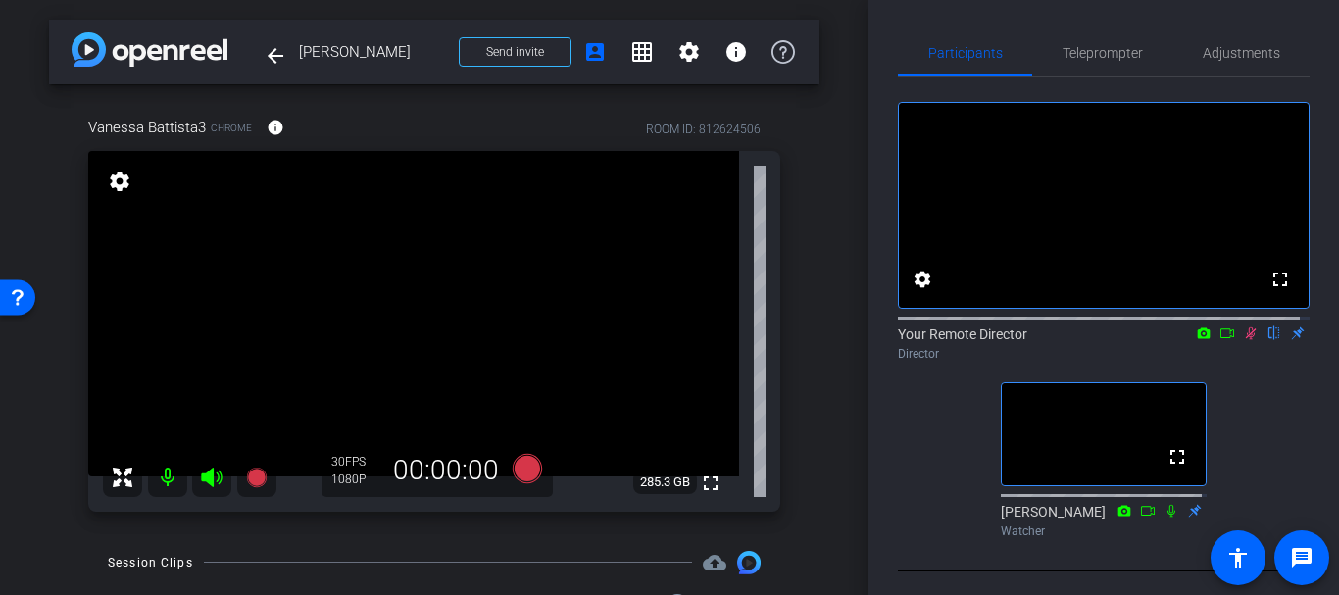
click at [1243, 340] on icon at bounding box center [1251, 333] width 16 height 14
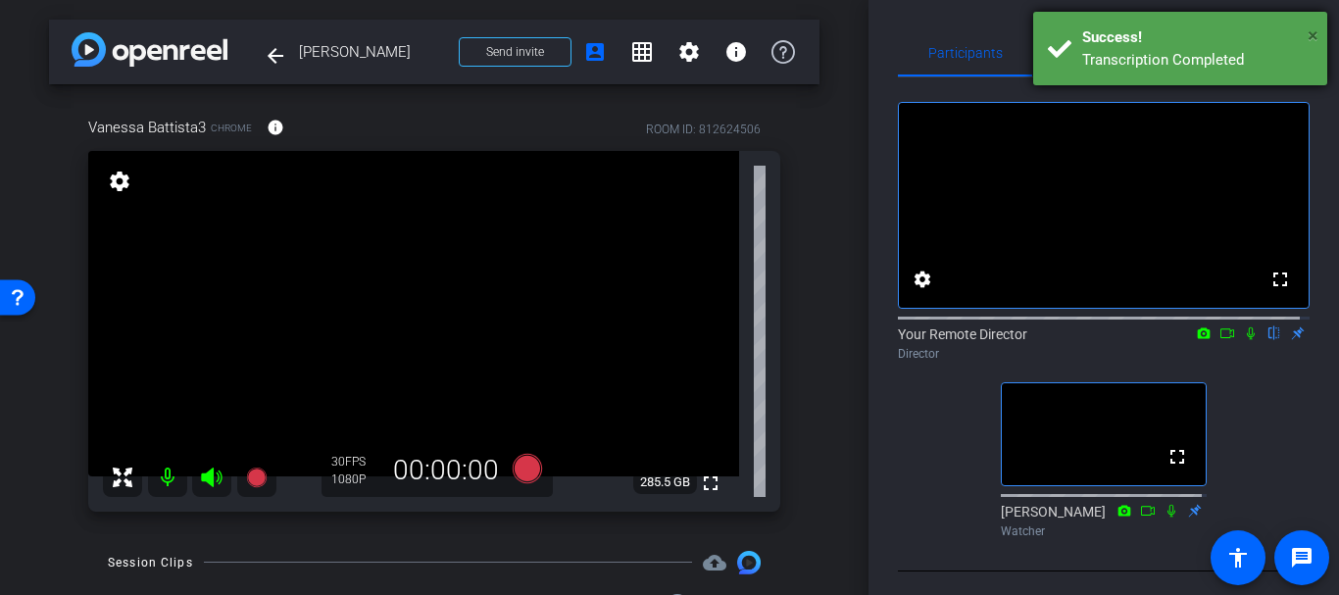
click at [1312, 37] on span "×" at bounding box center [1313, 36] width 11 height 24
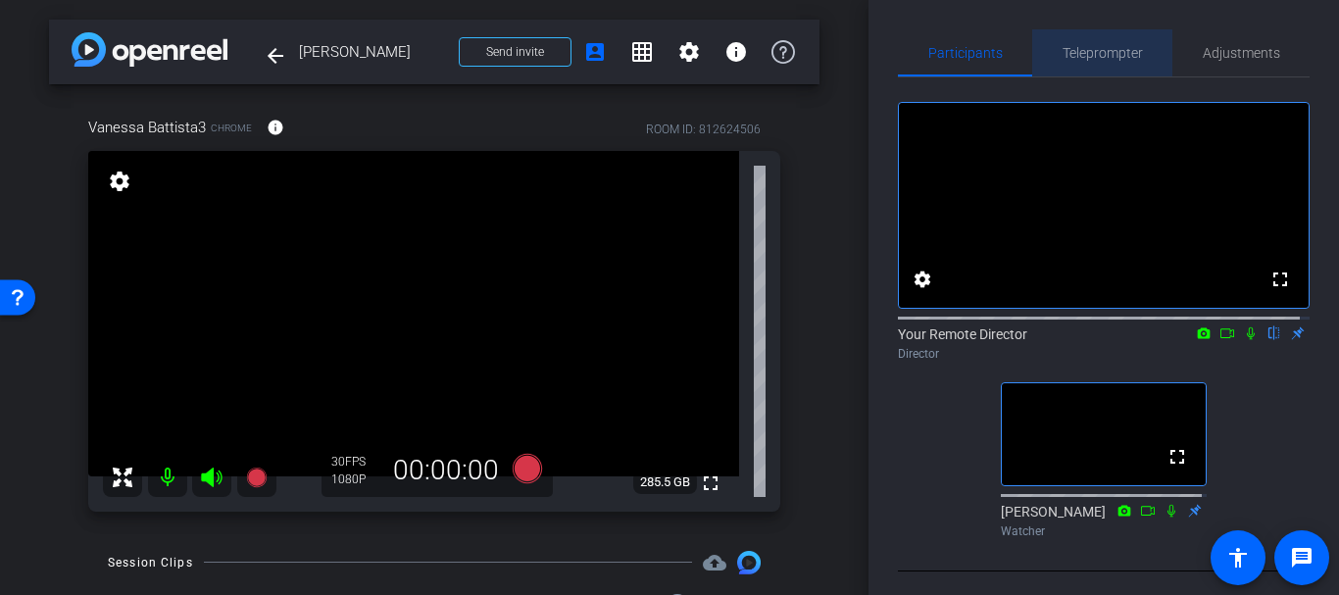
click at [1135, 43] on span "Teleprompter" at bounding box center [1103, 52] width 80 height 47
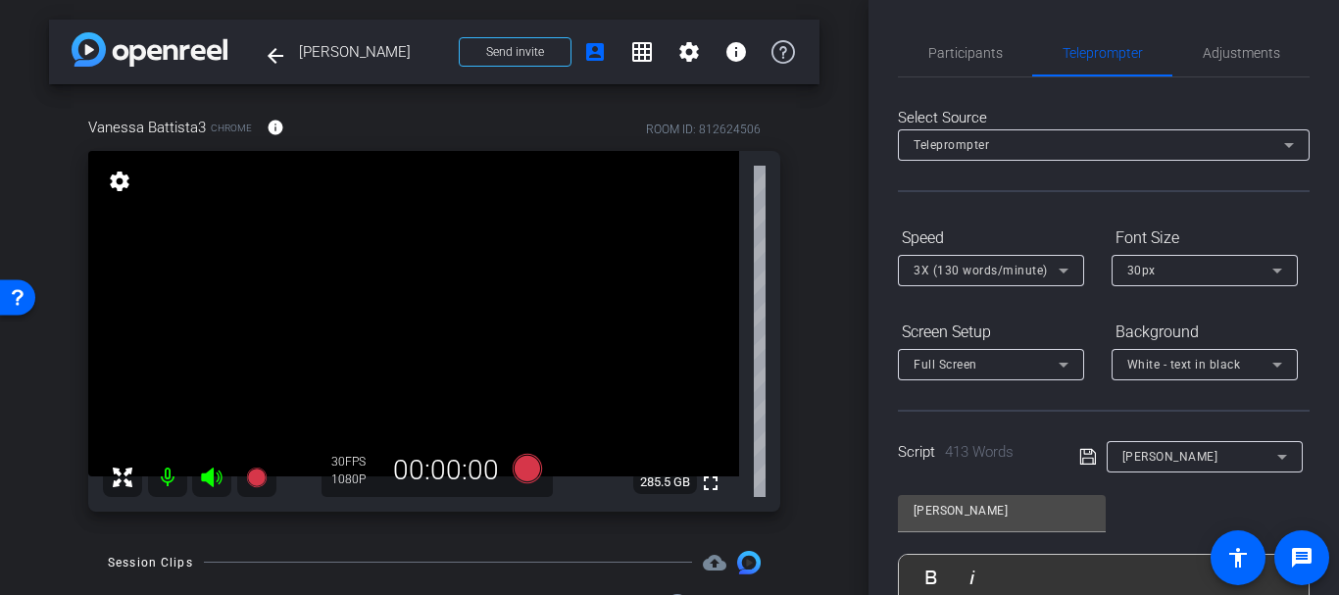
click at [891, 324] on div "Participants Teleprompter Adjustments settings Your Remote Director flip Direct…" at bounding box center [1104, 297] width 471 height 595
click at [934, 68] on span "Participants" at bounding box center [965, 52] width 75 height 47
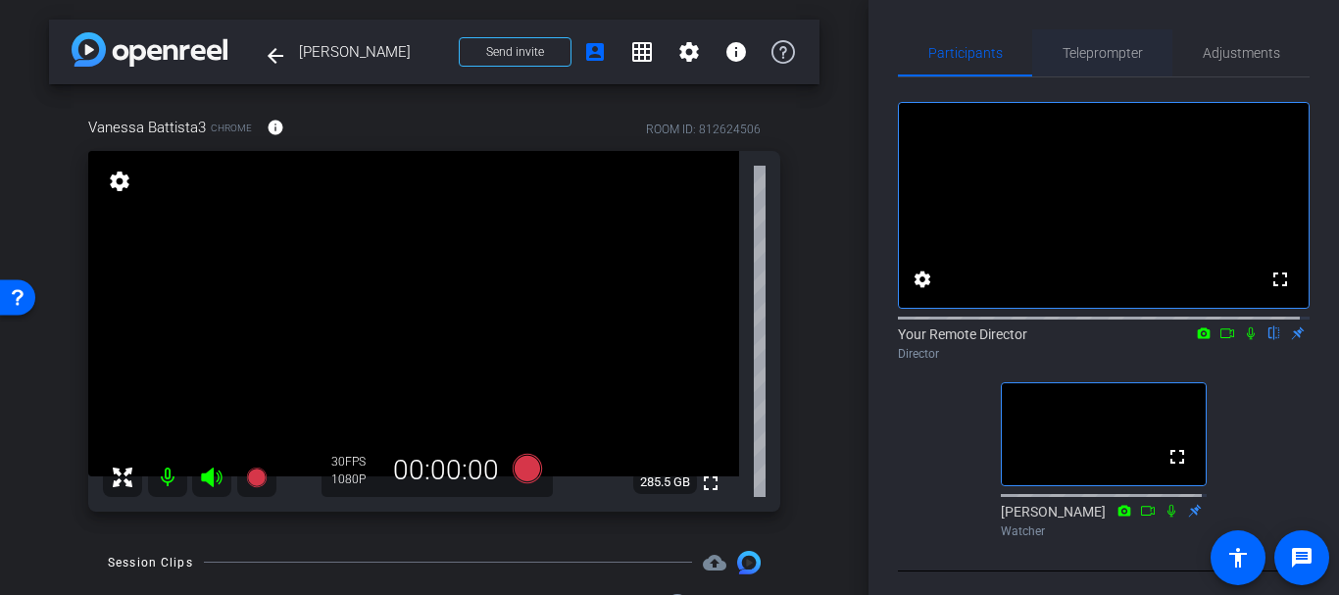
click at [1109, 54] on span "Teleprompter" at bounding box center [1103, 53] width 80 height 14
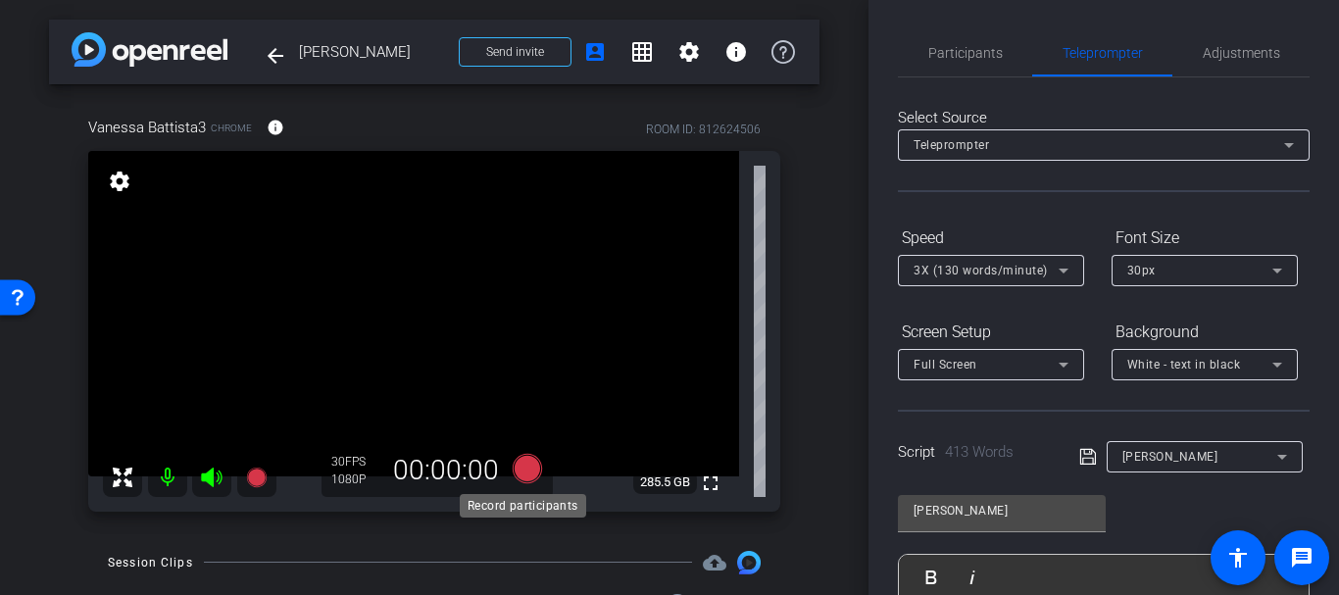
click at [531, 469] on icon at bounding box center [527, 468] width 29 height 29
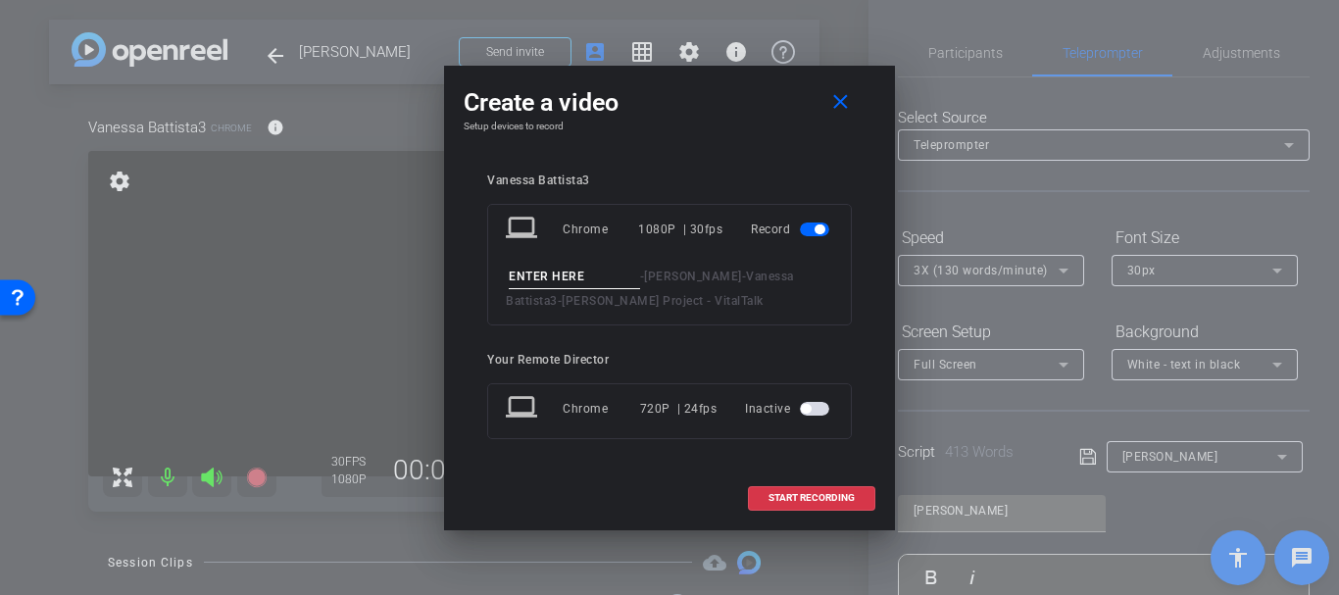
click at [564, 291] on div "- Vanessa Battista - Vanessa Battista3 - Dana Farber Project - VitalTalk" at bounding box center [669, 289] width 327 height 48
click at [559, 278] on input at bounding box center [574, 277] width 131 height 25
type input "T"
type input "Readthrough take 4"
click at [772, 493] on span "START RECORDING" at bounding box center [812, 498] width 86 height 10
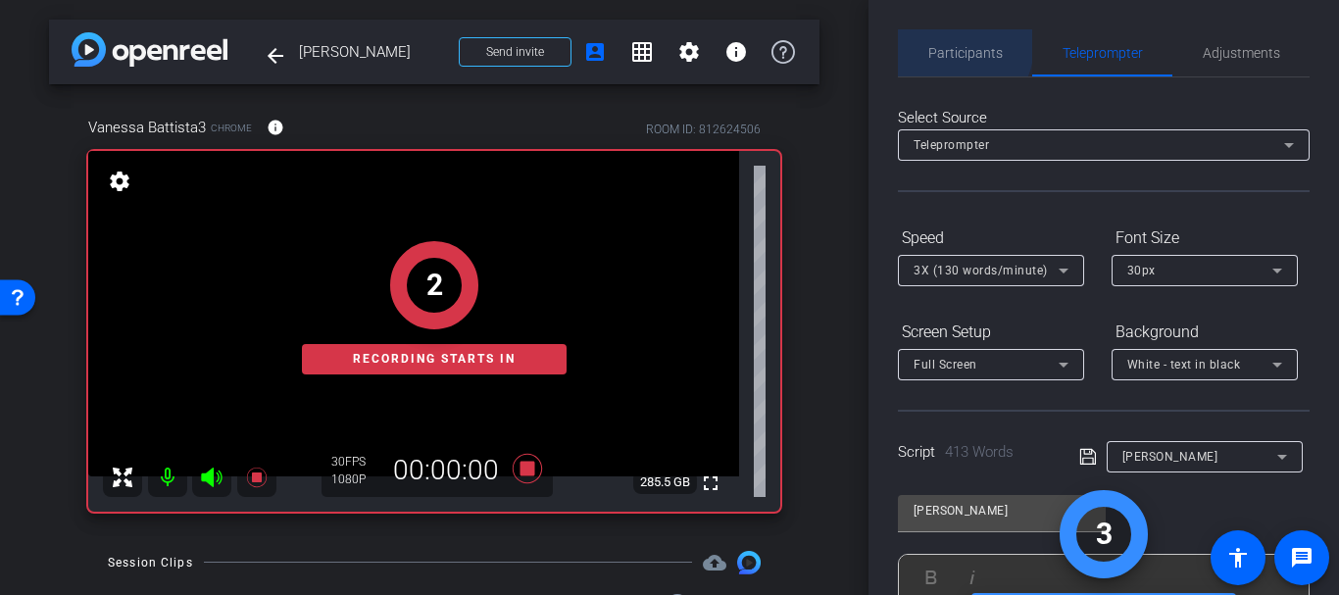
click at [928, 38] on span "Participants" at bounding box center [965, 52] width 75 height 47
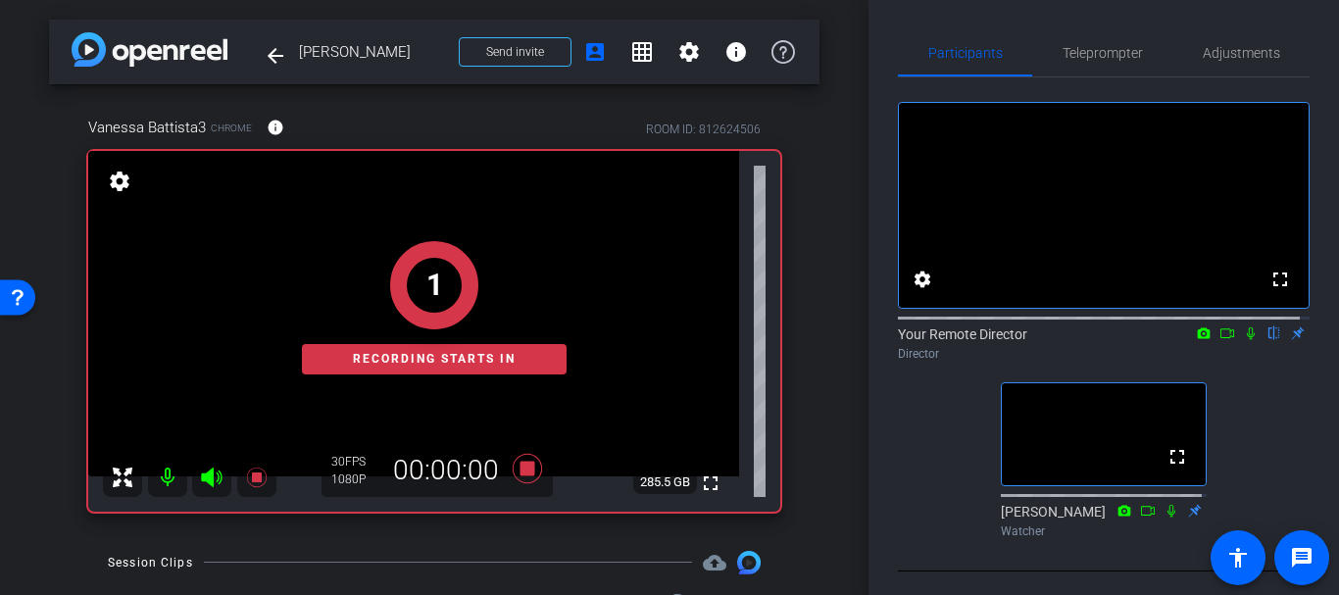
click at [1243, 340] on icon at bounding box center [1251, 333] width 16 height 14
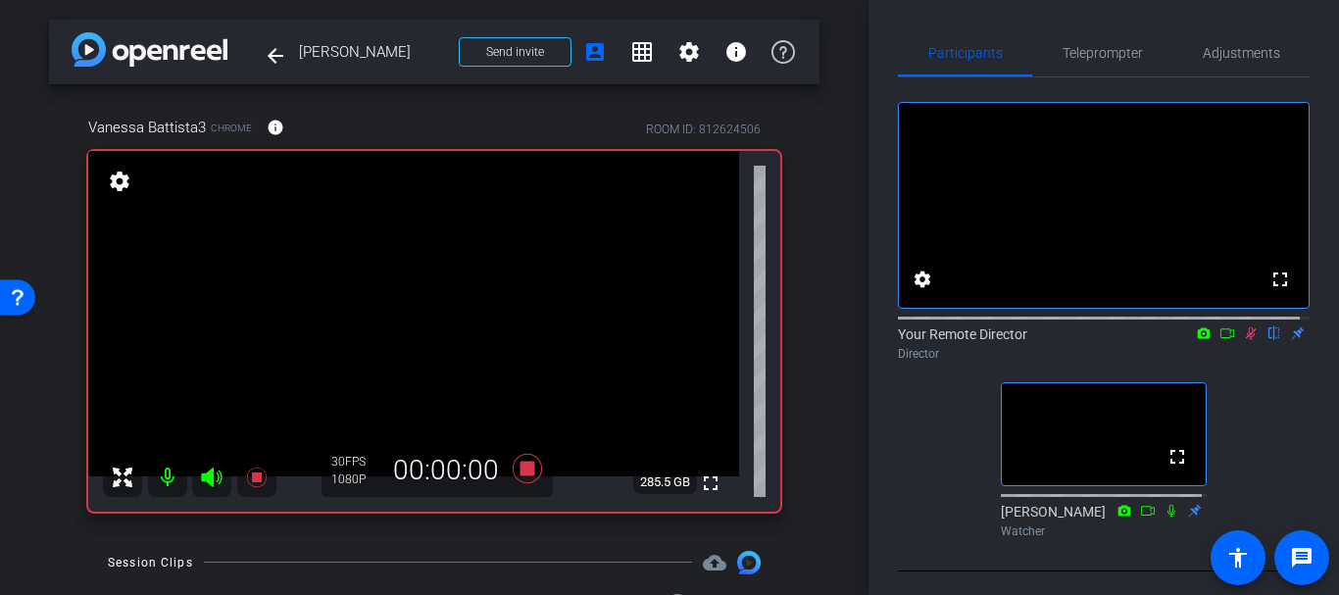
click at [1164, 518] on icon at bounding box center [1172, 511] width 16 height 14
click at [1087, 60] on span "Teleprompter" at bounding box center [1103, 53] width 80 height 14
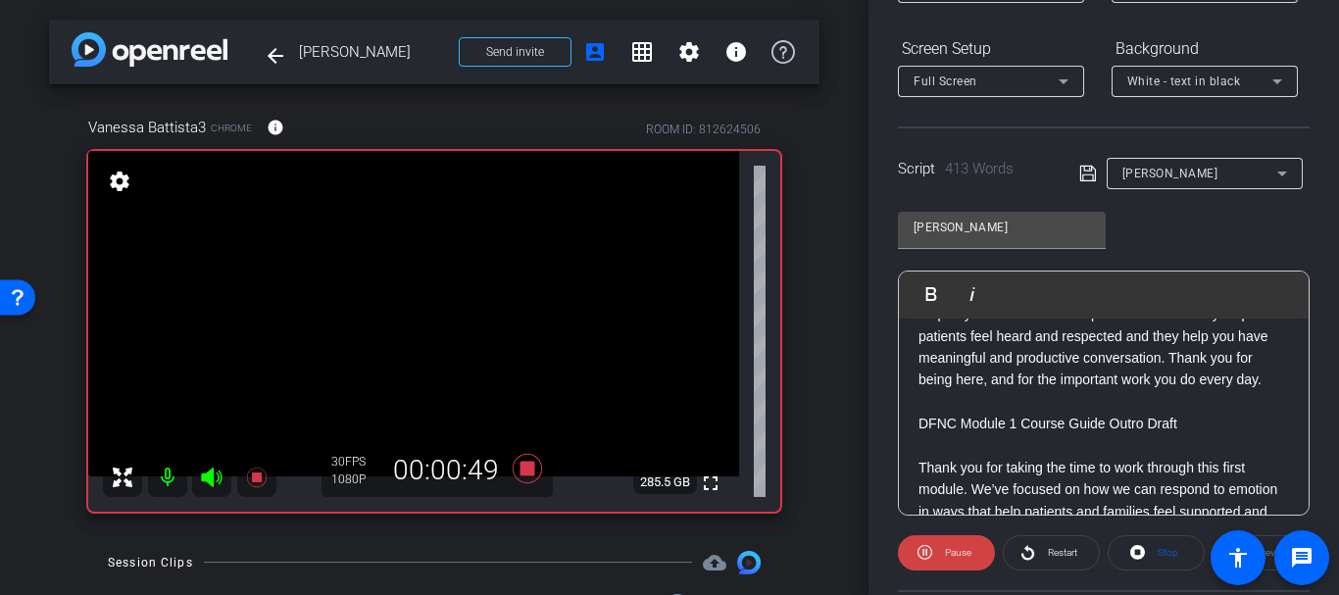
scroll to position [305, 0]
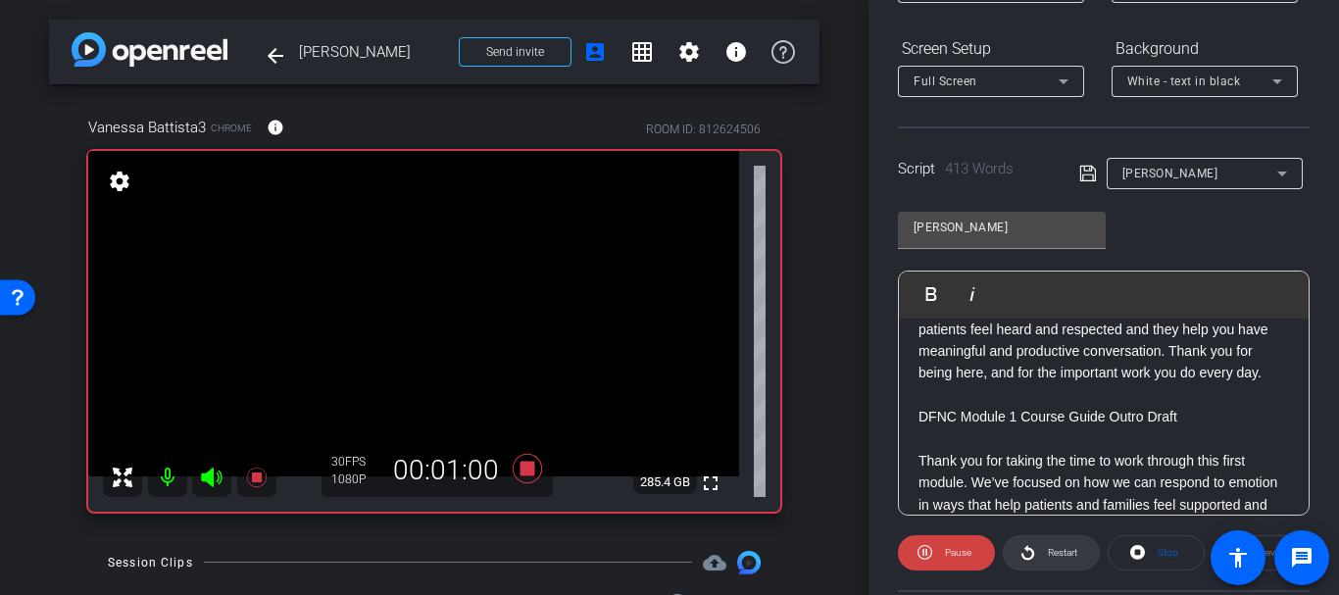
click at [1036, 543] on span at bounding box center [1051, 552] width 95 height 47
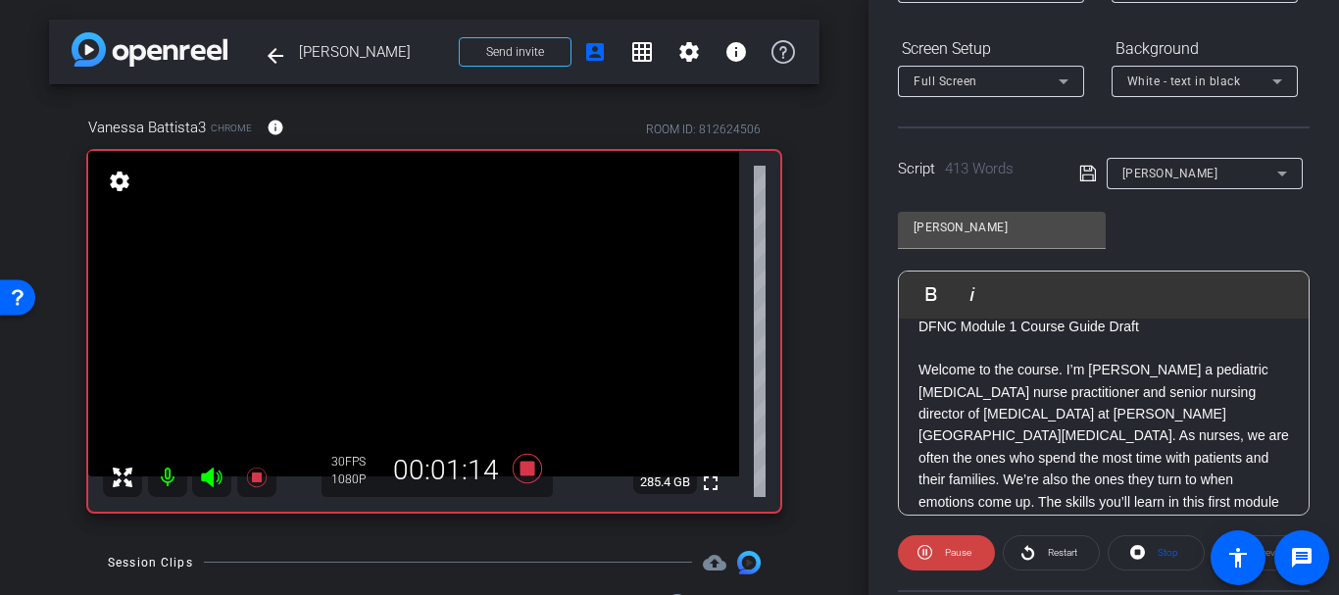
scroll to position [0, 0]
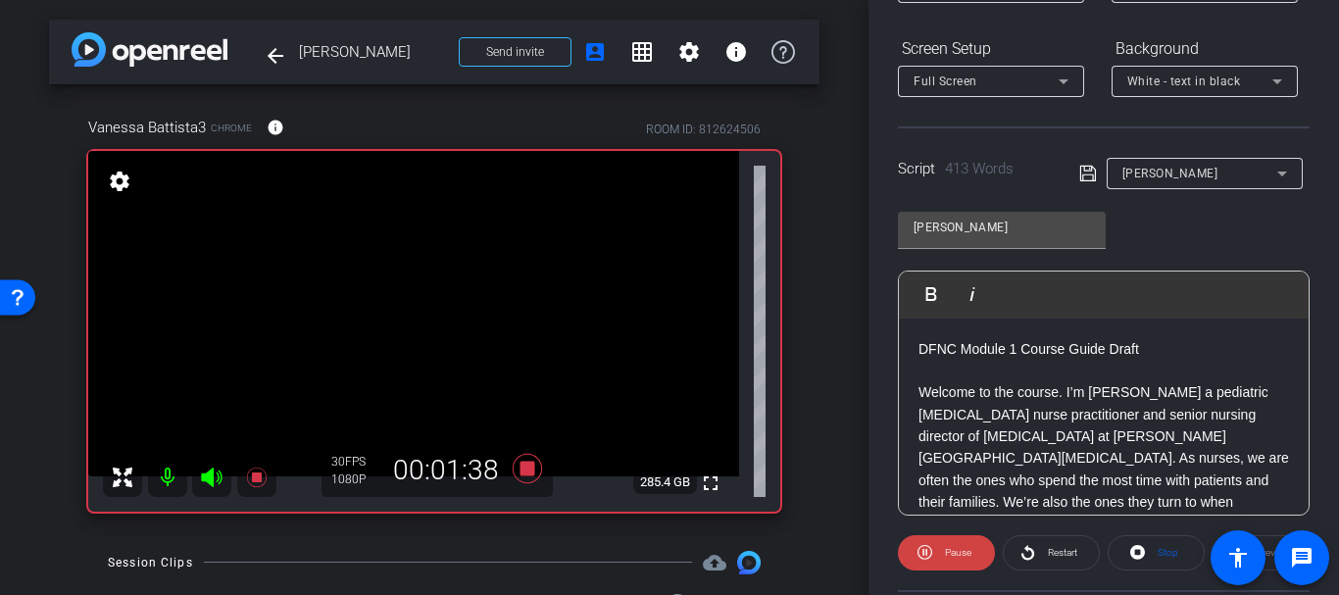
click at [818, 334] on div "arrow_back Vanessa Battista Back to project Send invite account_box grid_on set…" at bounding box center [434, 297] width 869 height 595
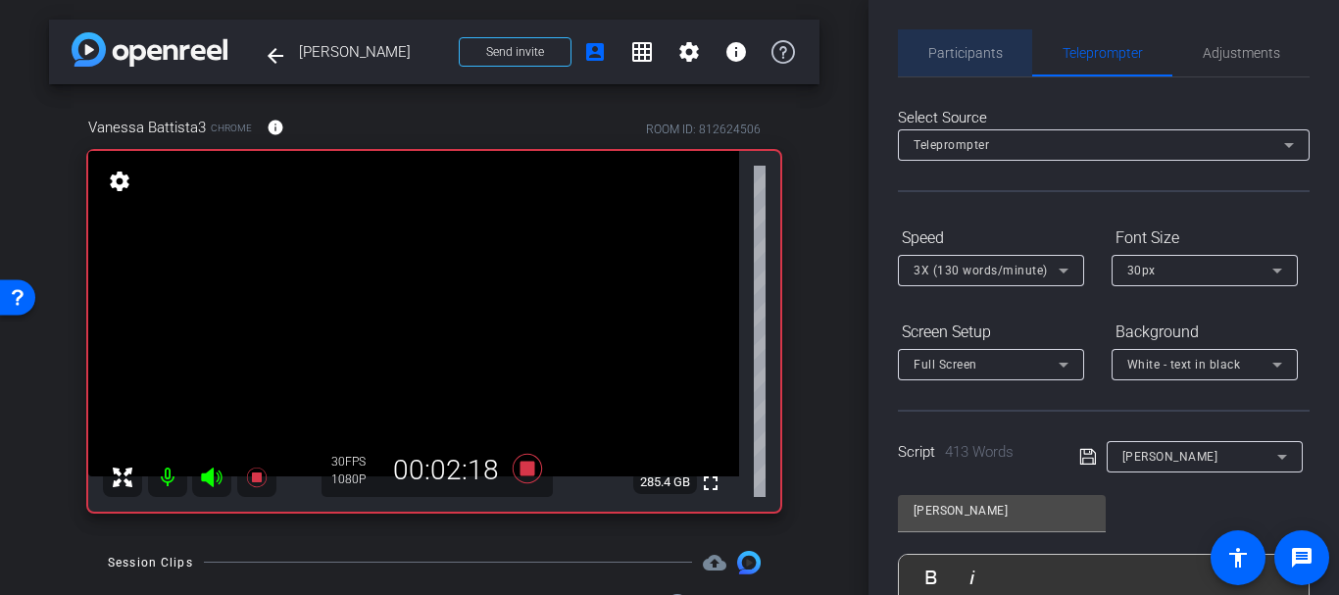
click at [994, 57] on span "Participants" at bounding box center [965, 53] width 75 height 14
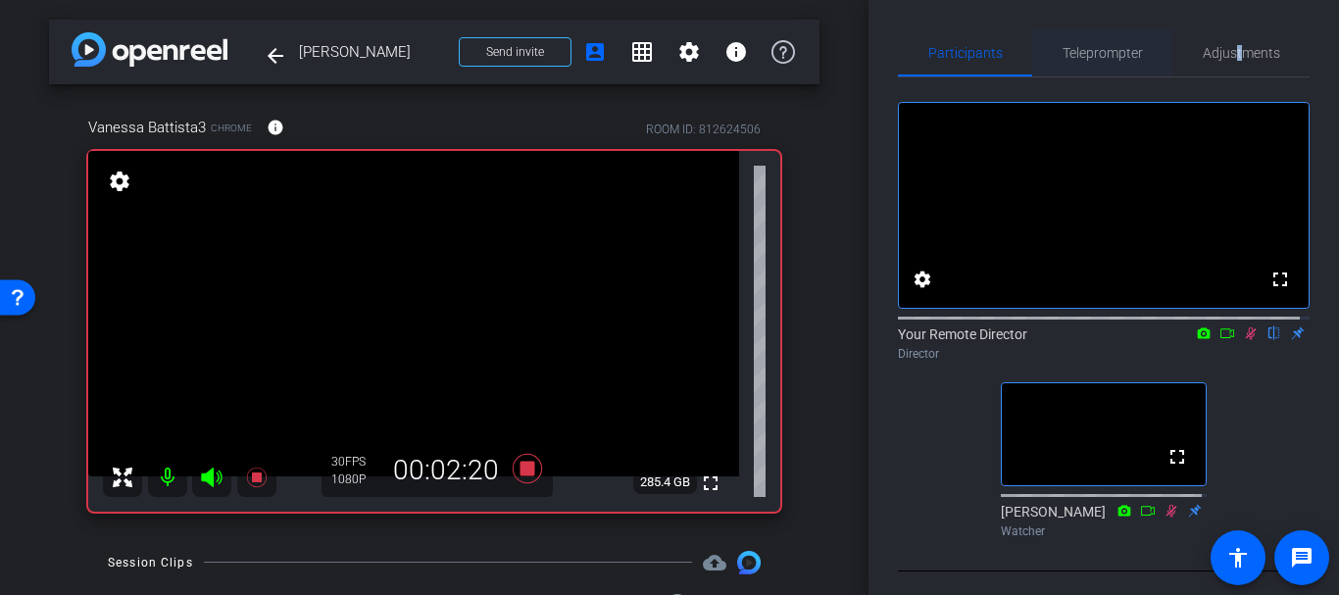
drag, startPoint x: 1235, startPoint y: 12, endPoint x: 1131, endPoint y: 42, distance: 108.3
click at [1187, 27] on div "Participants Teleprompter Adjustments fullscreen settings Your Remote Director …" at bounding box center [1104, 297] width 471 height 595
click at [1073, 57] on span "Teleprompter" at bounding box center [1103, 53] width 80 height 14
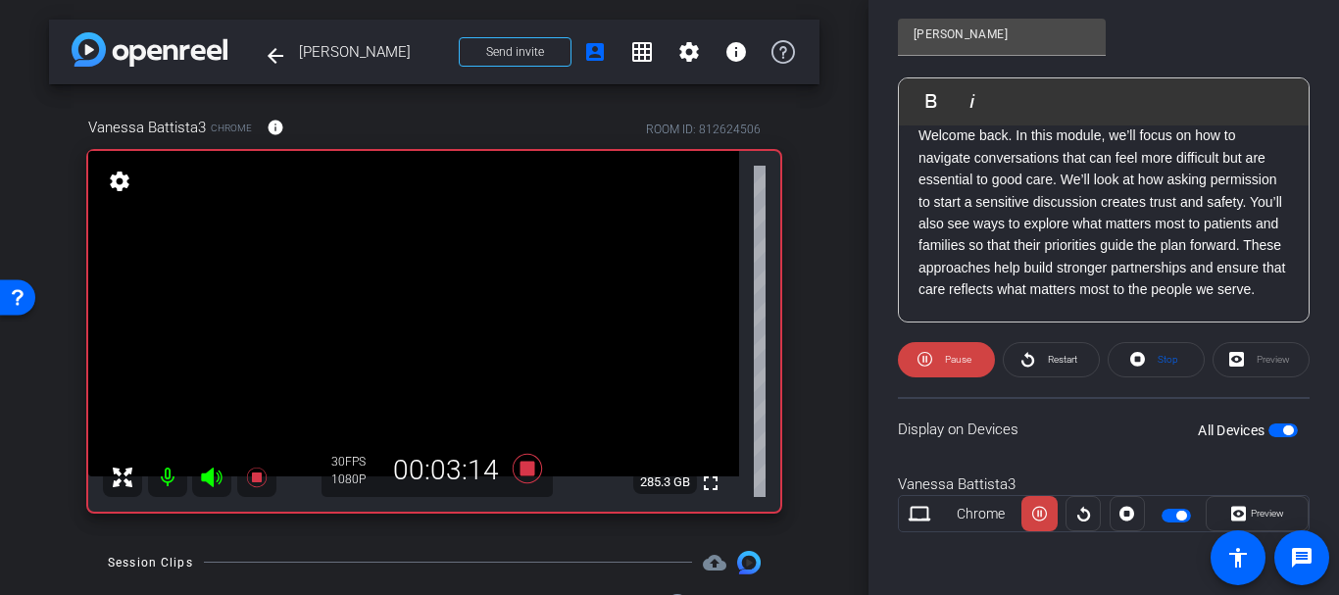
scroll to position [737, 0]
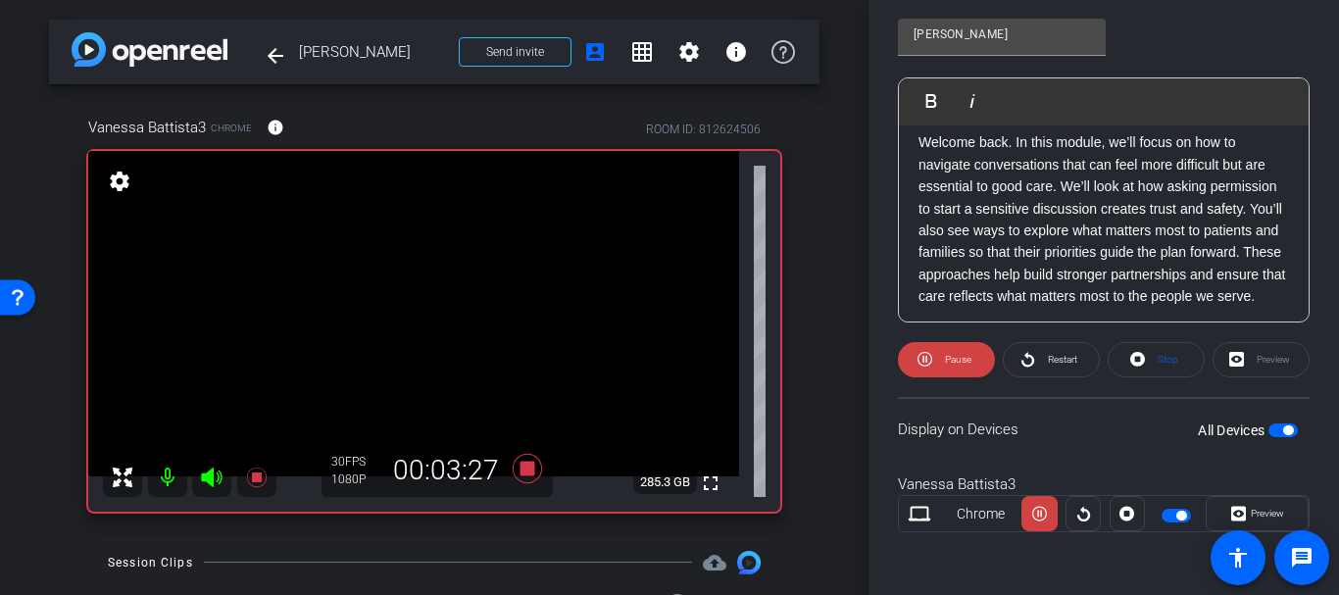
click at [1005, 207] on p "Welcome back. In this module, we’ll focus on how to navigate conversations that…" at bounding box center [1104, 218] width 371 height 175
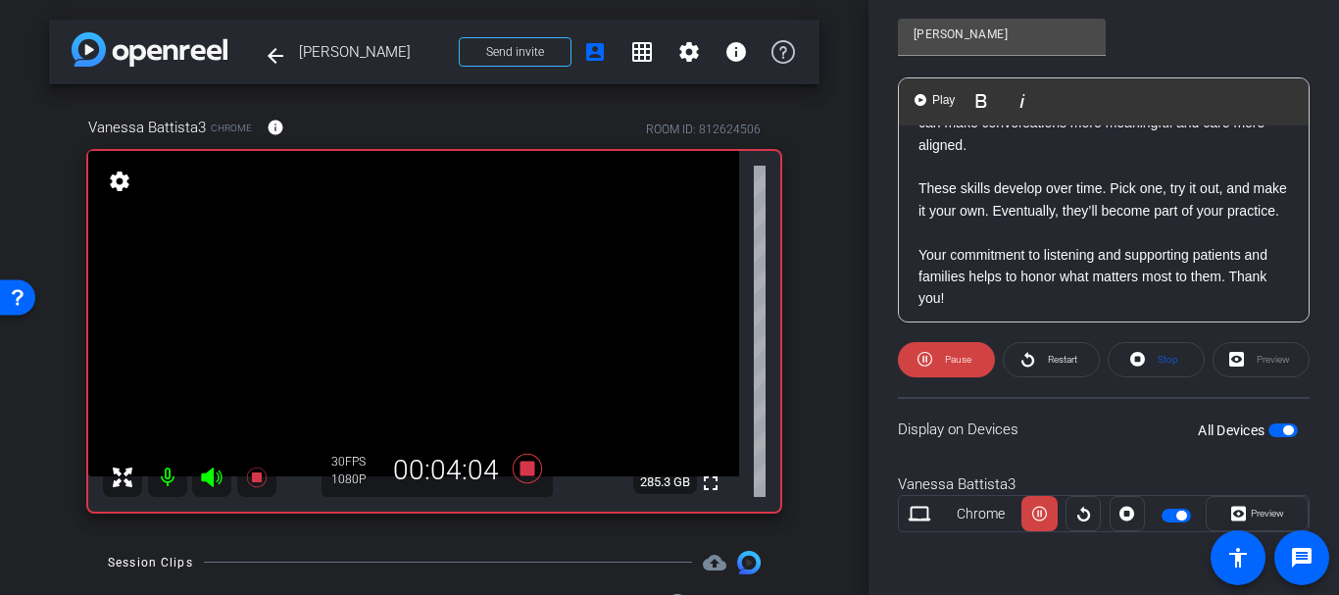
scroll to position [1127, 0]
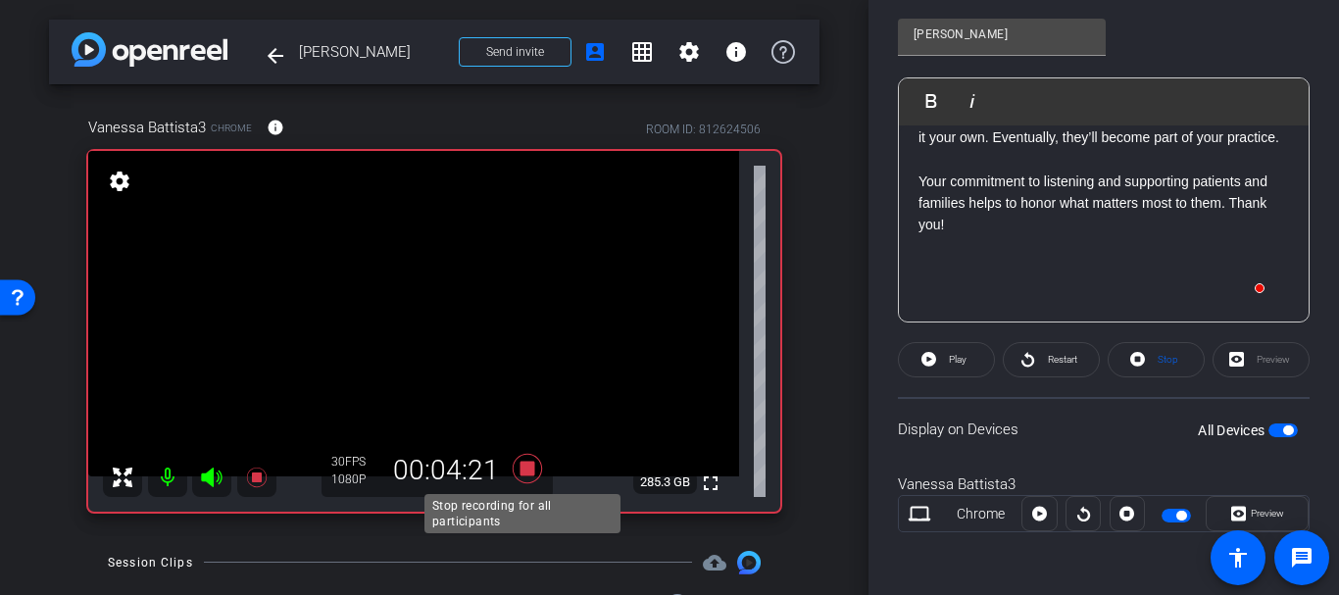
click at [516, 467] on icon at bounding box center [527, 468] width 29 height 29
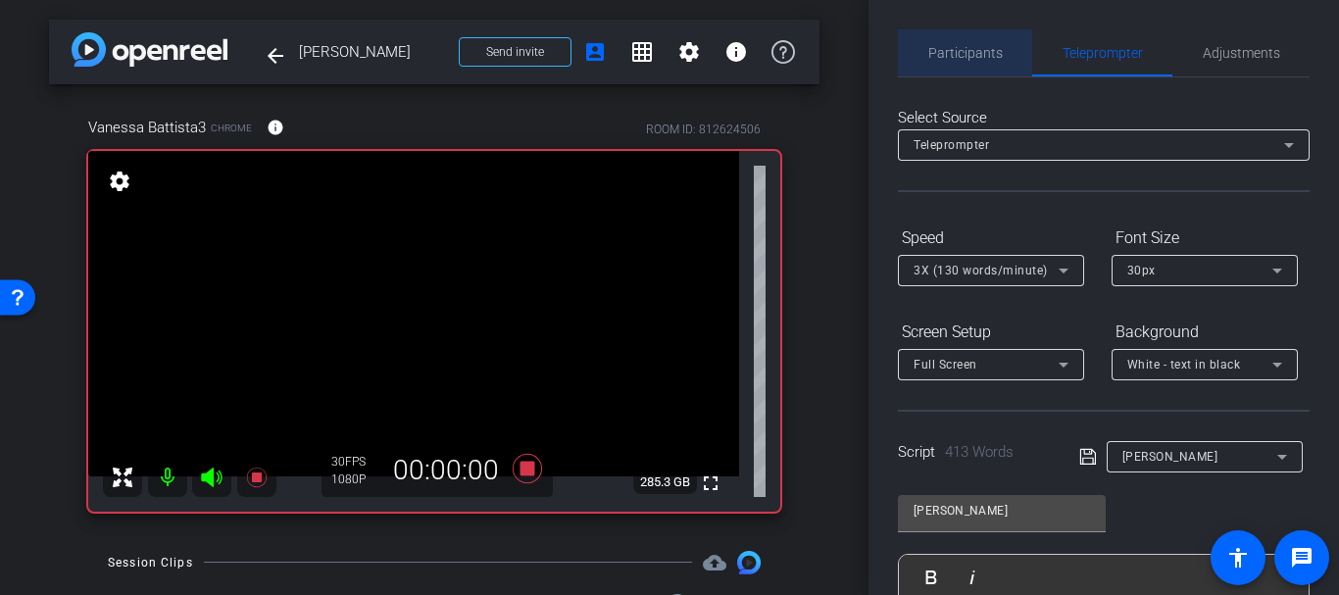
click at [968, 73] on span "Participants" at bounding box center [965, 52] width 75 height 47
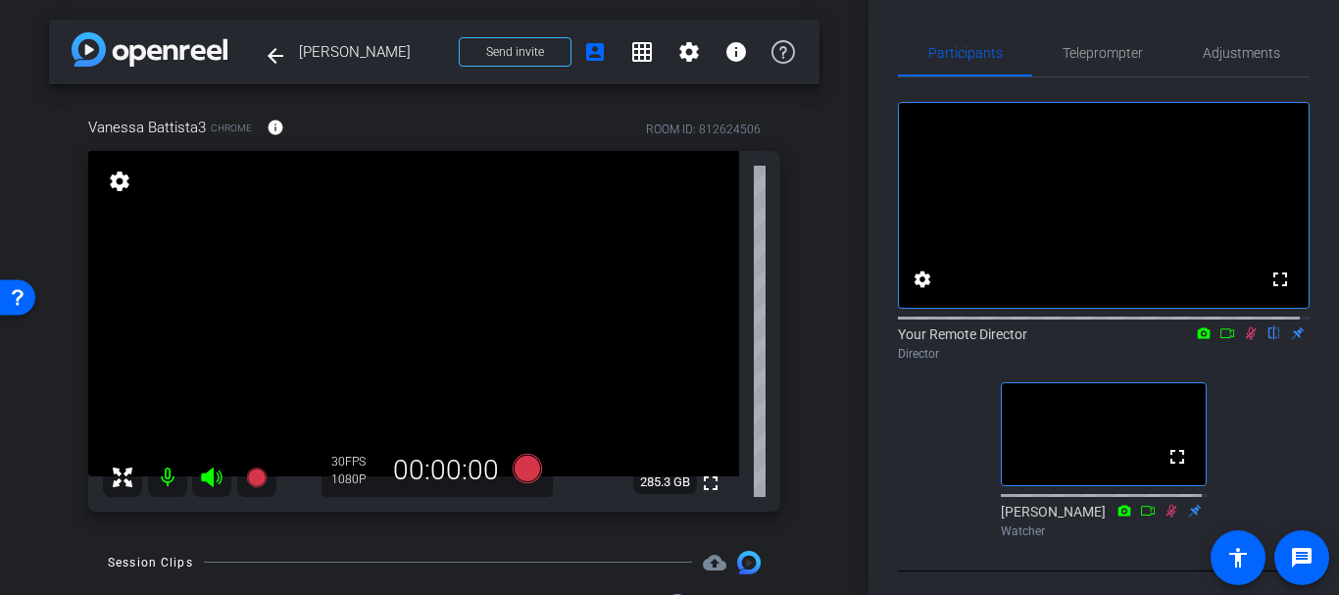
click at [1243, 340] on icon at bounding box center [1251, 333] width 16 height 14
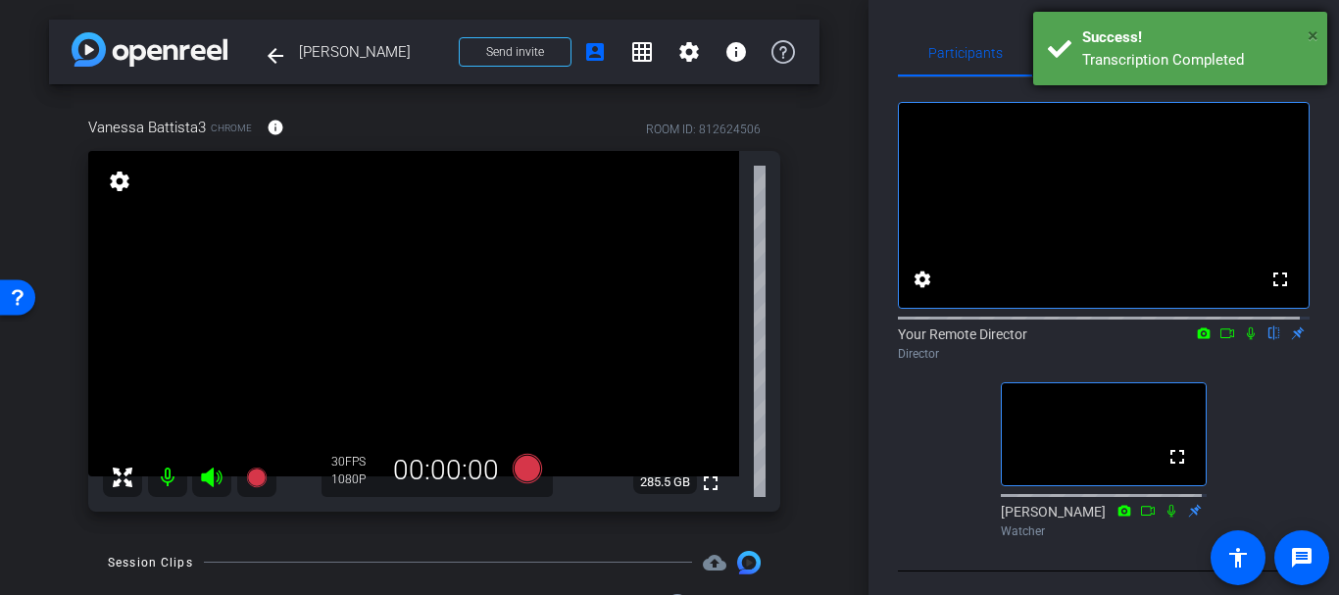
drag, startPoint x: 1319, startPoint y: 33, endPoint x: 1308, endPoint y: 27, distance: 12.3
click at [1318, 32] on div "× Success! Transcription Completed" at bounding box center [1180, 49] width 294 height 74
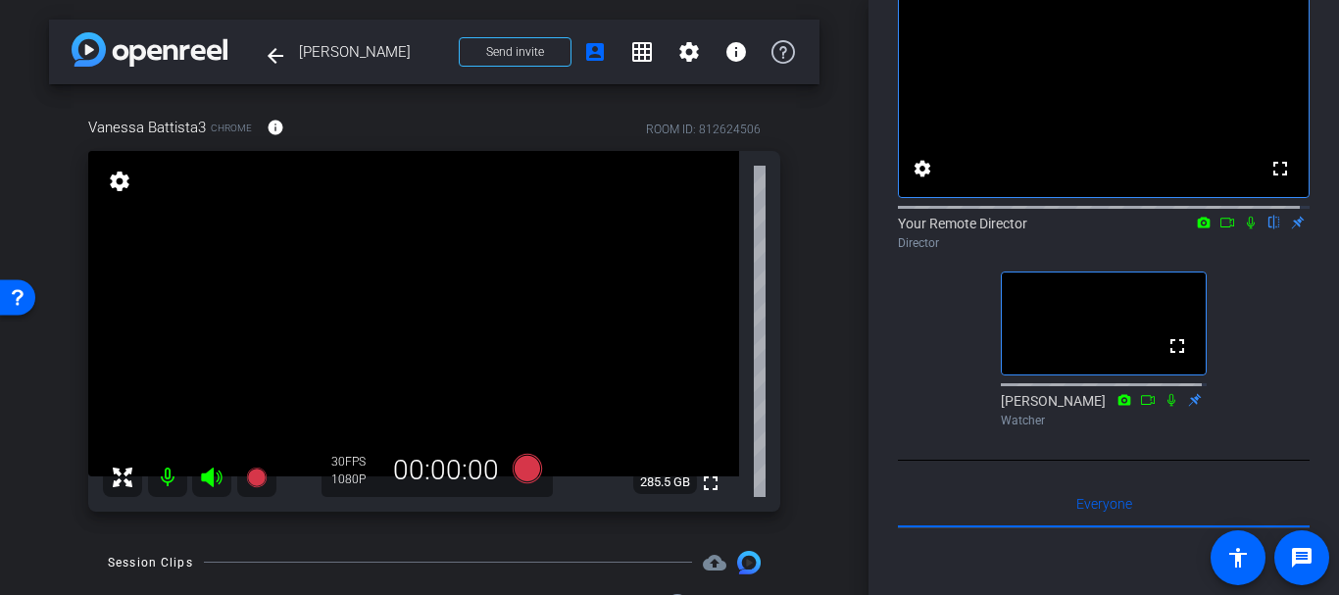
scroll to position [0, 0]
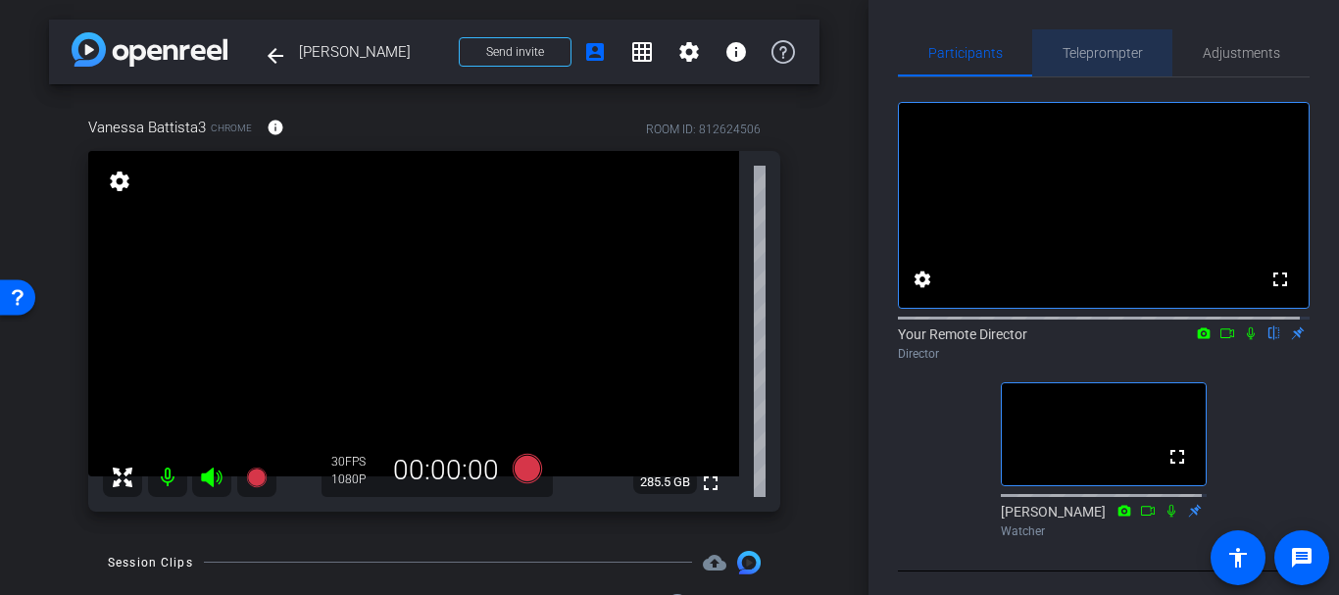
click at [1142, 39] on div "Teleprompter" at bounding box center [1102, 52] width 140 height 47
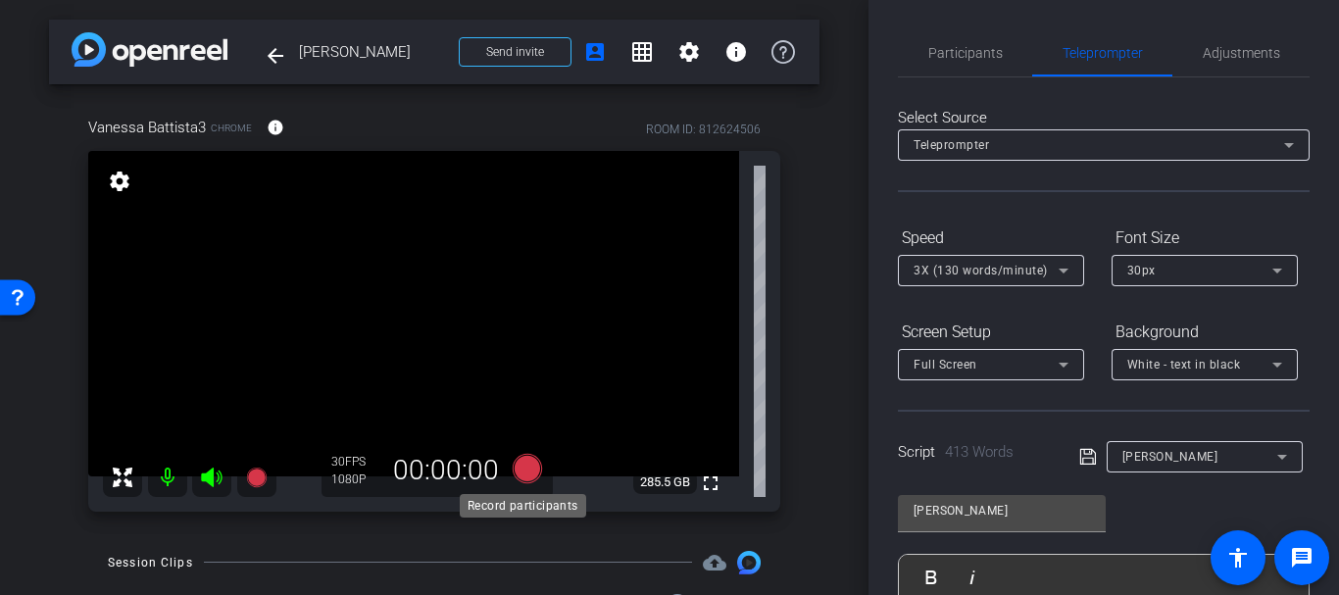
click at [526, 464] on icon at bounding box center [527, 468] width 29 height 29
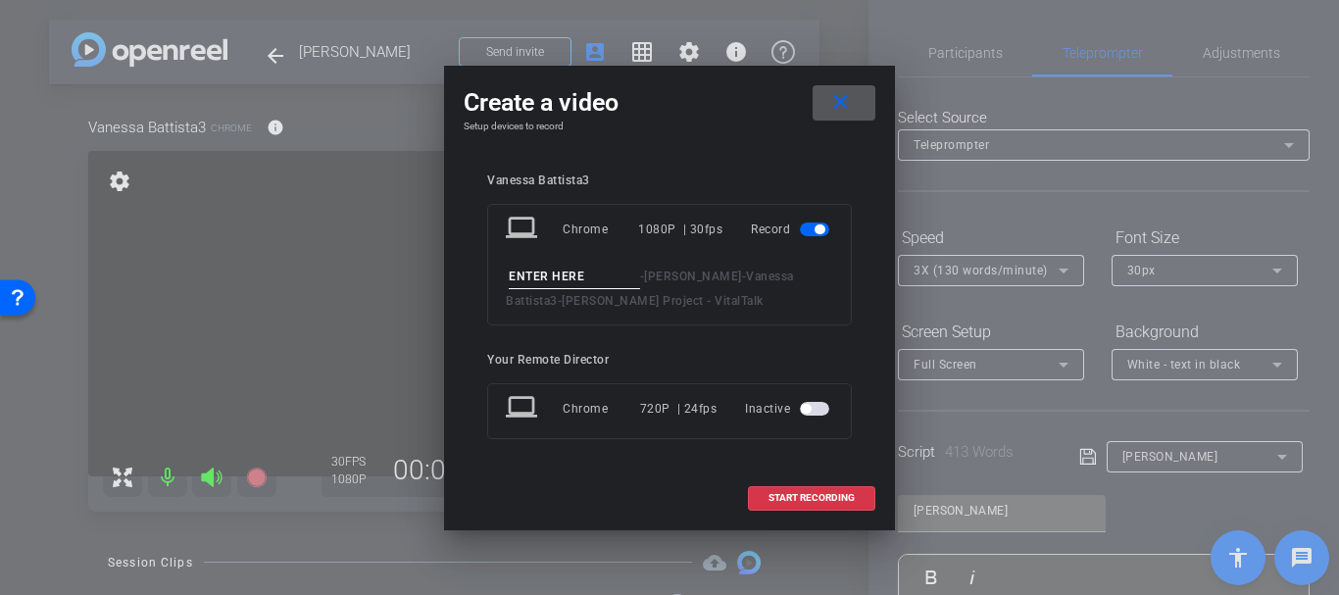
click at [550, 276] on input at bounding box center [574, 277] width 131 height 25
click at [841, 106] on mat-icon "close" at bounding box center [840, 102] width 25 height 25
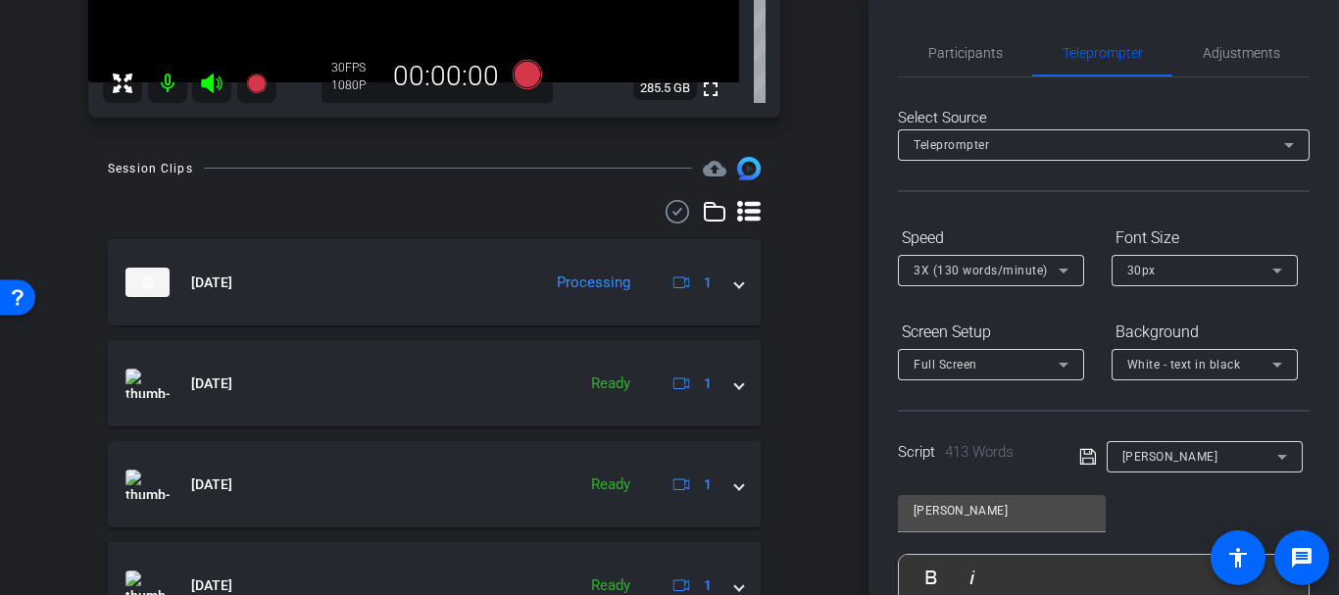
scroll to position [386, 0]
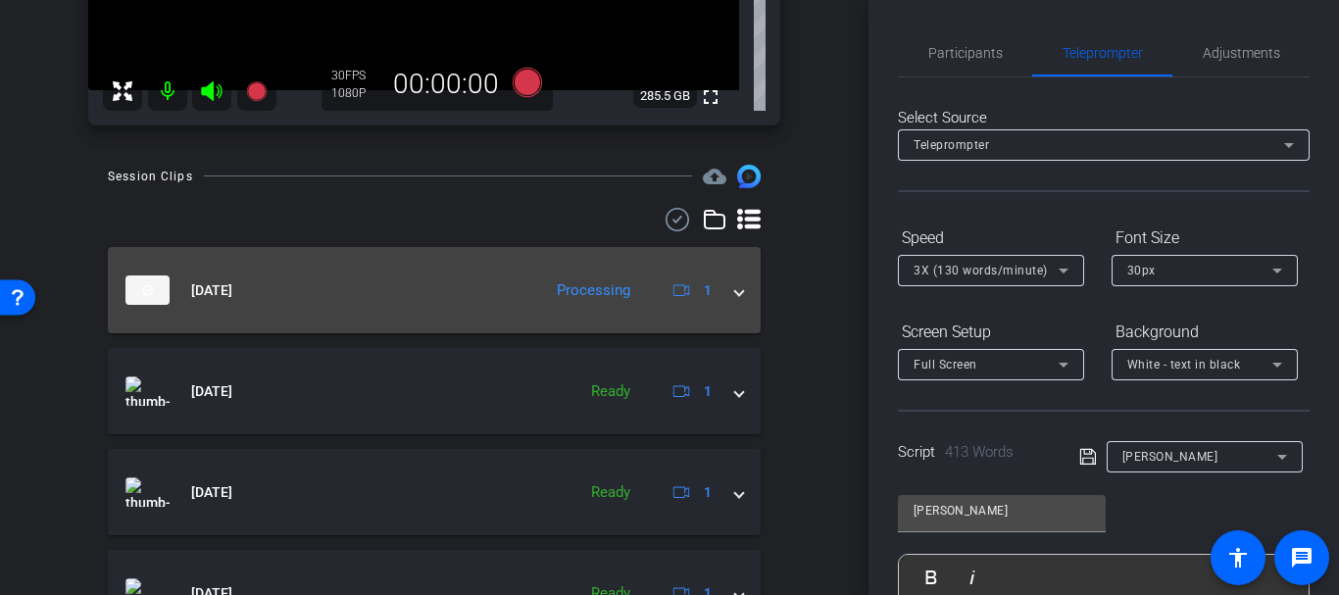
click at [324, 273] on mat-expansion-panel-header "Oct 7, 2025 Processing 1" at bounding box center [434, 290] width 653 height 86
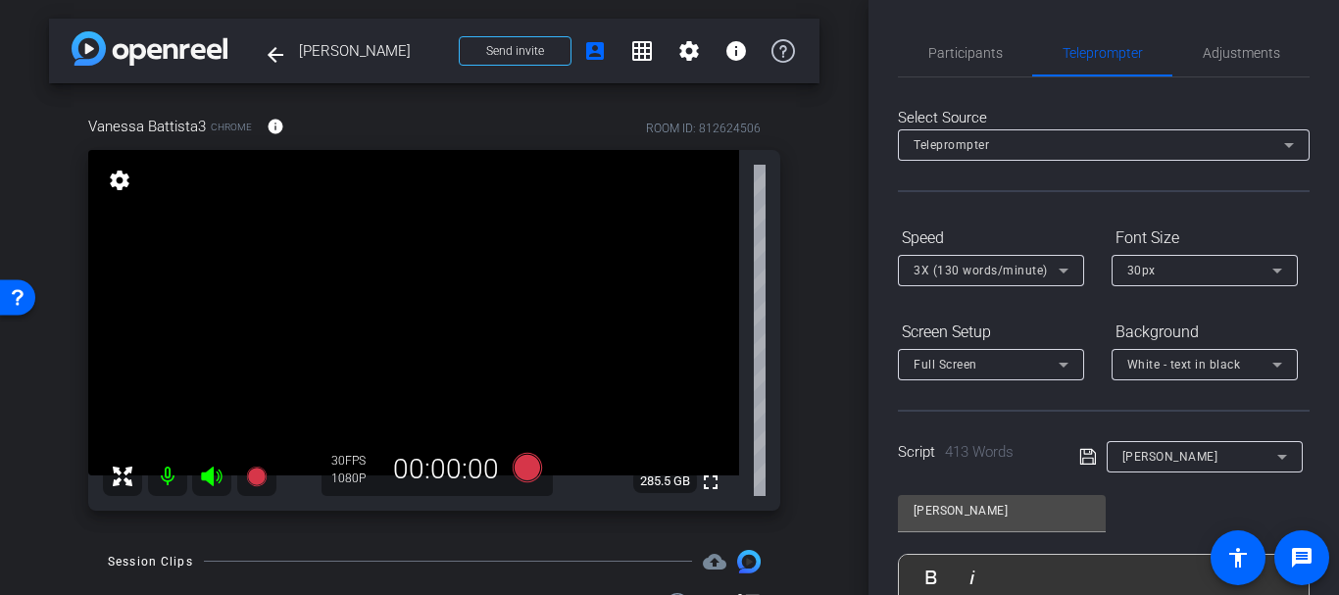
scroll to position [0, 0]
click at [526, 494] on div "Record participants" at bounding box center [523, 506] width 126 height 24
click at [516, 456] on icon at bounding box center [527, 468] width 29 height 29
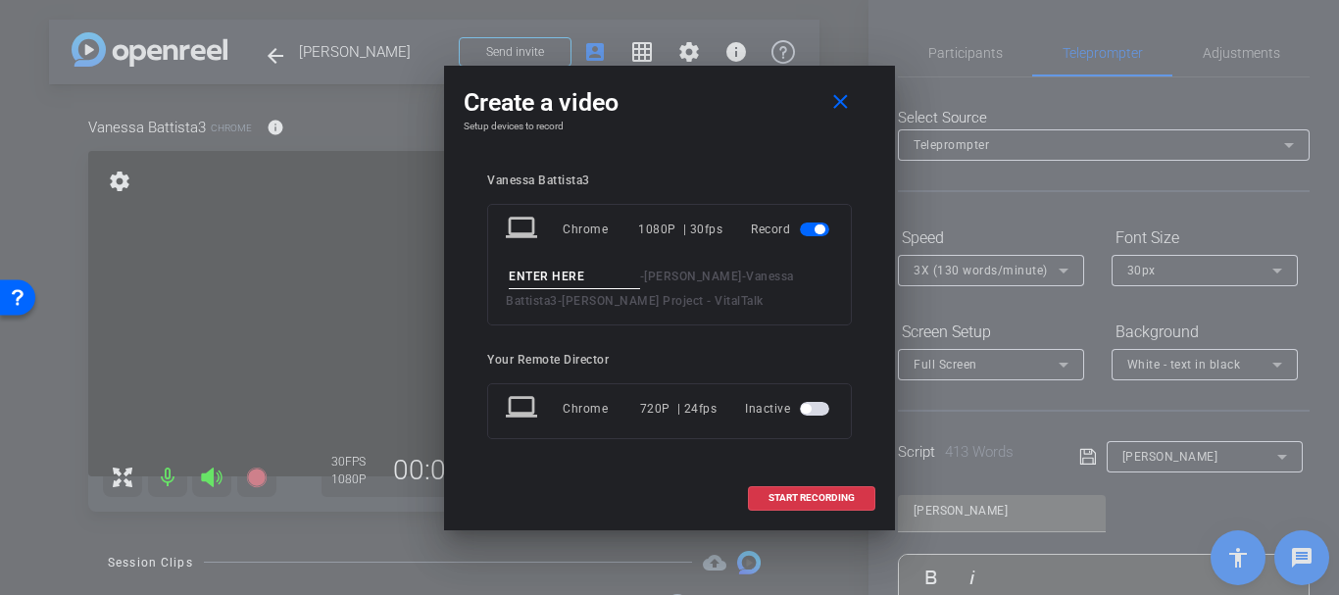
click at [554, 274] on input at bounding box center [574, 277] width 131 height 25
type input "Readthrough take 5"
click at [782, 494] on span "START RECORDING" at bounding box center [812, 498] width 86 height 10
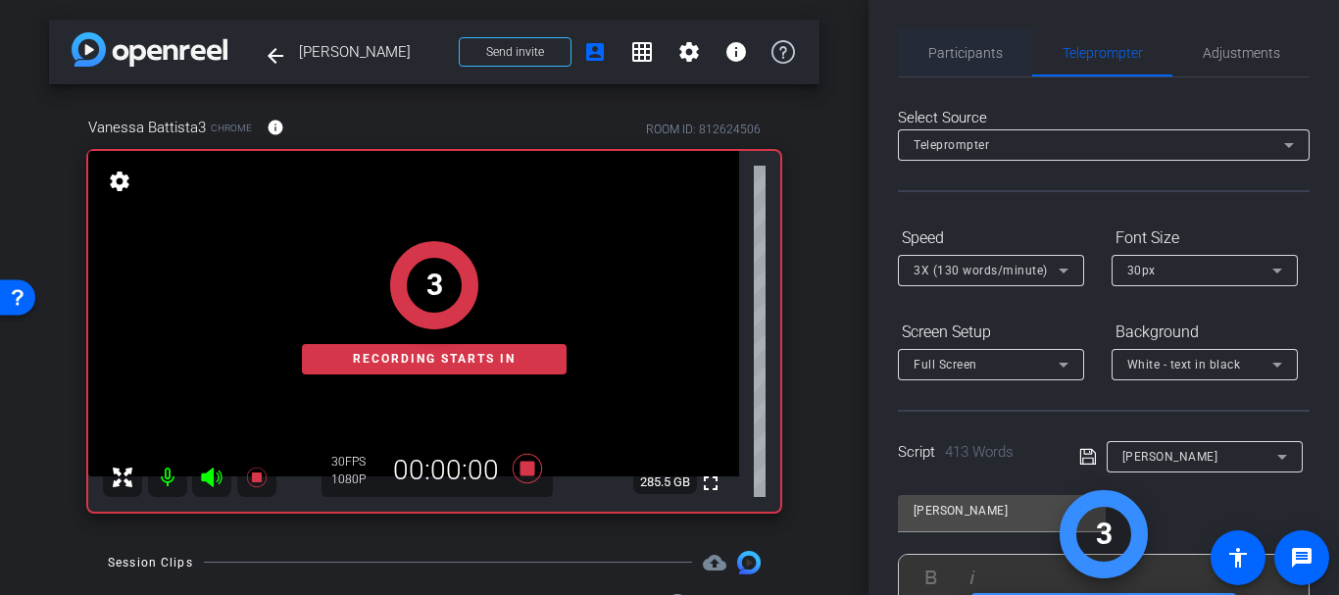
click at [969, 46] on span "Participants" at bounding box center [965, 53] width 75 height 14
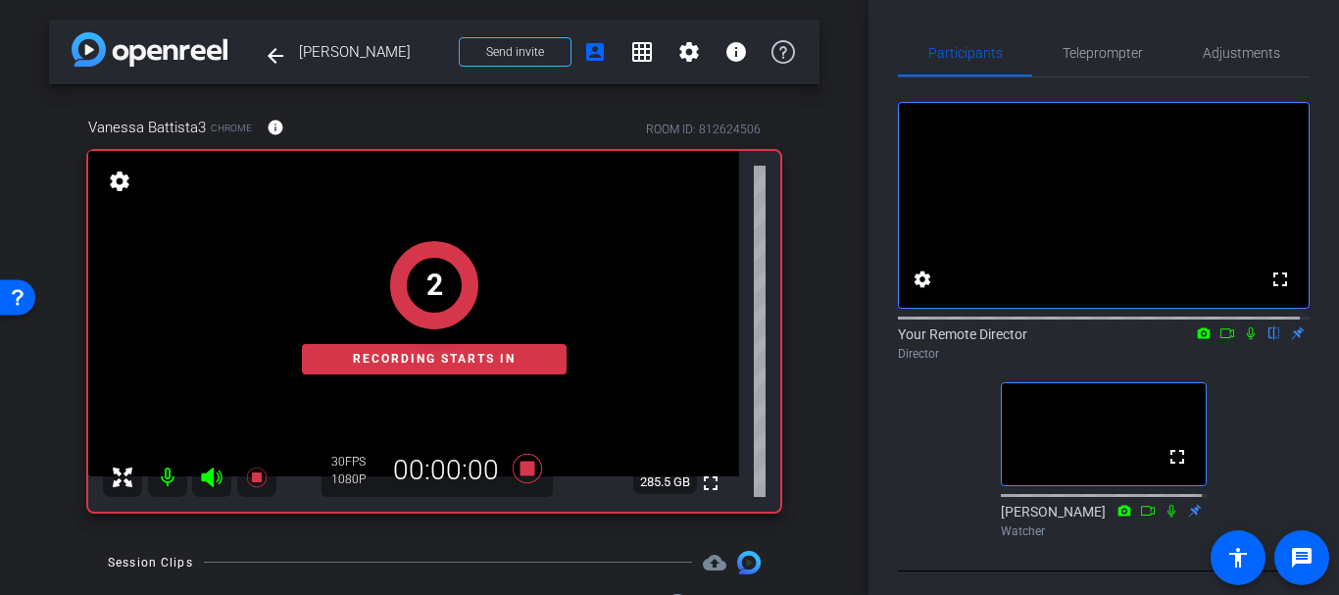
click at [1243, 340] on icon at bounding box center [1251, 333] width 16 height 14
click at [1164, 518] on icon at bounding box center [1172, 511] width 16 height 14
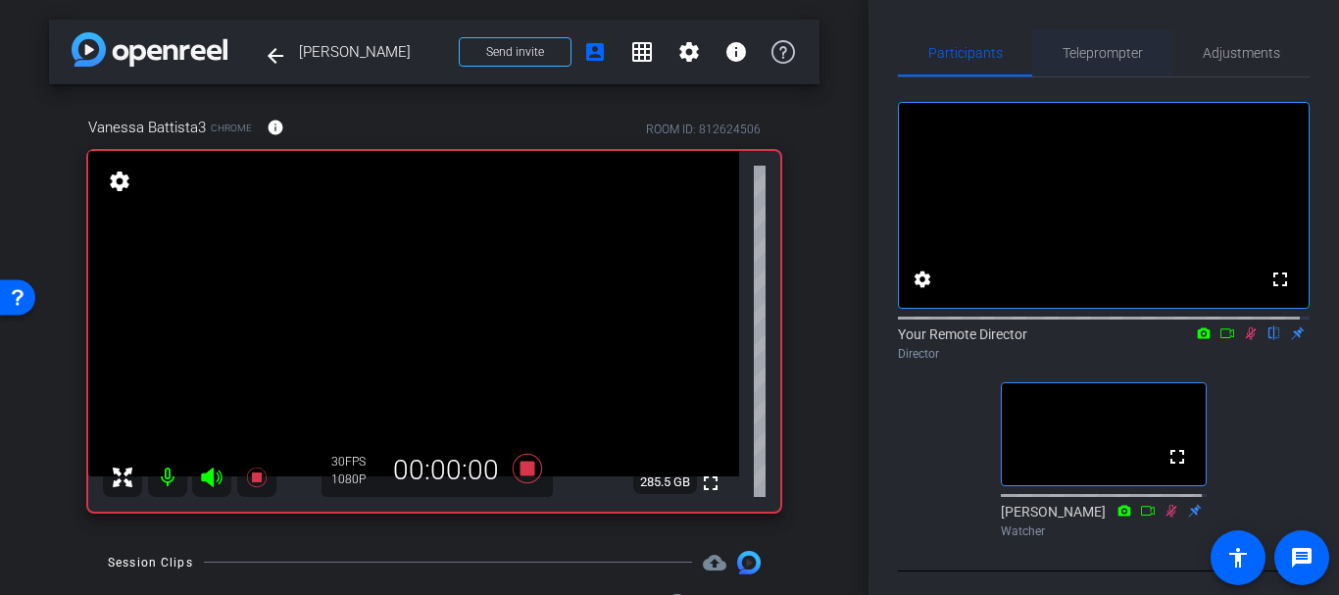
click at [1107, 33] on span "Teleprompter" at bounding box center [1103, 52] width 80 height 47
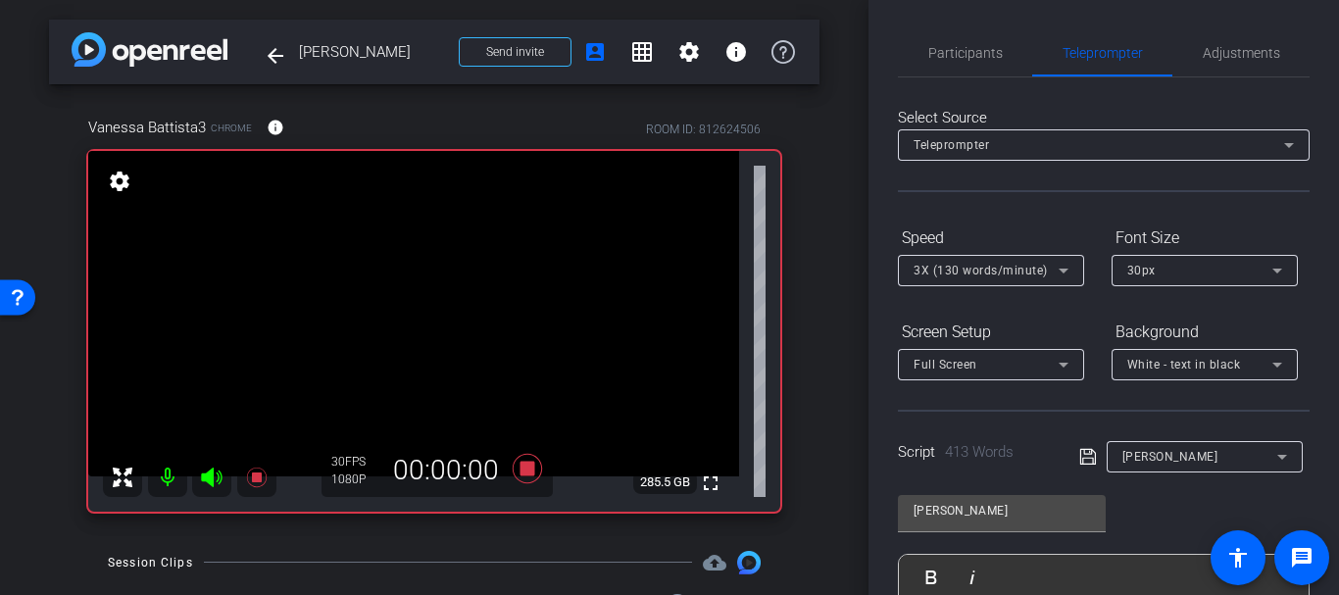
scroll to position [476, 0]
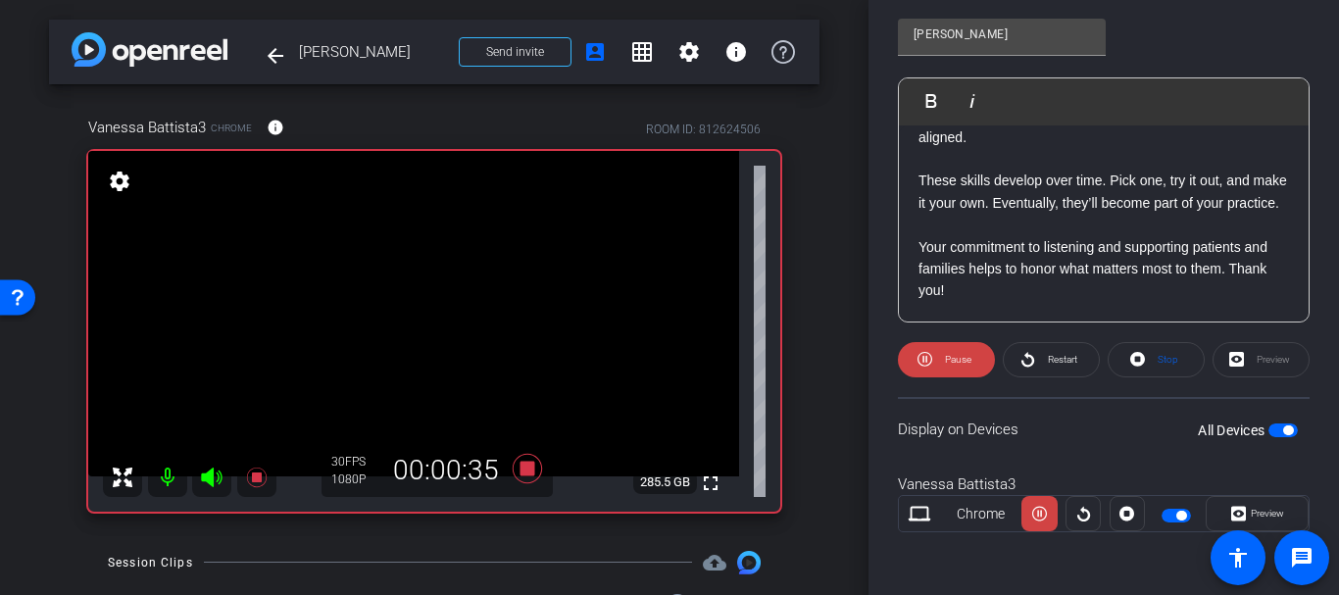
click at [822, 294] on div "arrow_back Vanessa Battista Back to project Send invite account_box grid_on set…" at bounding box center [434, 297] width 869 height 595
click at [824, 300] on div "arrow_back Vanessa Battista Back to project Send invite account_box grid_on set…" at bounding box center [434, 297] width 869 height 595
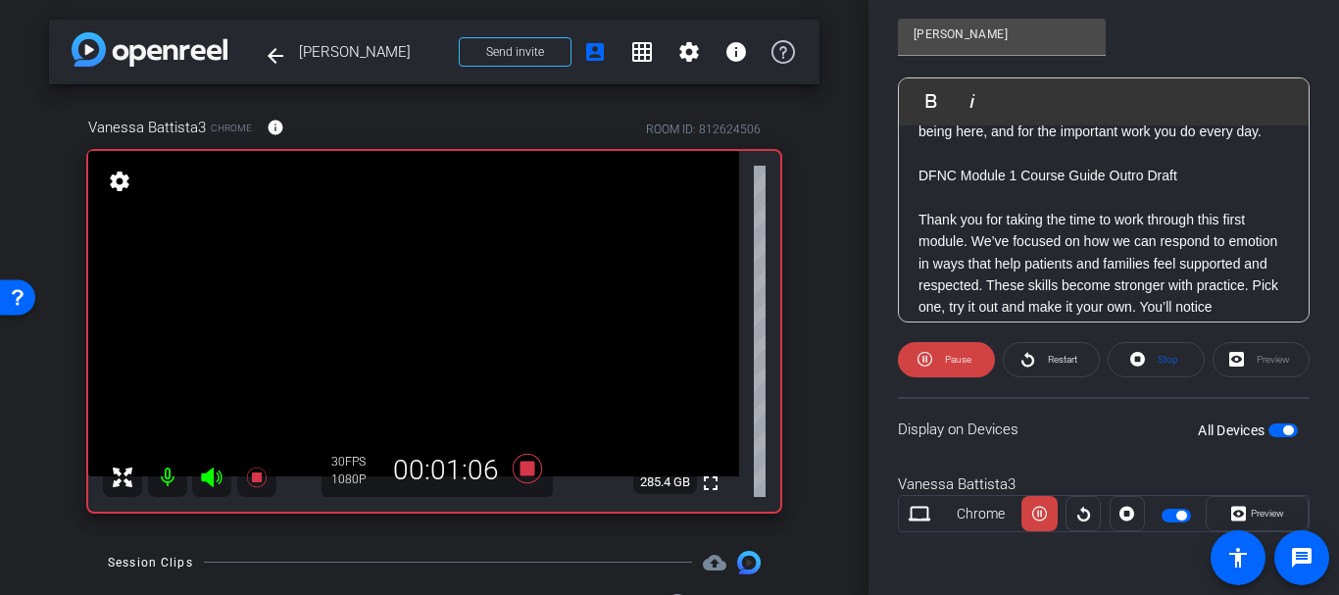
scroll to position [361, 0]
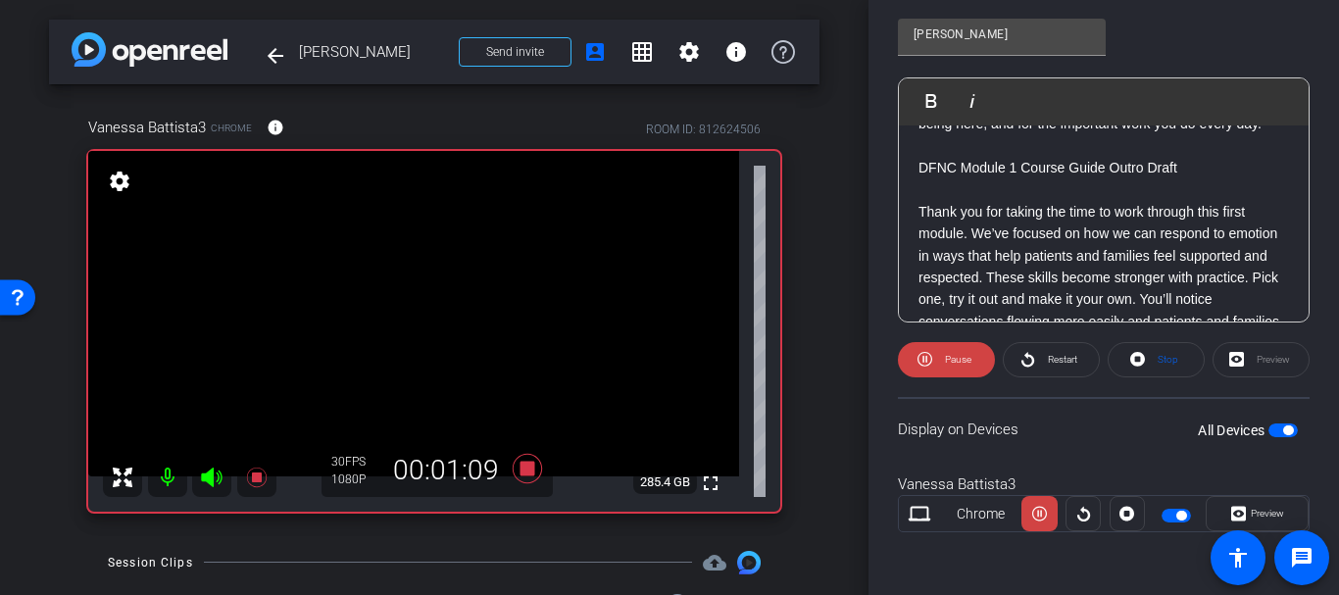
click at [828, 177] on div "arrow_back Vanessa Battista Back to project Send invite account_box grid_on set…" at bounding box center [434, 297] width 869 height 595
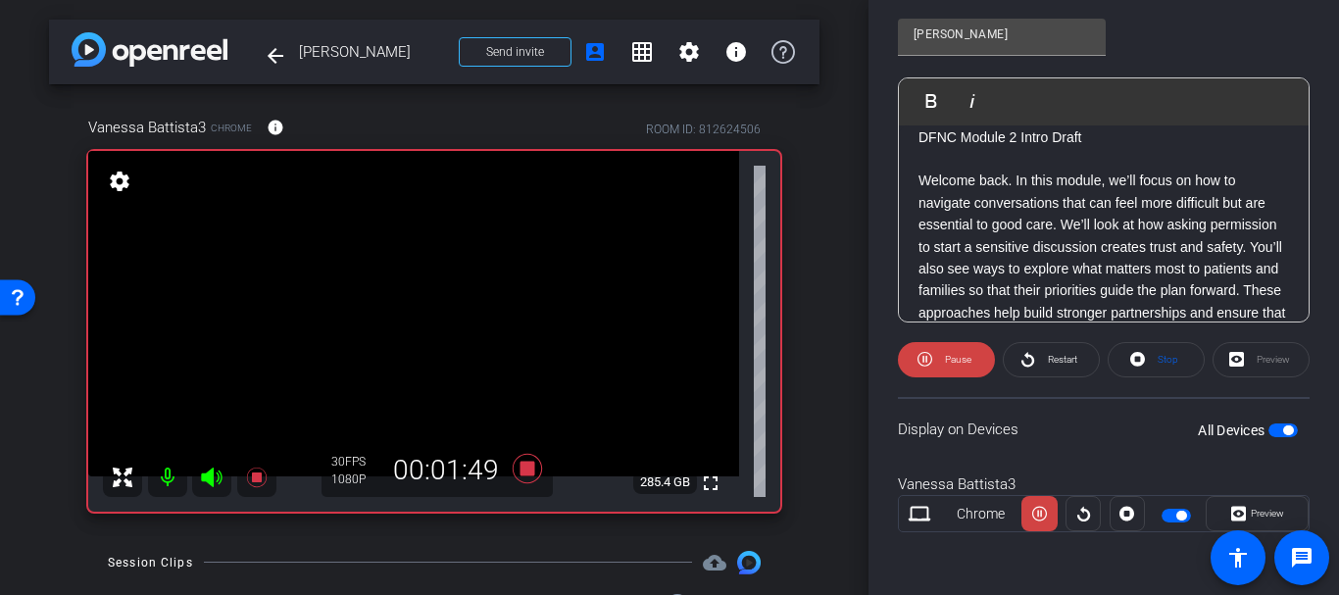
scroll to position [712, 0]
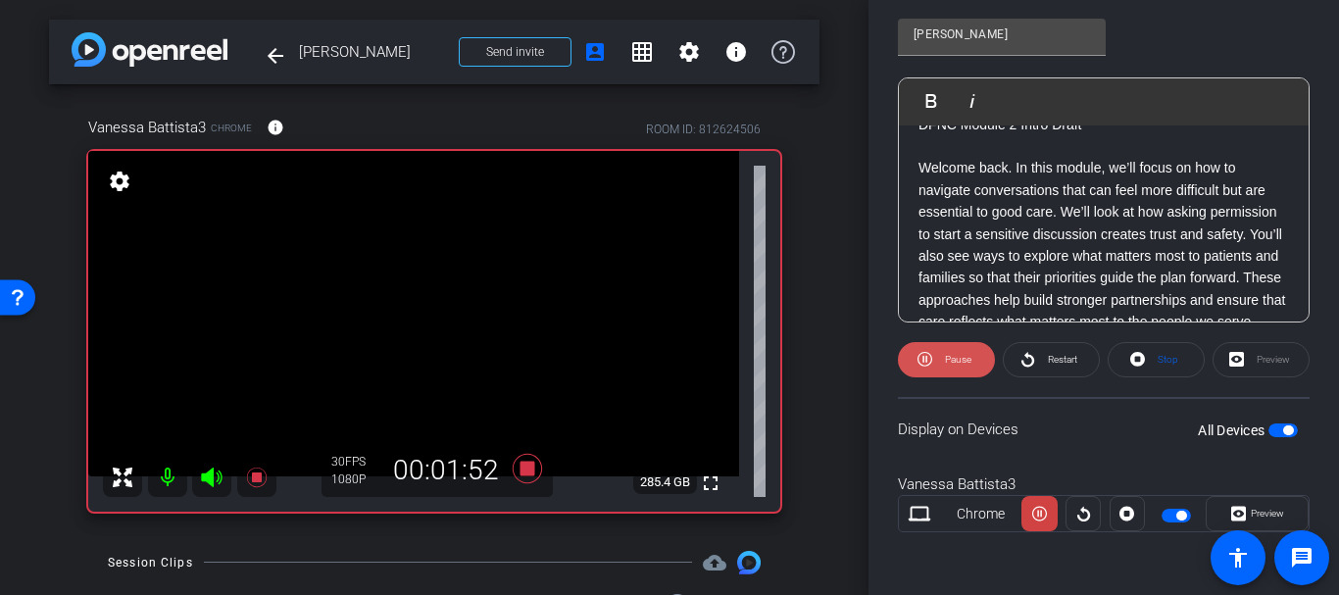
click at [973, 349] on span at bounding box center [946, 359] width 97 height 47
click at [973, 349] on span at bounding box center [946, 359] width 95 height 47
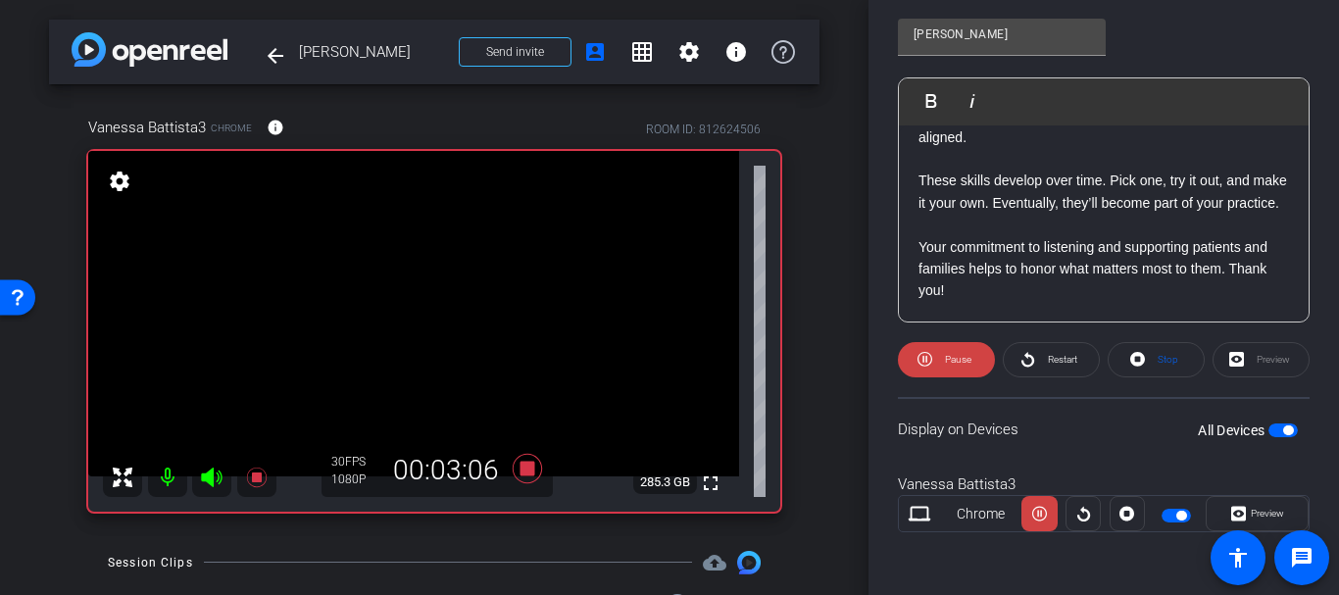
scroll to position [1160, 0]
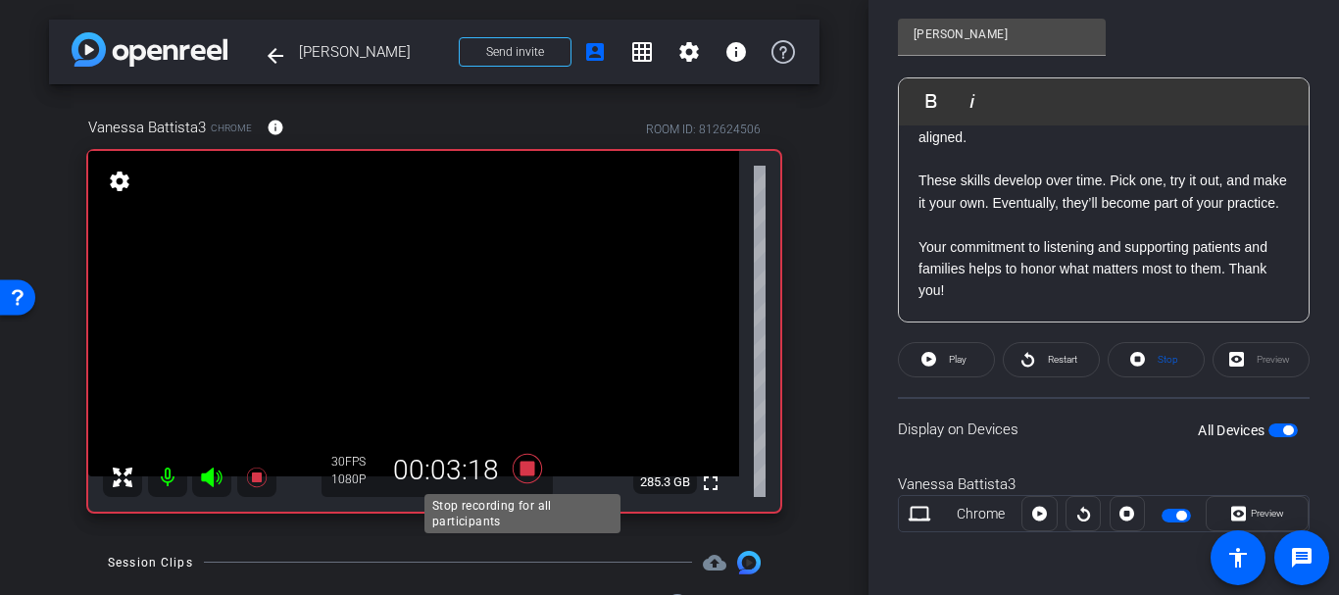
click at [524, 469] on icon at bounding box center [527, 468] width 29 height 29
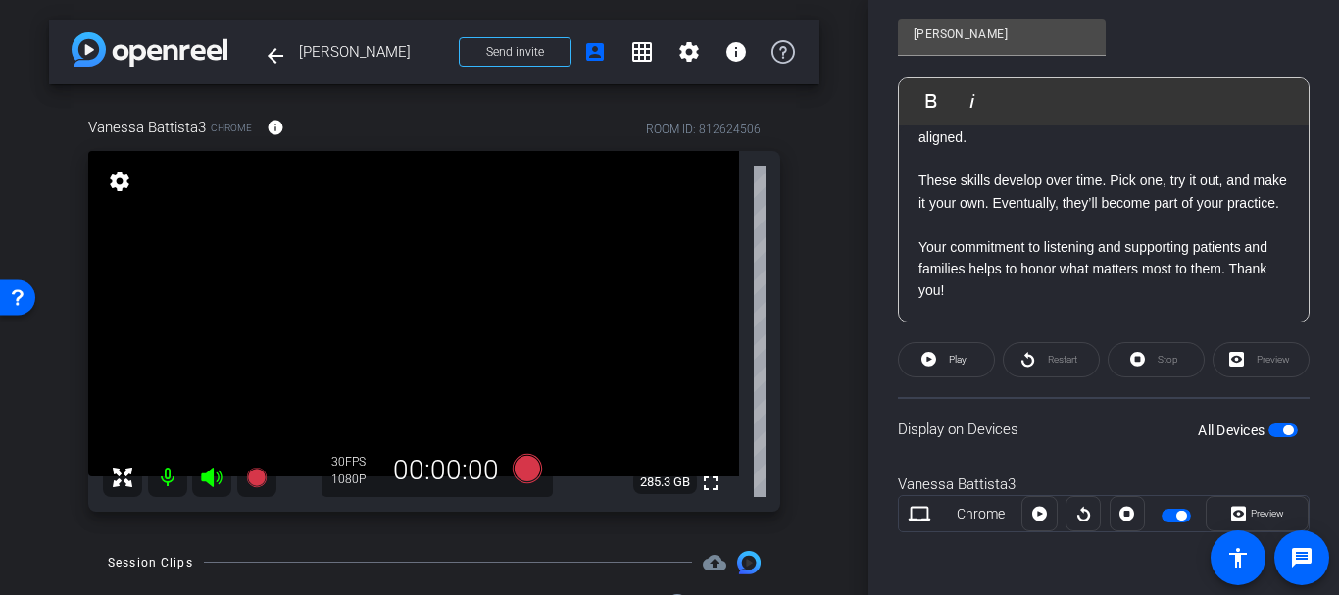
scroll to position [0, 0]
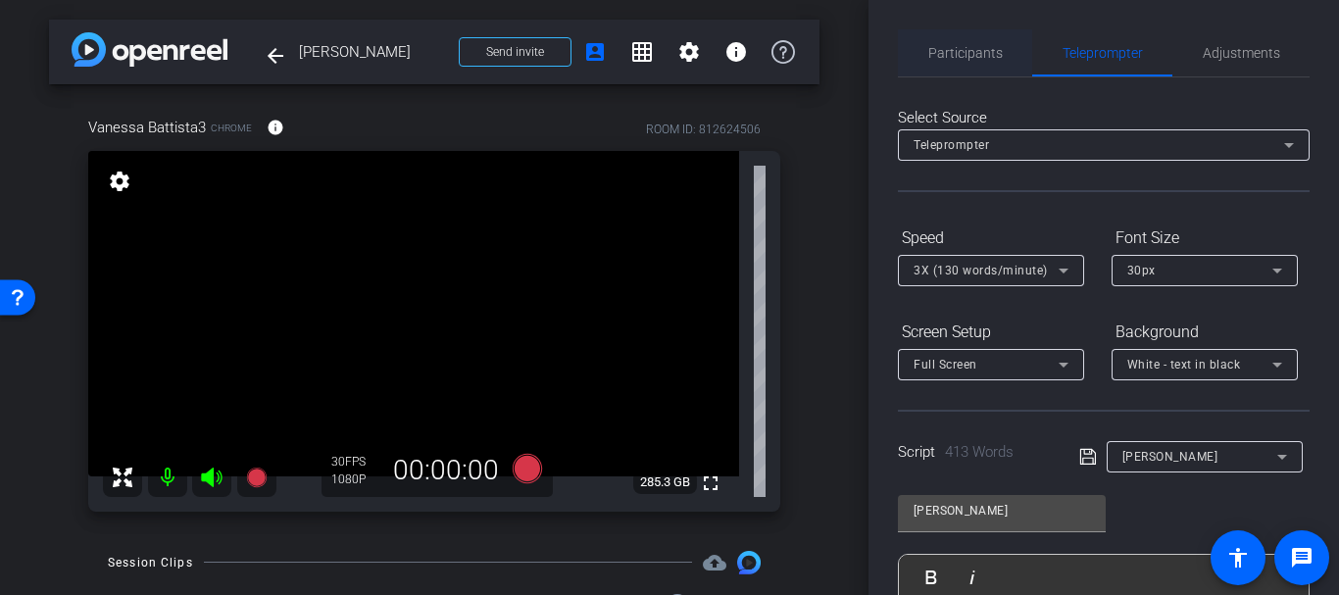
click at [923, 61] on div "Participants" at bounding box center [965, 52] width 134 height 47
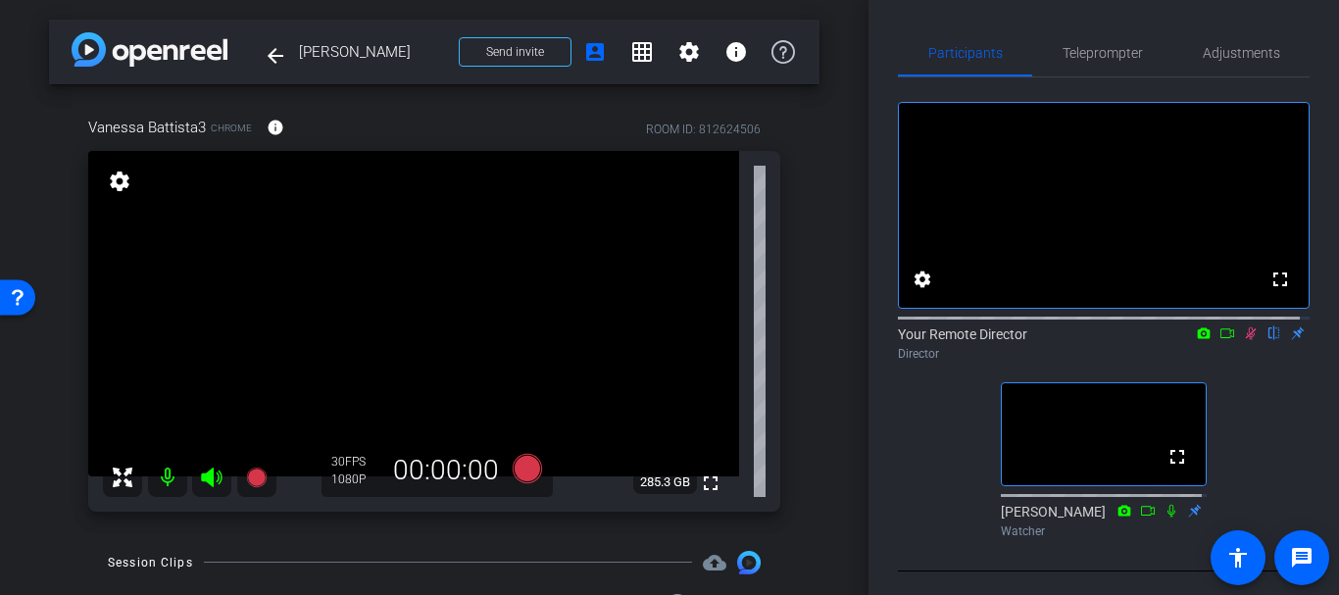
click at [1252, 342] on mat-icon at bounding box center [1251, 333] width 24 height 18
click at [518, 466] on icon at bounding box center [527, 468] width 29 height 29
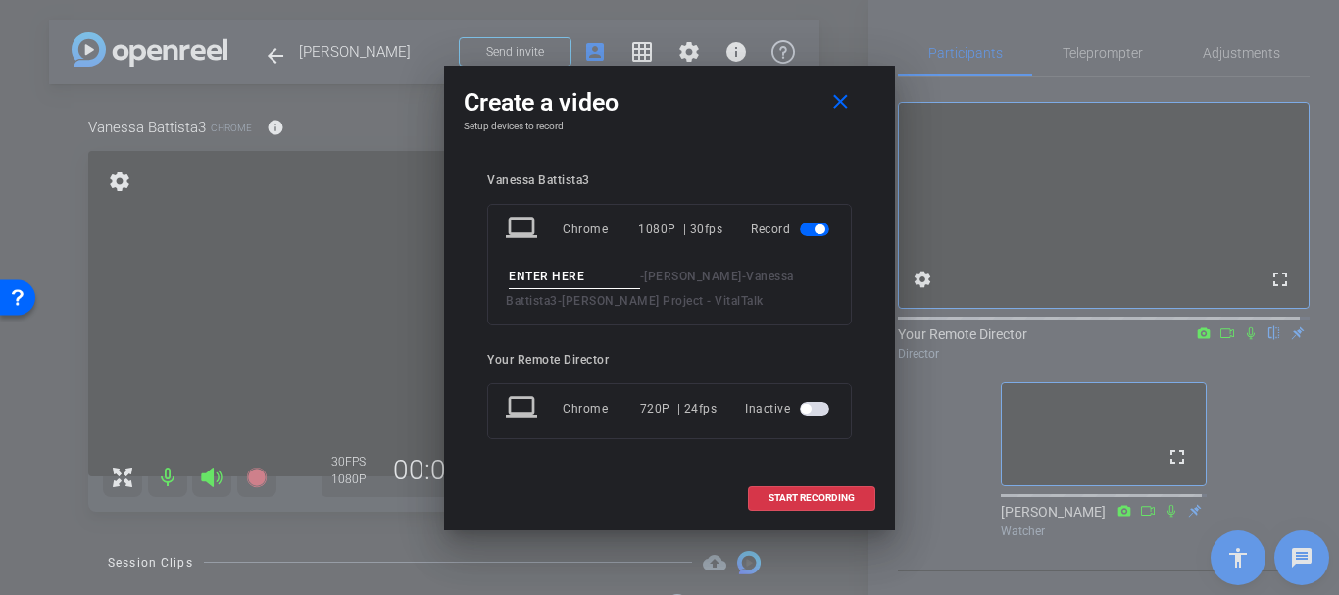
click at [546, 282] on input at bounding box center [574, 277] width 131 height 25
type input "Expressions take 1"
click at [818, 493] on span "START RECORDING" at bounding box center [812, 498] width 86 height 10
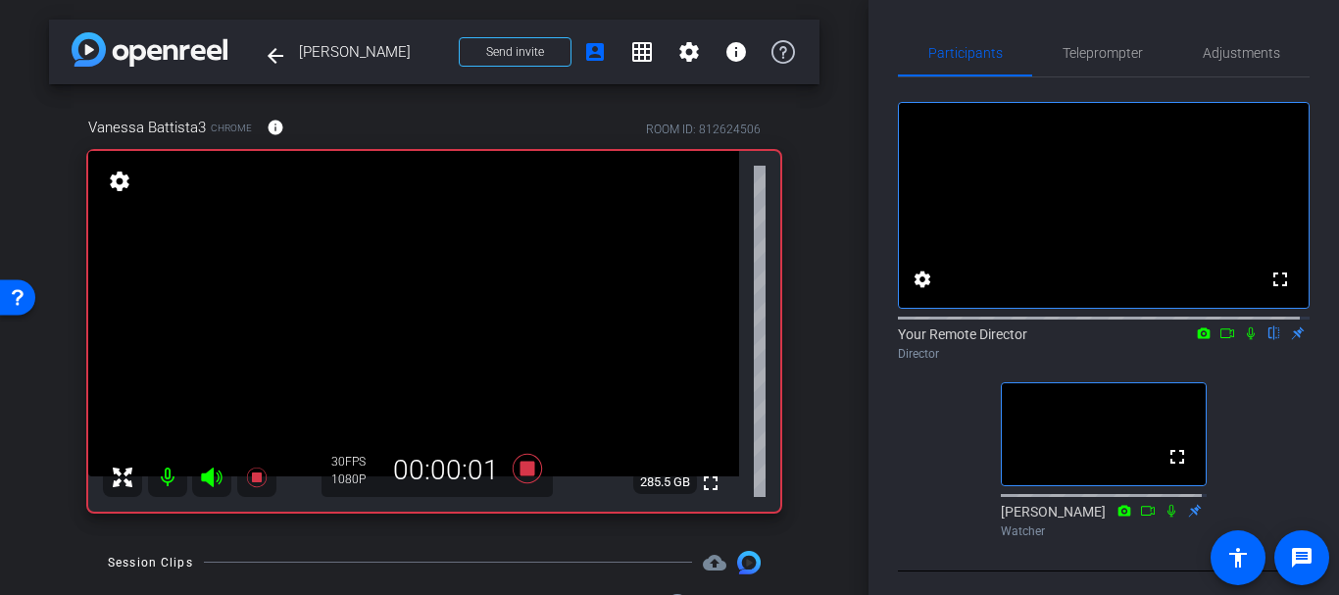
click at [1239, 342] on mat-icon at bounding box center [1251, 333] width 24 height 18
click at [1102, 21] on div "Participants Teleprompter Adjustments fullscreen settings Your Remote Director …" at bounding box center [1104, 297] width 471 height 595
click at [1083, 62] on span "Teleprompter" at bounding box center [1103, 52] width 80 height 47
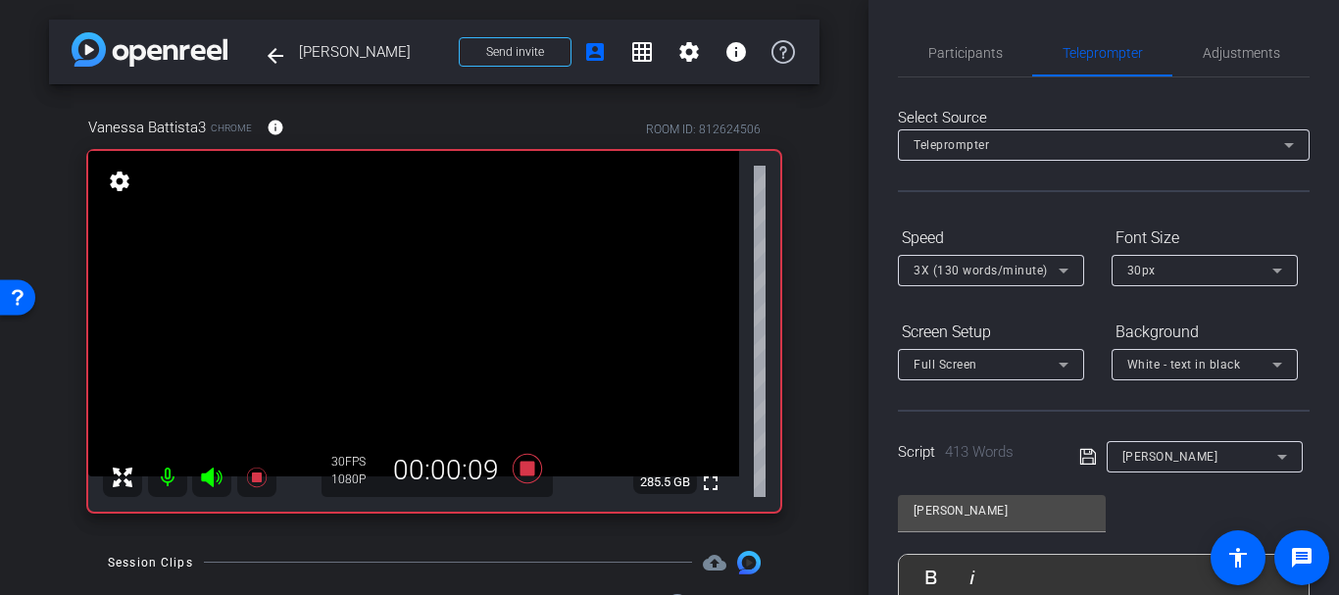
scroll to position [476, 0]
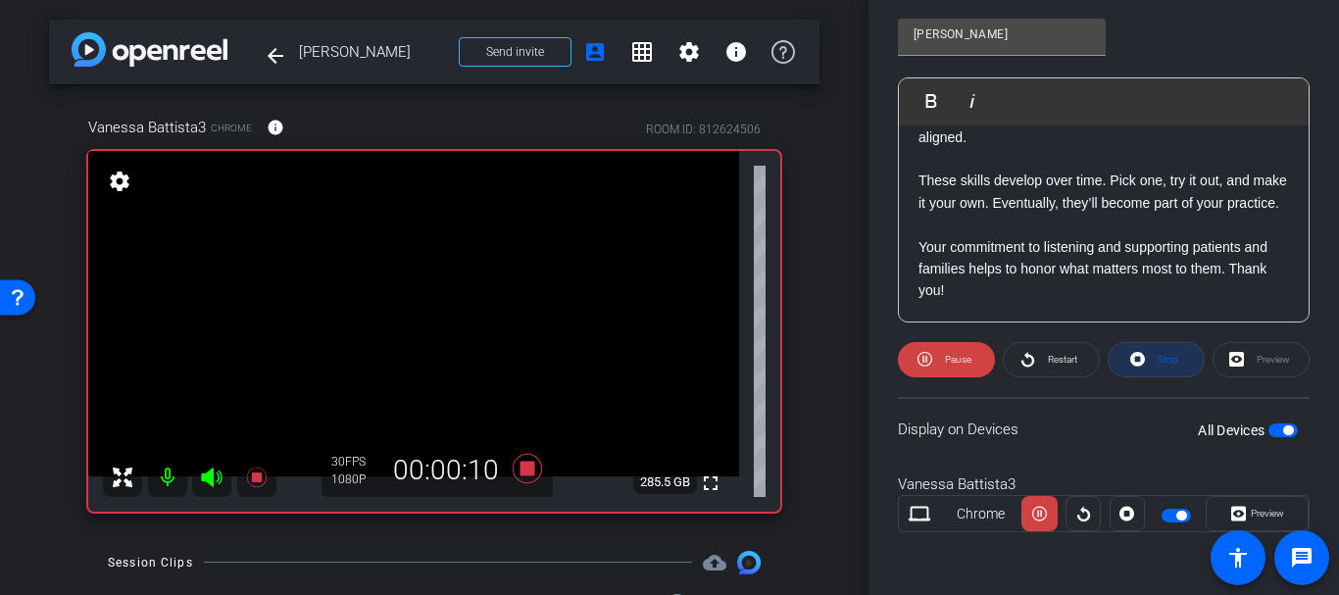
click at [1118, 351] on span at bounding box center [1156, 359] width 95 height 47
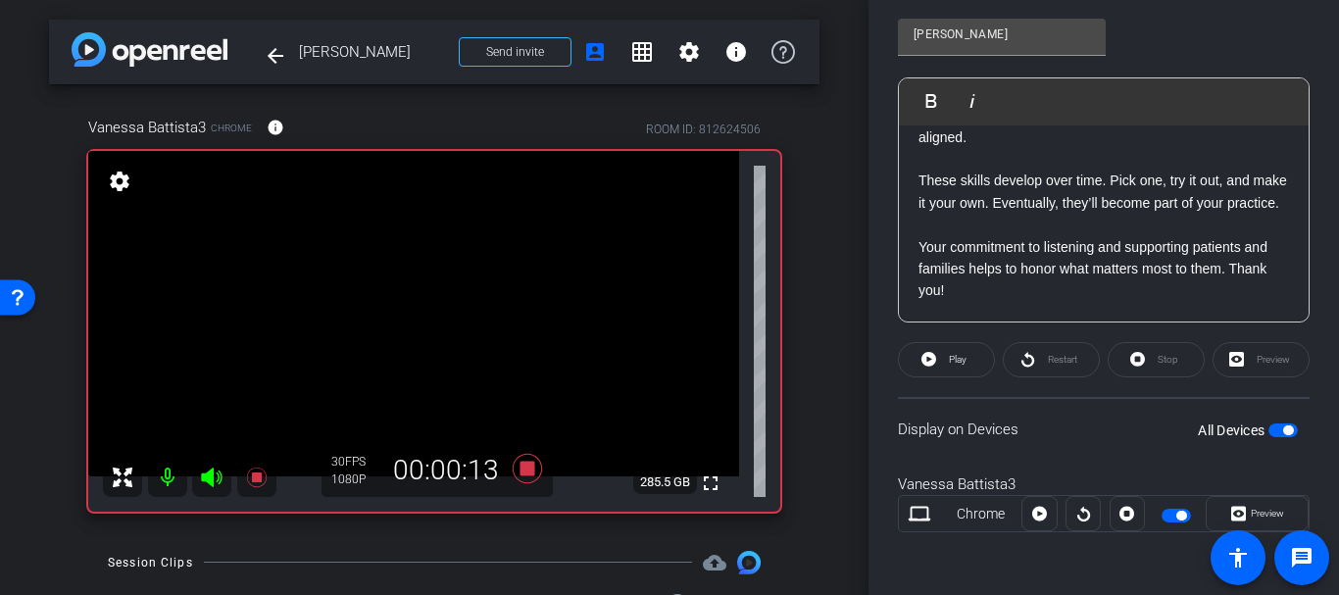
scroll to position [0, 0]
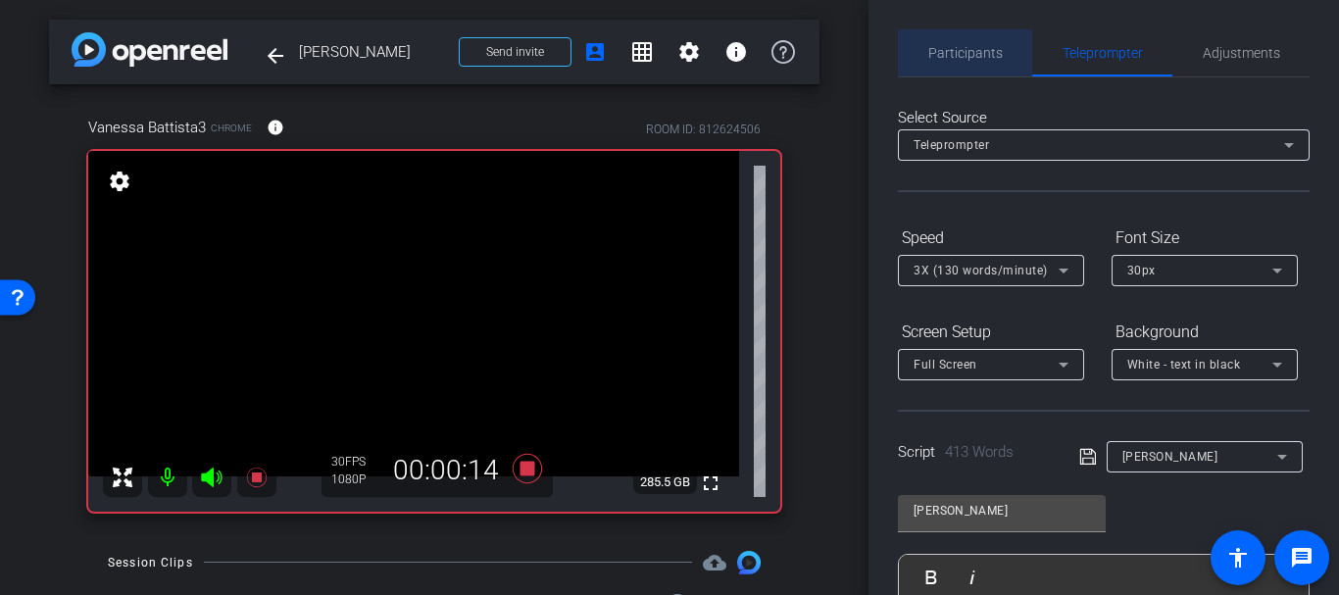
click at [980, 41] on span "Participants" at bounding box center [965, 52] width 75 height 47
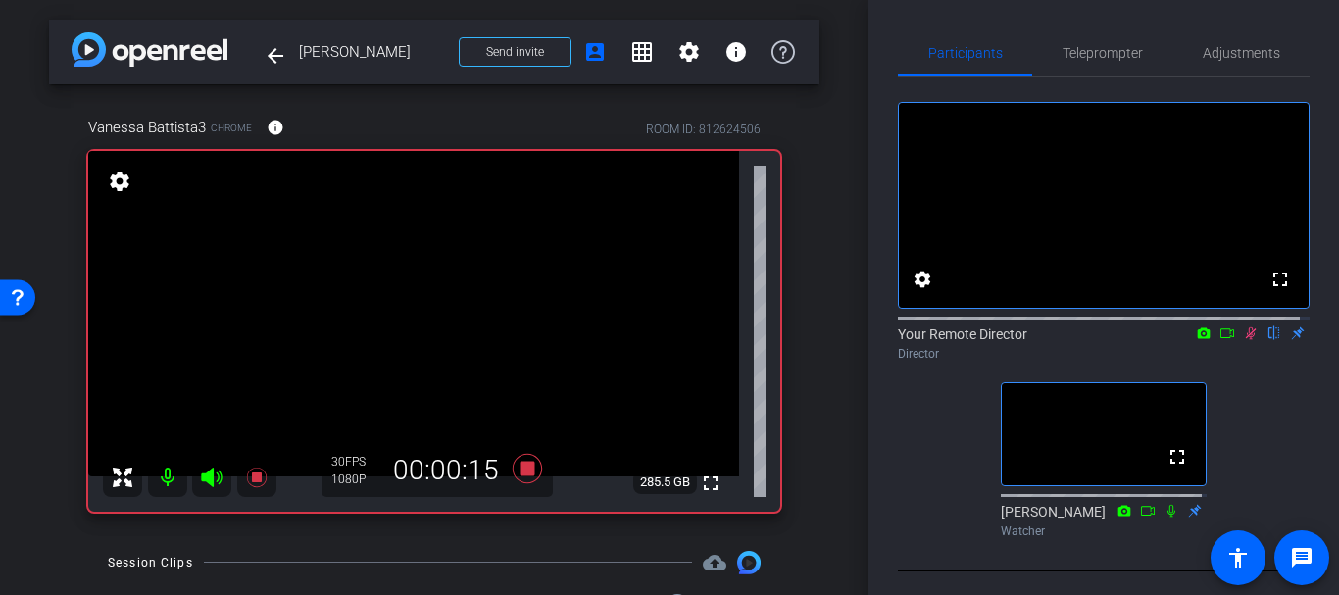
drag, startPoint x: 1244, startPoint y: 365, endPoint x: 1241, endPoint y: 352, distance: 13.1
click at [1243, 363] on div "Director" at bounding box center [1104, 354] width 412 height 18
click at [1243, 340] on icon at bounding box center [1251, 333] width 16 height 14
click at [831, 129] on div "arrow_back Vanessa Battista Back to project Send invite account_box grid_on set…" at bounding box center [434, 297] width 869 height 595
click at [0, 41] on div "arrow_back Vanessa Battista Back to project Send invite account_box grid_on set…" at bounding box center [434, 297] width 869 height 595
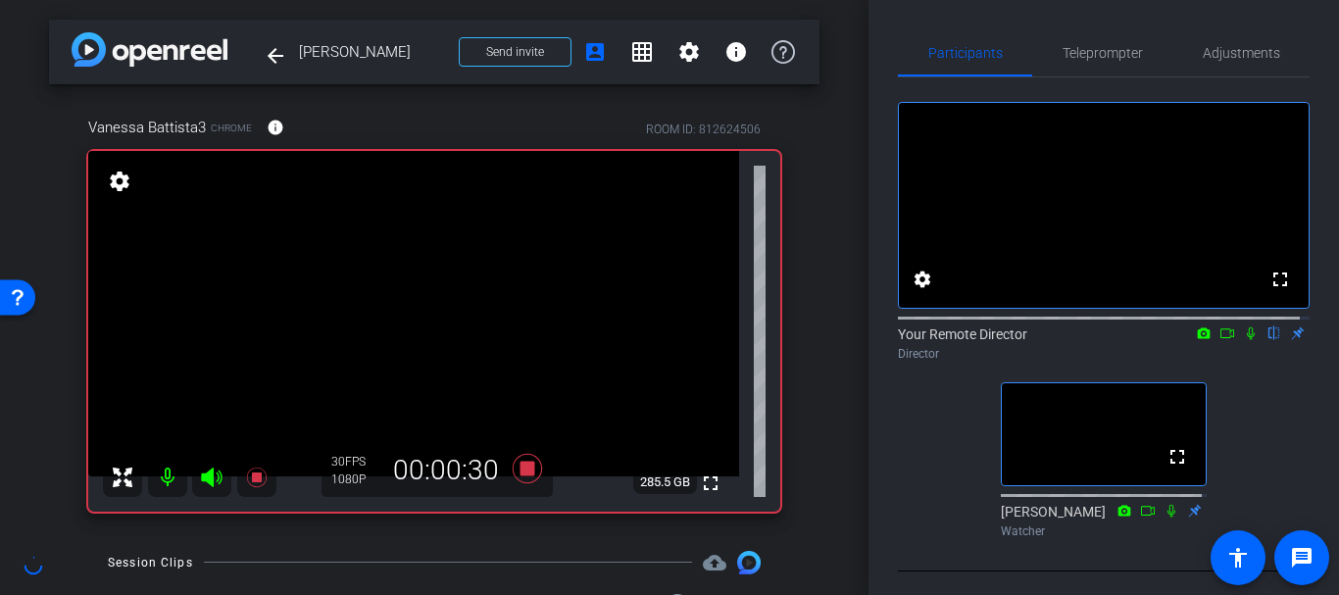
click at [772, 388] on div "fullscreen settings 285.5 GB" at bounding box center [434, 331] width 696 height 365
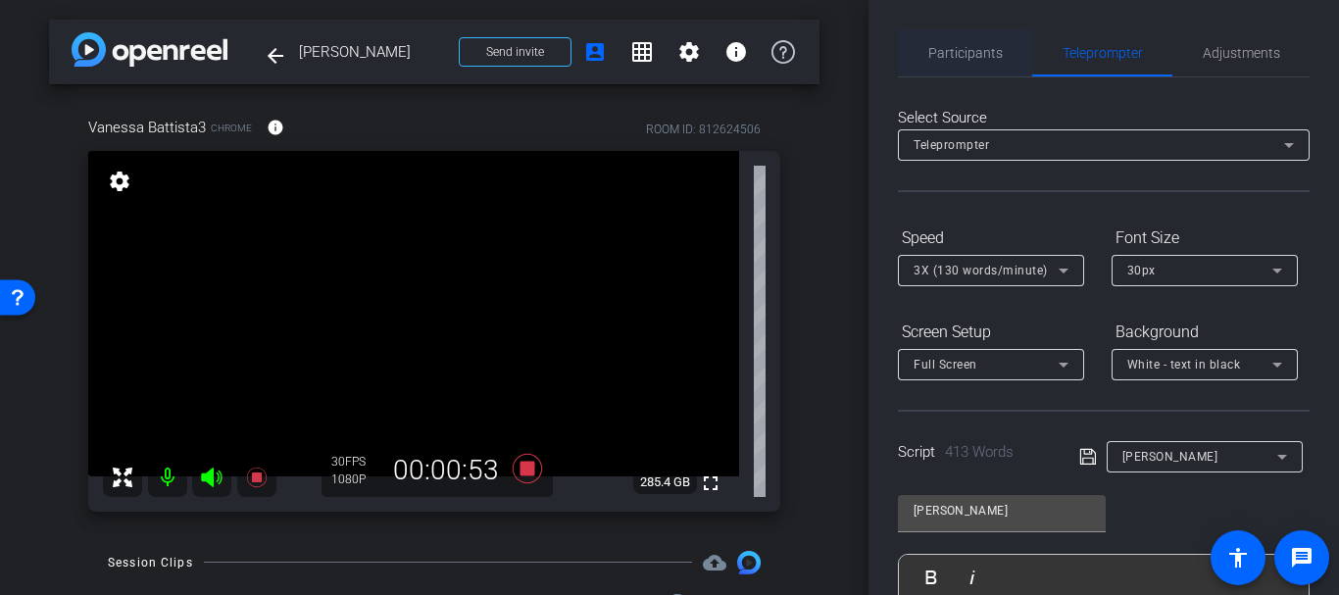
click at [941, 53] on span "Participants" at bounding box center [965, 53] width 75 height 14
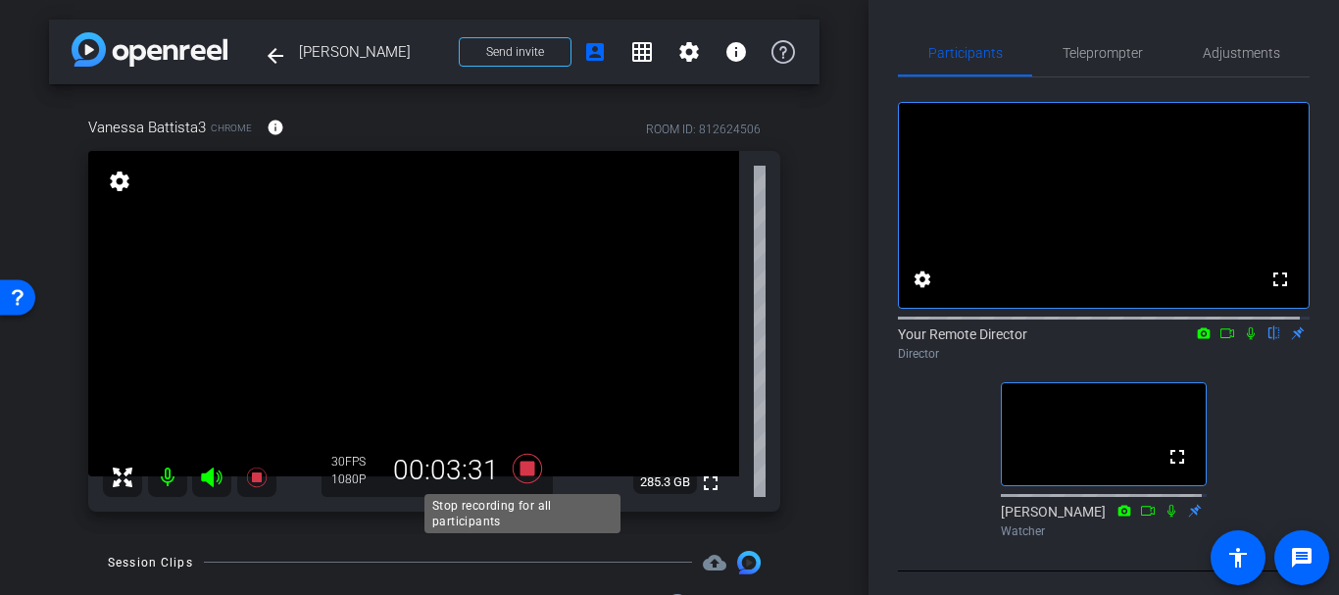
click at [531, 472] on icon at bounding box center [527, 468] width 47 height 35
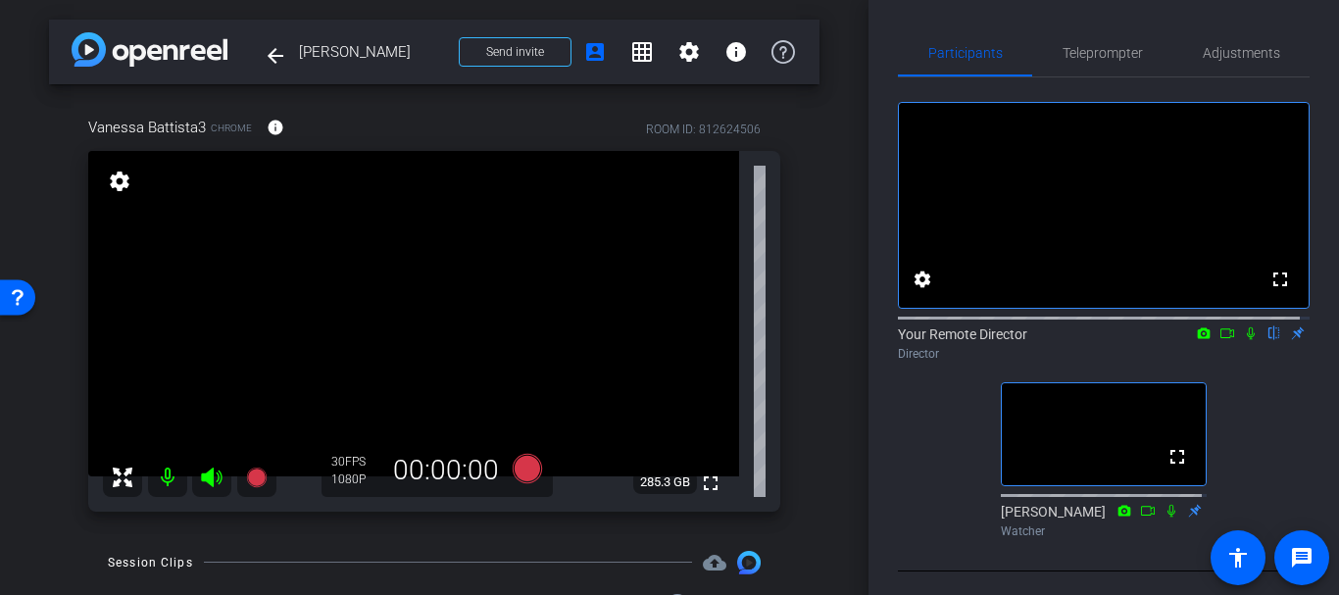
click at [829, 229] on div "arrow_back Vanessa Battista Back to project Send invite account_box grid_on set…" at bounding box center [434, 297] width 869 height 595
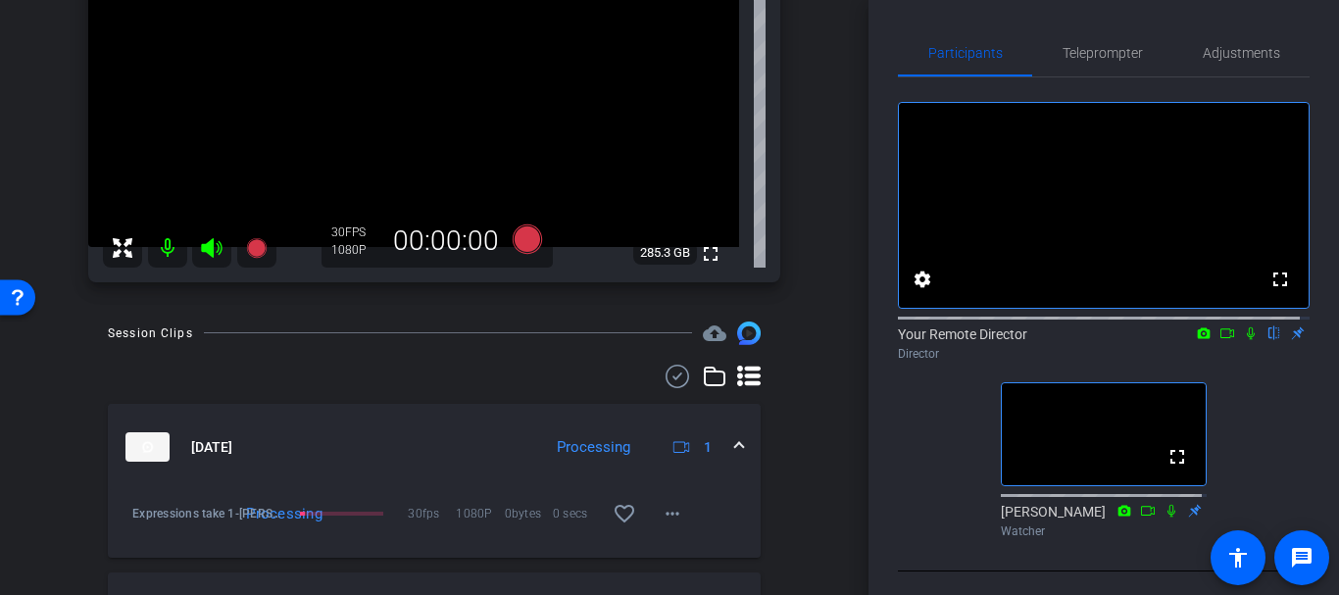
scroll to position [228, 0]
click at [456, 433] on mat-panel-title "[DATE]" at bounding box center [328, 447] width 406 height 29
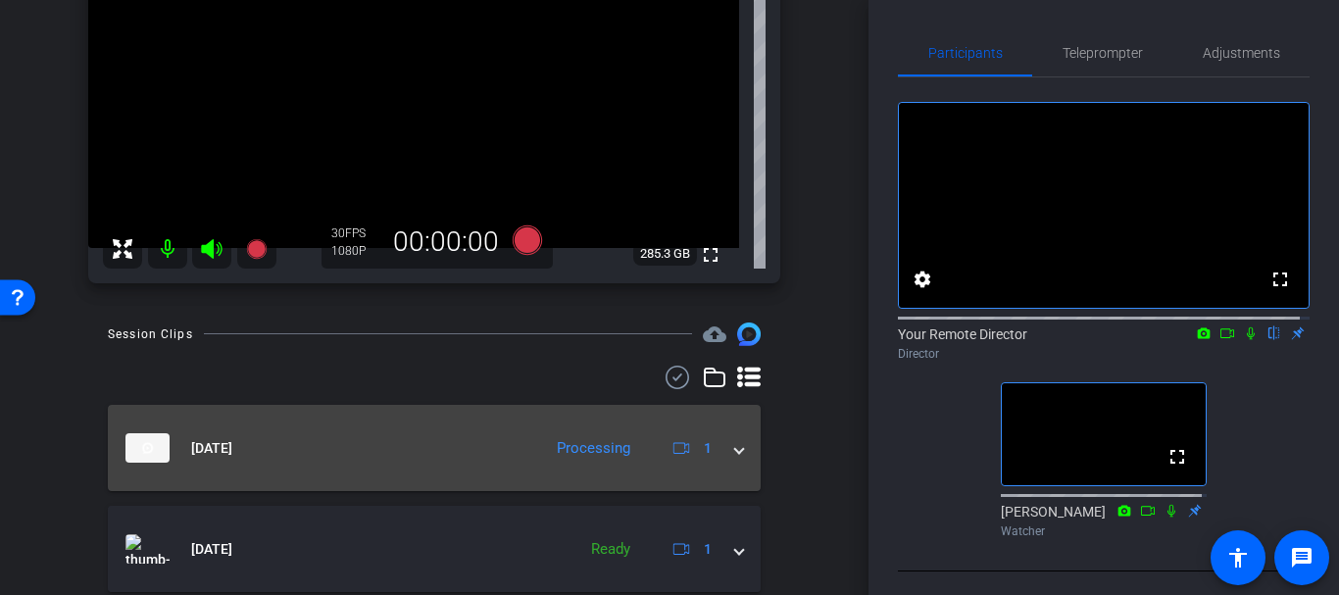
click at [456, 432] on mat-expansion-panel-header "Oct 7, 2025 Processing 1" at bounding box center [434, 448] width 653 height 86
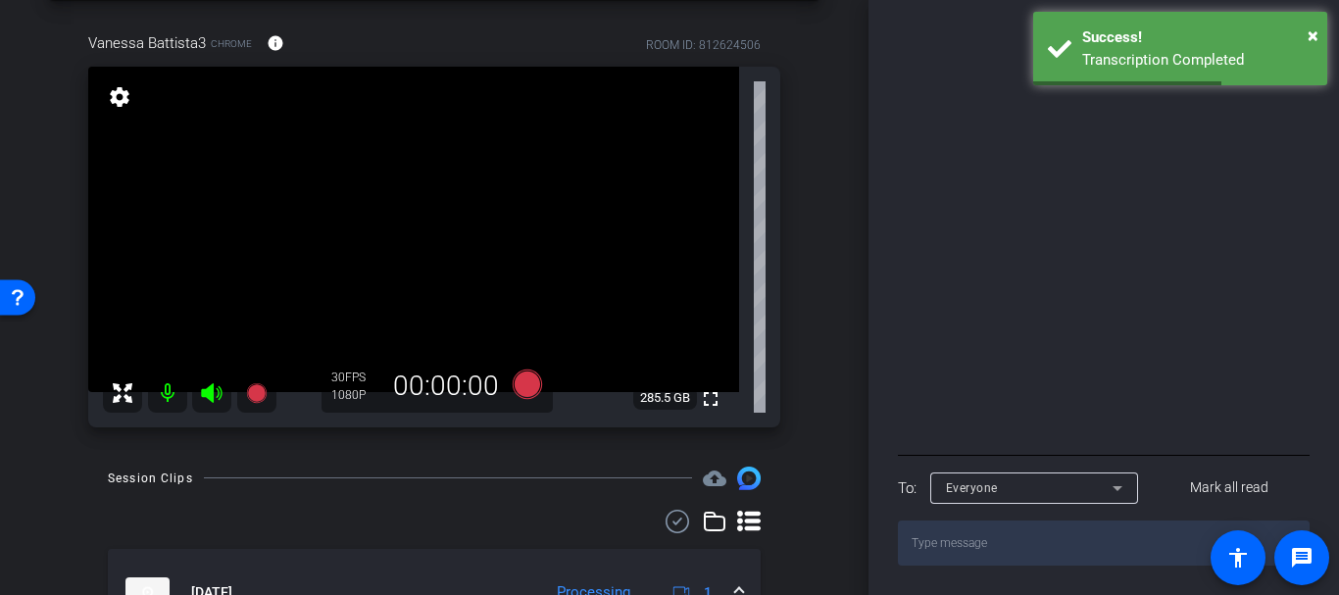
scroll to position [0, 0]
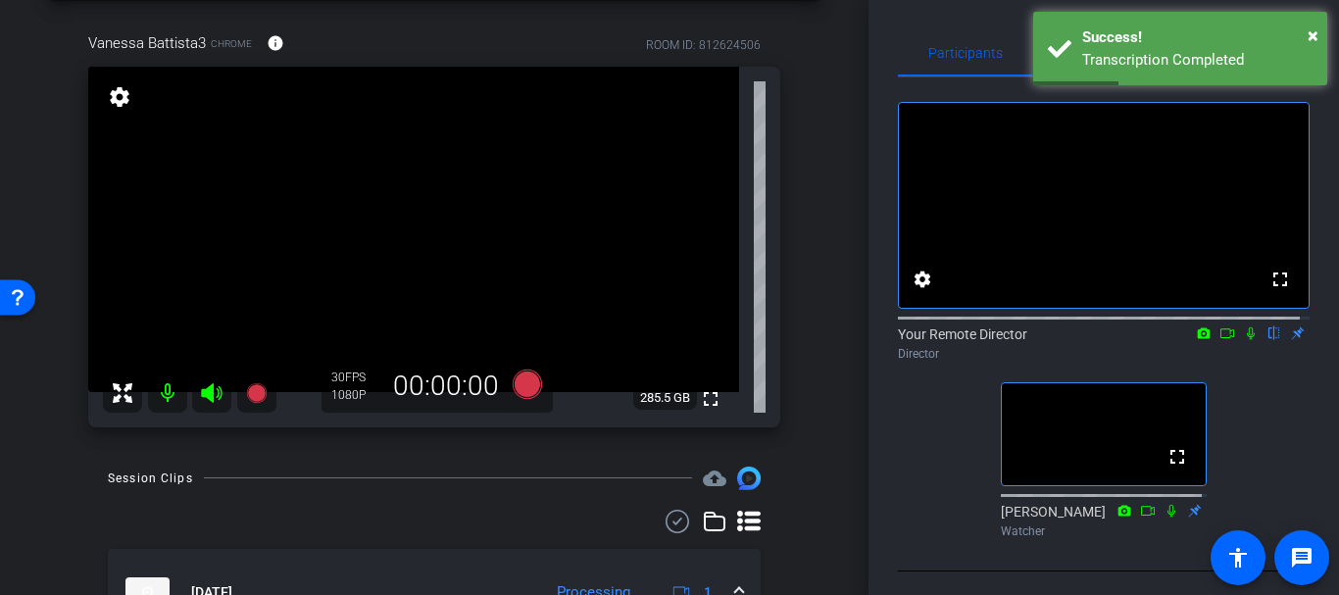
click at [794, 325] on div "Vanessa Battista3 Chrome info ROOM ID: 812624506 fullscreen settings 285.5 GB 3…" at bounding box center [434, 223] width 771 height 447
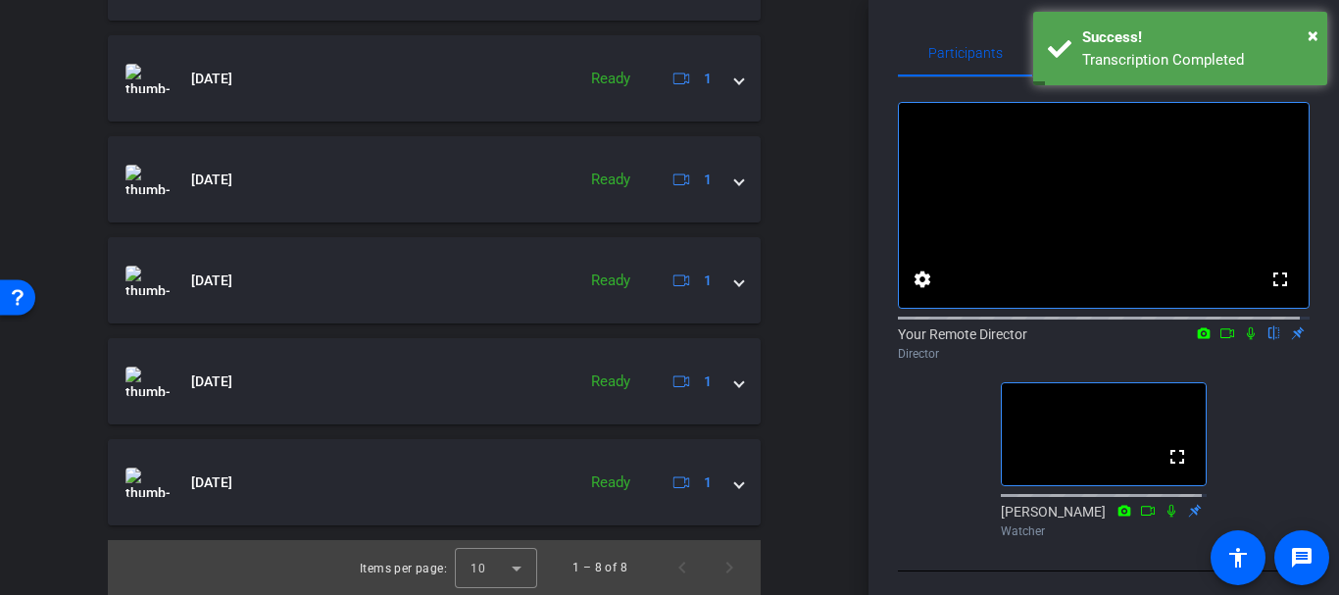
scroll to position [448, 0]
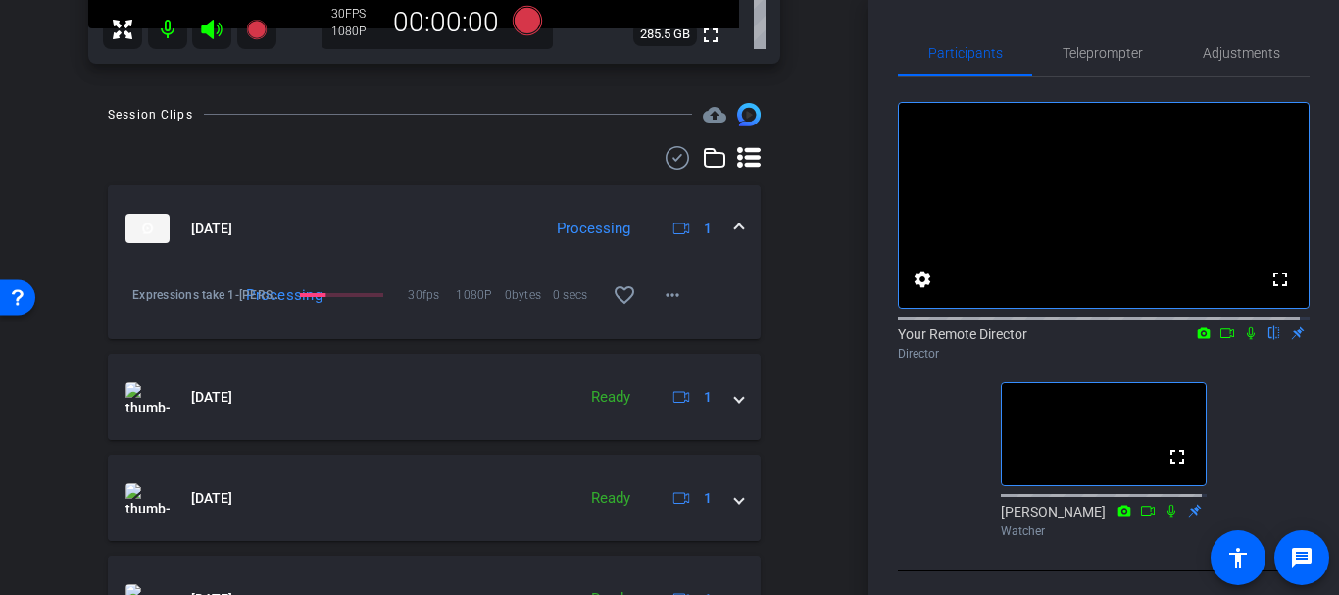
click at [411, 260] on mat-expansion-panel-header "Oct 7, 2025 Processing 1" at bounding box center [434, 228] width 653 height 86
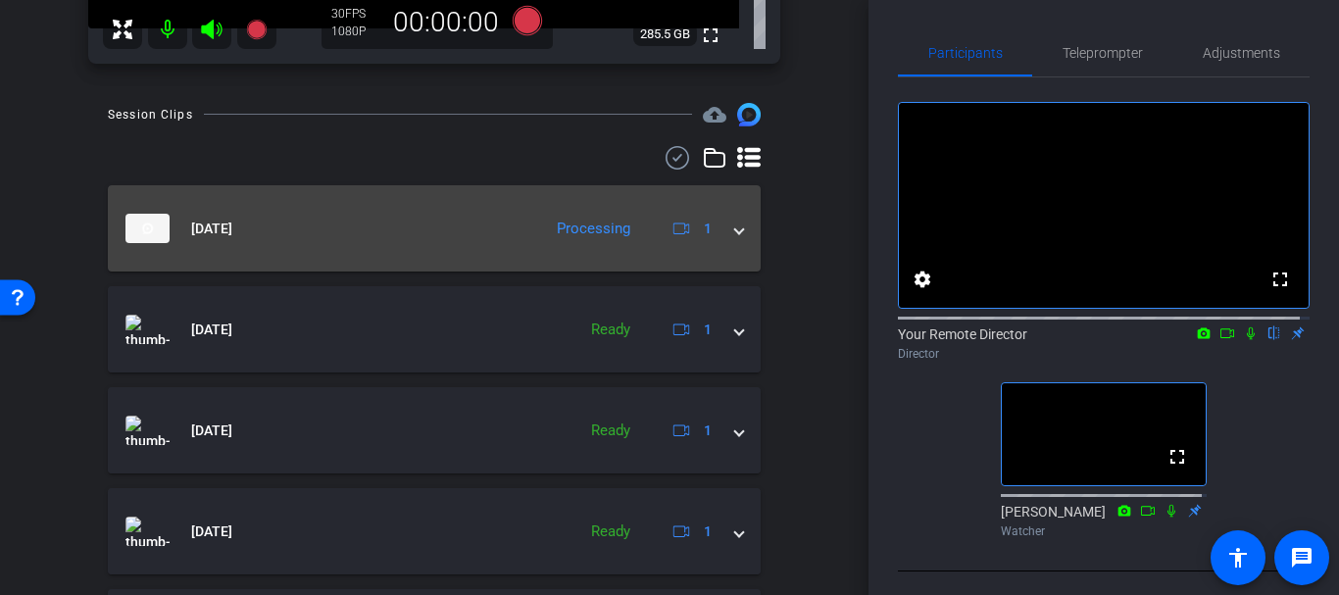
click at [398, 249] on mat-expansion-panel-header "Oct 7, 2025 Processing 1" at bounding box center [434, 228] width 653 height 86
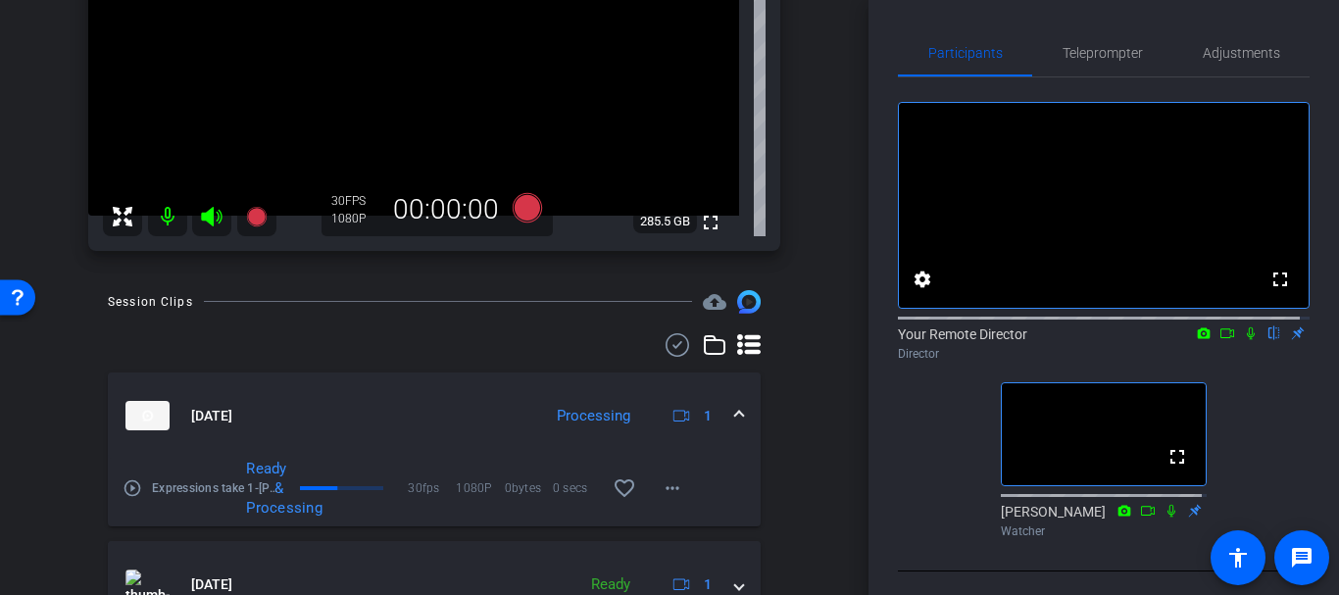
scroll to position [266, 0]
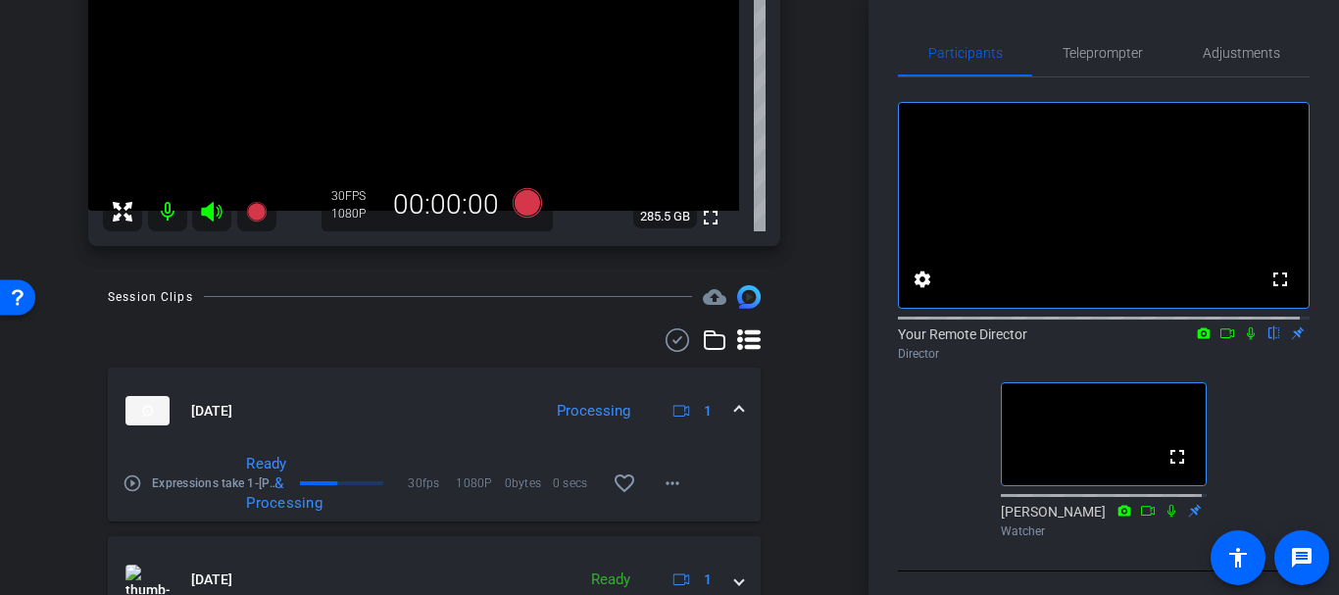
drag, startPoint x: 114, startPoint y: 467, endPoint x: 118, endPoint y: 477, distance: 11.5
click at [118, 476] on div "play_circle_outline Expressions take 1-Vanessa Battista-Vanessa Battista3-Dana …" at bounding box center [434, 488] width 653 height 68
click at [126, 499] on div "play_circle_outline Expressions take 1-Vanessa Battista-Vanessa Battista3-Dana …" at bounding box center [204, 483] width 162 height 59
click at [131, 481] on mat-icon "play_circle_outline" at bounding box center [133, 483] width 20 height 20
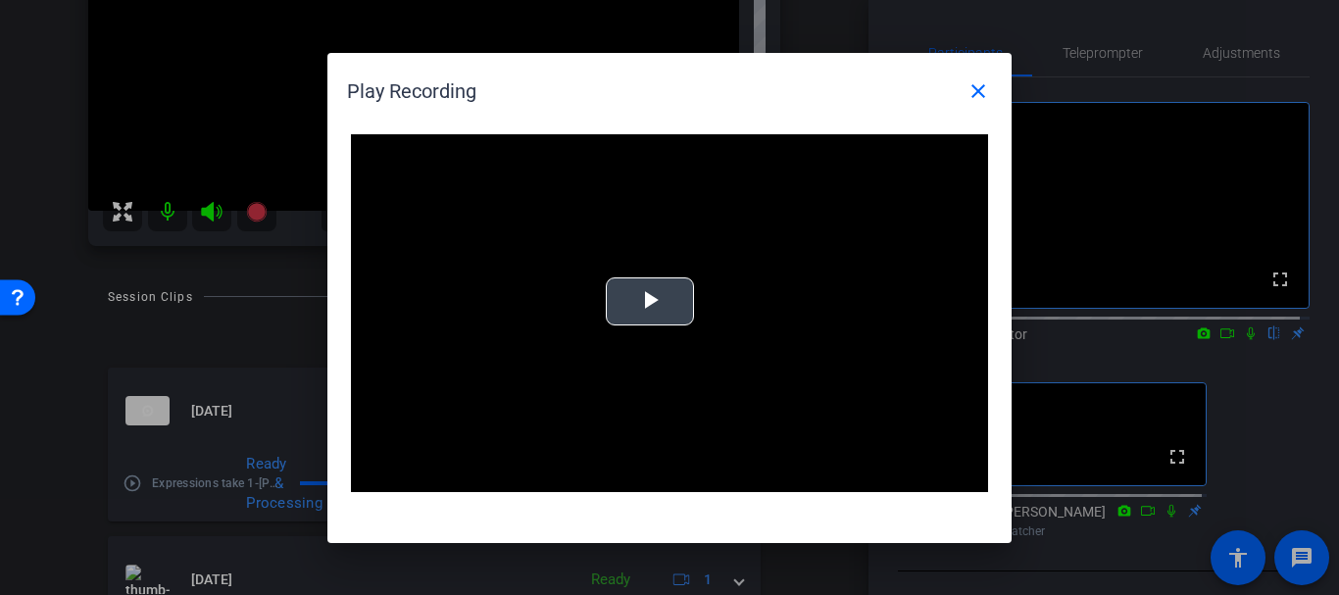
click at [804, 256] on video "Video Player" at bounding box center [669, 313] width 637 height 359
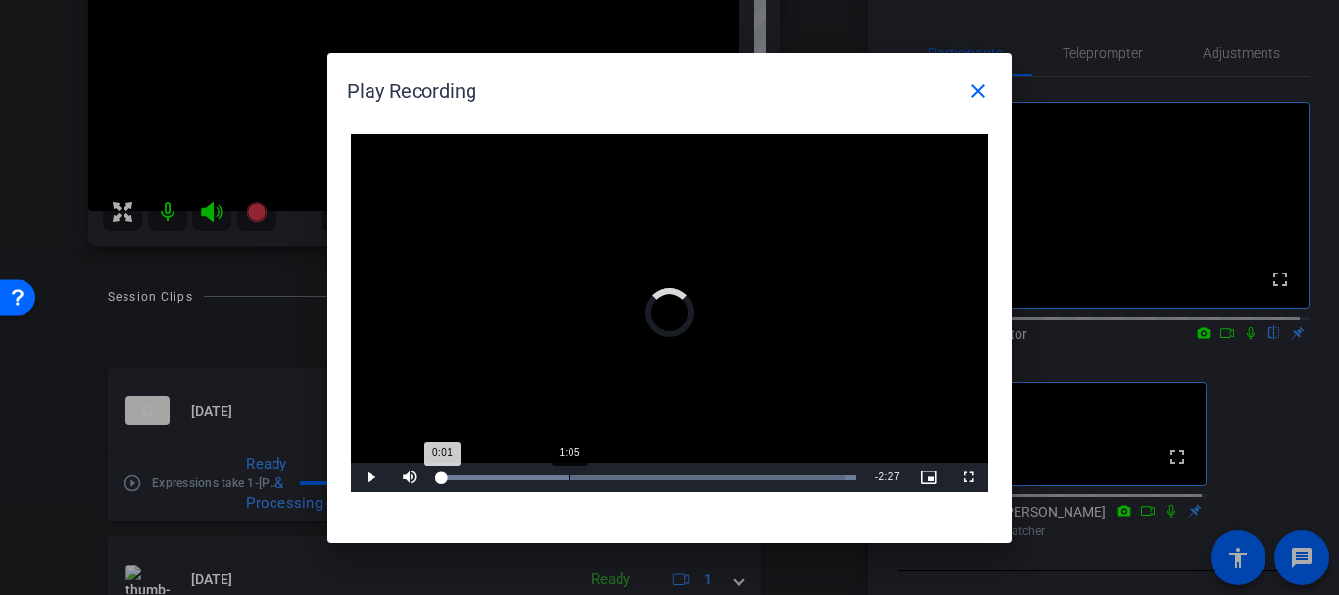
click at [569, 475] on div "Loaded : 100.00% 1:05 0:01" at bounding box center [647, 477] width 417 height 5
click at [715, 362] on video "Video Player" at bounding box center [669, 313] width 637 height 359
click at [975, 111] on span at bounding box center [978, 91] width 47 height 47
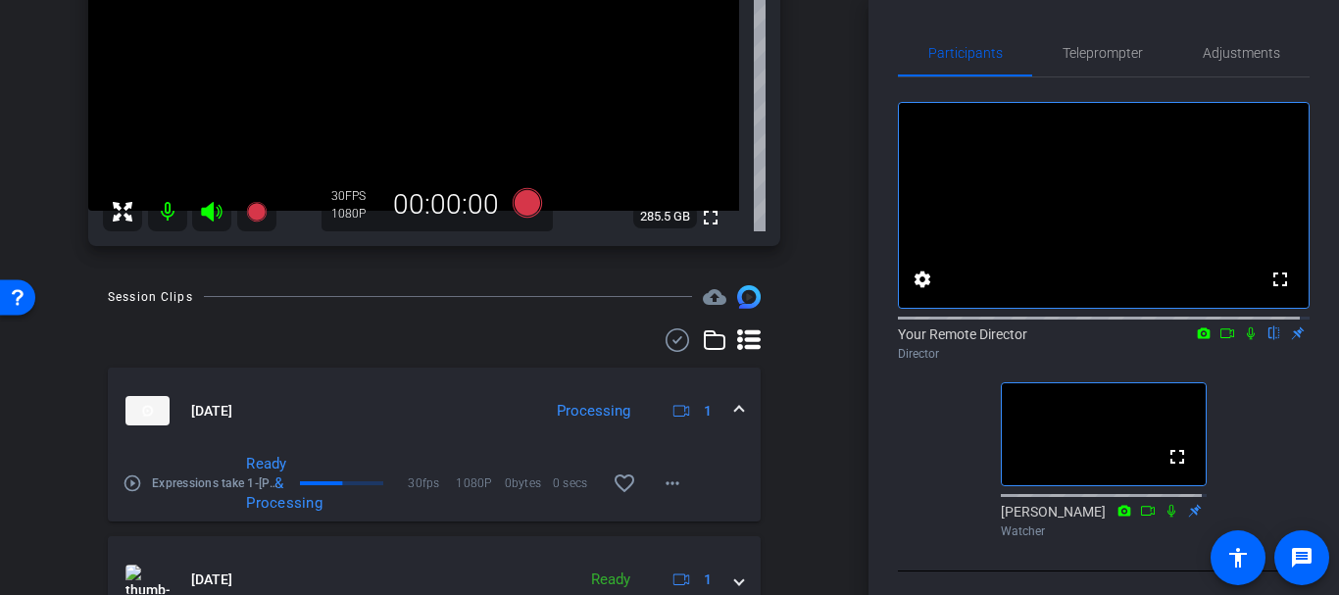
click at [818, 307] on div "arrow_back Vanessa Battista Back to project Send invite account_box grid_on set…" at bounding box center [434, 297] width 869 height 595
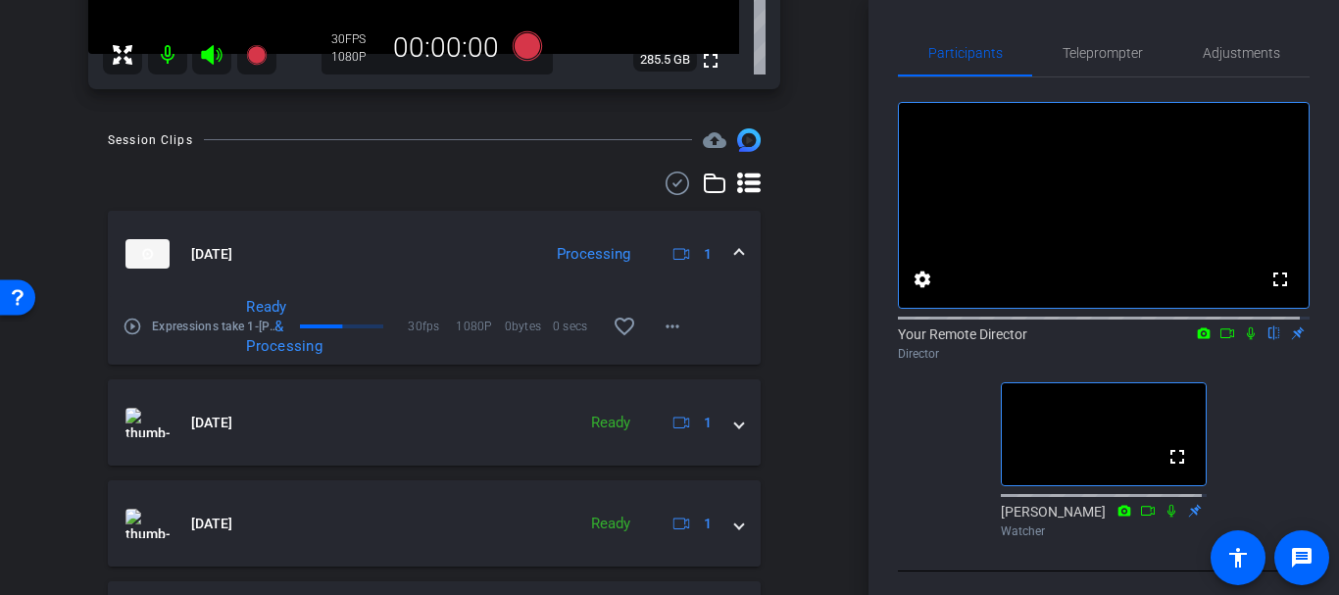
scroll to position [0, 0]
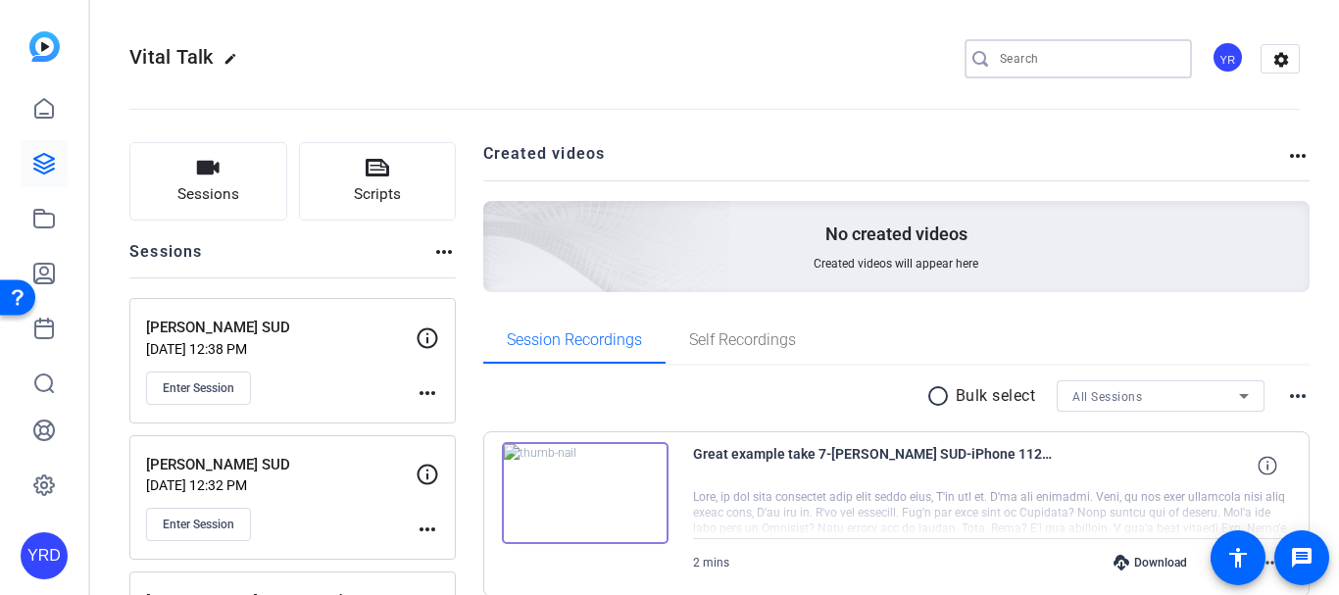
click at [1066, 58] on input "Search" at bounding box center [1088, 59] width 176 height 24
click at [1032, 57] on input "Search" at bounding box center [1088, 59] width 176 height 24
type input "w"
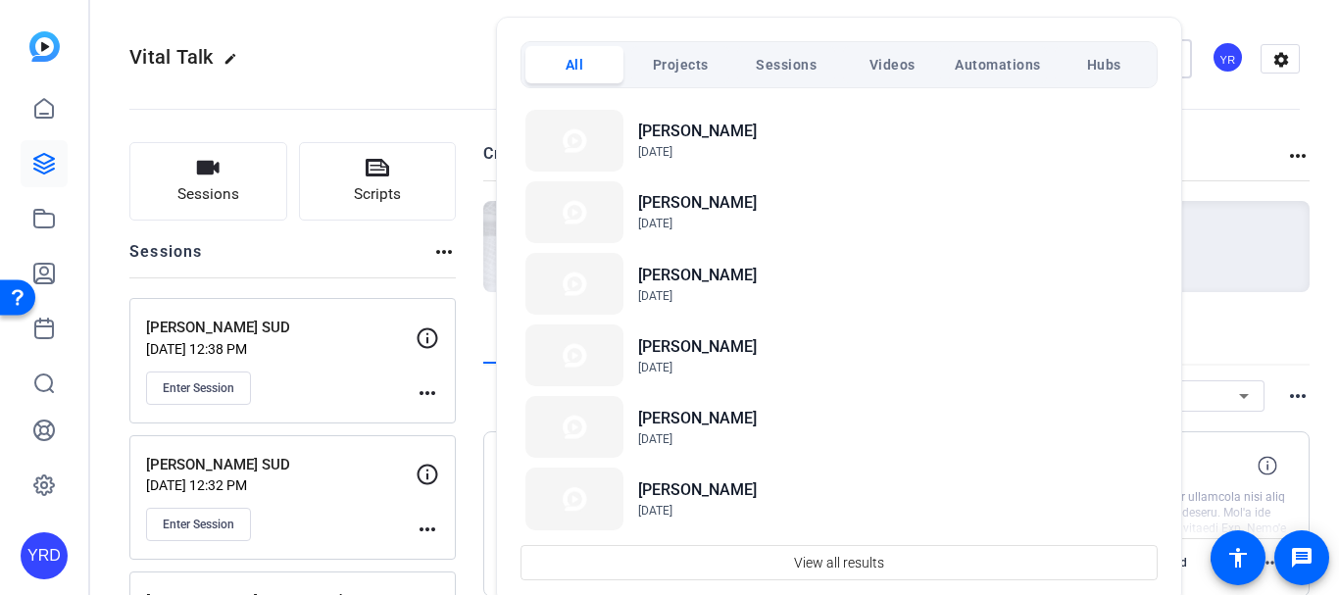
scroll to position [359, 0]
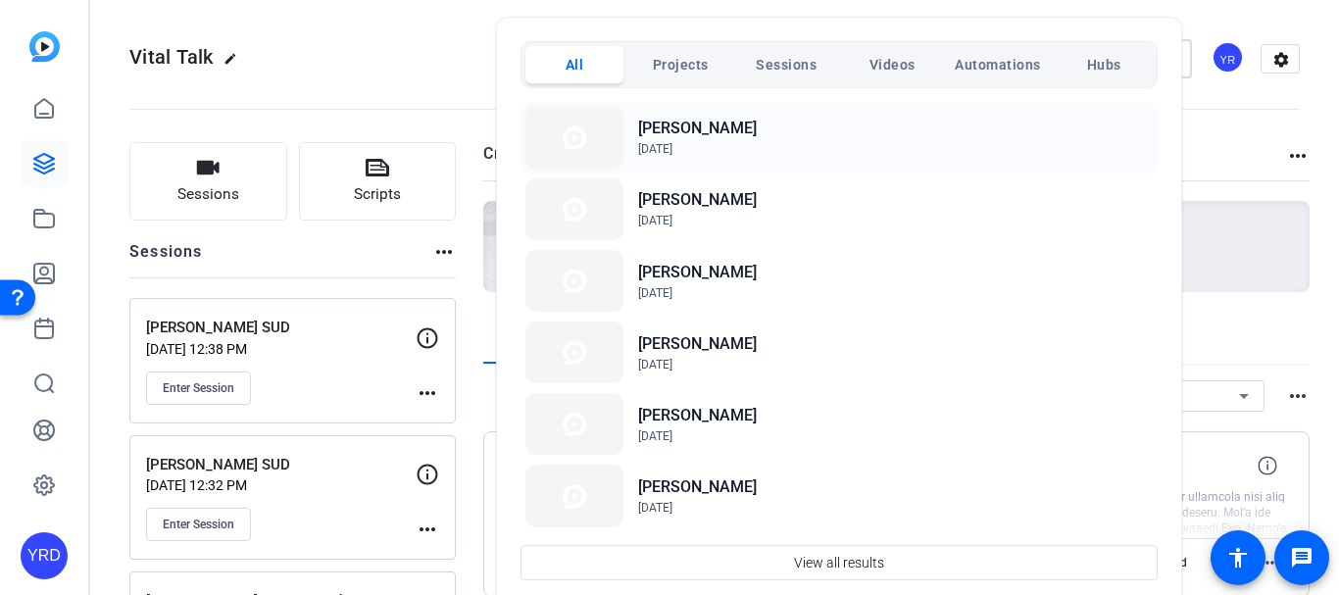
type input "va"
click at [705, 158] on span "Sep 25, 2025" at bounding box center [697, 149] width 119 height 18
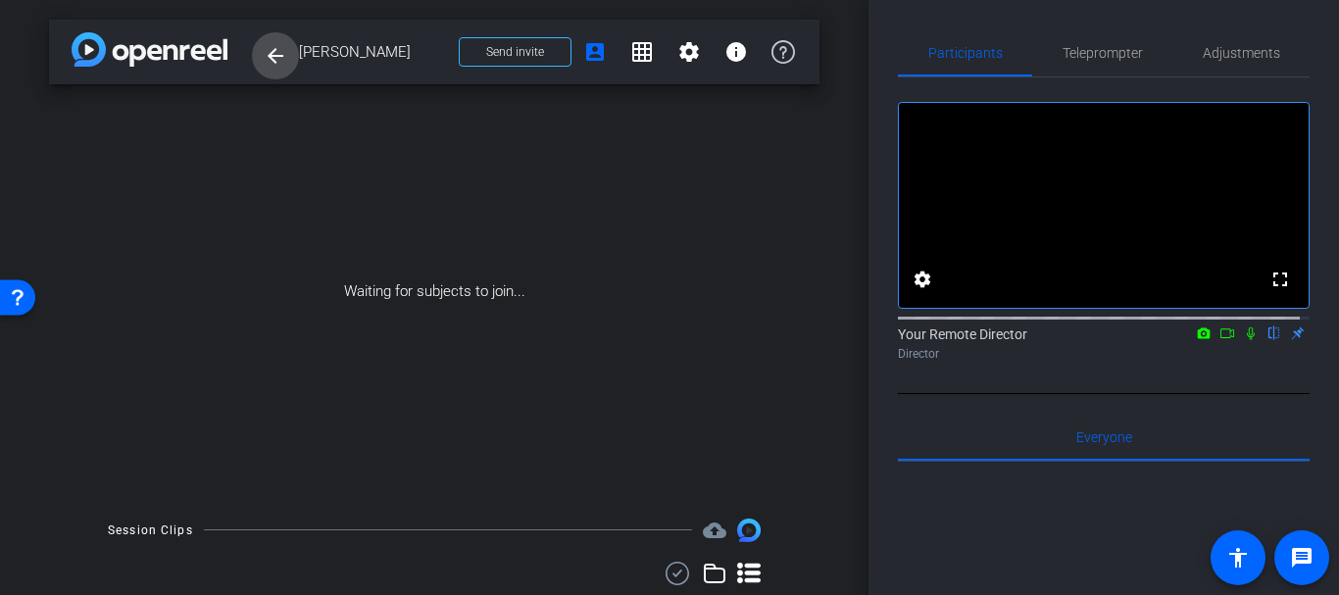
click at [278, 59] on mat-icon "arrow_back" at bounding box center [276, 56] width 24 height 24
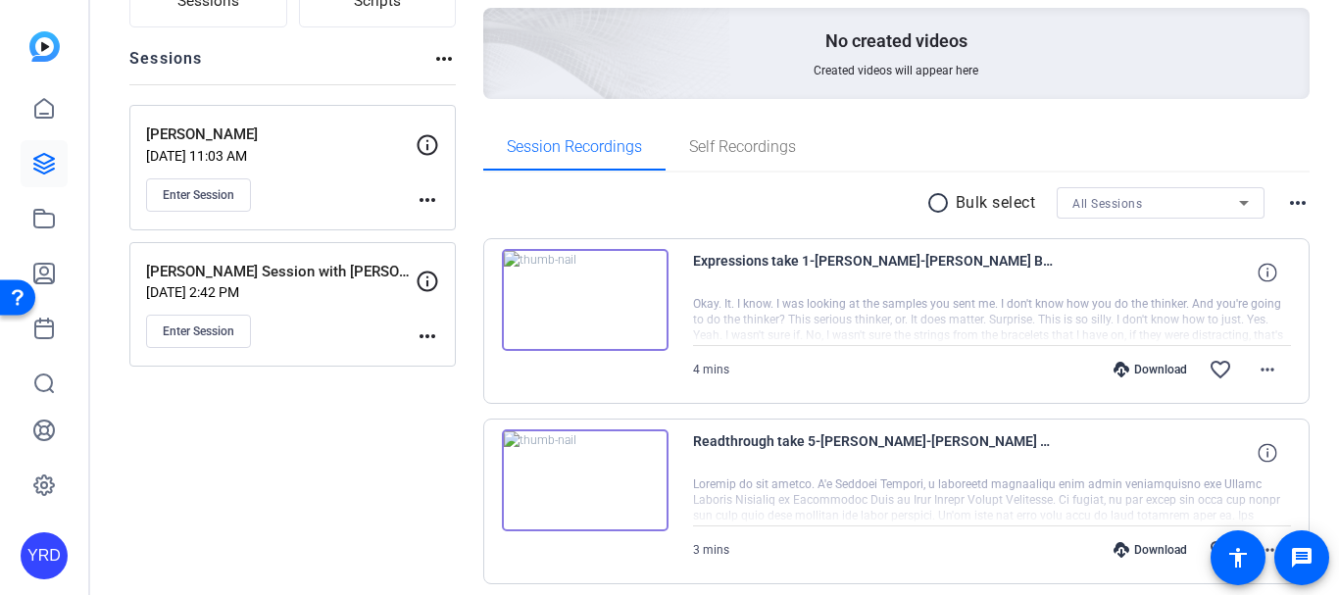
scroll to position [252, 0]
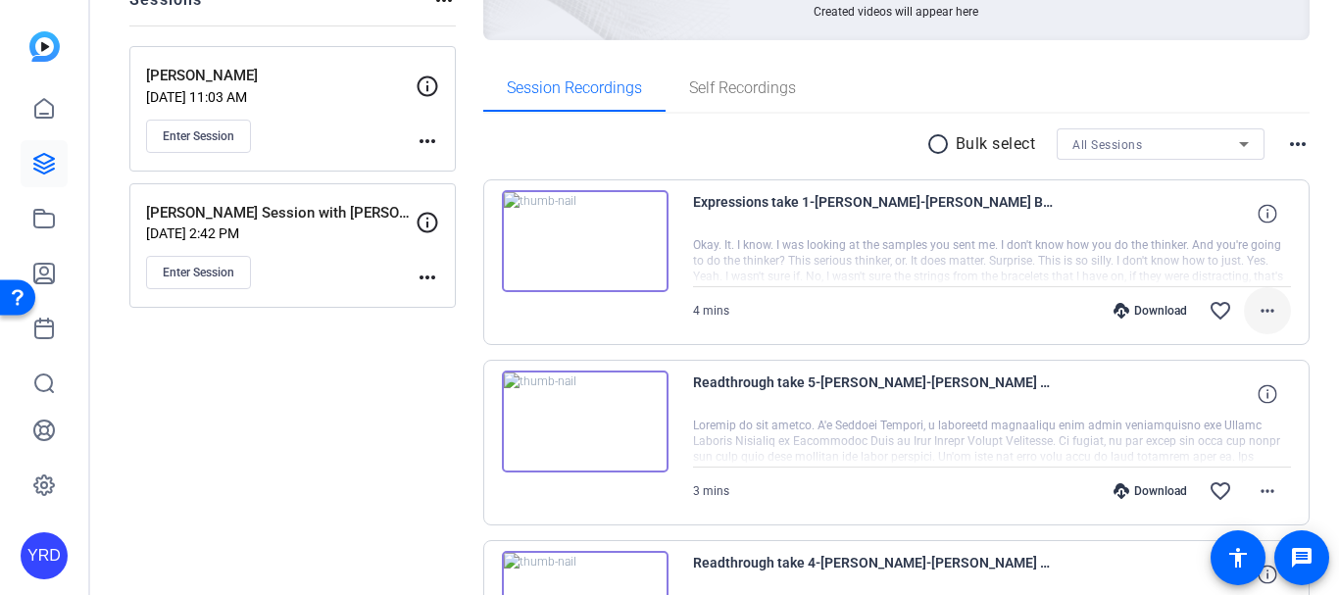
click at [1256, 304] on mat-icon "more_horiz" at bounding box center [1268, 311] width 24 height 24
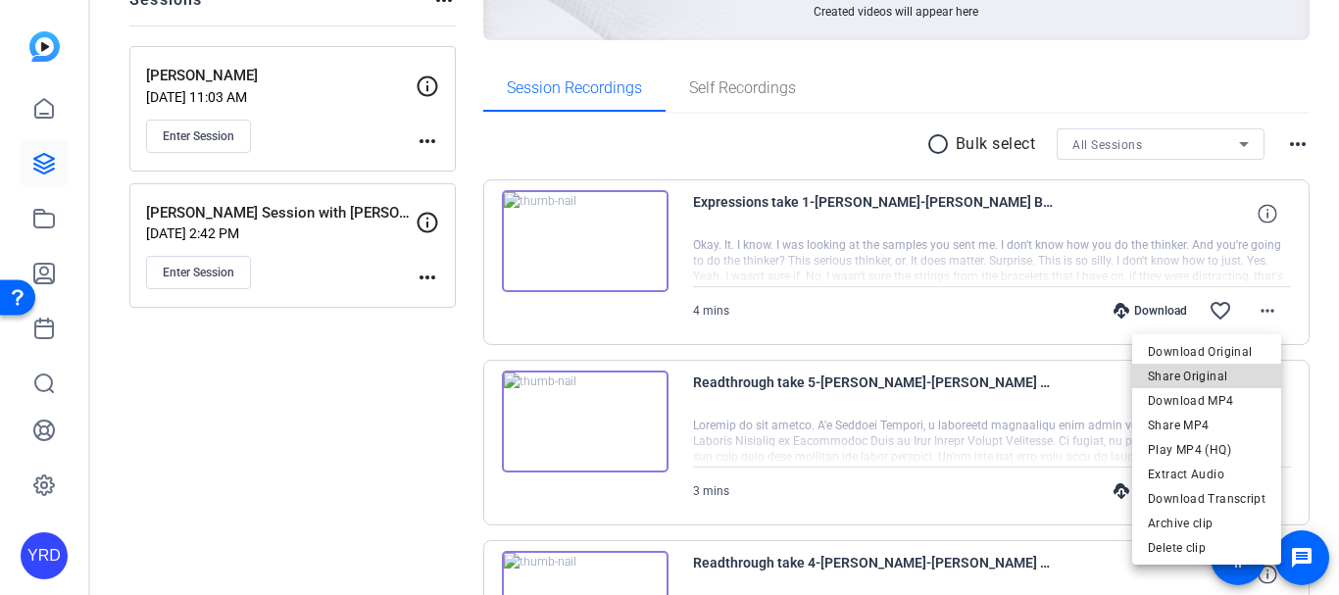
click at [1212, 379] on span "Share Original" at bounding box center [1207, 377] width 118 height 24
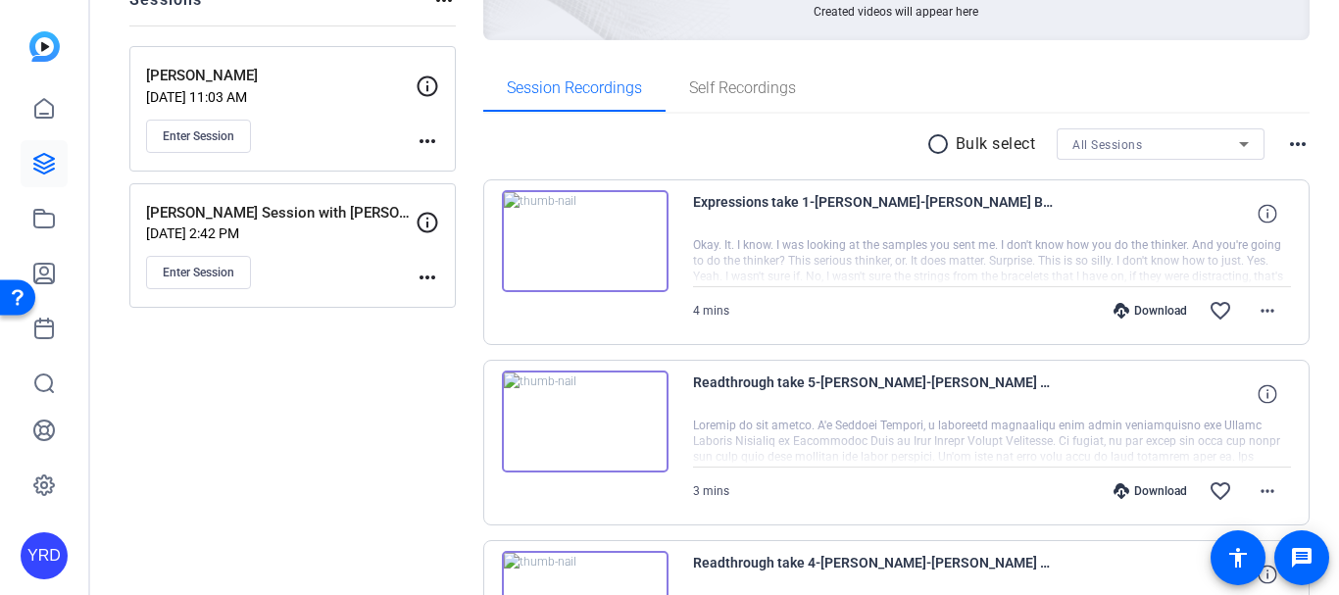
click at [622, 246] on img at bounding box center [585, 241] width 167 height 102
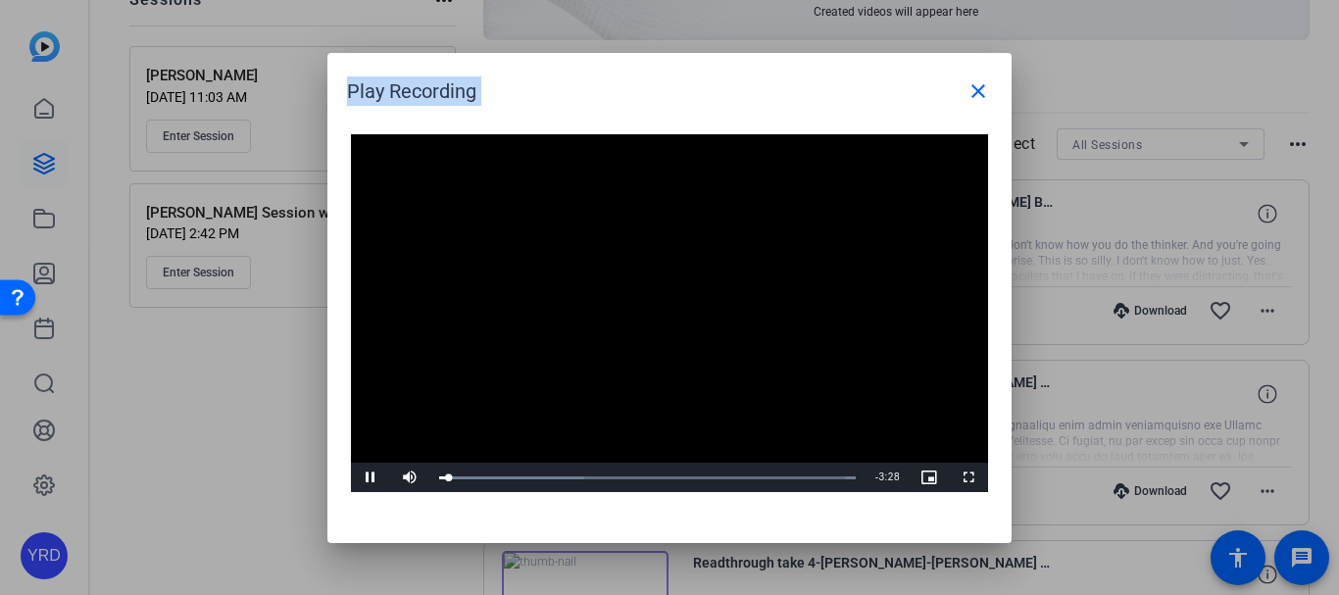
drag, startPoint x: 125, startPoint y: 59, endPoint x: 432, endPoint y: 109, distance: 310.9
click at [432, 109] on div "Play Recording close Video Player is loading. Play Video Pause Mute Current Tim…" at bounding box center [669, 297] width 1339 height 595
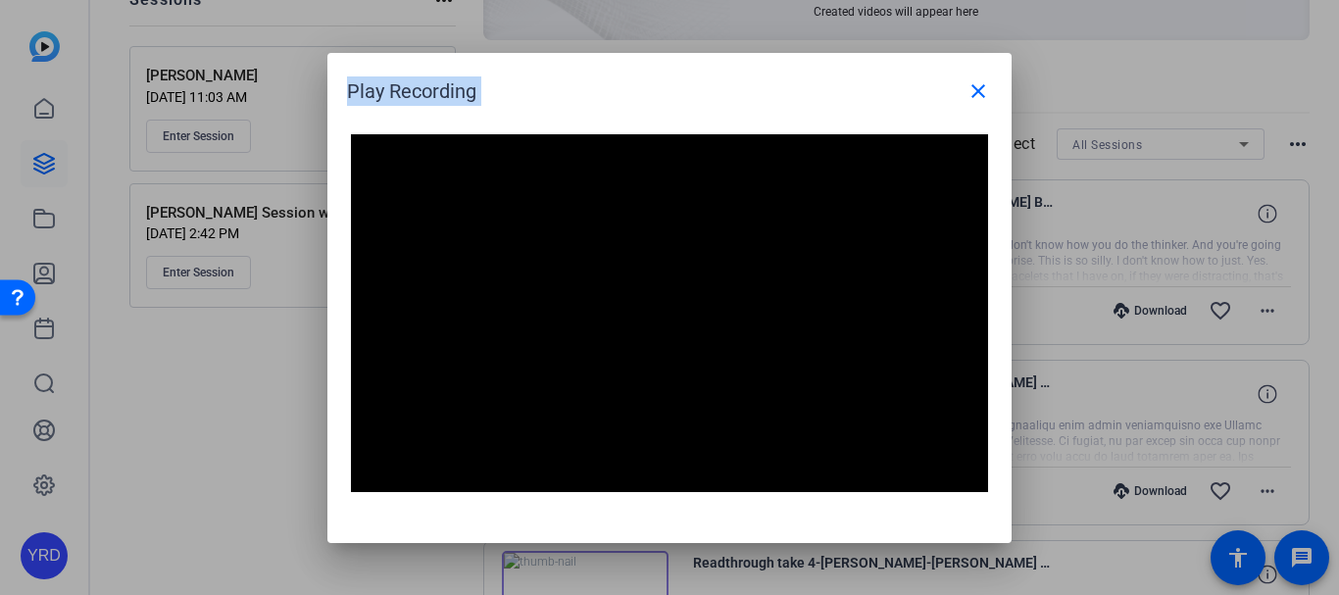
click at [409, 113] on div "Play Recording close" at bounding box center [674, 91] width 655 height 47
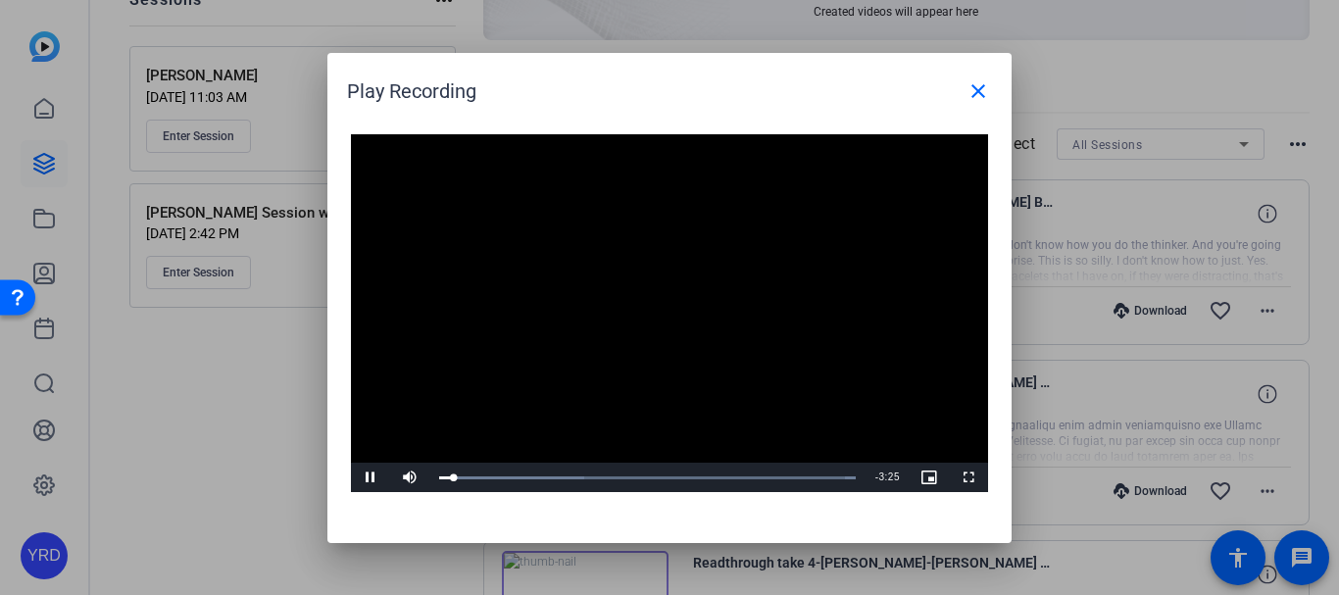
click at [468, 358] on video "Video Player" at bounding box center [669, 313] width 637 height 359
click at [1256, 106] on div at bounding box center [669, 297] width 1339 height 595
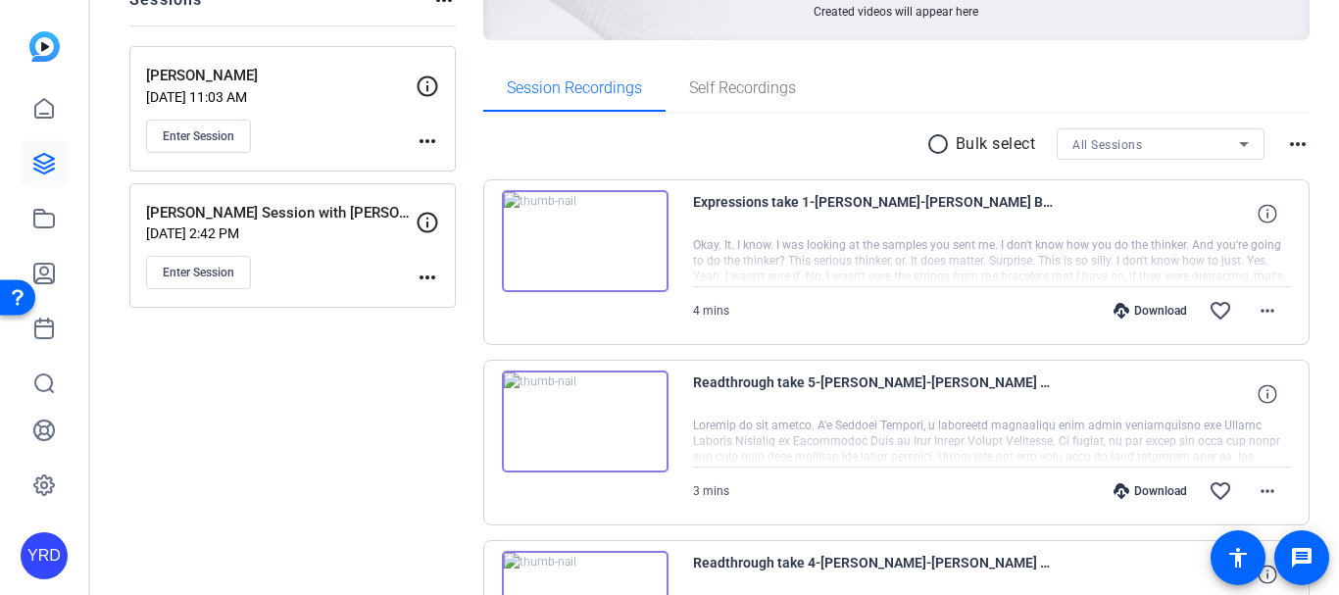
click at [604, 264] on img at bounding box center [585, 241] width 167 height 102
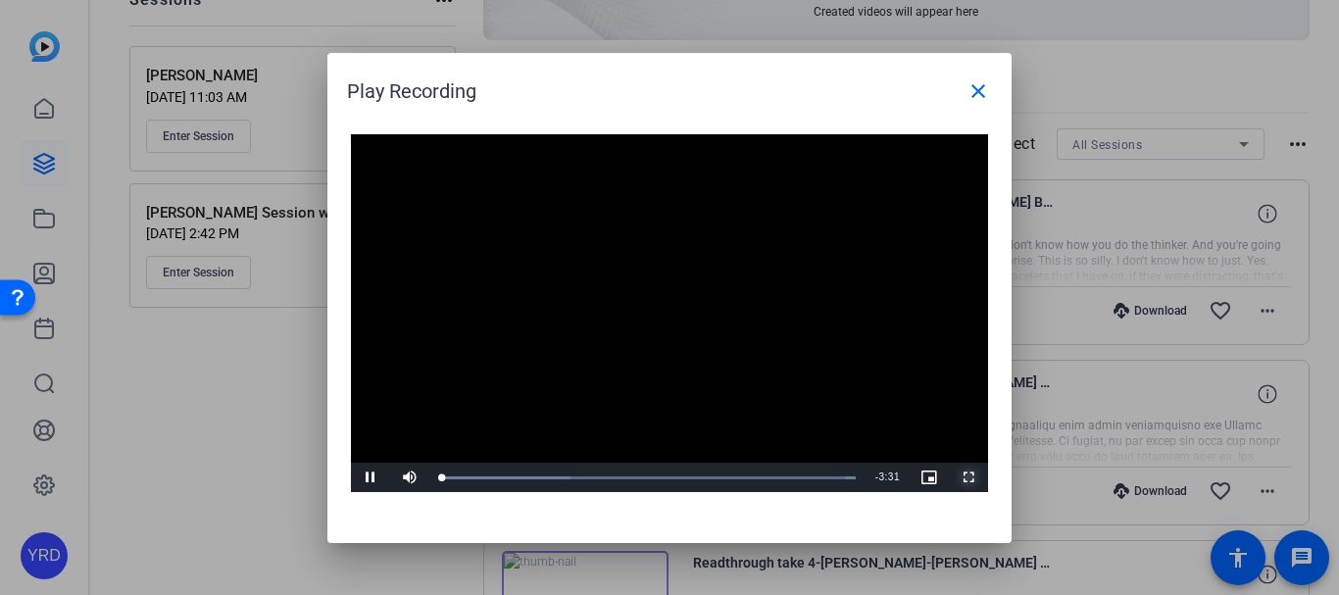
click at [964, 477] on span "Video Player" at bounding box center [968, 477] width 39 height 0
drag, startPoint x: 947, startPoint y: 107, endPoint x: 996, endPoint y: 103, distance: 49.2
click at [995, 104] on div "Play Recording close" at bounding box center [674, 91] width 655 height 47
click at [996, 103] on span at bounding box center [978, 91] width 47 height 47
